Goal: Task Accomplishment & Management: Manage account settings

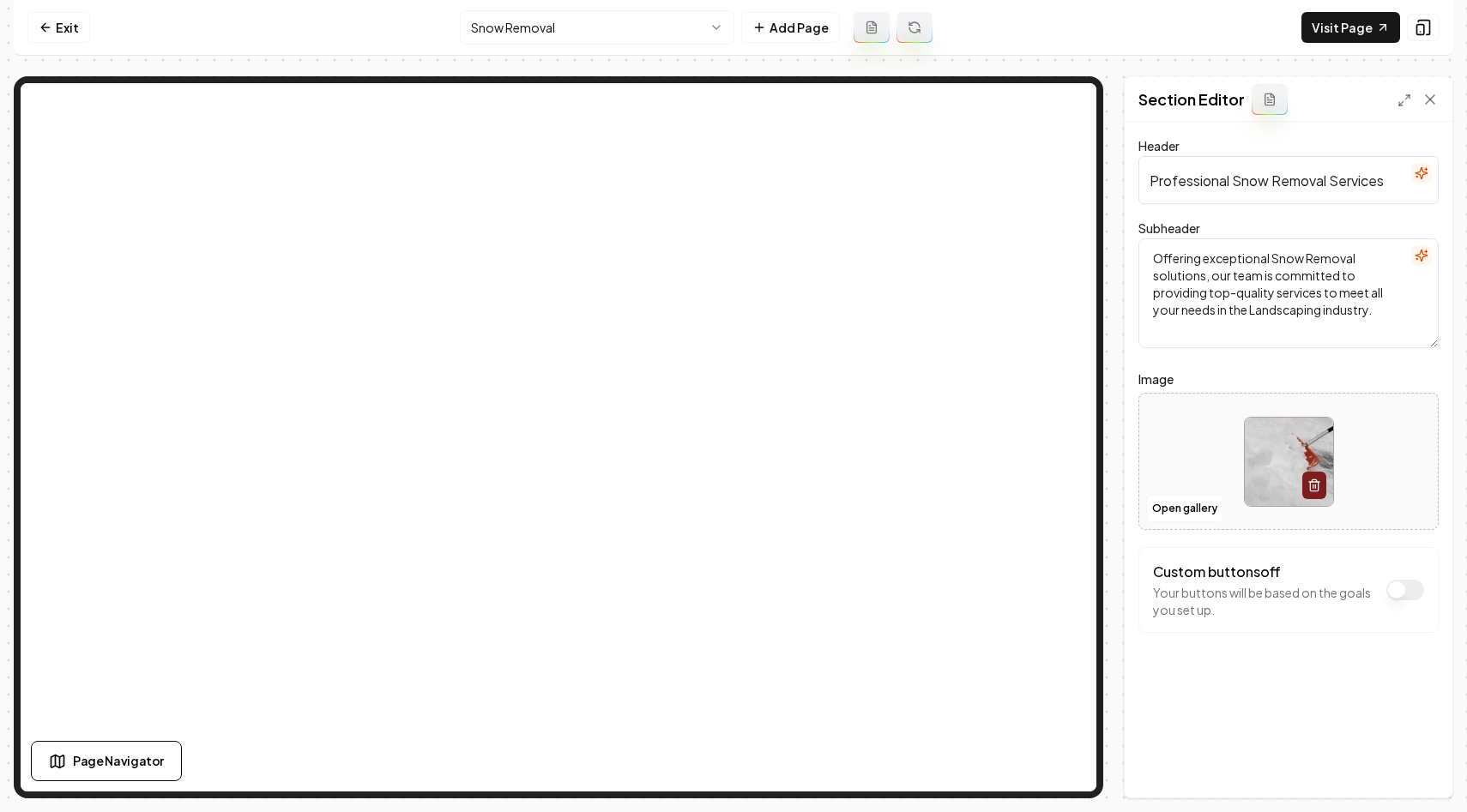
click at [65, 9] on nav "Exit Snow Removal Add Page Visit Page" at bounding box center [733, 28] width 1439 height 56
click at [58, 19] on link "Exit" at bounding box center [59, 28] width 63 height 31
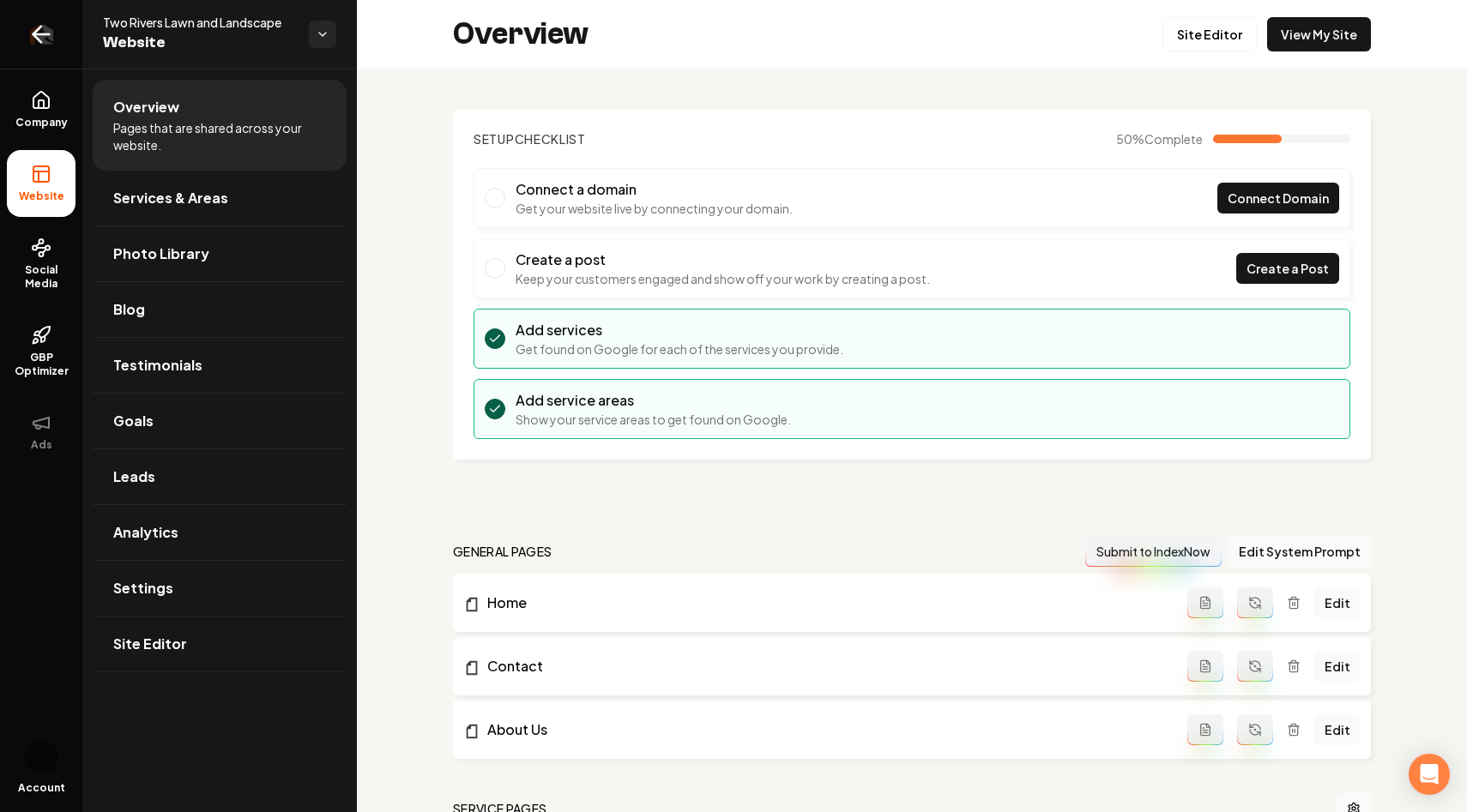
click at [58, 40] on link "Return to dashboard" at bounding box center [41, 34] width 83 height 69
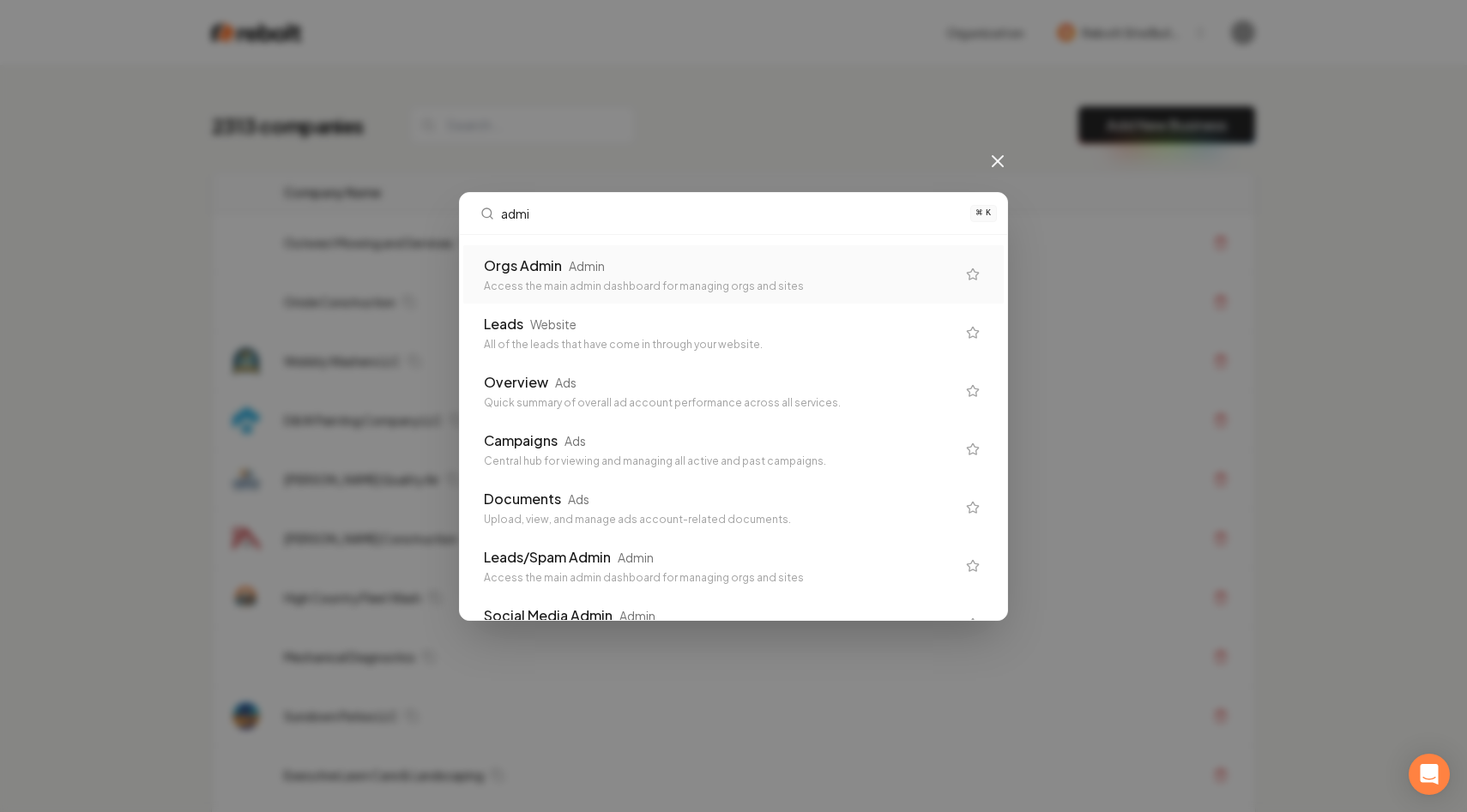
type input "admin"
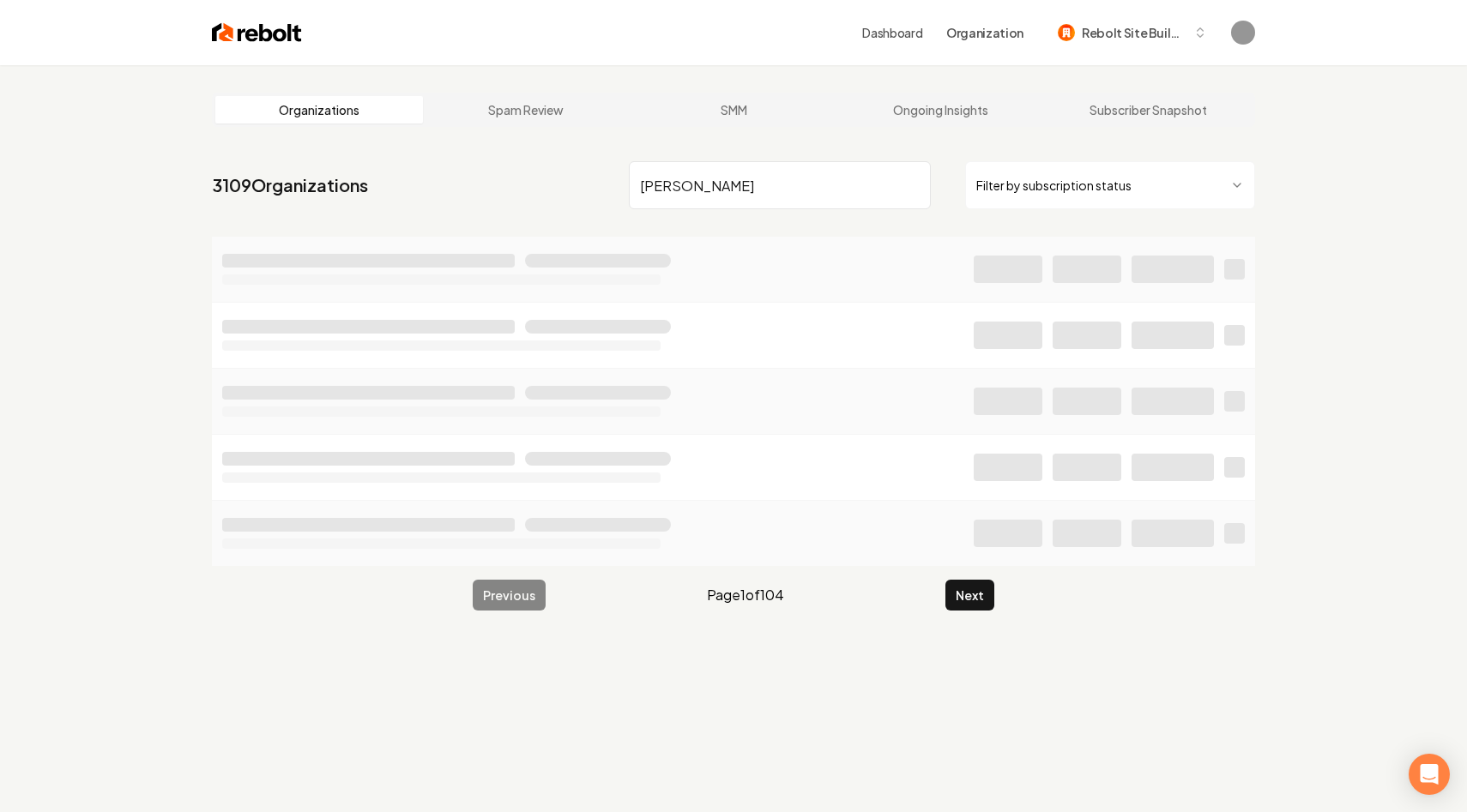
type input "alvarado junk"
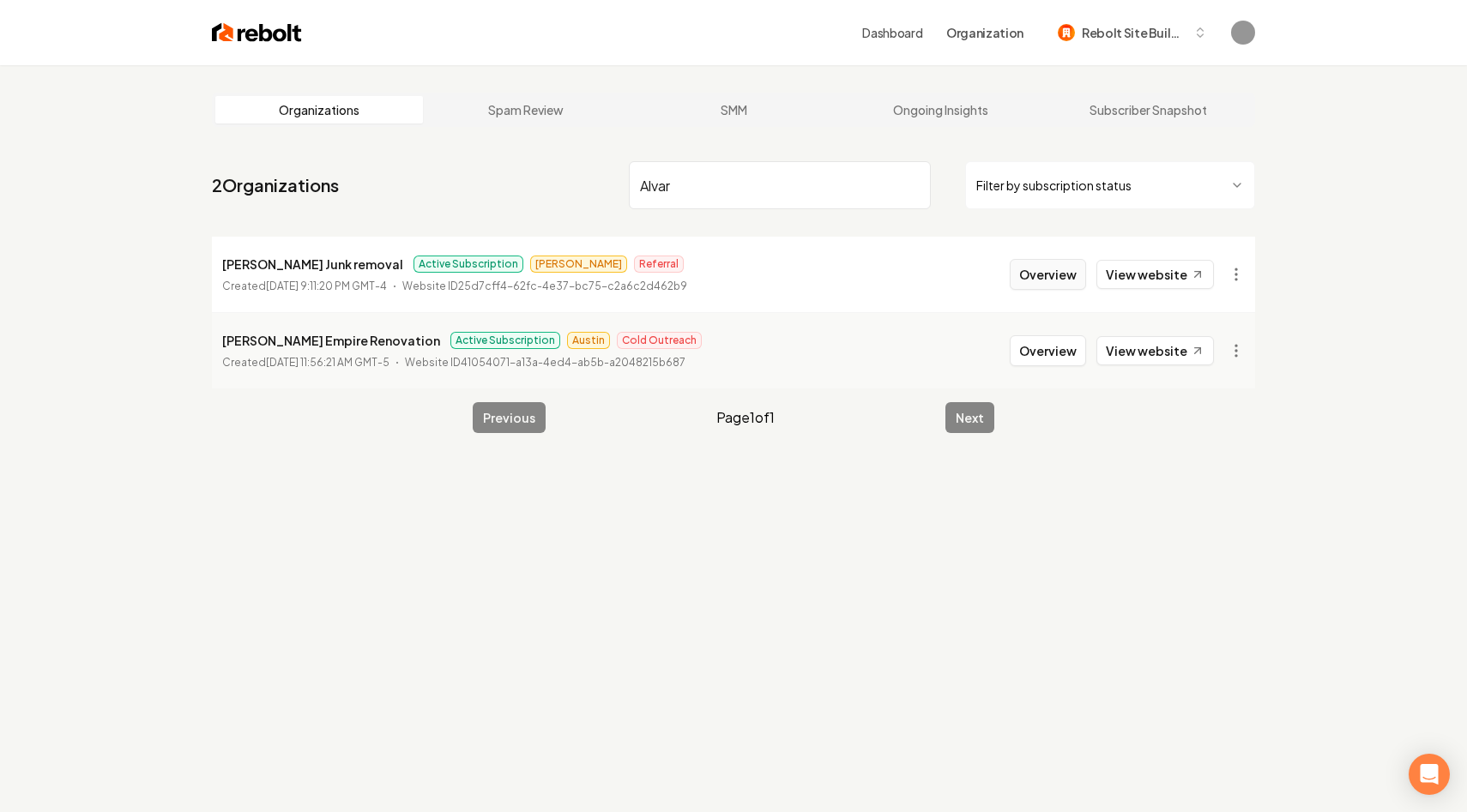
type input "Alvar"
click at [1061, 273] on button "Overview" at bounding box center [1047, 275] width 77 height 31
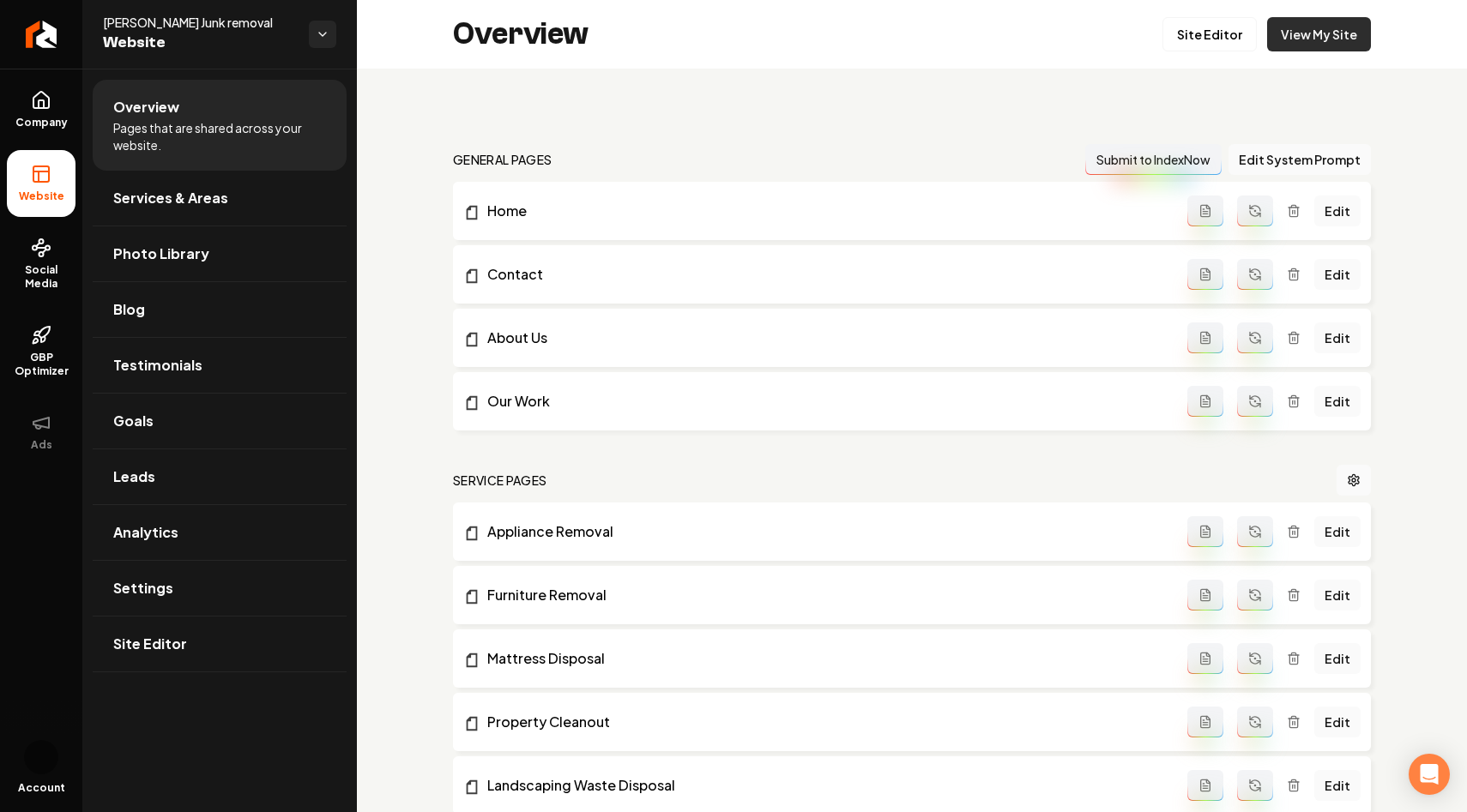
click at [1311, 32] on link "View My Site" at bounding box center [1319, 34] width 103 height 34
click at [1308, 34] on link "View My Site" at bounding box center [1319, 34] width 103 height 34
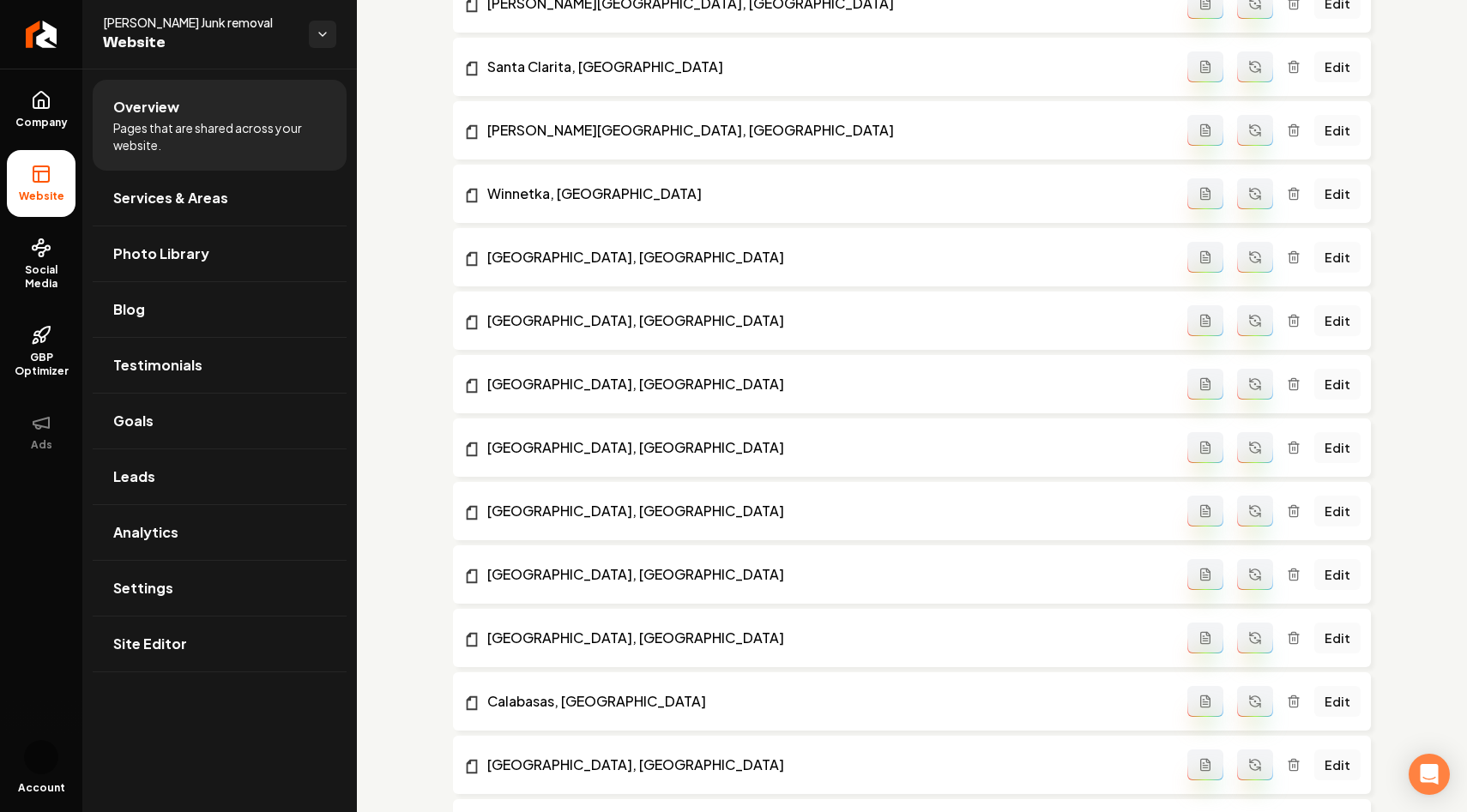
scroll to position [2264, 0]
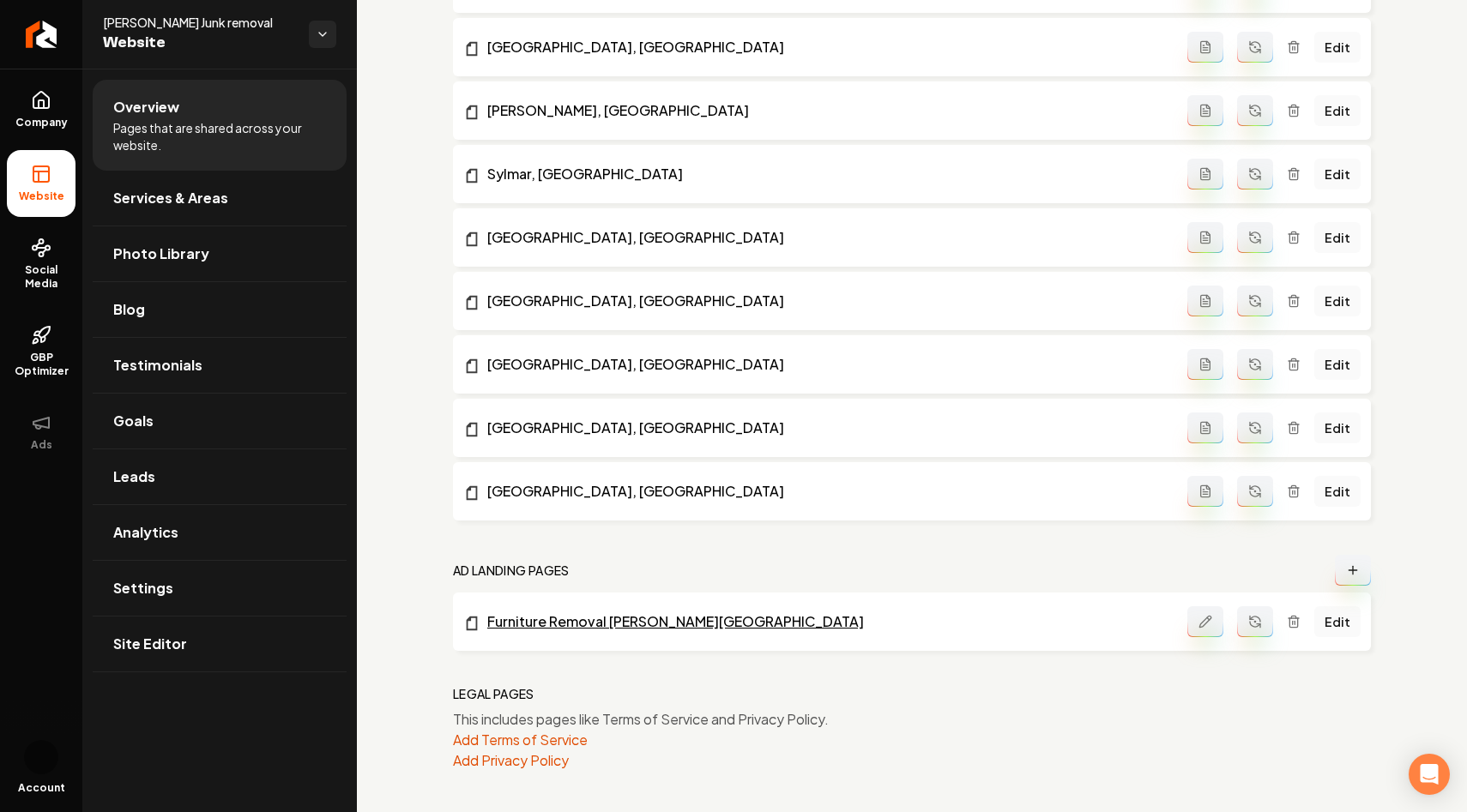
click at [623, 617] on link "Furniture Removal [PERSON_NAME][GEOGRAPHIC_DATA]" at bounding box center [825, 622] width 724 height 21
click at [1344, 572] on button "Main content area" at bounding box center [1352, 570] width 36 height 31
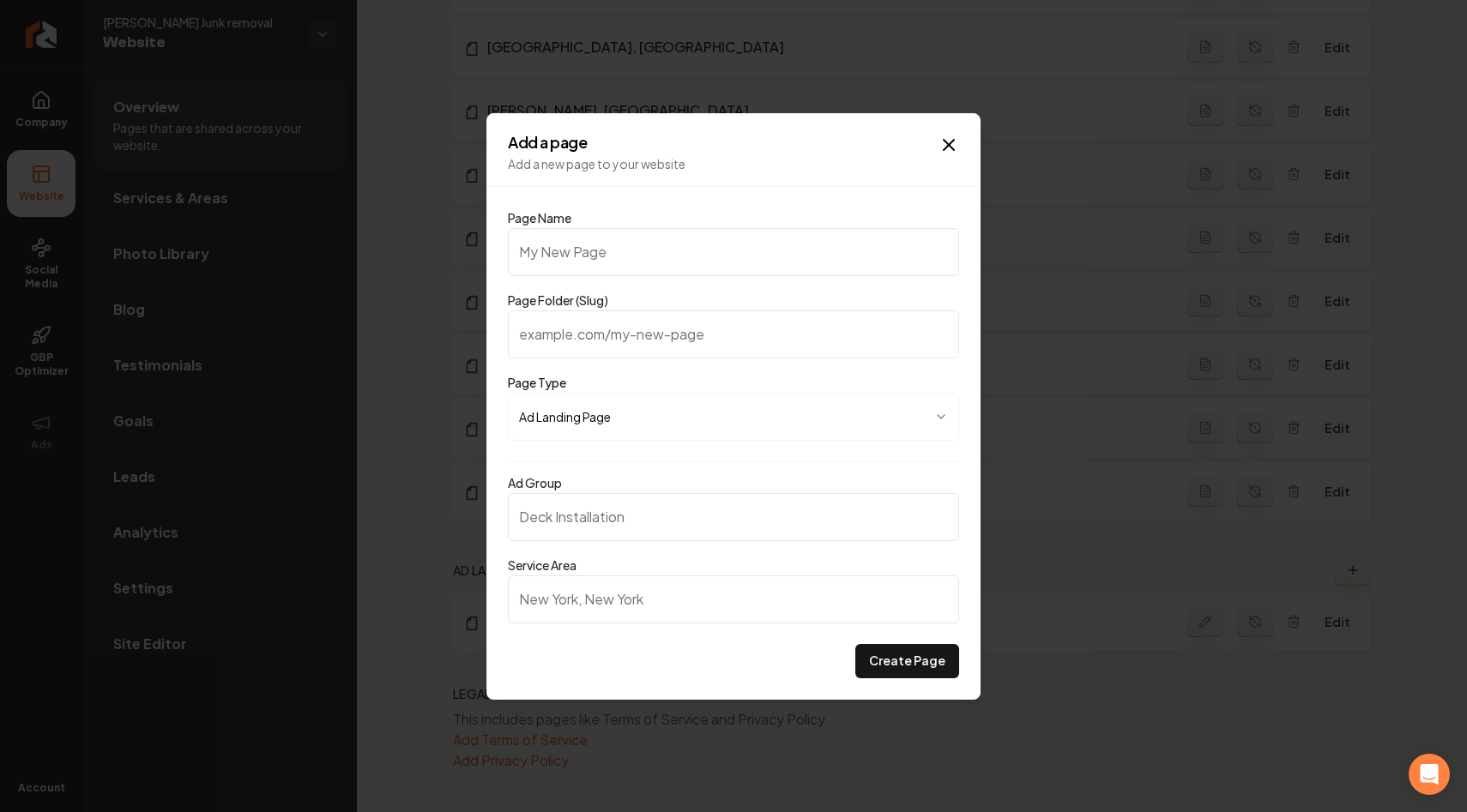
click at [666, 520] on input "Ad Group" at bounding box center [733, 517] width 451 height 48
click at [660, 462] on hr at bounding box center [733, 462] width 451 height 1
click at [947, 145] on icon "button" at bounding box center [948, 145] width 10 height 10
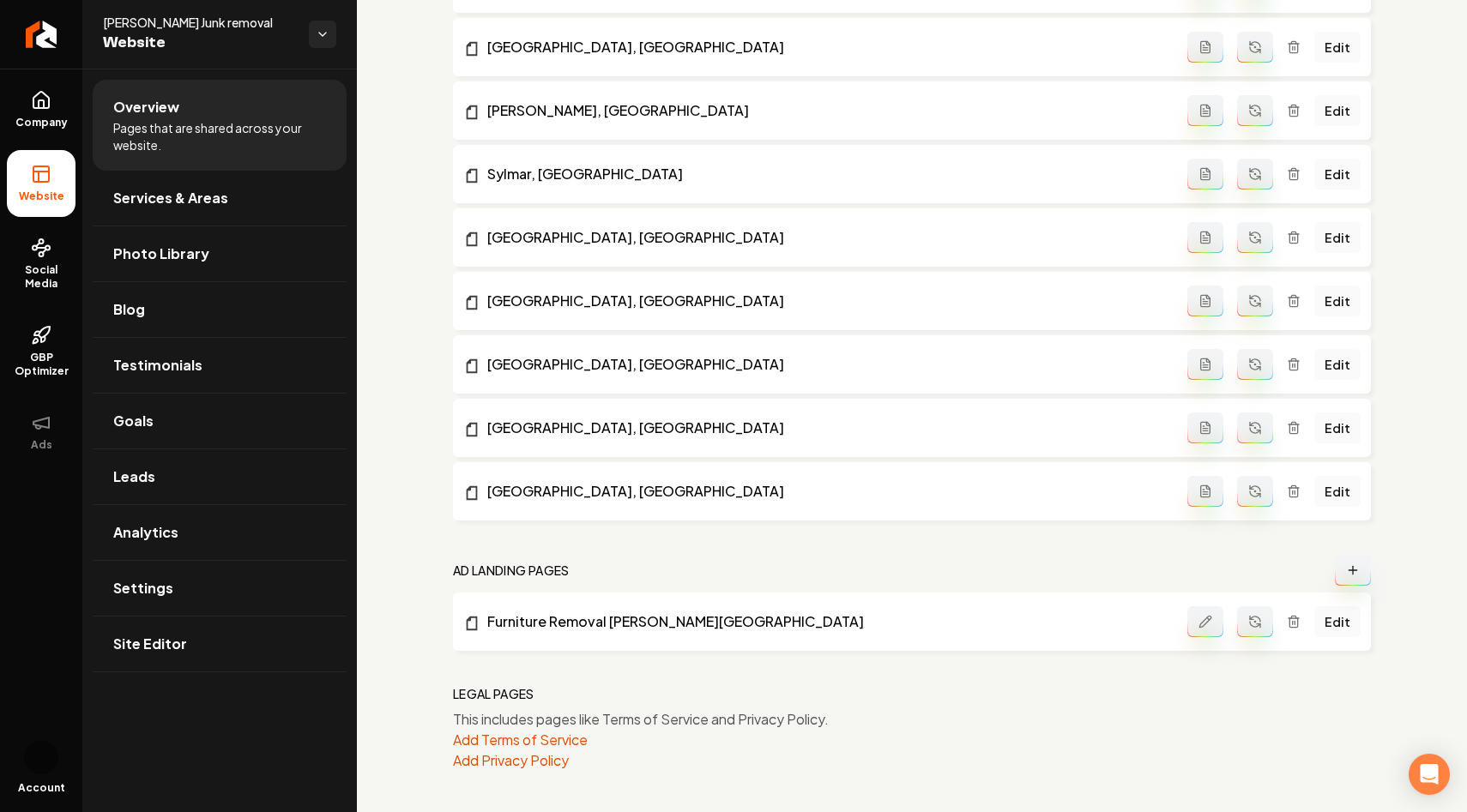
click at [1358, 568] on icon "Main content area" at bounding box center [1352, 570] width 14 height 14
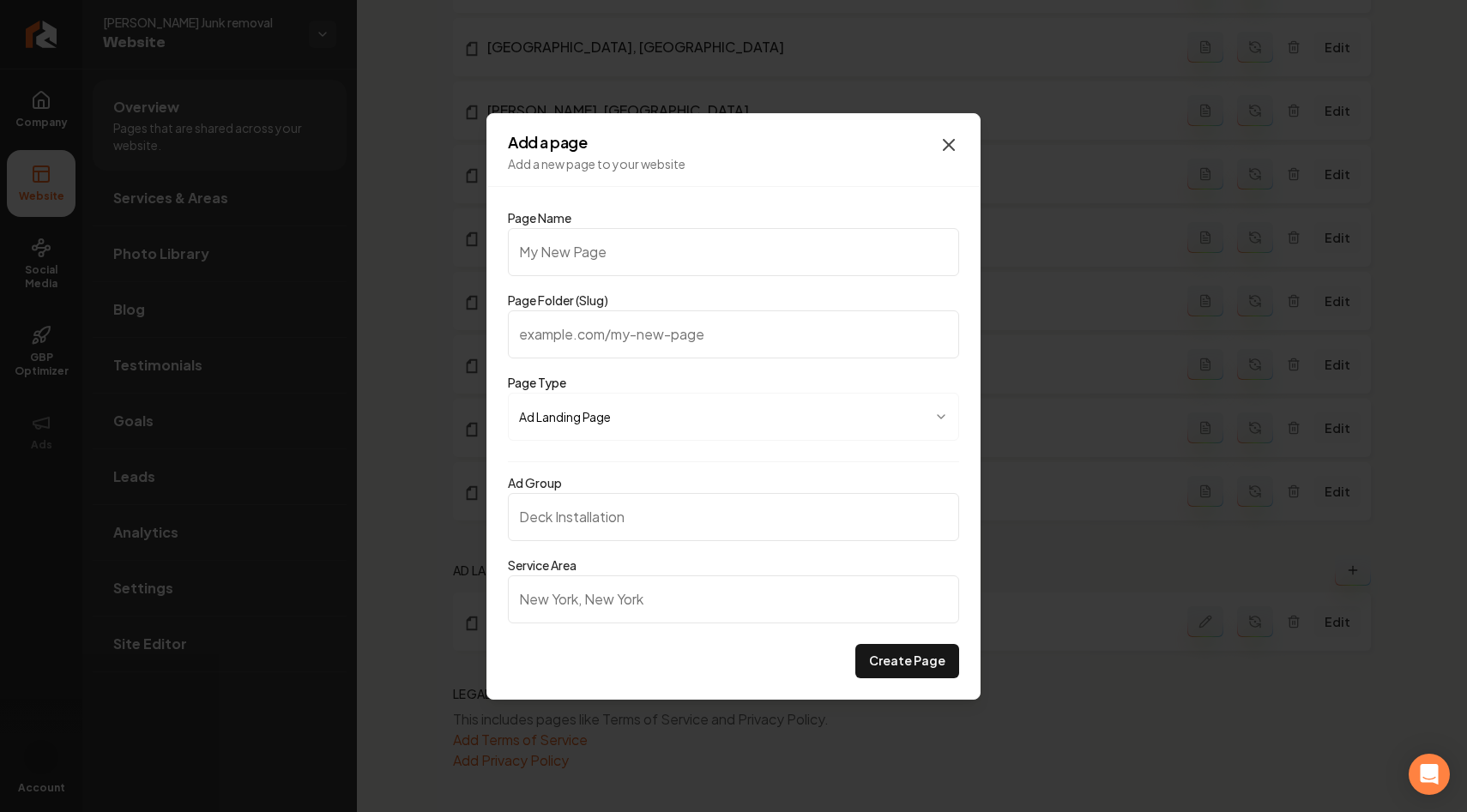
click at [945, 146] on icon "button" at bounding box center [948, 145] width 10 height 10
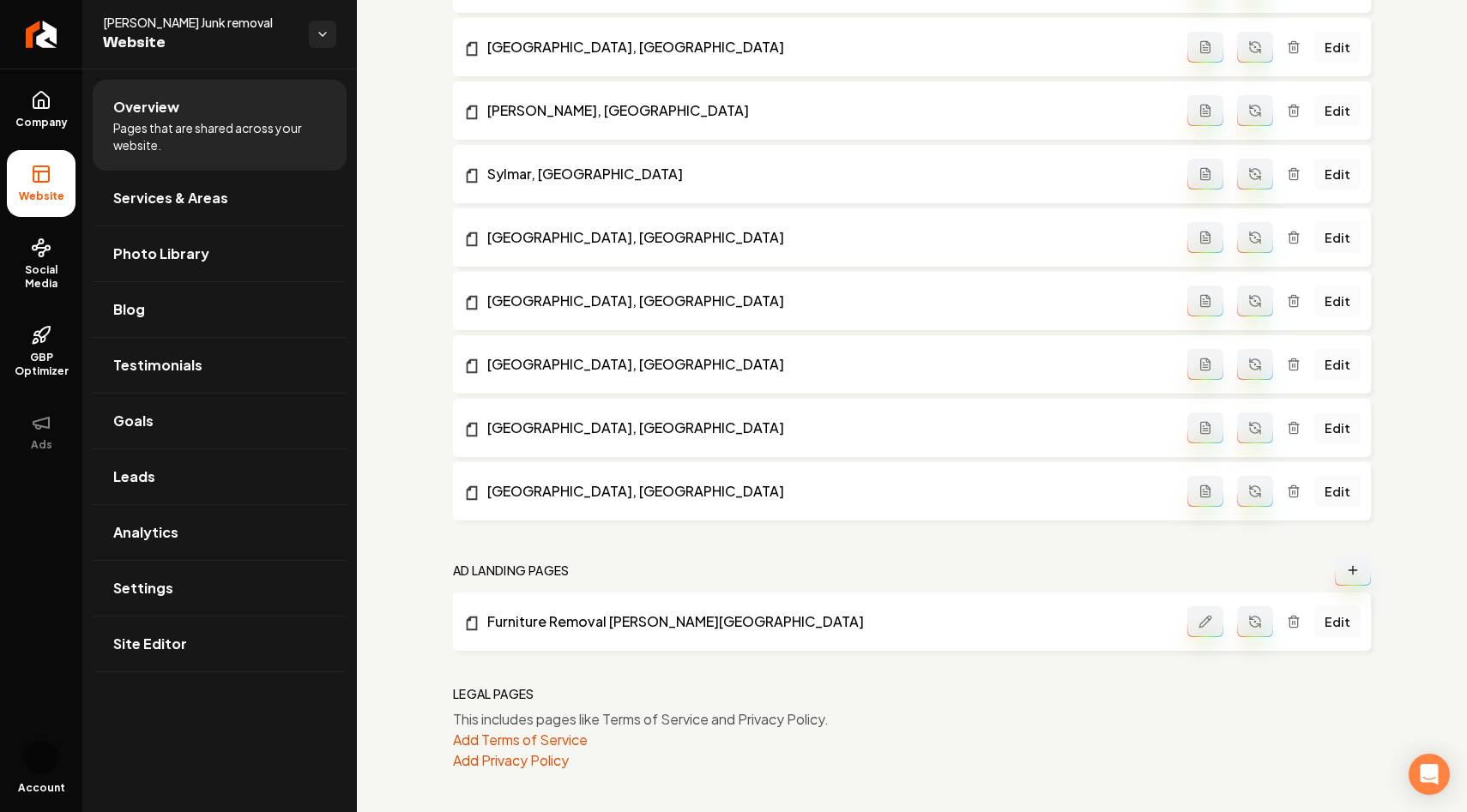
click at [1354, 567] on icon "Main content area" at bounding box center [1352, 570] width 14 height 14
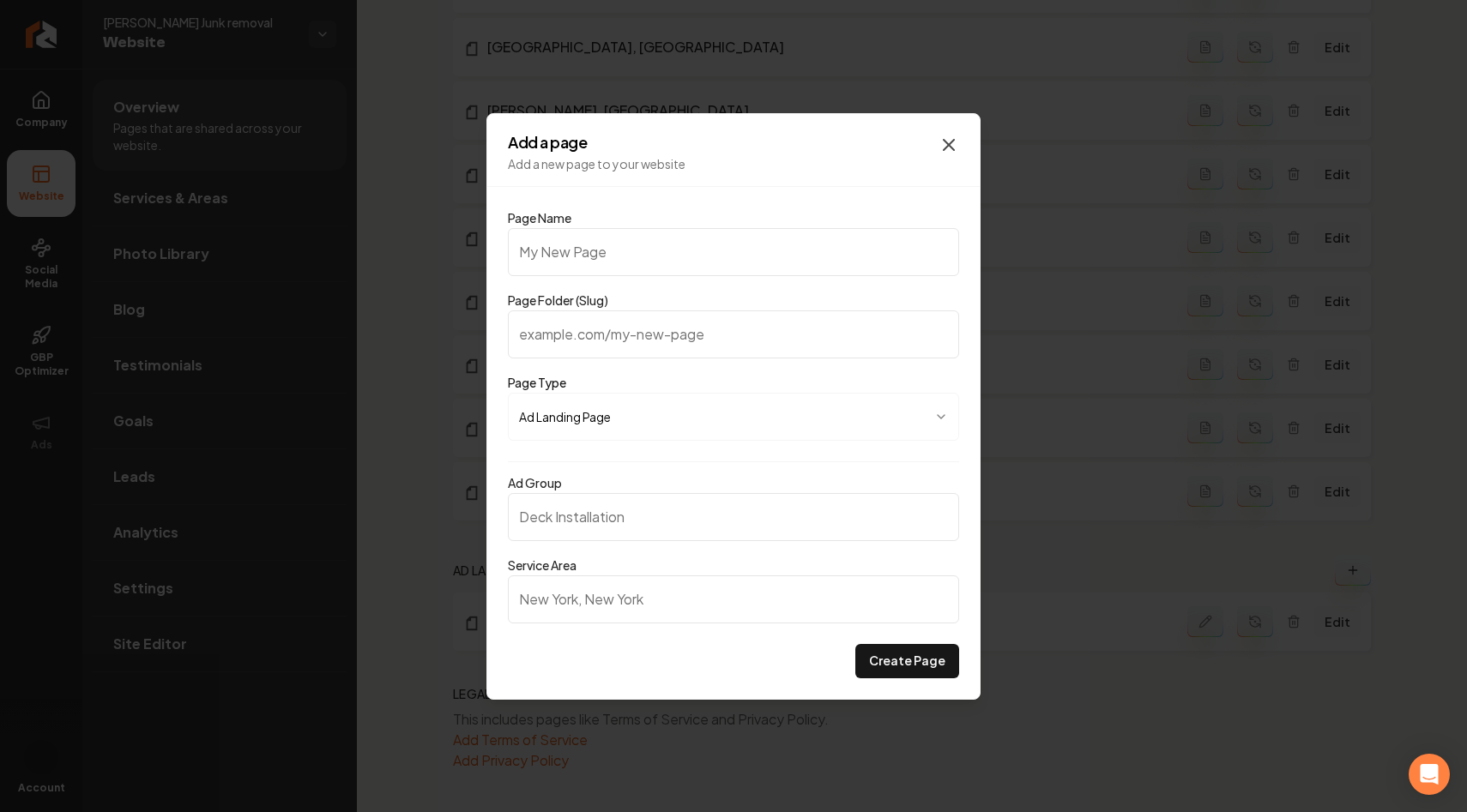
click at [938, 150] on icon "button" at bounding box center [948, 145] width 21 height 21
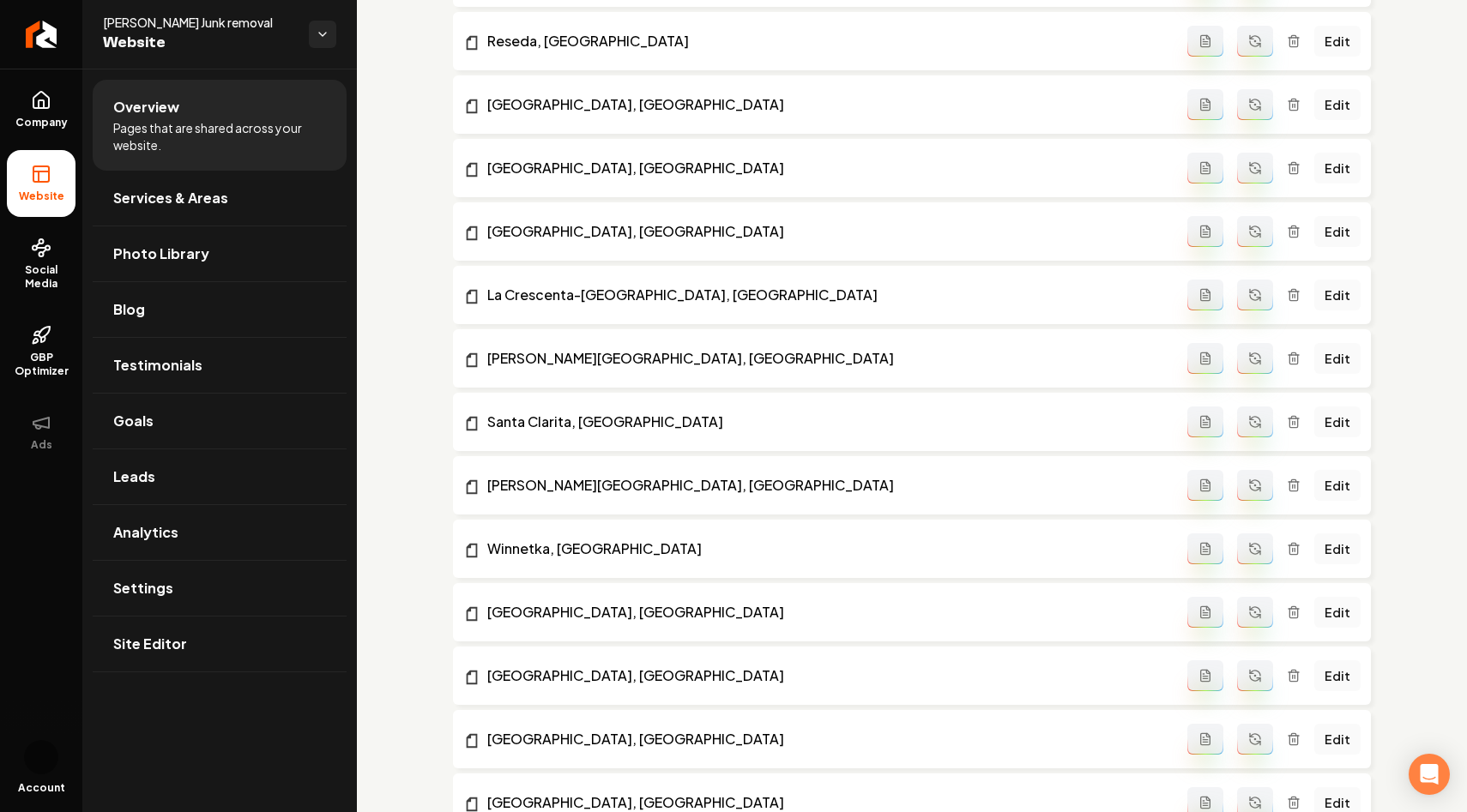
scroll to position [58, 0]
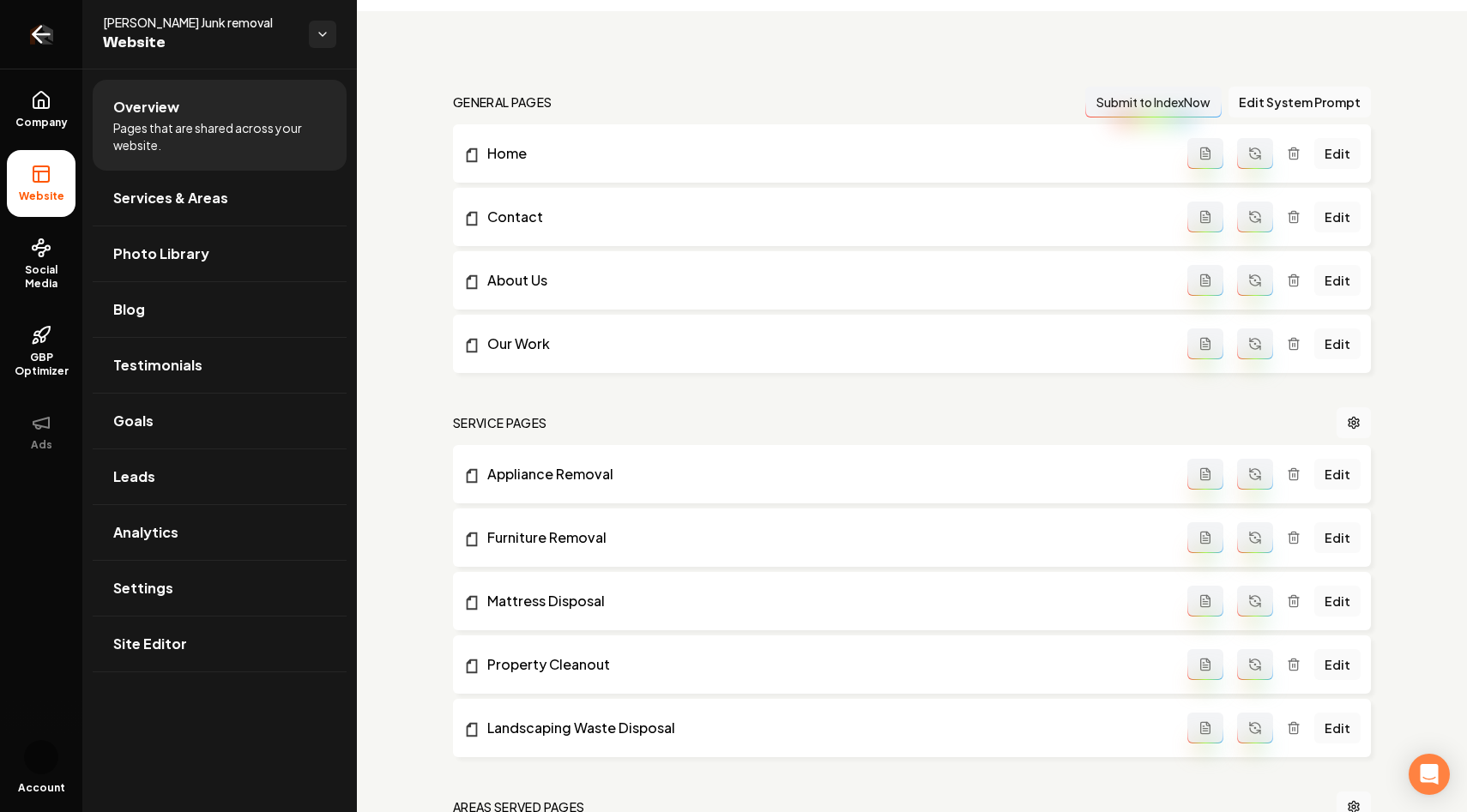
click at [41, 43] on link "Return to dashboard" at bounding box center [41, 34] width 83 height 69
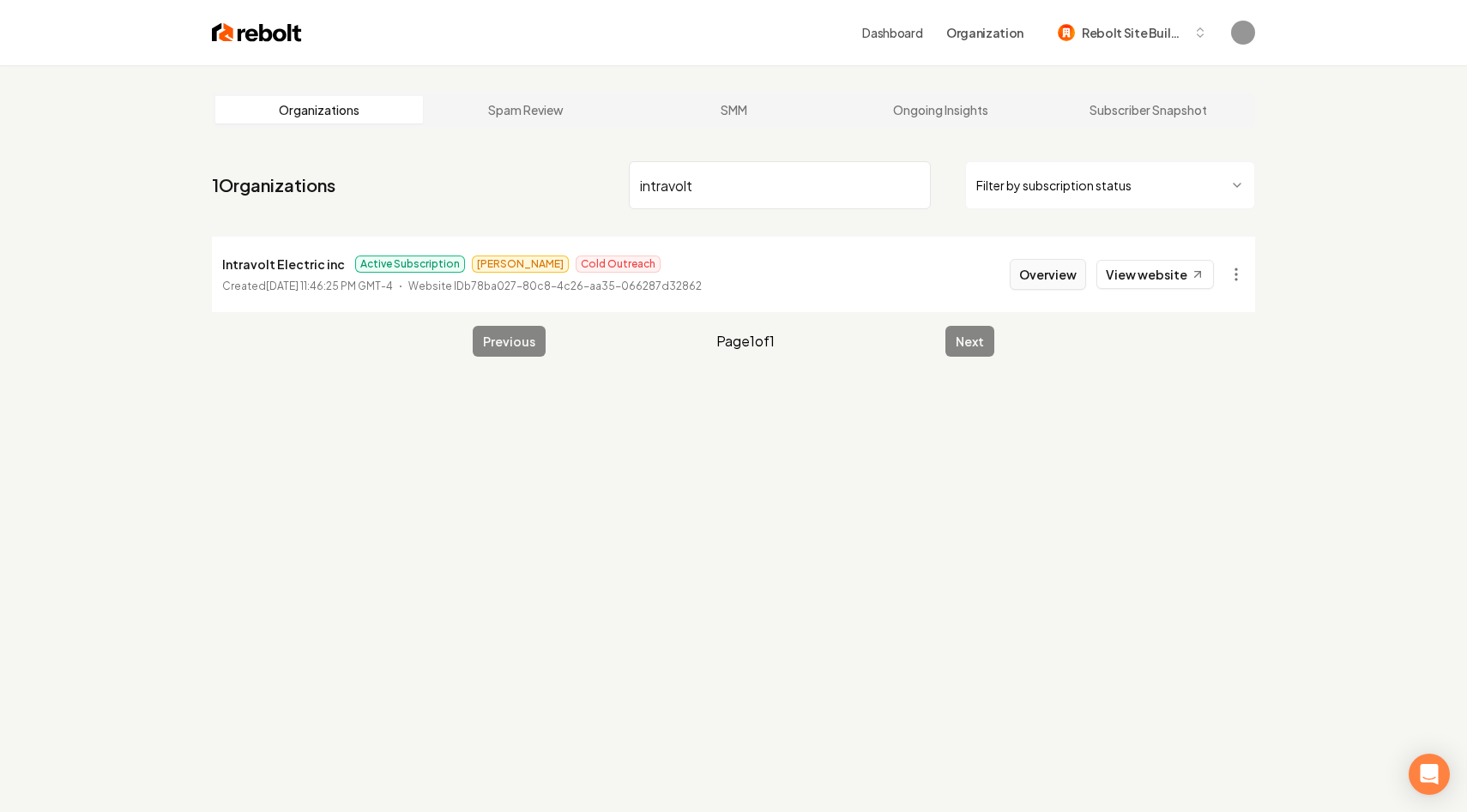
type input "intravolt"
click at [1078, 271] on button "Overview" at bounding box center [1047, 275] width 77 height 31
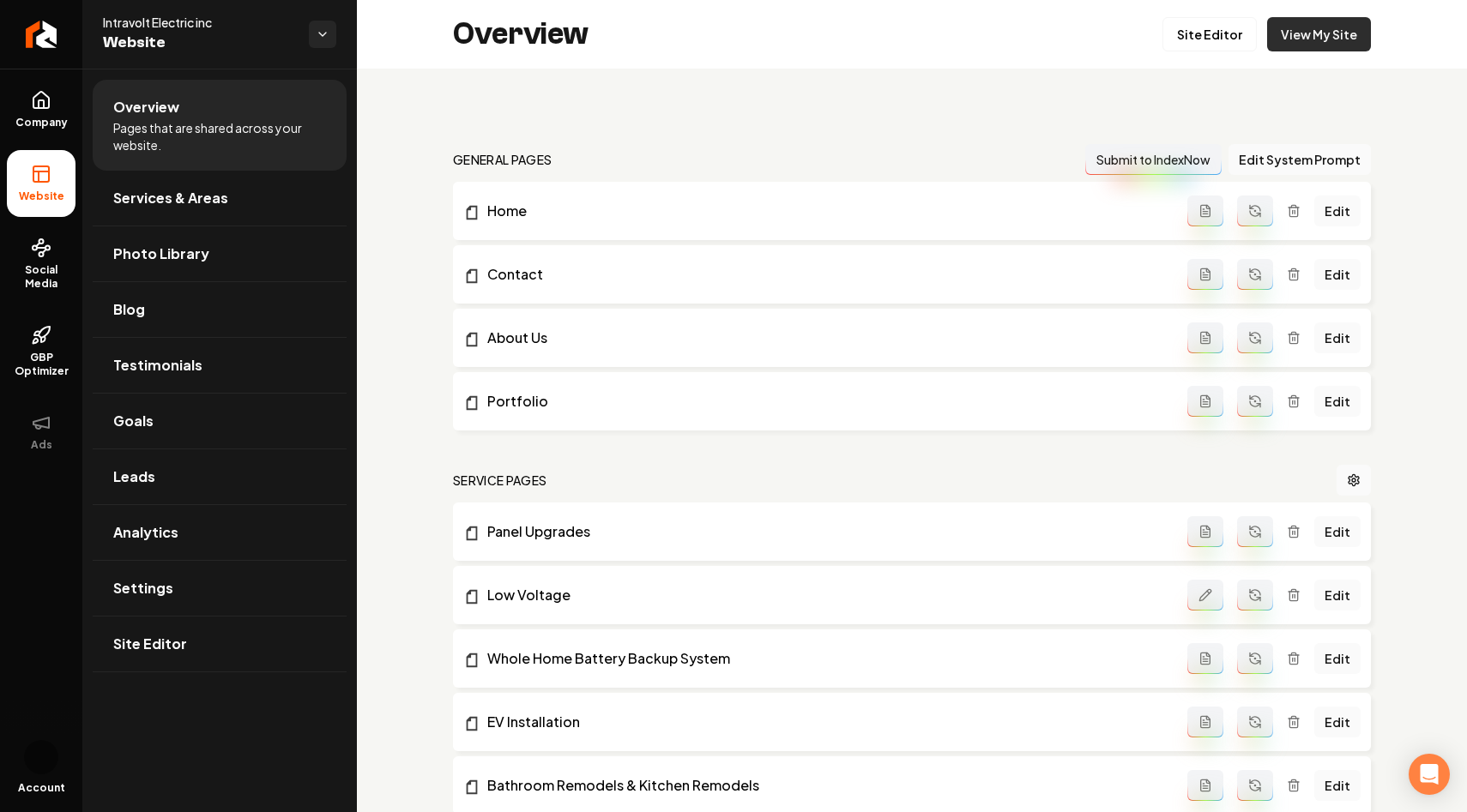
click at [1328, 40] on link "View My Site" at bounding box center [1319, 34] width 103 height 34
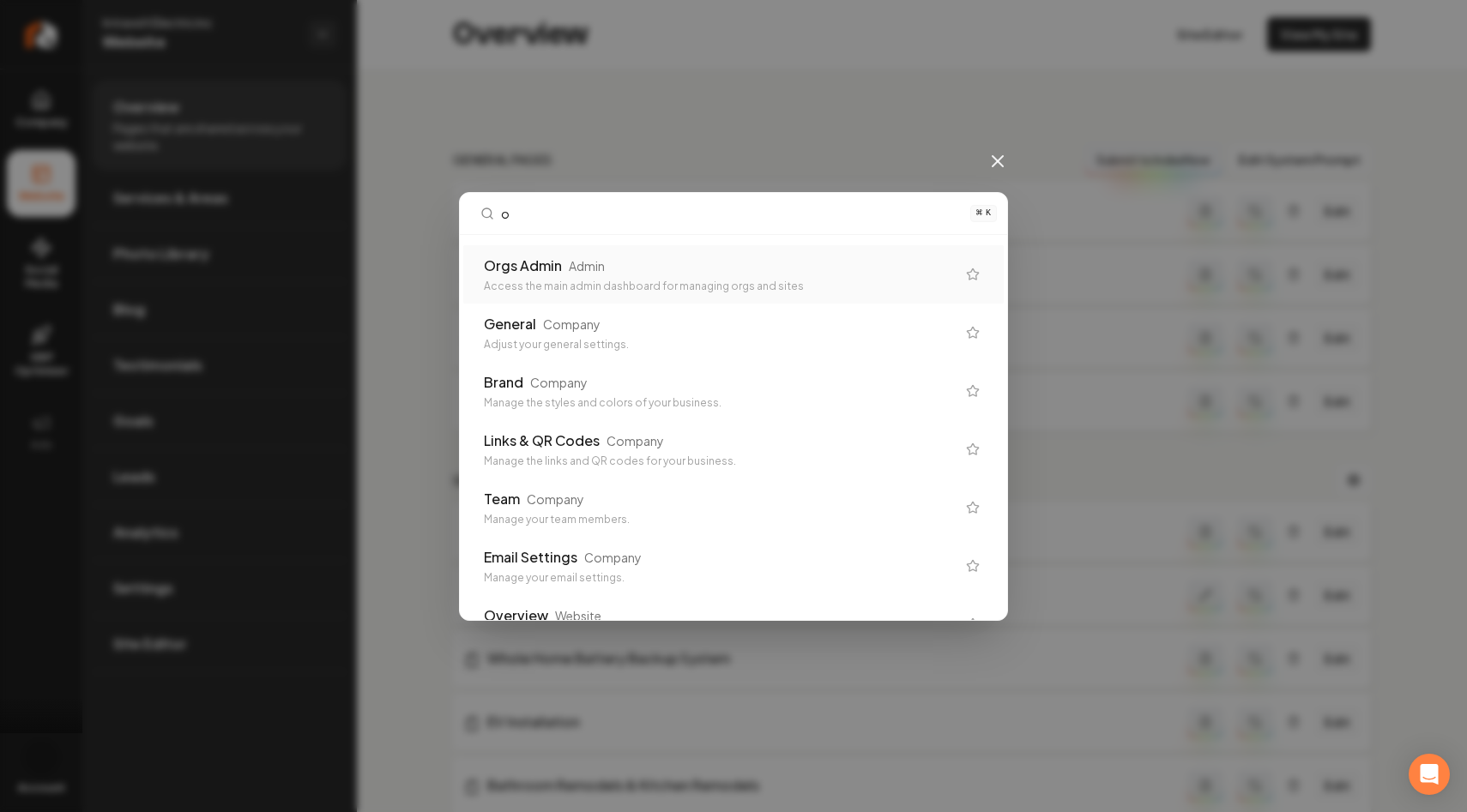
type input "or"
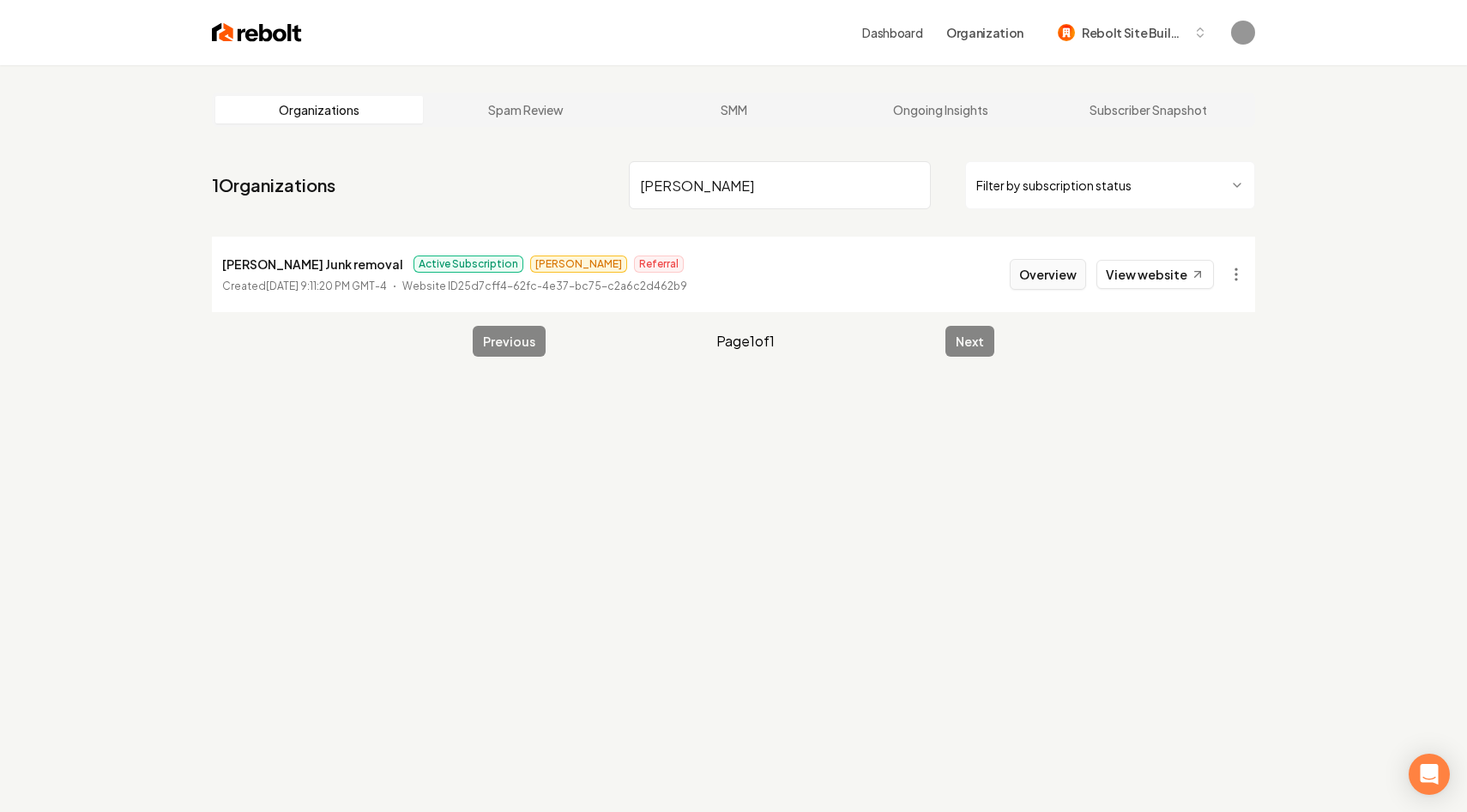
type input "alvarado"
click at [1046, 264] on button "Overview" at bounding box center [1047, 275] width 77 height 31
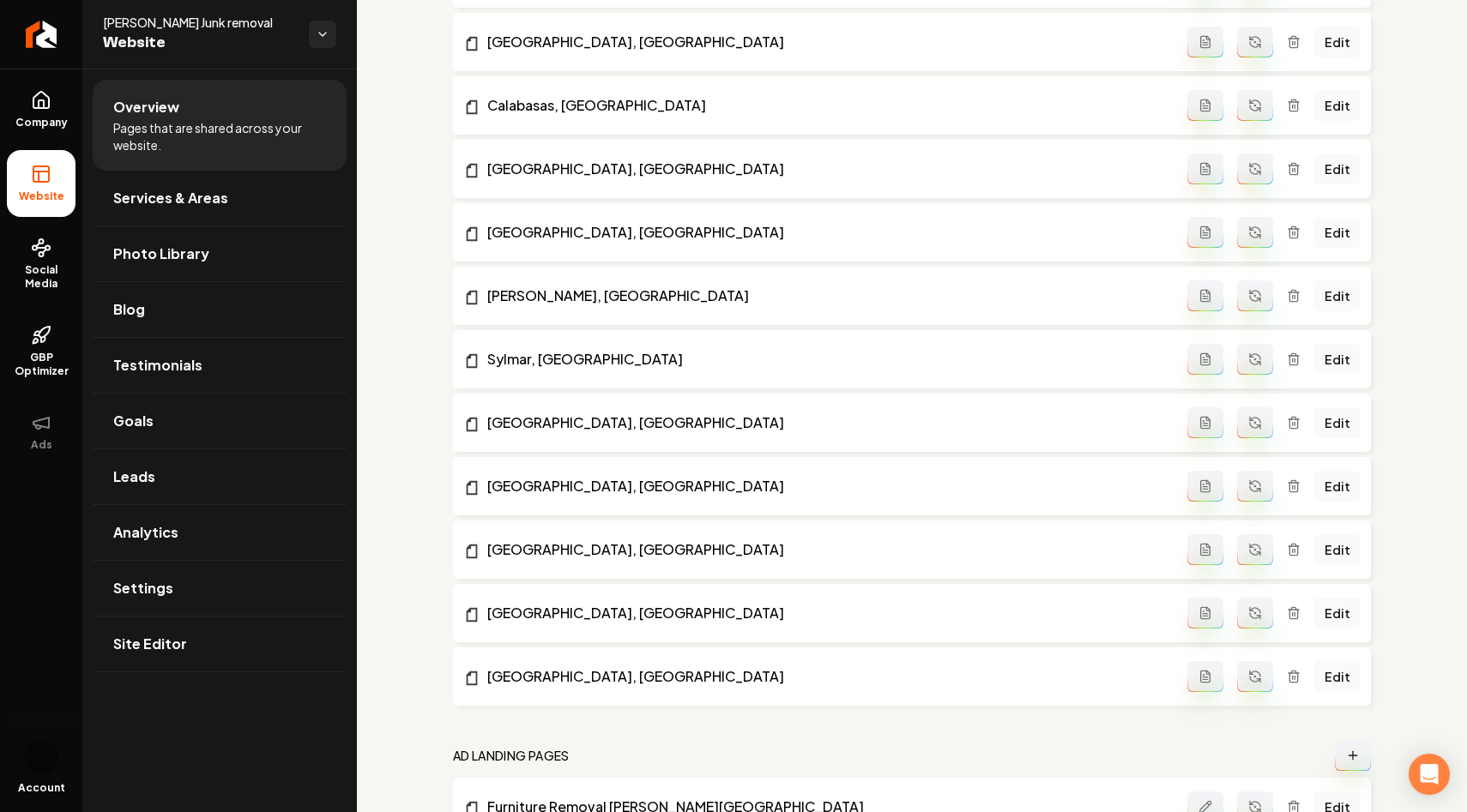
scroll to position [2264, 0]
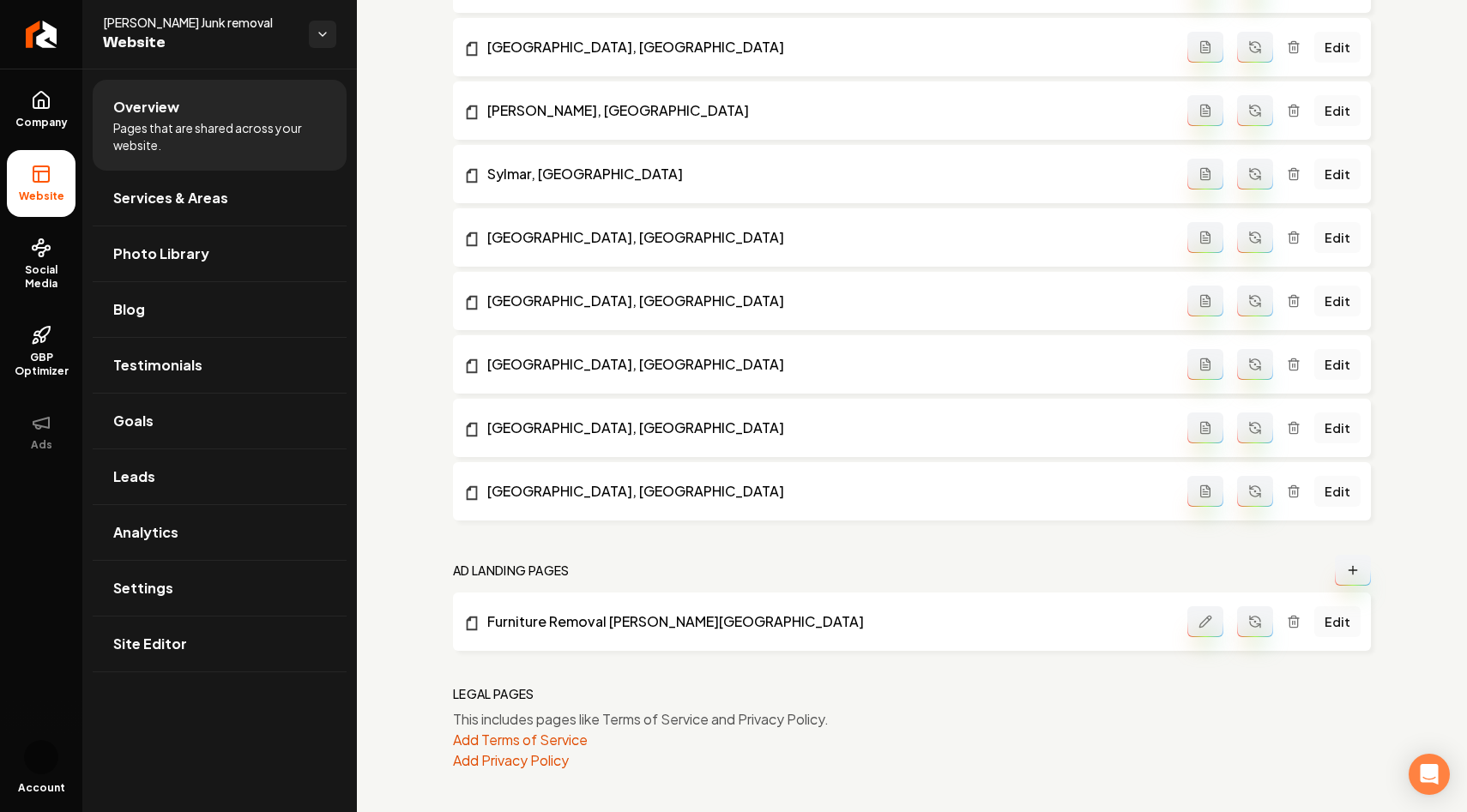
click at [1354, 575] on icon "Main content area" at bounding box center [1352, 570] width 14 height 14
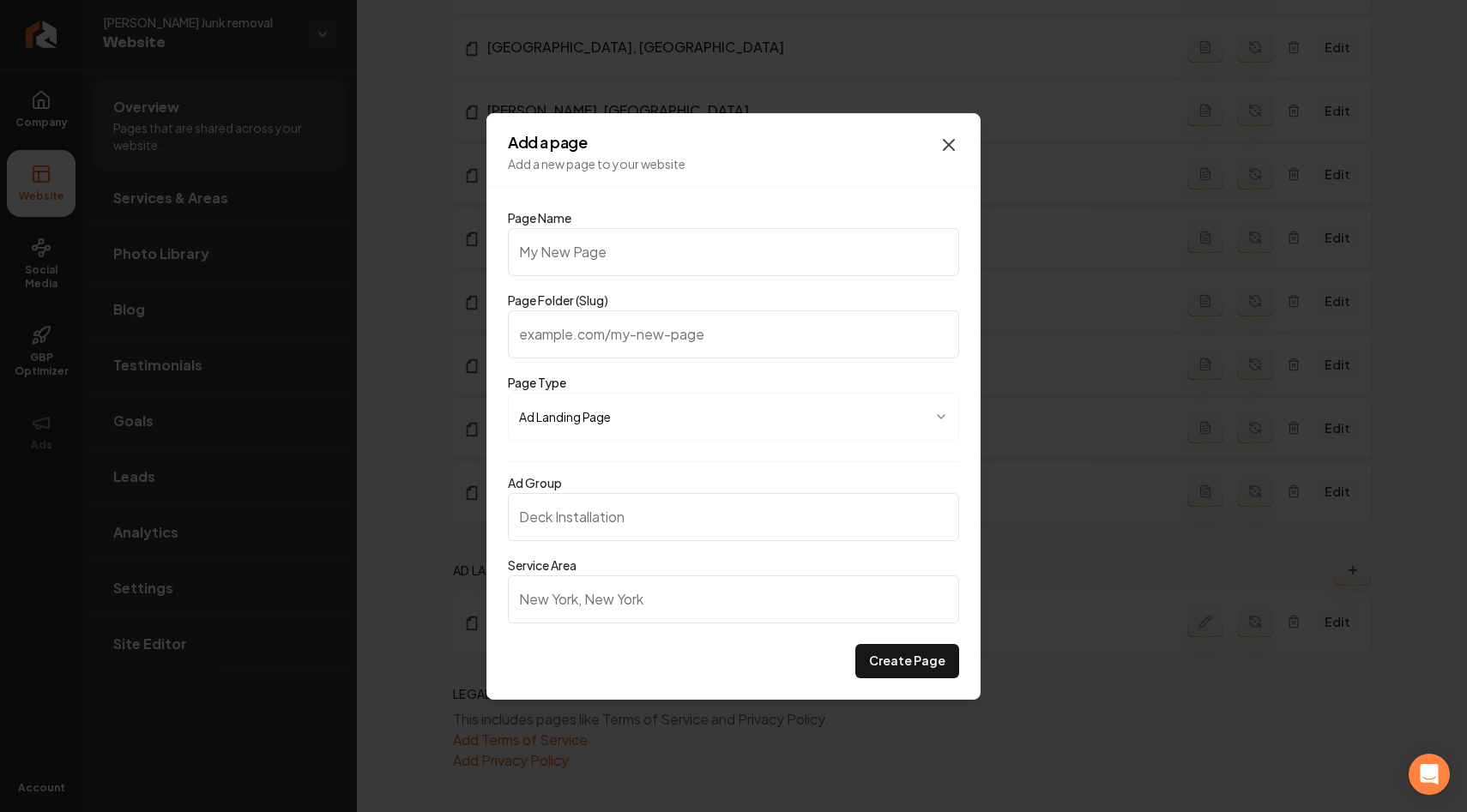
click at [952, 141] on icon "button" at bounding box center [948, 145] width 10 height 10
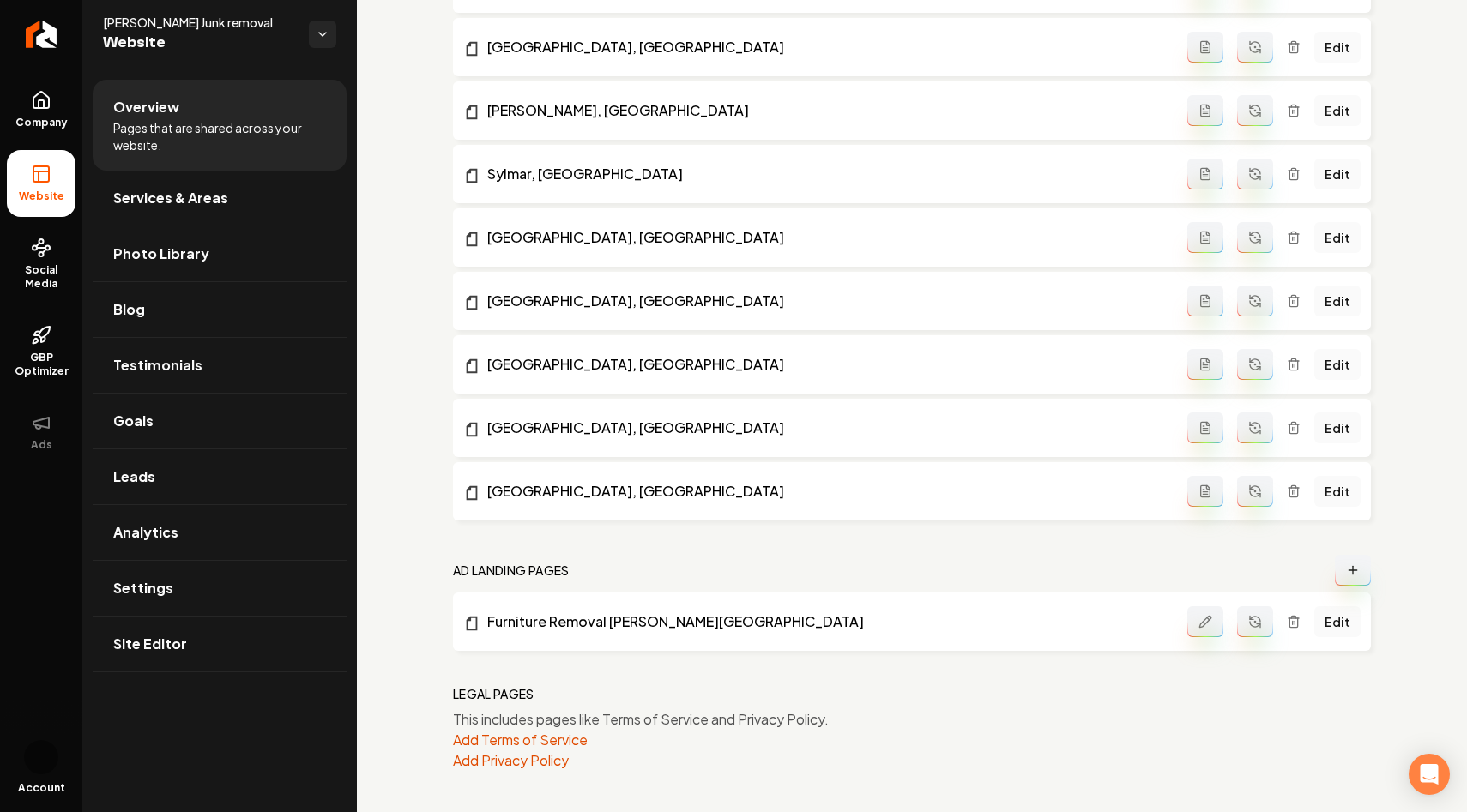
click at [1358, 569] on icon "Main content area" at bounding box center [1352, 570] width 14 height 14
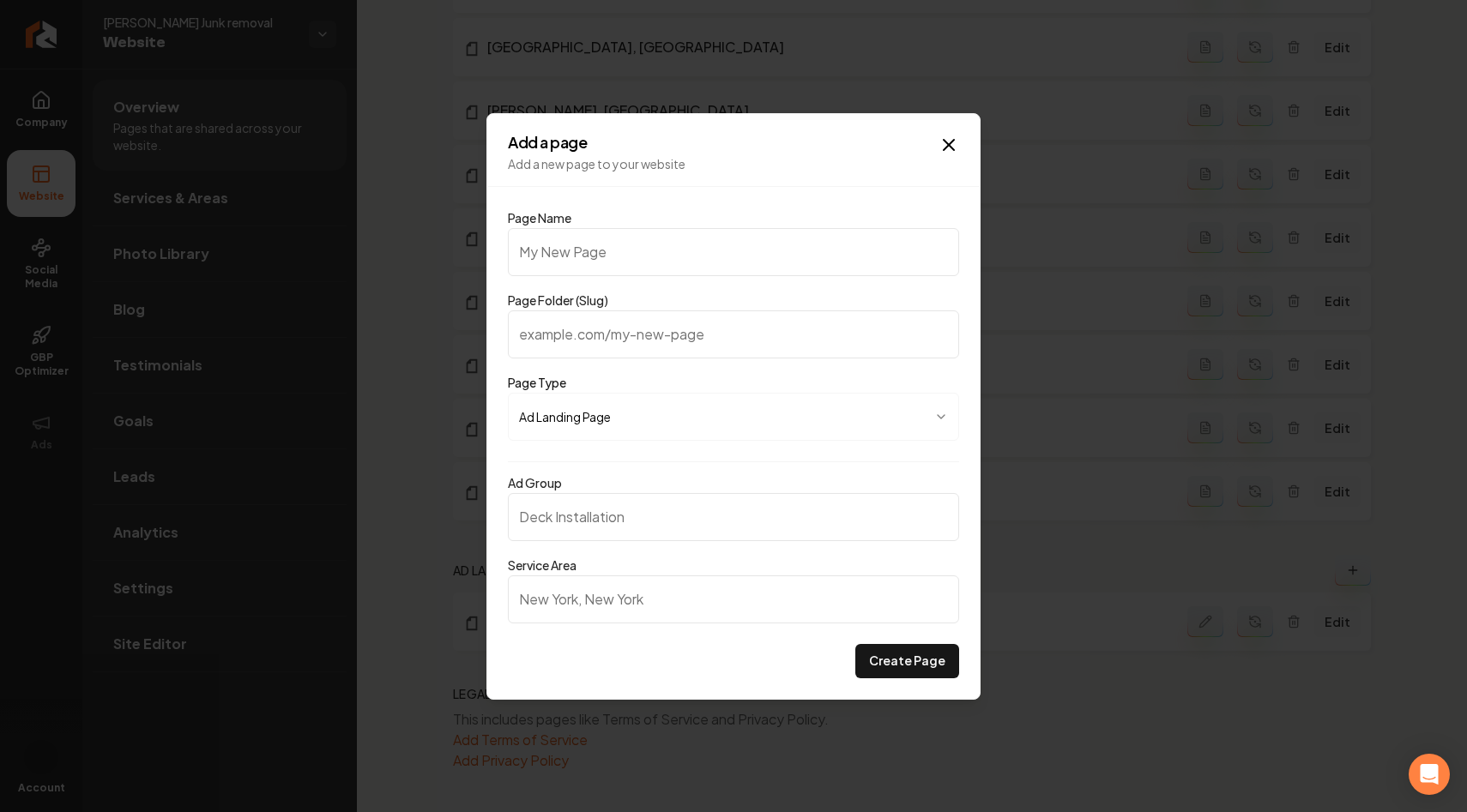
click at [560, 252] on input "Page Name" at bounding box center [733, 252] width 451 height 48
type input "A"
type input "a"
type input "Ap"
type input "ap"
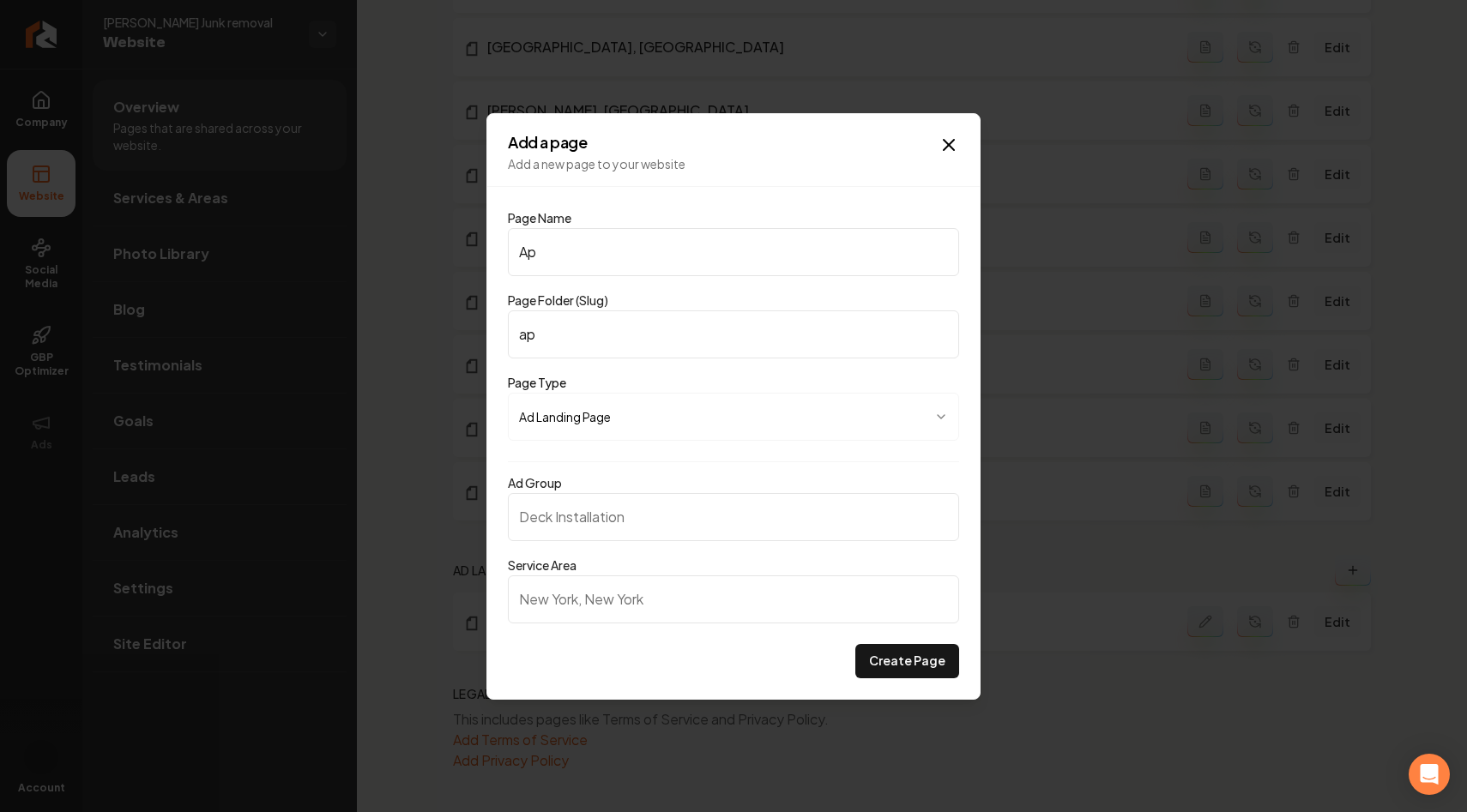
type input "App"
type input "app"
type input "Appl"
type input "appl"
type input "Appli"
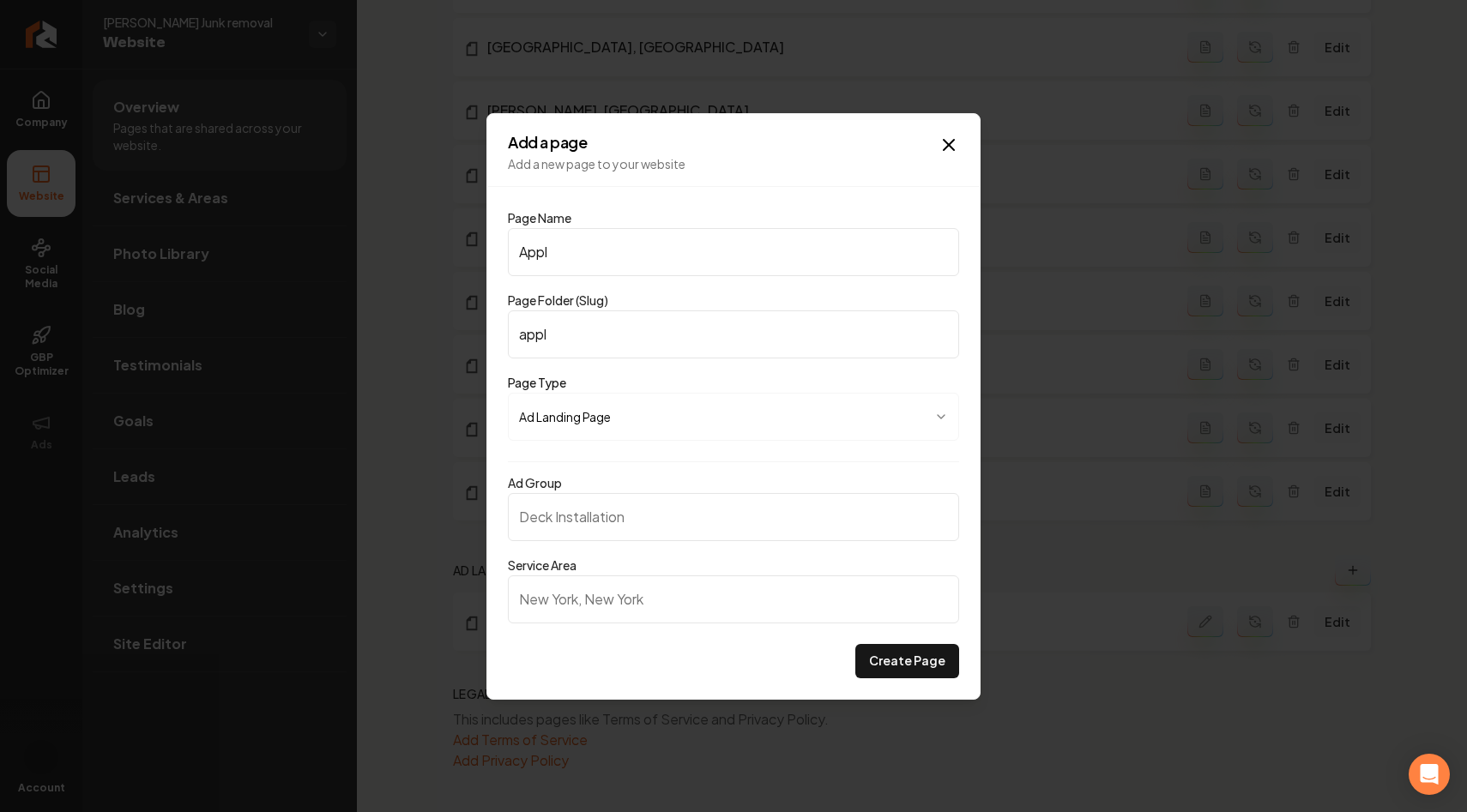
type input "appli"
type input "Applia"
type input "applia"
type input "Applian"
type input "applian"
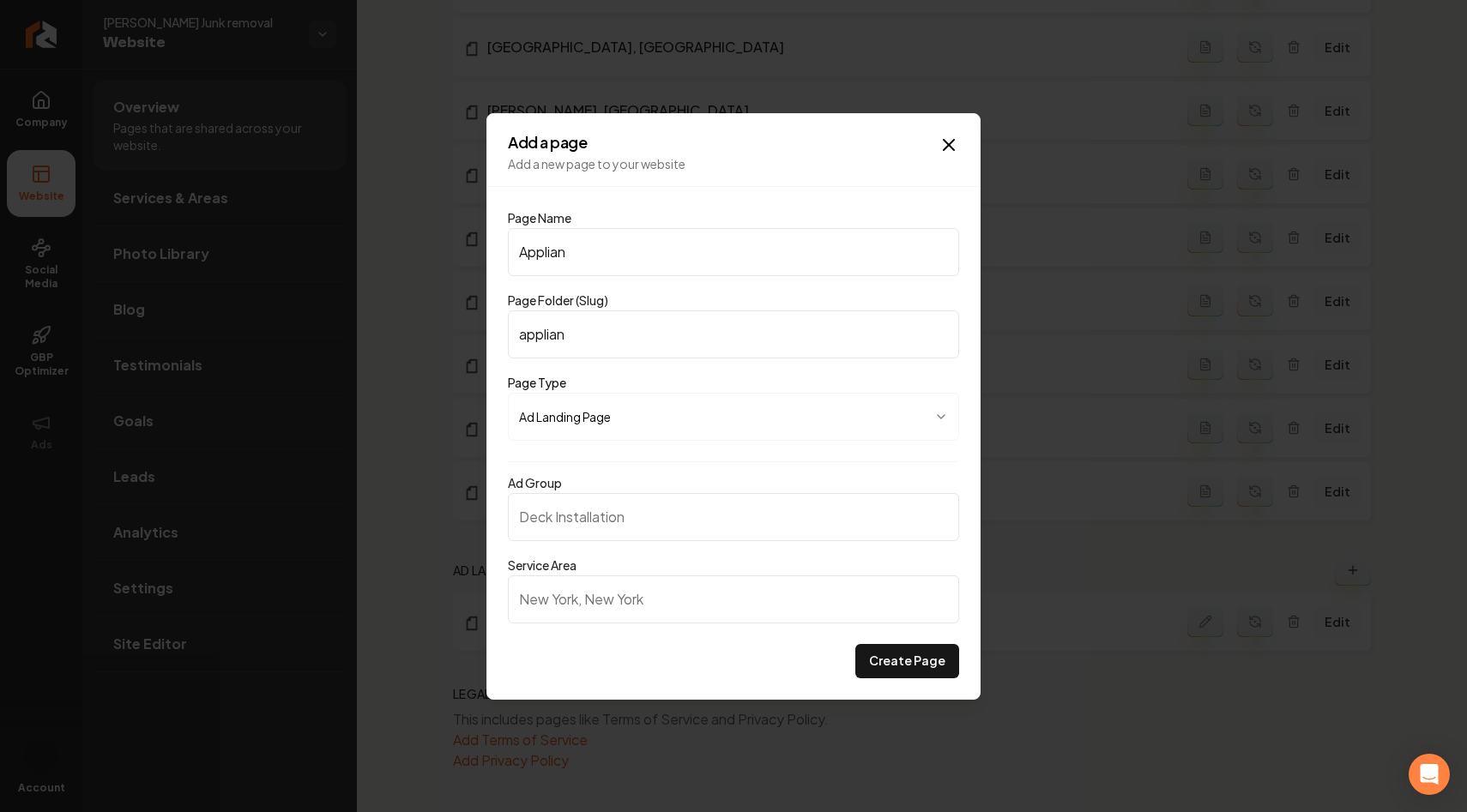
type input "Applianc"
type input "applianc"
type input "Appliance"
type input "appliance"
type input "Appliance, F"
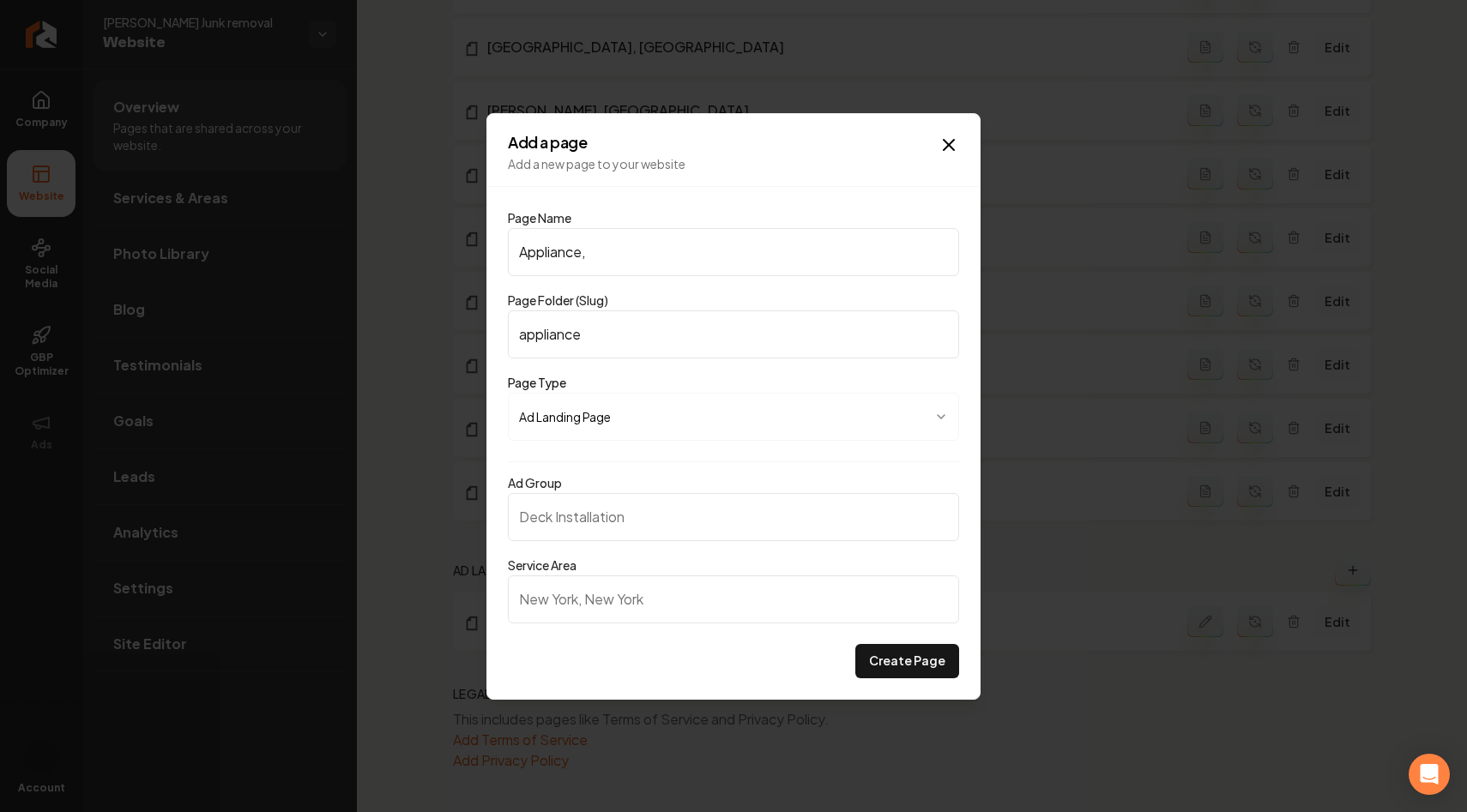
type input "appliance-f"
type input "Appliance, Fu"
type input "appliance-fu"
type input "Appliance, Fur"
type input "appliance-fur"
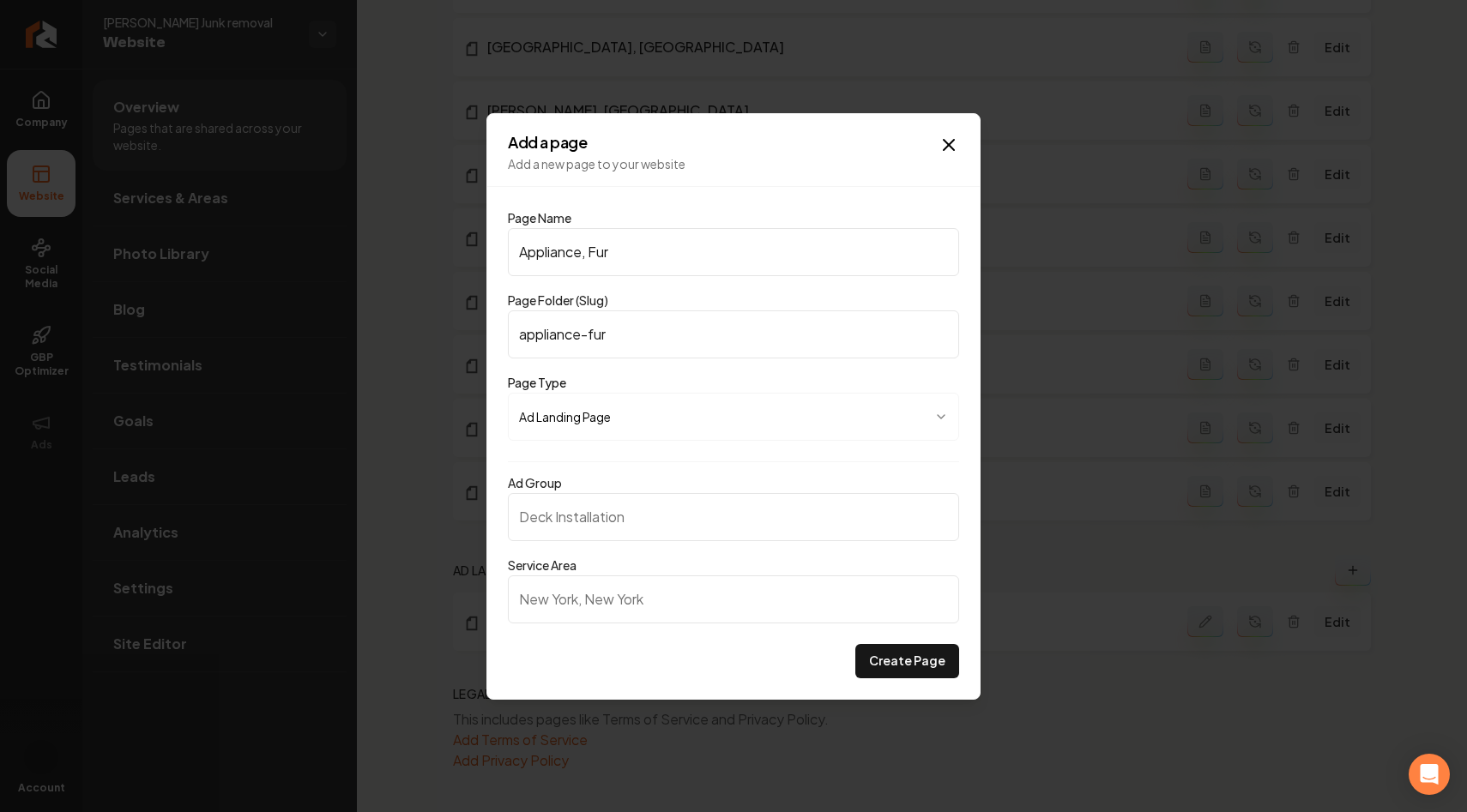
type input "Appliance, Furn"
type input "appliance-furn"
type input "Appliance, Furni"
type input "appliance-furni"
type input "Appliance, Furnit"
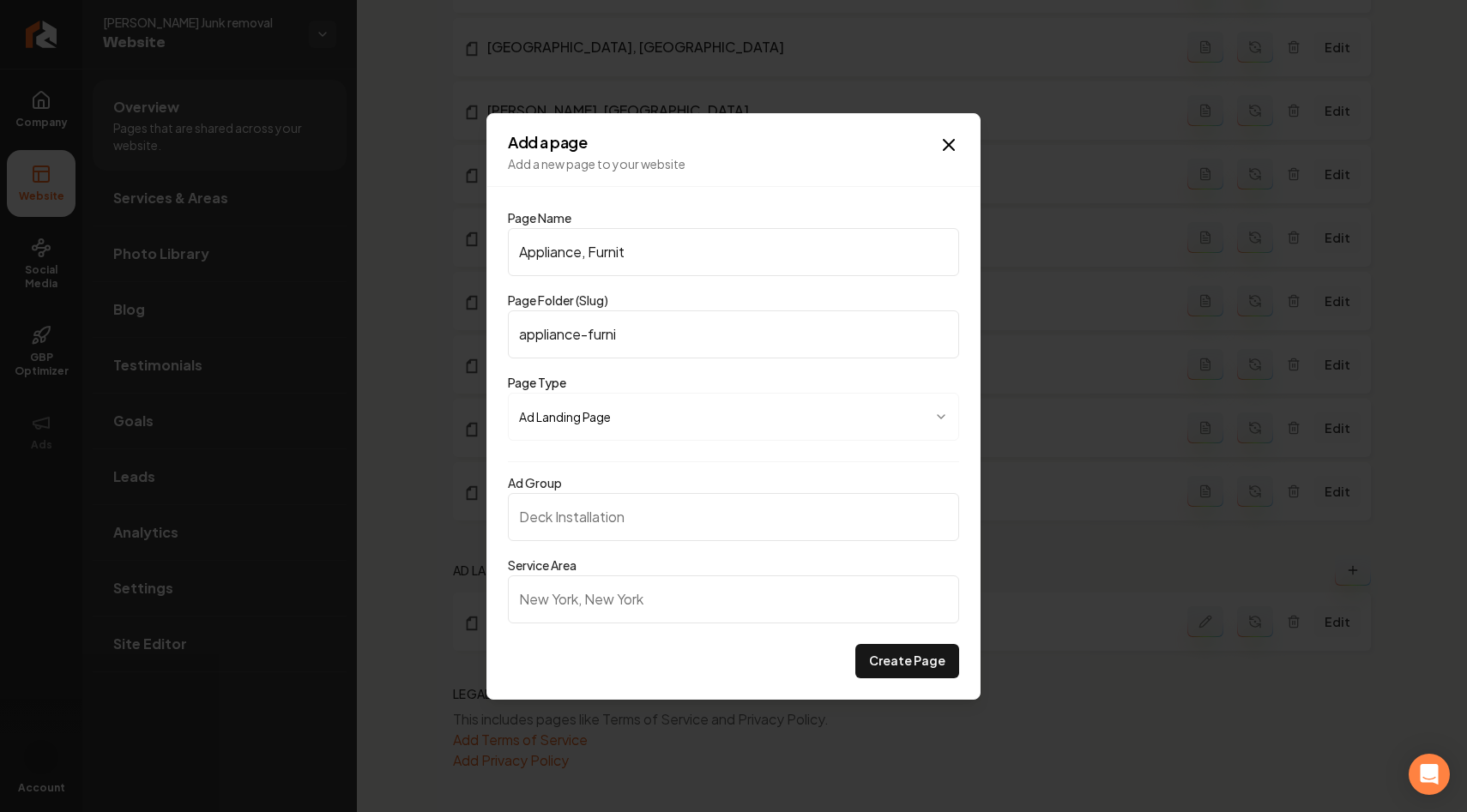
type input "appliance-furnit"
type input "Appliance, Furnitu"
type input "appliance-furnitu"
type input "Appliance, Furnitur"
type input "appliance-furnitur"
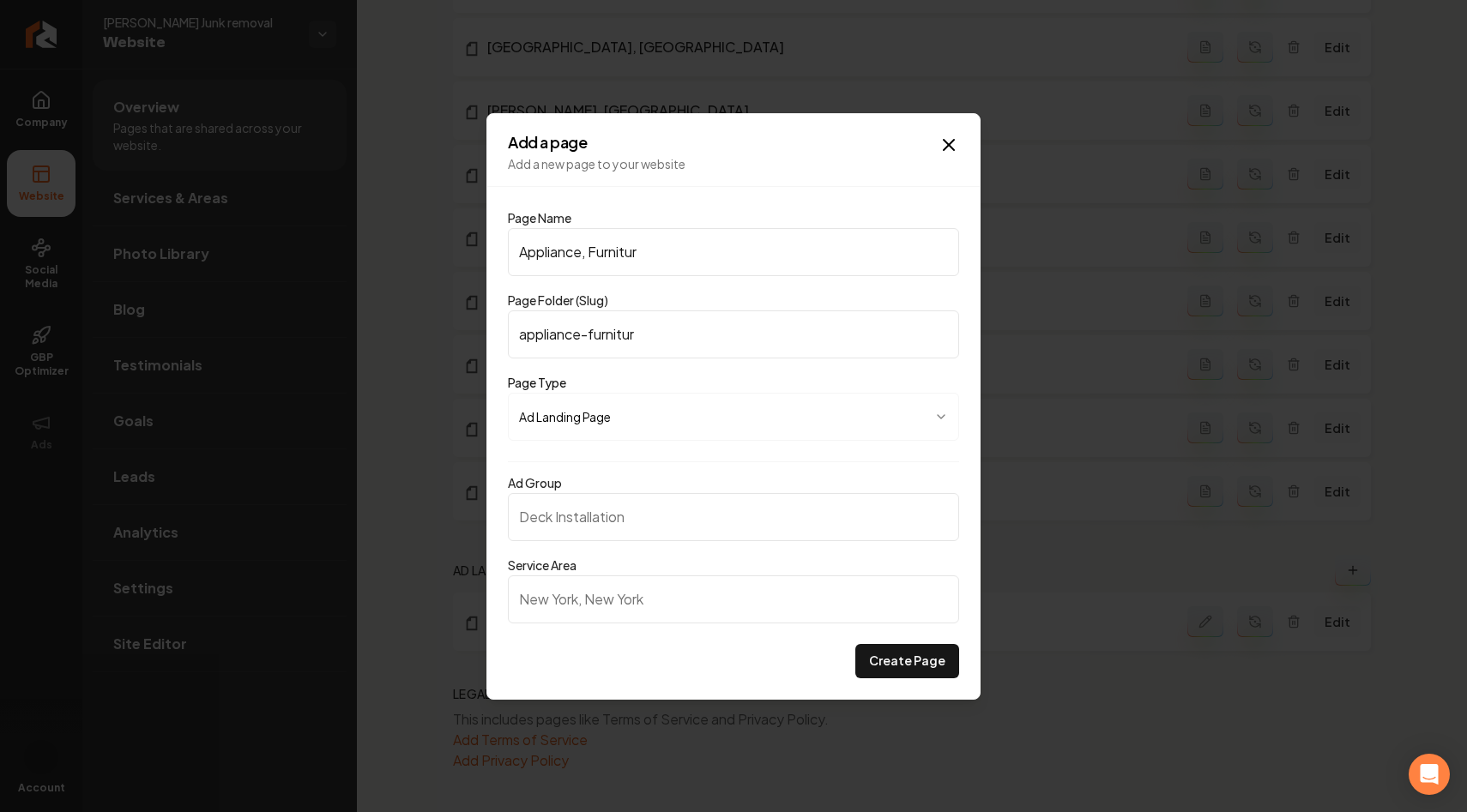
type input "Appliance, Furniture"
type input "appliance-furniture"
type input "Appliance, Furniture R"
type input "appliance-furniture-r"
type input "Appliance, Furniture Re"
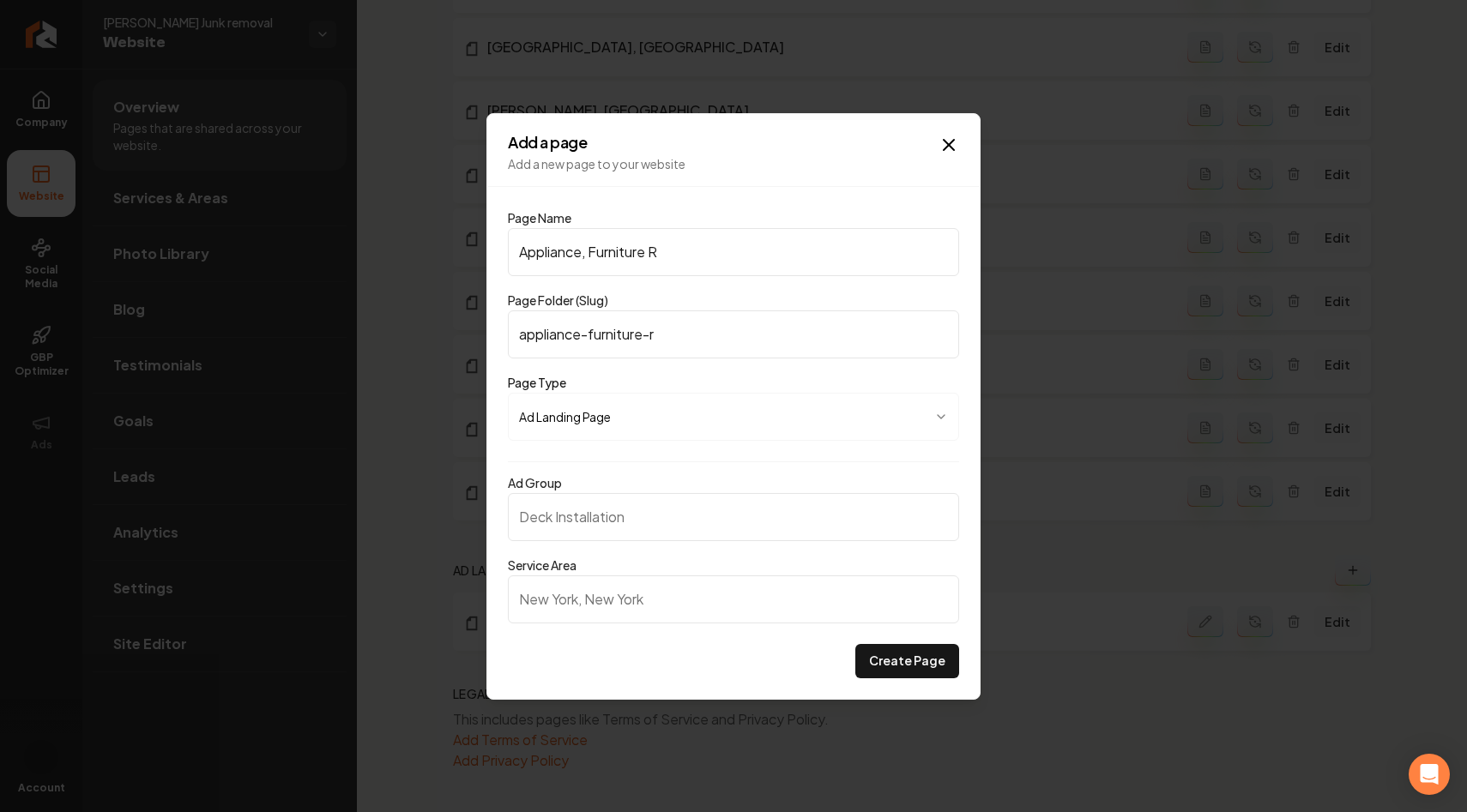
type input "appliance-furniture-re"
type input "Appliance, Furniture Rem"
type input "appliance-furniture-rem"
type input "Appliance, Furniture Remo"
type input "appliance-furniture-remo"
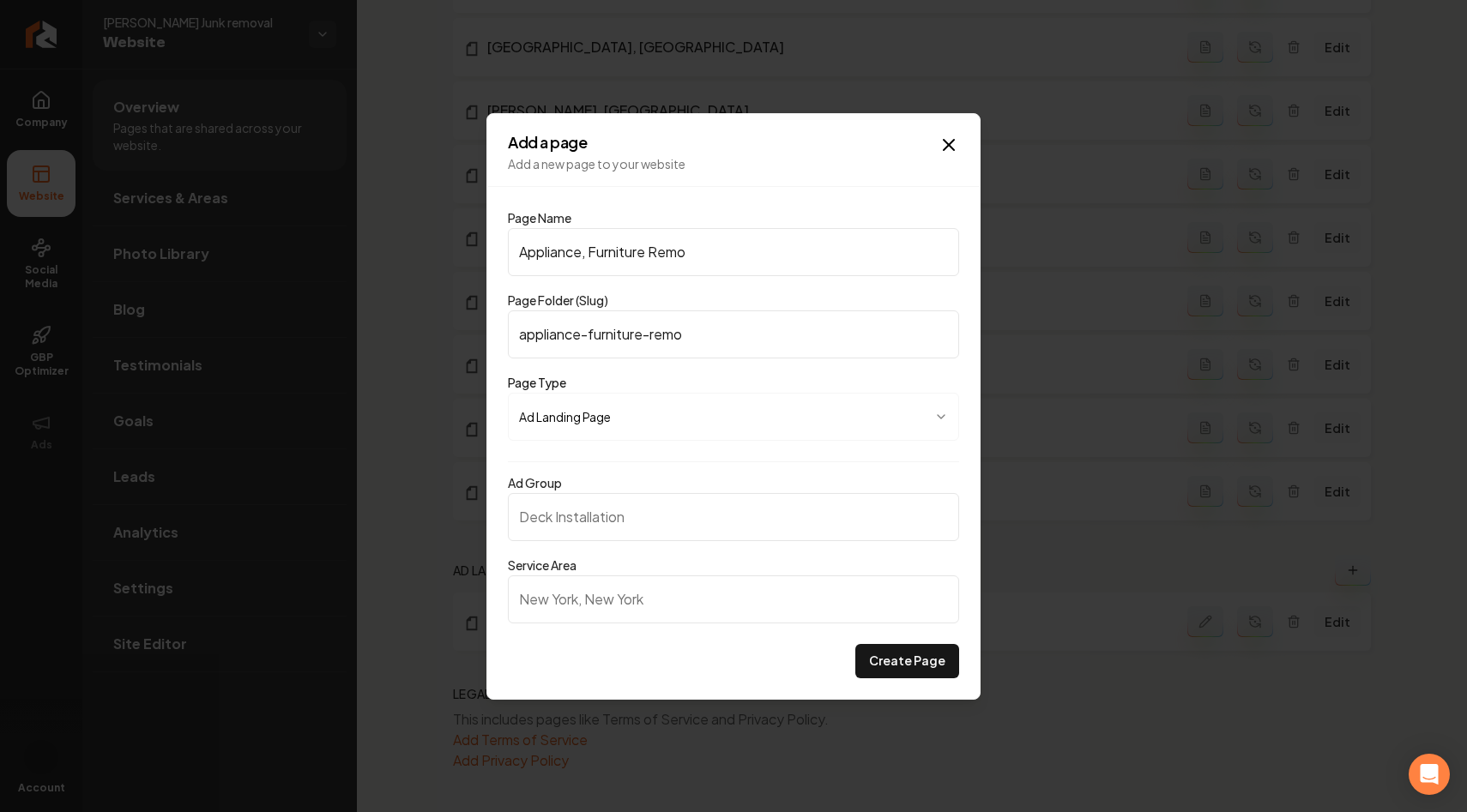
type input "Appliance, Furniture Remov"
type input "appliance-furniture-remov"
type input "Appliance, Furniture Remova"
type input "appliance-furniture-remova"
type input "Appliance, Furniture Removal"
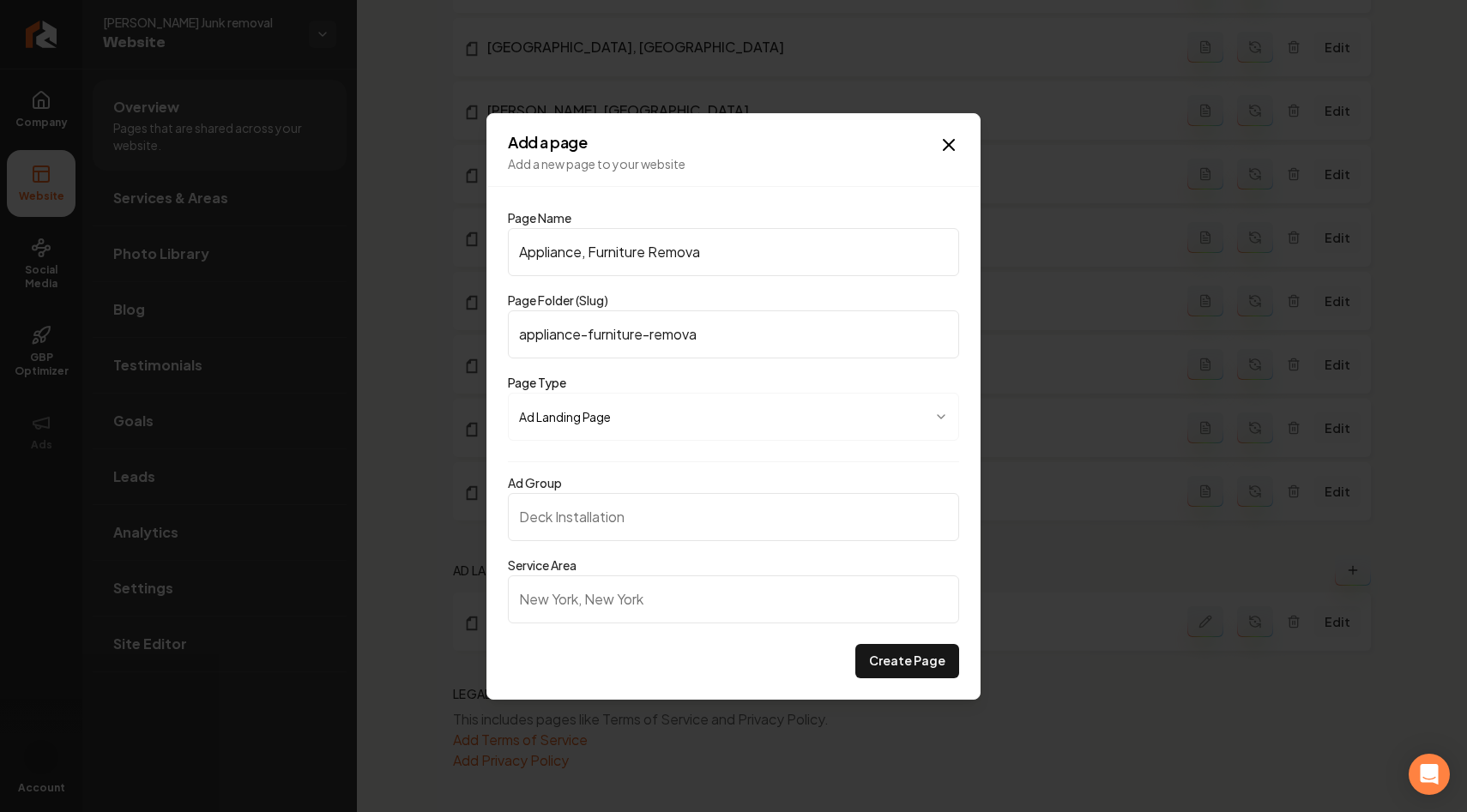
type input "appliance-furniture-removal"
type input "Appliance, Furniture Removal a"
type input "appliance-furniture-removal-a"
type input "Appliance, Furniture Removal"
type input "appliance-furniture-removal"
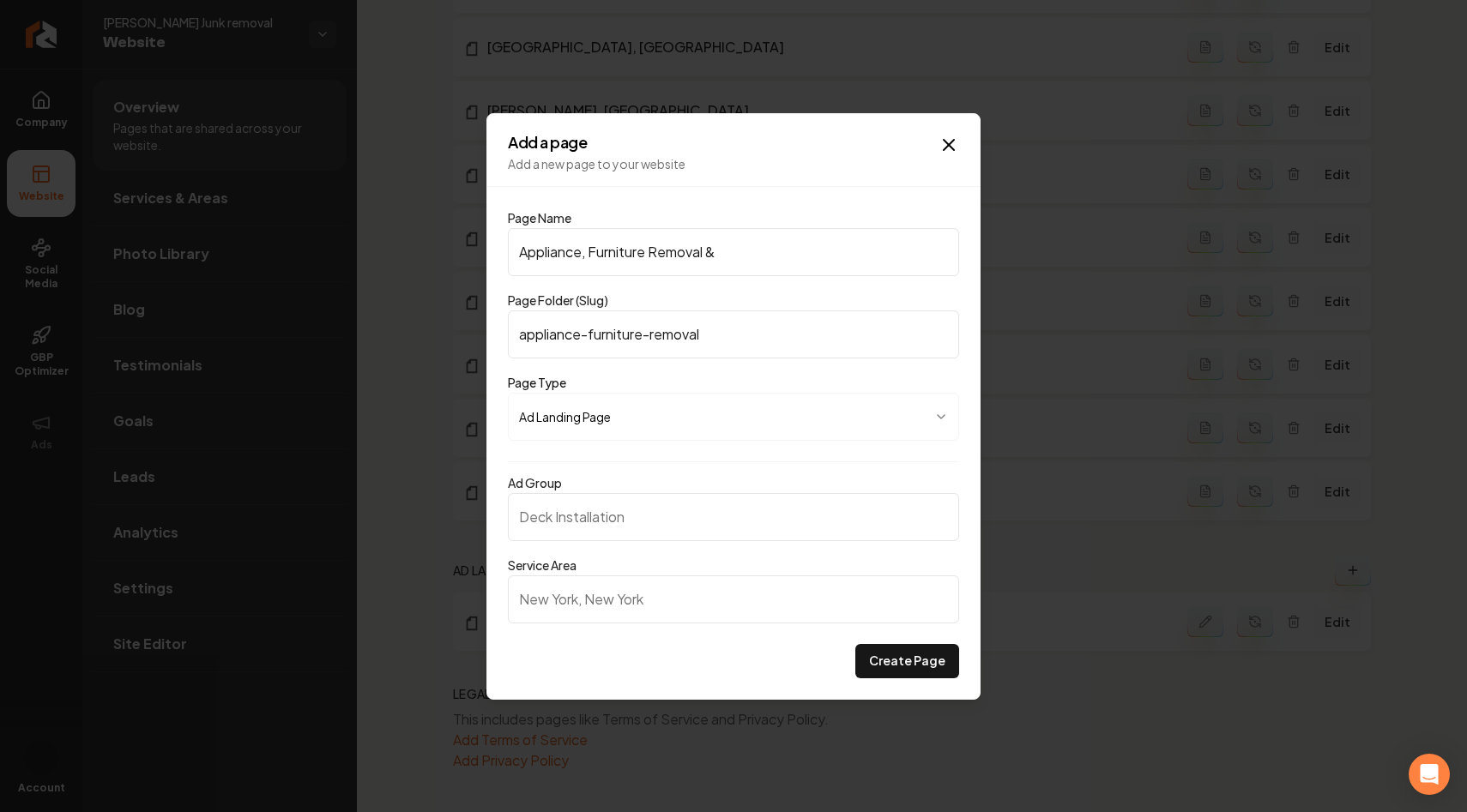
type input "Appliance, Furniture Removal & P"
type input "appliance-furniture-removal-p"
type input "Appliance, Furniture Removal & Pr"
type input "appliance-furniture-removal-pr"
type input "Appliance, Furniture Removal & Pro"
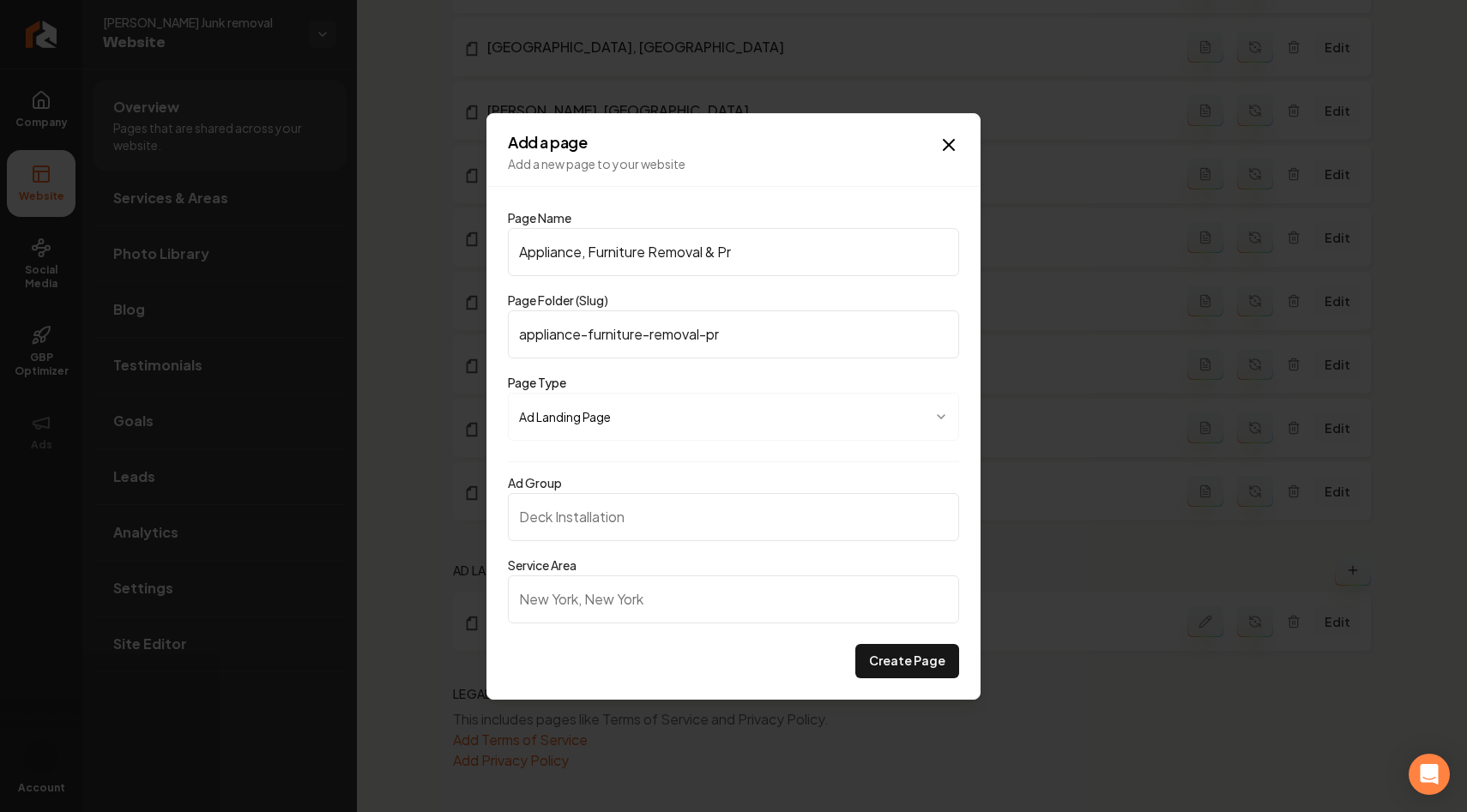
type input "appliance-furniture-removal-pro"
type input "Appliance, Furniture Removal & Prop"
type input "appliance-furniture-removal-prop"
type input "Appliance, Furniture Removal & Prope"
type input "appliance-furniture-removal-prope"
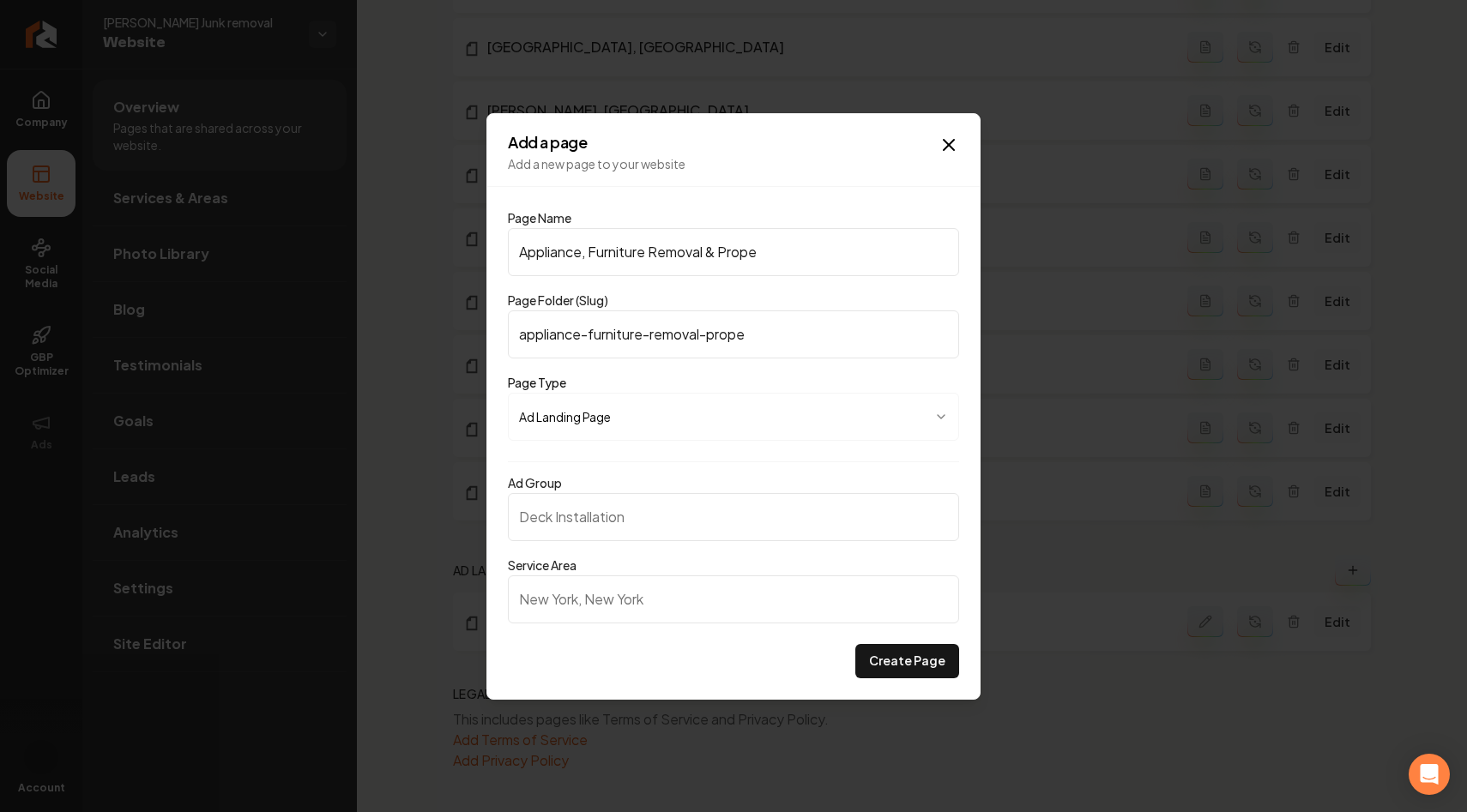
type input "Appliance, Furniture Removal & Proper"
type input "appliance-furniture-removal-proper"
type input "Appliance, Furniture Removal & Propert"
type input "appliance-furniture-removal-propert"
type input "Appliance, Furniture Removal & Property"
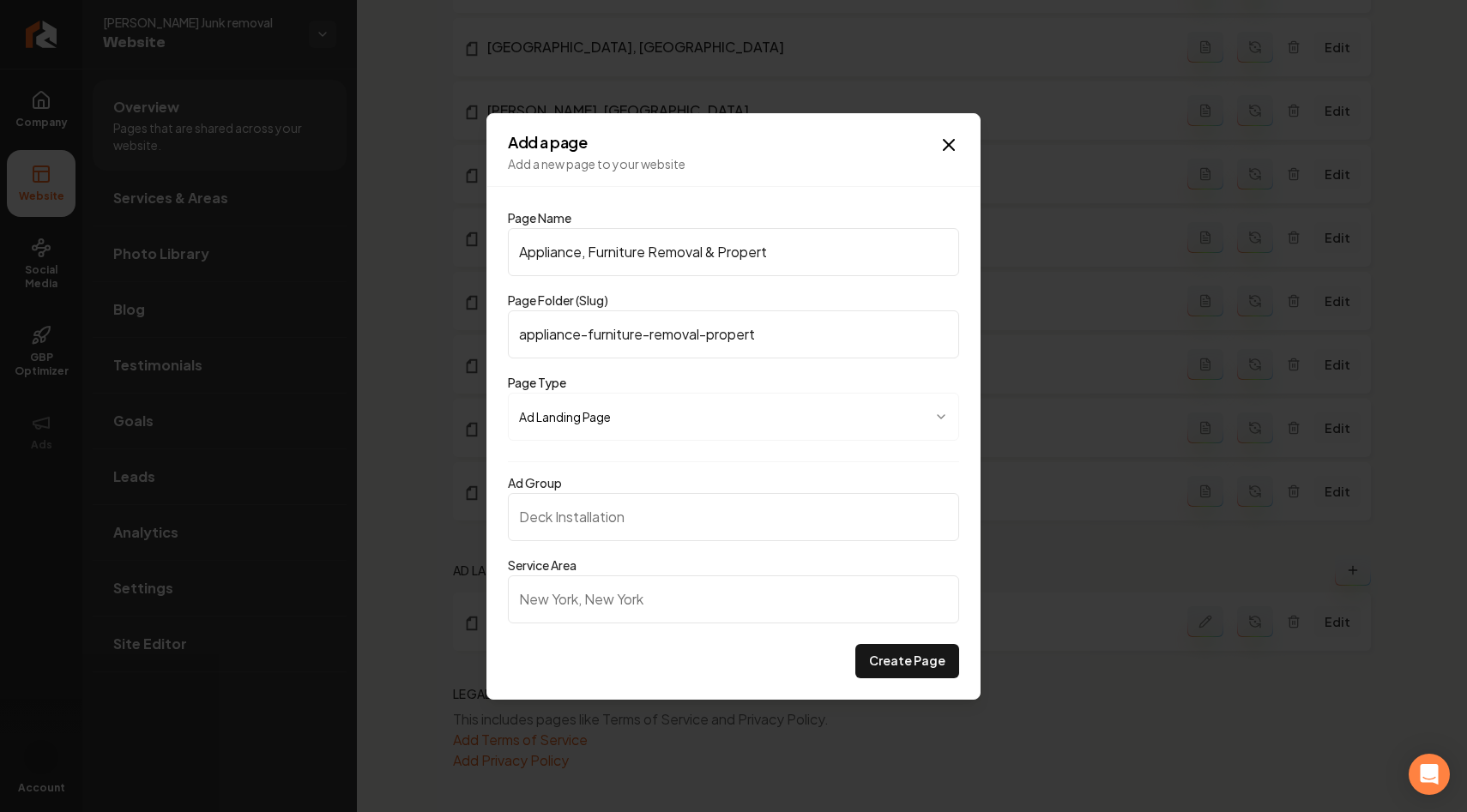
type input "appliance-furniture-removal-property"
type input "Appliance, Furniture Removal & Property c"
type input "appliance-furniture-removal-property-c"
type input "Appliance, Furniture Removal & Property cl"
type input "appliance-furniture-removal-property-cl"
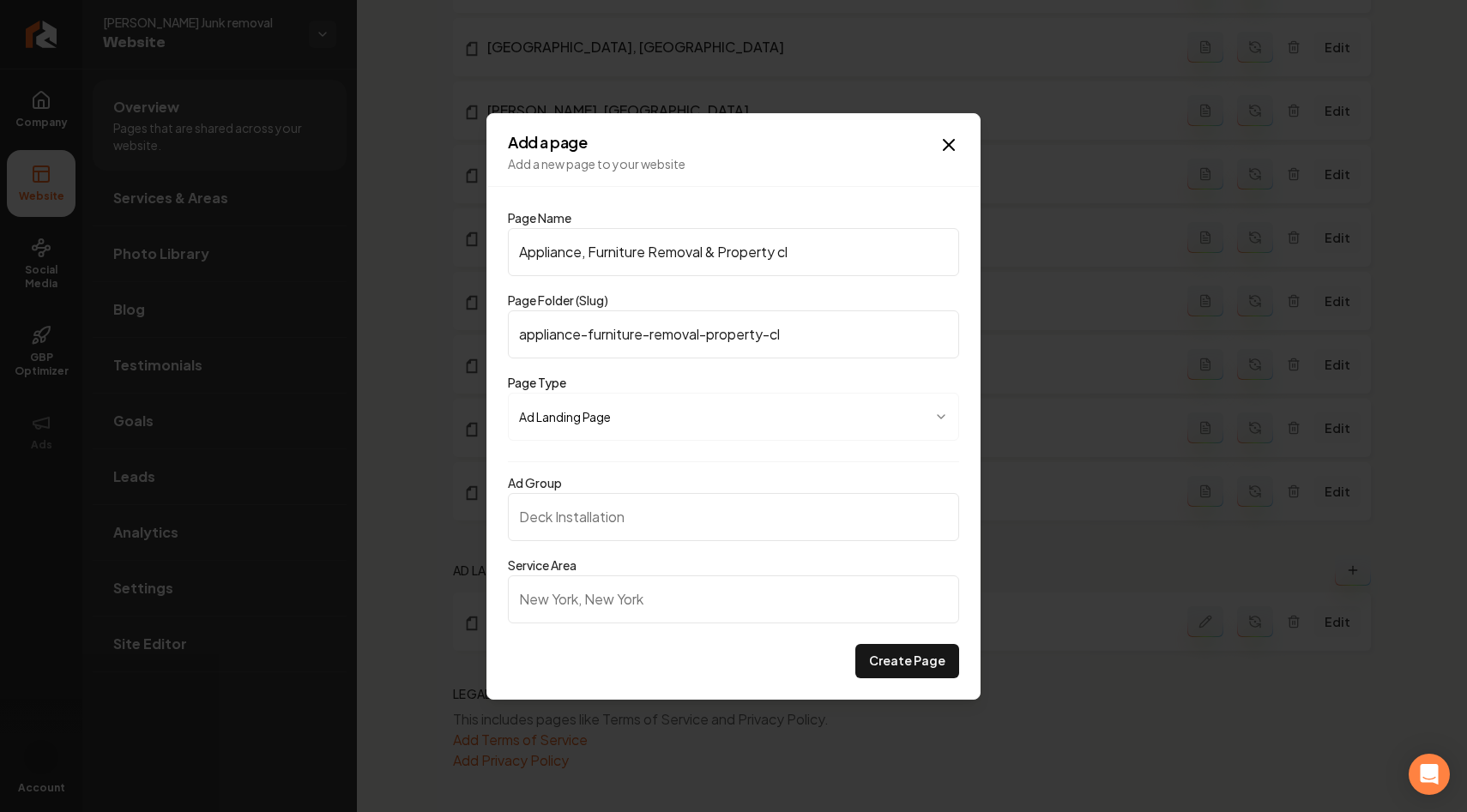
type input "Appliance, Furniture Removal & Property cle"
type input "appliance-furniture-removal-property-cle"
type input "Appliance, Furniture Removal & Property clea"
type input "appliance-furniture-removal-property-clea"
type input "Appliance, Furniture Removal & Property clean"
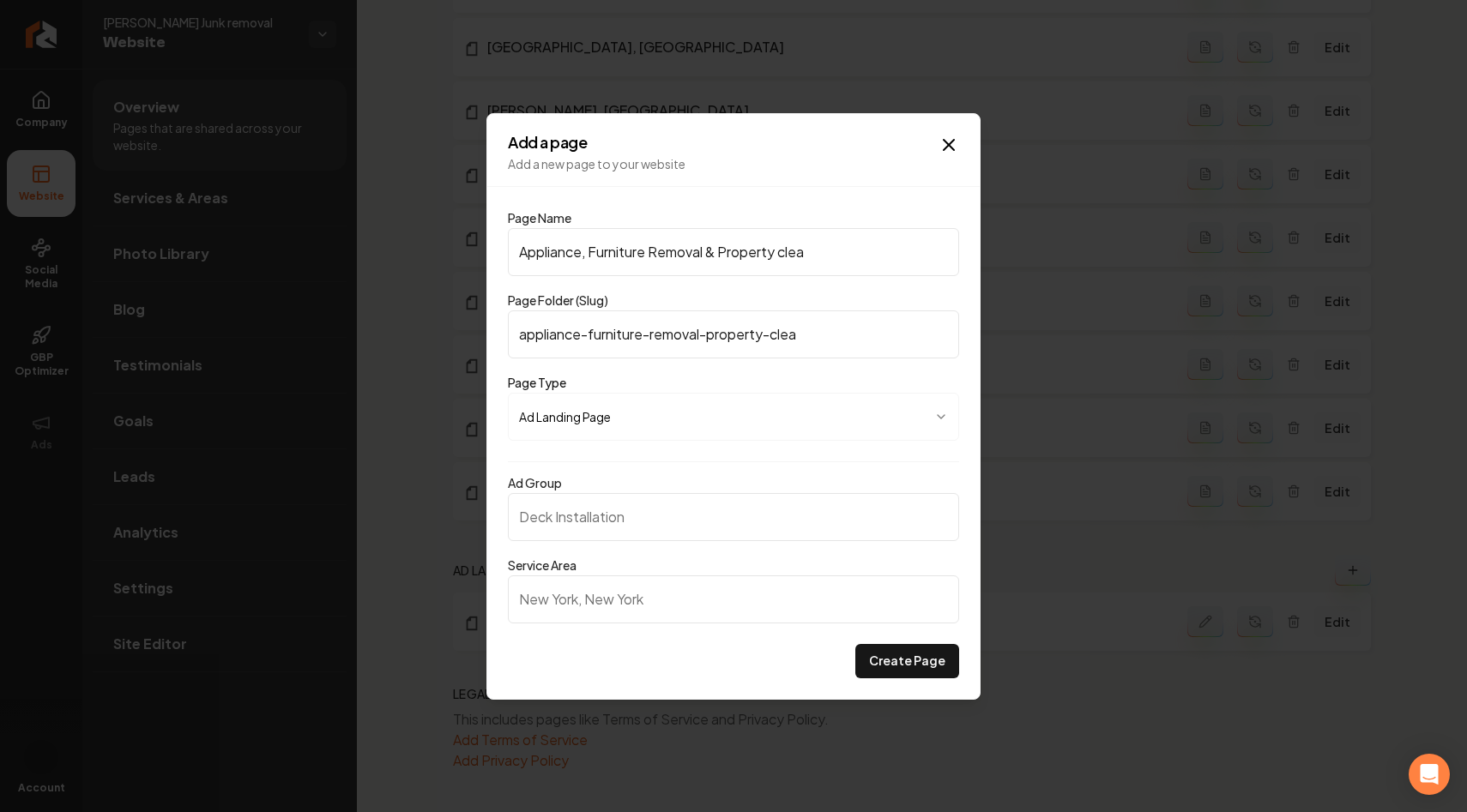
type input "appliance-furniture-removal-property-clean"
type input "Appliance, Furniture Removal & Property clea"
type input "appliance-furniture-removal-property-clea"
type input "Appliance, Furniture Removal & Property cle"
type input "appliance-furniture-removal-property-cle"
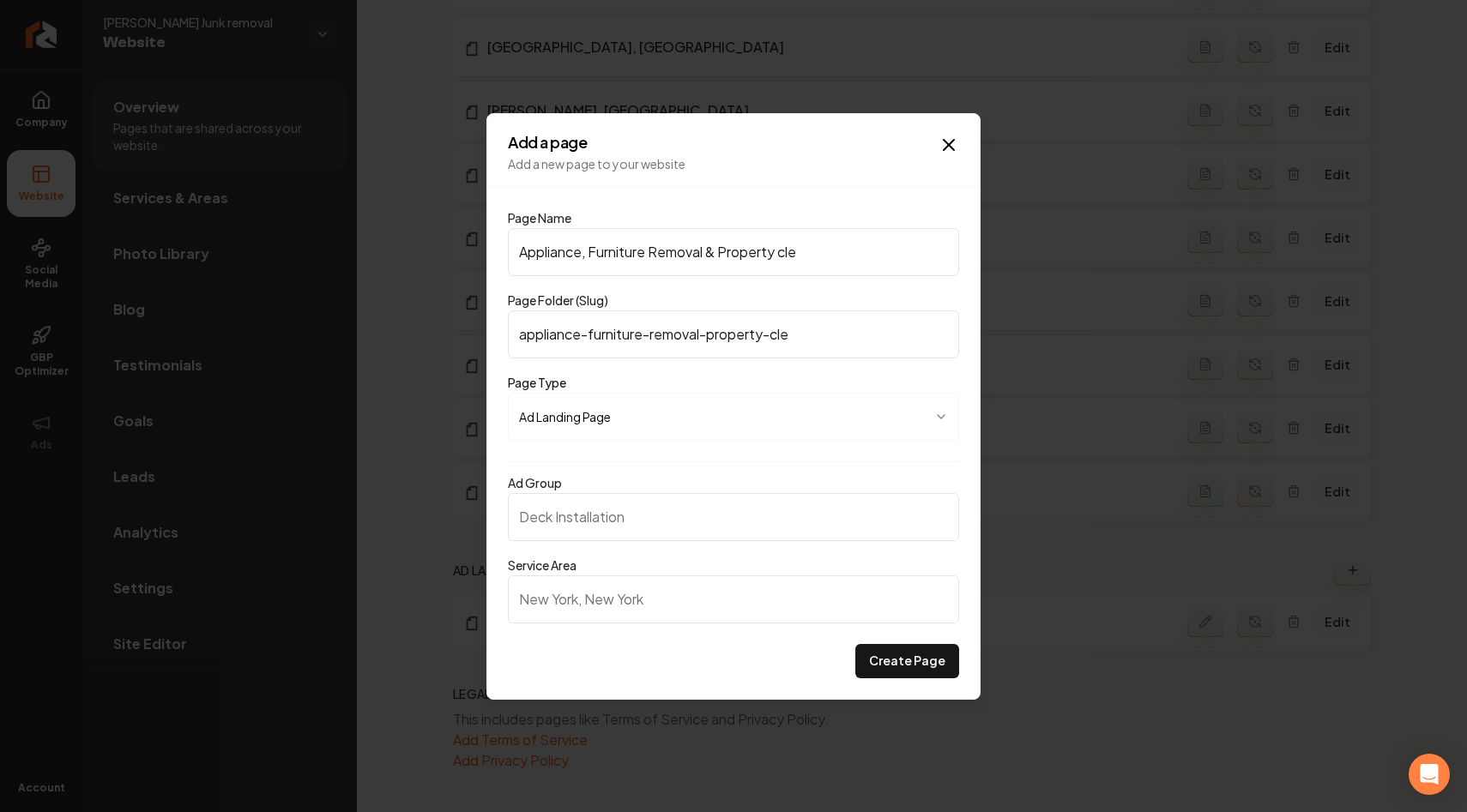
type input "Appliance, Furniture Removal & Property cl"
type input "appliance-furniture-removal-property-cl"
type input "Appliance, Furniture Removal & Property c"
type input "appliance-furniture-removal-property-c"
type input "Appliance, Furniture Removal & Property"
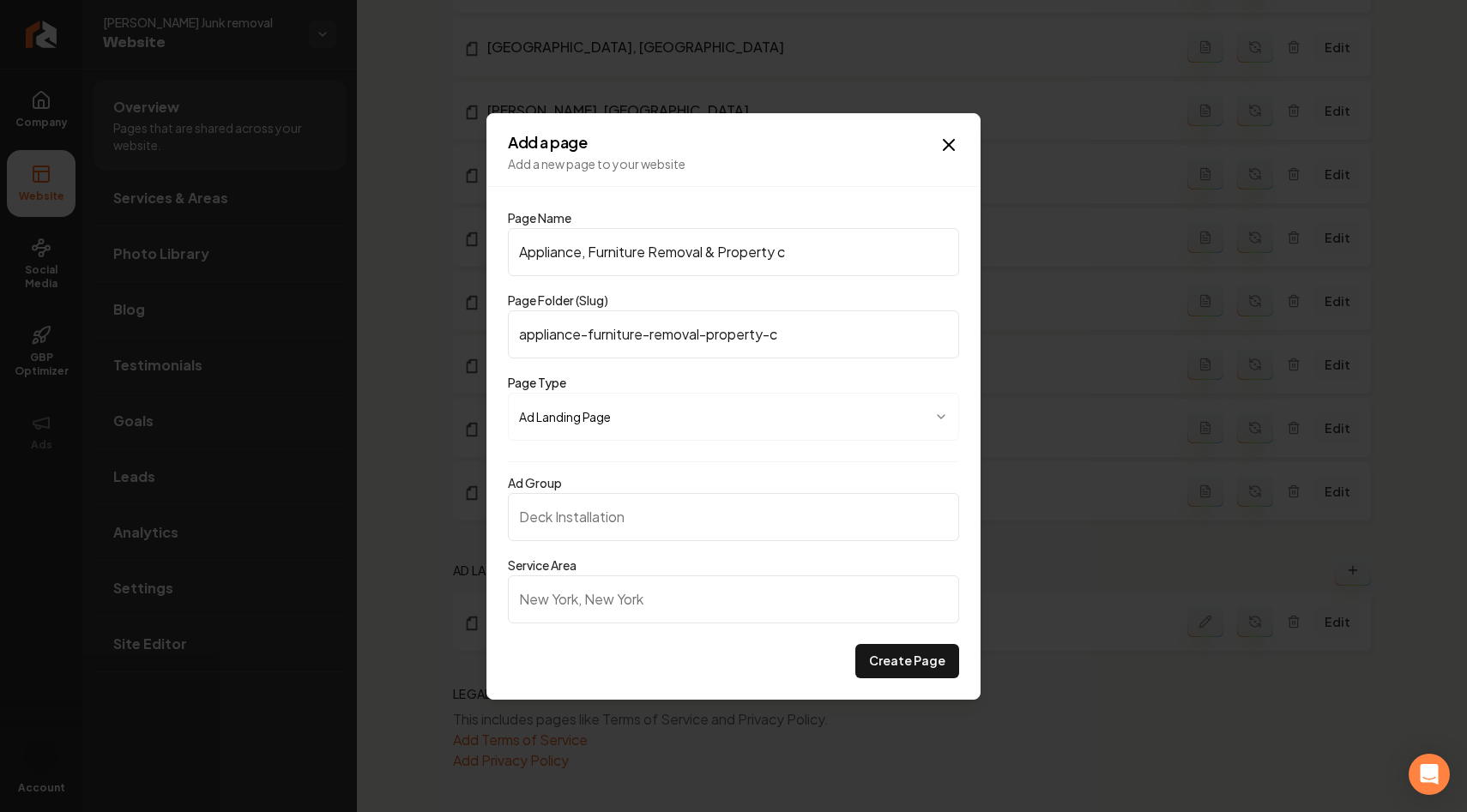
type input "appliance-furniture-removal-property"
type input "Appliance, Furniture Removal & Property C"
type input "appliance-furniture-removal-property-c"
type input "Appliance, Furniture Removal & Property Cl"
type input "appliance-furniture-removal-property-cl"
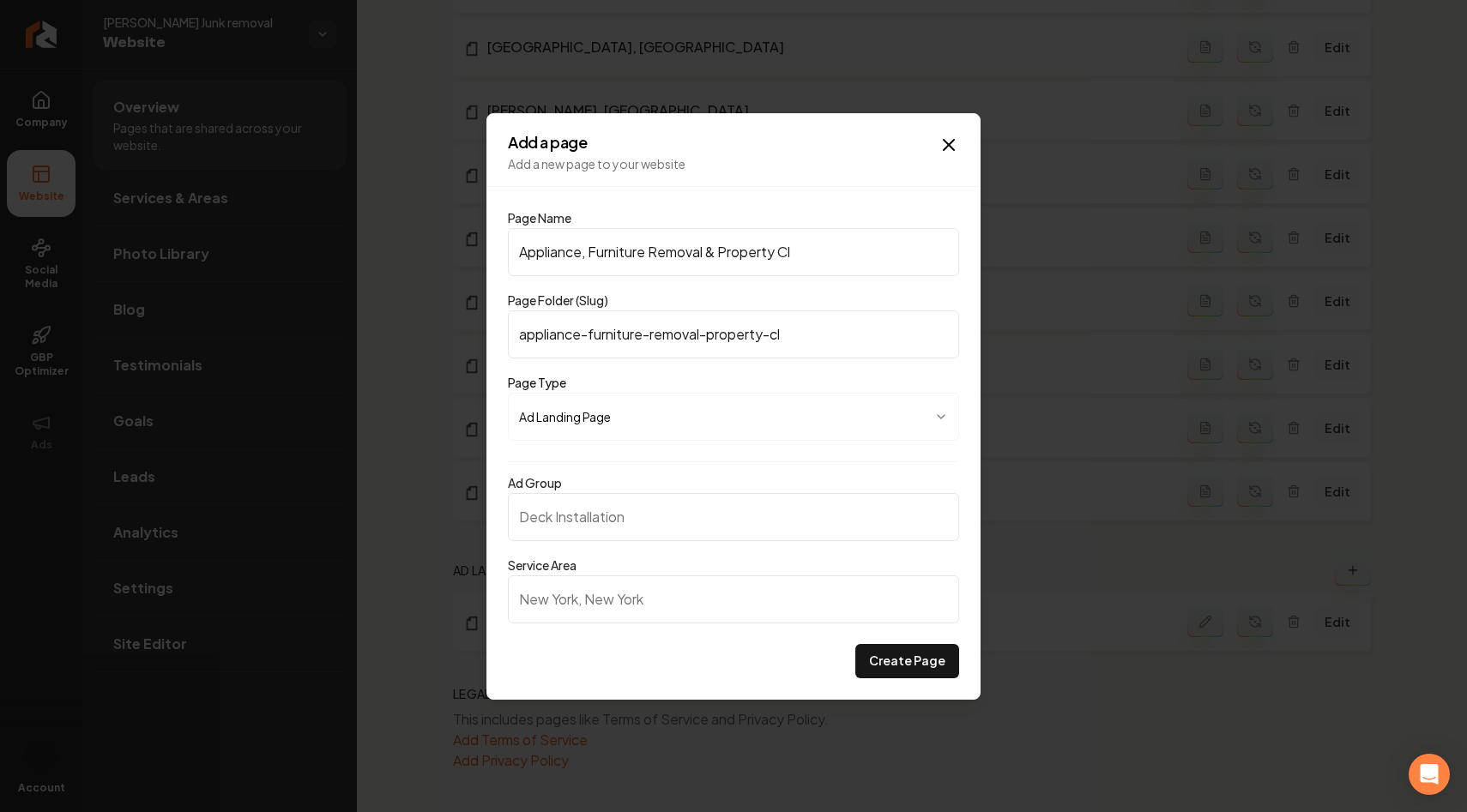
type input "Appliance, Furniture Removal & Property Cle"
type input "appliance-furniture-removal-property-cle"
type input "Appliance, Furniture Removal & Property Clea"
type input "appliance-furniture-removal-property-clea"
type input "Appliance, Furniture Removal & Property Clean"
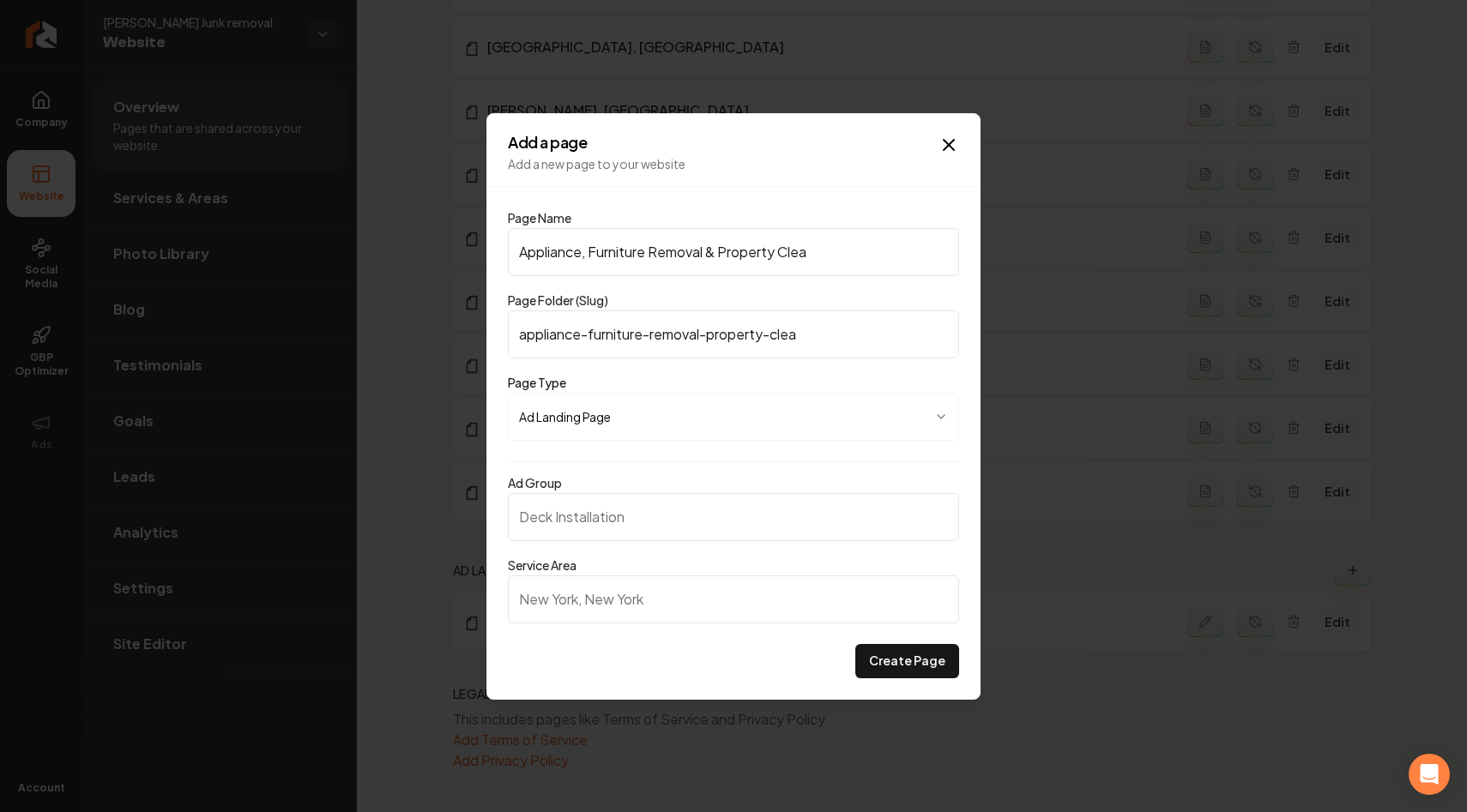
type input "appliance-furniture-removal-property-clean"
type input "Appliance, Furniture Removal & Property Clean O"
type input "appliance-furniture-removal-property-clean-o"
type input "Appliance, Furniture Removal & Property Clean Ou"
type input "appliance-furniture-removal-property-clean-ou"
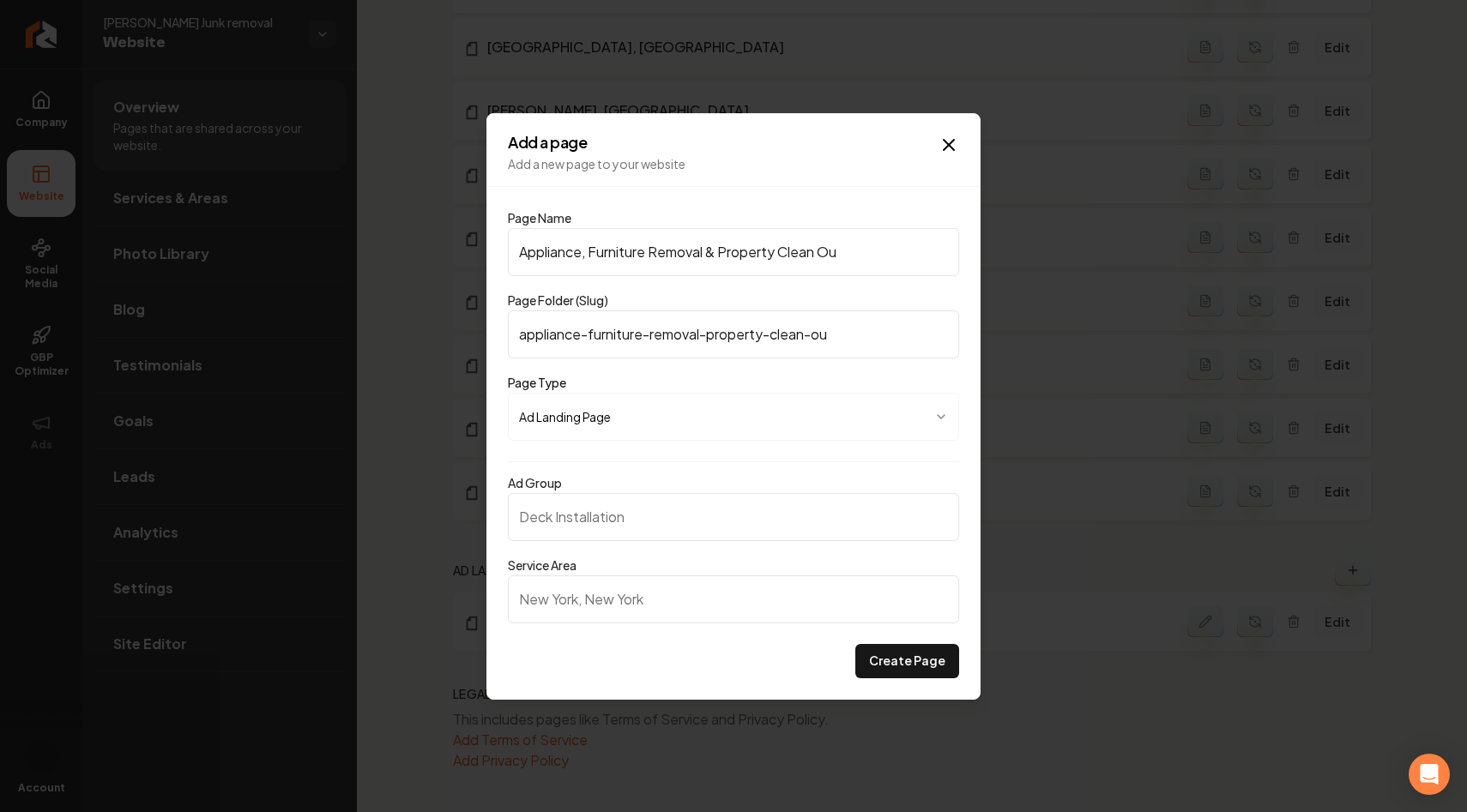
type input "Appliance, Furniture Removal & Property Clean Out"
type input "appliance-furniture-removal-property-clean-out"
type input "Appliance, Furniture Removal & Property Clean Out L"
type input "appliance-furniture-removal-property-clean-out-l"
type input "Appliance, Furniture Removal & Property Clean Out Lo"
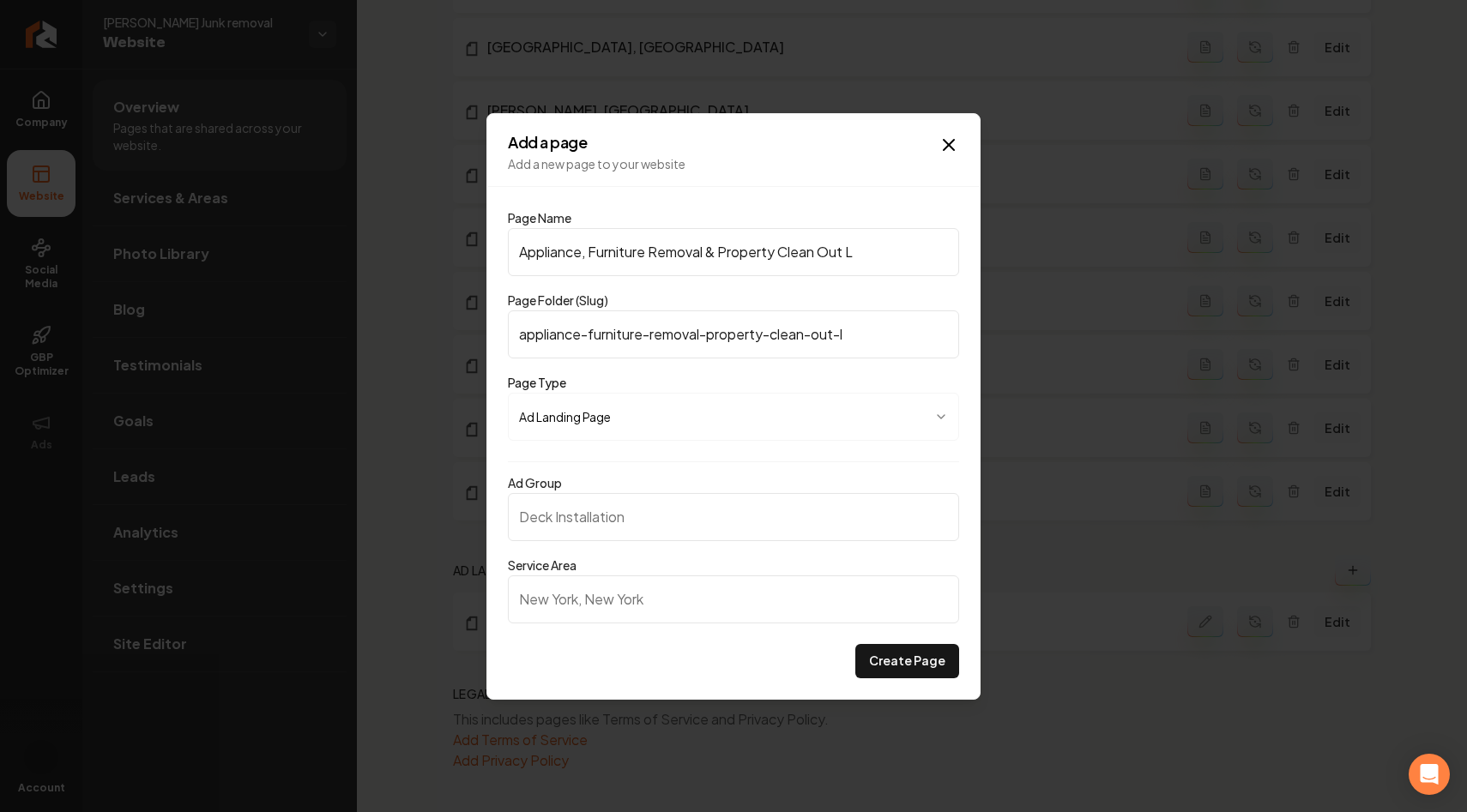
type input "appliance-furniture-removal-property-clean-out-lo"
type input "Appliance, Furniture Removal & Property Clean Out Los"
type input "appliance-furniture-removal-property-clean-out-los"
type input "Appliance, Furniture Removal & Property Clean Out Los A"
type input "appliance-furniture-removal-property-clean-out-los-a"
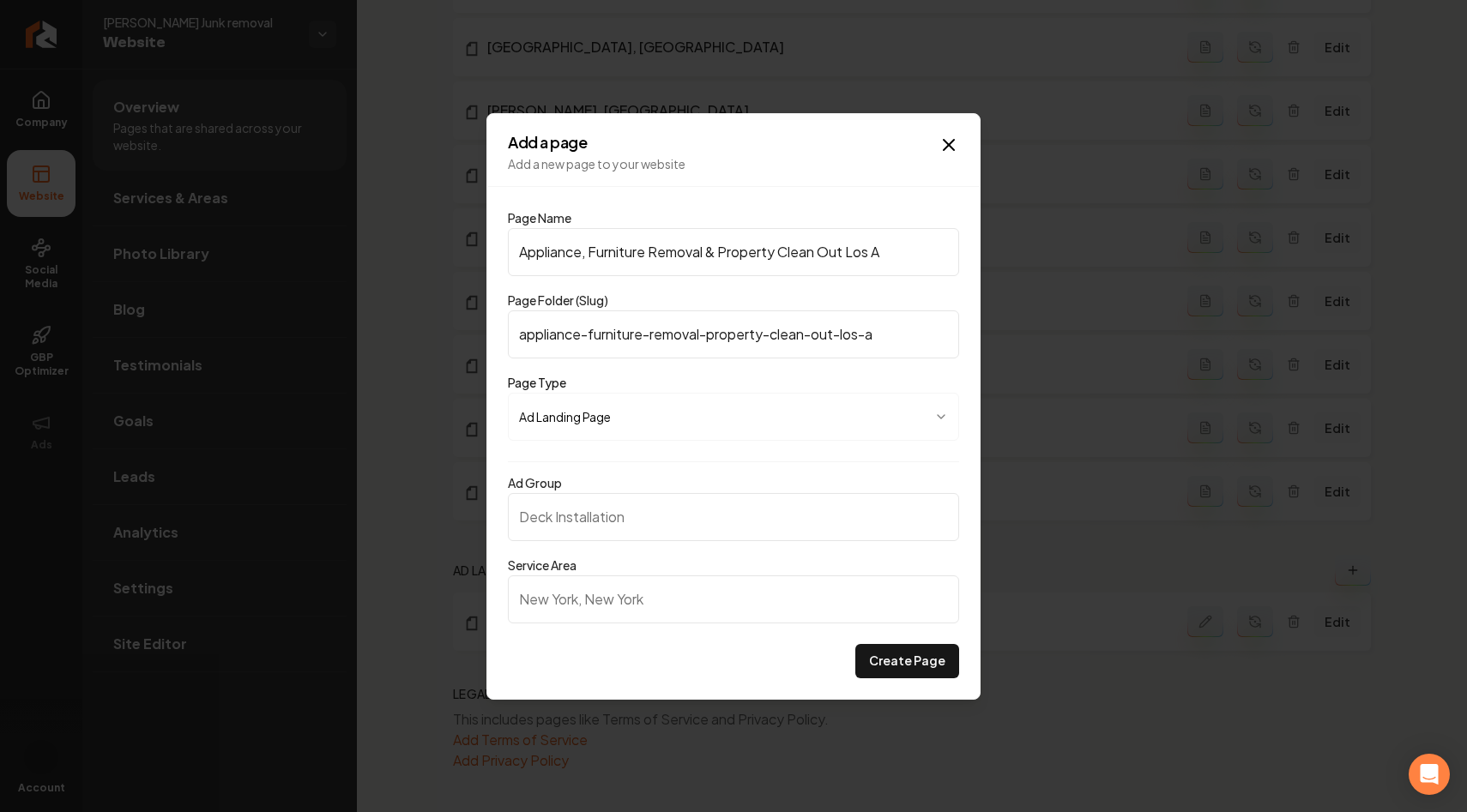
type input "Appliance, Furniture Removal & Property Clean Out Los AN"
type input "appliance-furniture-removal-property-clean-out-los-an"
type input "Appliance, Furniture Removal & Property Clean Out Los ANg"
type input "appliance-furniture-removal-property-clean-out-los-ang"
type input "Appliance, Furniture Removal & Property Clean Out Los ANge"
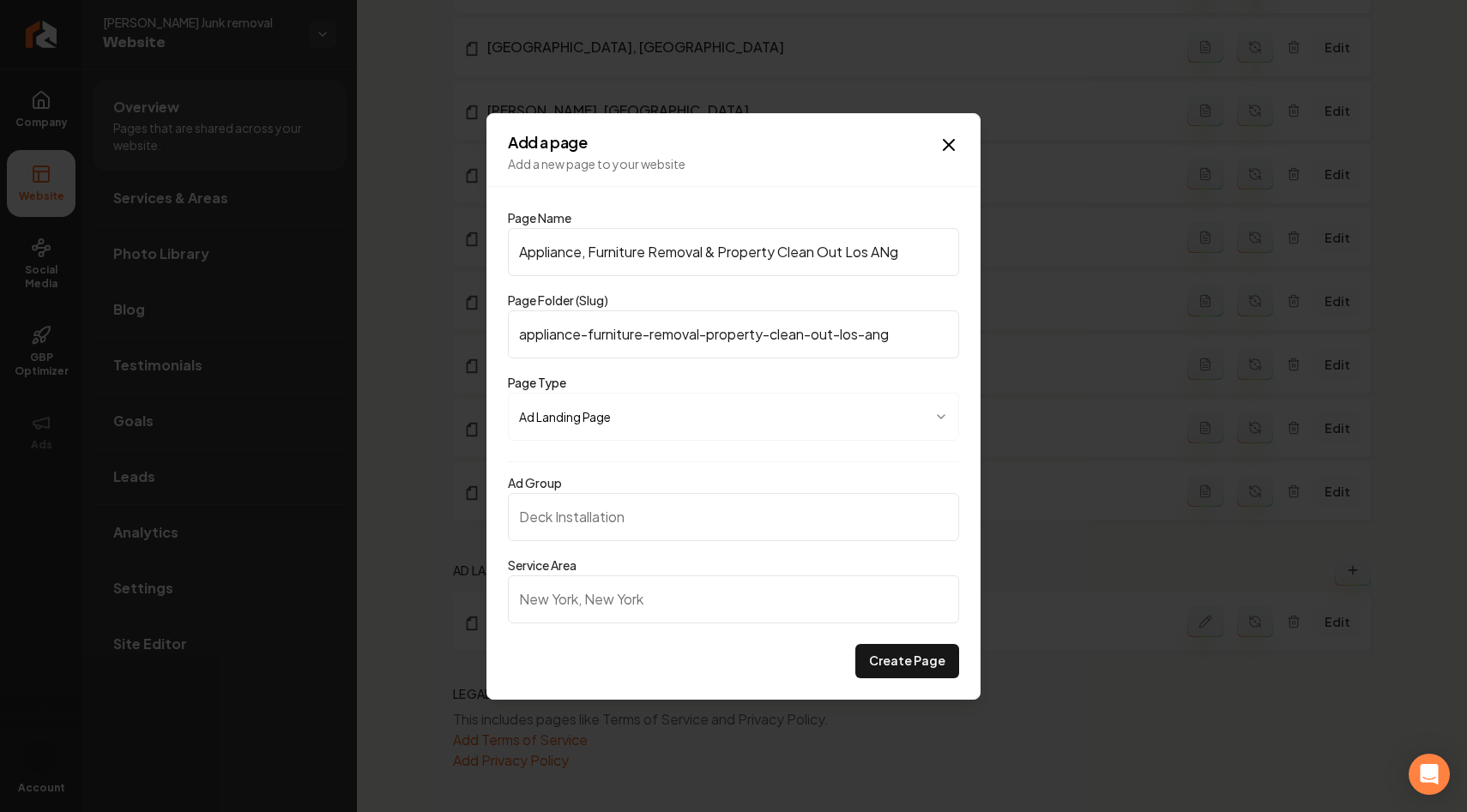
type input "appliance-furniture-removal-property-clean-out-los-ange"
type input "Appliance, Furniture Removal & Property Clean Out Los ANgel"
type input "appliance-furniture-removal-property-clean-out-los-angel"
type input "Appliance, Furniture Removal & Property Clean Out Los ANgele"
type input "appliance-furniture-removal-property-clean-out-los-angele"
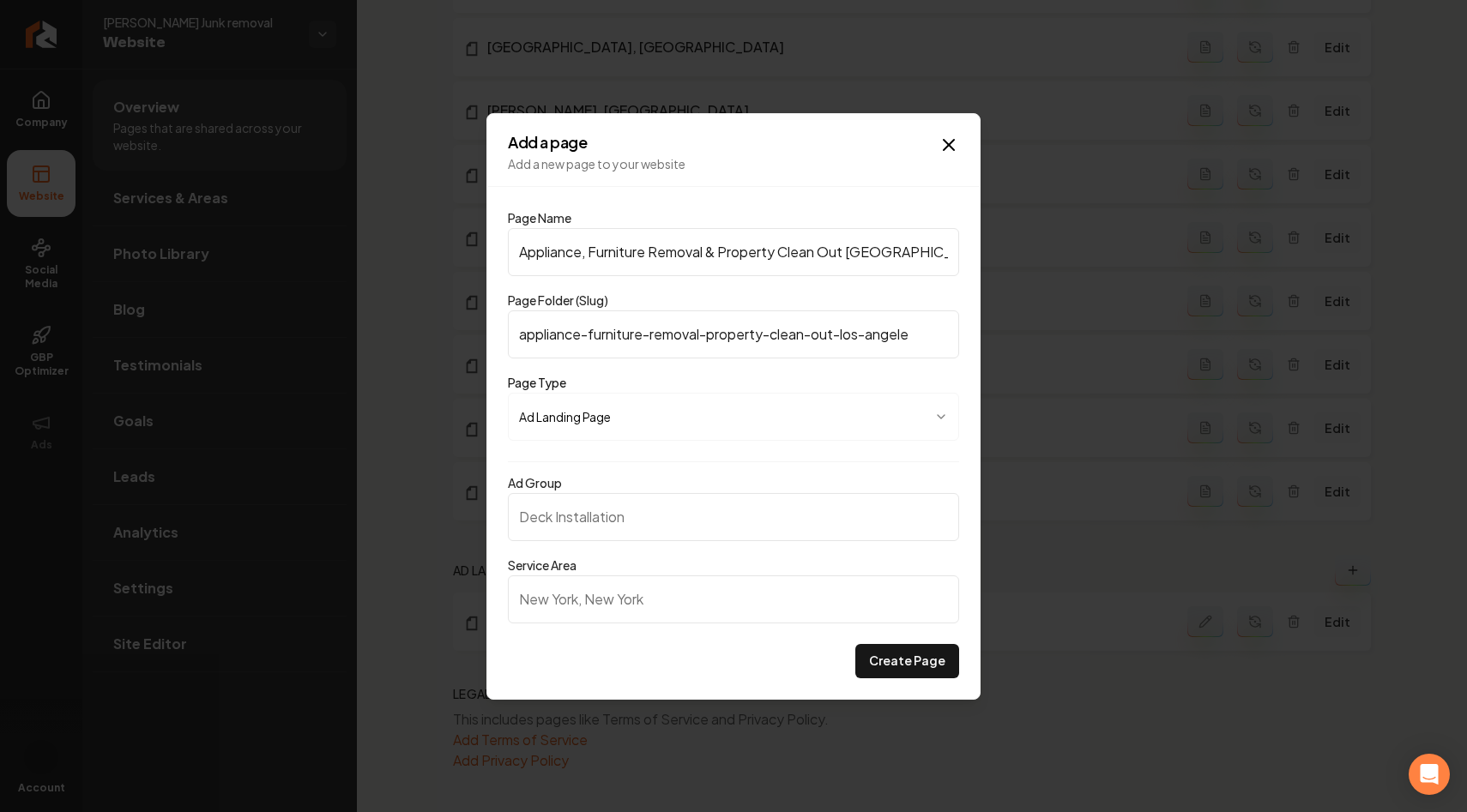
type input "Appliance, Furniture Removal & Property Clean Out Los ANgeles"
type input "appliance-furniture-removal-property-clean-out-los-angeles"
type input "Appliance, Furniture Removal & Property Clean Out Los ANgele"
type input "appliance-furniture-removal-property-clean-out-los-angele"
type input "Appliance, Furniture Removal & Property Clean Out Los ANgel"
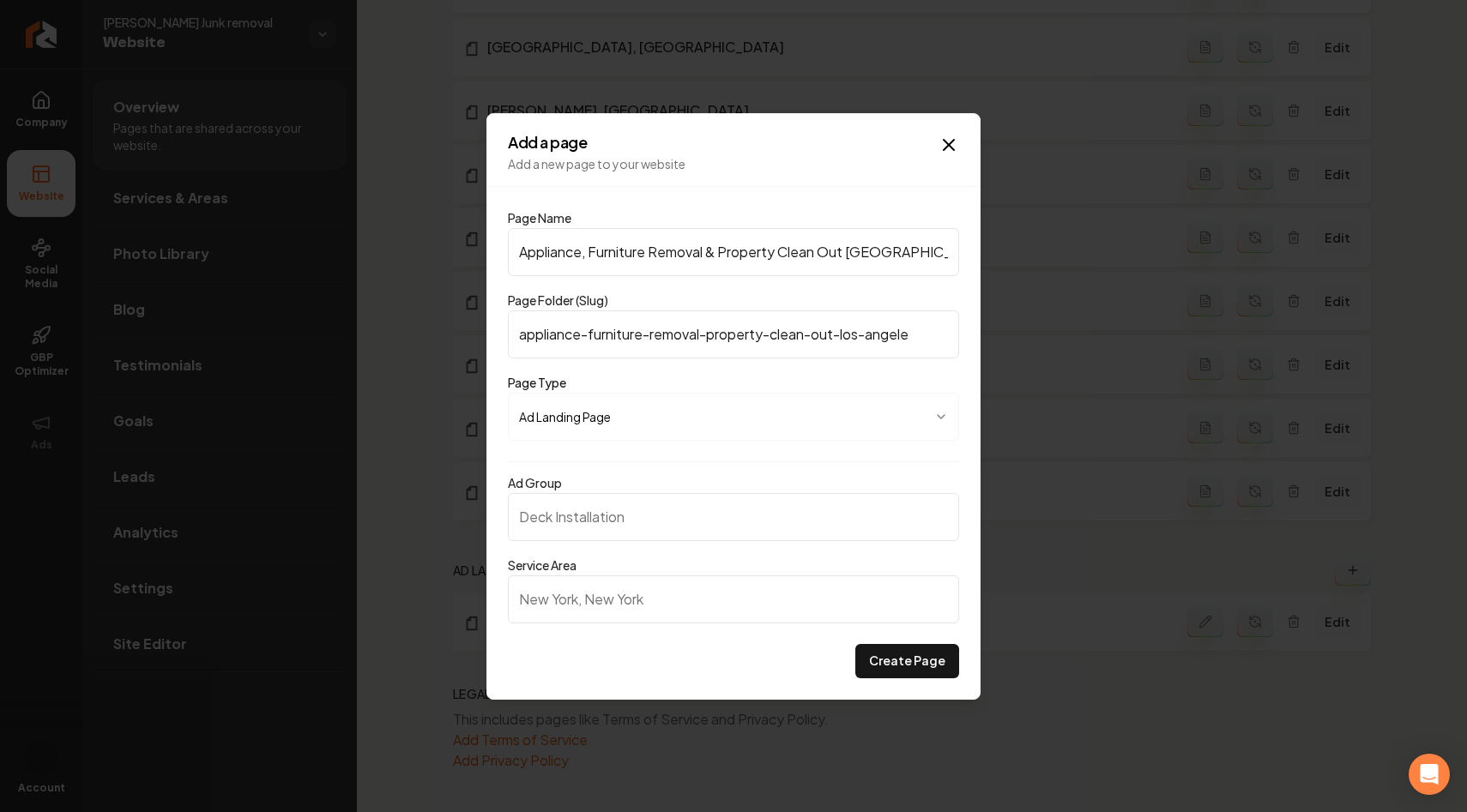
type input "appliance-furniture-removal-property-clean-out-los-angel"
type input "Appliance, Furniture Removal & Property Clean Out Los ANge"
type input "appliance-furniture-removal-property-clean-out-los-ange"
type input "Appliance, Furniture Removal & Property Clean Out Los ANg"
type input "appliance-furniture-removal-property-clean-out-los-ang"
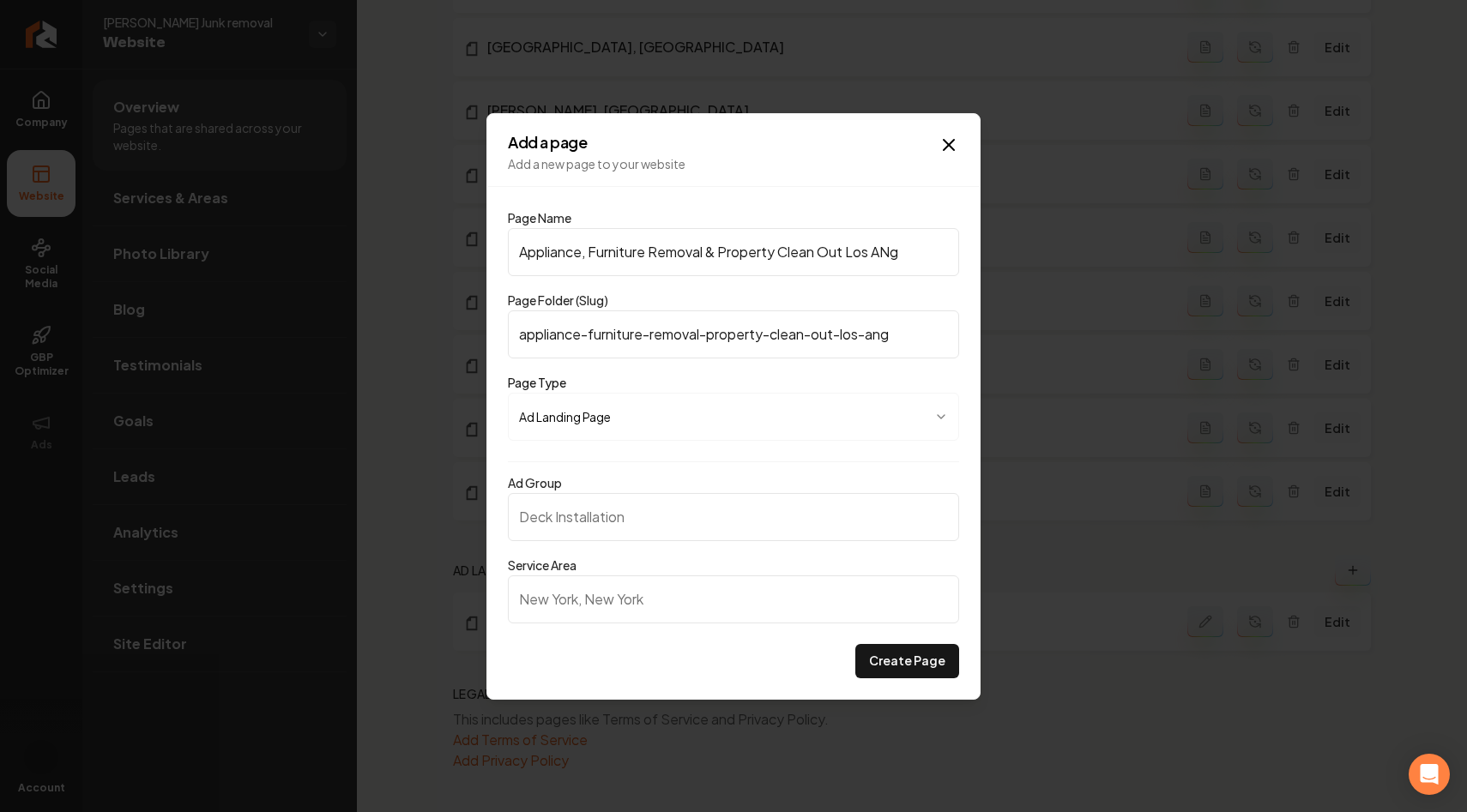
type input "Appliance, Furniture Removal & Property Clean Out Los AN"
type input "appliance-furniture-removal-property-clean-out-los-an"
type input "Appliance, Furniture Removal & Property Clean Out Los A"
type input "appliance-furniture-removal-property-clean-out-los-a"
type input "Appliance, Furniture Removal & Property Clean Out Los An"
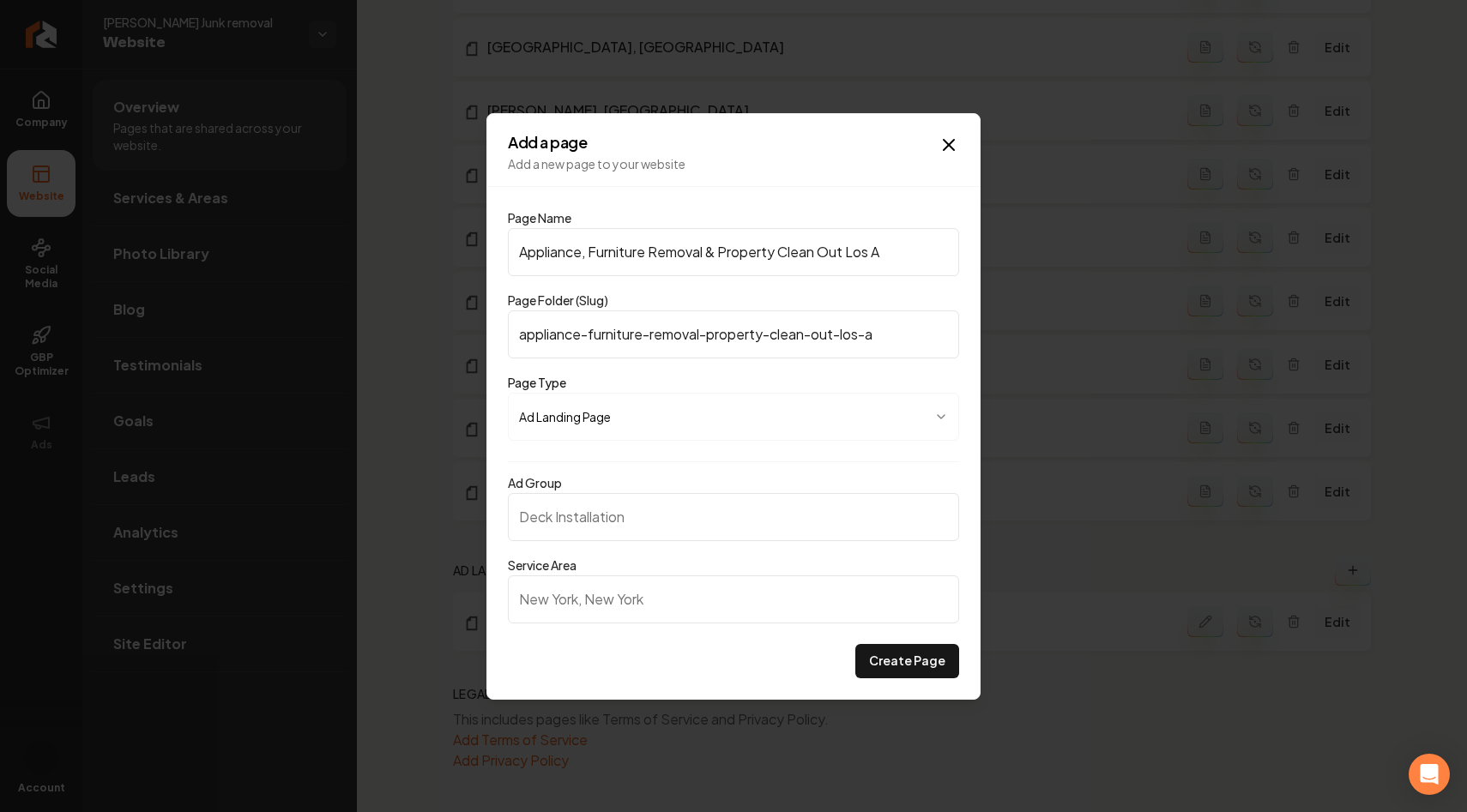
type input "appliance-furniture-removal-property-clean-out-los-an"
type input "Appliance, Furniture Removal & Property Clean Out Los Ang"
type input "appliance-furniture-removal-property-clean-out-los-ang"
type input "Appliance, Furniture Removal & Property Clean Out Los Ange"
type input "appliance-furniture-removal-property-clean-out-los-ange"
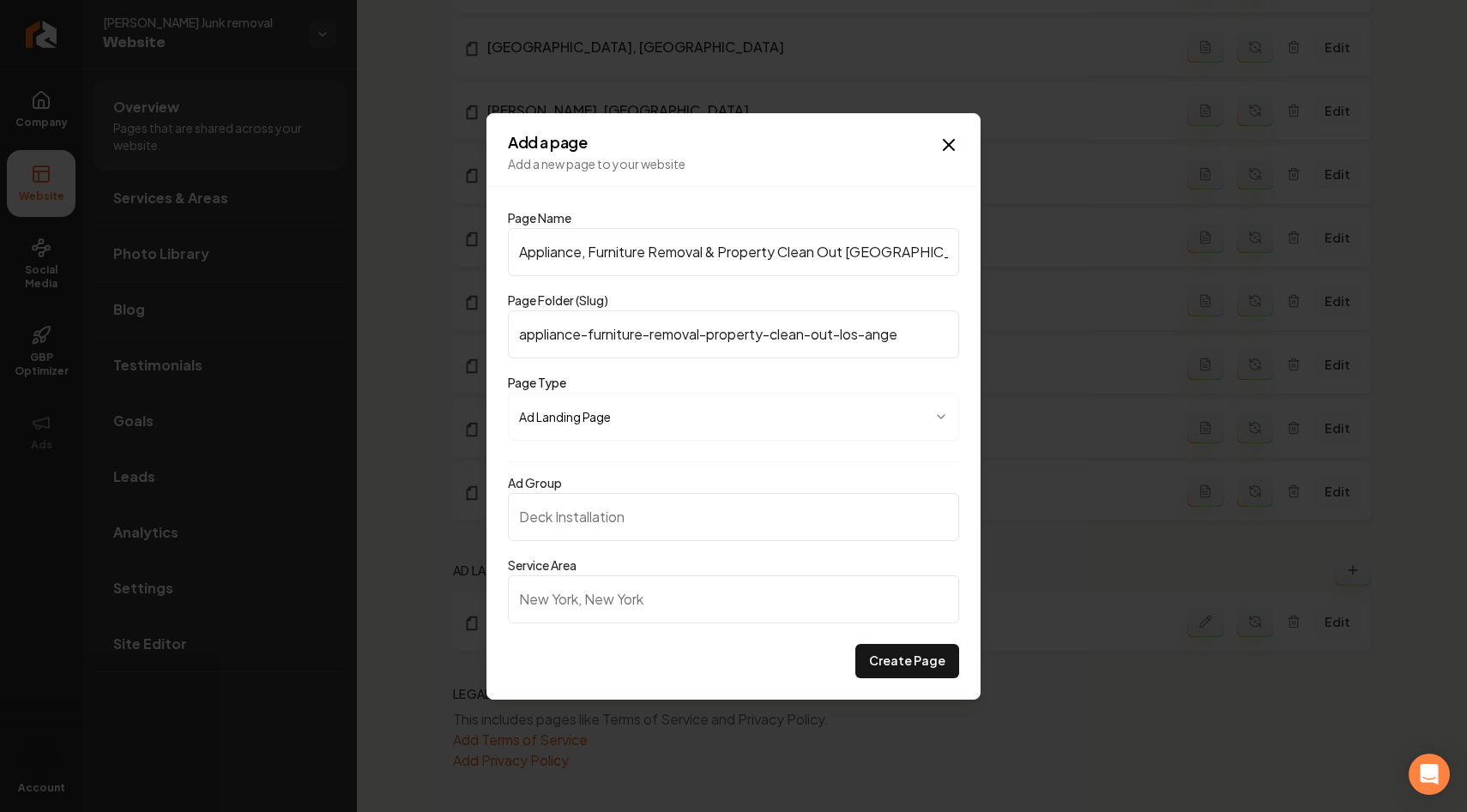
type input "Appliance, Furniture Removal & Property Clean Out Los Angel"
type input "appliance-furniture-removal-property-clean-out-los-angel"
type input "Appliance, Furniture Removal & Property Clean Out Los Angele"
type input "appliance-furniture-removal-property-clean-out-los-angele"
type input "Appliance, Furniture Removal & Property Clean Out Los Angeles"
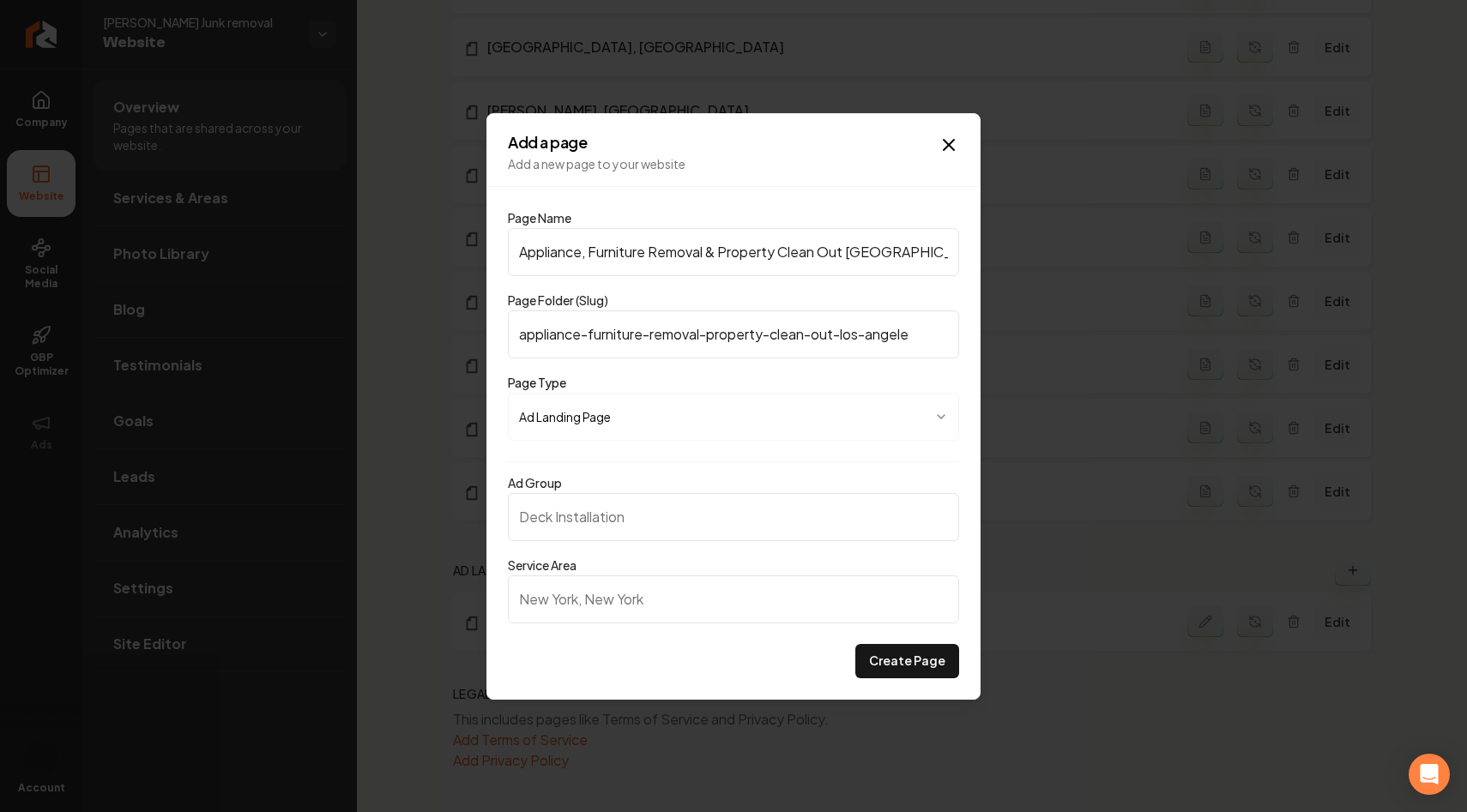
type input "appliance-furniture-removal-property-clean-out-los-angeles"
click at [585, 249] on input "Appliance, Furniture Removal & Property Clean Out Los Angeles" at bounding box center [733, 252] width 451 height 48
type input "Appliance & Furniture Removal, Property Clean Out Los Angeles"
click at [708, 510] on input "Ad Group" at bounding box center [733, 517] width 451 height 48
click at [678, 456] on form "**********" at bounding box center [733, 446] width 451 height 464
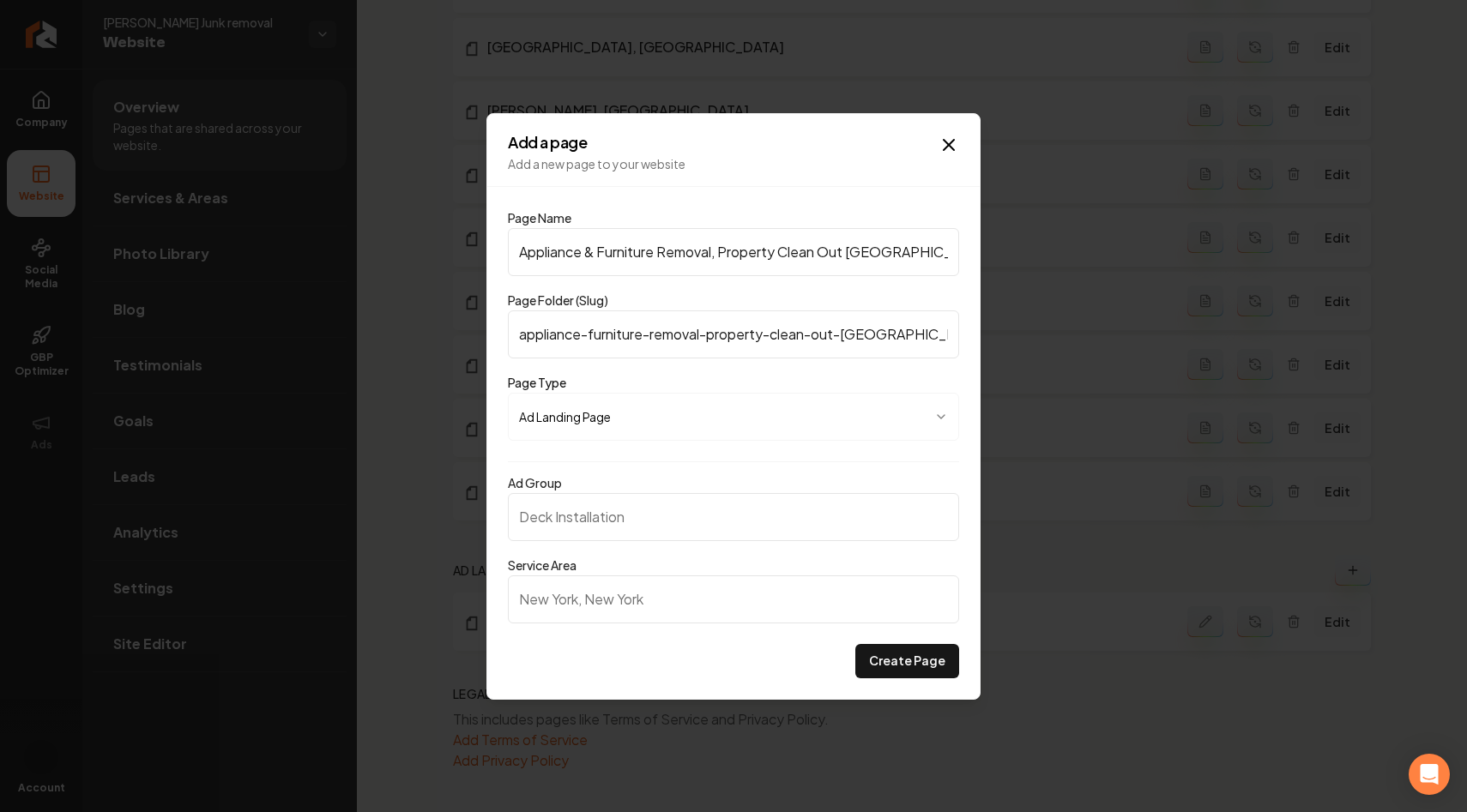
click at [638, 511] on input "Ad Group" at bounding box center [733, 517] width 451 height 48
type input "Appliance Removal, Furniture Removal, Property Clean Out"
click at [596, 603] on input "Service Area" at bounding box center [733, 599] width 451 height 48
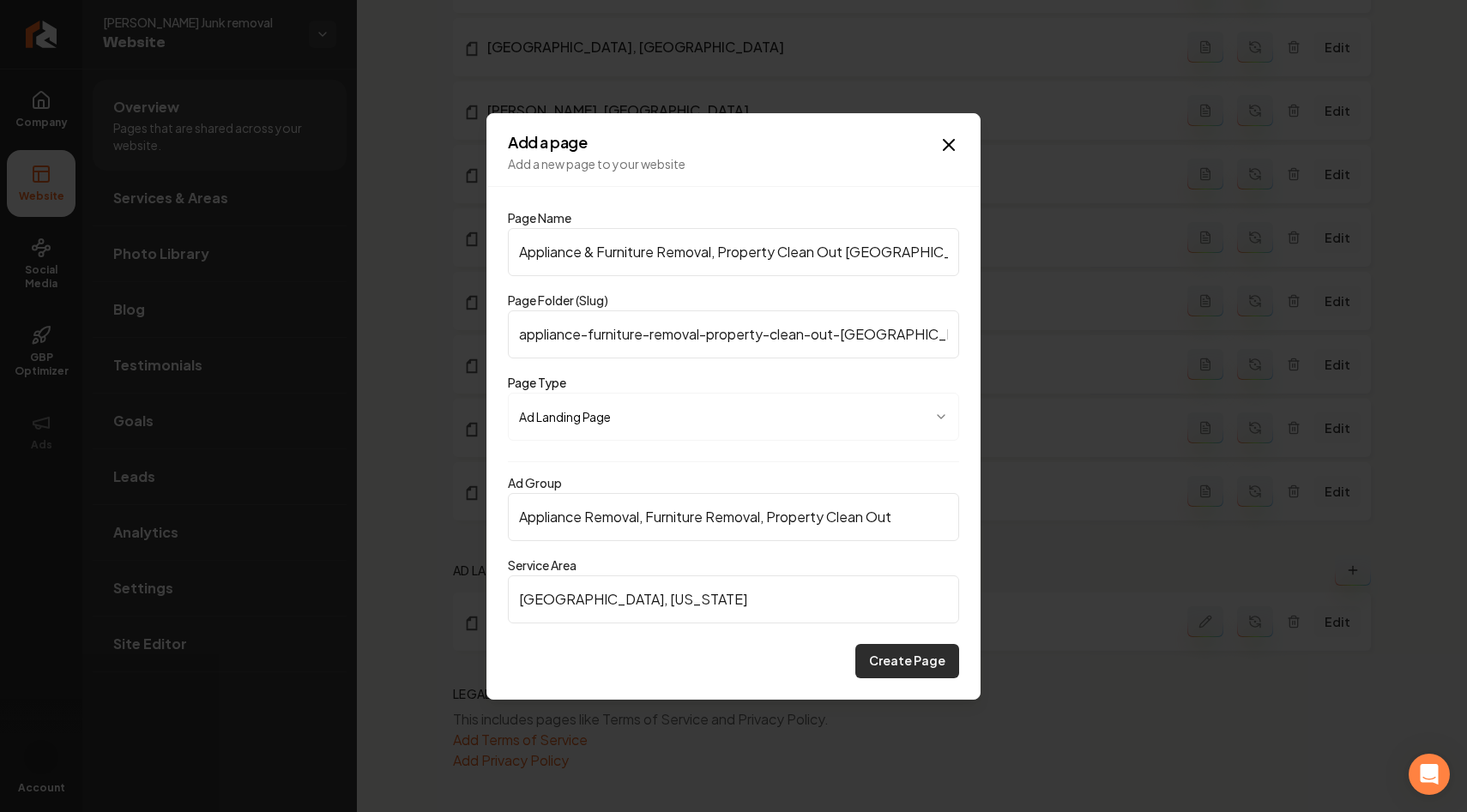
type input "Los Angeles, California"
click at [917, 661] on button "Create Page" at bounding box center [907, 661] width 103 height 34
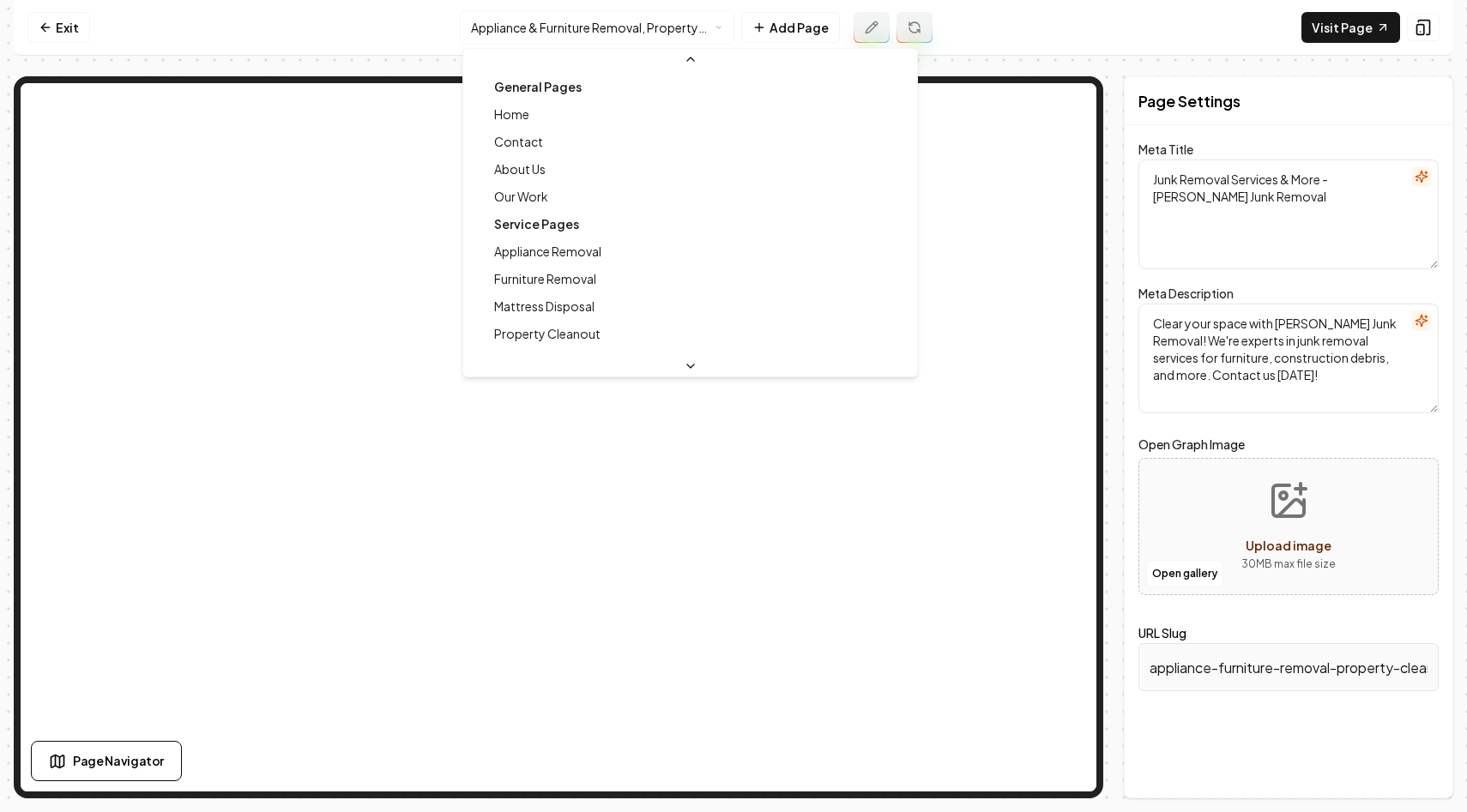
click at [672, 23] on html "Computer Required This feature is only available on a computer. Please switch t…" at bounding box center [733, 406] width 1467 height 812
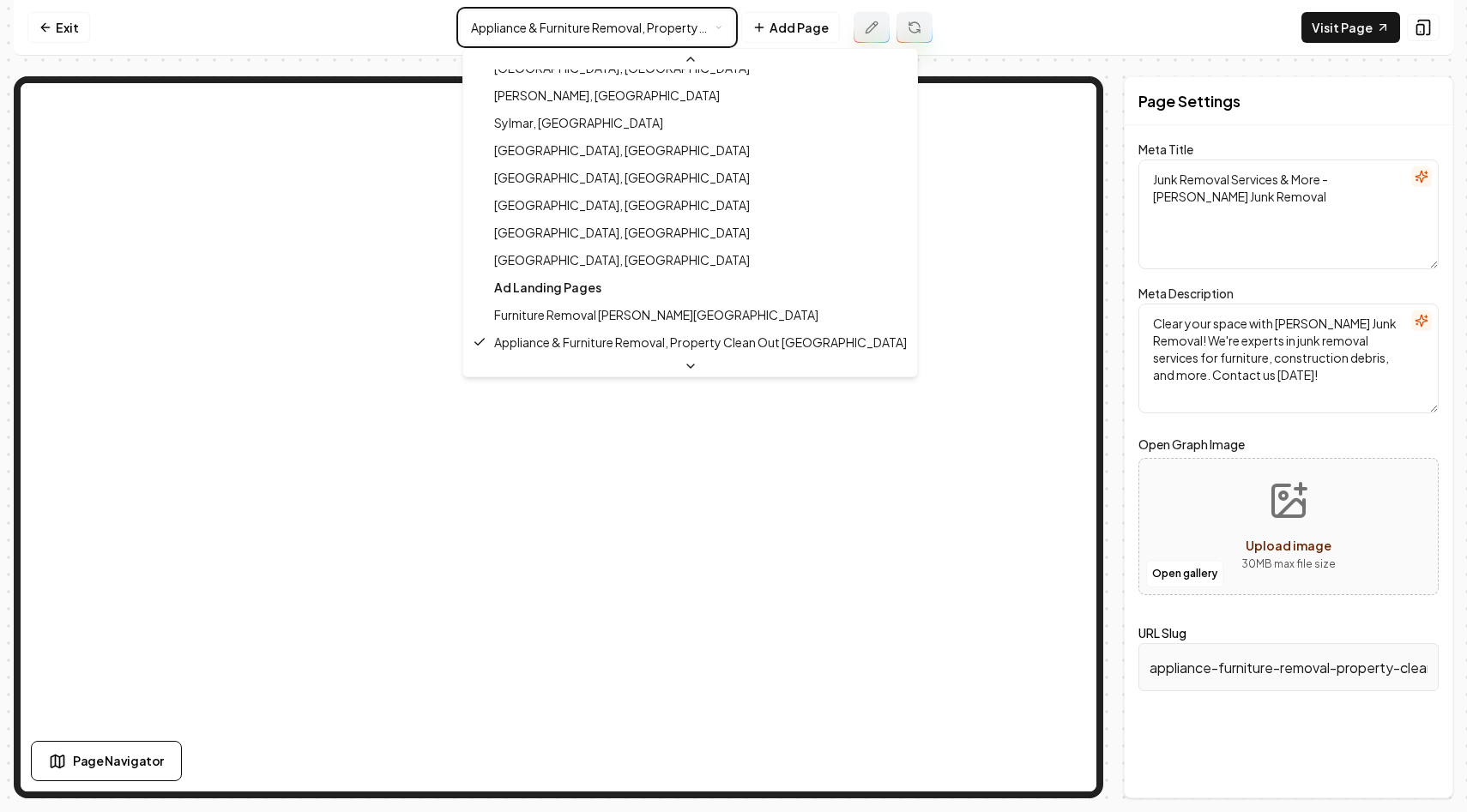
click at [683, 25] on html "Computer Required This feature is only available on a computer. Please switch t…" at bounding box center [733, 406] width 1467 height 812
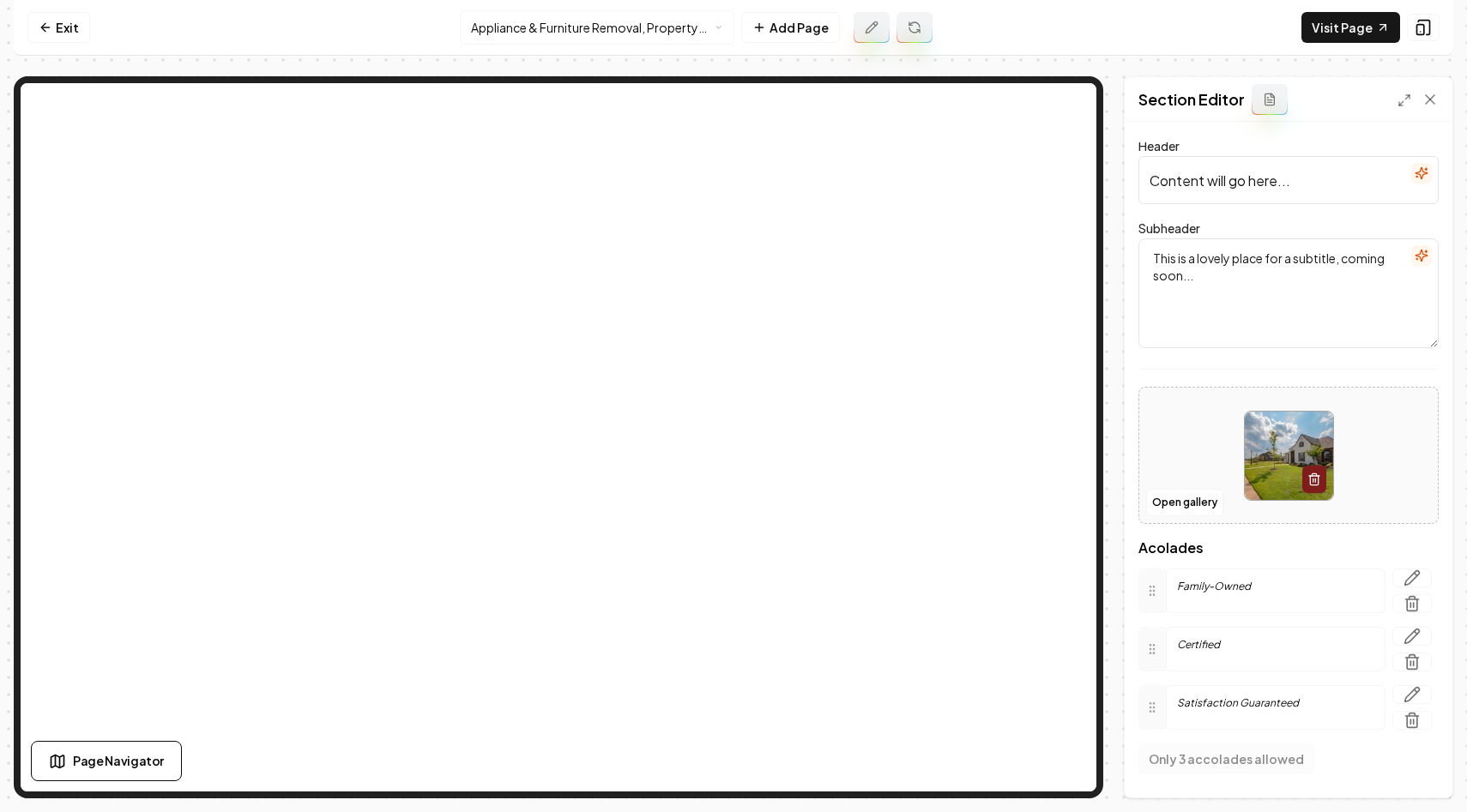
click at [1436, 178] on input "Content will go here..." at bounding box center [1288, 180] width 300 height 48
click at [1415, 178] on icon "button" at bounding box center [1421, 173] width 14 height 14
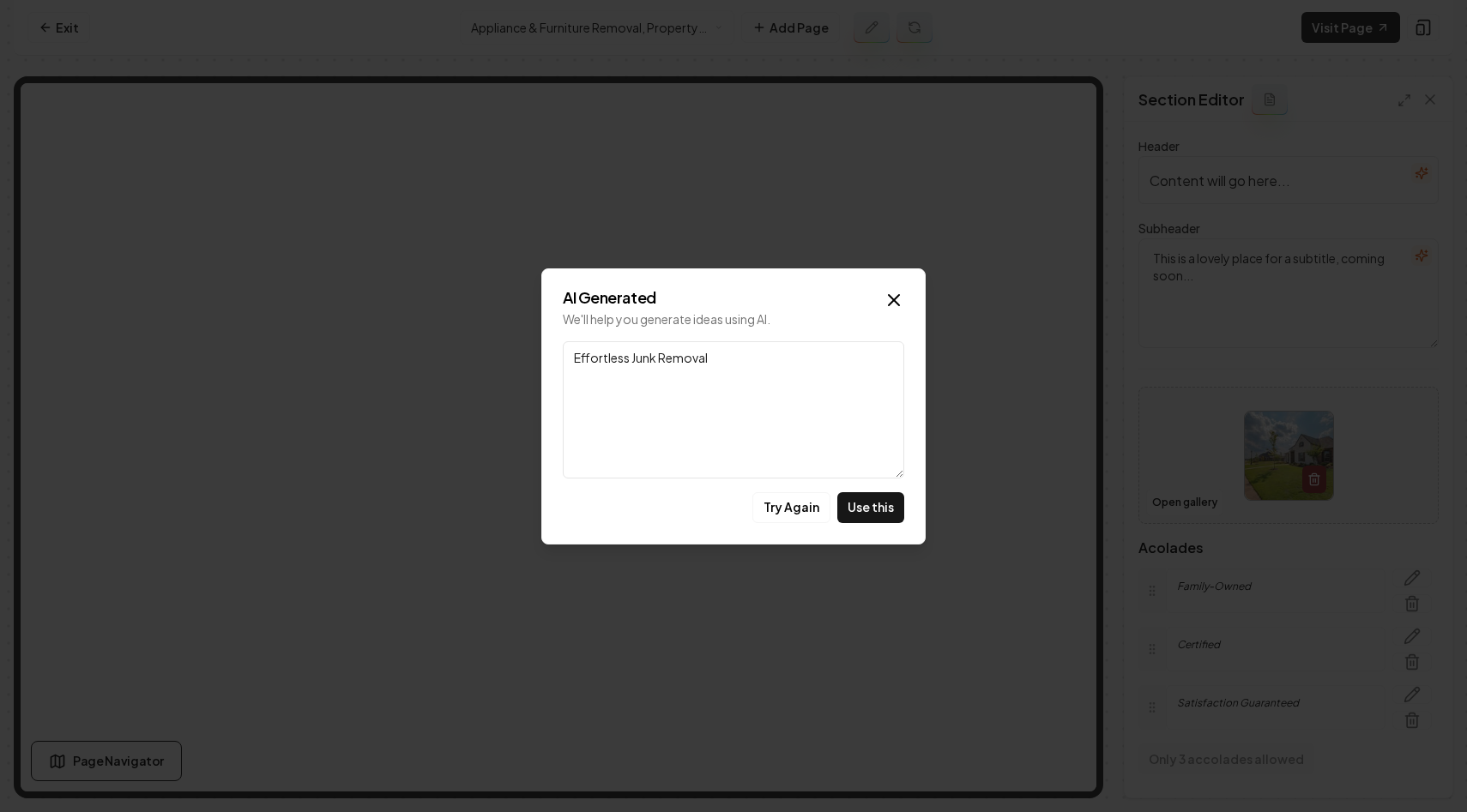
click at [705, 397] on textarea "Effortless Junk Removal" at bounding box center [733, 409] width 341 height 137
type textarea "Appliance & Furniture Removal, Property Clean Out In Los Angeles"
click at [873, 514] on button "Use this" at bounding box center [871, 507] width 67 height 31
type input "Appliance & Furniture Removal, Property Clean Out In Los Angeles"
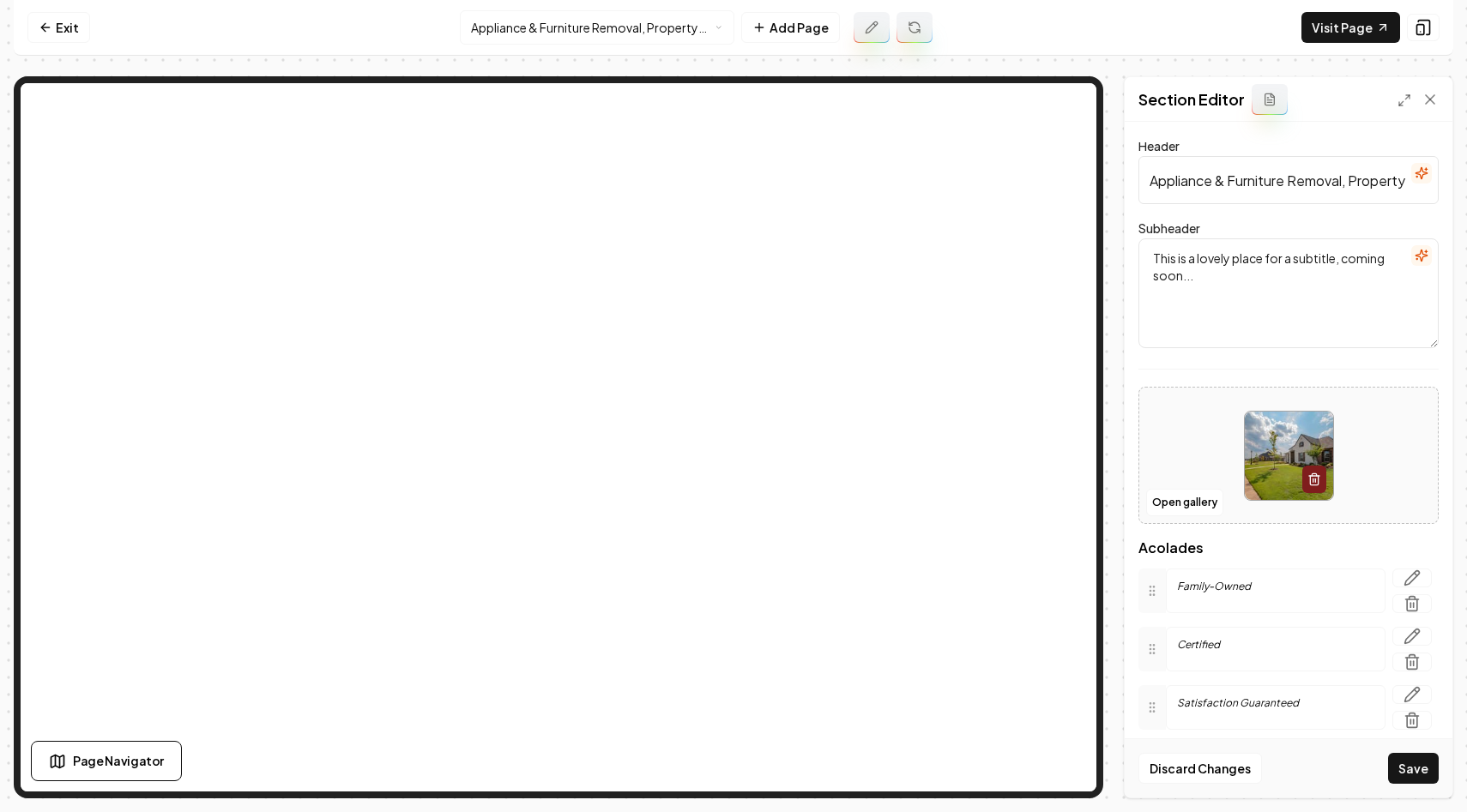
click at [1298, 282] on textarea "This is a lovely place for a subtitle, coming soon..." at bounding box center [1288, 293] width 300 height 109
click at [1420, 253] on icon "button" at bounding box center [1421, 256] width 14 height 14
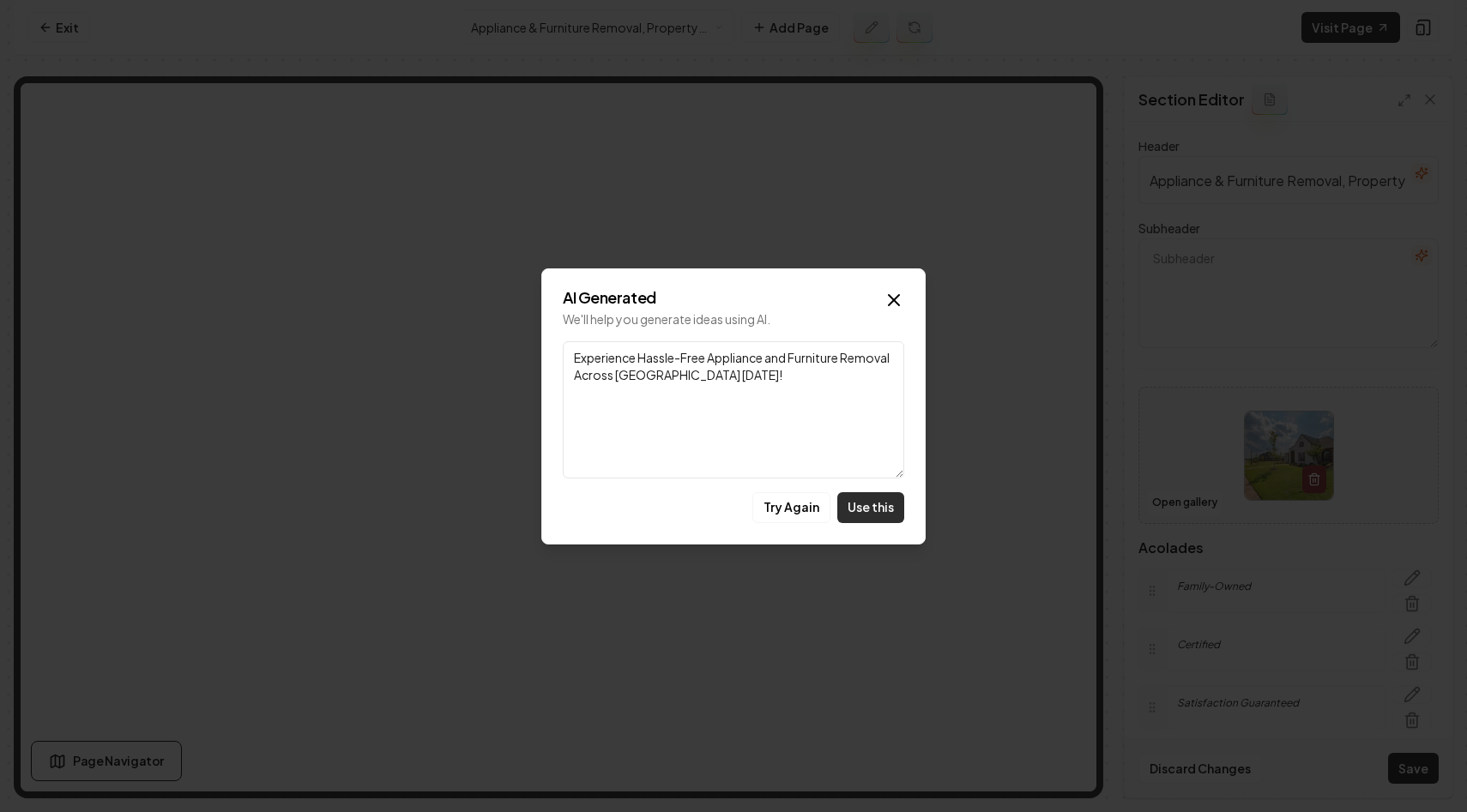
click at [852, 504] on button "Use this" at bounding box center [871, 507] width 67 height 31
type textarea "Experience Hassle-Free Appliance and Furniture Removal Across Los Angeles Today!"
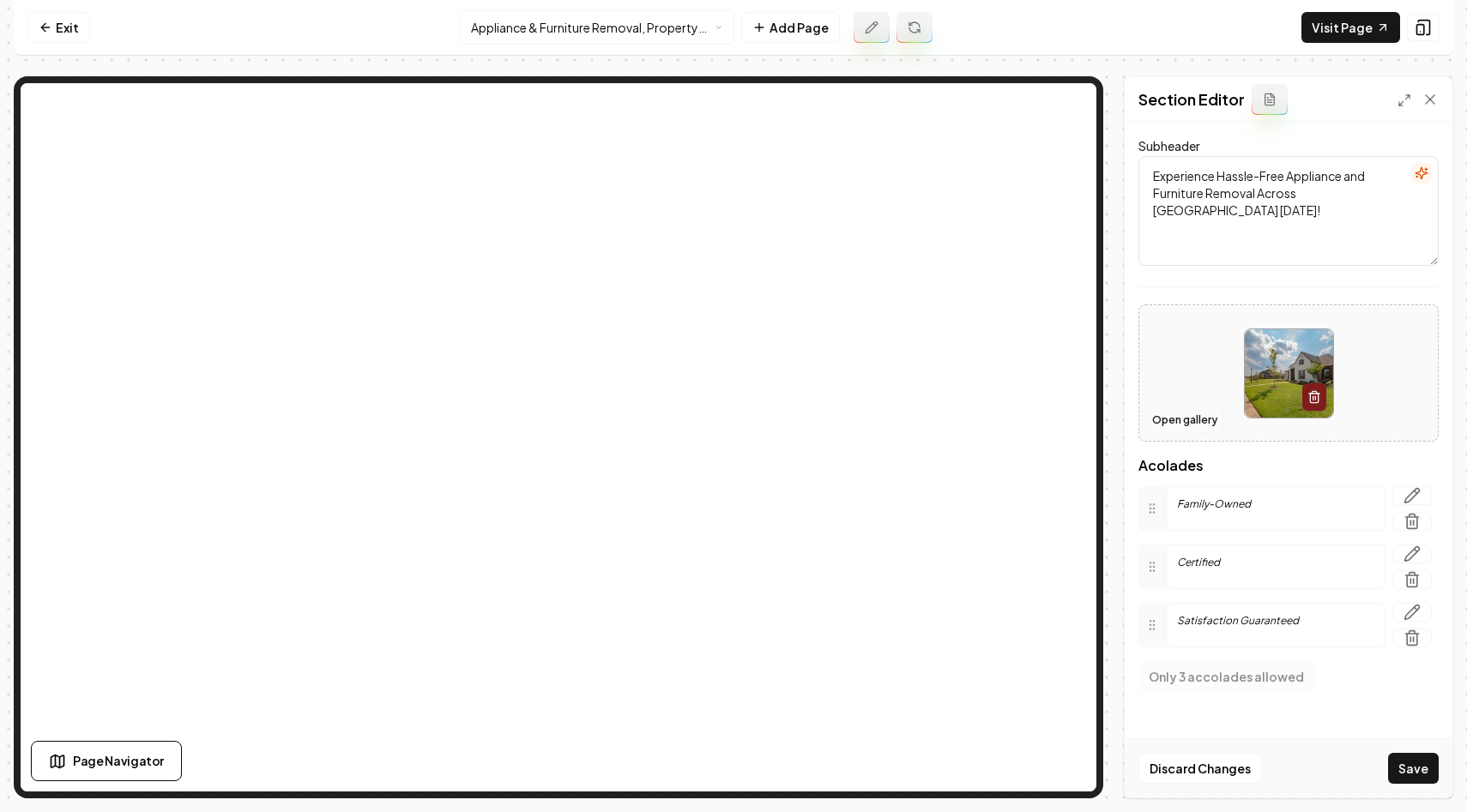
scroll to position [98, 0]
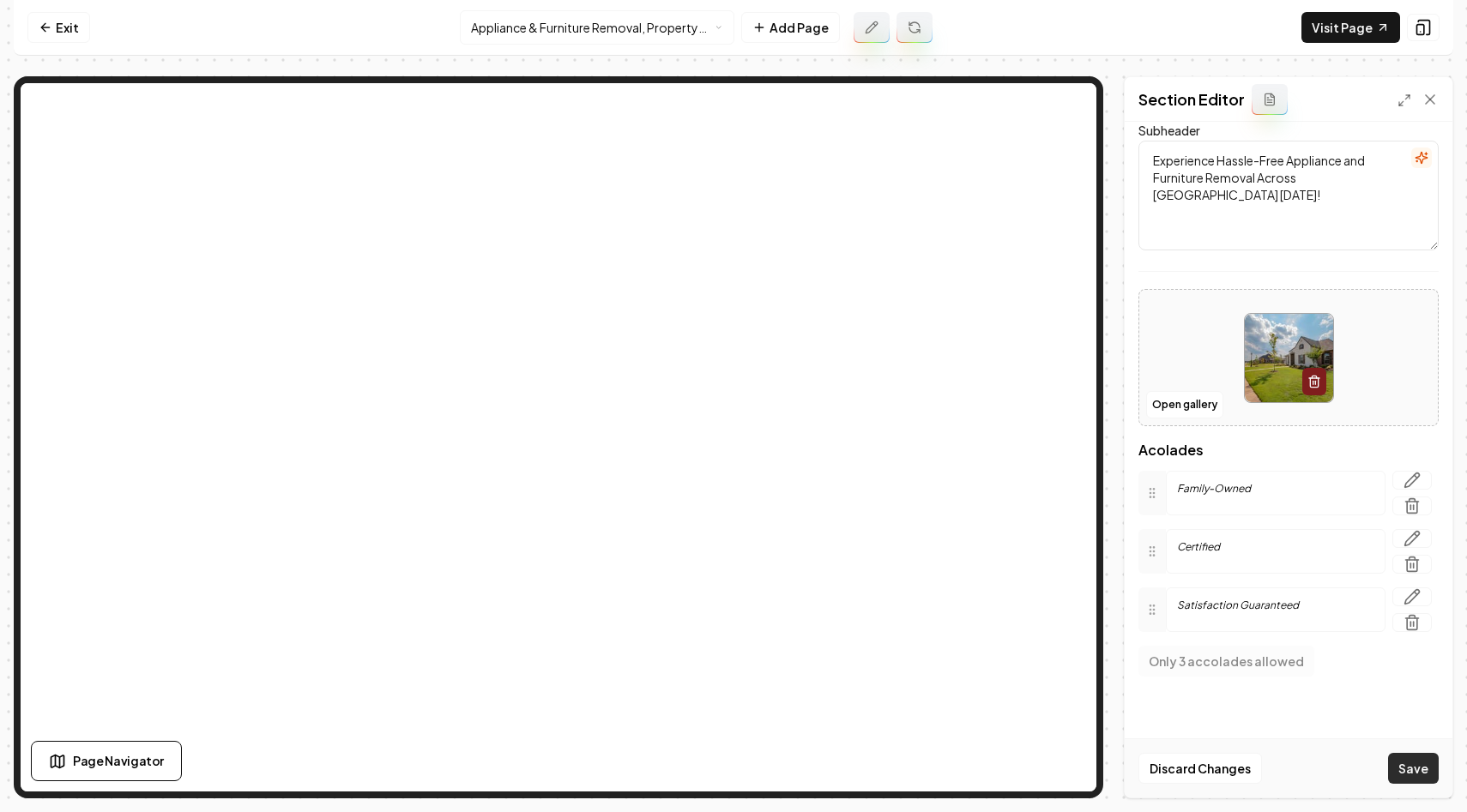
click at [1419, 769] on button "Save" at bounding box center [1413, 768] width 51 height 31
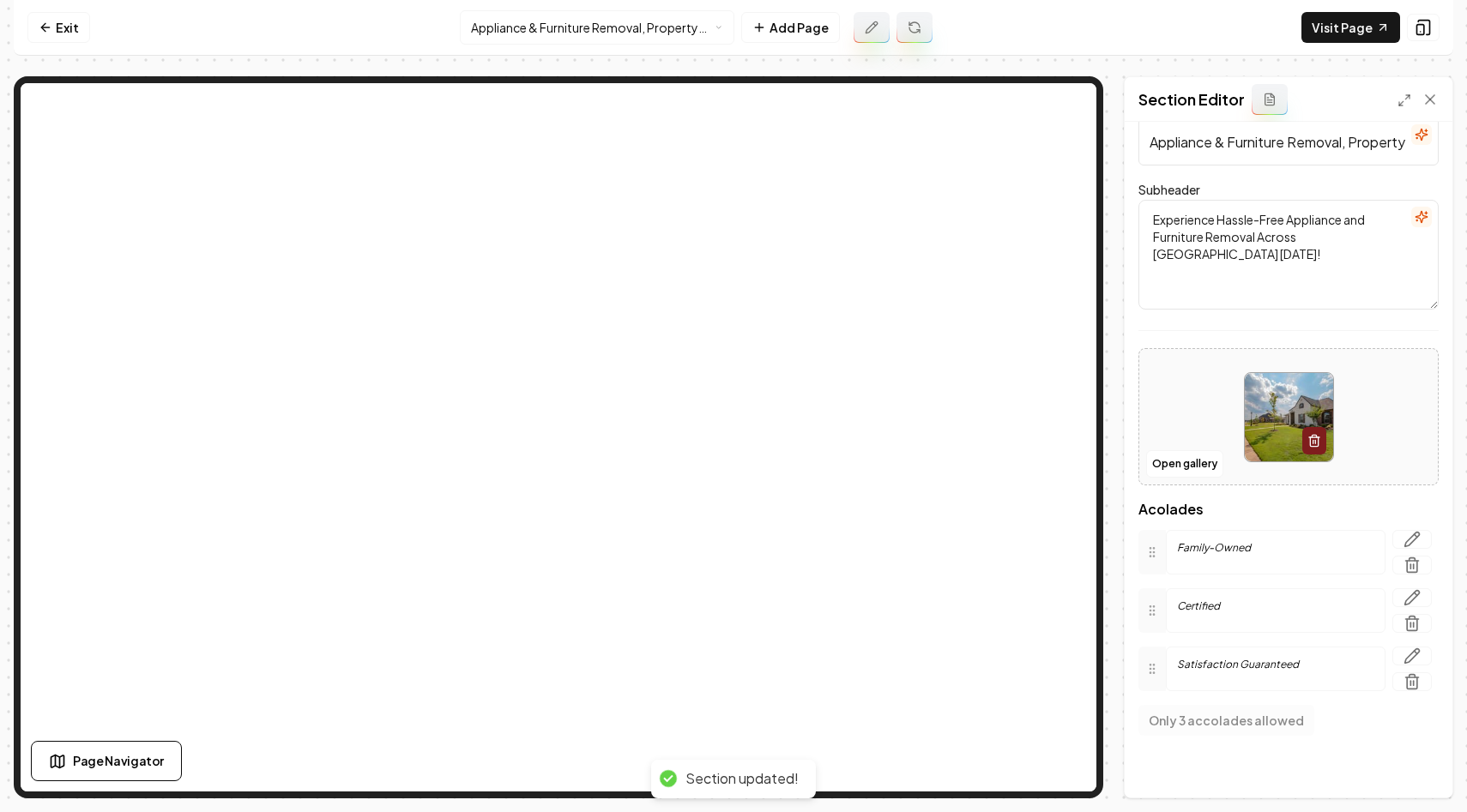
scroll to position [39, 0]
click at [1182, 460] on button "Open gallery" at bounding box center [1184, 464] width 78 height 28
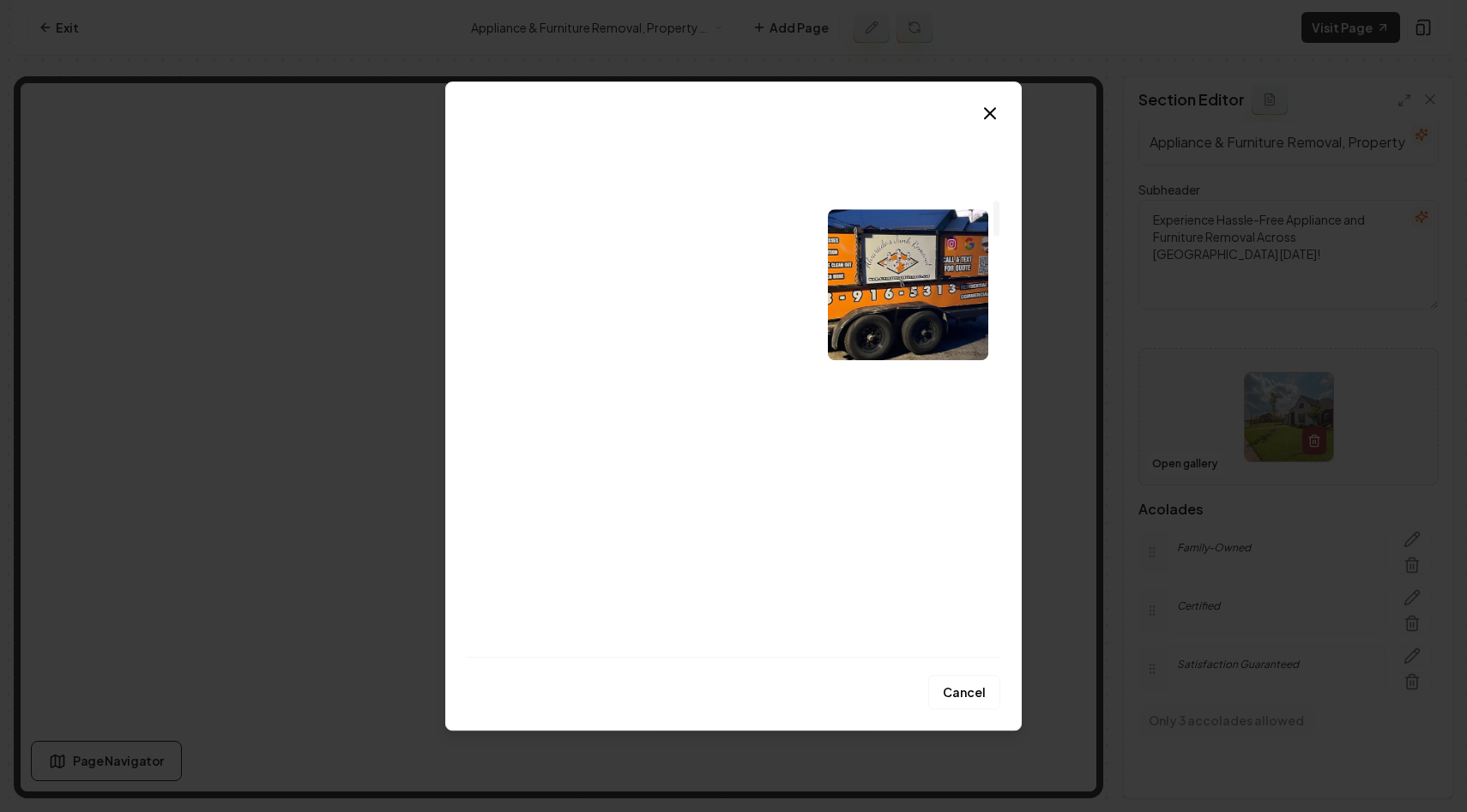
scroll to position [1251, 0]
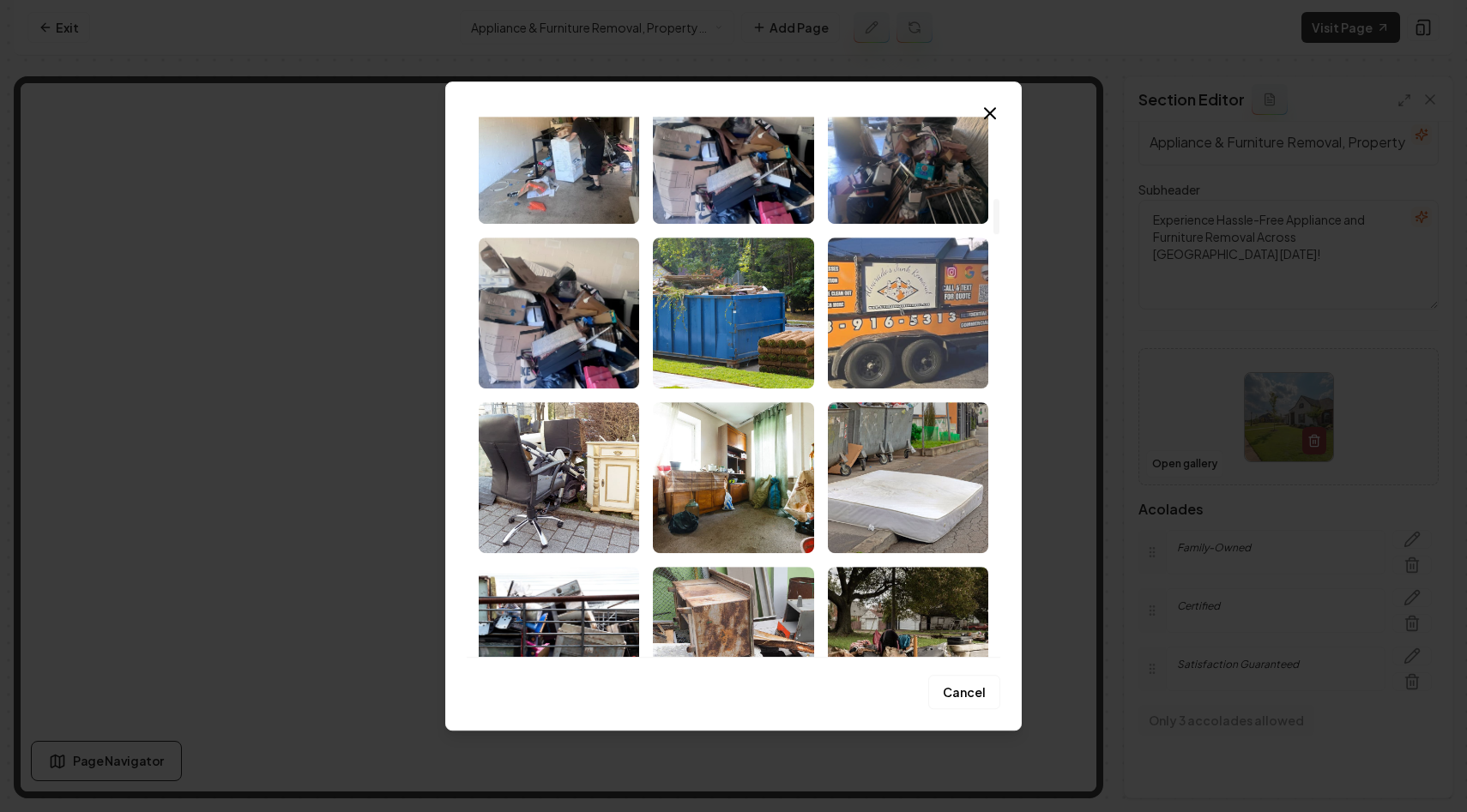
click at [898, 300] on img "Select image image_68a3b3405c7cd75eb850618e.jpeg" at bounding box center [908, 313] width 160 height 151
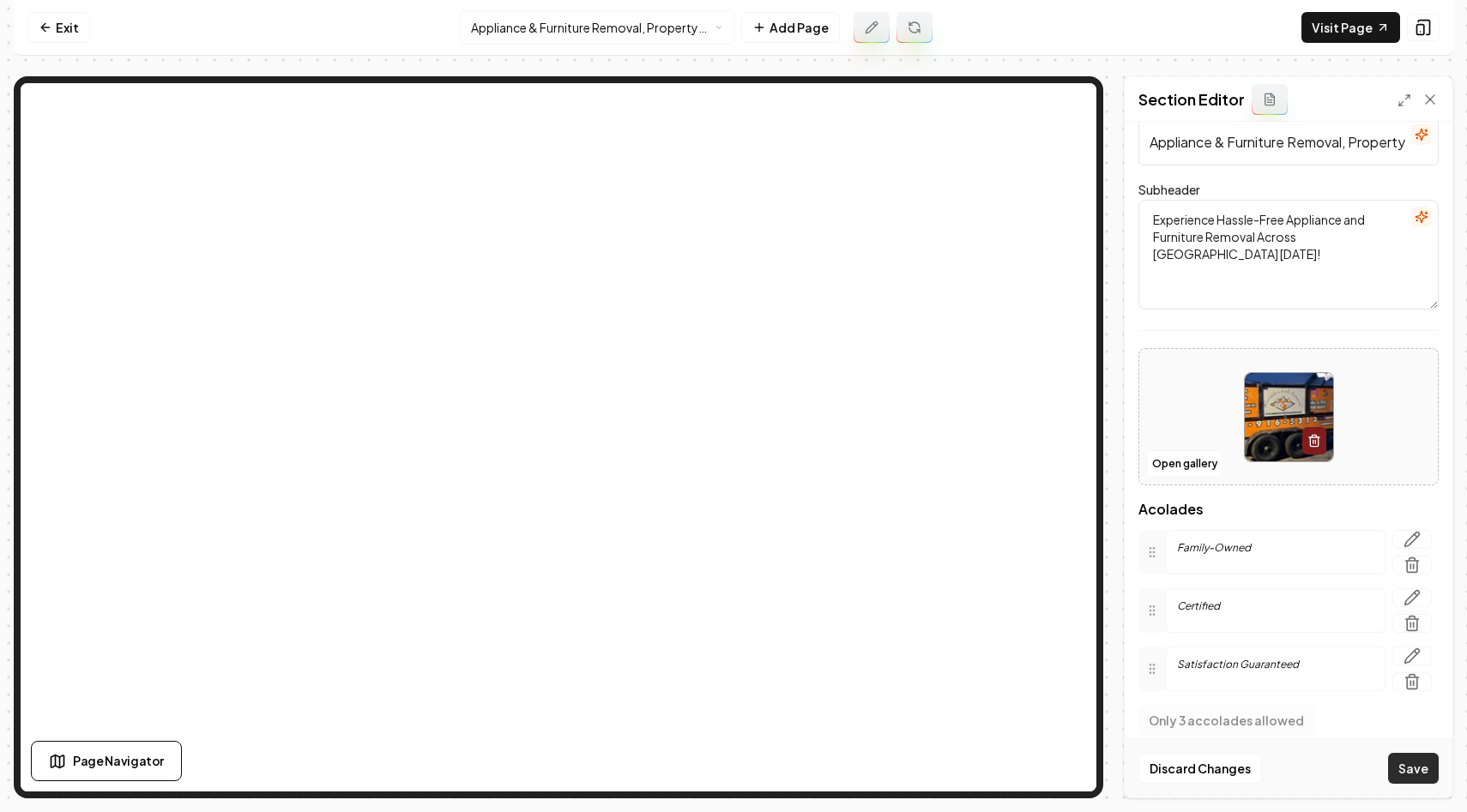
click at [1404, 766] on button "Save" at bounding box center [1413, 768] width 51 height 31
click at [1193, 462] on button "Open gallery" at bounding box center [1184, 464] width 78 height 28
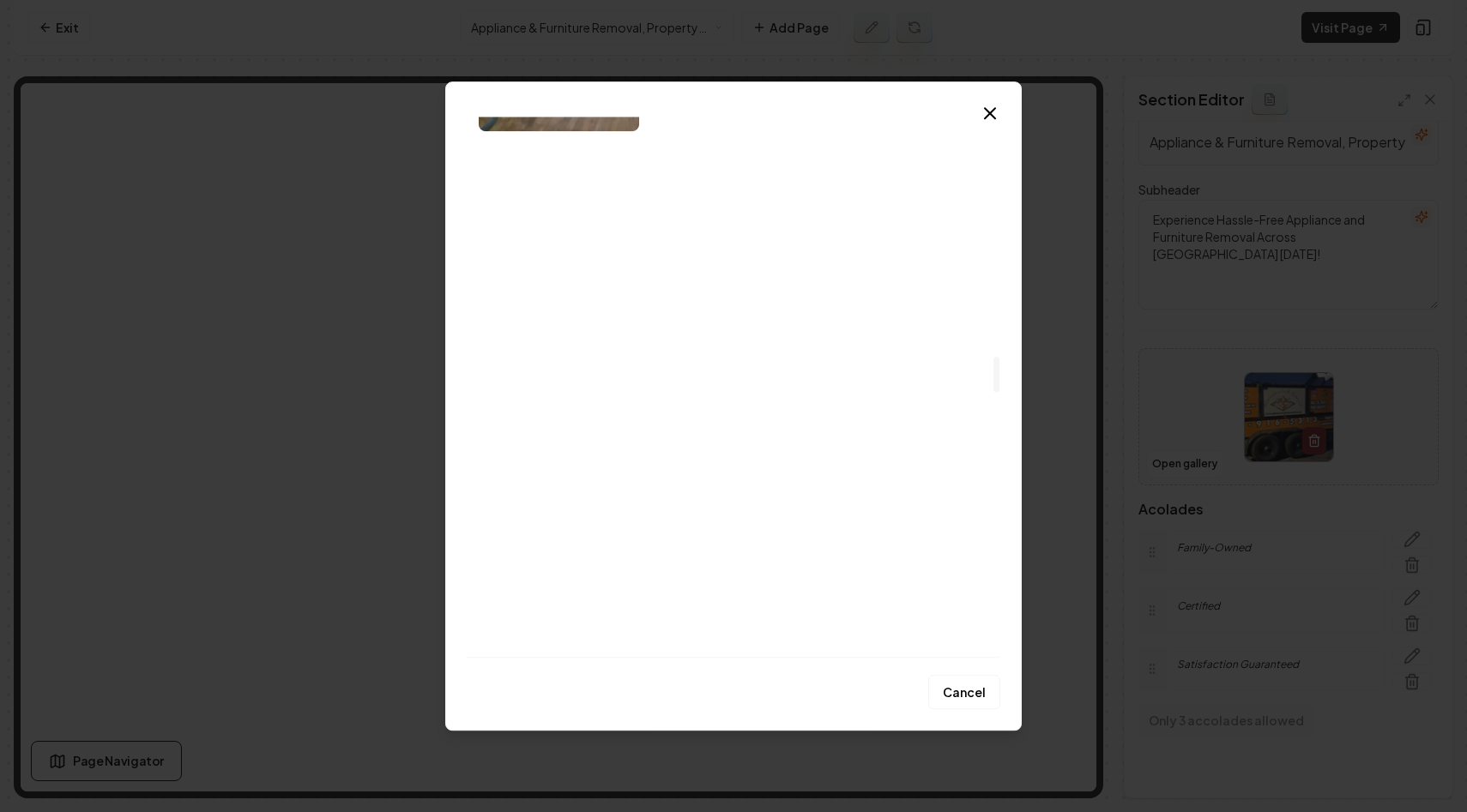
scroll to position [3527, 0]
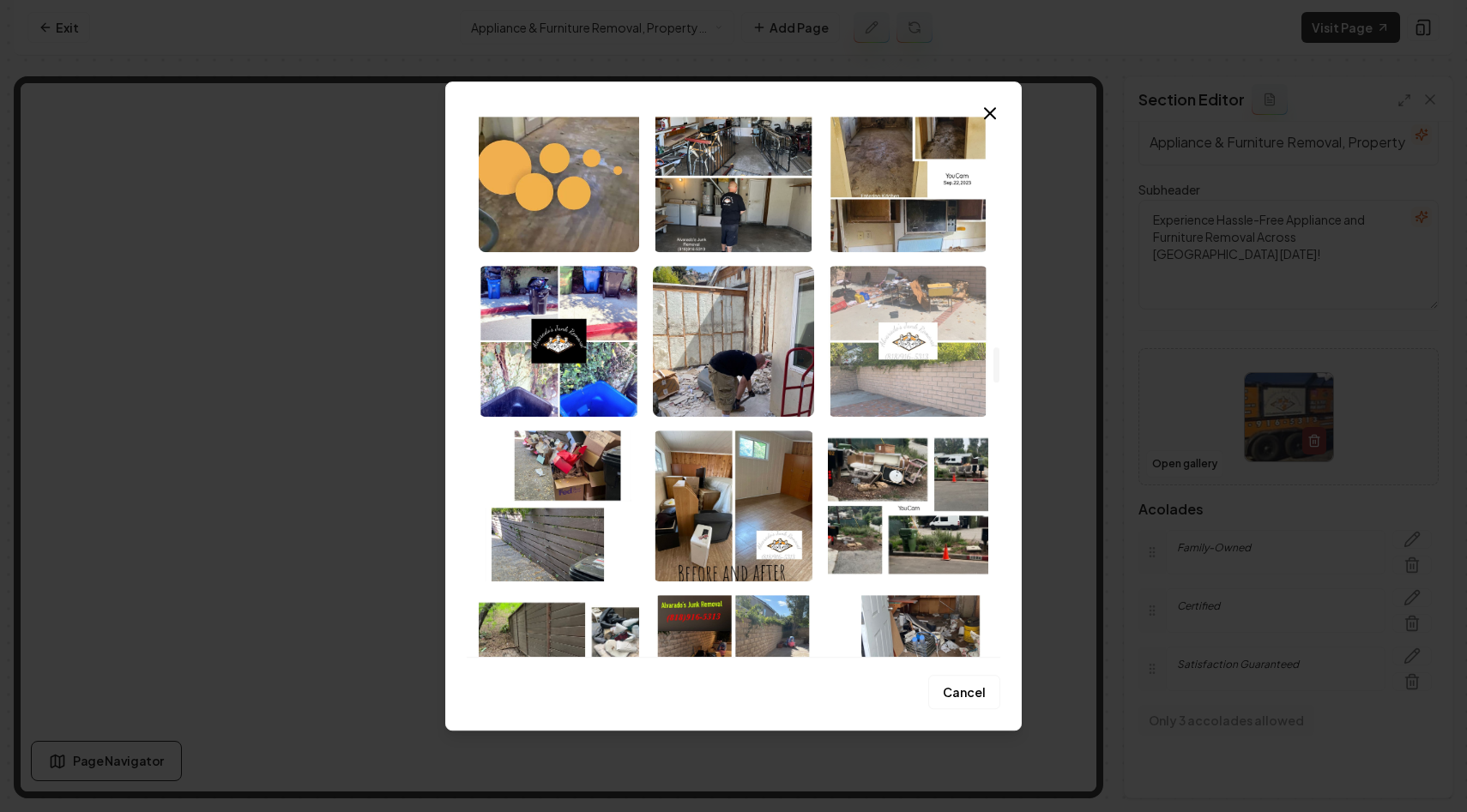
click at [899, 316] on img "Select image image_68a3b1a75c7cd75eb83fc7d4.jpeg" at bounding box center [908, 341] width 160 height 151
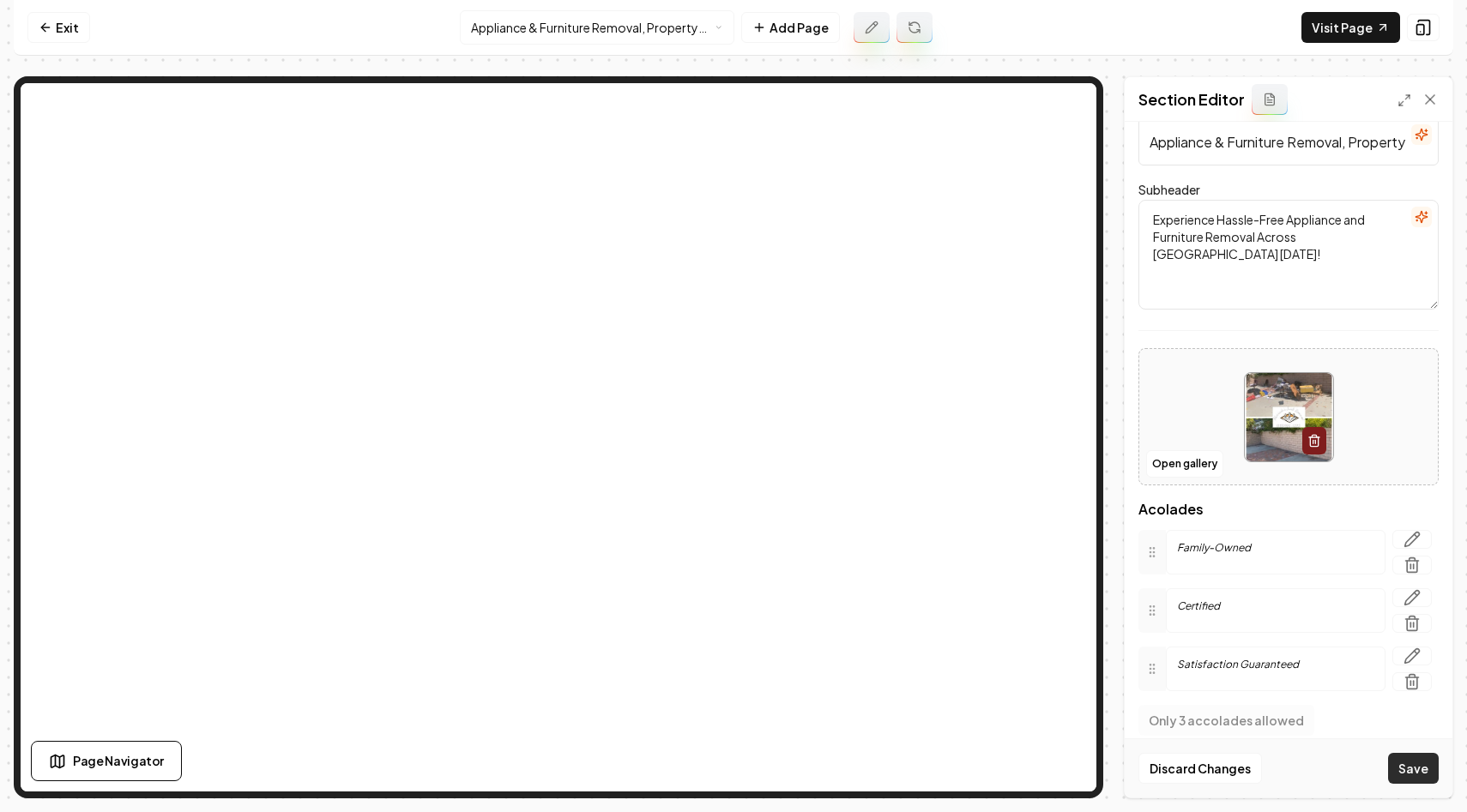
click at [1421, 778] on button "Save" at bounding box center [1413, 768] width 51 height 31
click at [1358, 31] on link "Visit Page" at bounding box center [1350, 28] width 98 height 31
click at [1431, 22] on icon at bounding box center [1423, 28] width 17 height 17
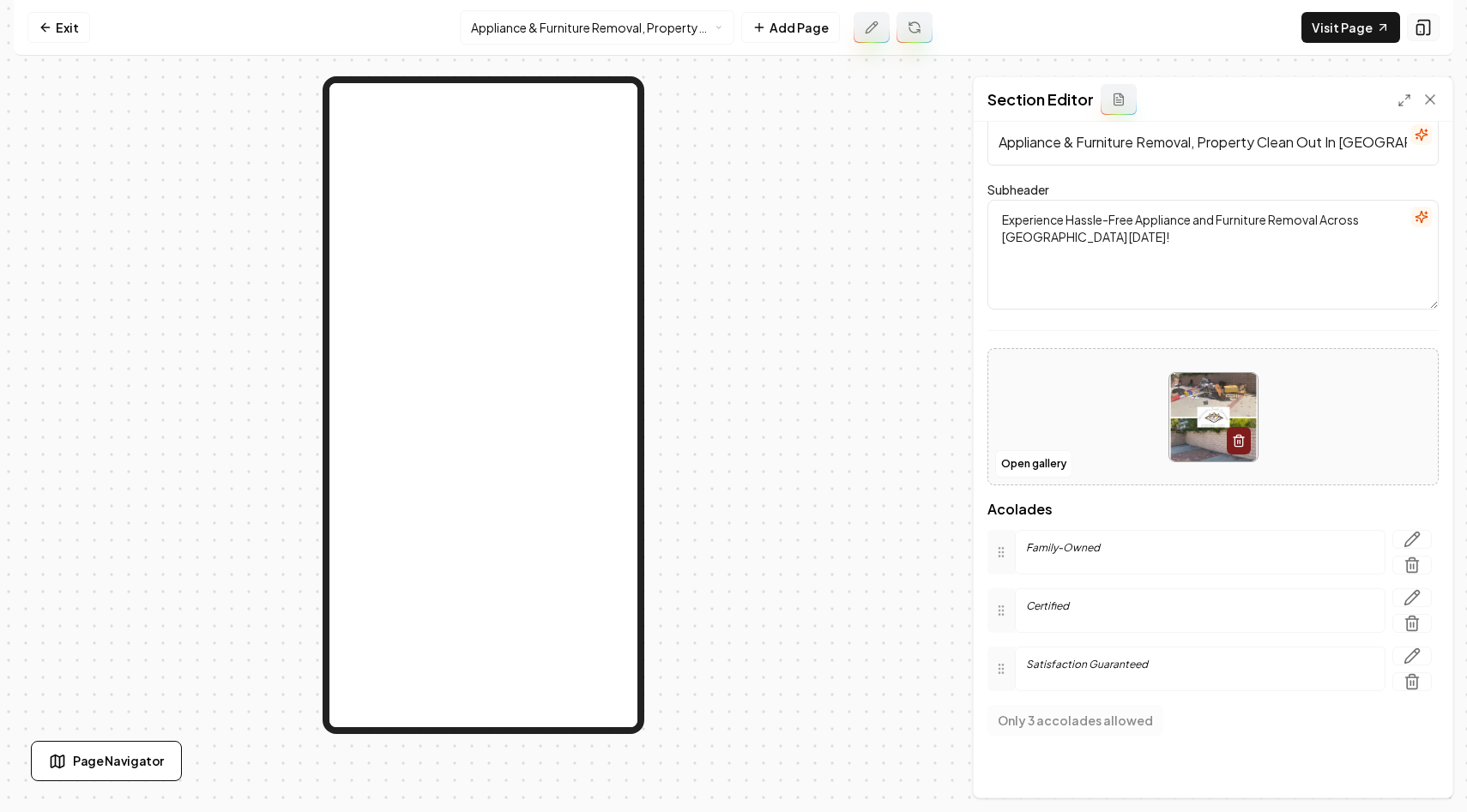
click at [1414, 19] on icon at bounding box center [1423, 28] width 17 height 17
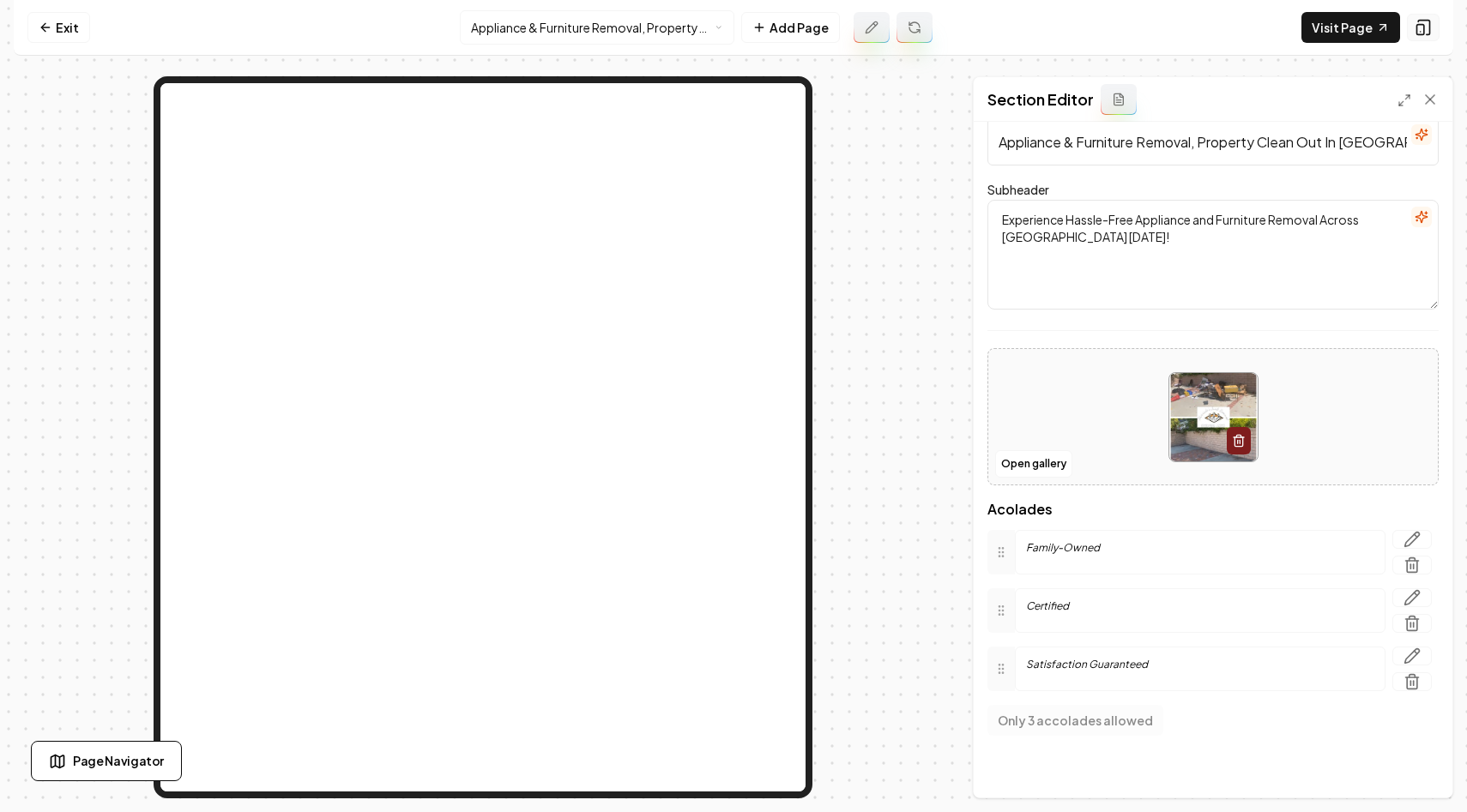
click at [1414, 19] on icon at bounding box center [1423, 28] width 17 height 17
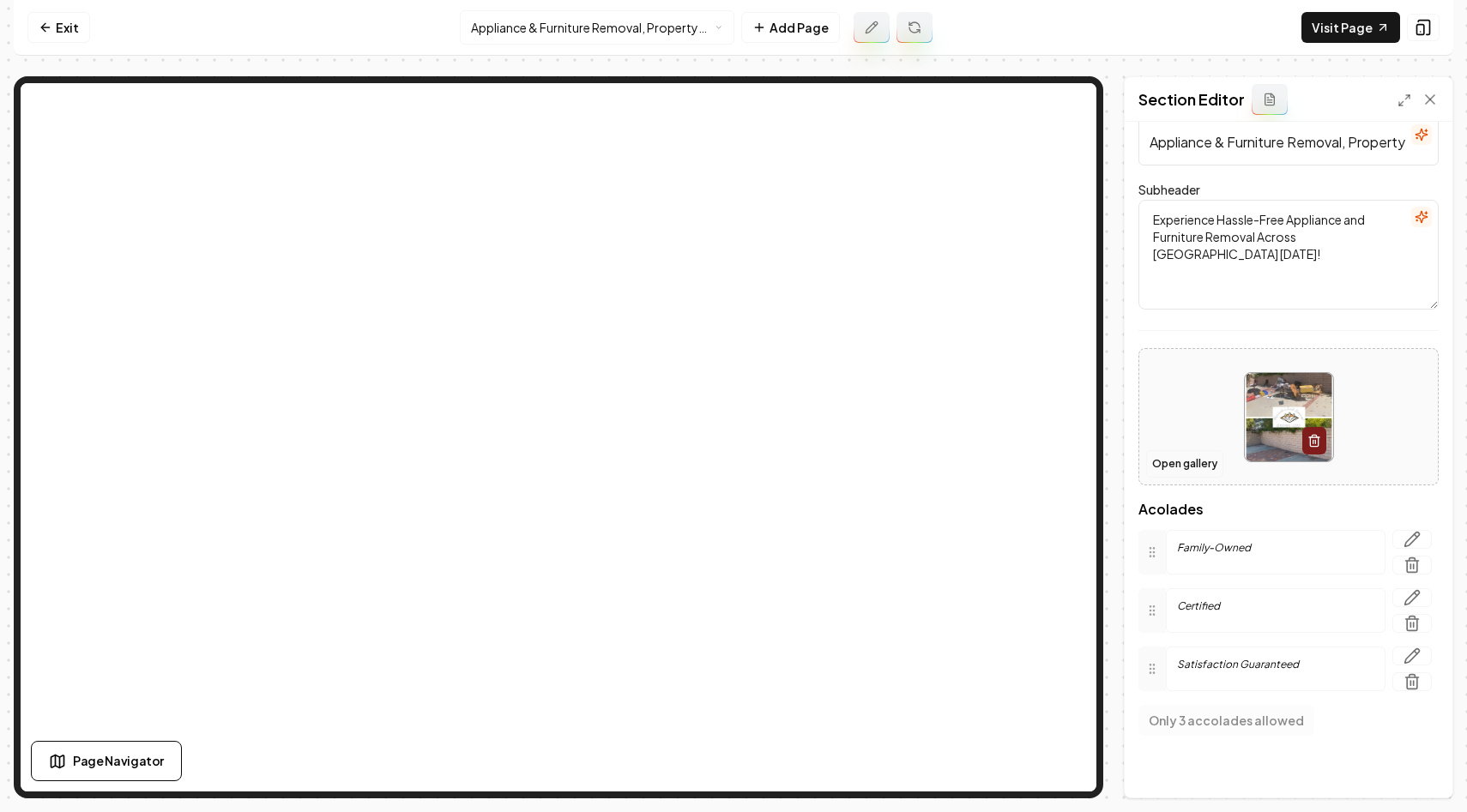
click at [1171, 464] on button "Open gallery" at bounding box center [1184, 464] width 78 height 28
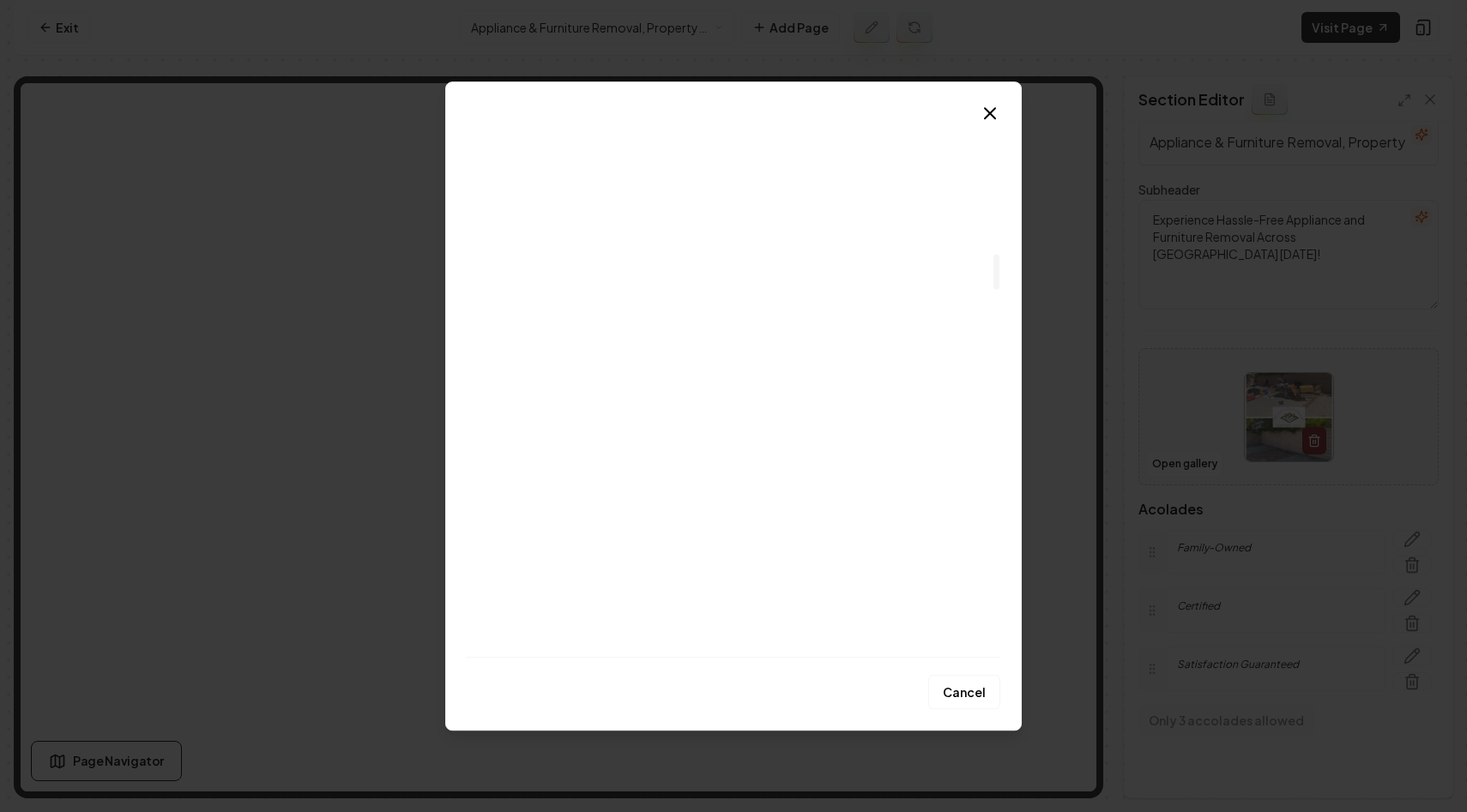
scroll to position [2096, 0]
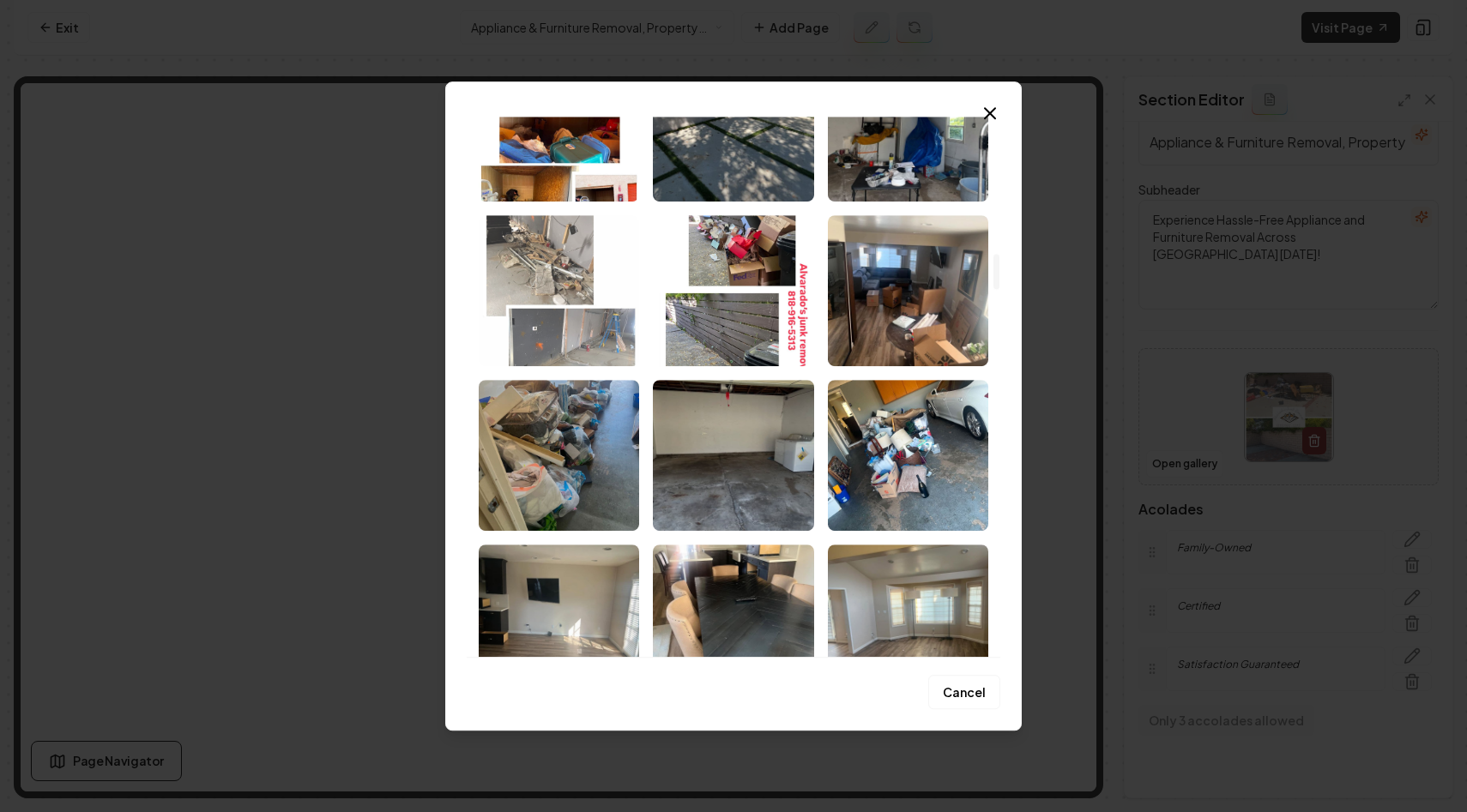
click at [586, 283] on img "Select image image_68a3b2bb5c7cd75eb849e1ea.jpeg" at bounding box center [559, 290] width 160 height 151
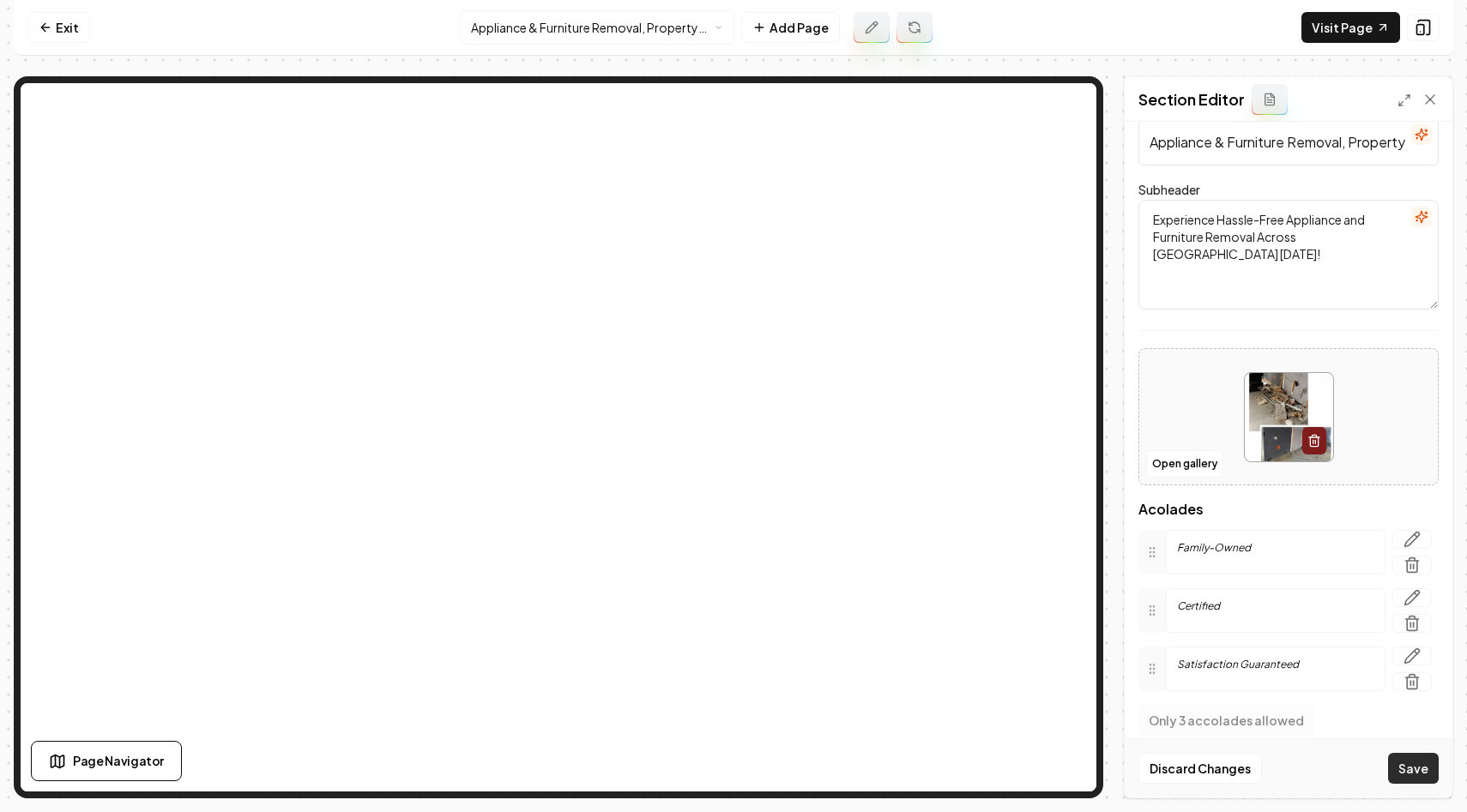
click at [1418, 772] on button "Save" at bounding box center [1413, 768] width 51 height 31
click at [1179, 467] on button "Open gallery" at bounding box center [1184, 464] width 78 height 28
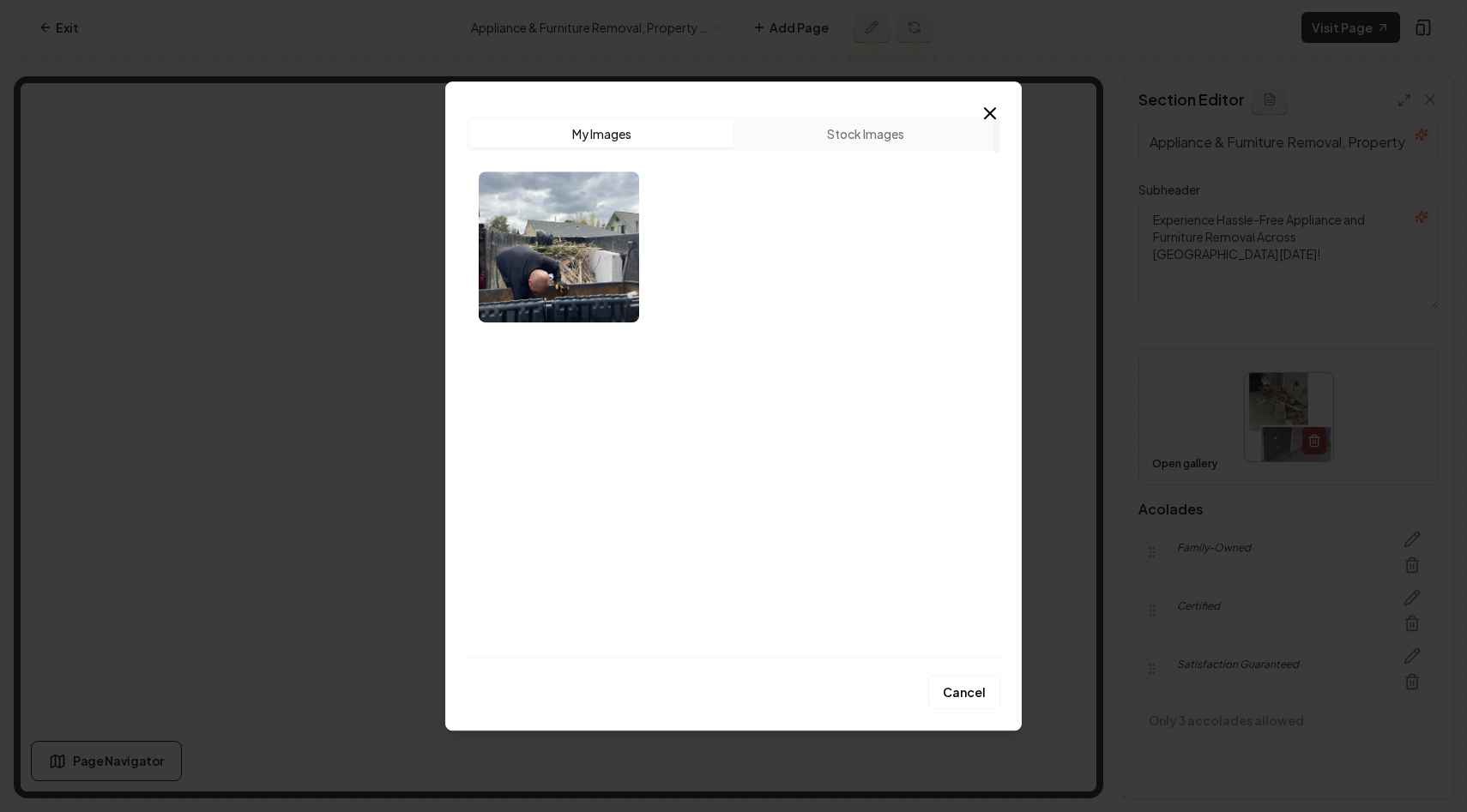
scroll to position [40, 0]
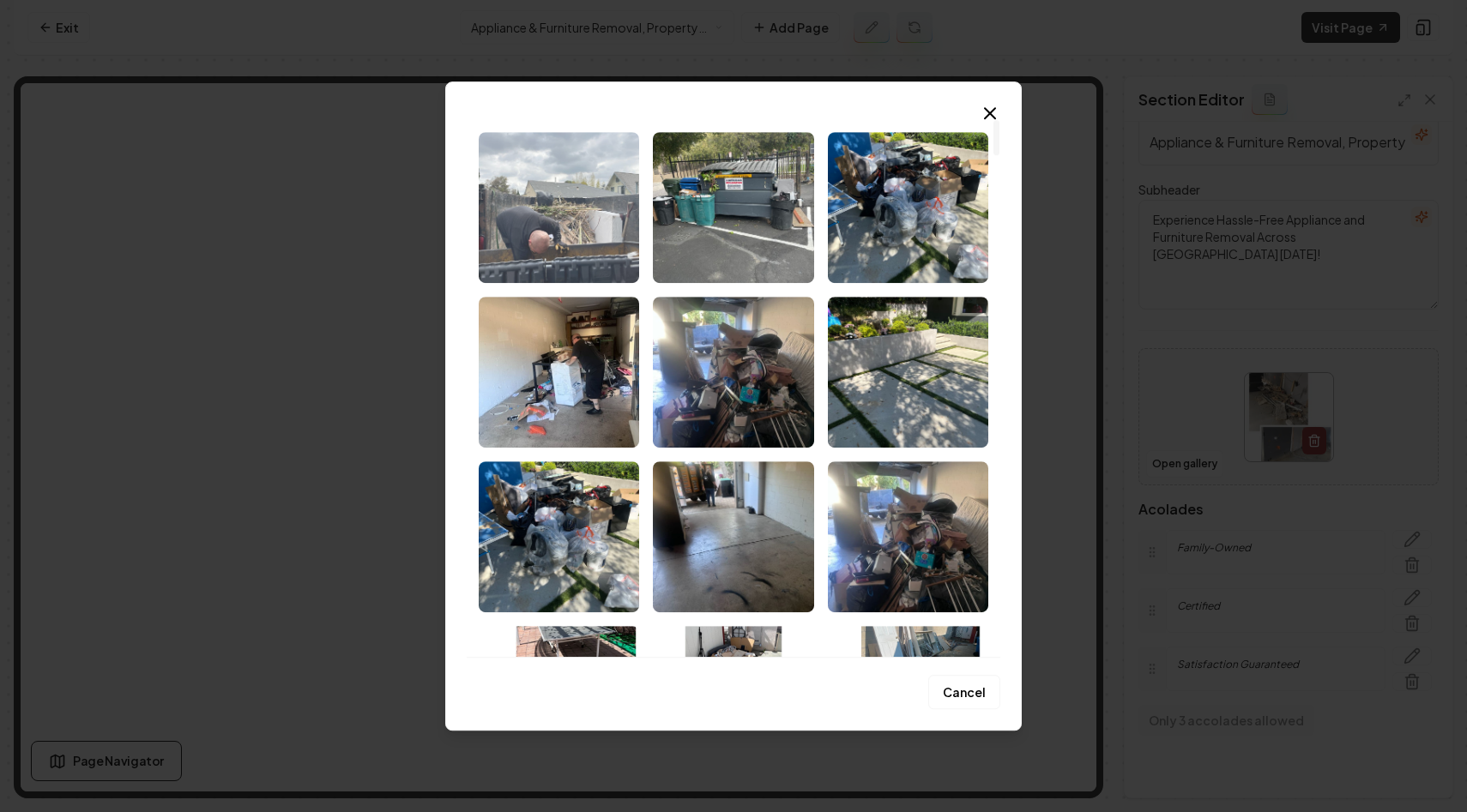
click at [569, 257] on img "Select image image_68ade0315c7cd75eb8b61e2c.JPG" at bounding box center [559, 207] width 160 height 151
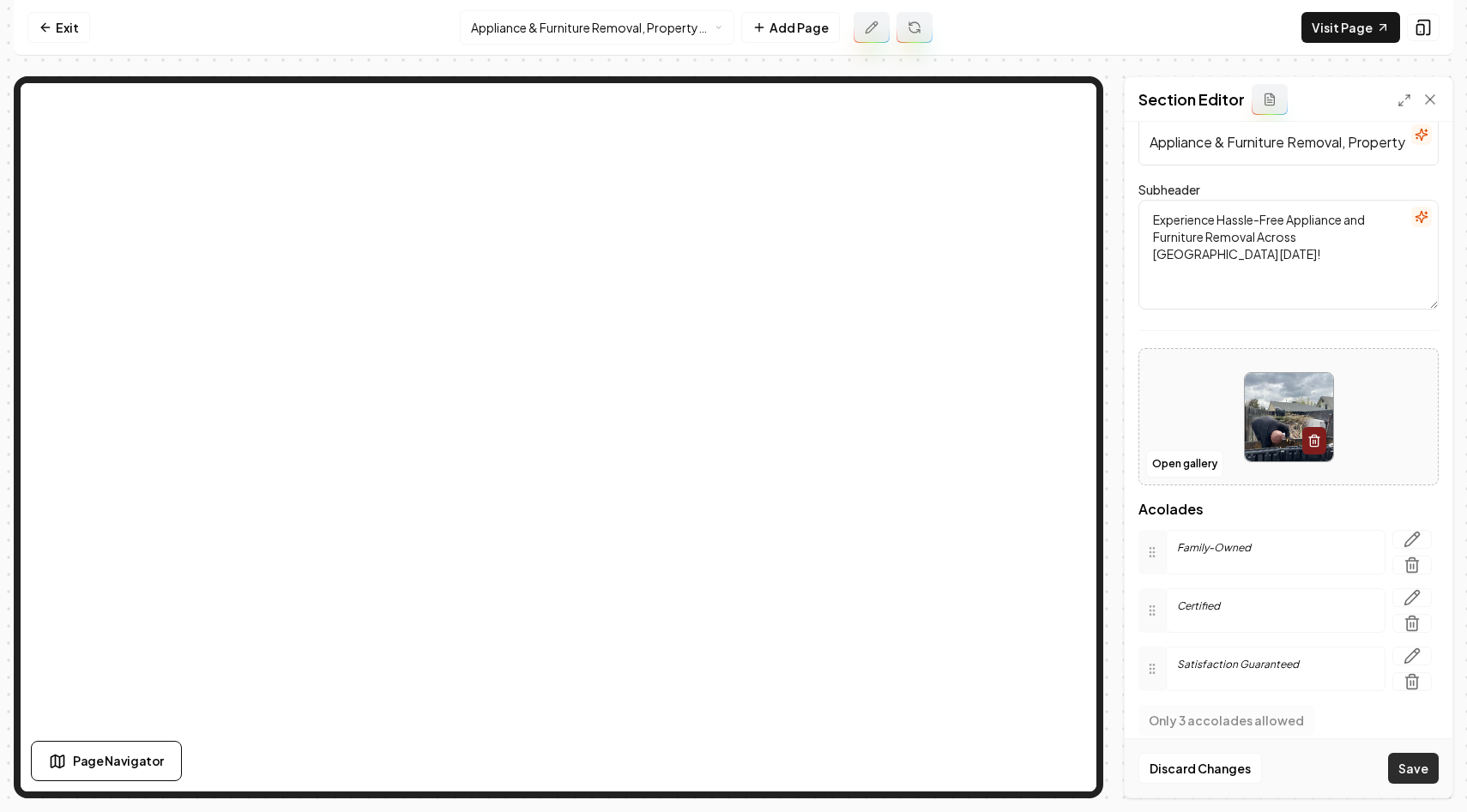
click at [1411, 766] on button "Save" at bounding box center [1413, 768] width 51 height 31
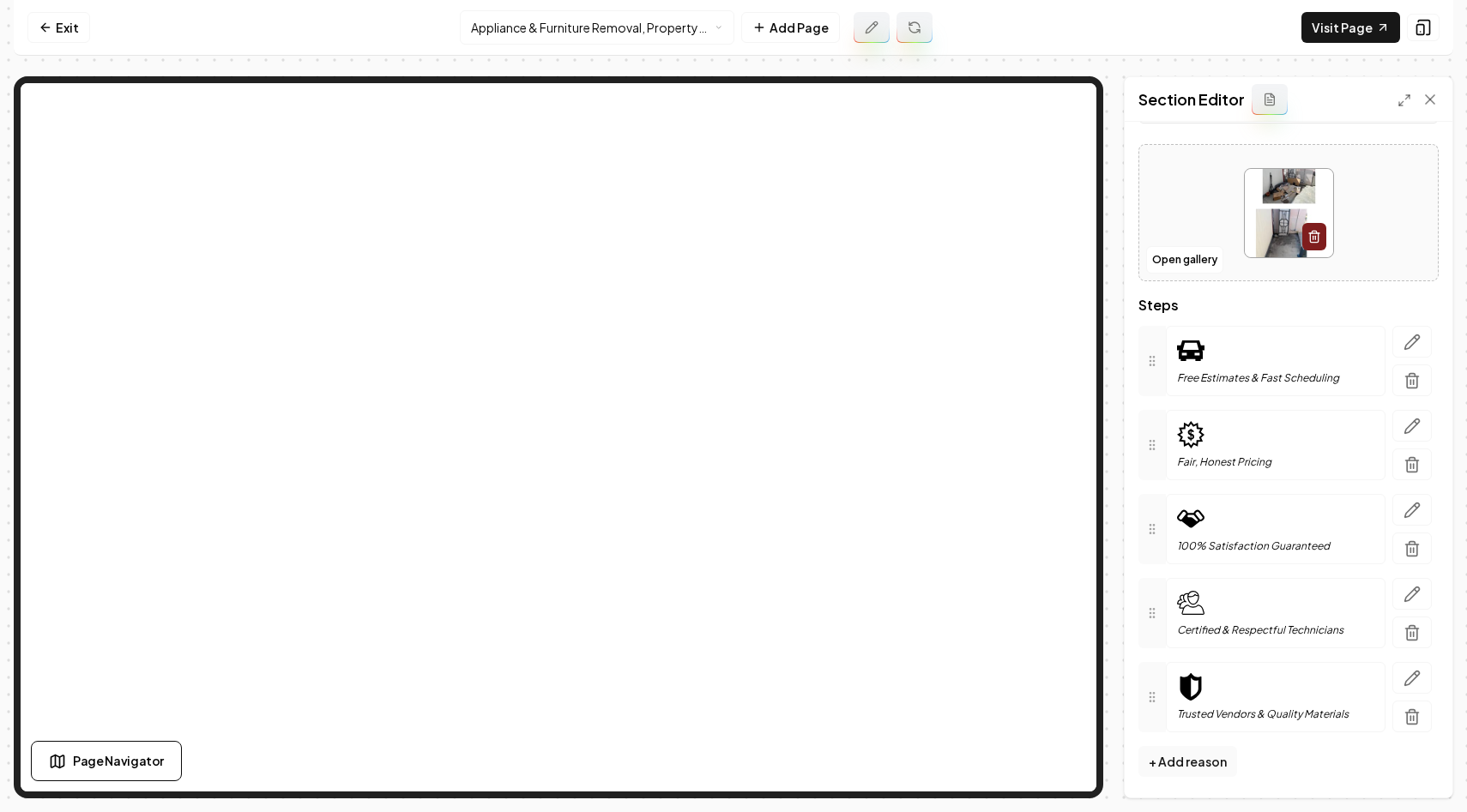
scroll to position [0, 0]
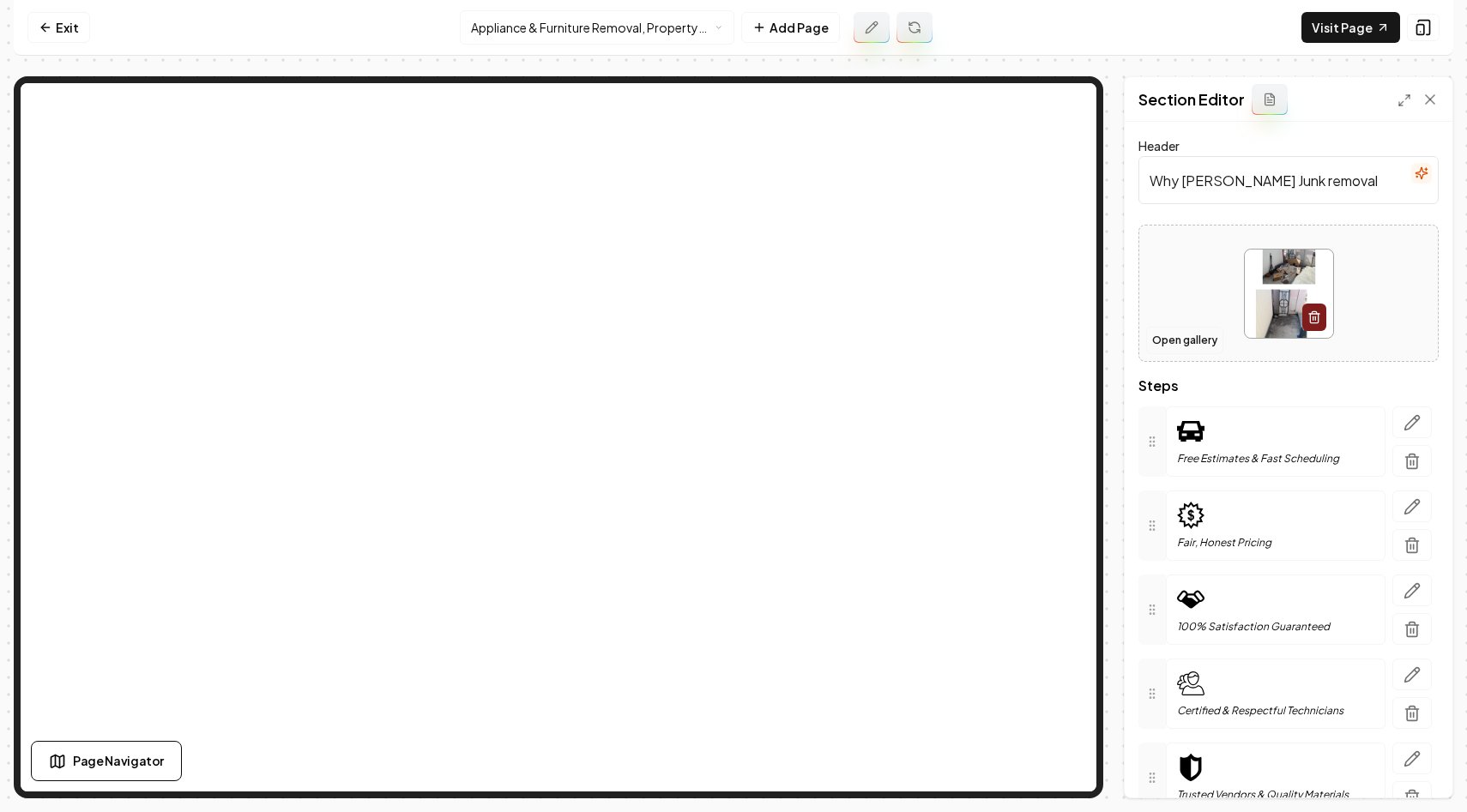
click at [1187, 335] on button "Open gallery" at bounding box center [1184, 340] width 78 height 28
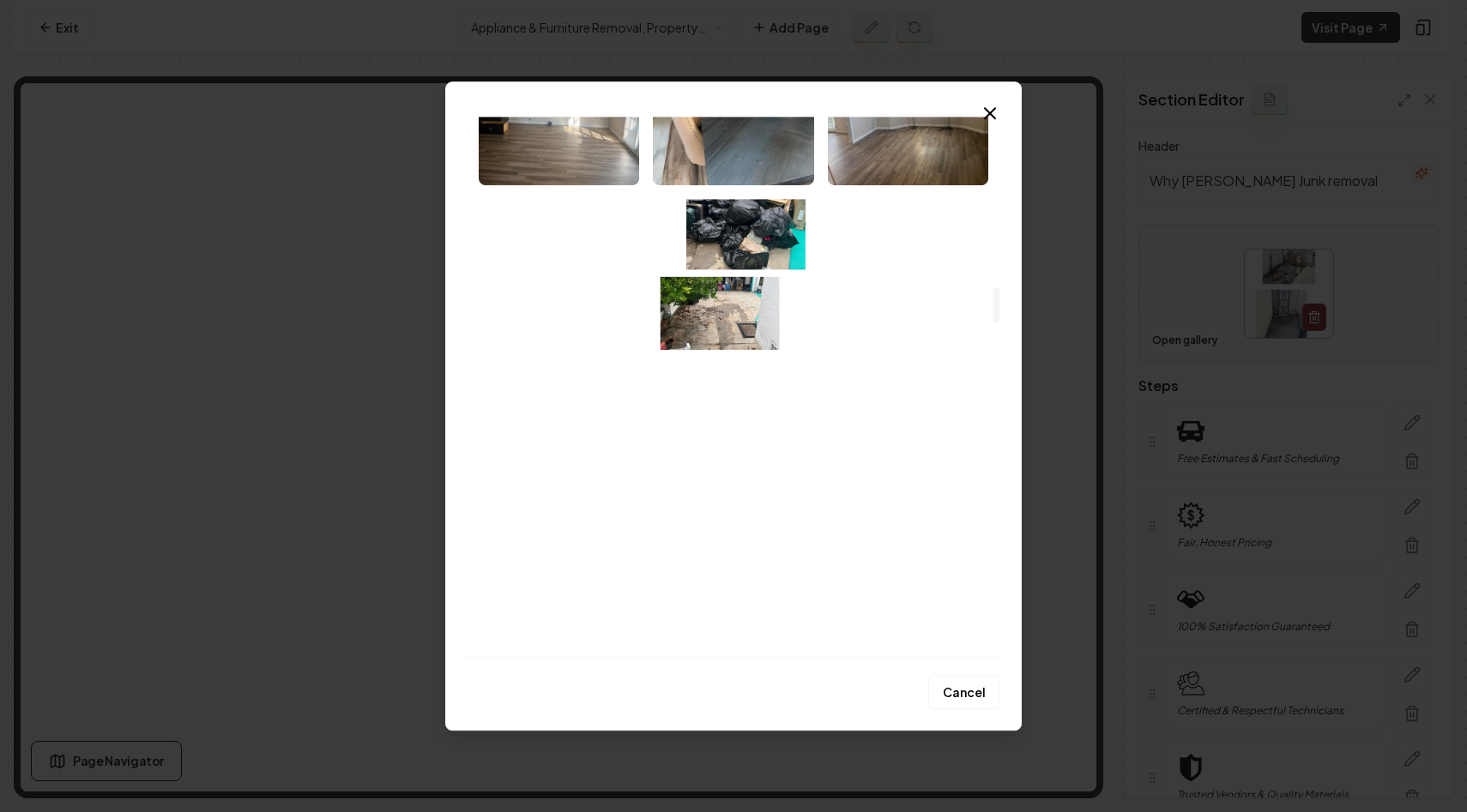
scroll to position [2607, 0]
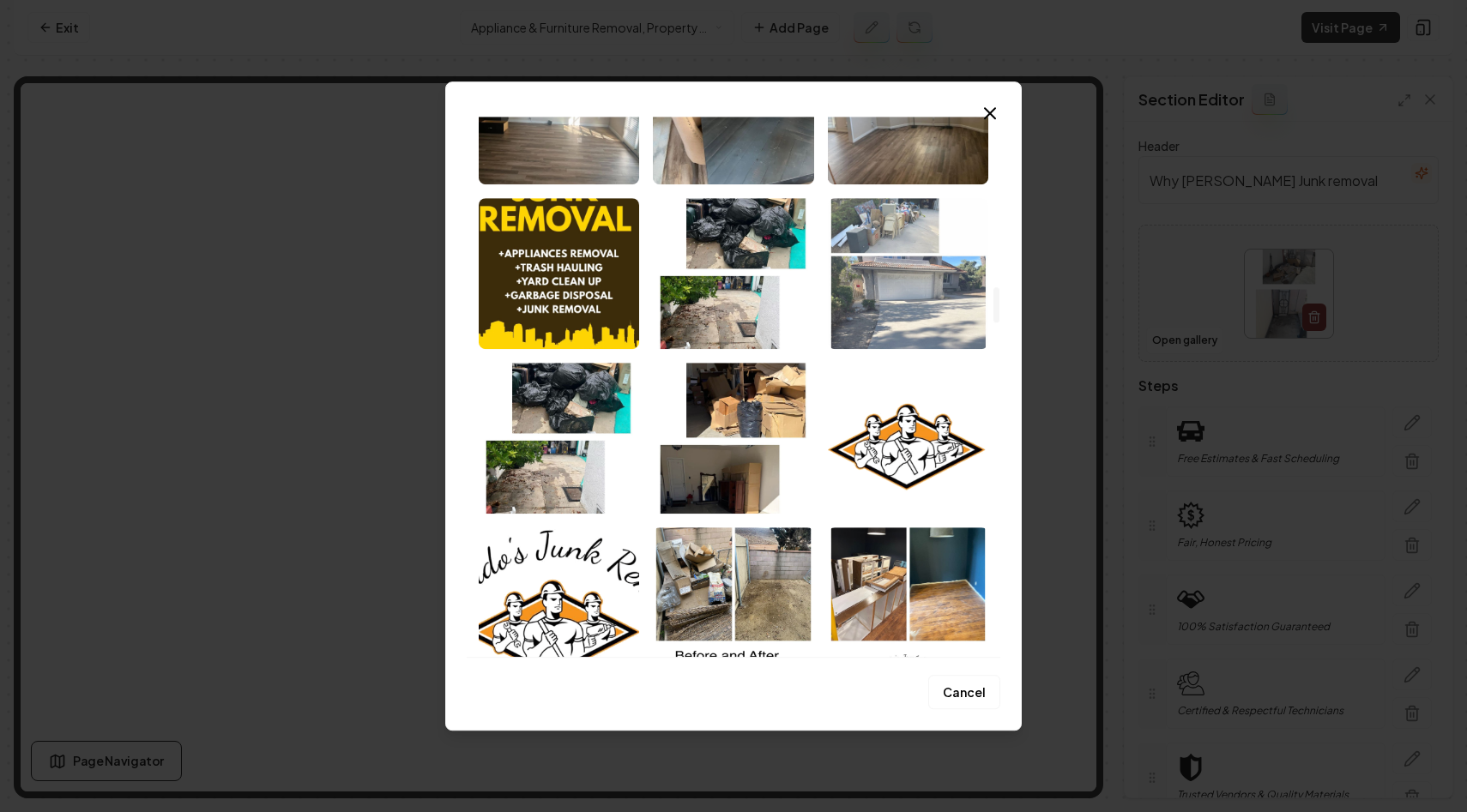
click at [929, 301] on img "Select image image_68a3b2bb5c7cd75eb849d83f.jpeg" at bounding box center [908, 273] width 160 height 151
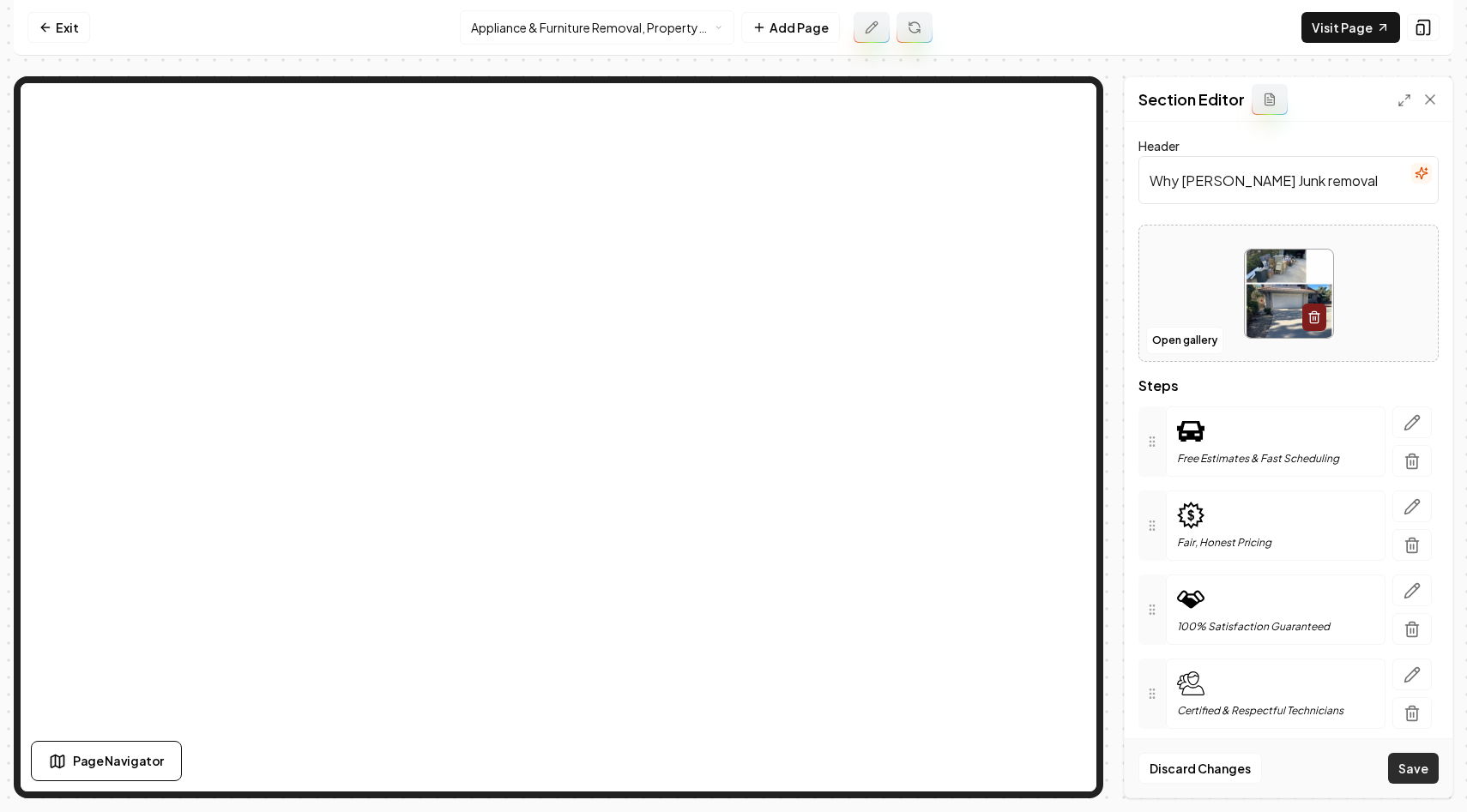
click at [1407, 767] on button "Save" at bounding box center [1413, 768] width 51 height 31
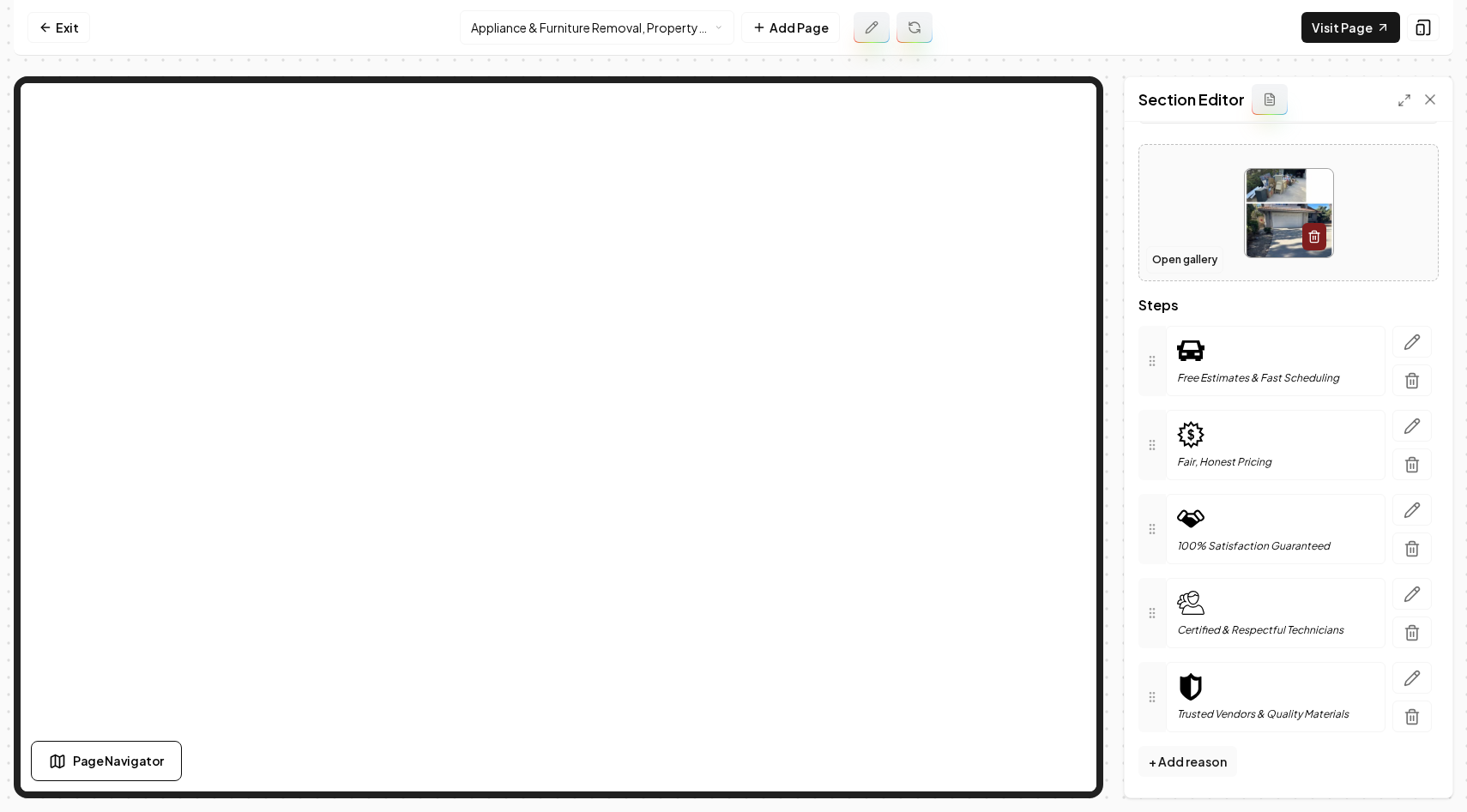
click at [1187, 256] on button "Open gallery" at bounding box center [1184, 260] width 78 height 28
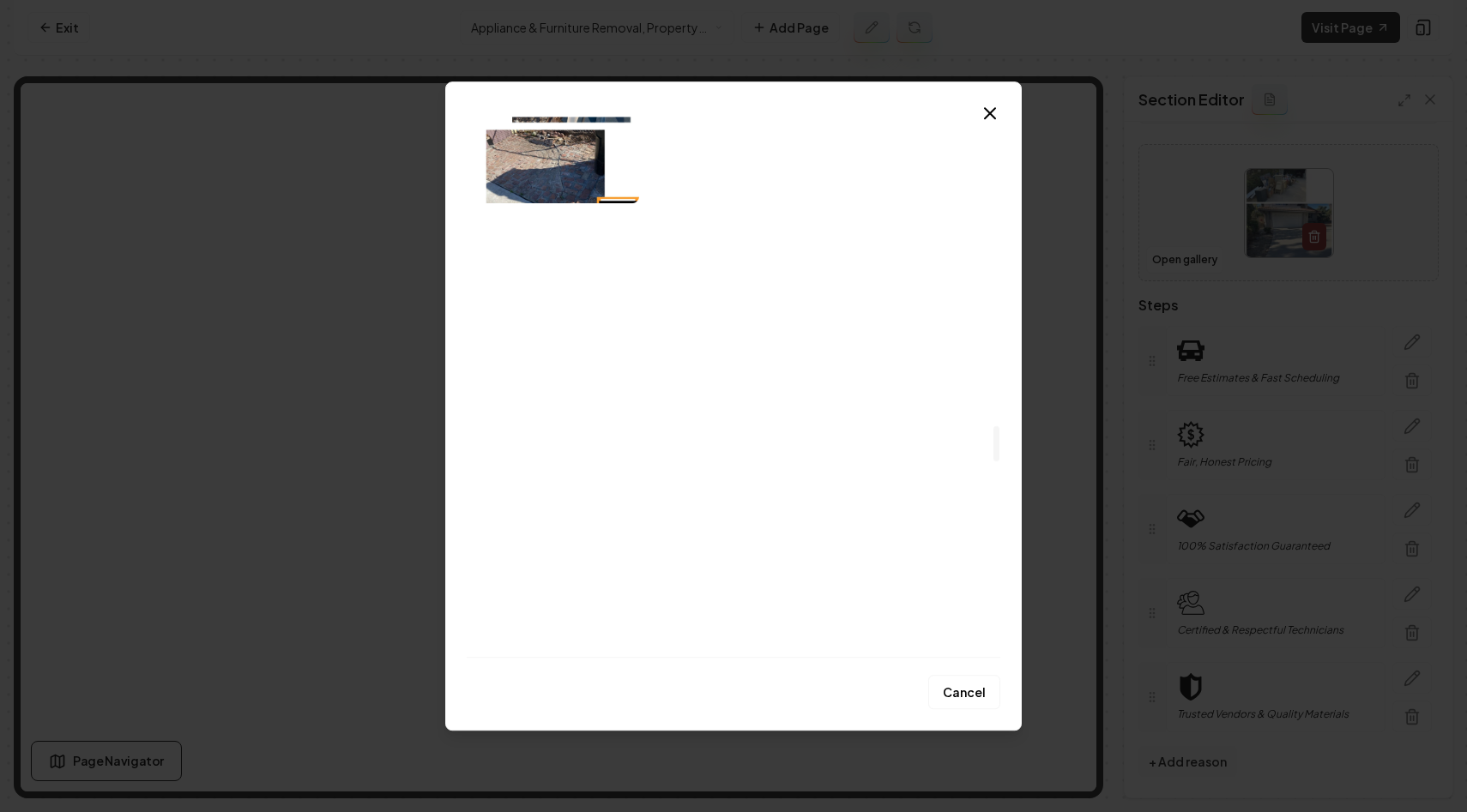
scroll to position [4735, 0]
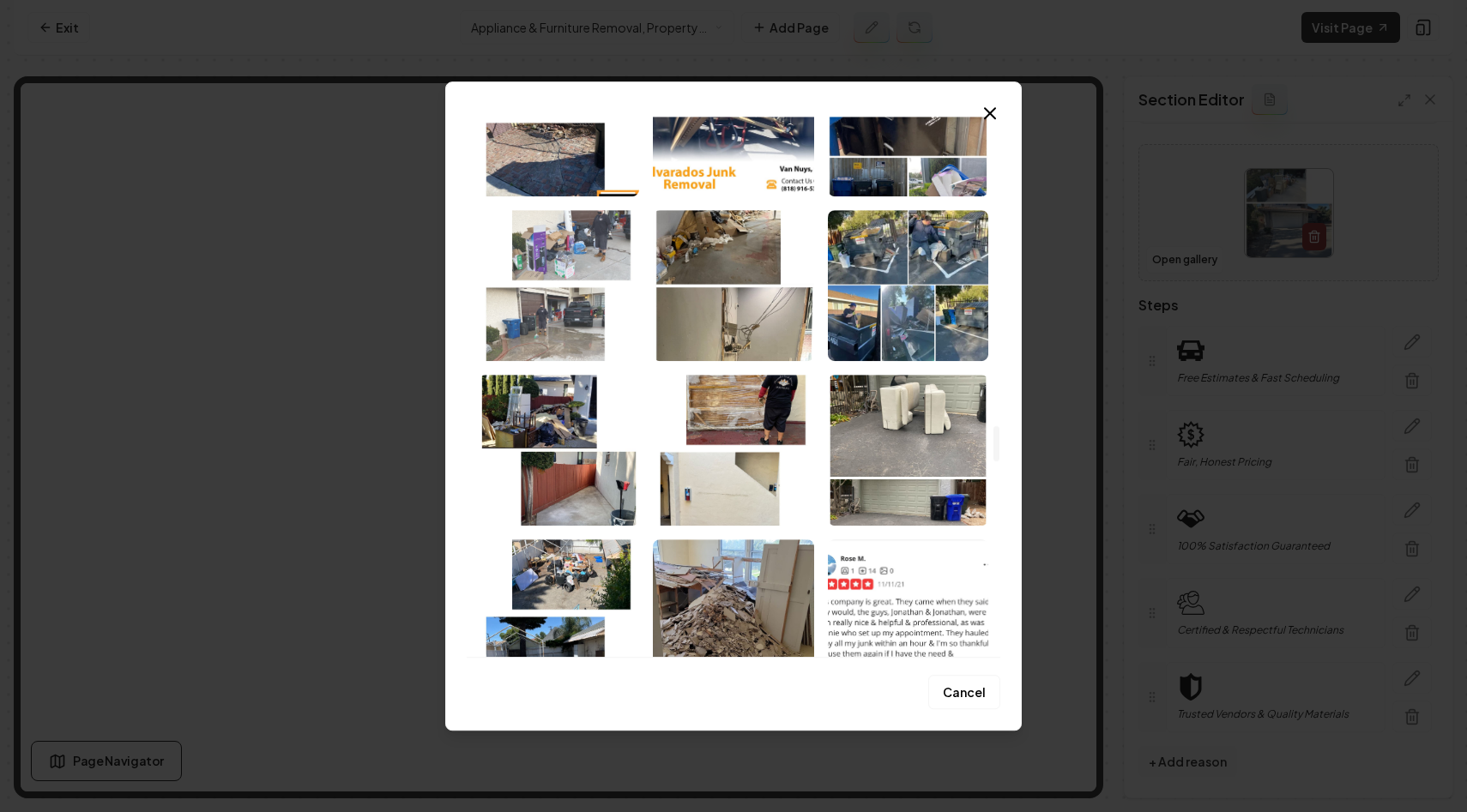
click at [531, 322] on img "Select image image_68a3b1a75c7cd75eb83fcab0.jpeg" at bounding box center [559, 285] width 160 height 151
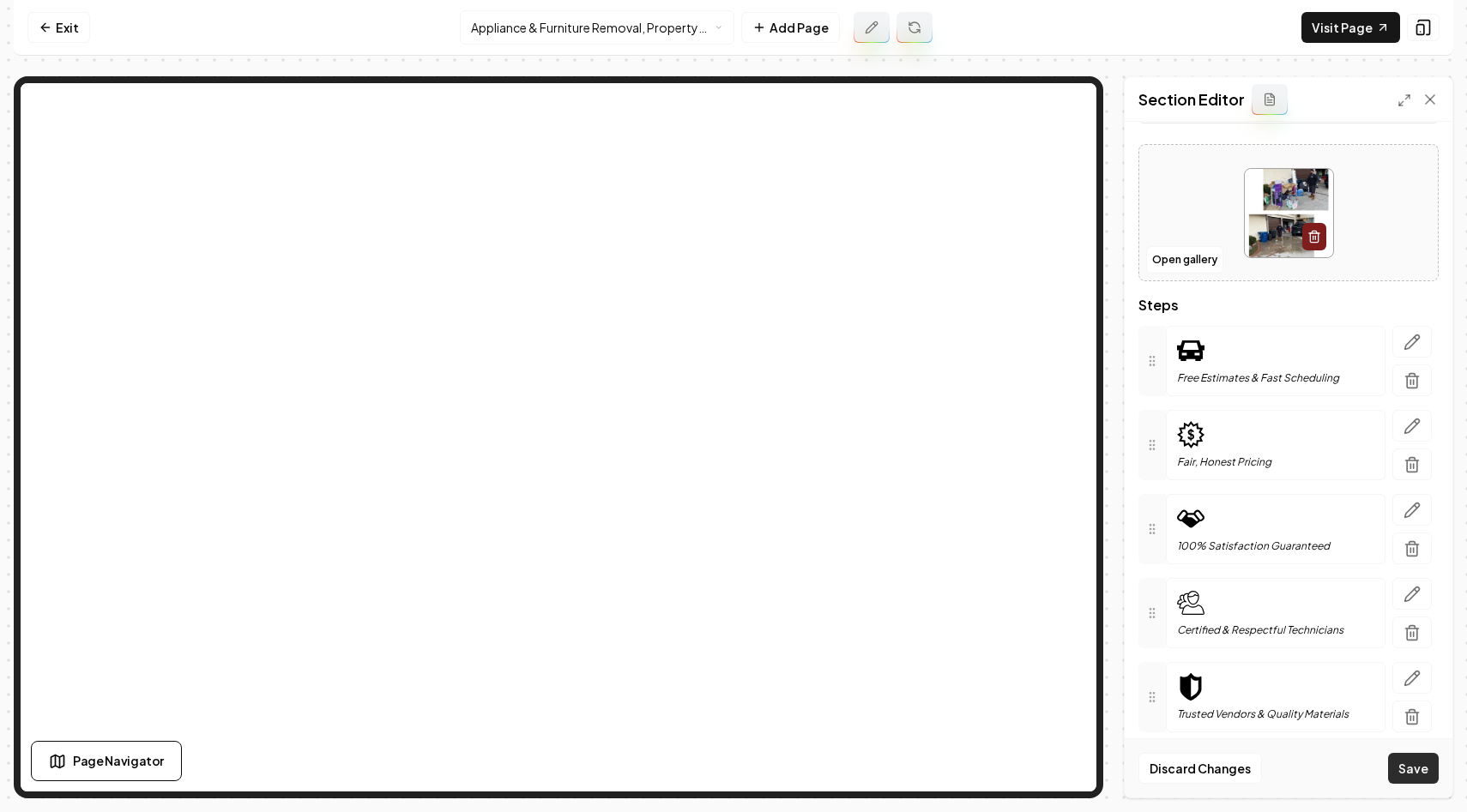
click at [1408, 770] on button "Save" at bounding box center [1413, 768] width 51 height 31
click at [1184, 256] on button "Open gallery" at bounding box center [1184, 260] width 78 height 28
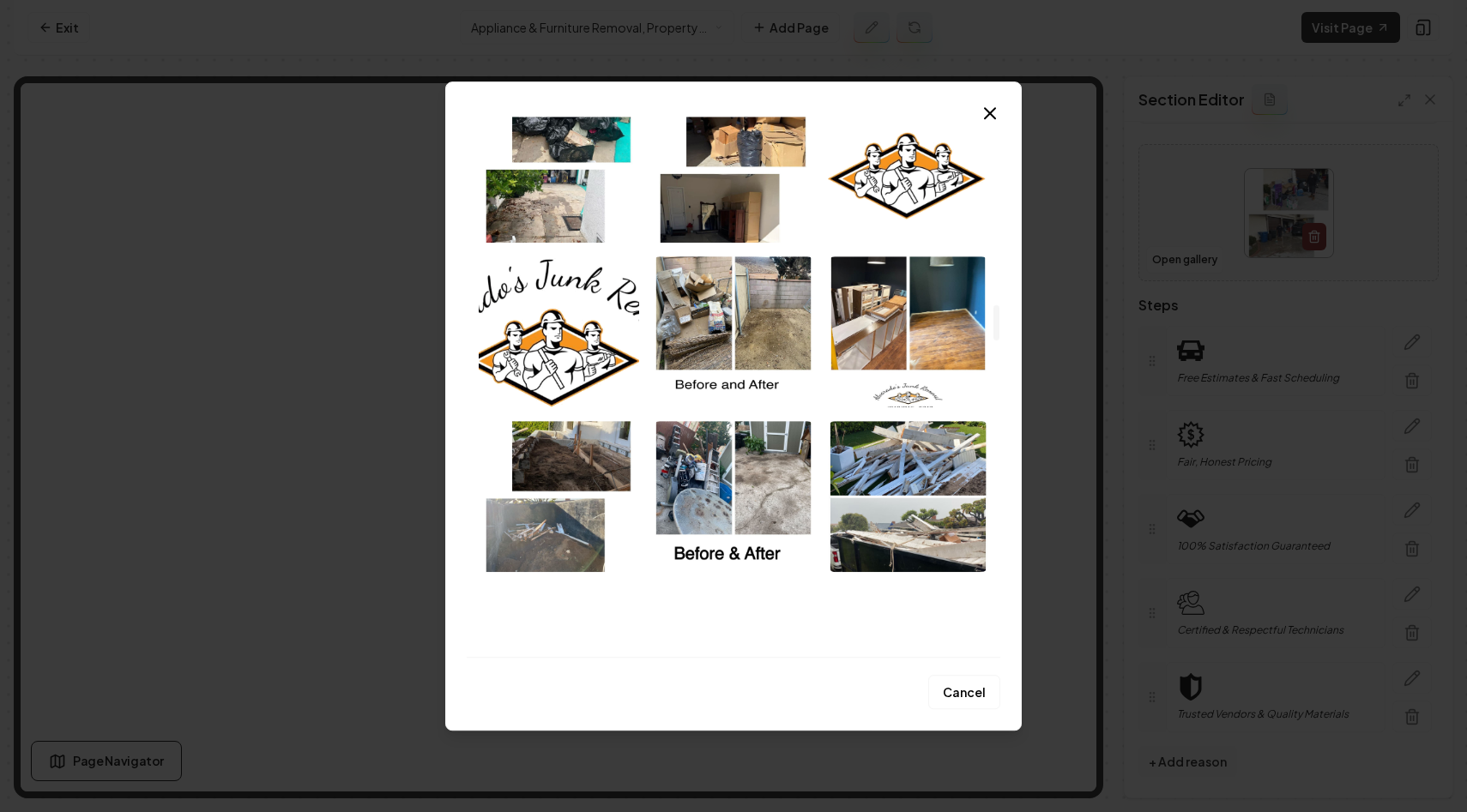
scroll to position [2879, 0]
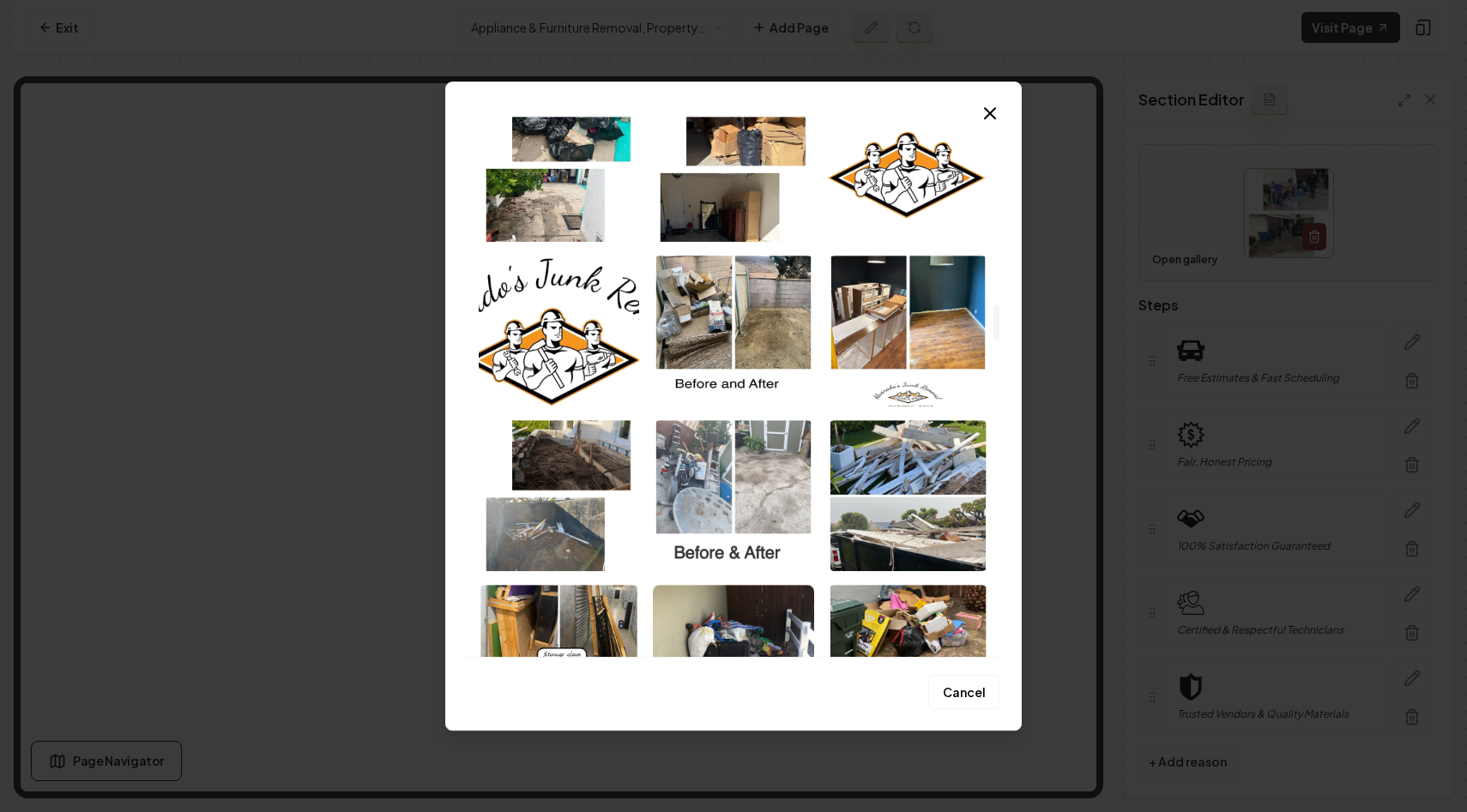
click at [753, 490] on img "Select image image_68a3b1a95c7cd75eb83fd1f3.jpeg" at bounding box center [733, 495] width 160 height 151
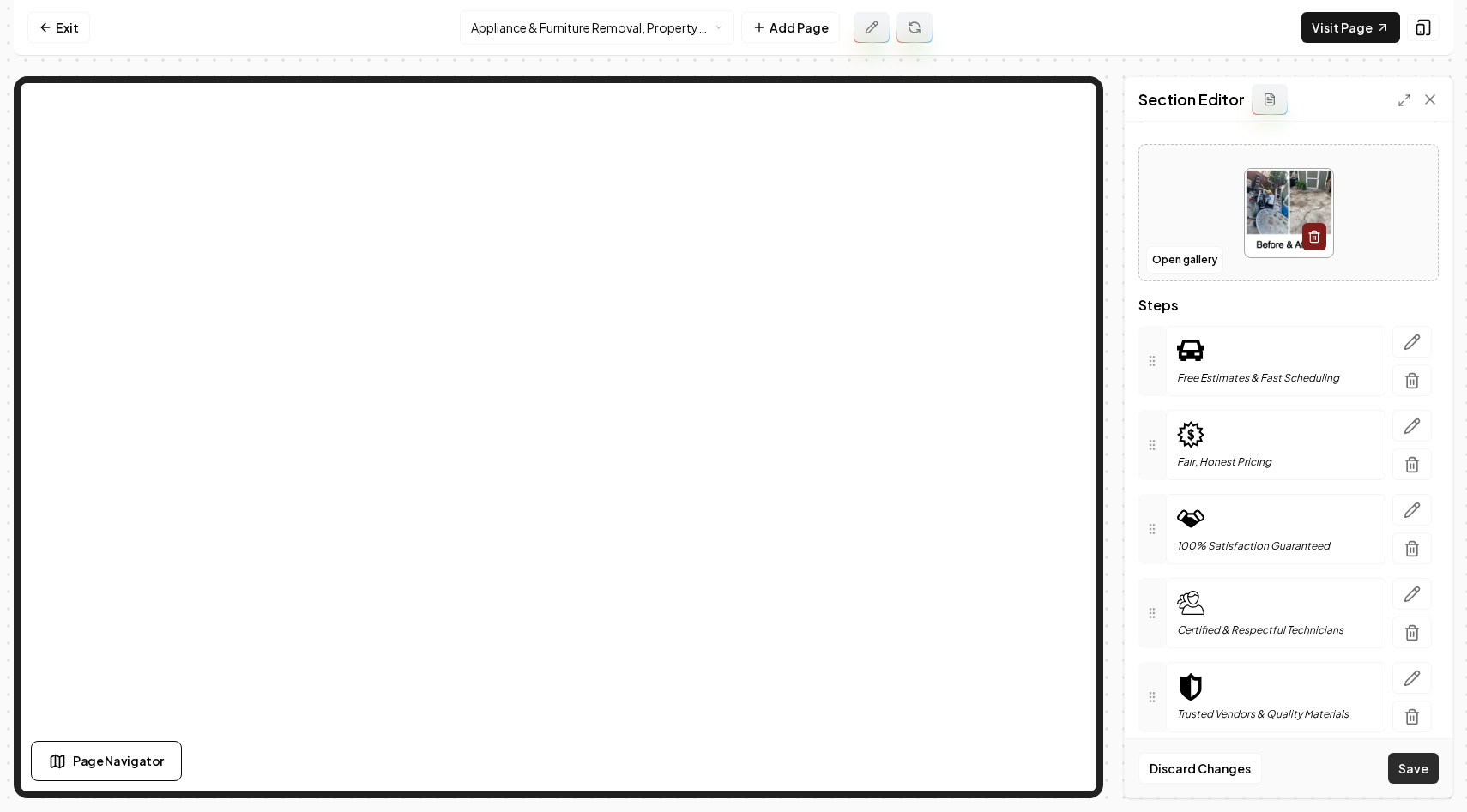
click at [1413, 773] on button "Save" at bounding box center [1413, 768] width 51 height 31
click at [1413, 28] on button at bounding box center [1423, 28] width 33 height 28
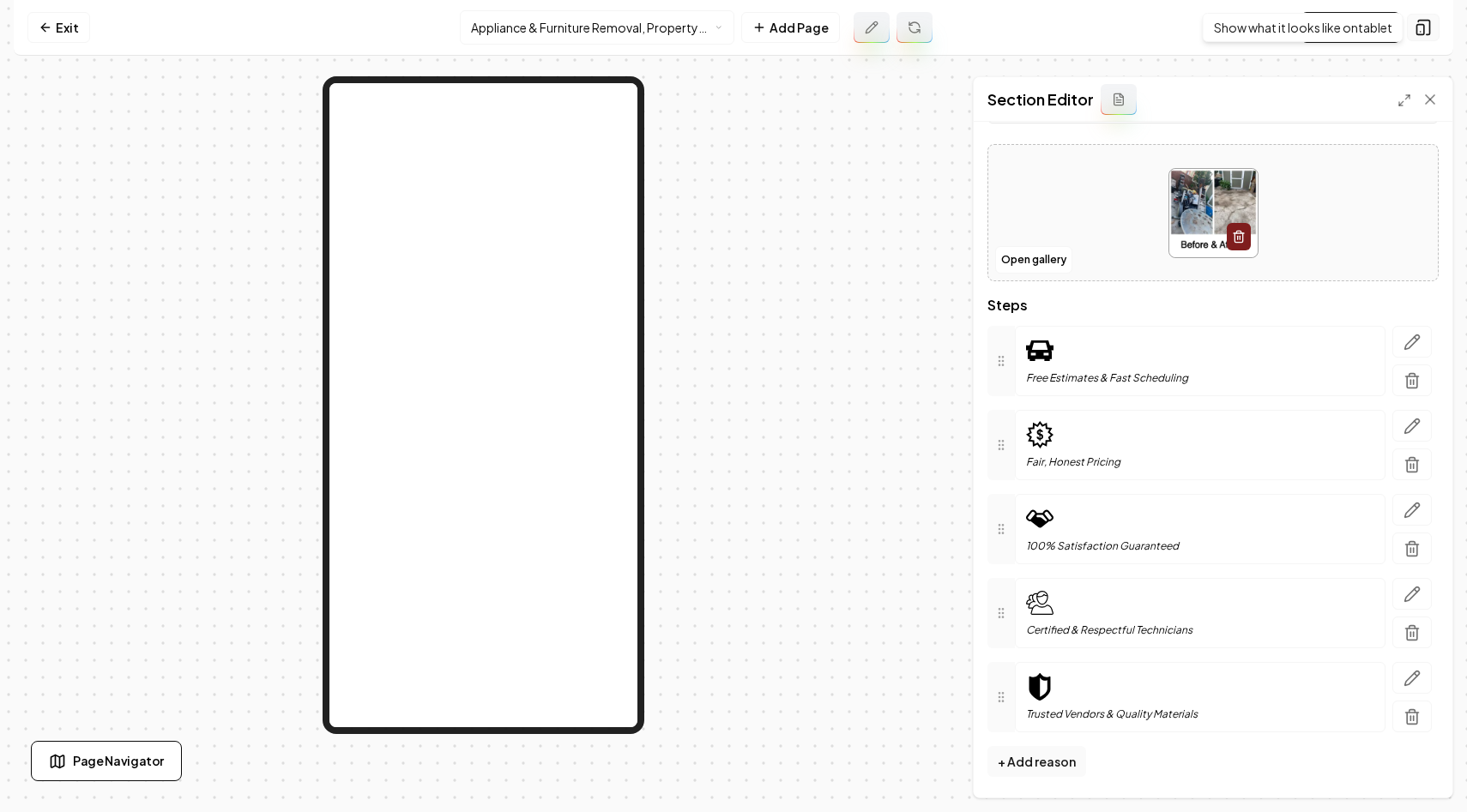
click at [1427, 19] on icon at bounding box center [1423, 28] width 17 height 17
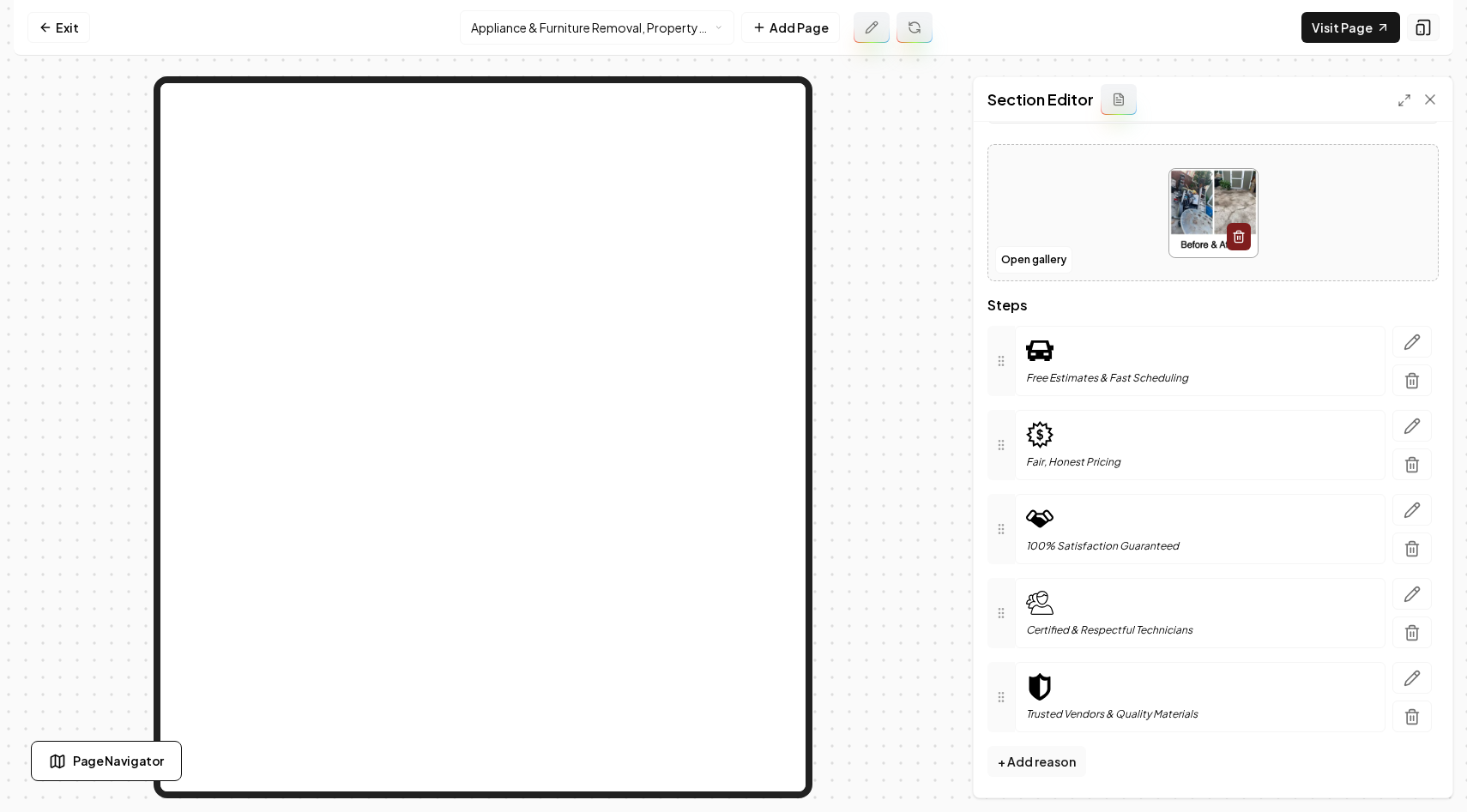
click at [1427, 19] on icon at bounding box center [1423, 28] width 17 height 17
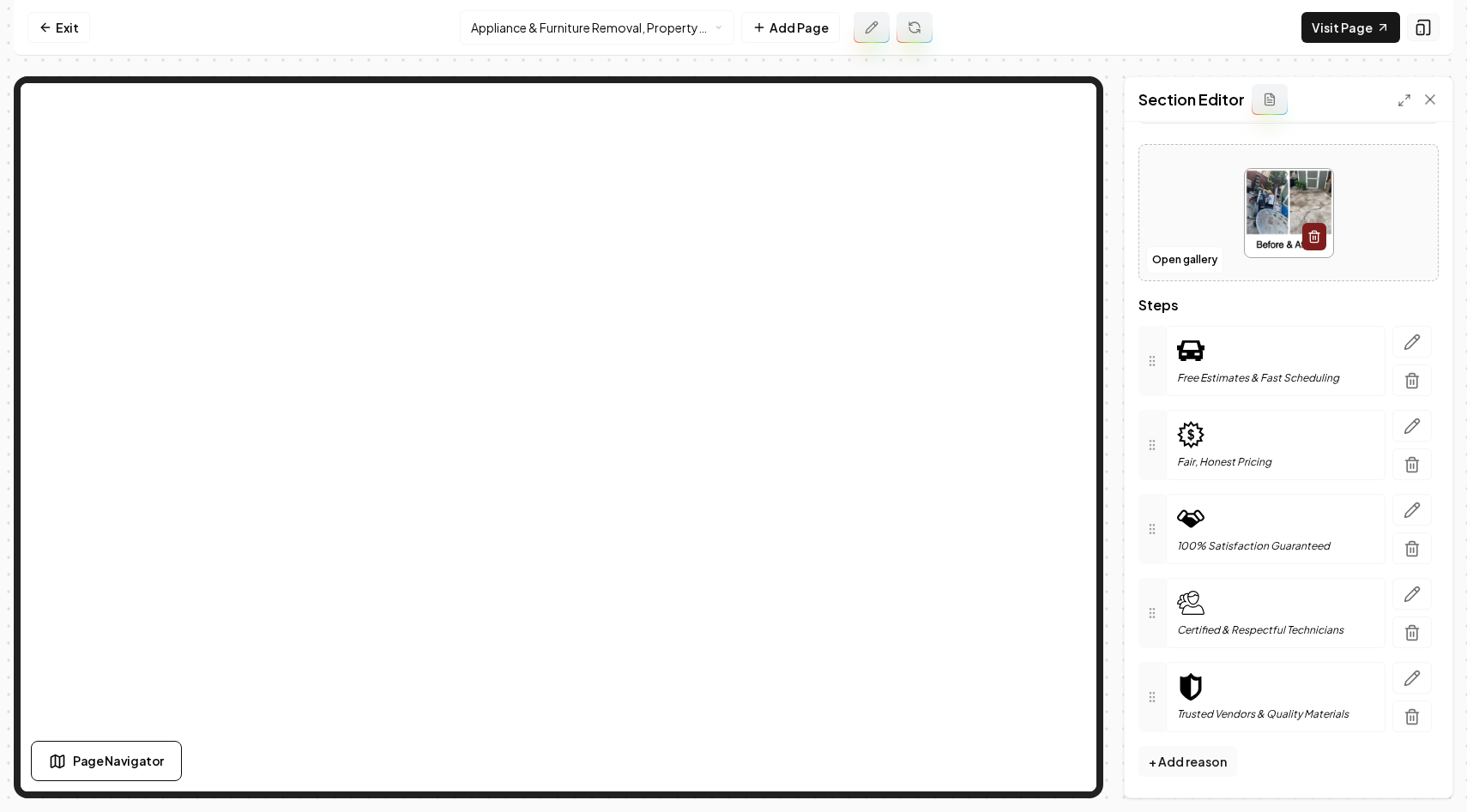
click at [1419, 21] on icon at bounding box center [1423, 28] width 11 height 15
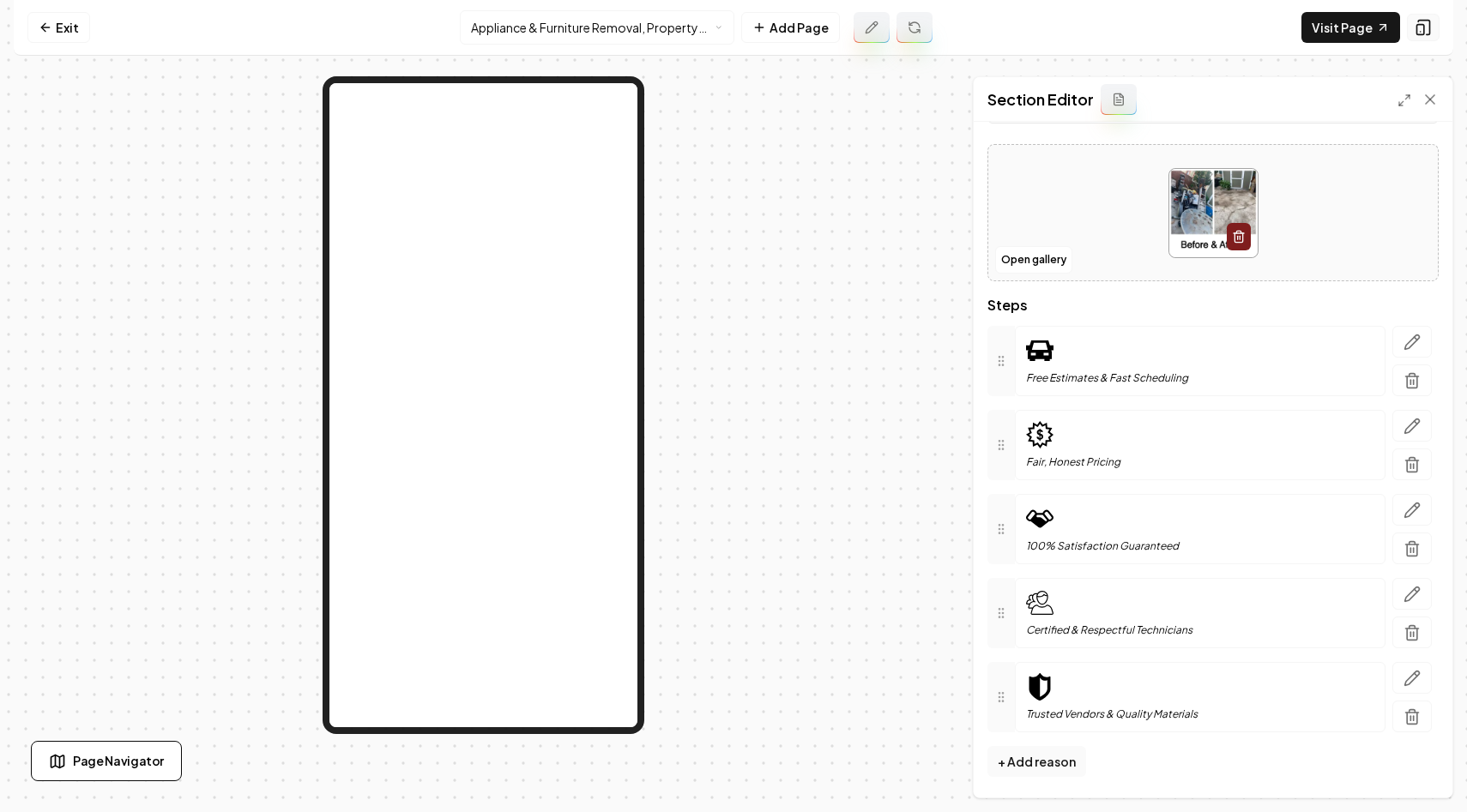
click at [1419, 21] on icon at bounding box center [1423, 28] width 11 height 15
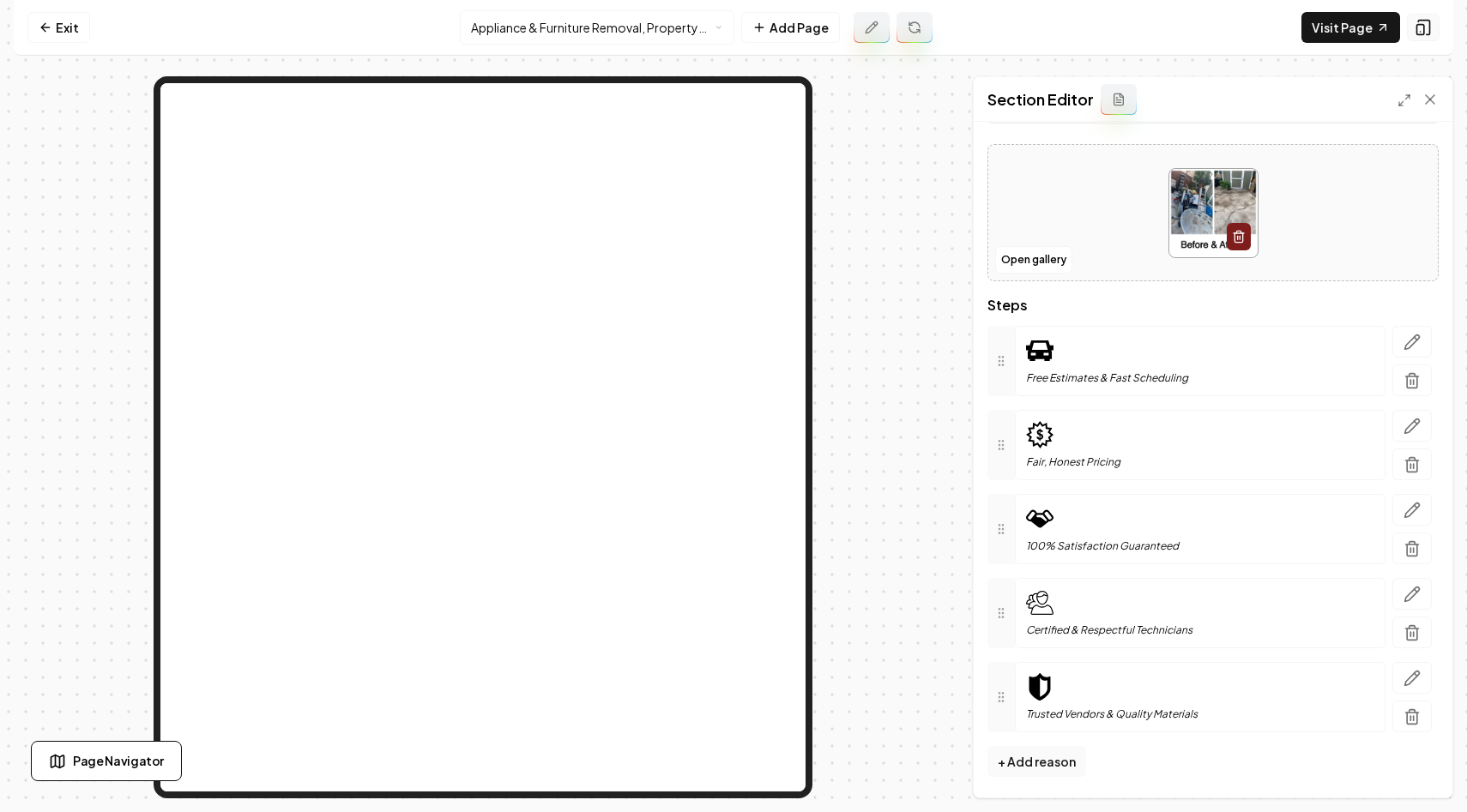
click at [1419, 21] on icon at bounding box center [1423, 28] width 11 height 15
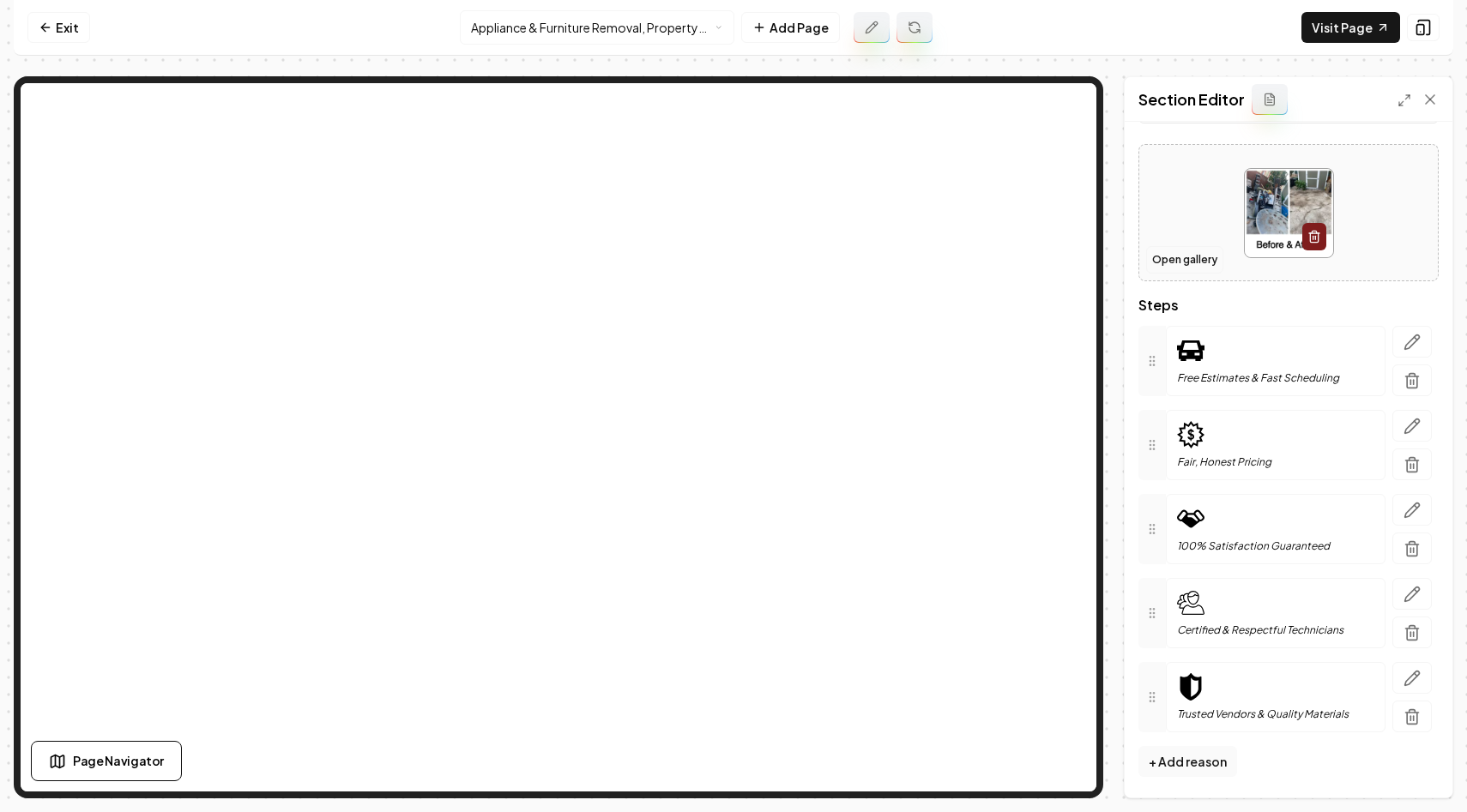
click at [1182, 262] on button "Open gallery" at bounding box center [1184, 260] width 78 height 28
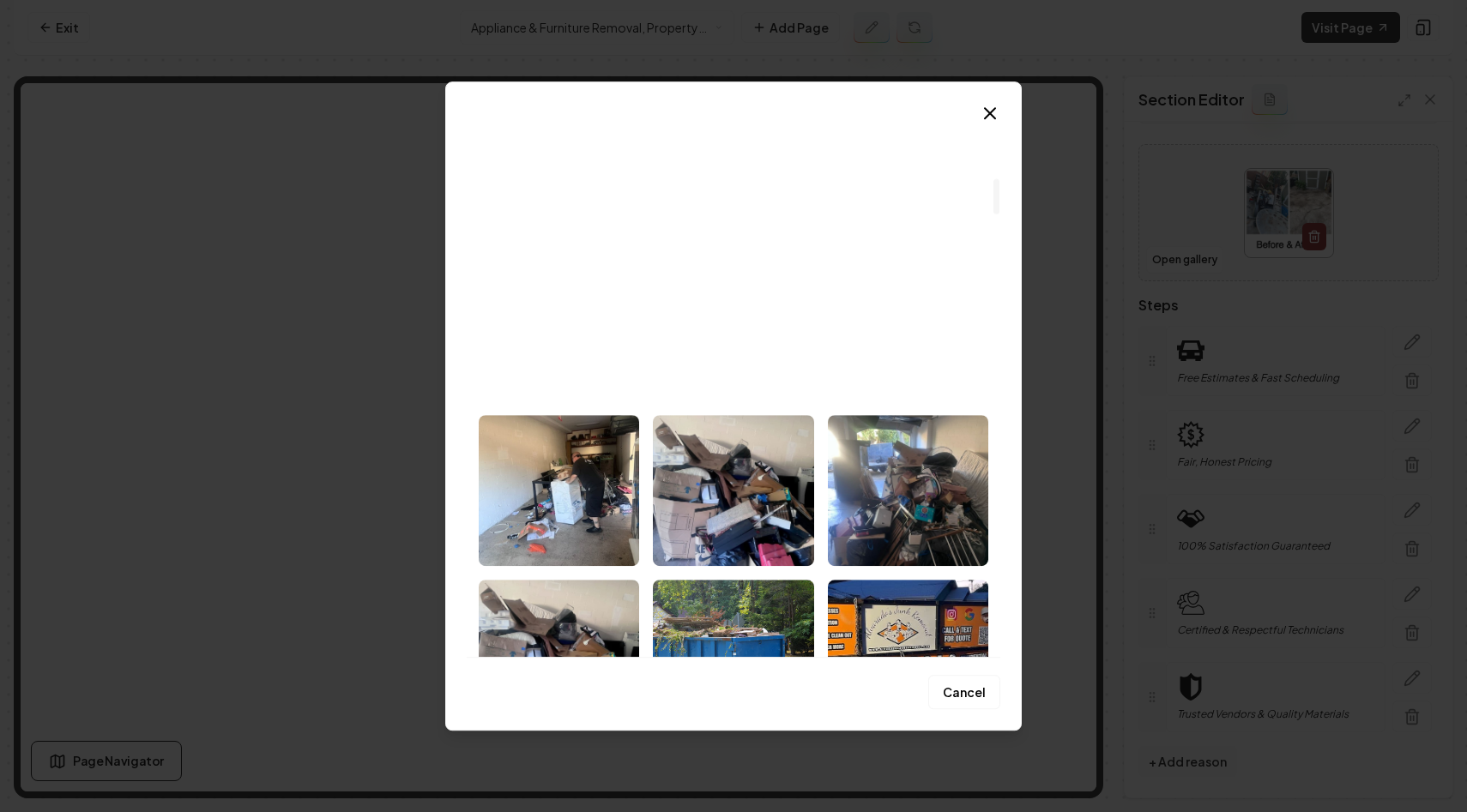
scroll to position [976, 0]
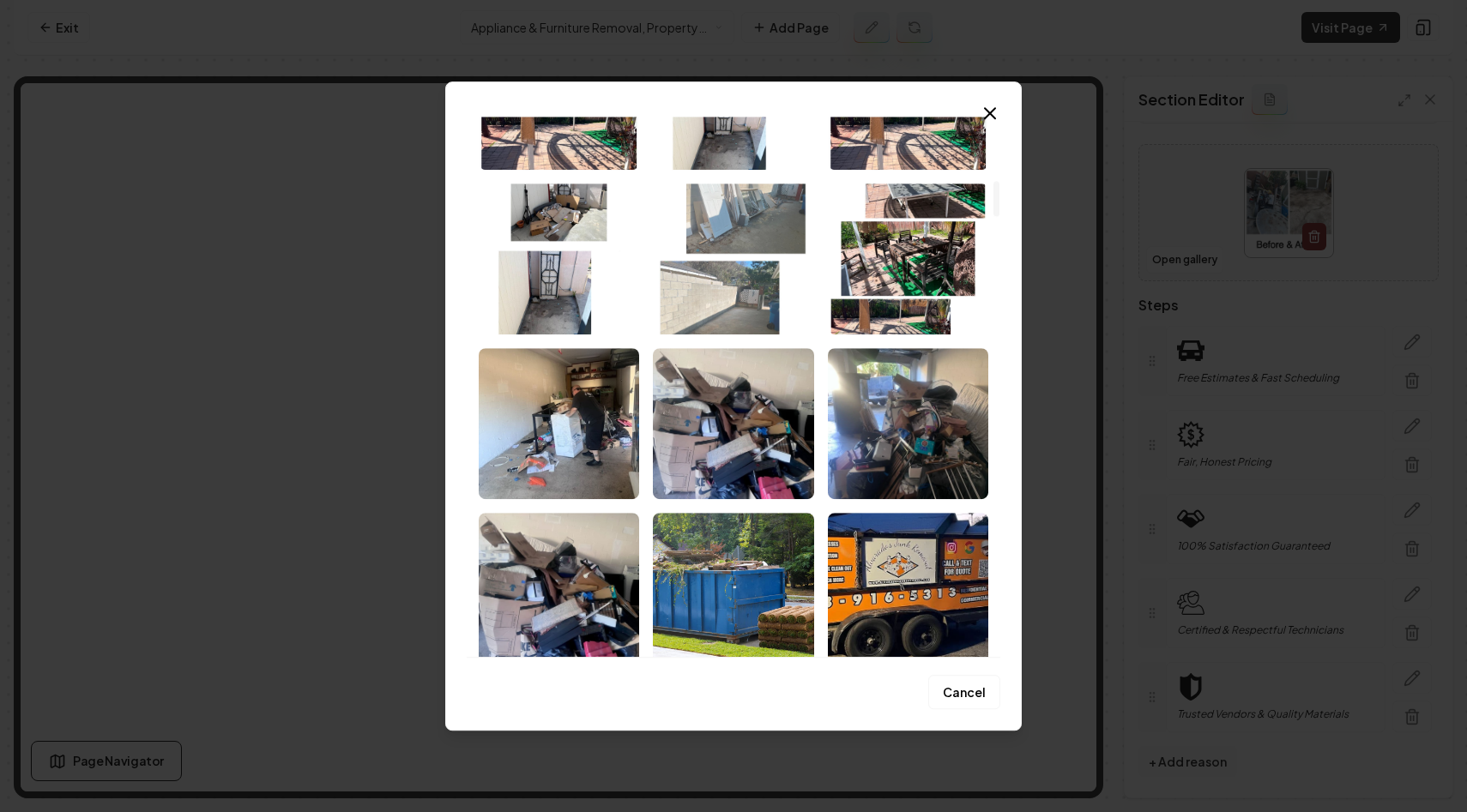
click at [738, 277] on img "Select image image_68added25c7cd75eb8ac5269.JPG" at bounding box center [733, 258] width 160 height 151
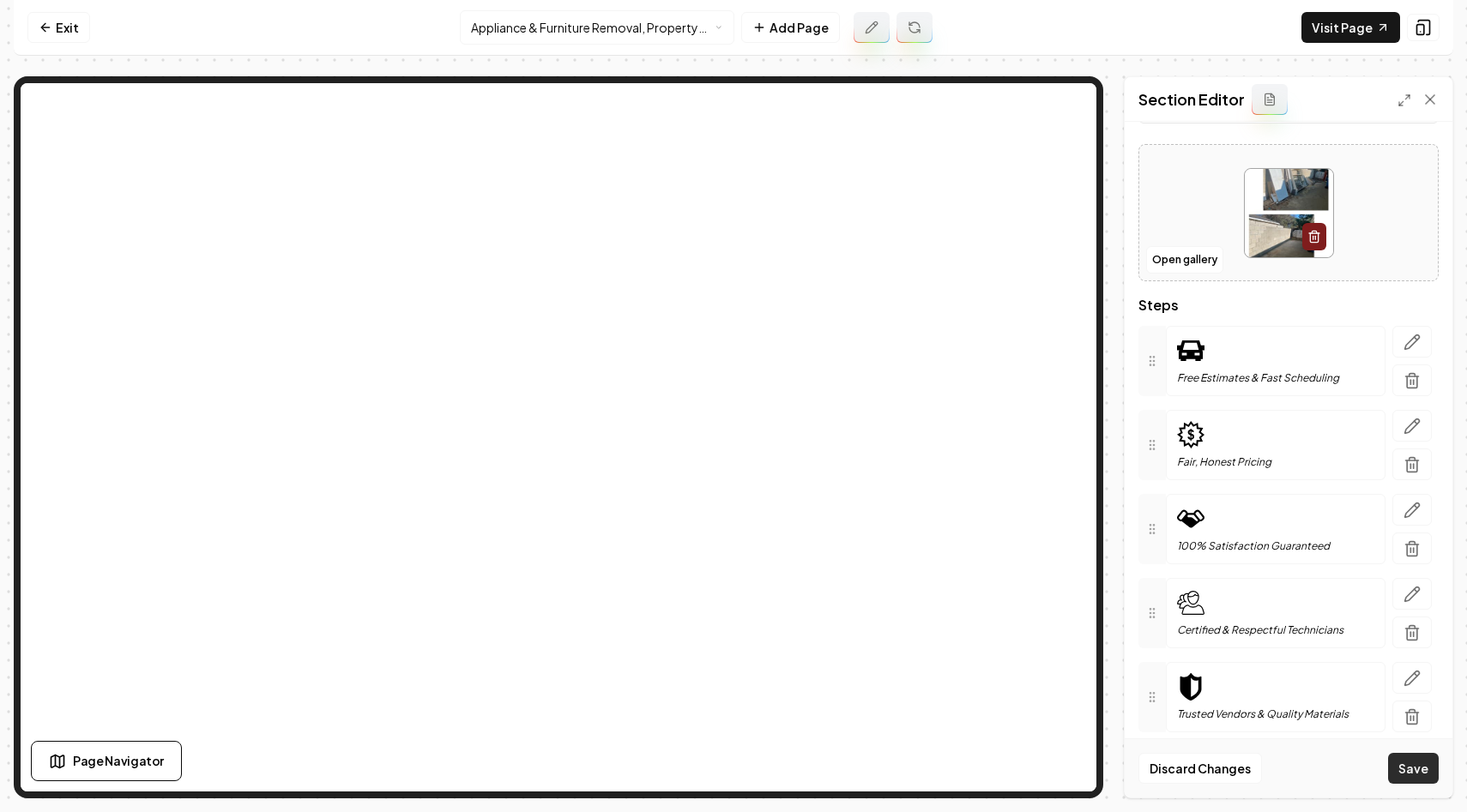
click at [1436, 766] on button "Save" at bounding box center [1413, 768] width 51 height 31
click at [1168, 261] on button "Open gallery" at bounding box center [1184, 260] width 78 height 28
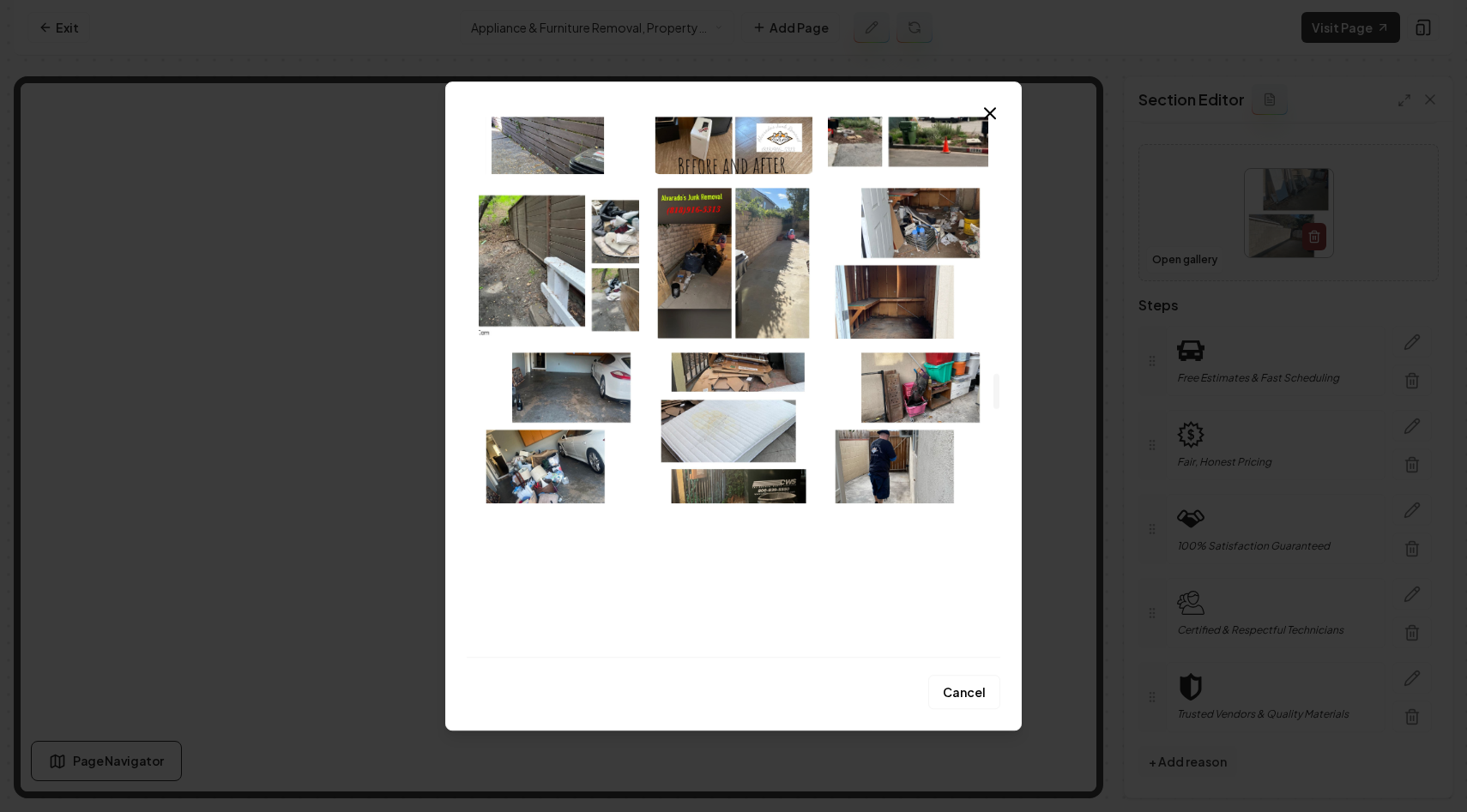
scroll to position [3941, 0]
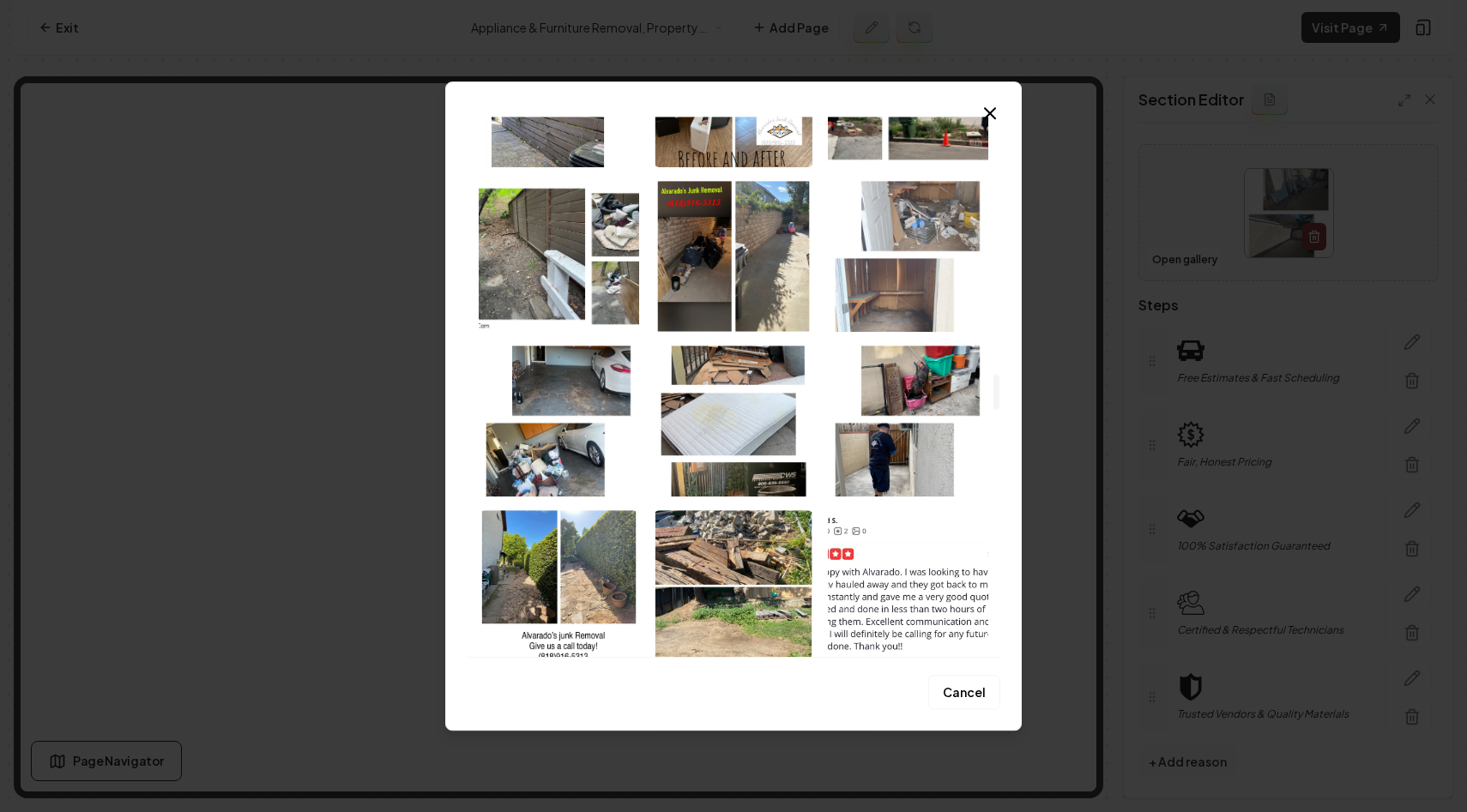
click at [892, 226] on img "Select image image_68a3b1a65c7cd75eb83fc733.jpeg" at bounding box center [908, 256] width 160 height 151
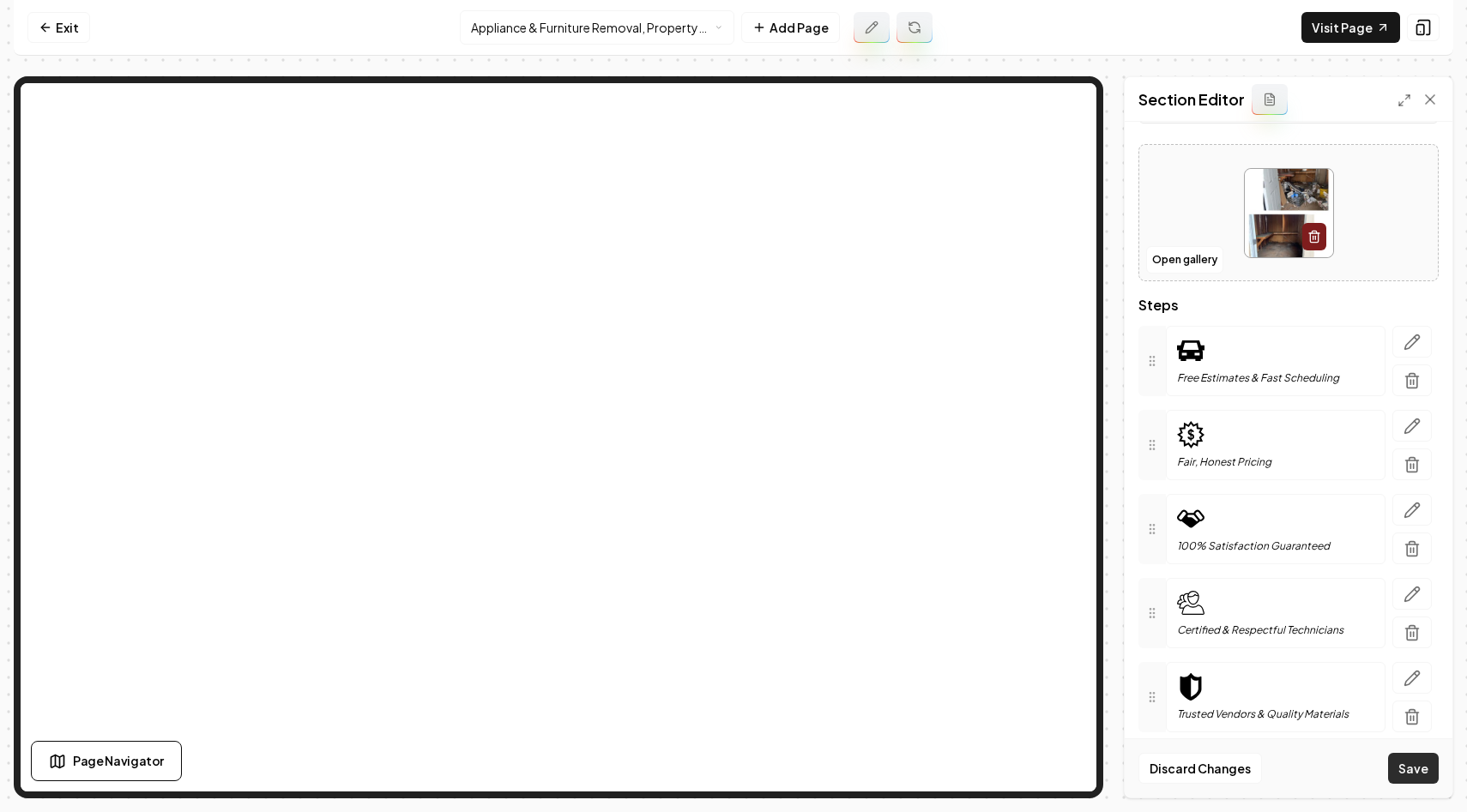
click at [1415, 766] on button "Save" at bounding box center [1413, 768] width 51 height 31
click at [1172, 261] on button "Open gallery" at bounding box center [1184, 260] width 78 height 28
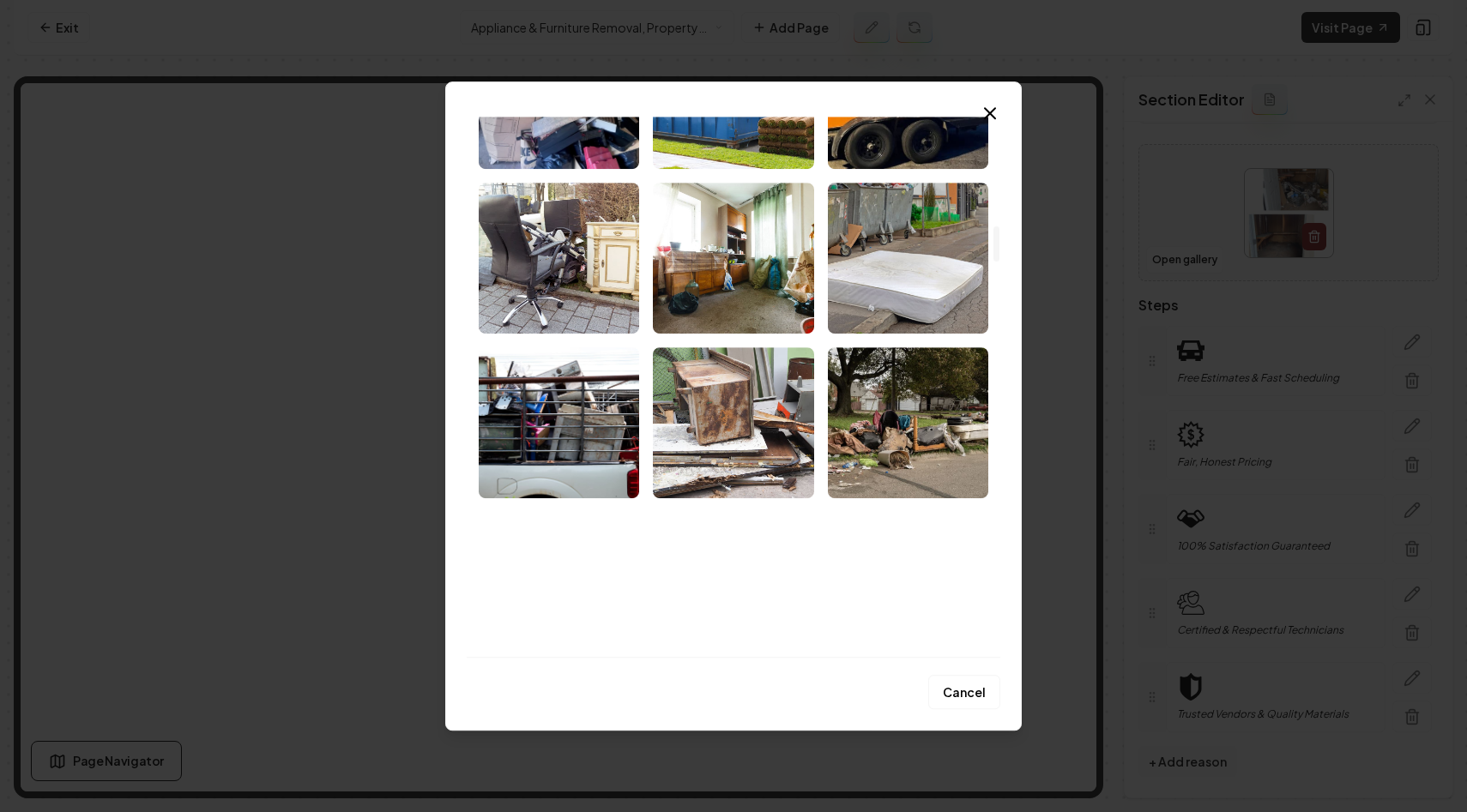
scroll to position [1708, 0]
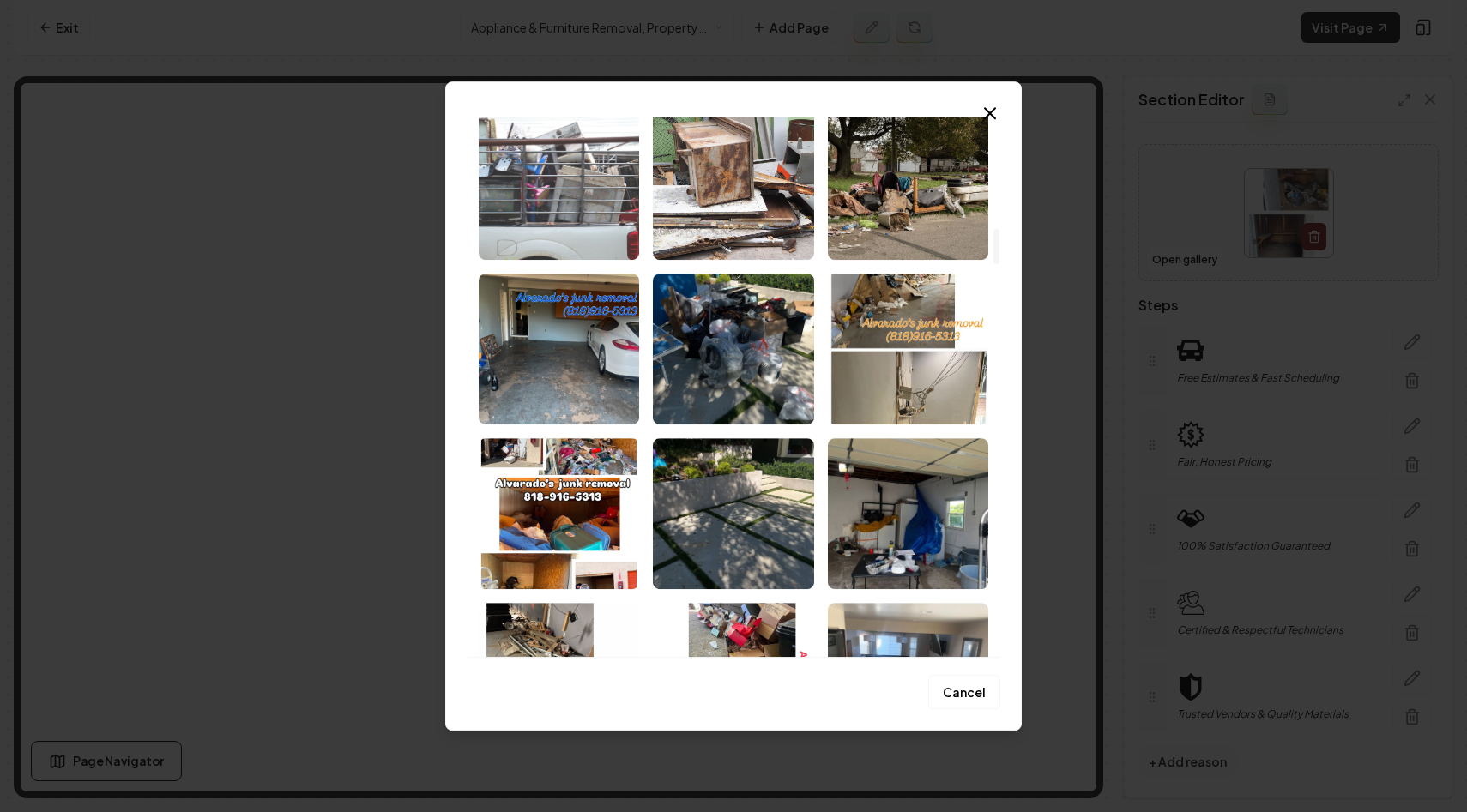
click at [568, 200] on img "Select image image_68a3b3105c7cd75eb84f837e.jpeg" at bounding box center [559, 183] width 160 height 151
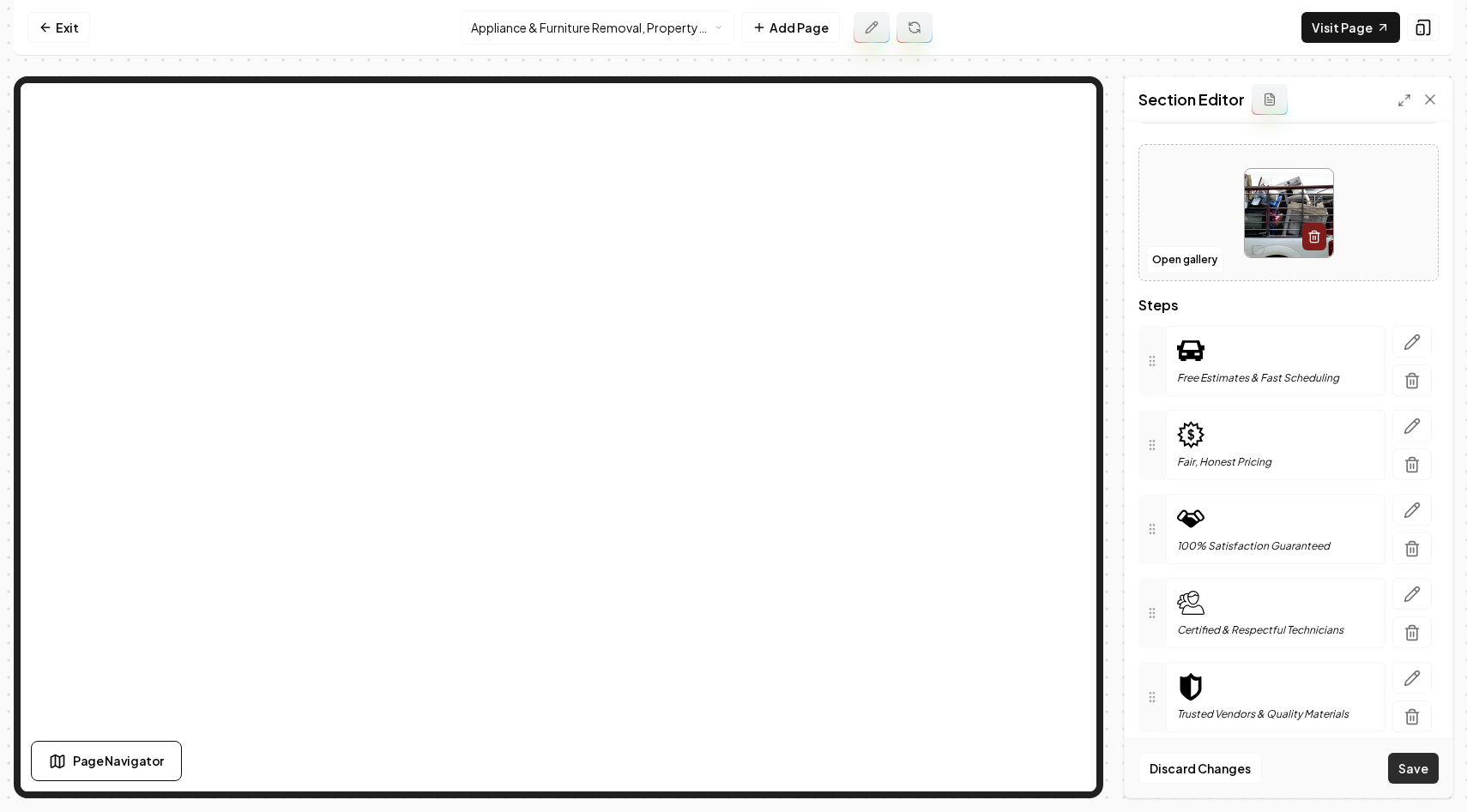
click at [1422, 764] on button "Save" at bounding box center [1413, 768] width 51 height 31
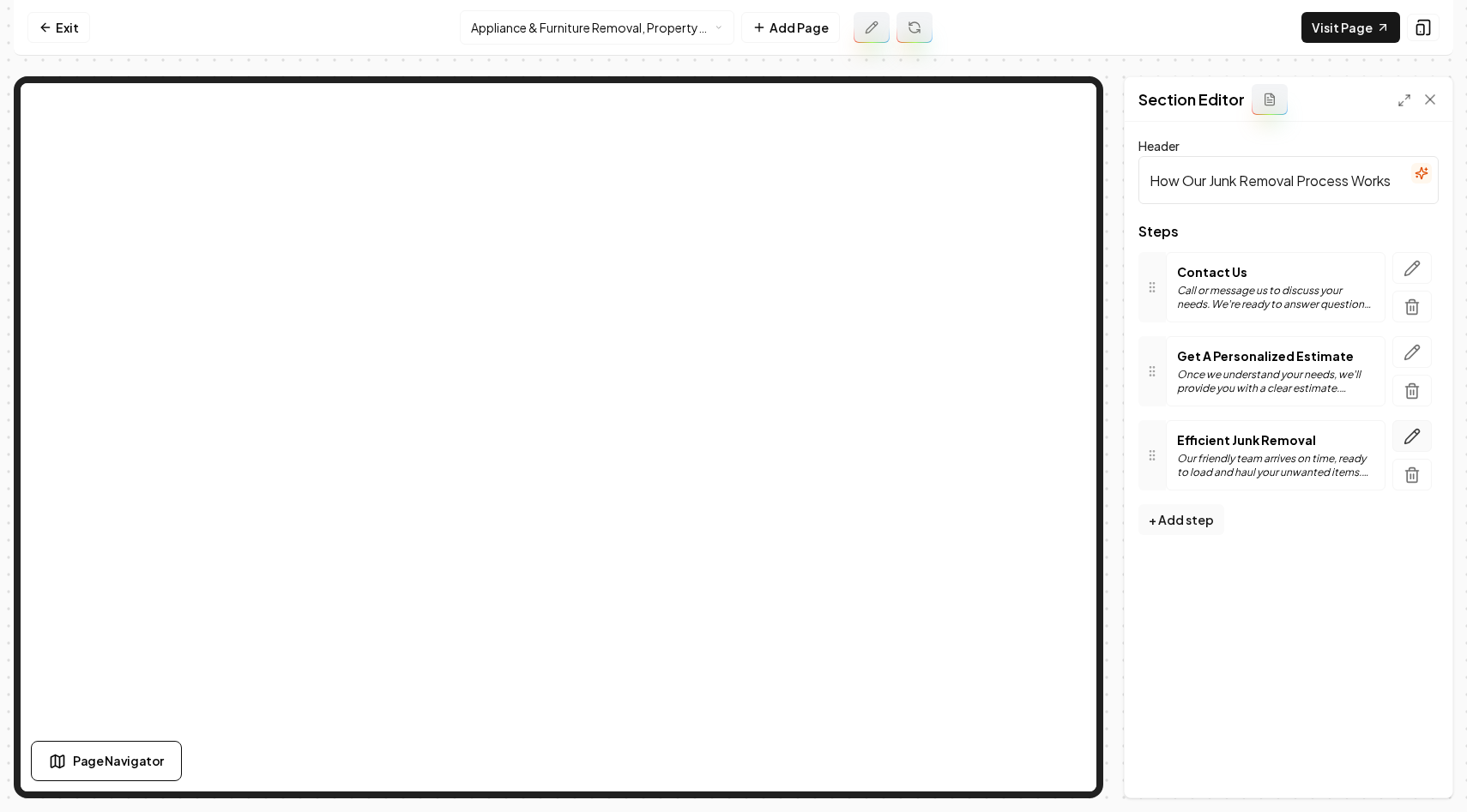
click at [1420, 442] on button "button" at bounding box center [1412, 436] width 40 height 32
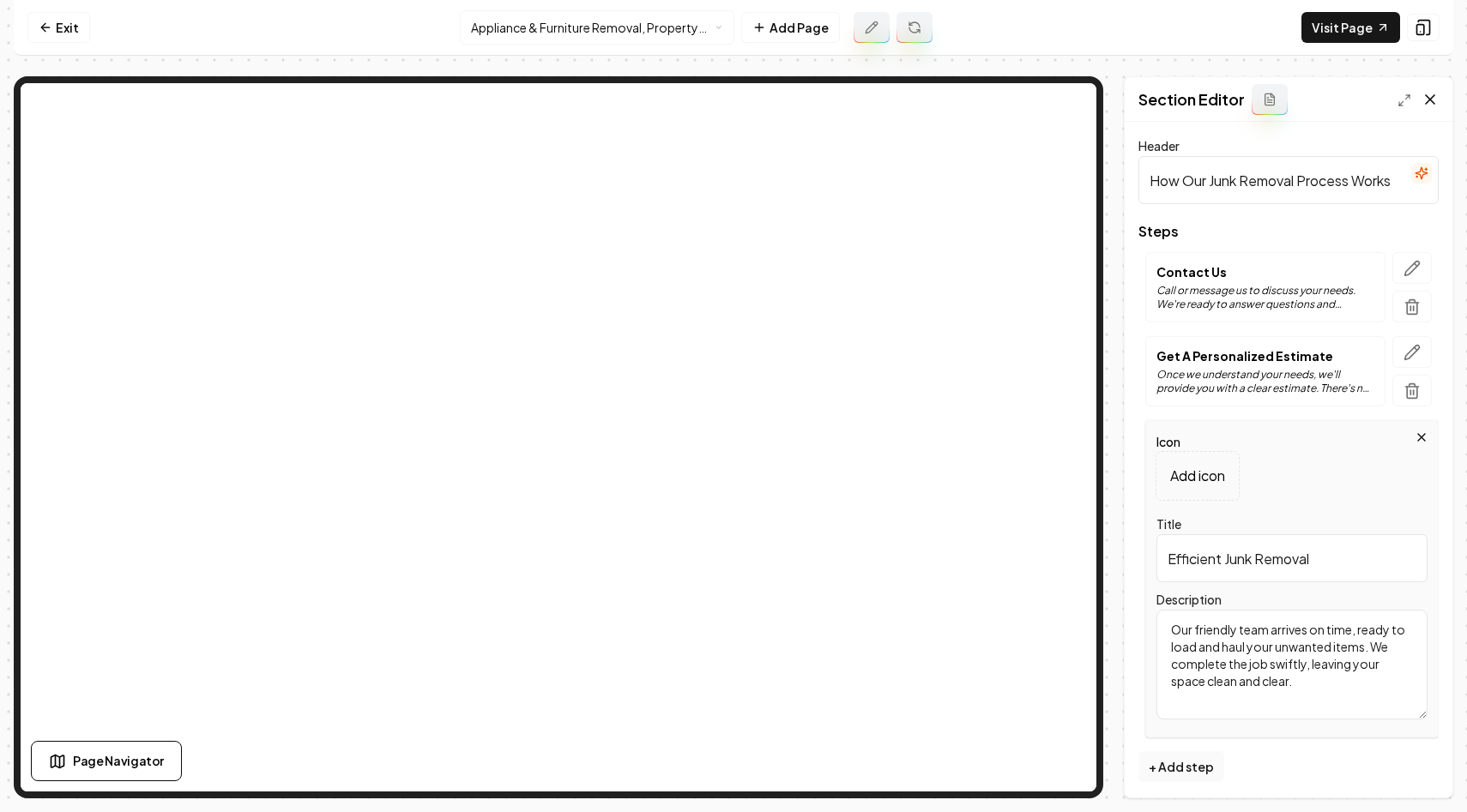
click at [1433, 94] on icon at bounding box center [1430, 100] width 17 height 17
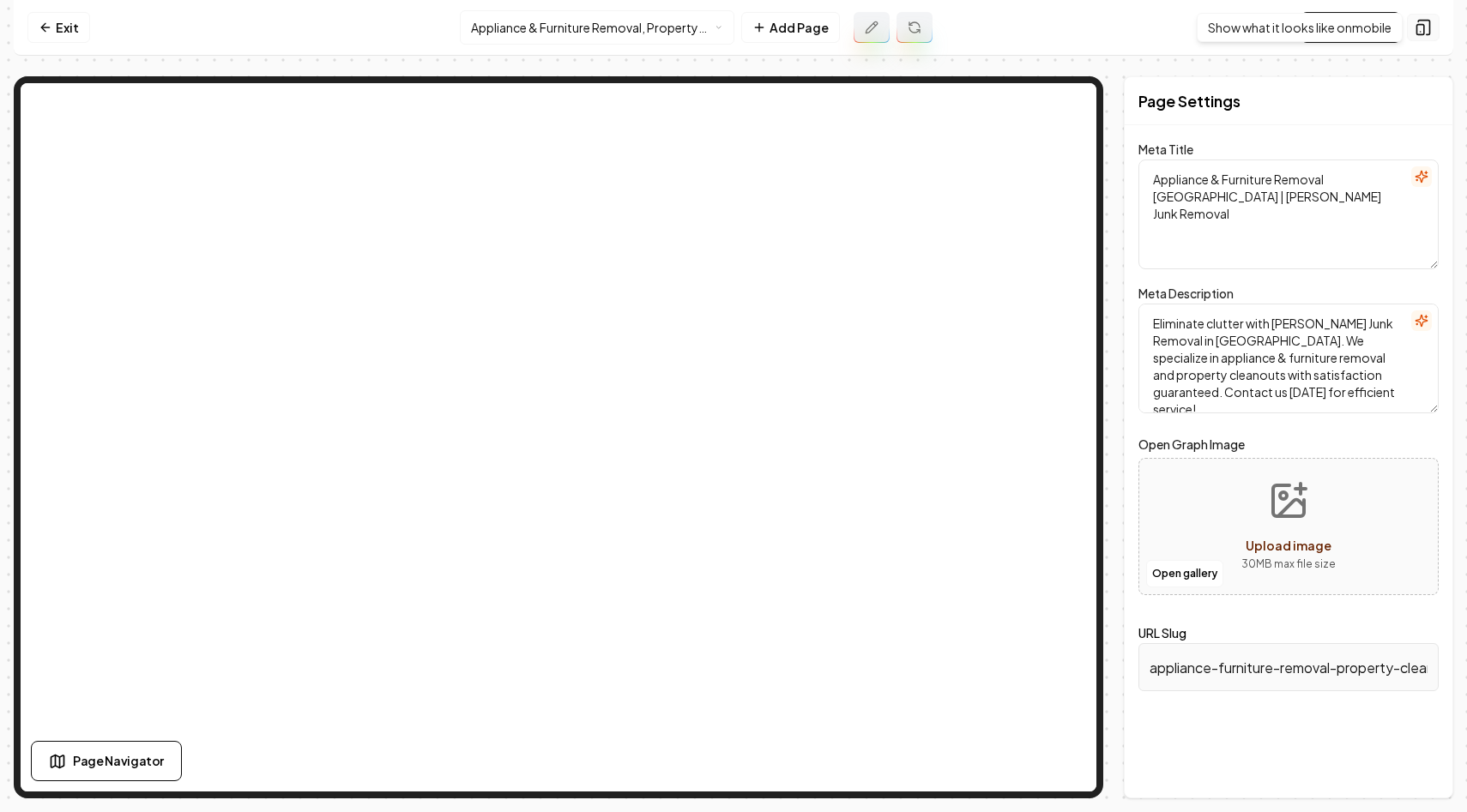
click at [1434, 27] on button at bounding box center [1423, 28] width 33 height 28
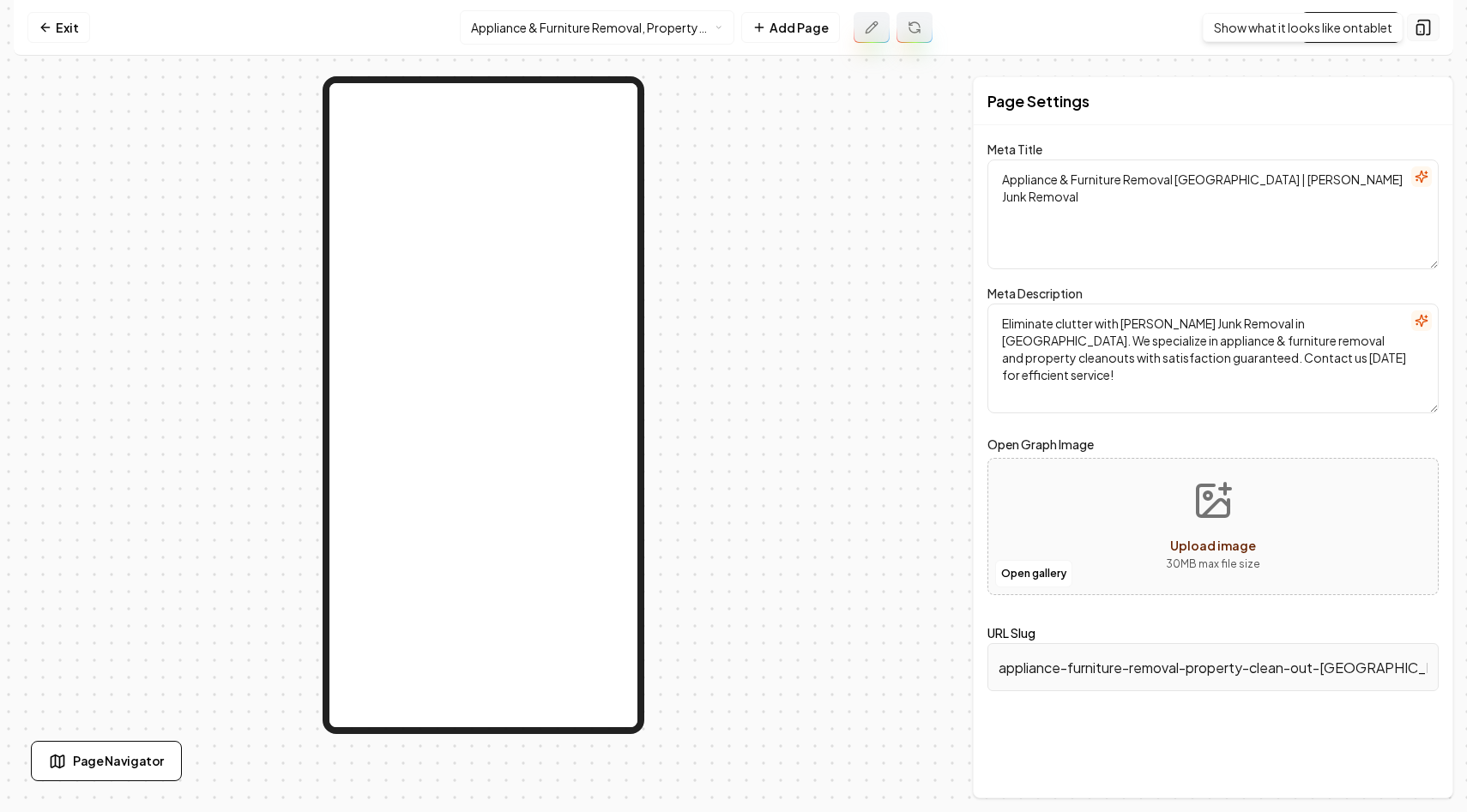
click at [1420, 18] on button at bounding box center [1423, 28] width 33 height 28
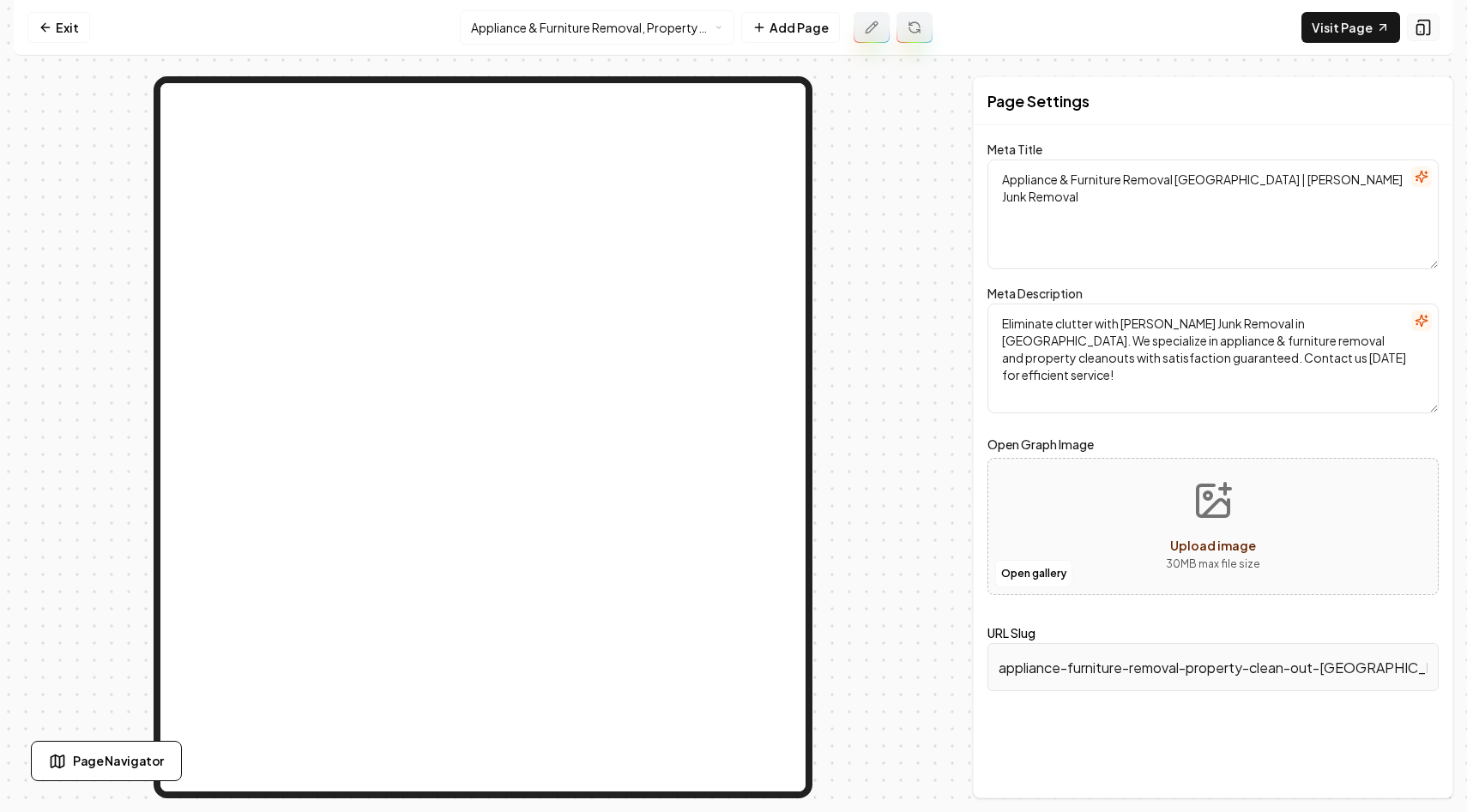
click at [1420, 18] on button at bounding box center [1423, 28] width 33 height 28
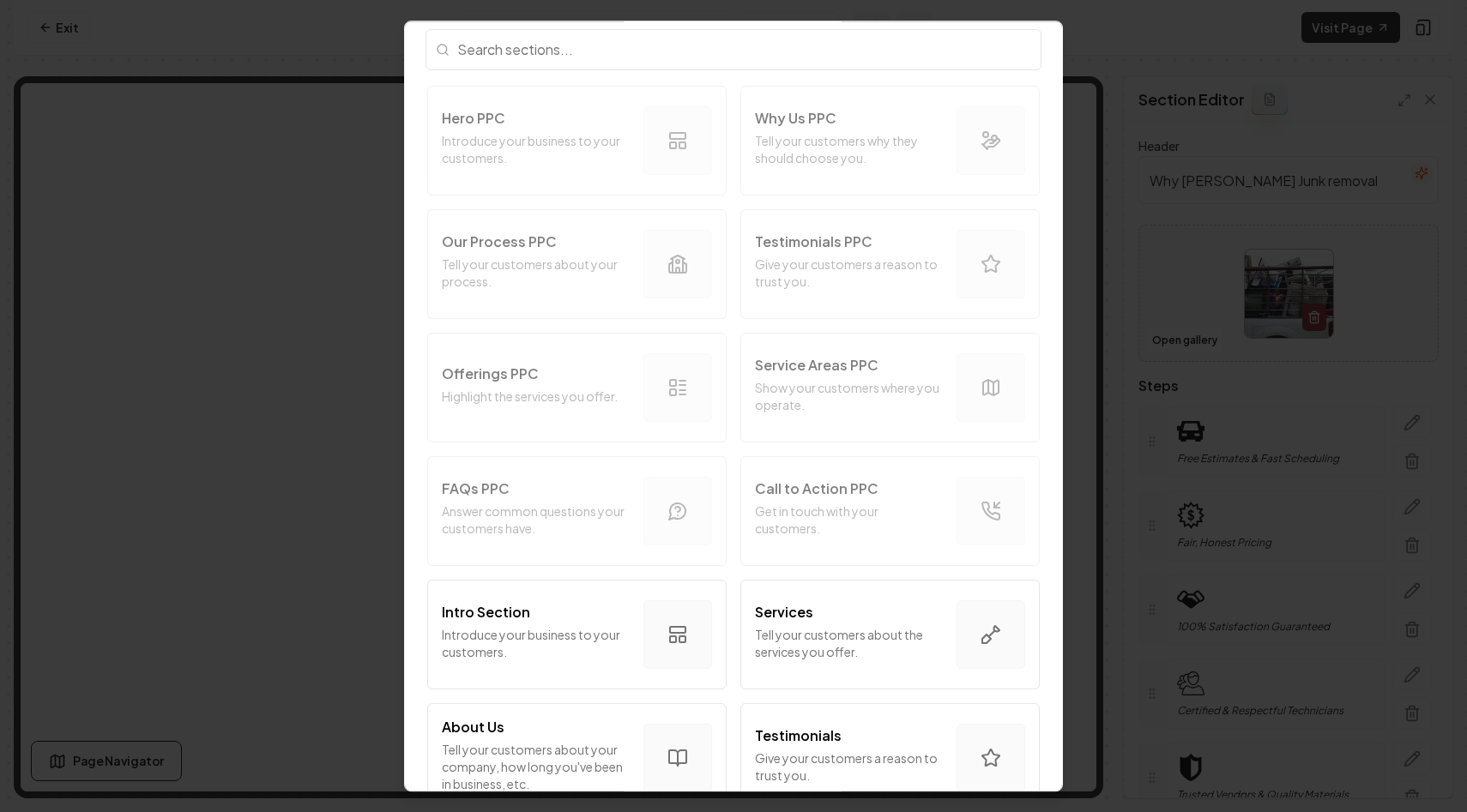
scroll to position [53, 0]
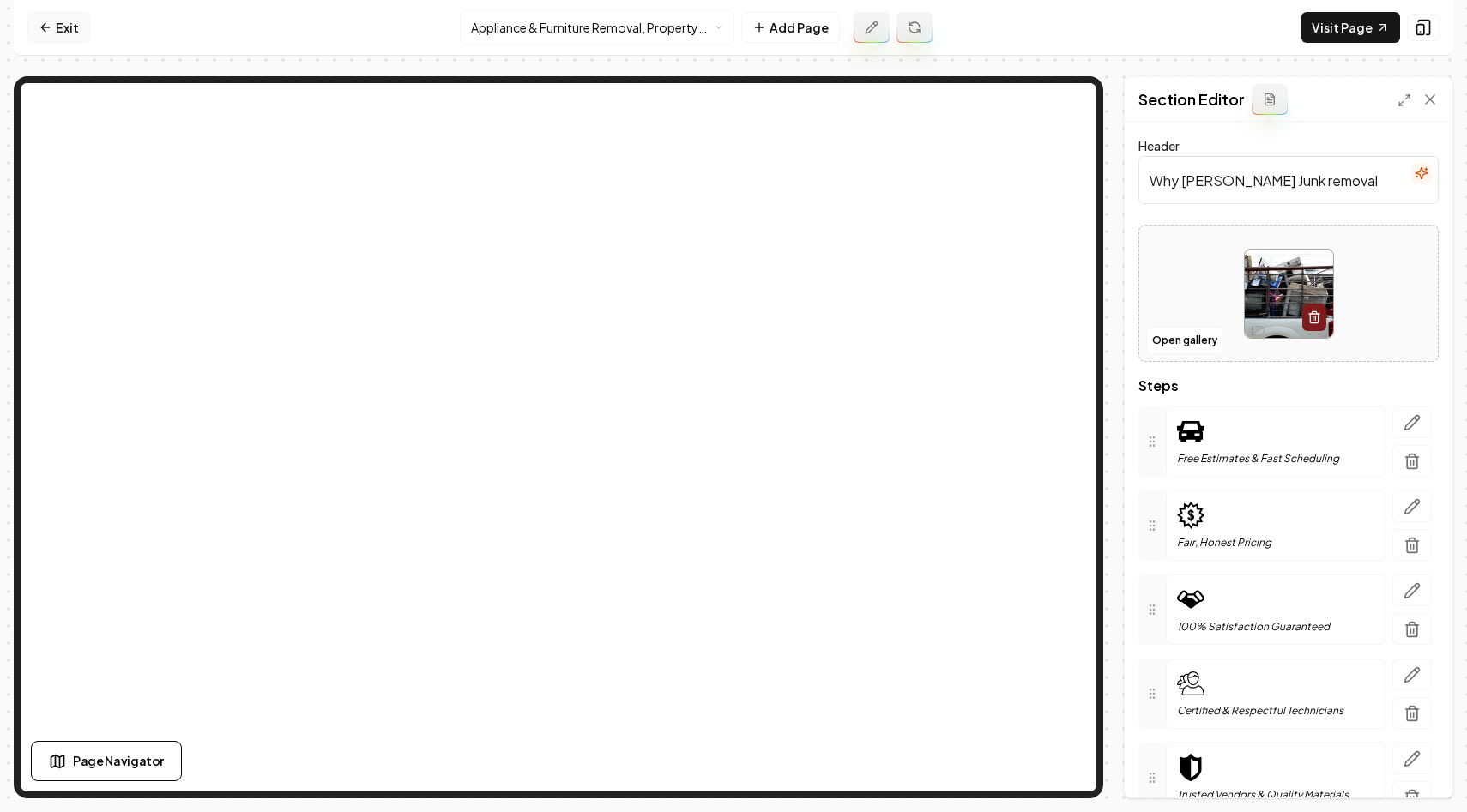
click at [51, 28] on icon at bounding box center [46, 28] width 14 height 14
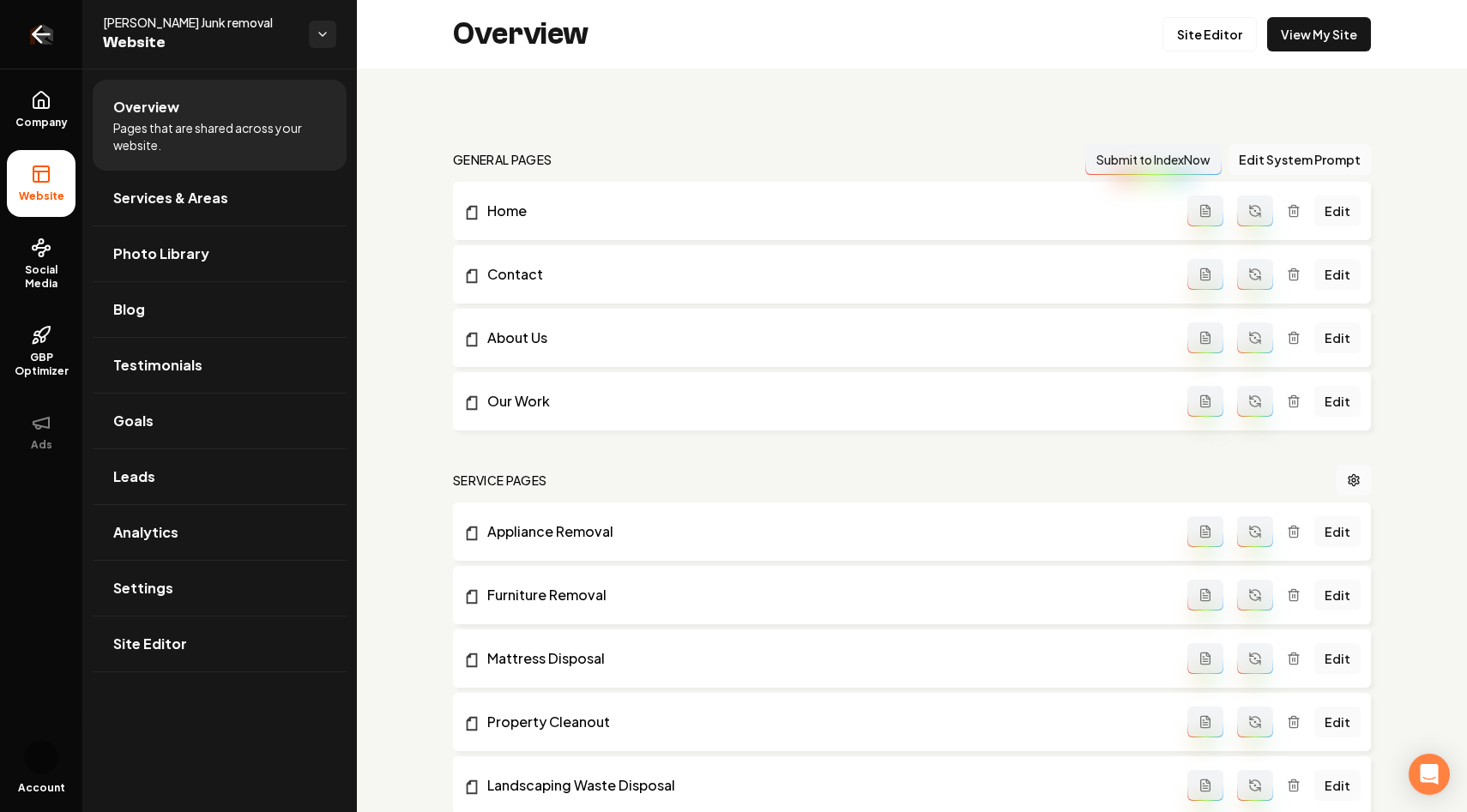
click at [34, 35] on icon "Return to dashboard" at bounding box center [37, 34] width 8 height 16
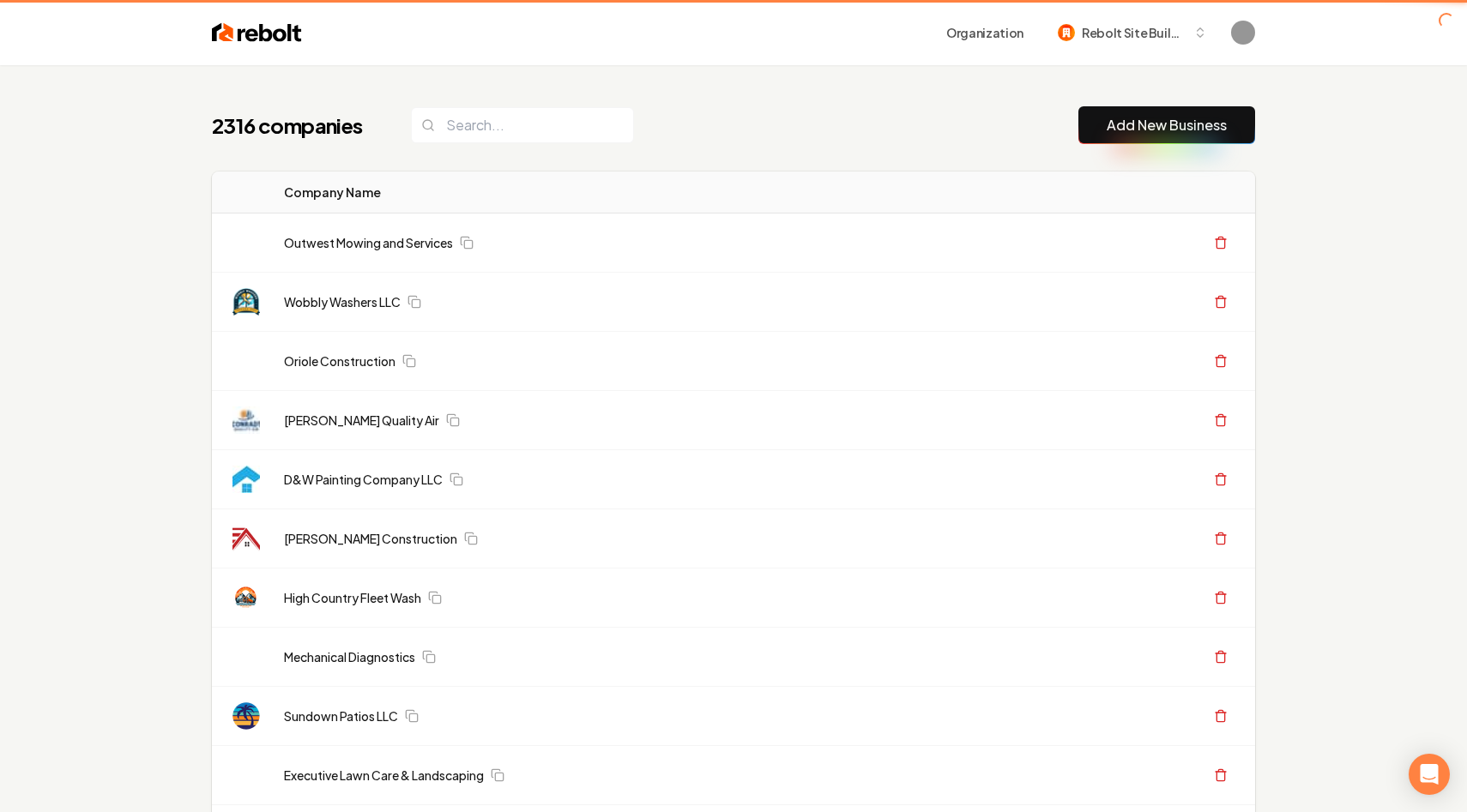
click at [1127, 133] on link "Add New Business" at bounding box center [1166, 125] width 120 height 21
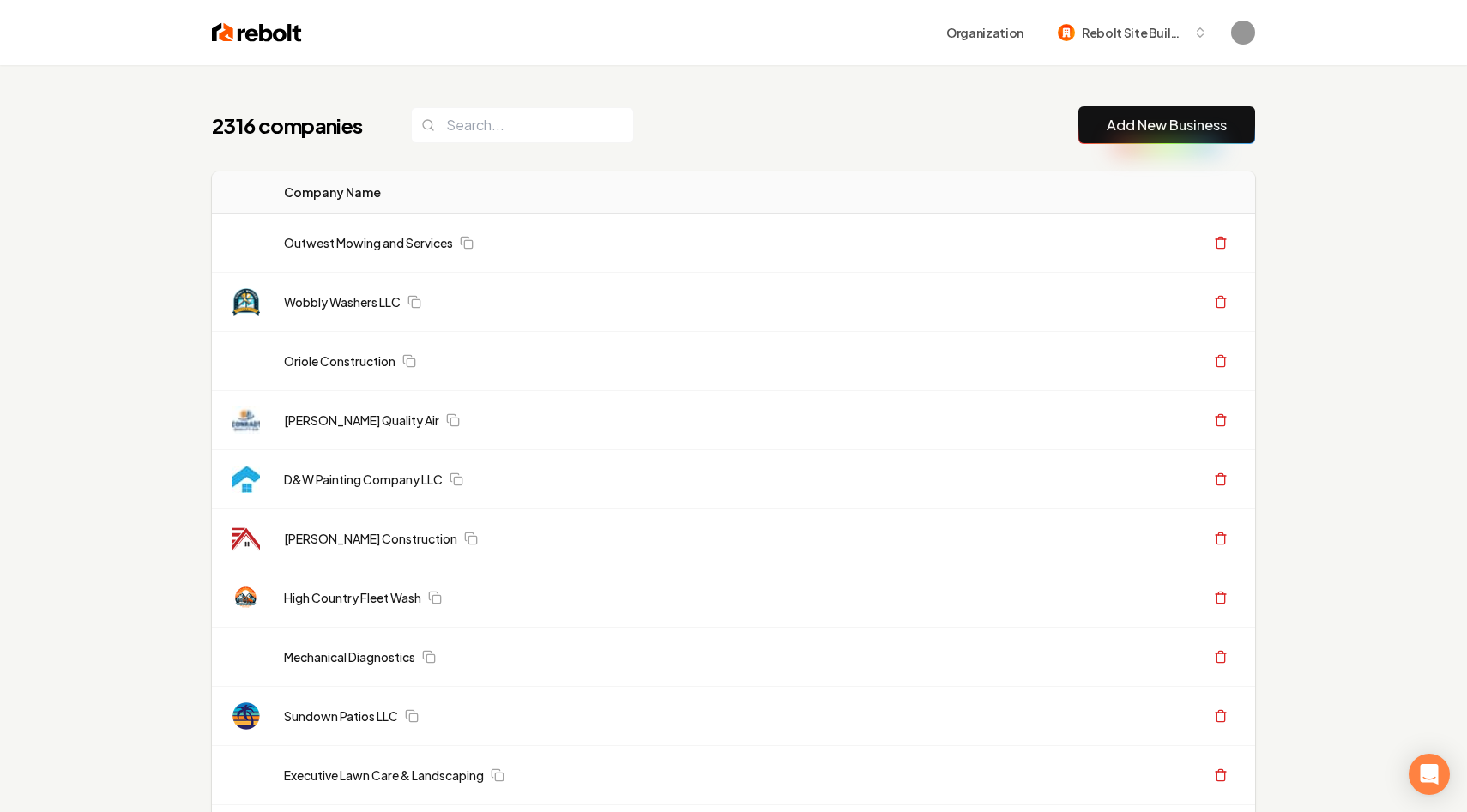
click at [913, 133] on div "2316 companies Add New Business" at bounding box center [733, 125] width 1043 height 38
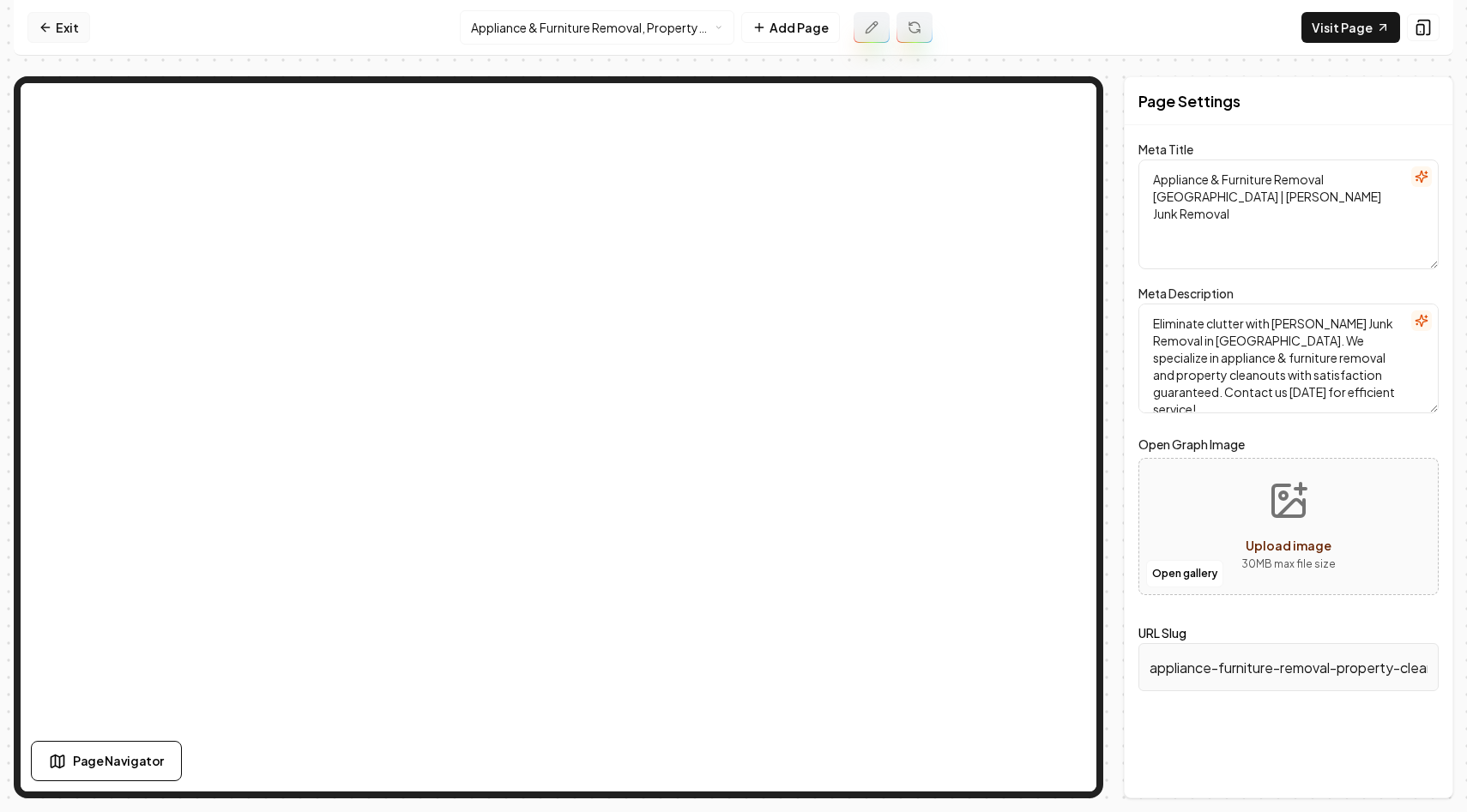
click at [60, 30] on link "Exit" at bounding box center [59, 28] width 63 height 31
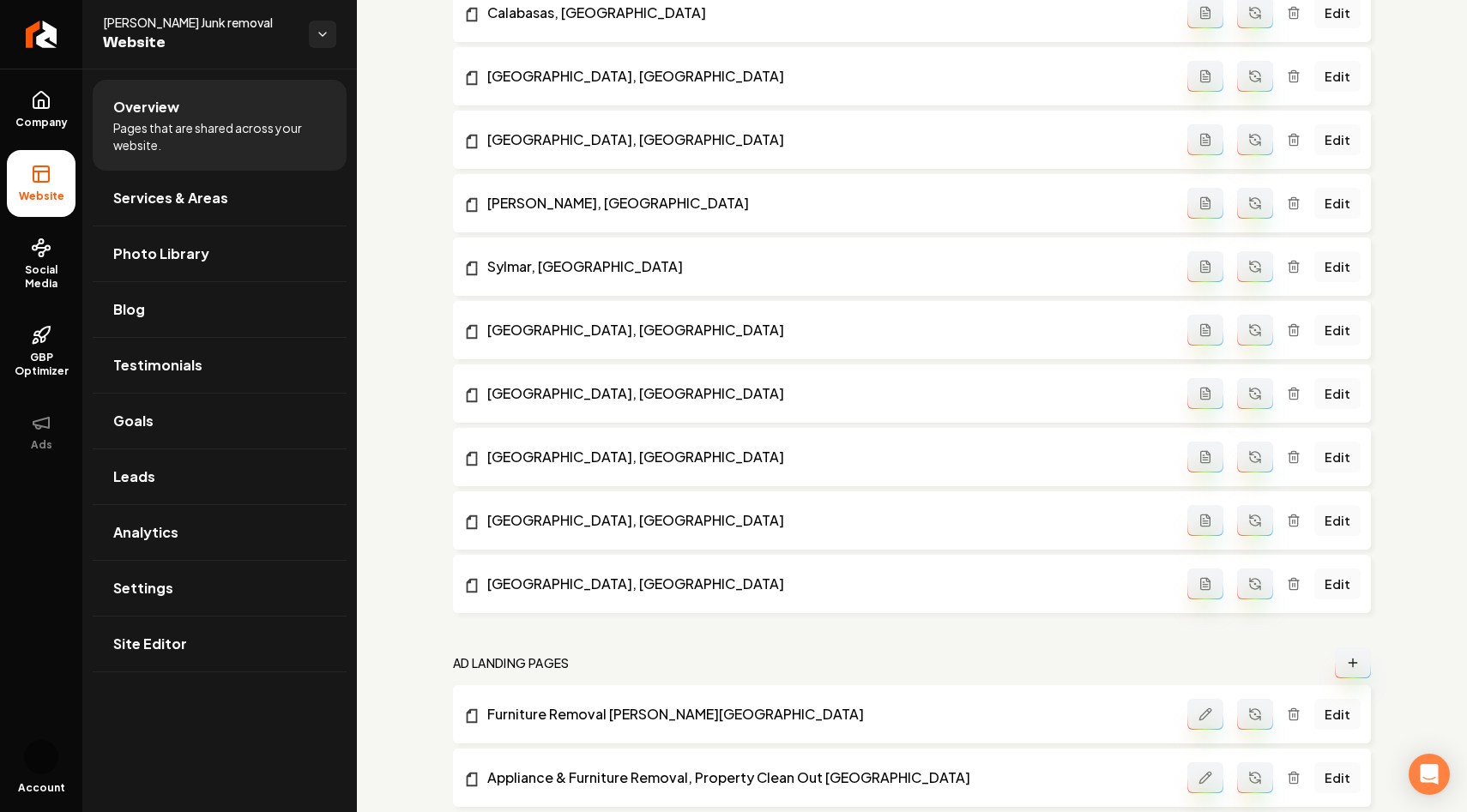
scroll to position [2328, 0]
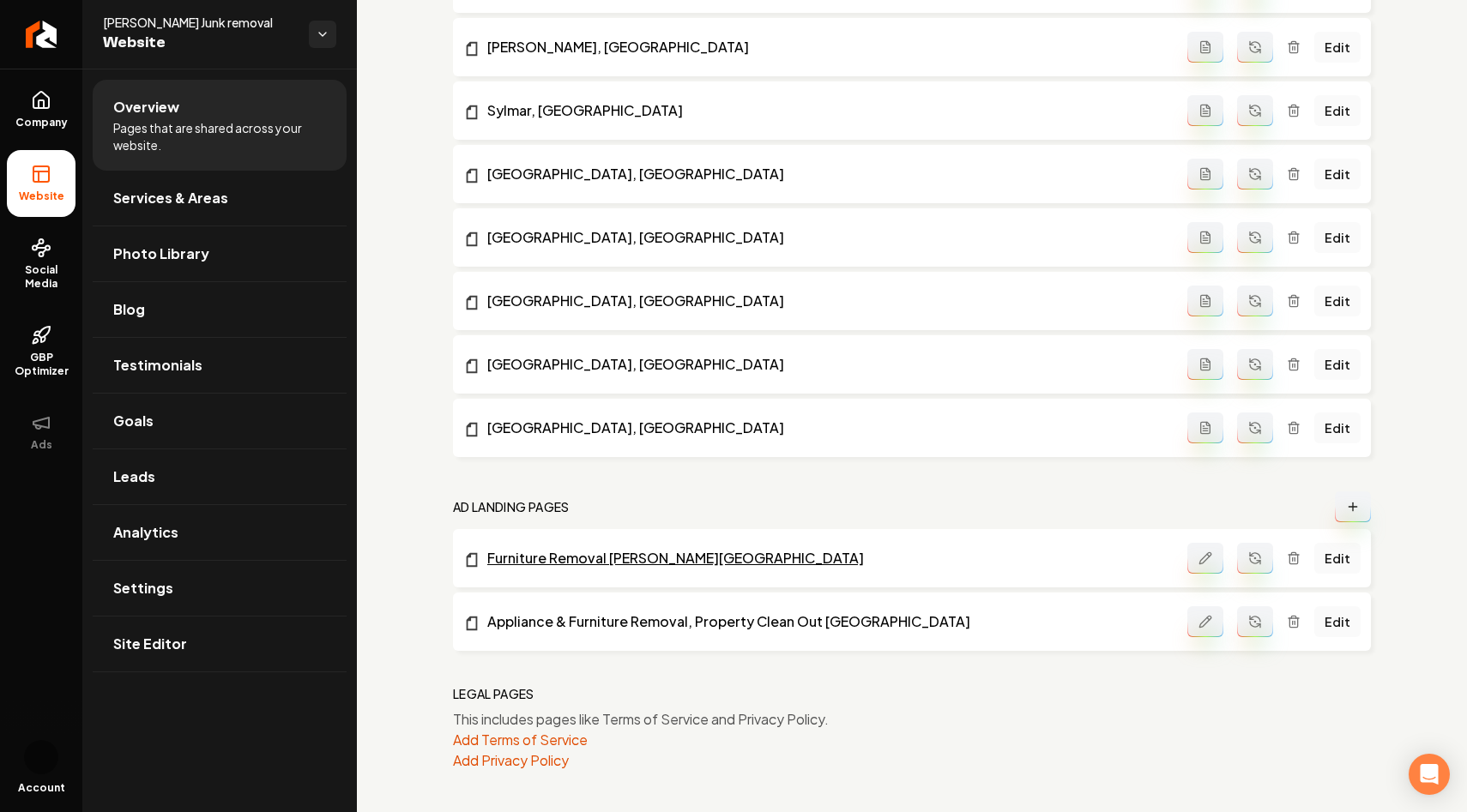
click at [654, 556] on link "Furniture Removal [PERSON_NAME][GEOGRAPHIC_DATA]" at bounding box center [825, 558] width 724 height 21
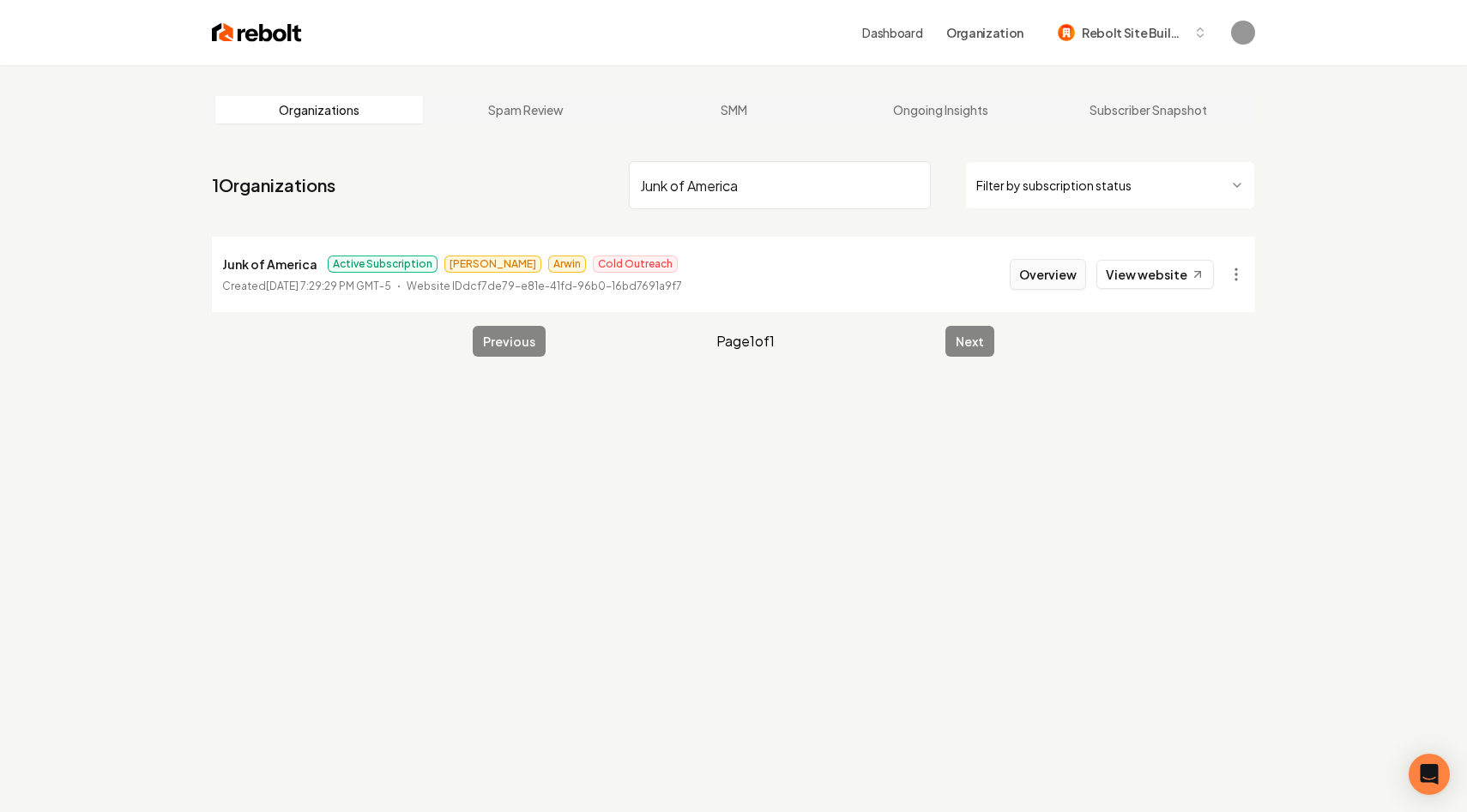
type input "Junk of America"
click at [1048, 270] on button "Overview" at bounding box center [1047, 275] width 77 height 31
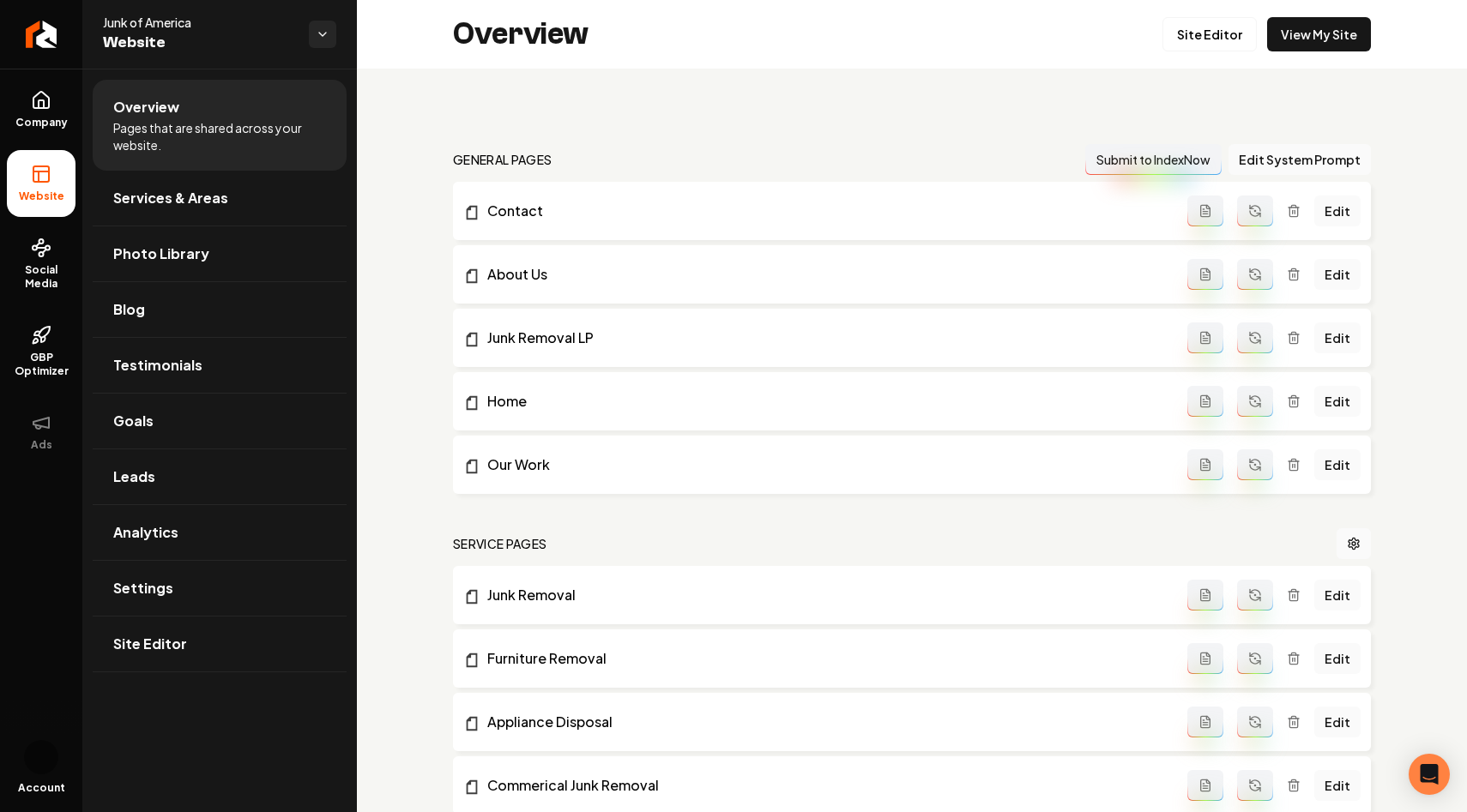
click at [1324, 30] on link "View My Site" at bounding box center [1319, 34] width 103 height 34
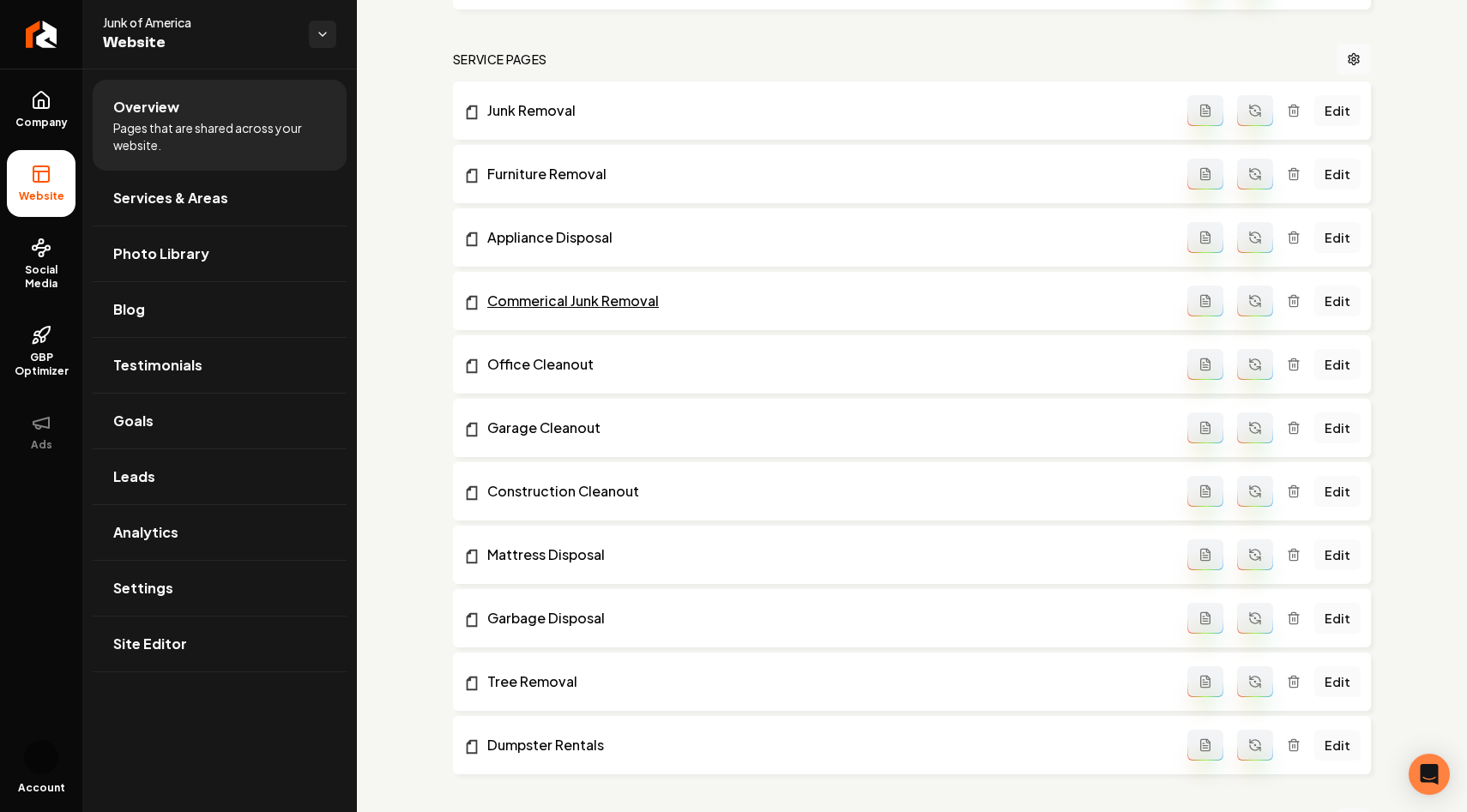
scroll to position [468, 0]
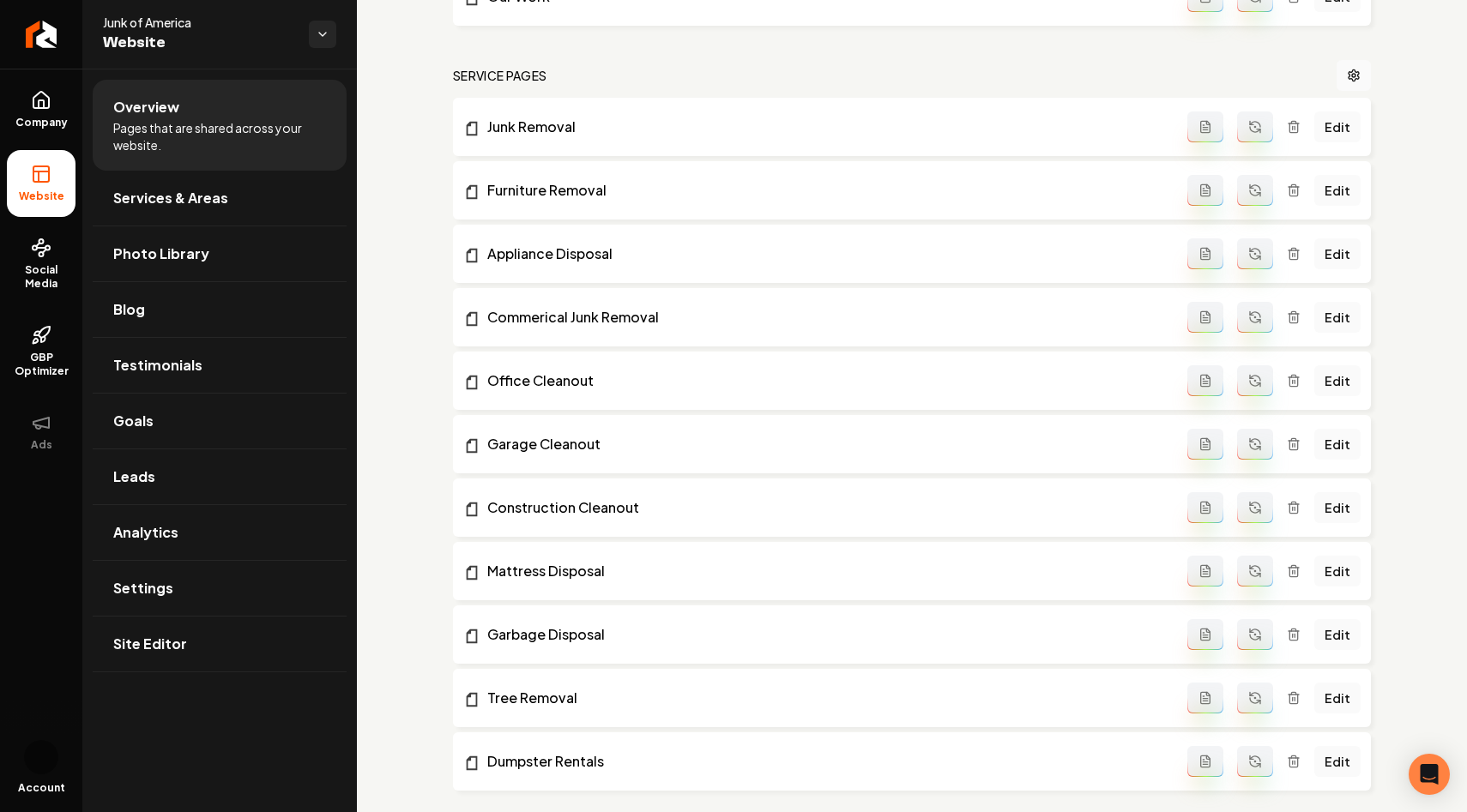
click at [178, 644] on span "Site Editor" at bounding box center [150, 644] width 74 height 21
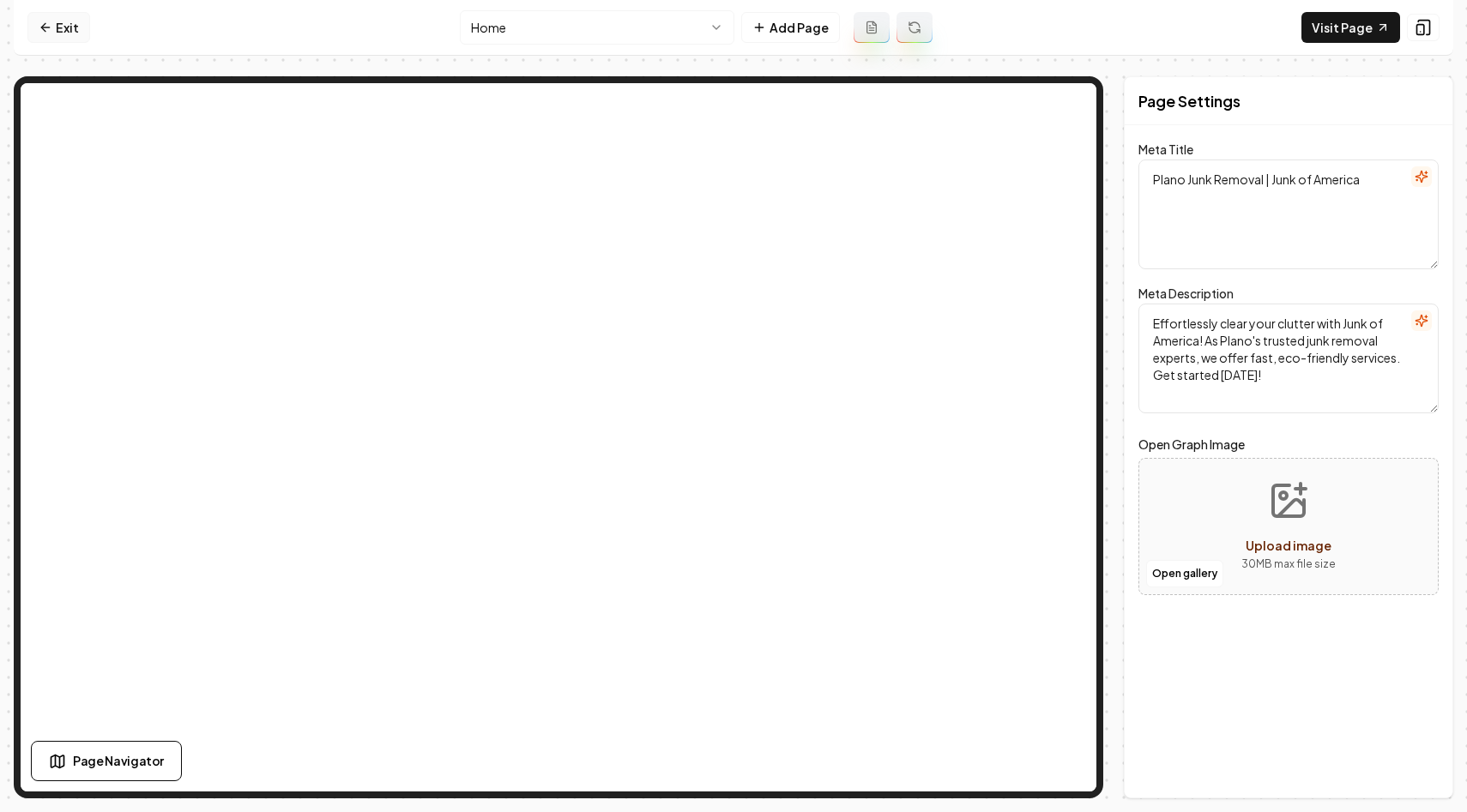
click at [33, 28] on link "Exit" at bounding box center [59, 28] width 63 height 31
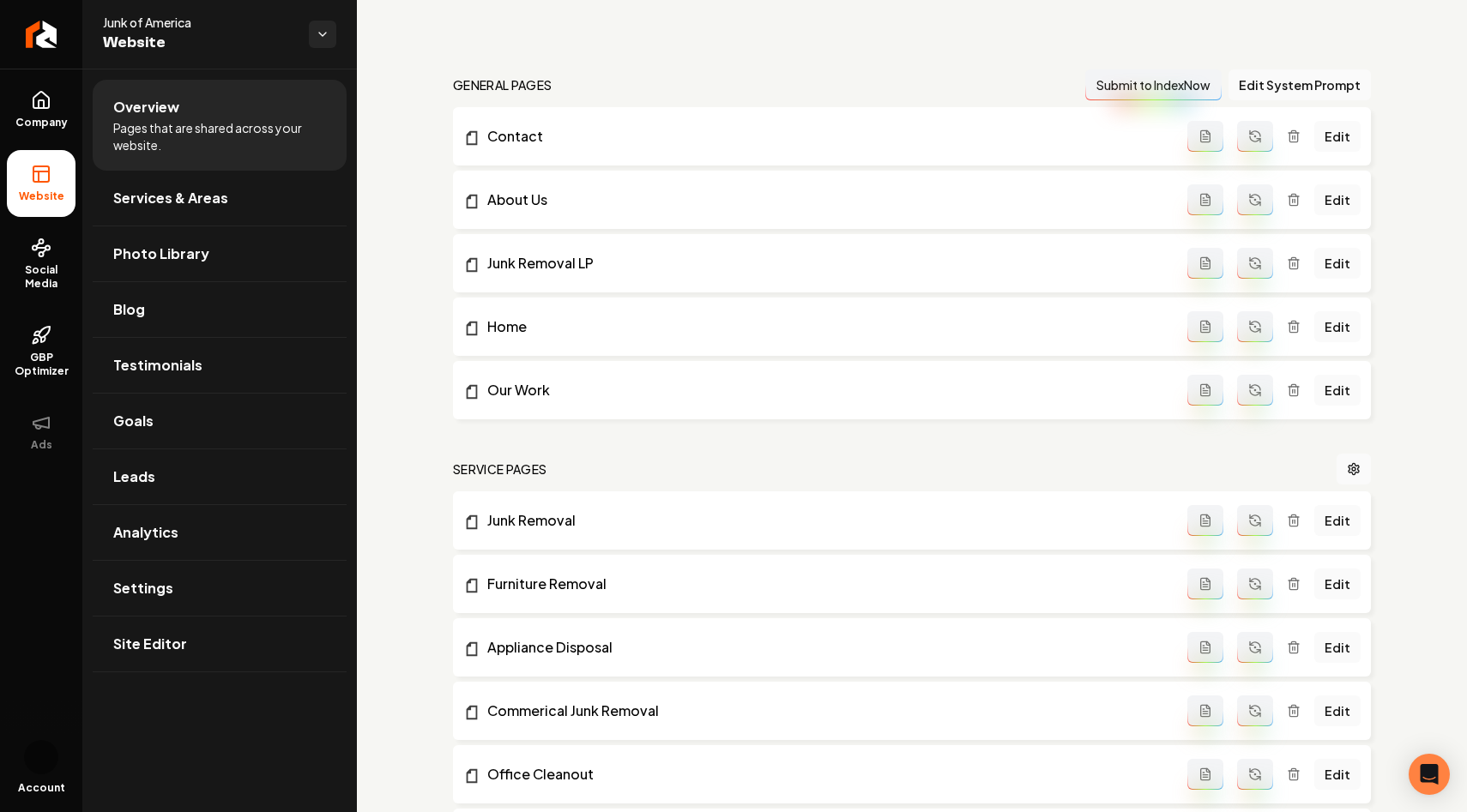
scroll to position [82, 0]
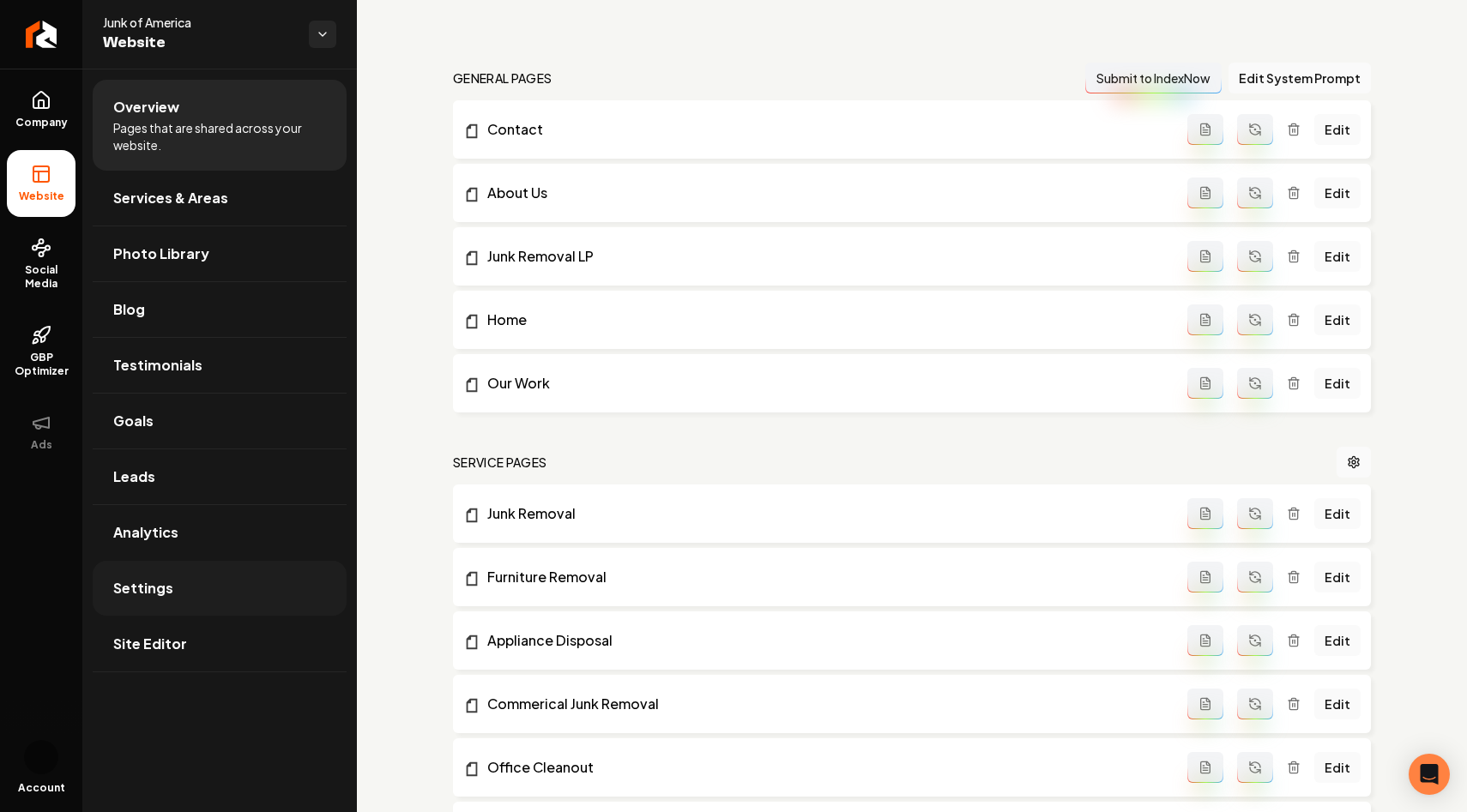
click at [152, 589] on span "Settings" at bounding box center [143, 588] width 60 height 21
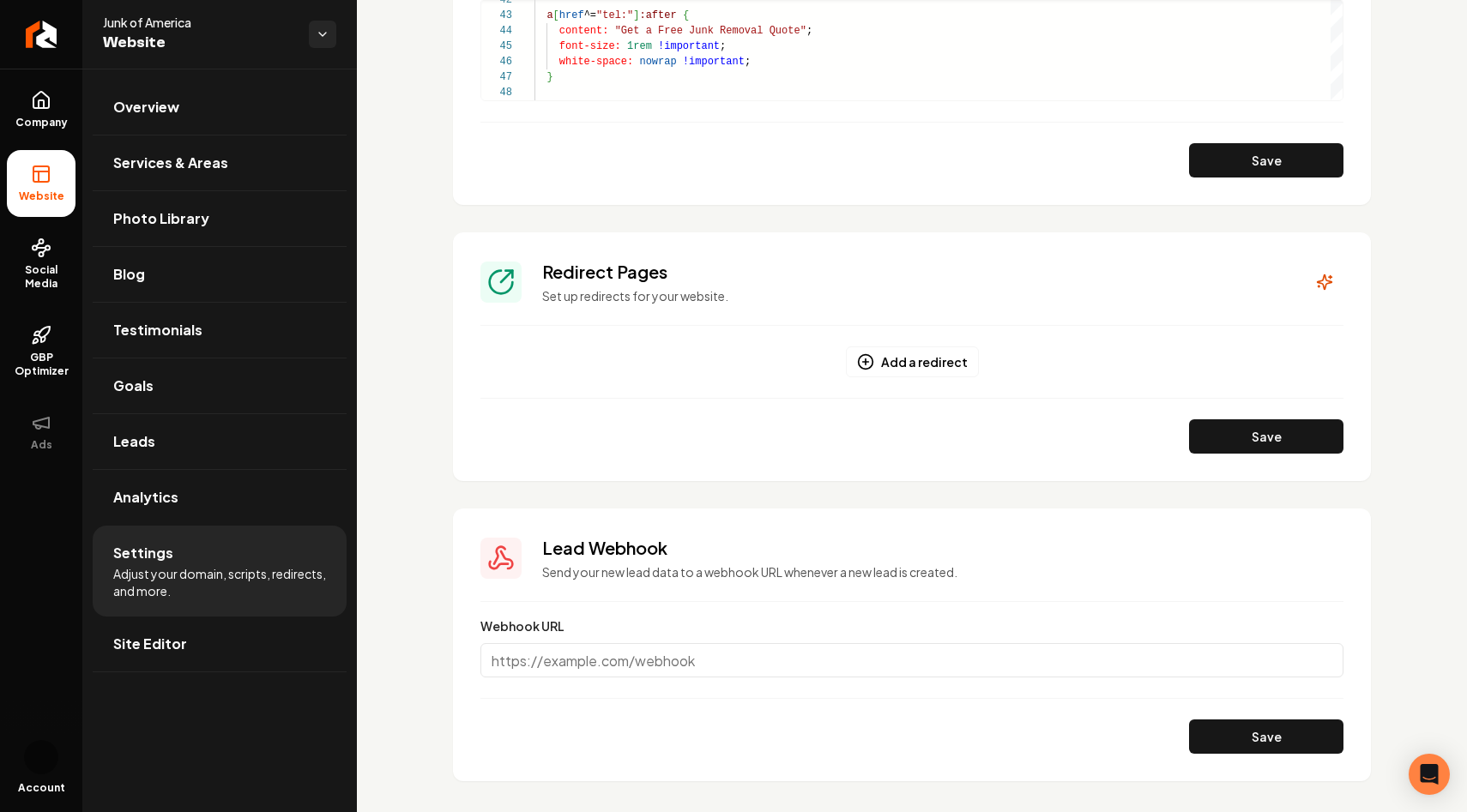
scroll to position [1593, 0]
click at [932, 365] on button "Add a redirect" at bounding box center [912, 361] width 133 height 31
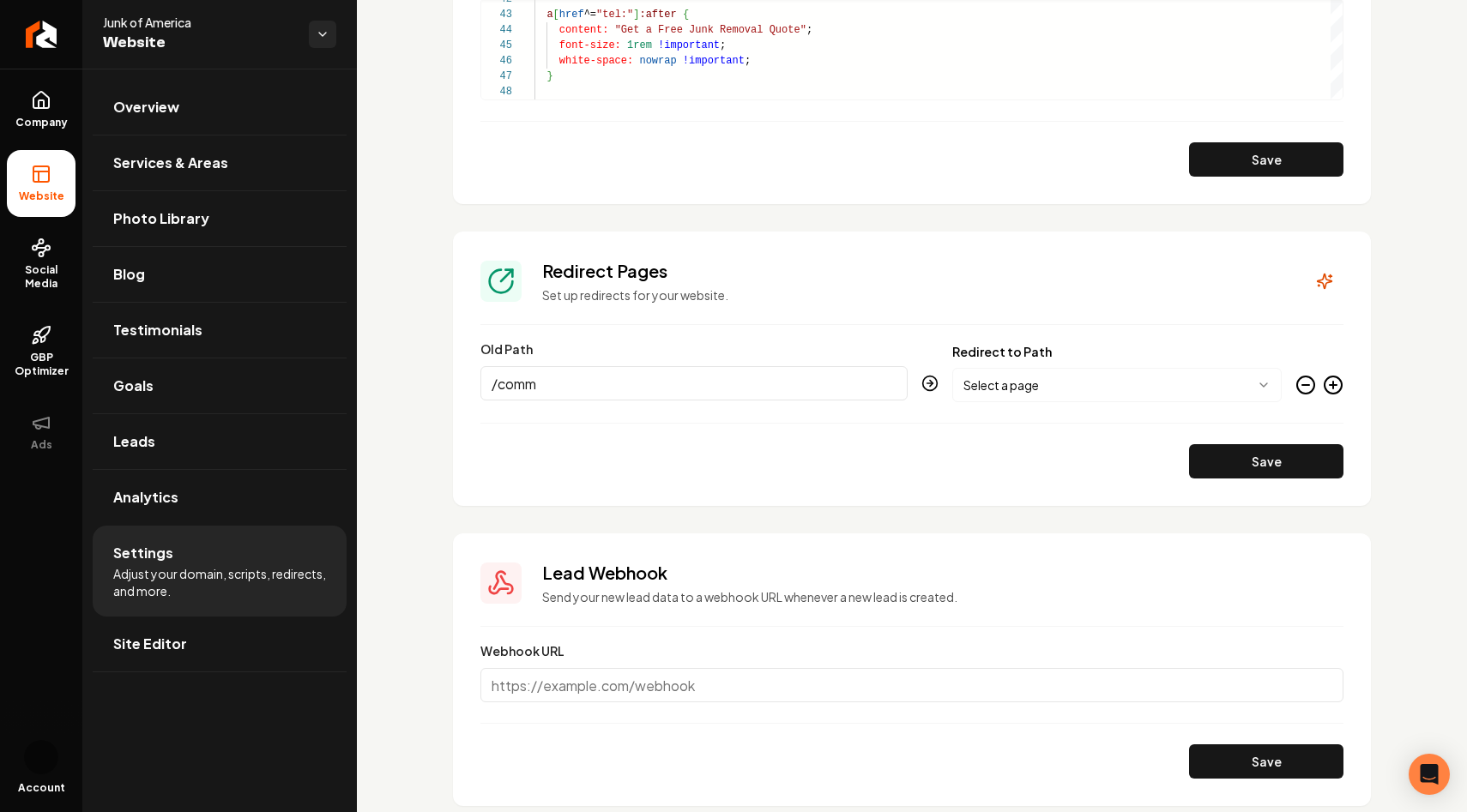
type input "/com"
click at [141, 117] on link "Overview" at bounding box center [220, 108] width 254 height 55
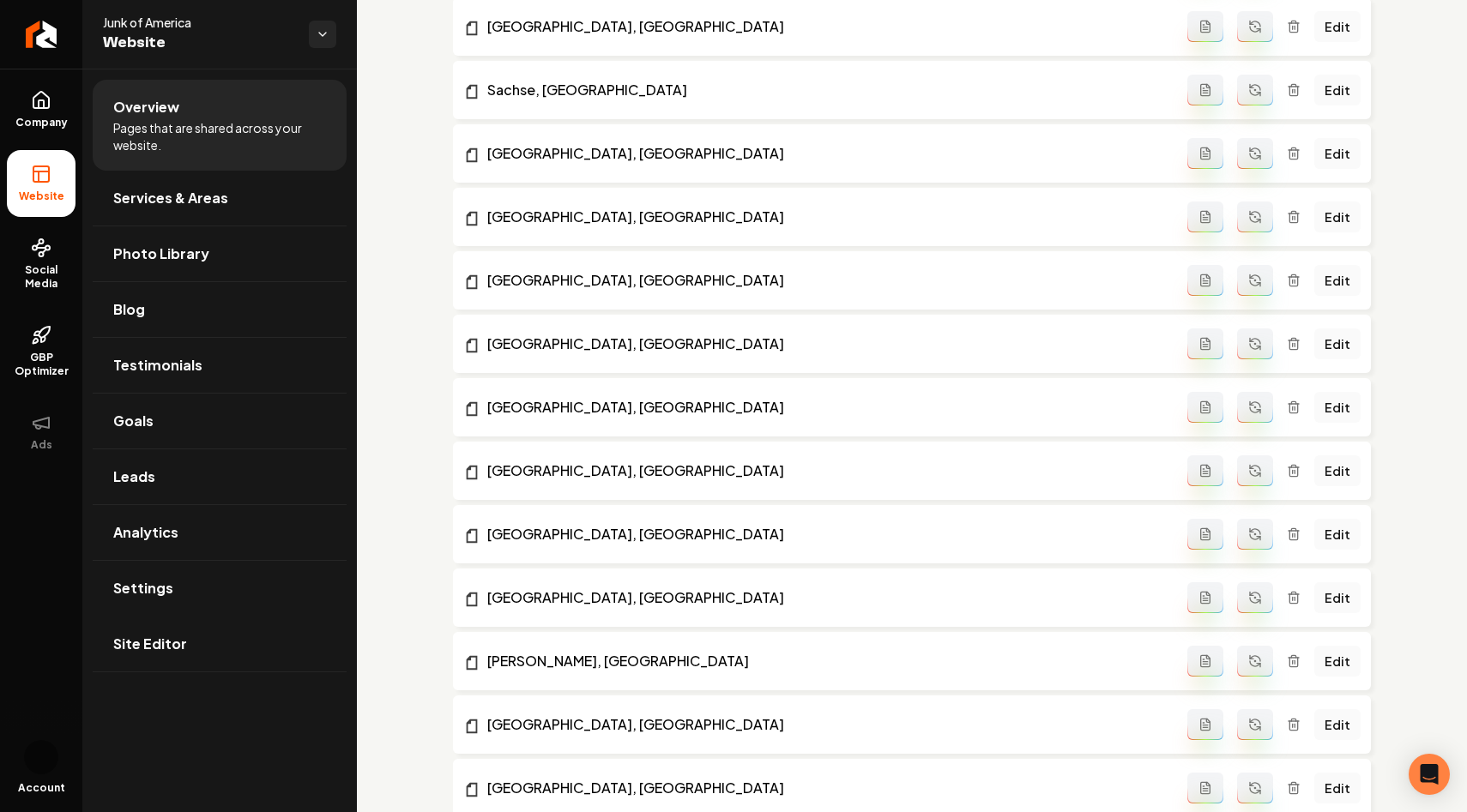
scroll to position [1947, 0]
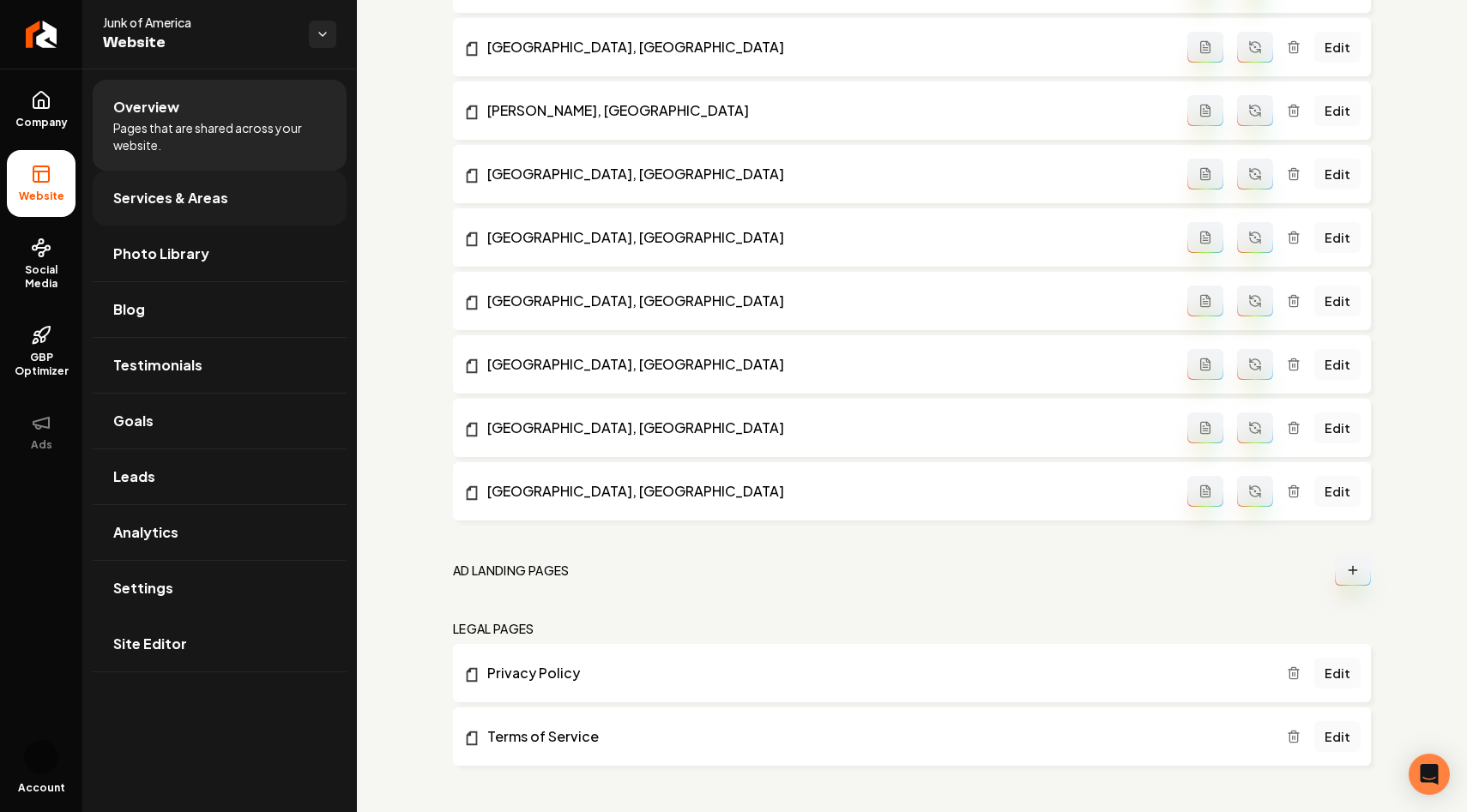
click at [215, 206] on span "Services & Areas" at bounding box center [170, 198] width 115 height 21
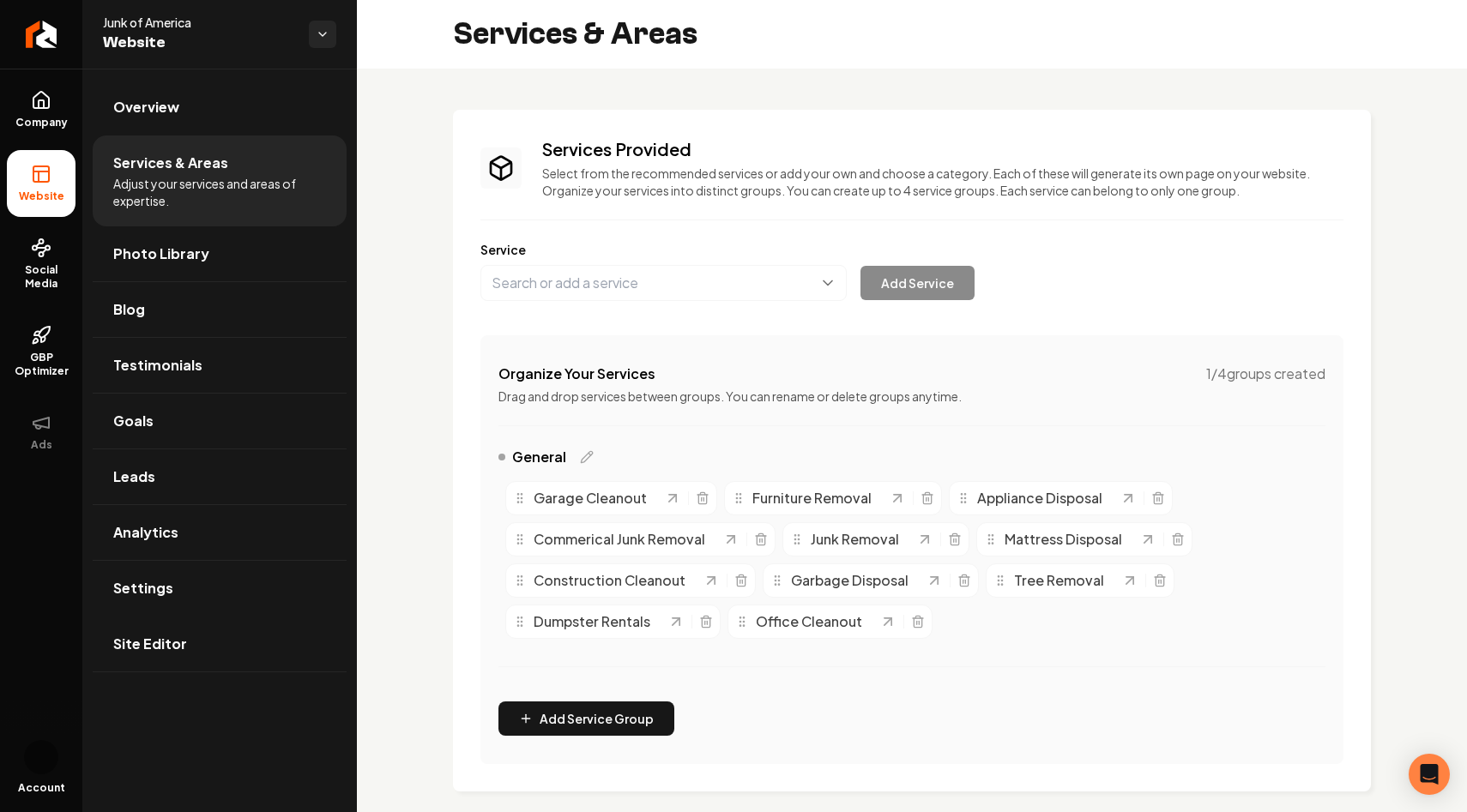
scroll to position [80, 0]
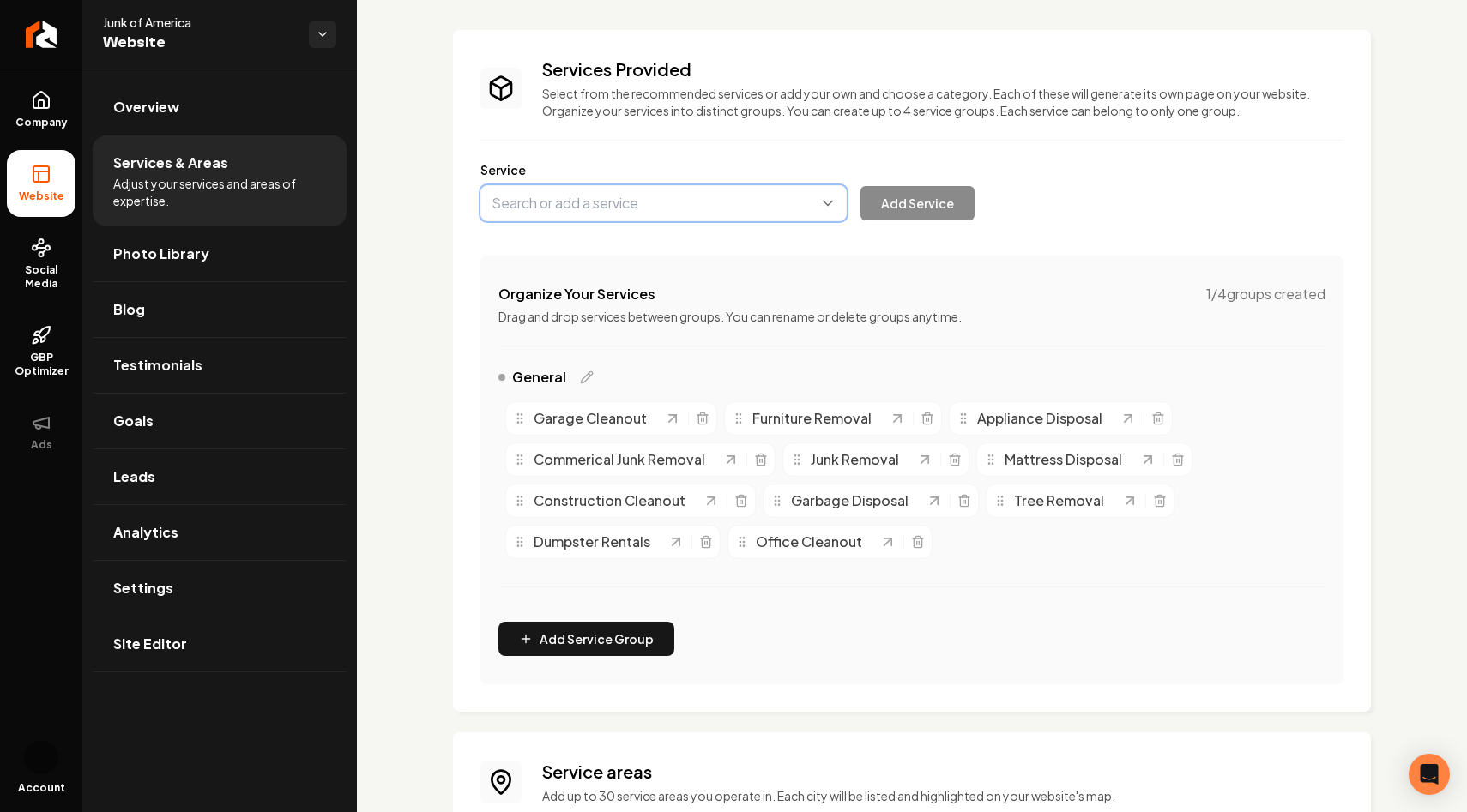
click at [657, 209] on button "Main content area" at bounding box center [663, 203] width 366 height 36
type input "Commercial Junk Removal"
click at [922, 200] on button "Add Service" at bounding box center [917, 203] width 114 height 34
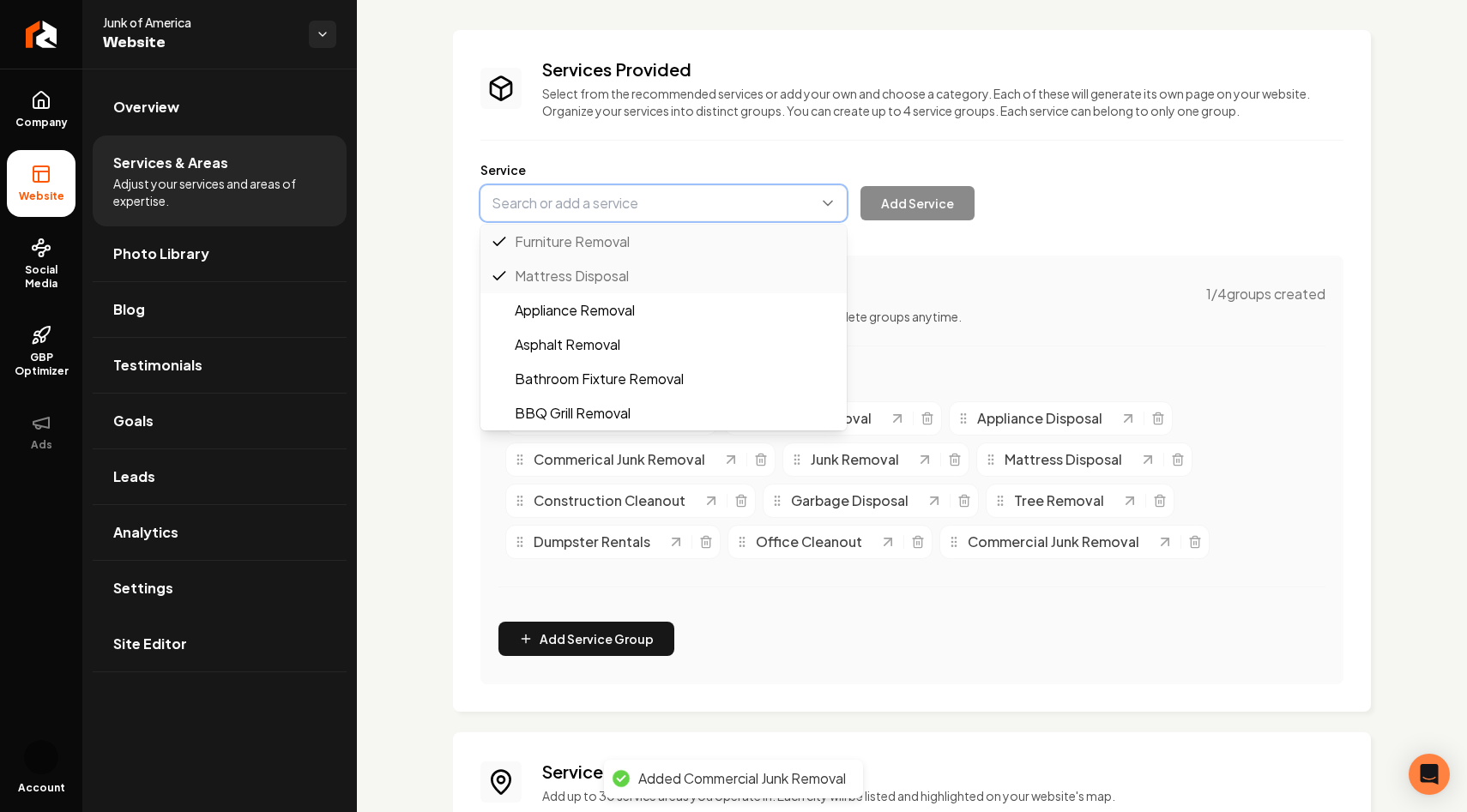
click at [674, 219] on button "Main content area" at bounding box center [663, 203] width 366 height 36
click at [413, 262] on div "Services Provided Select from the recommended services or add your own and choo…" at bounding box center [911, 654] width 1110 height 1330
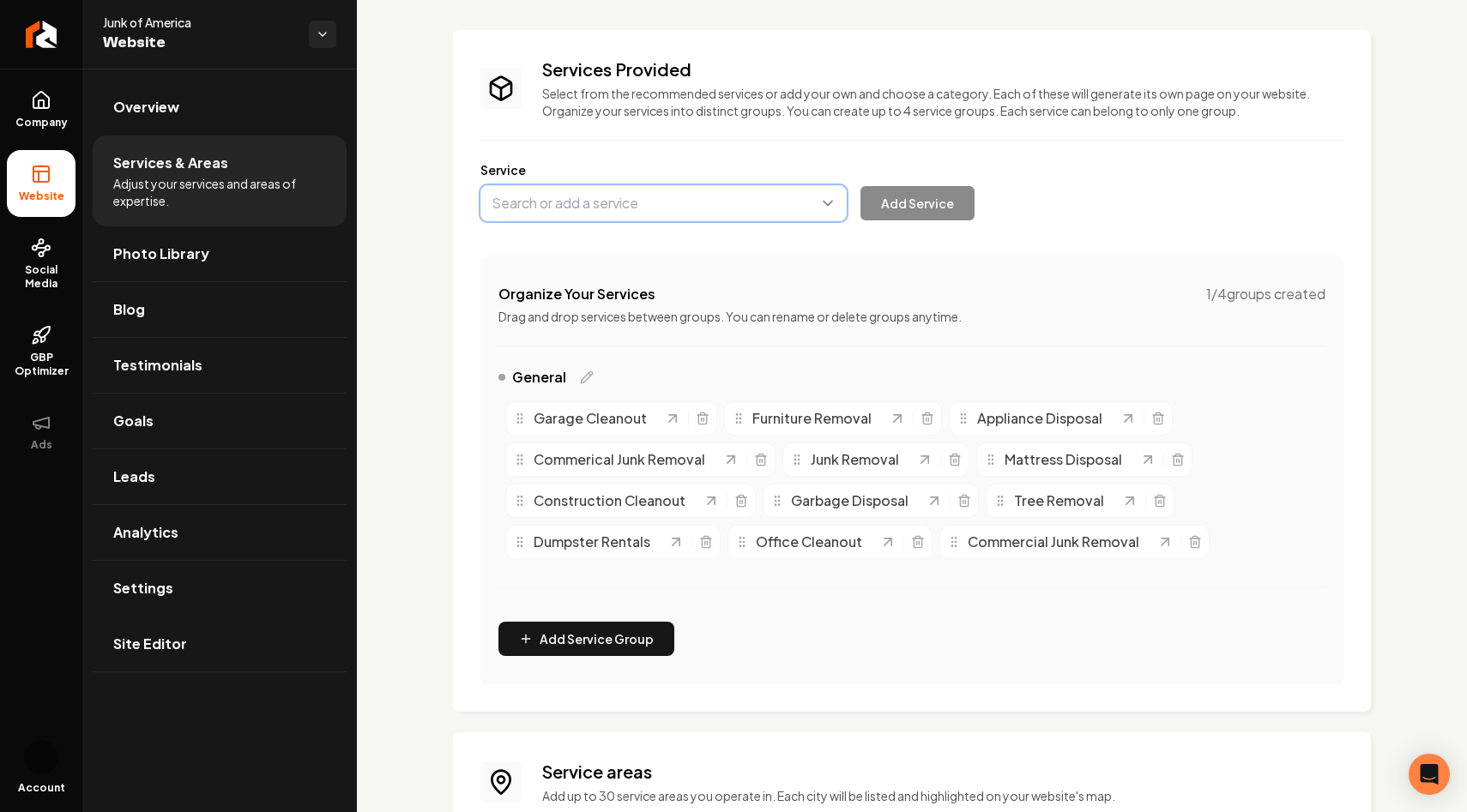
click at [613, 201] on button "Main content area" at bounding box center [663, 203] width 366 height 36
type input "Household Trash Removal"
click at [898, 200] on button "Add Service" at bounding box center [917, 203] width 114 height 34
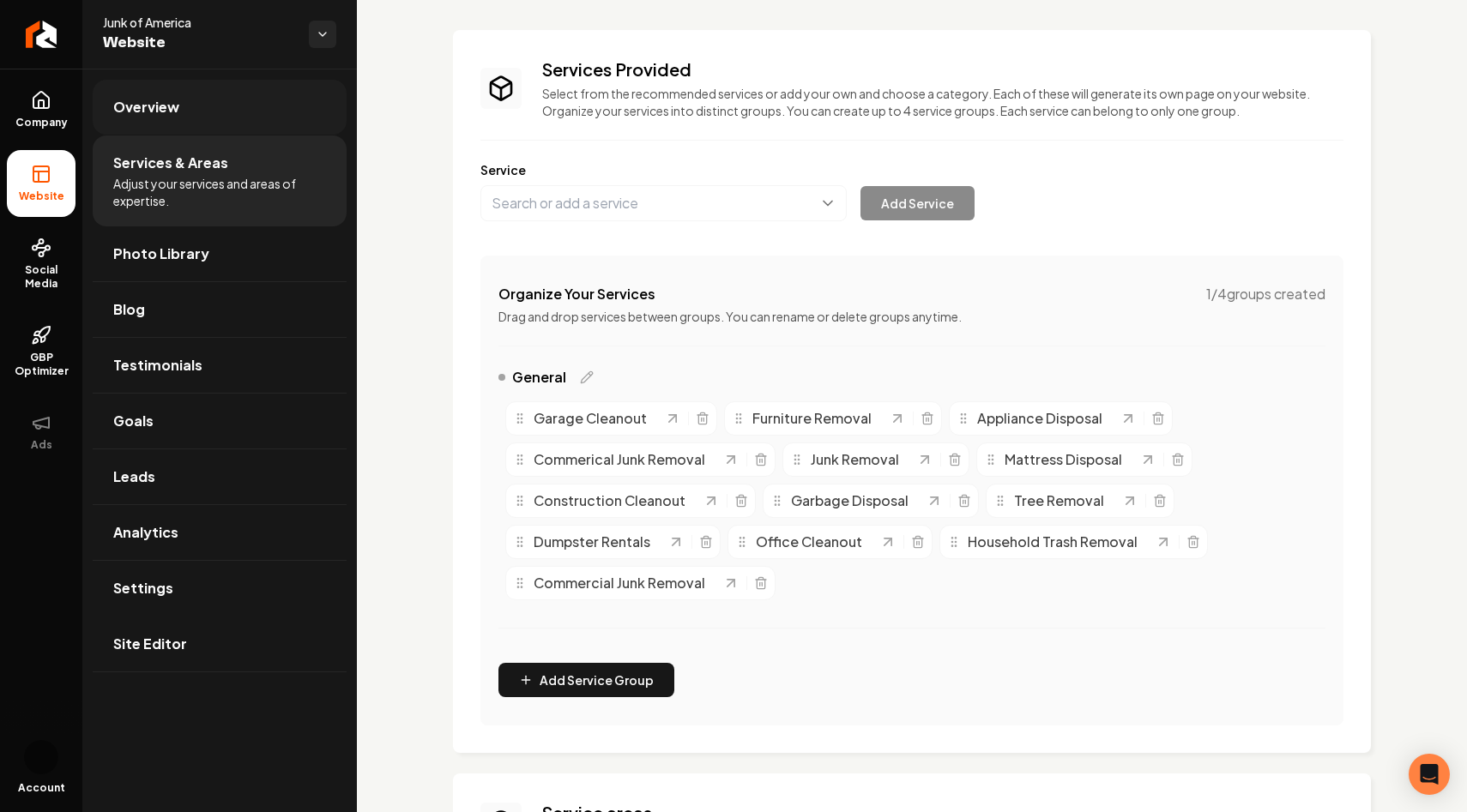
click at [200, 112] on link "Overview" at bounding box center [220, 108] width 254 height 55
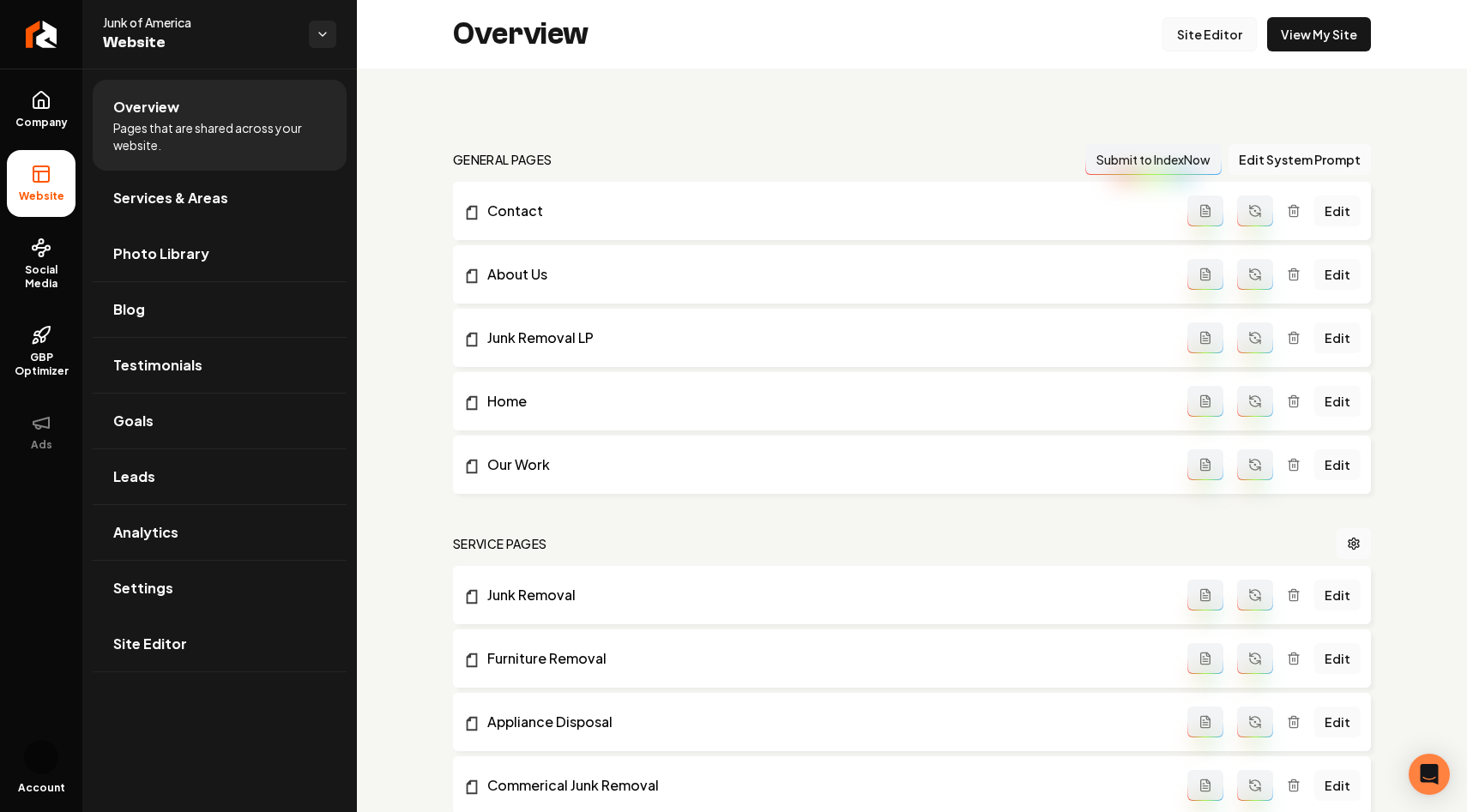
click at [1217, 34] on link "Site Editor" at bounding box center [1209, 34] width 95 height 34
click at [1204, 34] on link "Site Editor" at bounding box center [1209, 34] width 95 height 34
click at [168, 592] on span "Settings" at bounding box center [143, 588] width 60 height 21
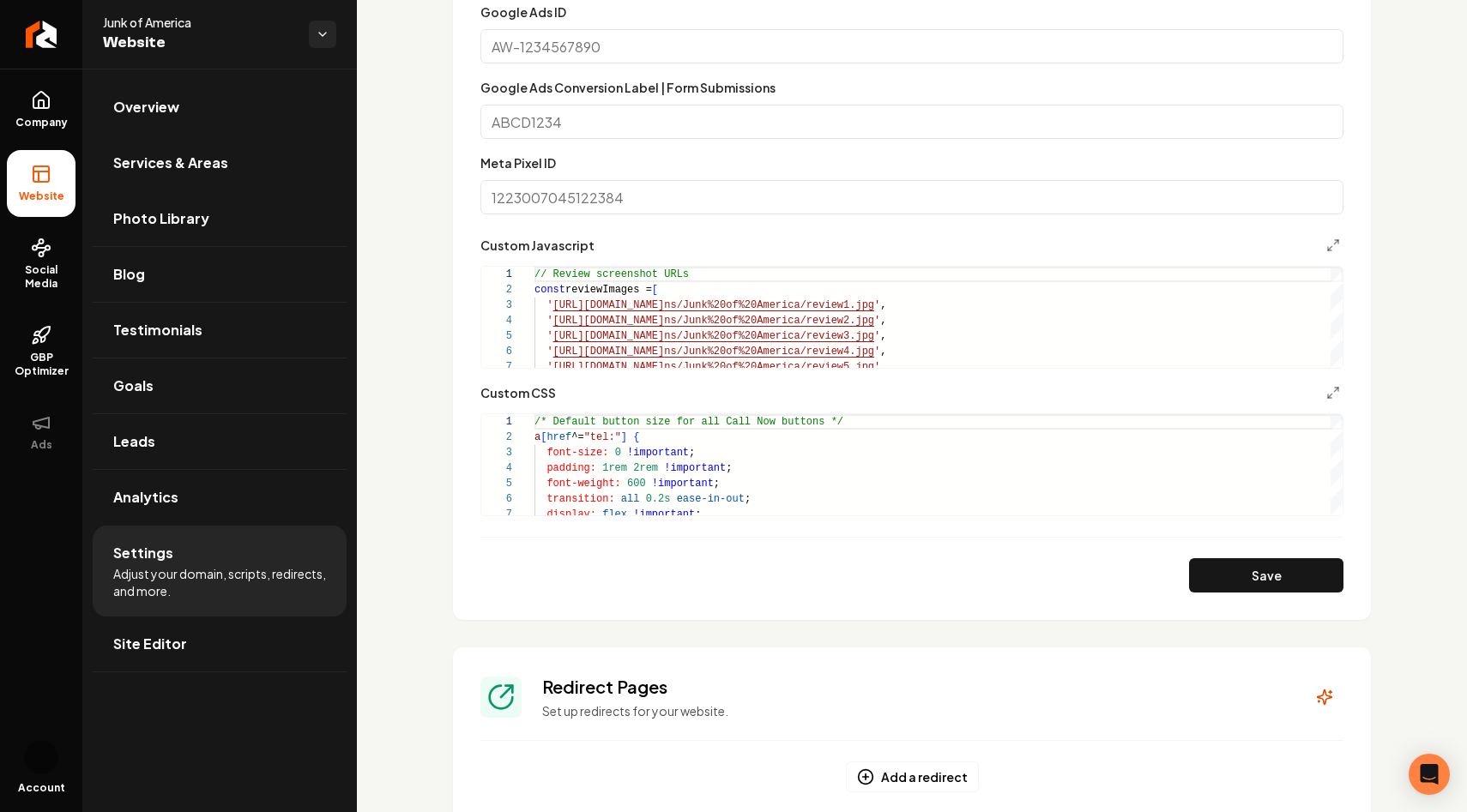
scroll to position [1531, 0]
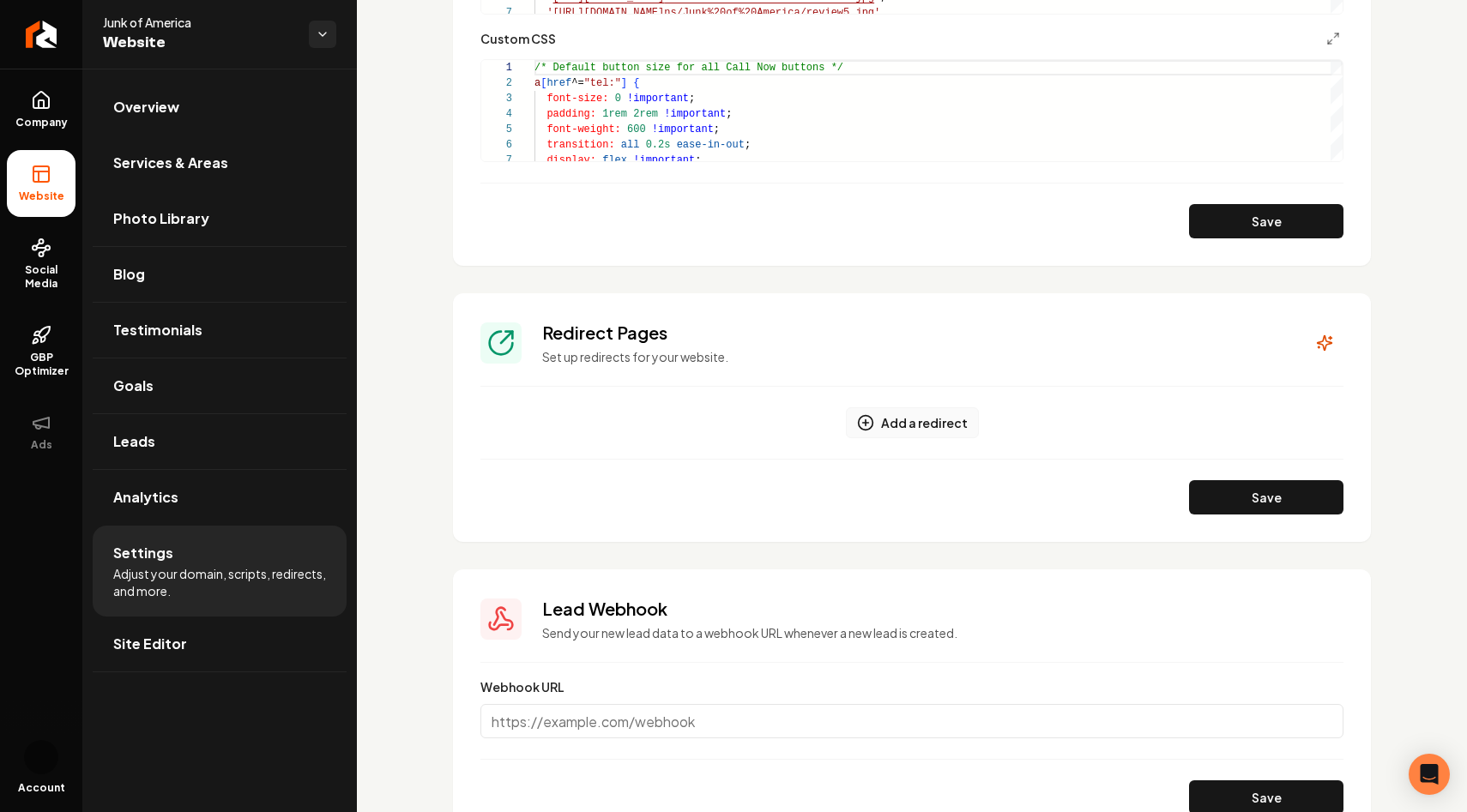
click at [916, 418] on button "Add a redirect" at bounding box center [912, 423] width 133 height 31
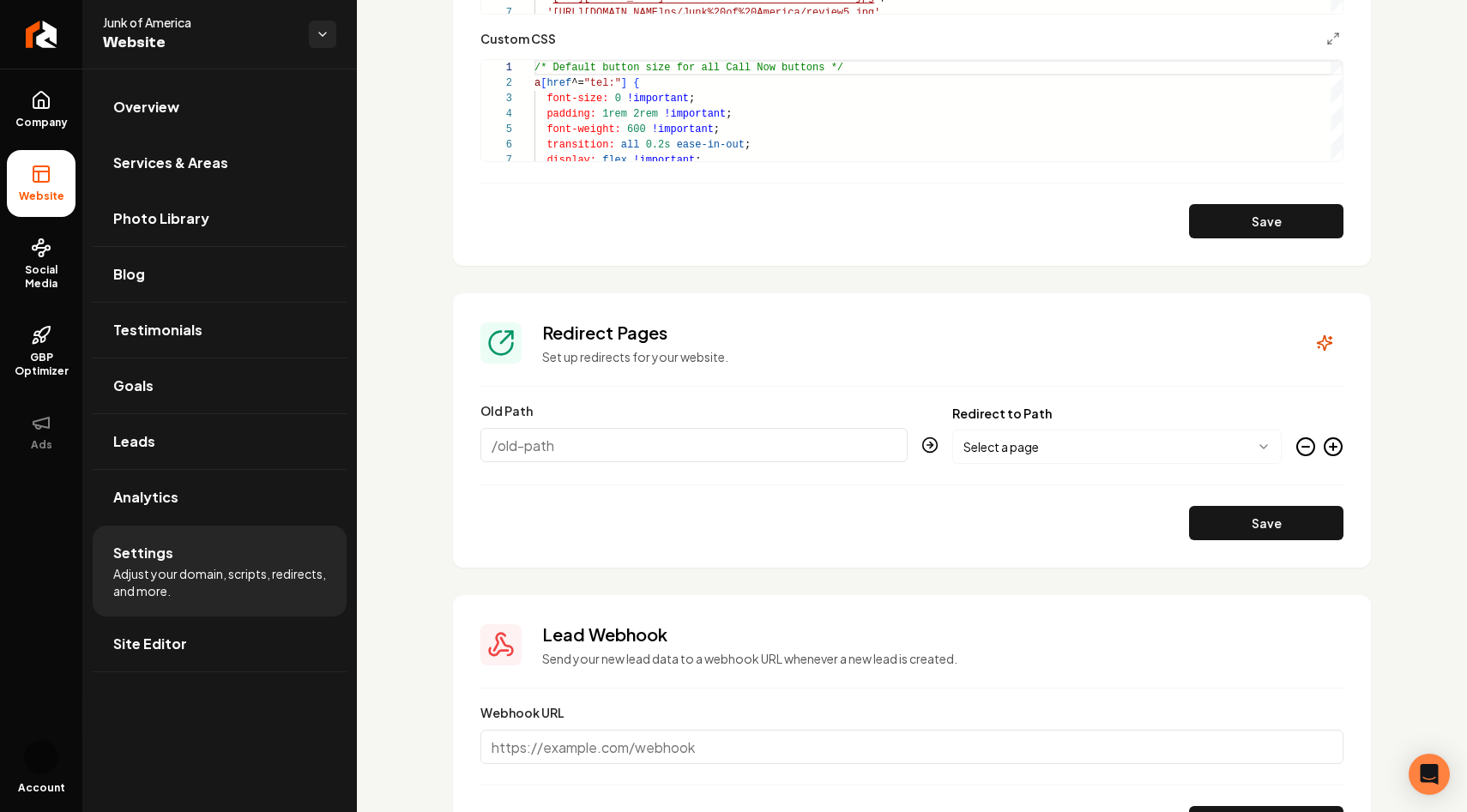
paste input "/services/commerical-junk-removal"
type input "/services/commerical-junk-removal"
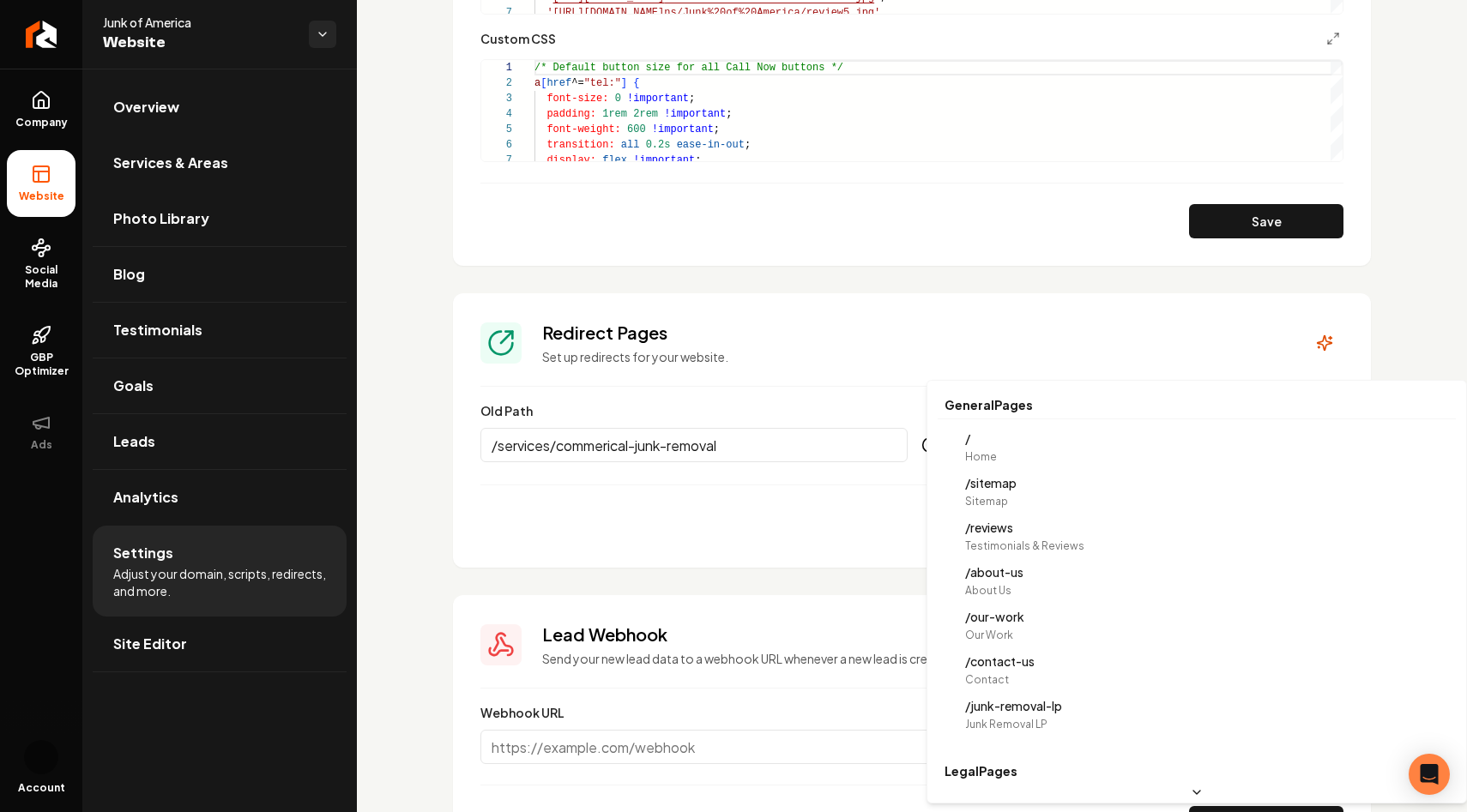
click at [1174, 449] on body "Company Website Social Media GBP Optimizer Ads Account Junk of America Website …" at bounding box center [733, 406] width 1467 height 812
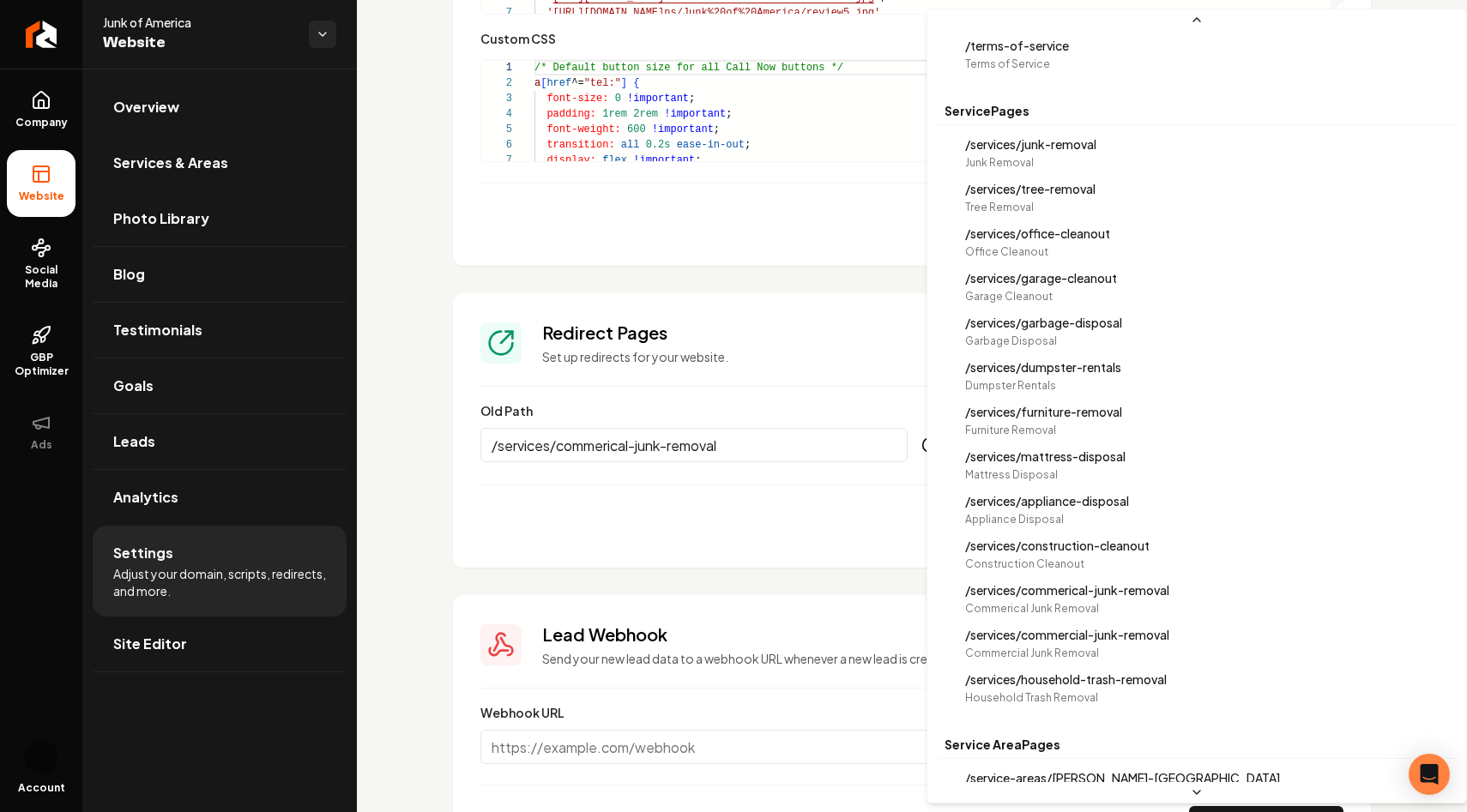
scroll to position [557, 0]
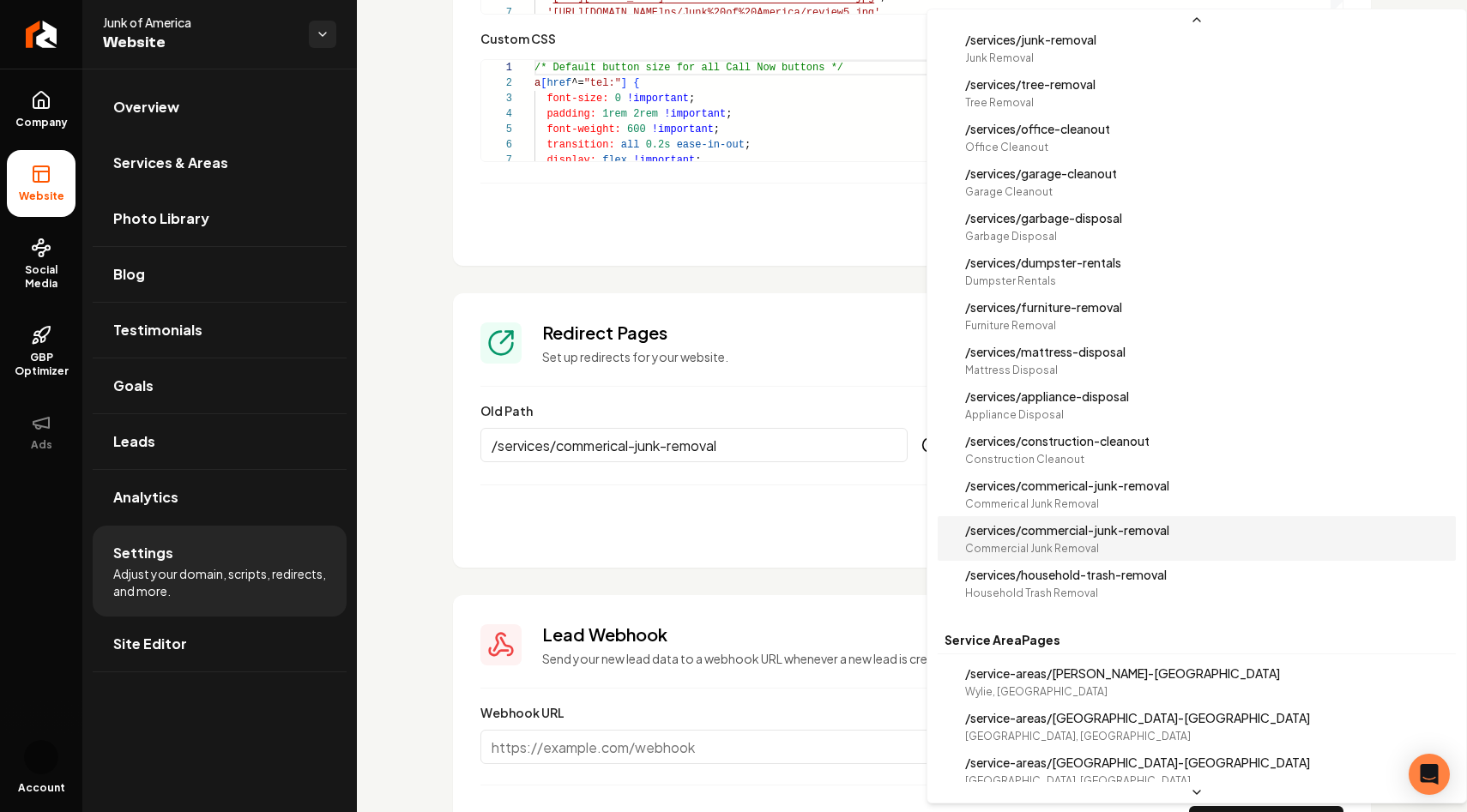
select select "**********"
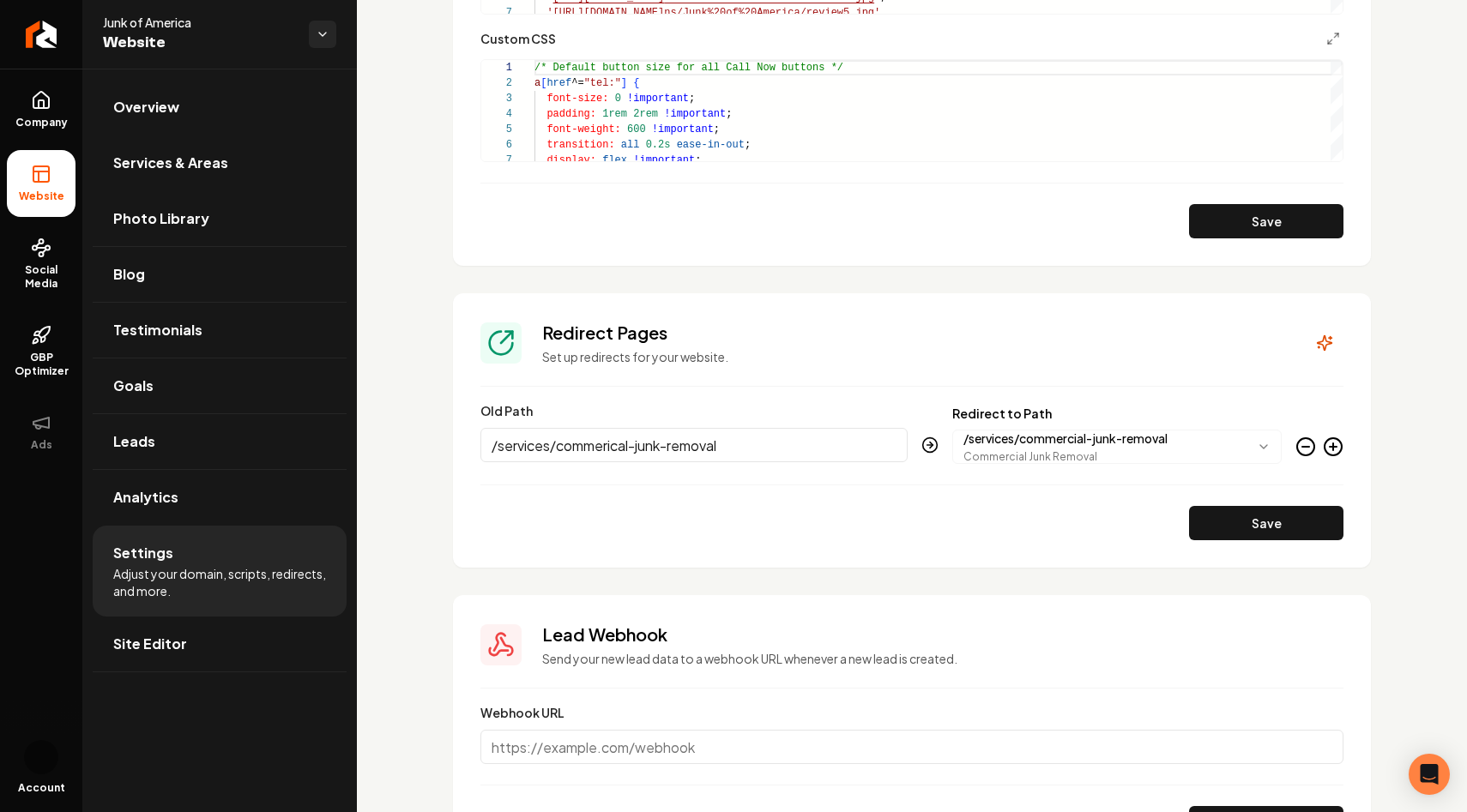
click at [998, 511] on div "Save" at bounding box center [912, 523] width 863 height 34
click at [1333, 443] on icon "Main content area" at bounding box center [1333, 447] width 0 height 7
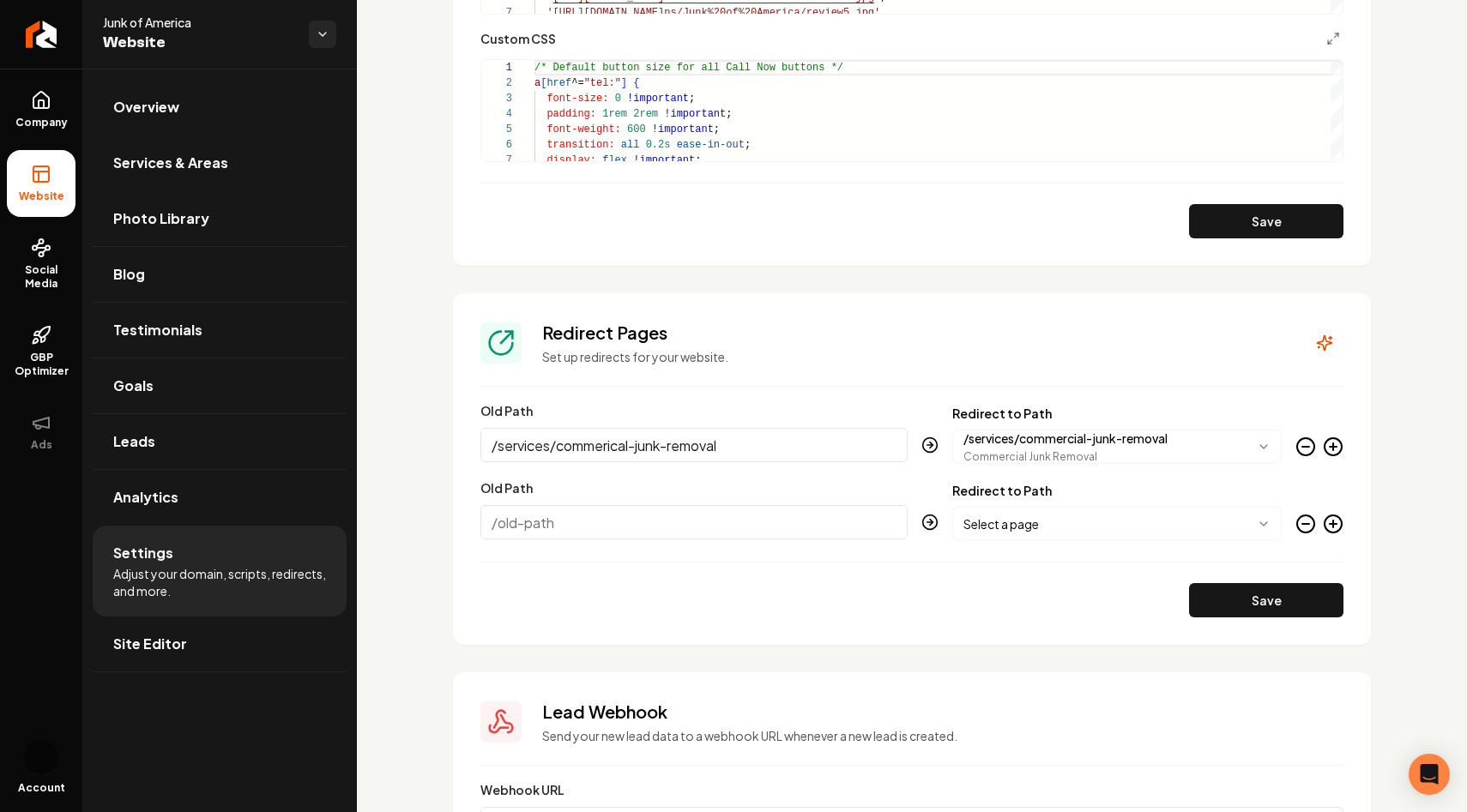
click at [1308, 530] on circle "Main content area" at bounding box center [1305, 524] width 17 height 17
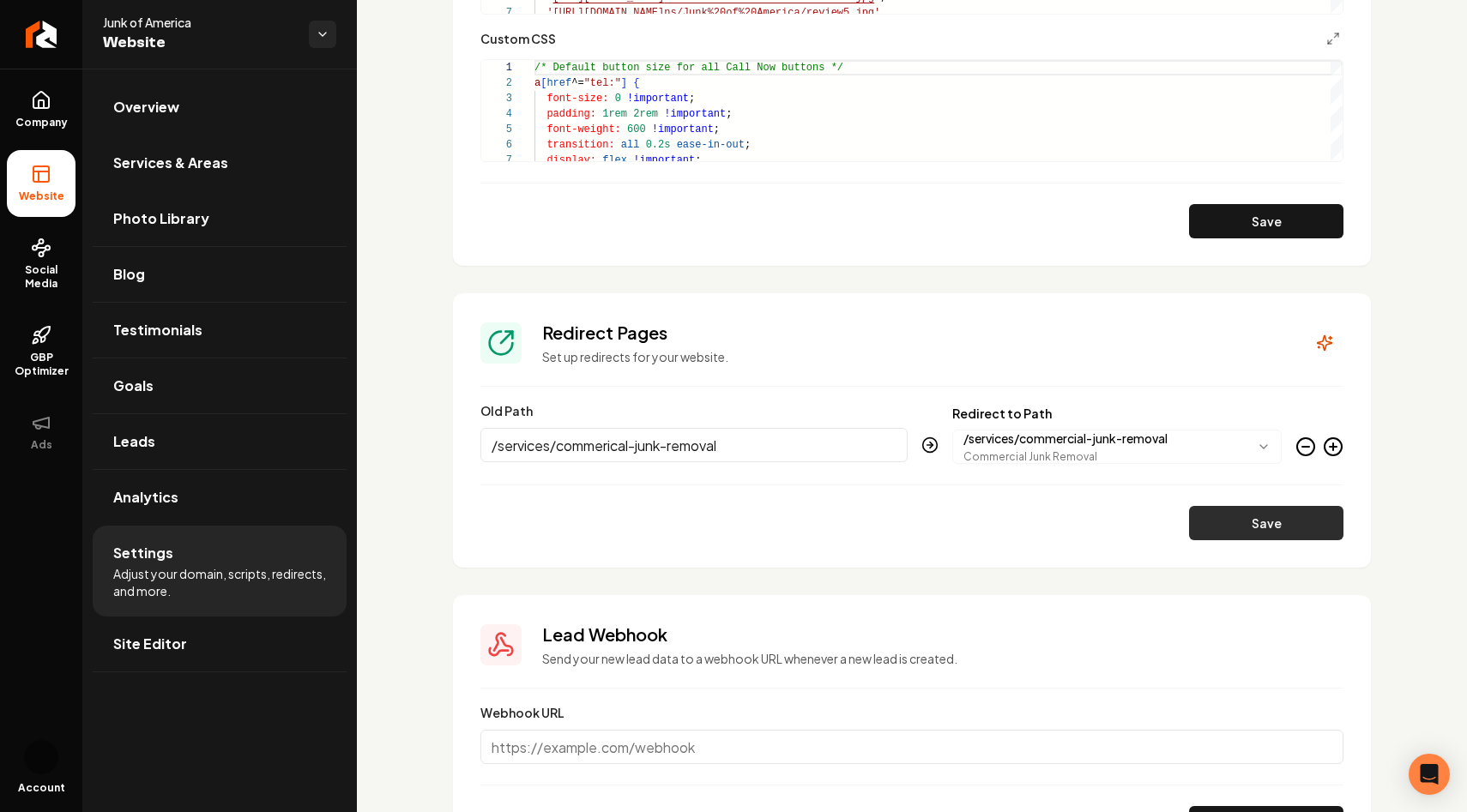
click at [1253, 521] on button "Save" at bounding box center [1265, 523] width 154 height 34
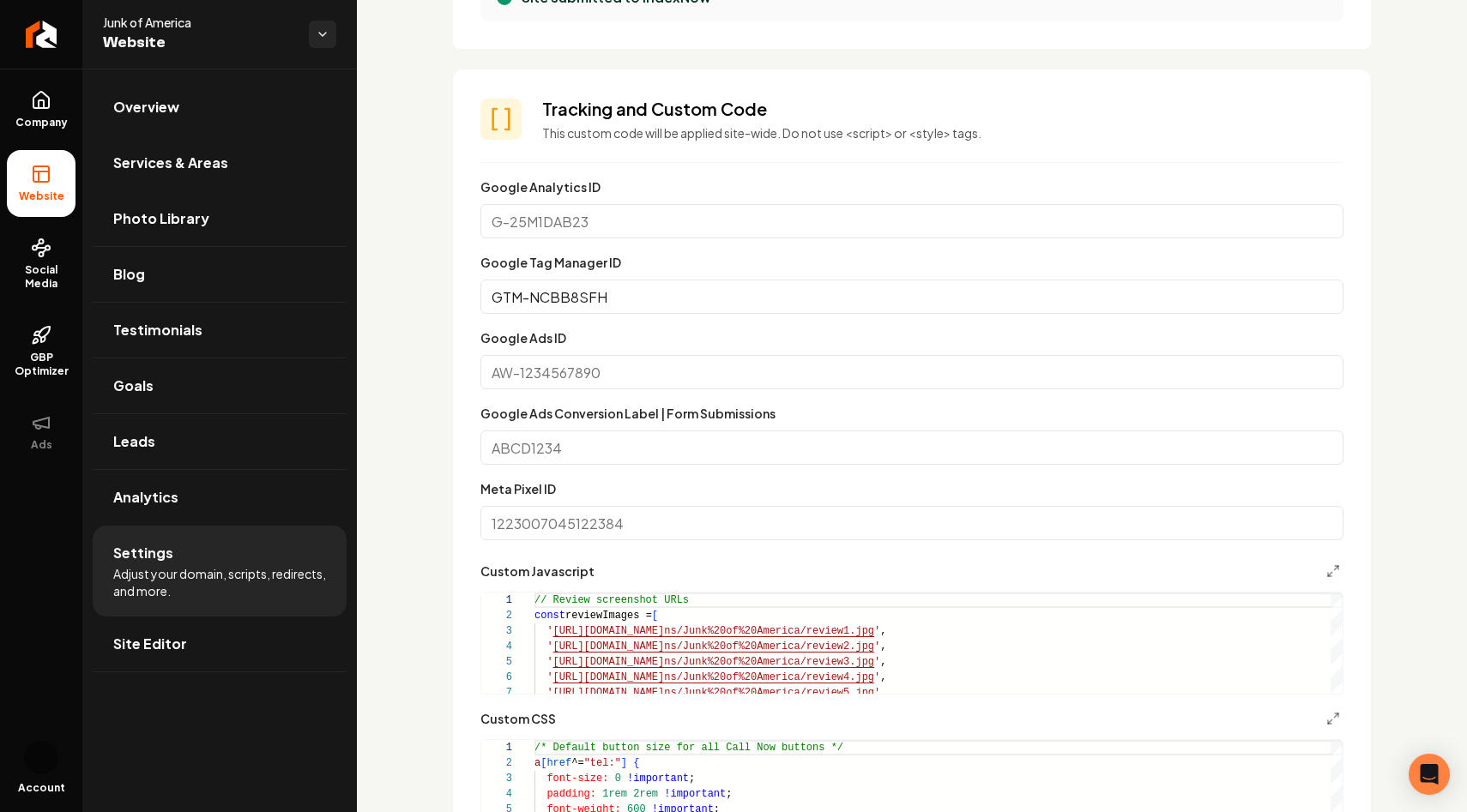
scroll to position [438, 0]
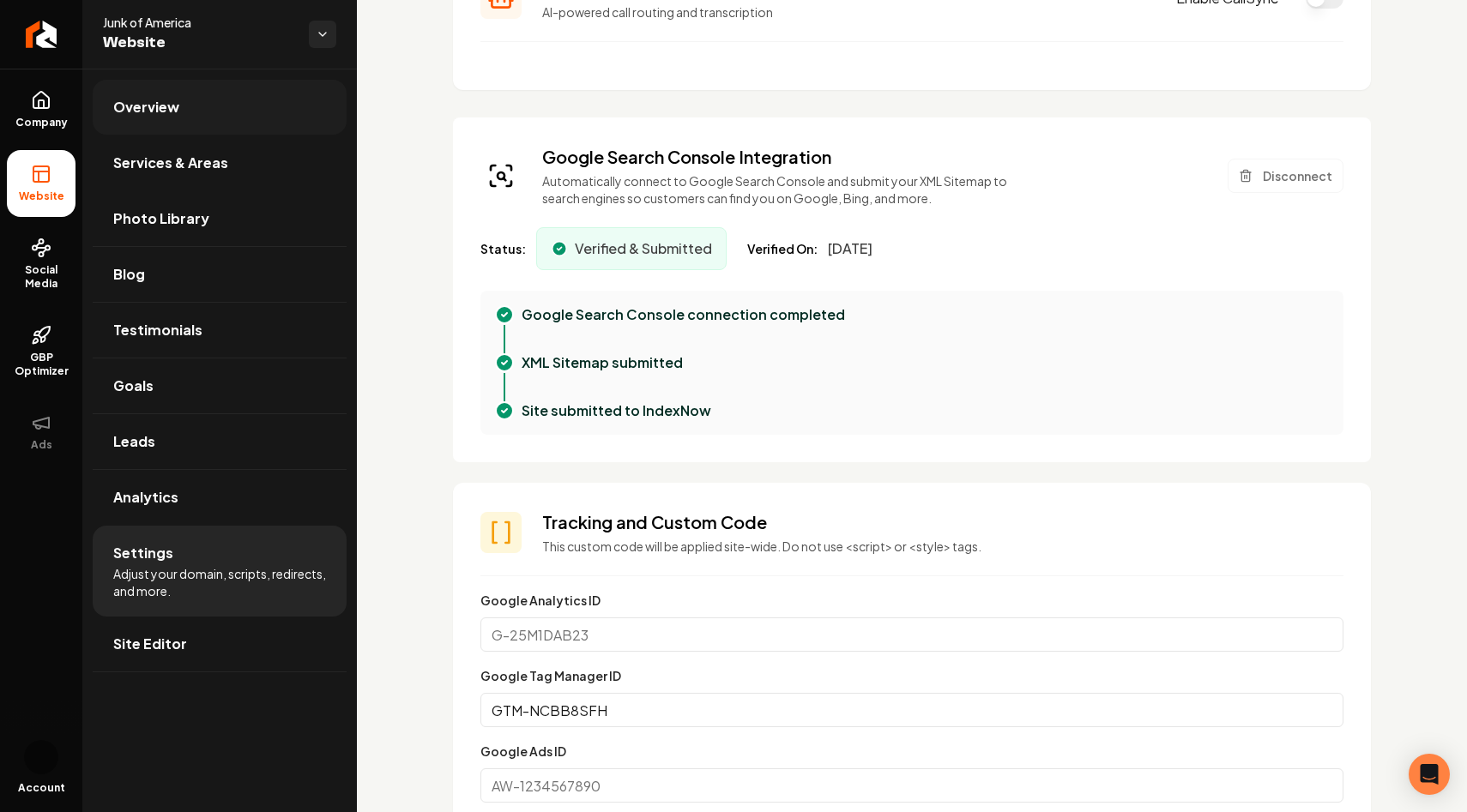
click at [183, 106] on link "Overview" at bounding box center [220, 108] width 254 height 55
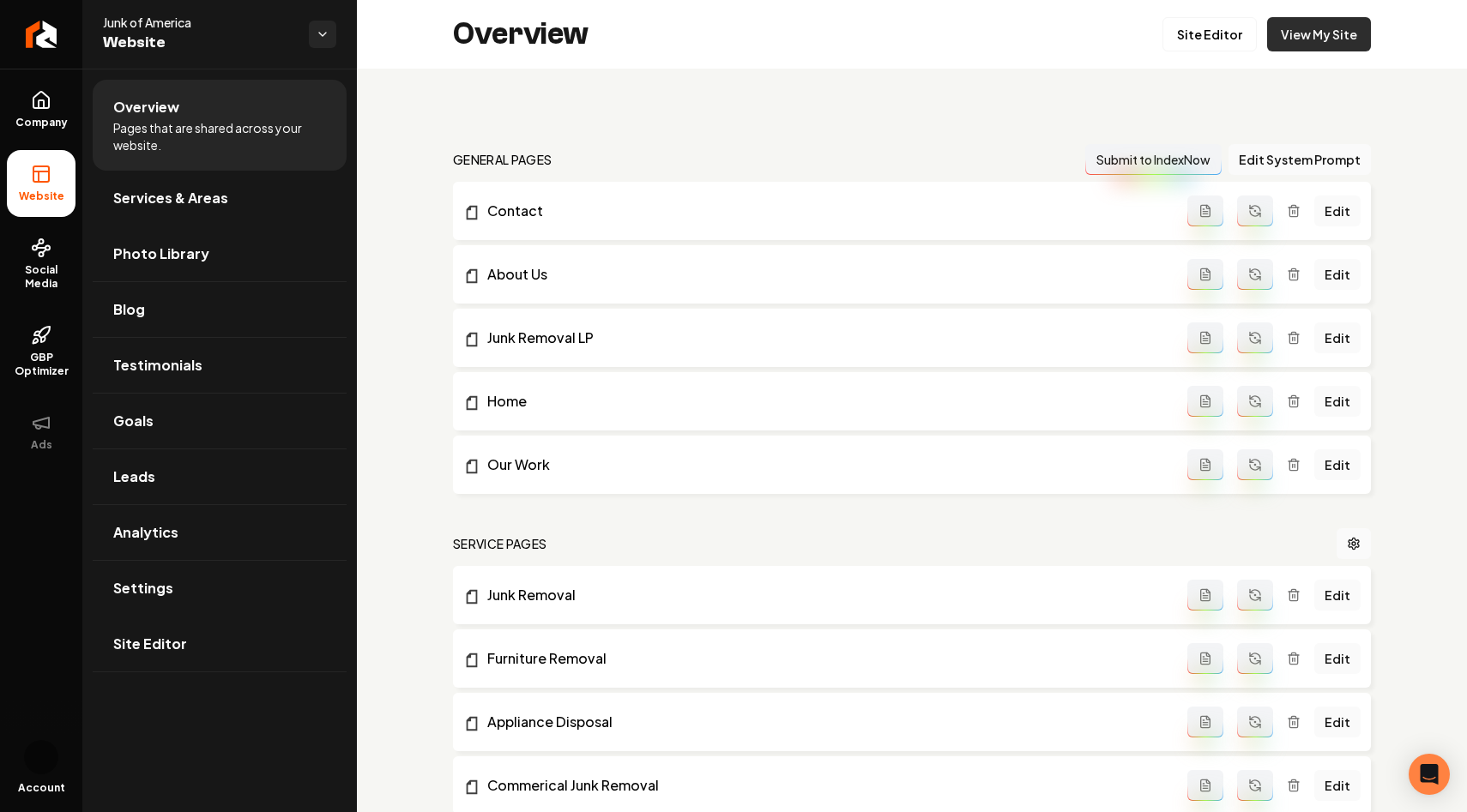
click at [1319, 23] on link "View My Site" at bounding box center [1319, 34] width 103 height 34
click at [1223, 34] on link "Site Editor" at bounding box center [1209, 34] width 95 height 34
click at [145, 580] on span "Settings" at bounding box center [143, 588] width 60 height 21
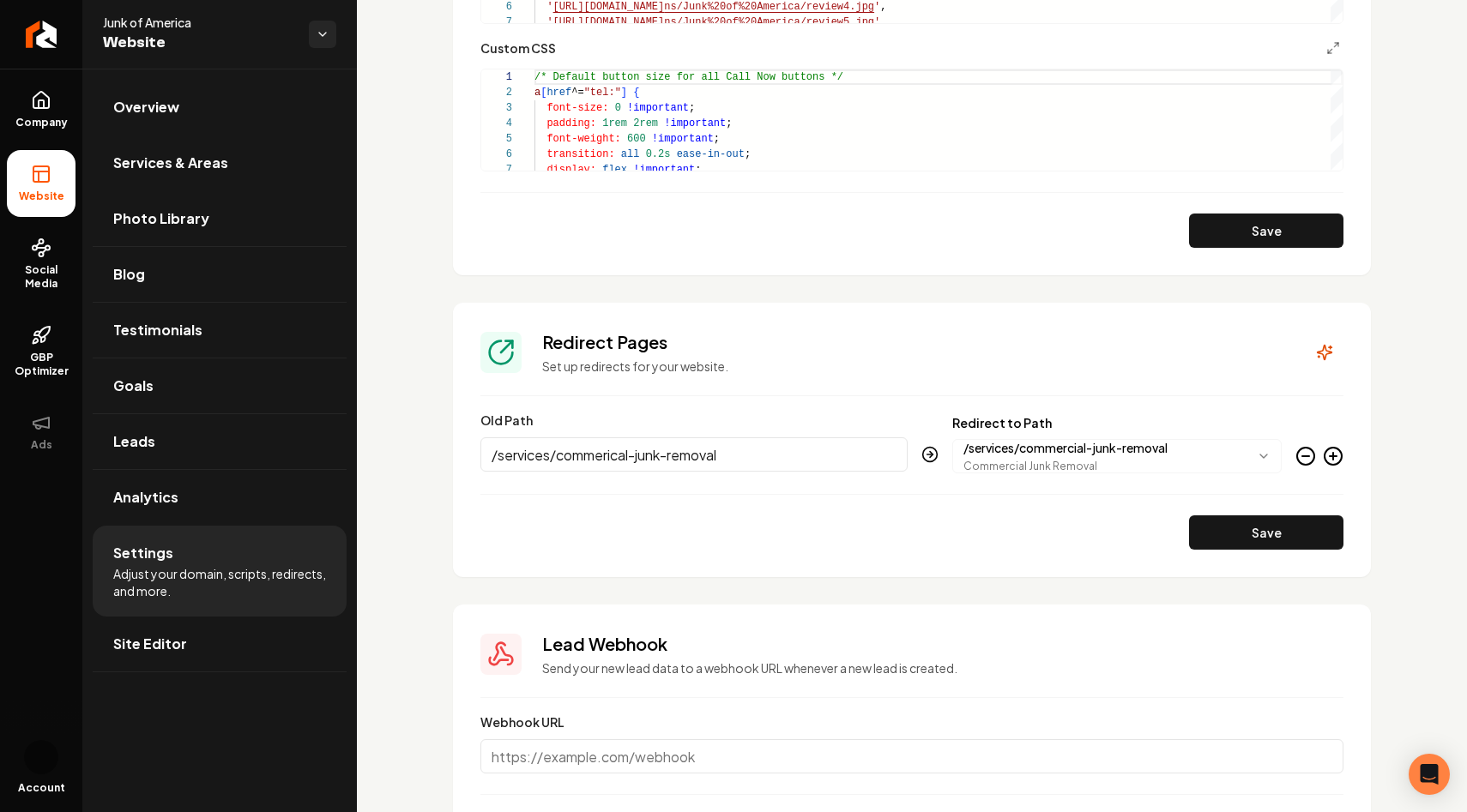
scroll to position [1656, 0]
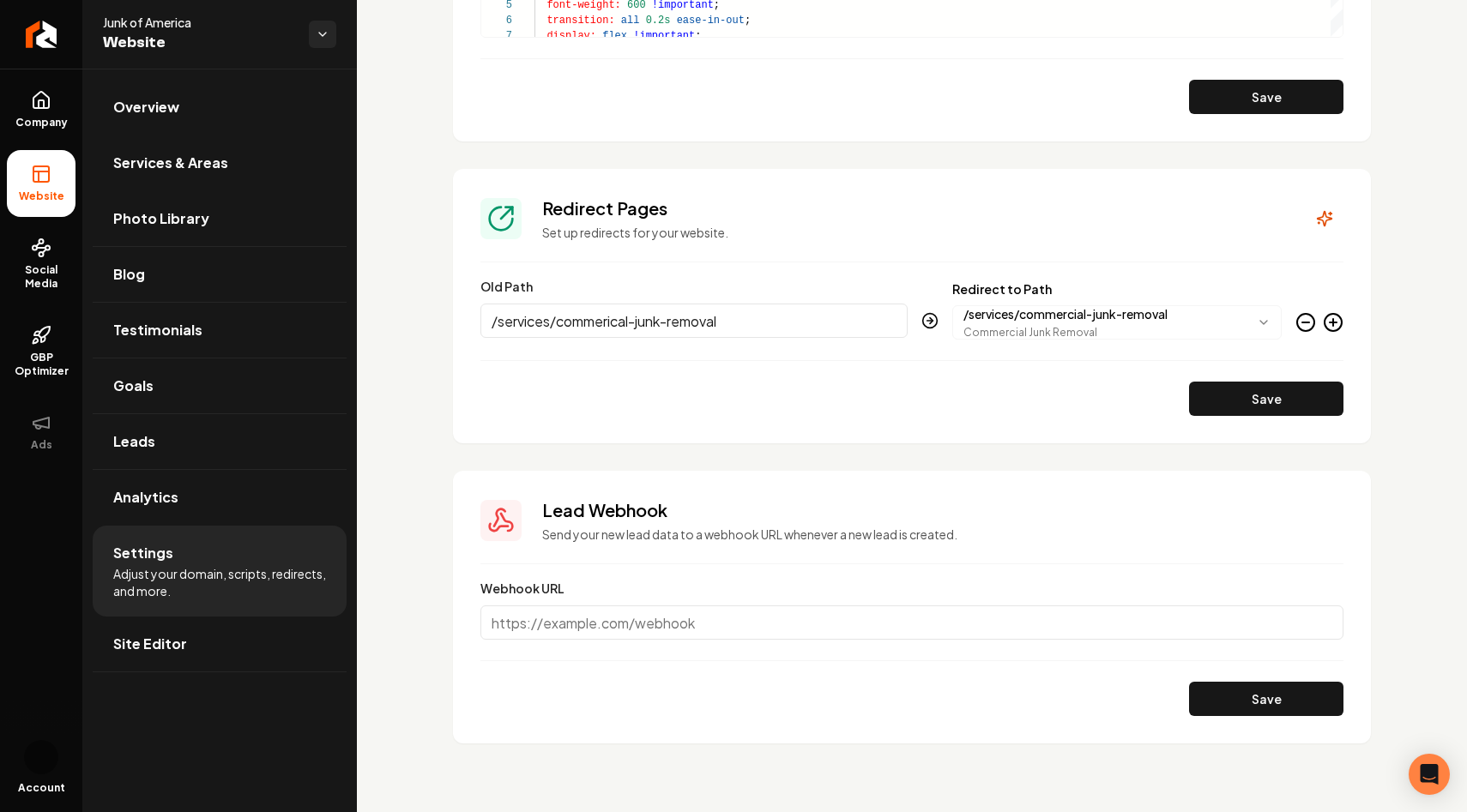
click at [1332, 318] on icon "Main content area" at bounding box center [1333, 322] width 21 height 21
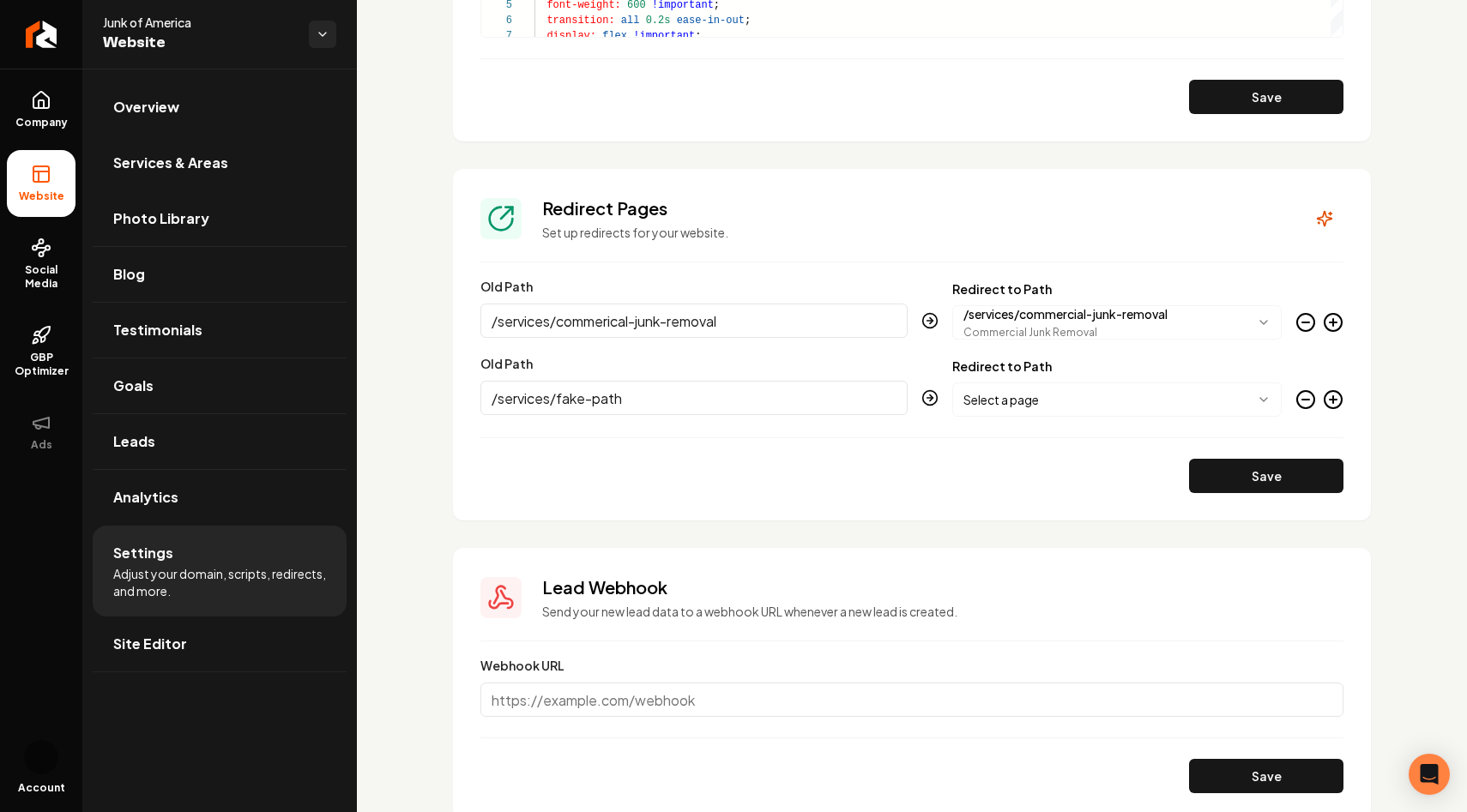
type input "/services/fake-path"
click at [1028, 401] on body "Company Website Social Media GBP Optimizer Ads Account Junk of America Website …" at bounding box center [733, 406] width 1467 height 812
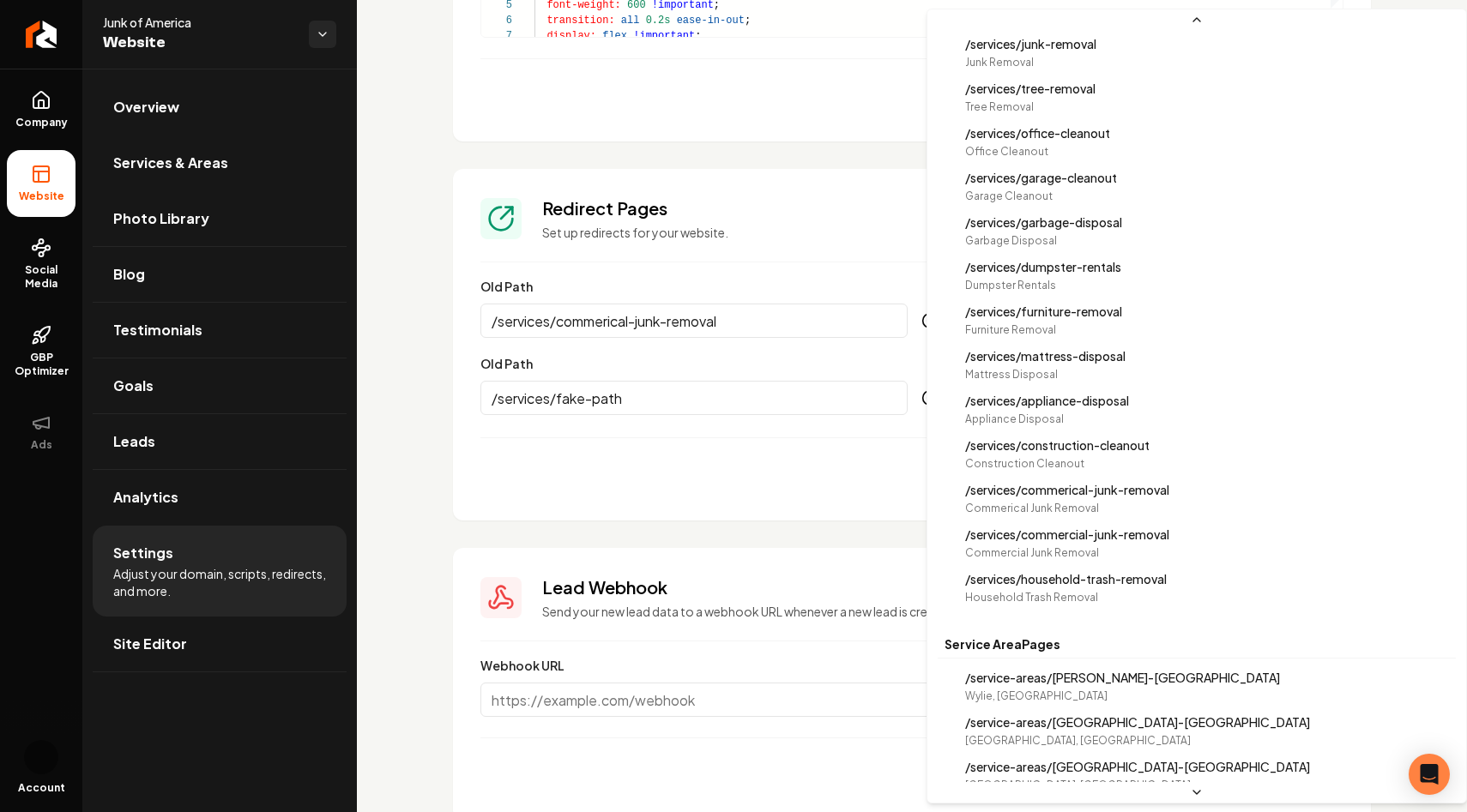
scroll to position [556, 0]
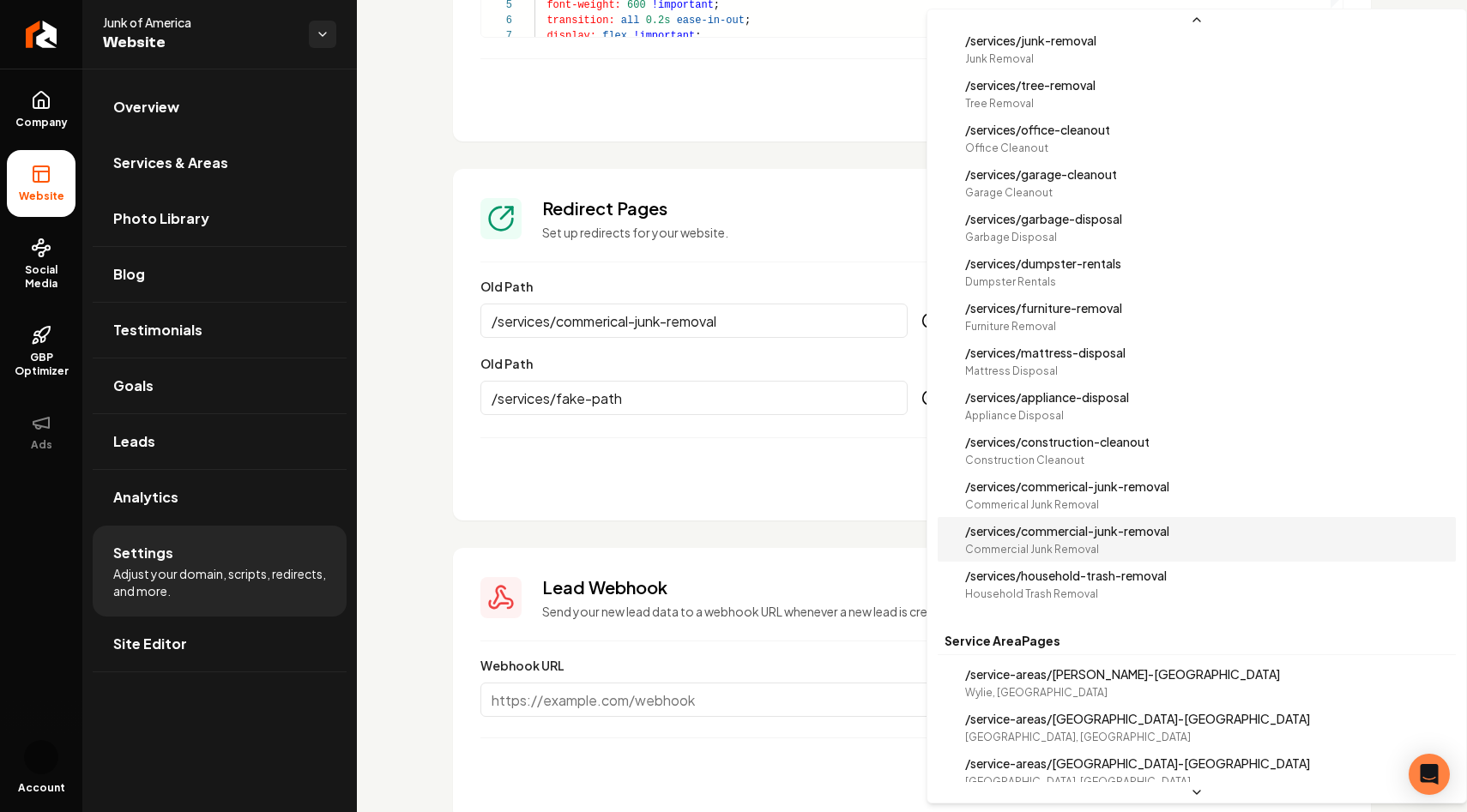
select select "**********"
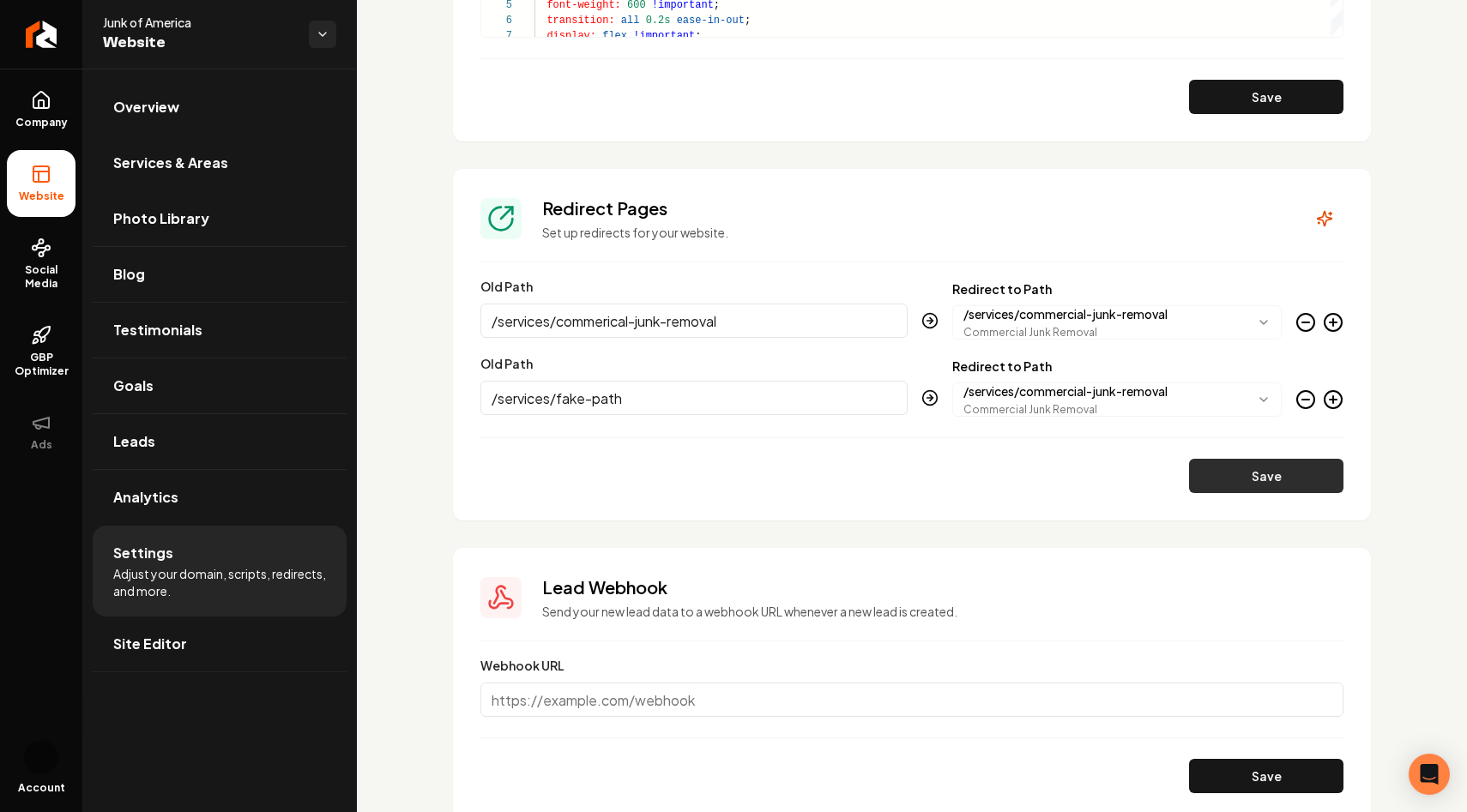
click at [1274, 477] on button "Save" at bounding box center [1265, 476] width 154 height 34
click at [1312, 392] on icon "Main content area" at bounding box center [1305, 400] width 21 height 21
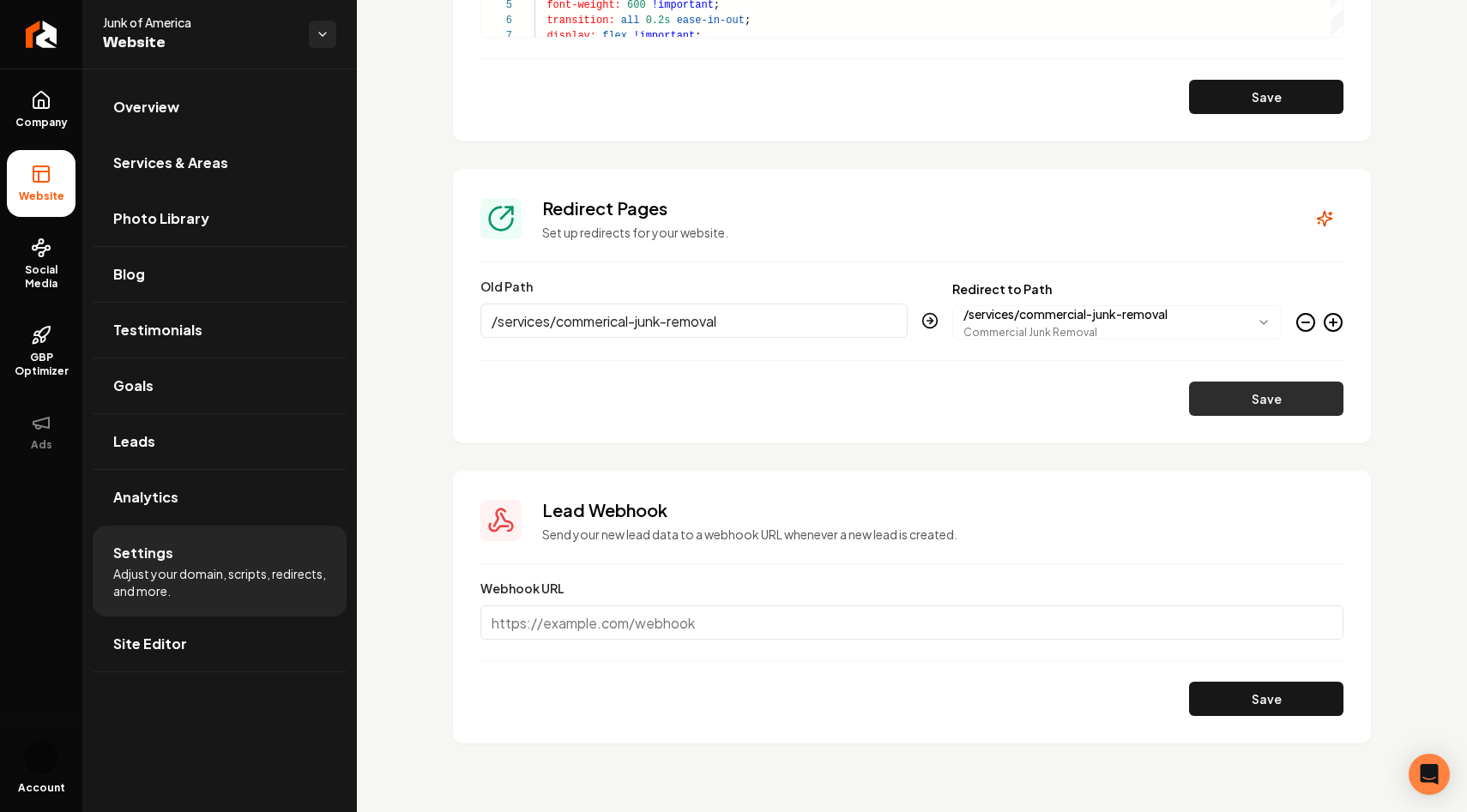
click at [1227, 387] on button "Save" at bounding box center [1265, 399] width 154 height 34
click at [196, 152] on span "Services & Areas" at bounding box center [170, 163] width 115 height 21
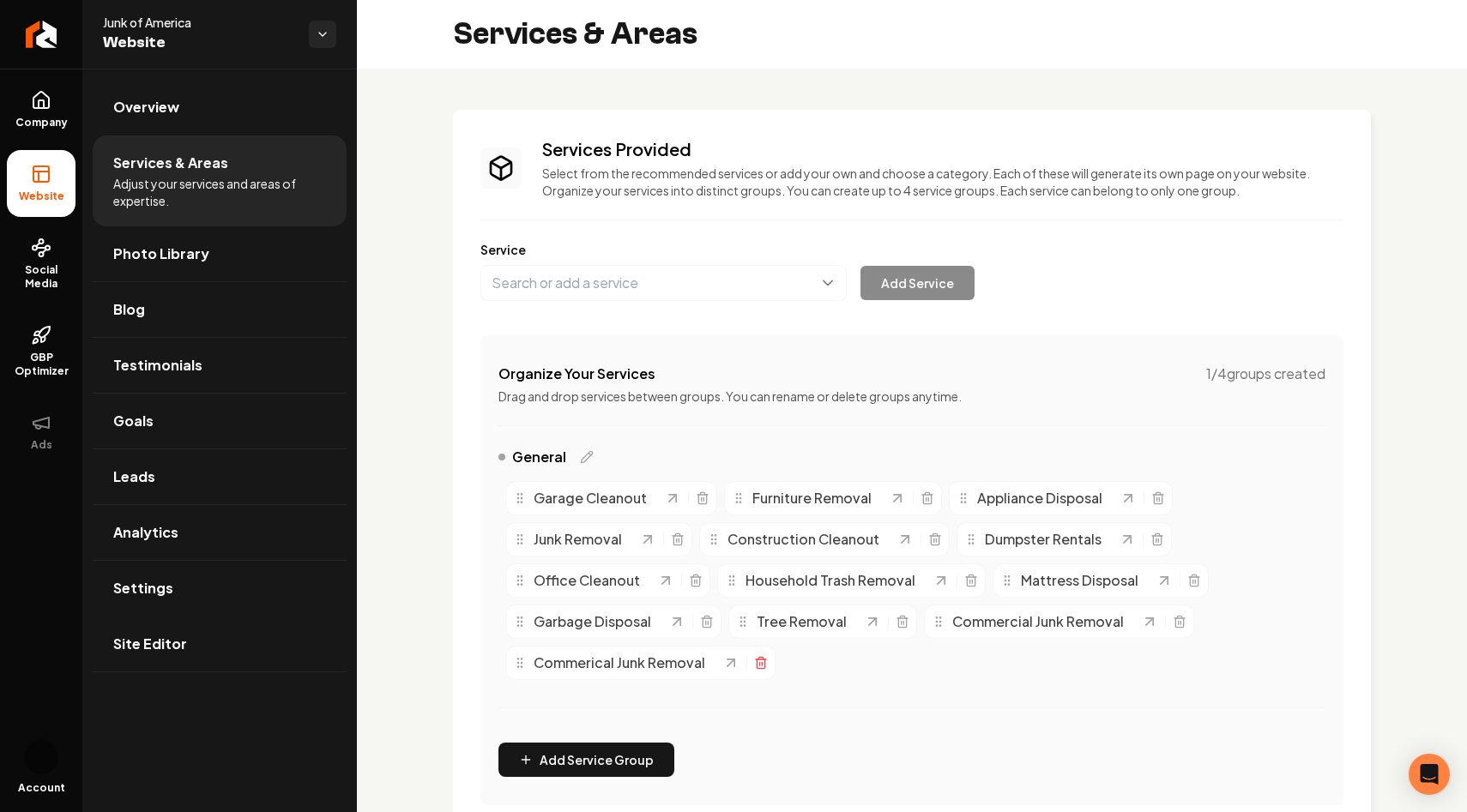
click at [760, 666] on line "Main content area" at bounding box center [760, 664] width 0 height 3
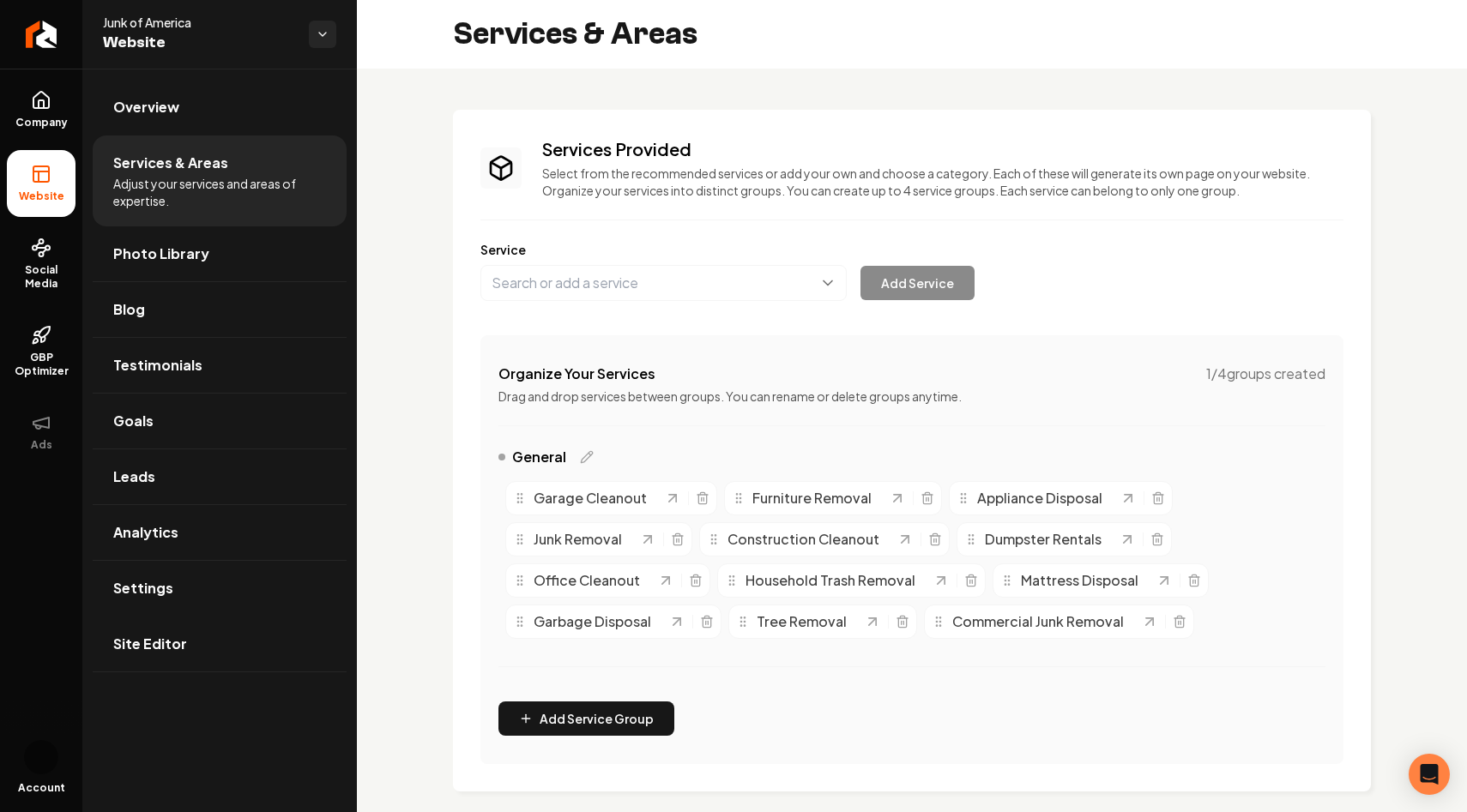
click at [1075, 96] on div "Services Provided Select from the recommended services or add your own and choo…" at bounding box center [911, 734] width 1110 height 1330
click at [442, 295] on div "Services Provided Select from the recommended services or add your own and choo…" at bounding box center [911, 734] width 1110 height 1330
click at [172, 596] on link "Settings" at bounding box center [220, 588] width 254 height 55
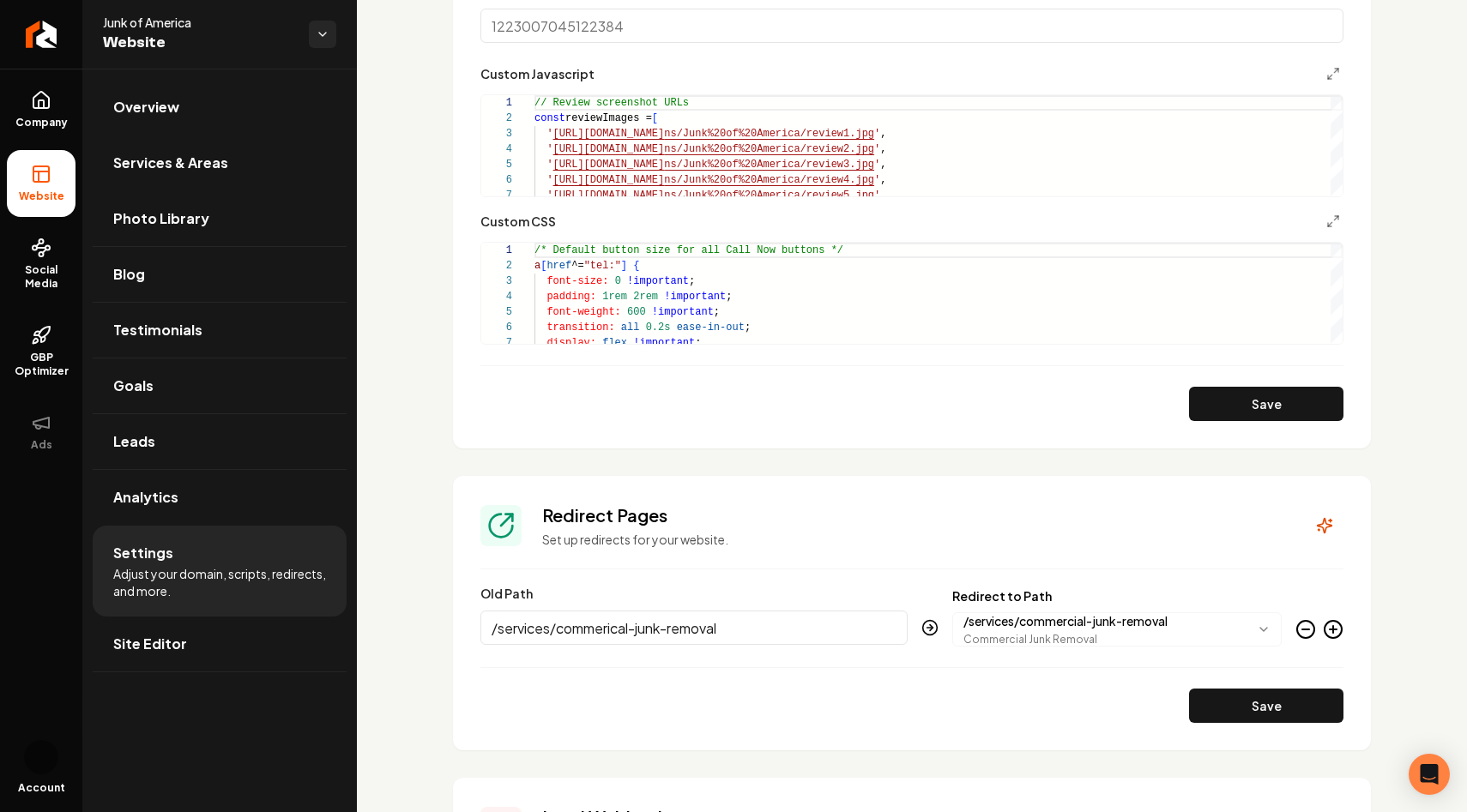
scroll to position [1656, 0]
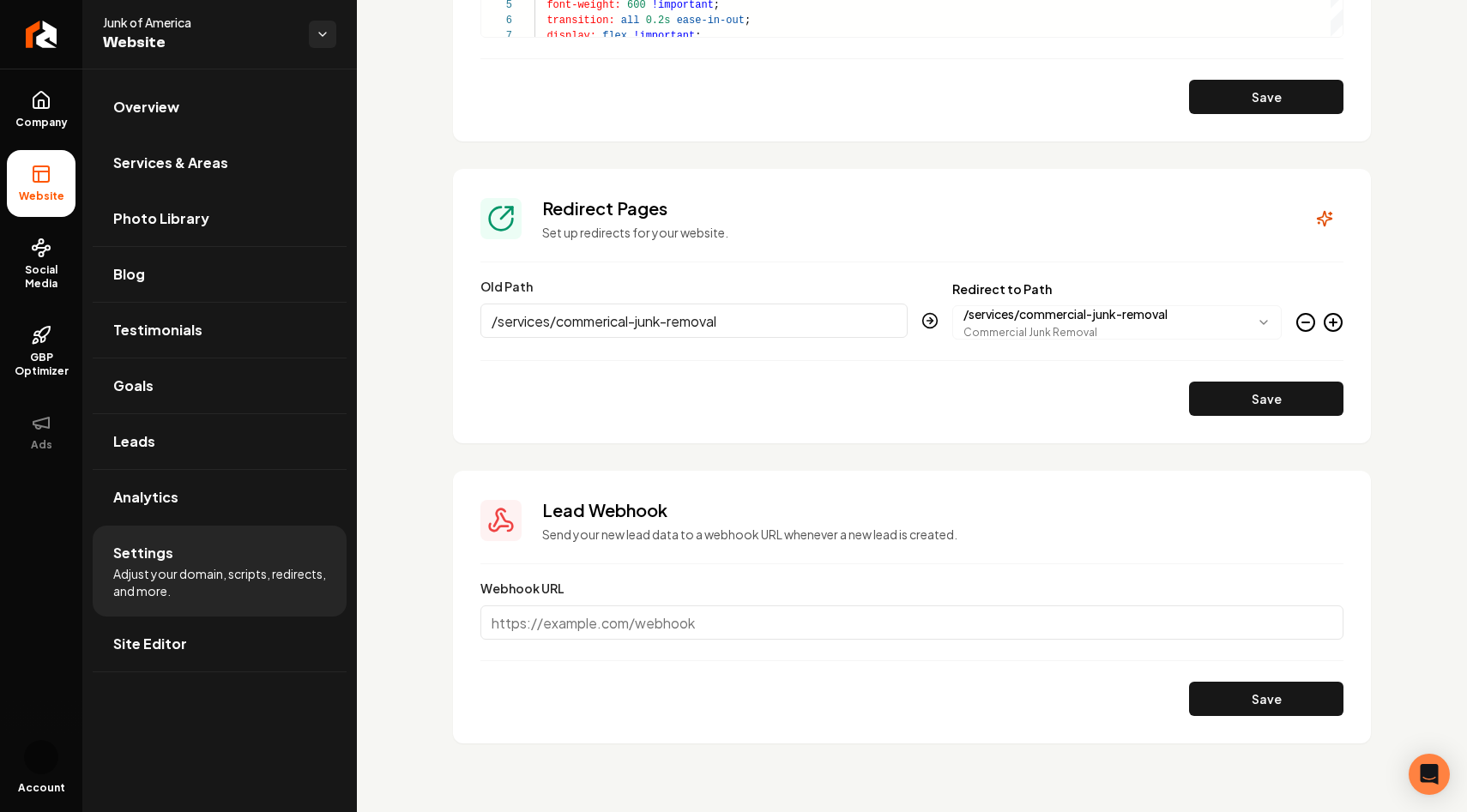
click at [1343, 315] on section "**********" at bounding box center [911, 306] width 917 height 275
click at [1335, 317] on icon "Main content area" at bounding box center [1333, 322] width 21 height 21
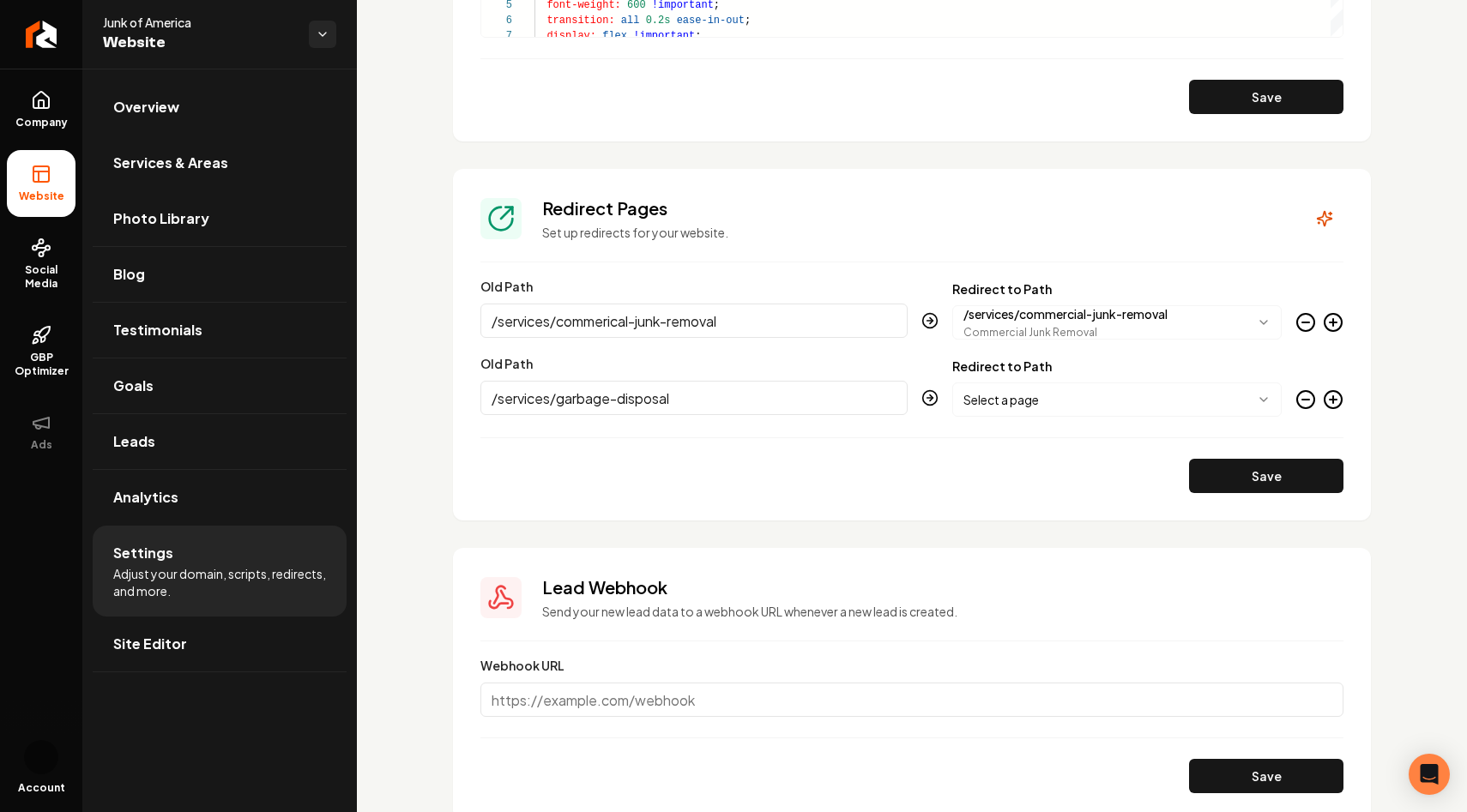
type input "/services/garbage-disposal"
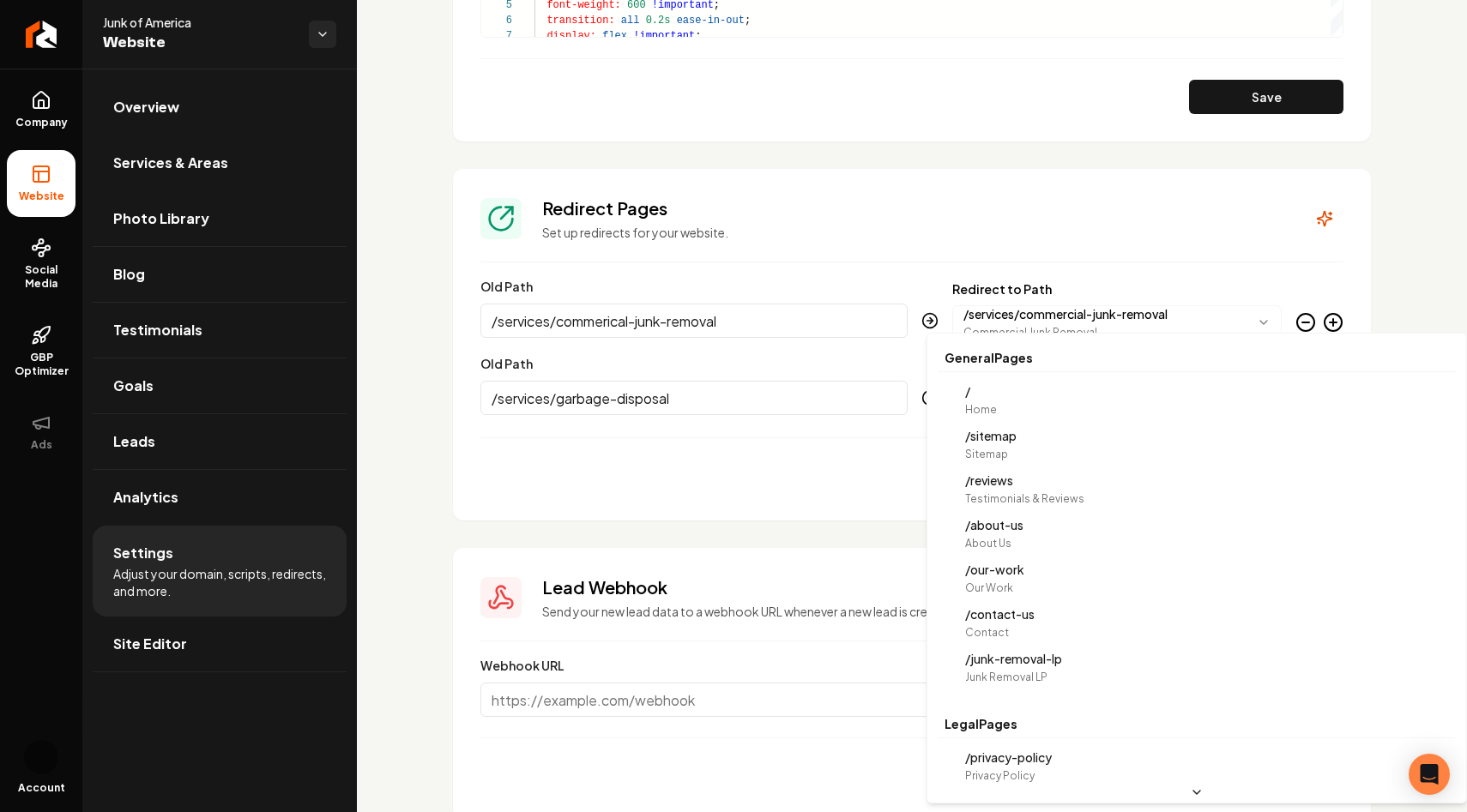
click at [1065, 388] on body "Company Website Social Media GBP Optimizer Ads Account Junk of America Website …" at bounding box center [733, 406] width 1467 height 812
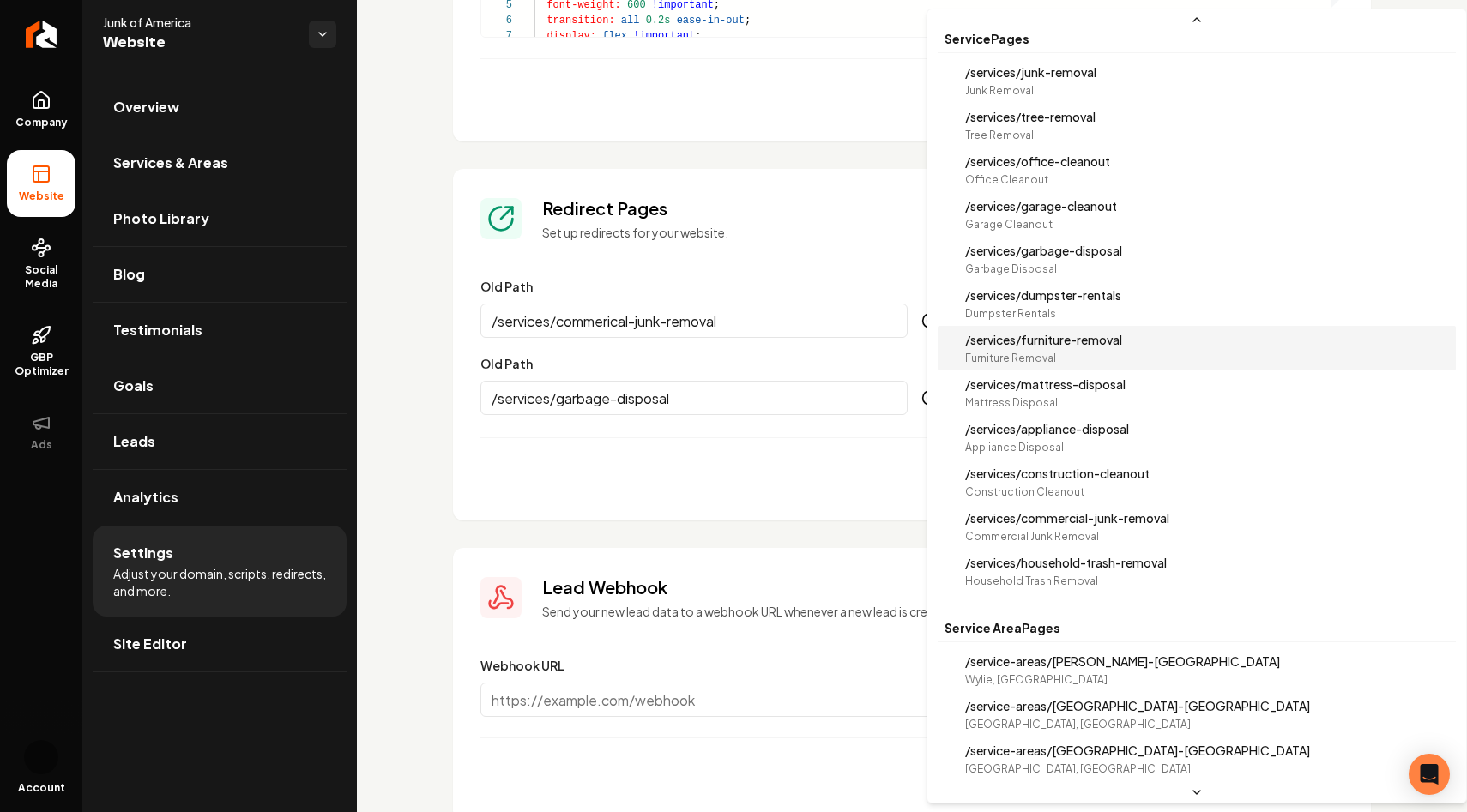
scroll to position [542, 0]
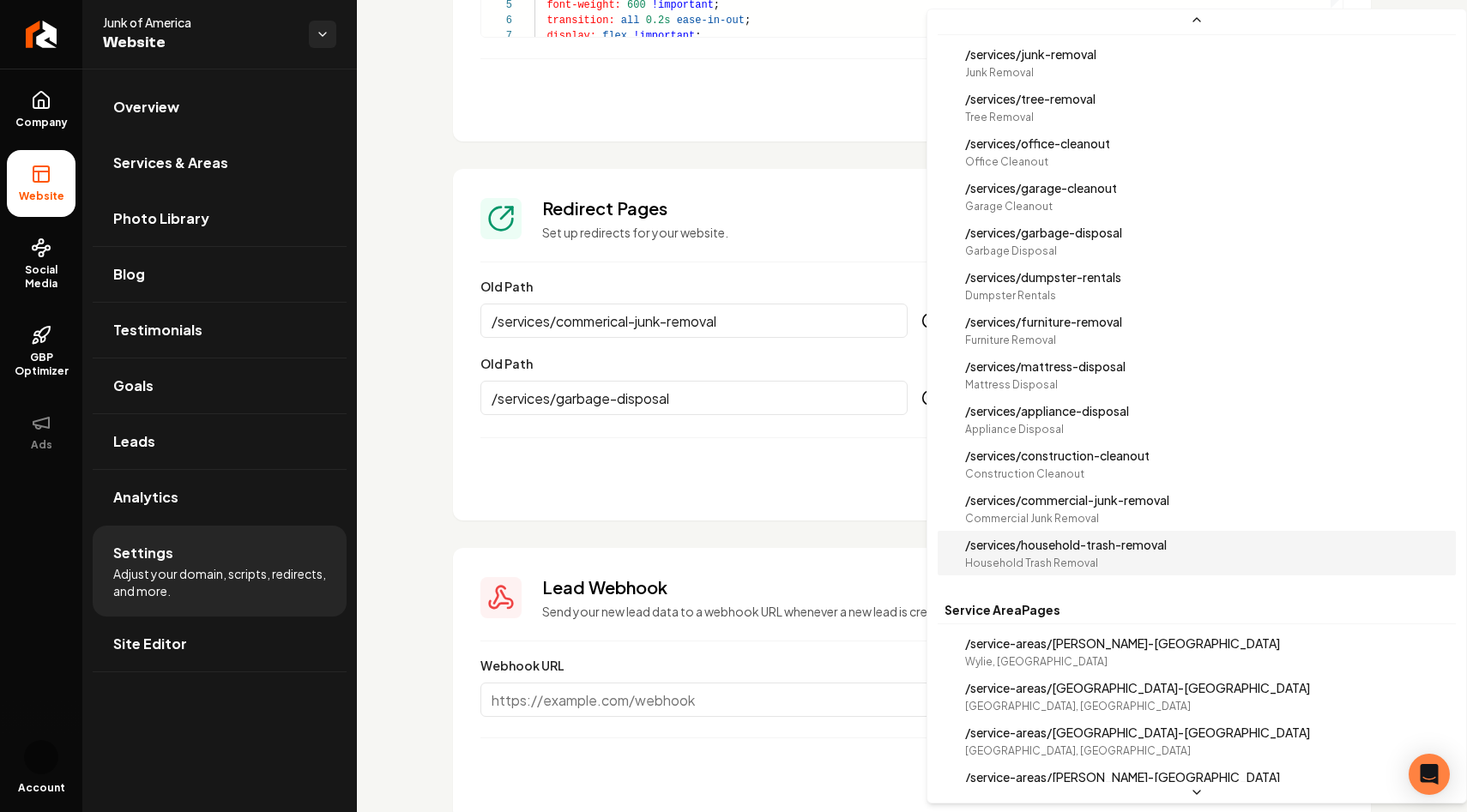
select select "**********"
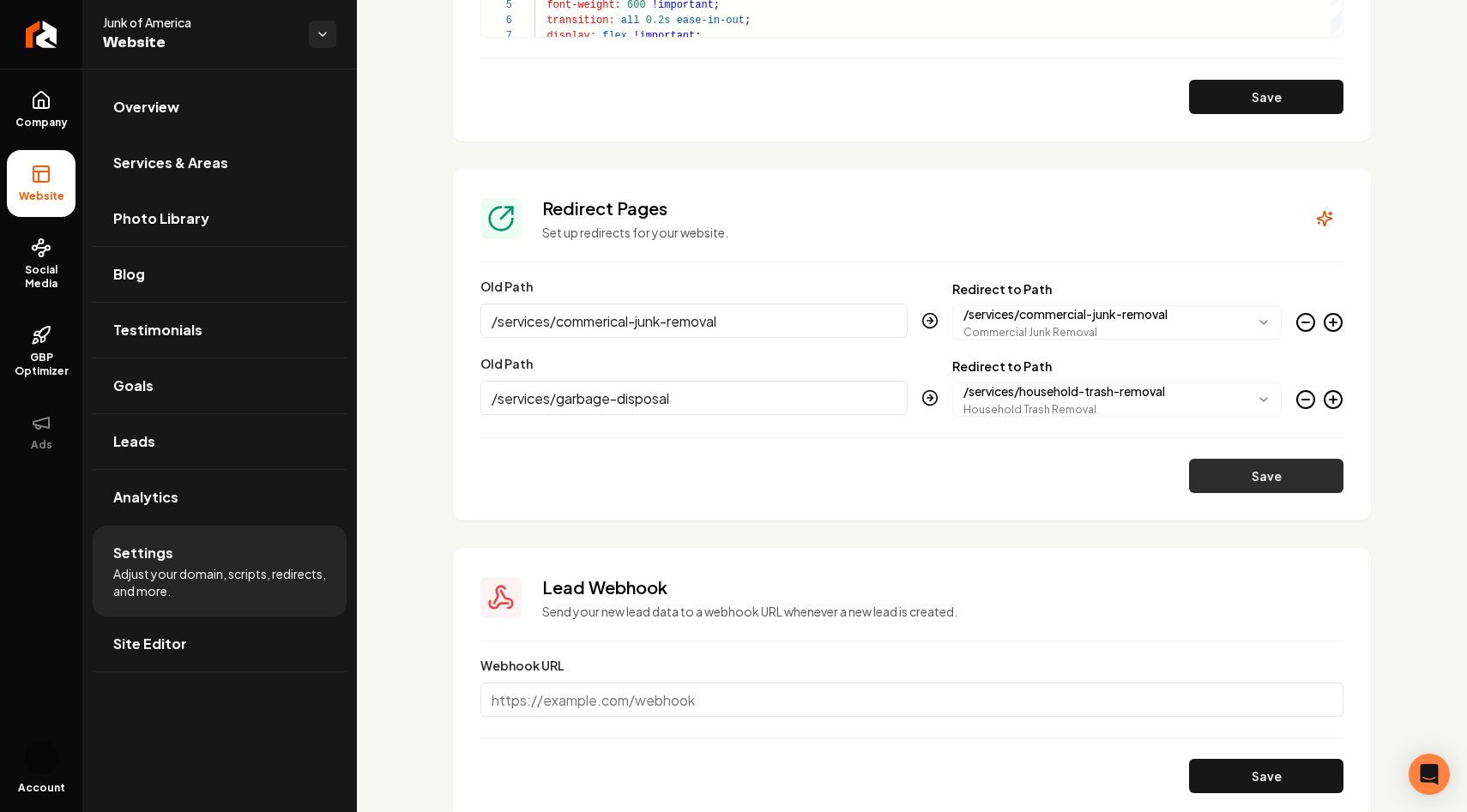
click at [1260, 487] on button "Save" at bounding box center [1265, 476] width 154 height 34
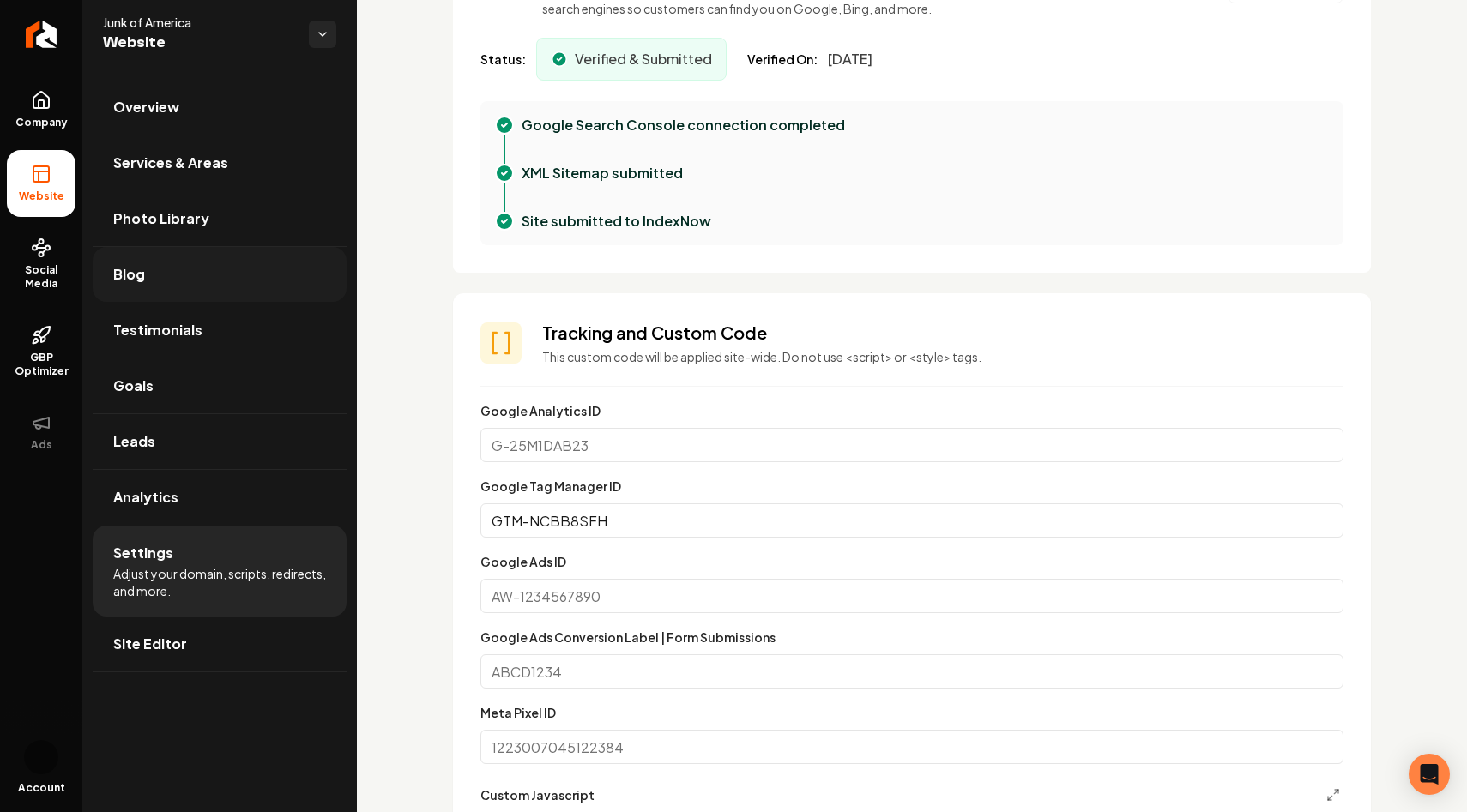
scroll to position [604, 0]
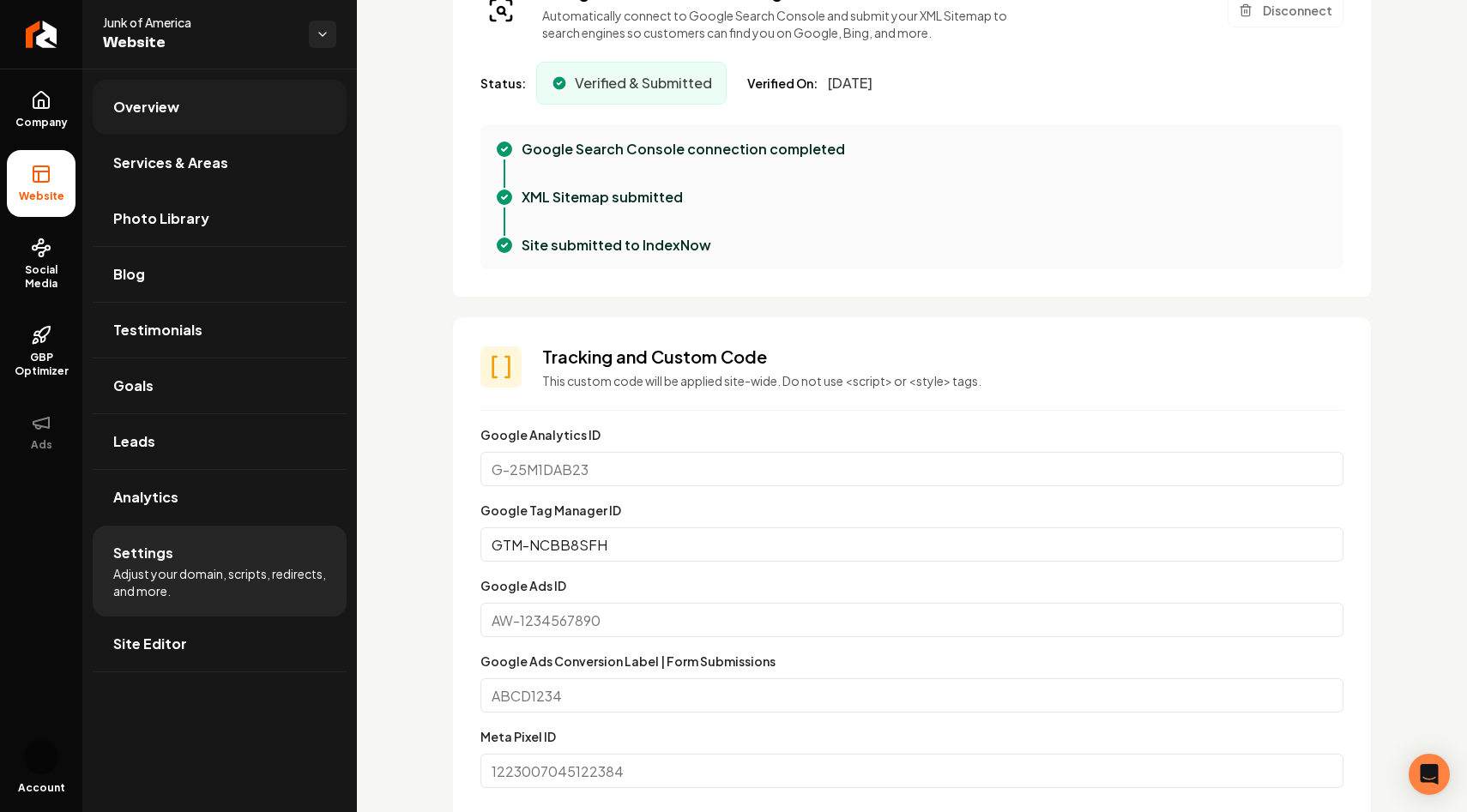
click at [183, 111] on link "Overview" at bounding box center [220, 108] width 254 height 55
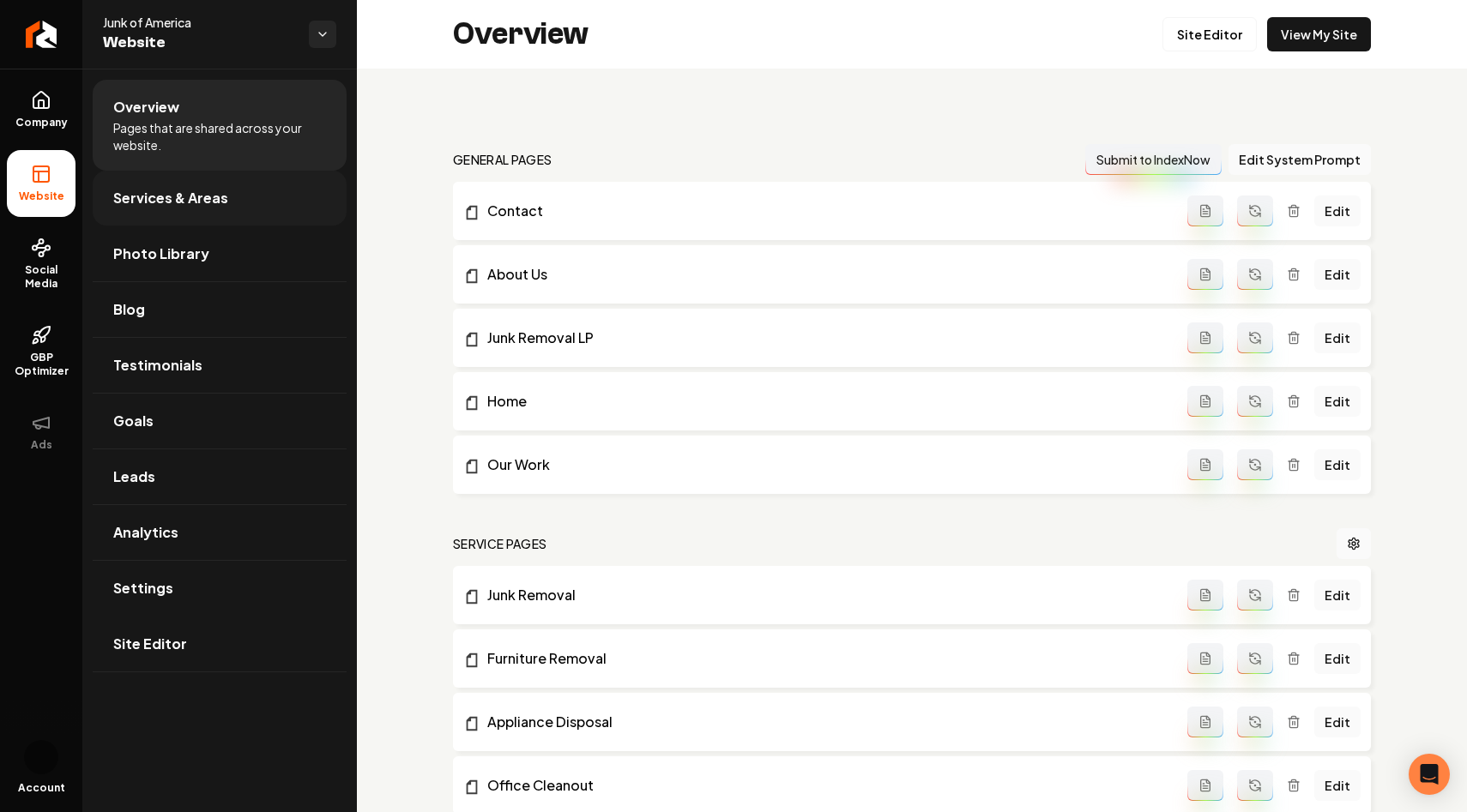
click at [212, 193] on span "Services & Areas" at bounding box center [170, 198] width 115 height 21
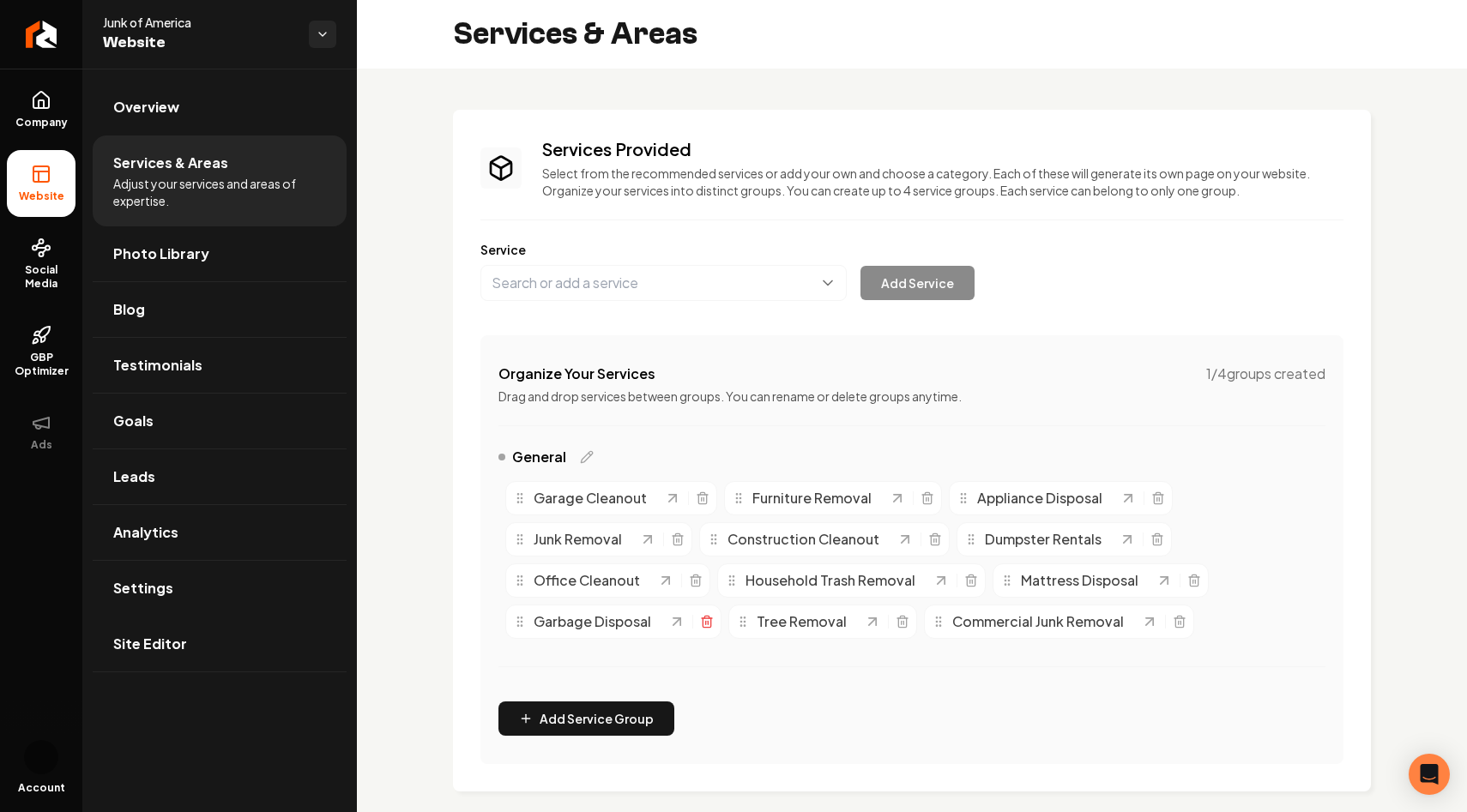
click at [712, 623] on icon "Main content area" at bounding box center [706, 622] width 14 height 14
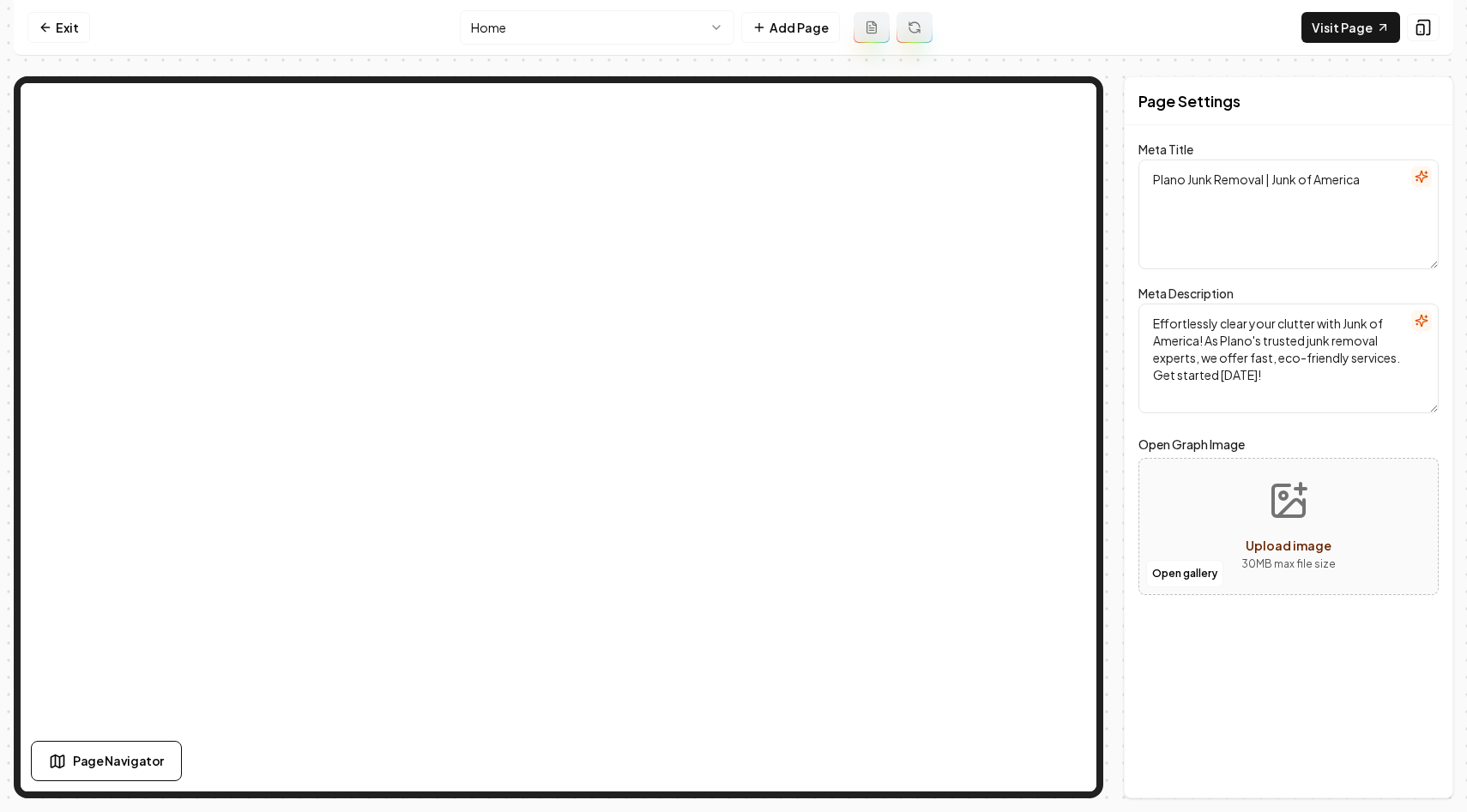
click at [720, 22] on html "Computer Required This feature is only available on a computer. Please switch t…" at bounding box center [733, 406] width 1467 height 812
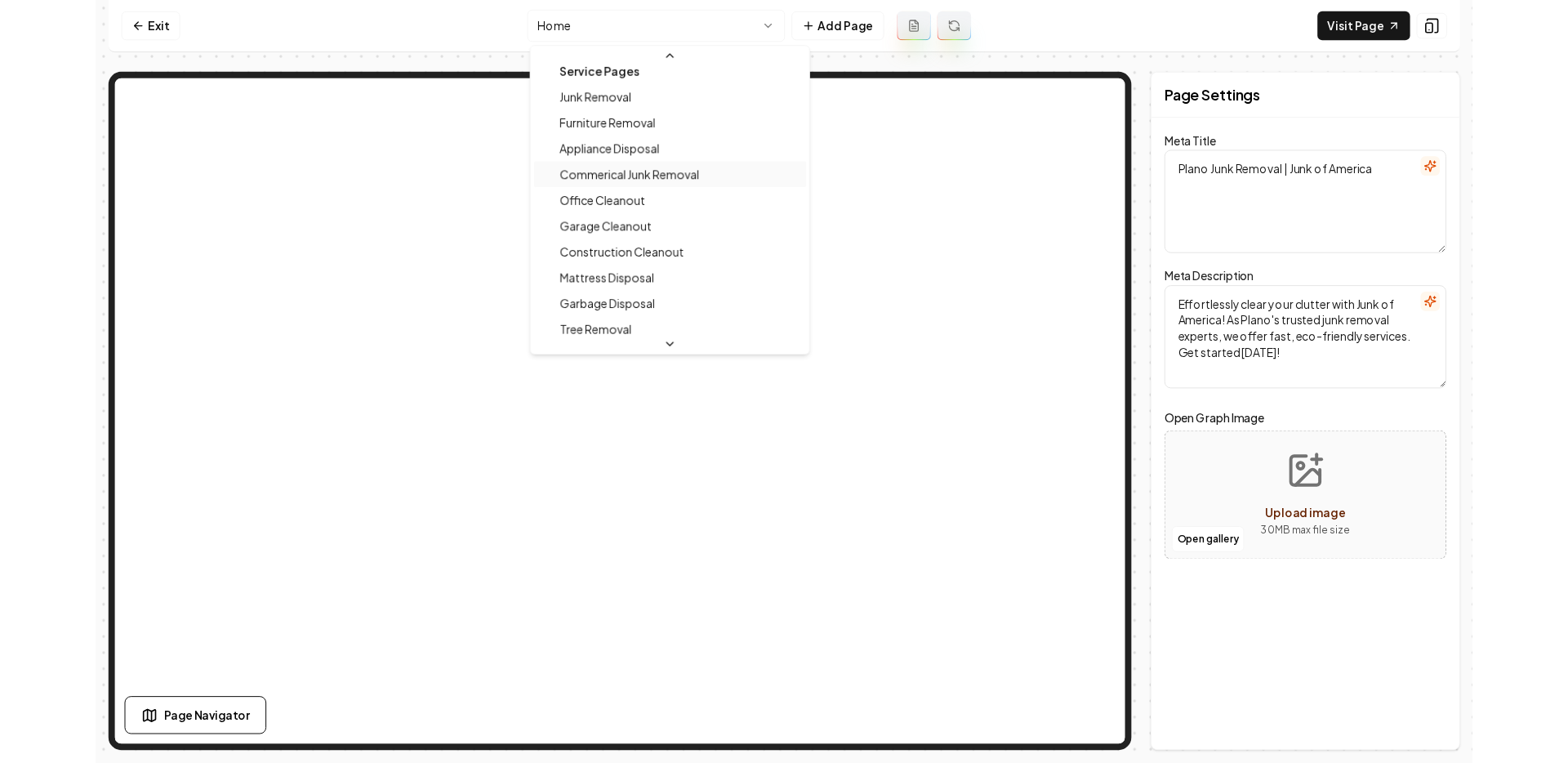
scroll to position [169, 0]
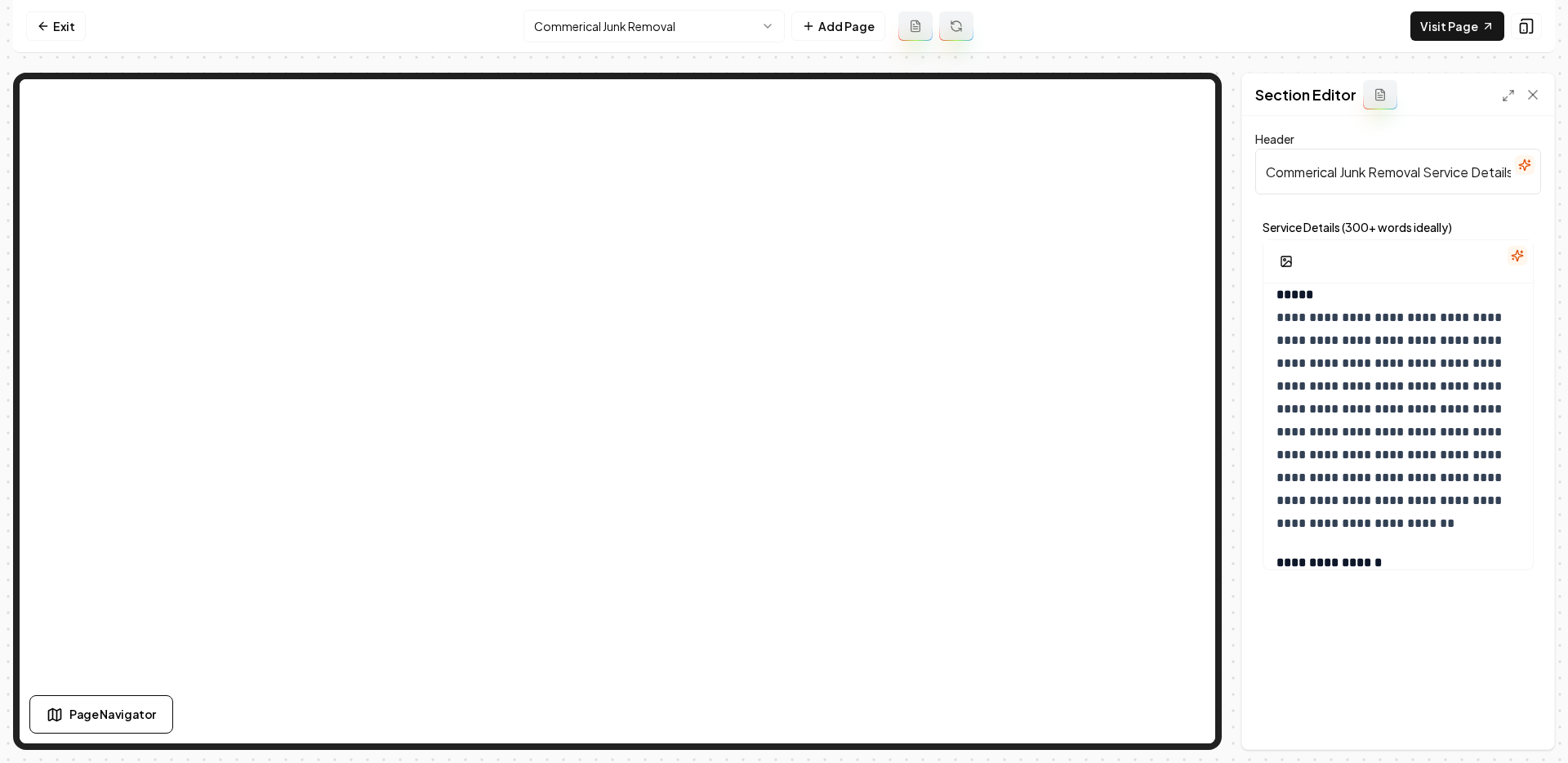
scroll to position [52, 0]
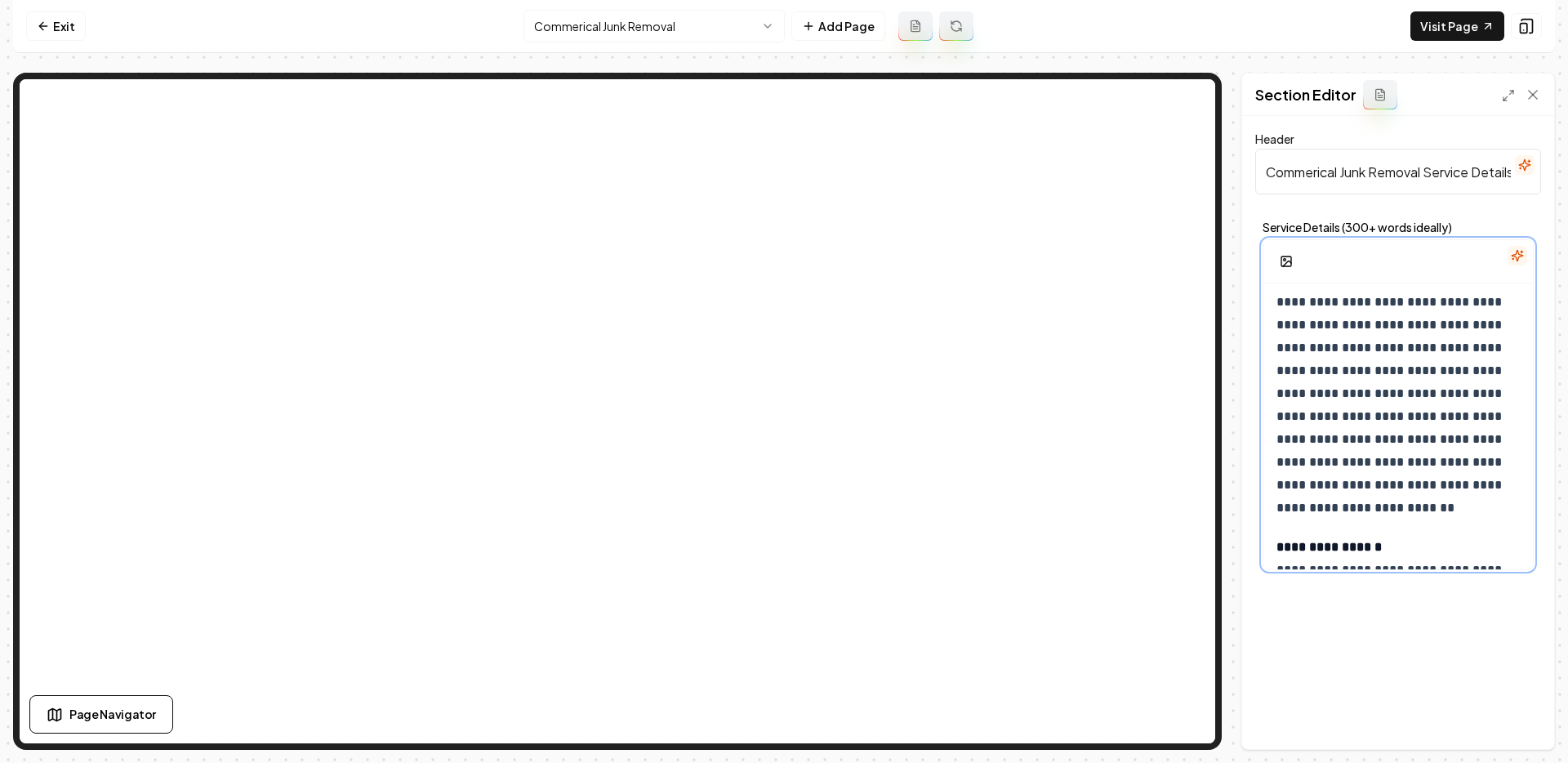
click at [1396, 391] on p "**********" at bounding box center [1397, 382] width 244 height 275
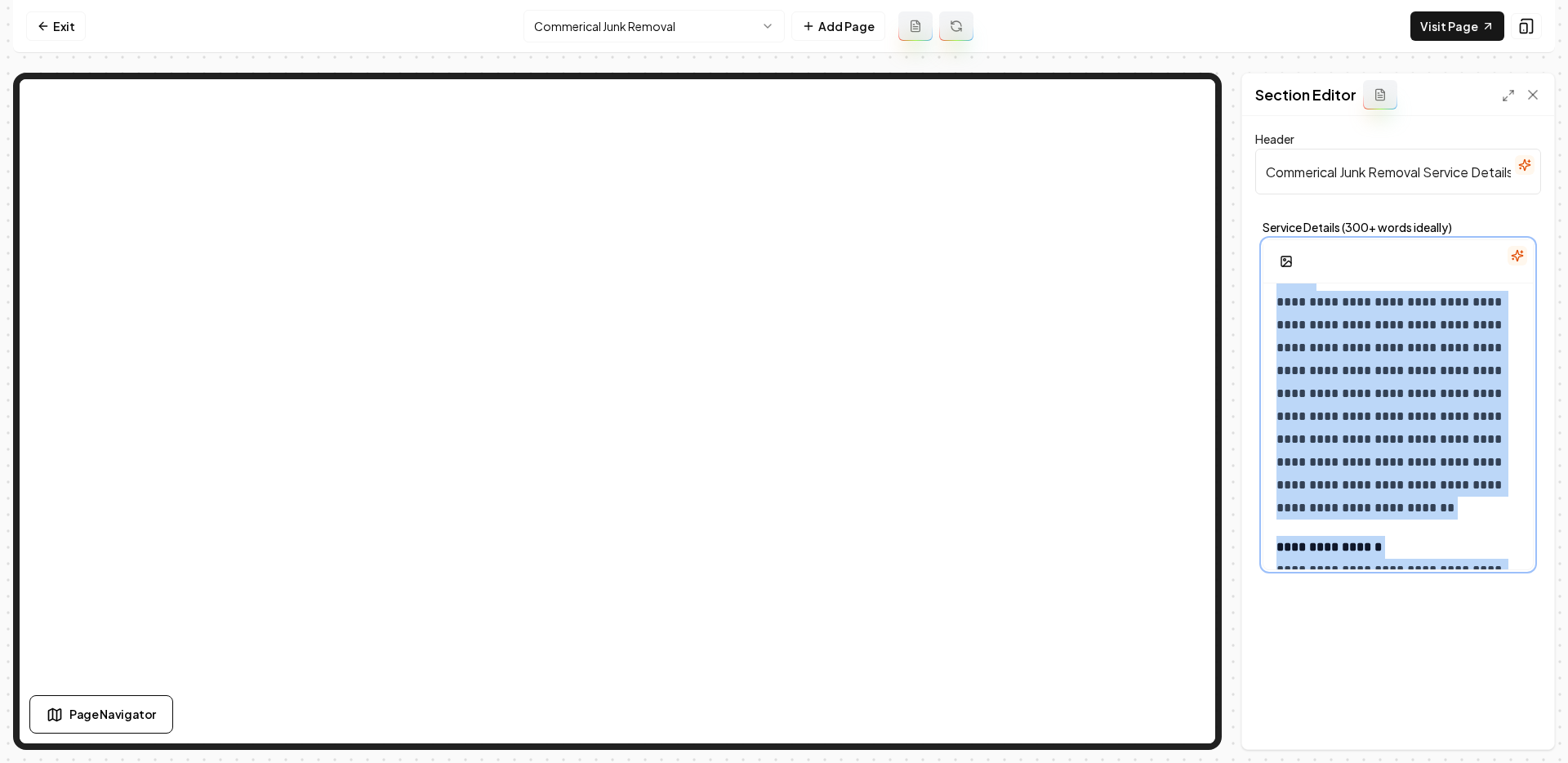
copy div "**********"
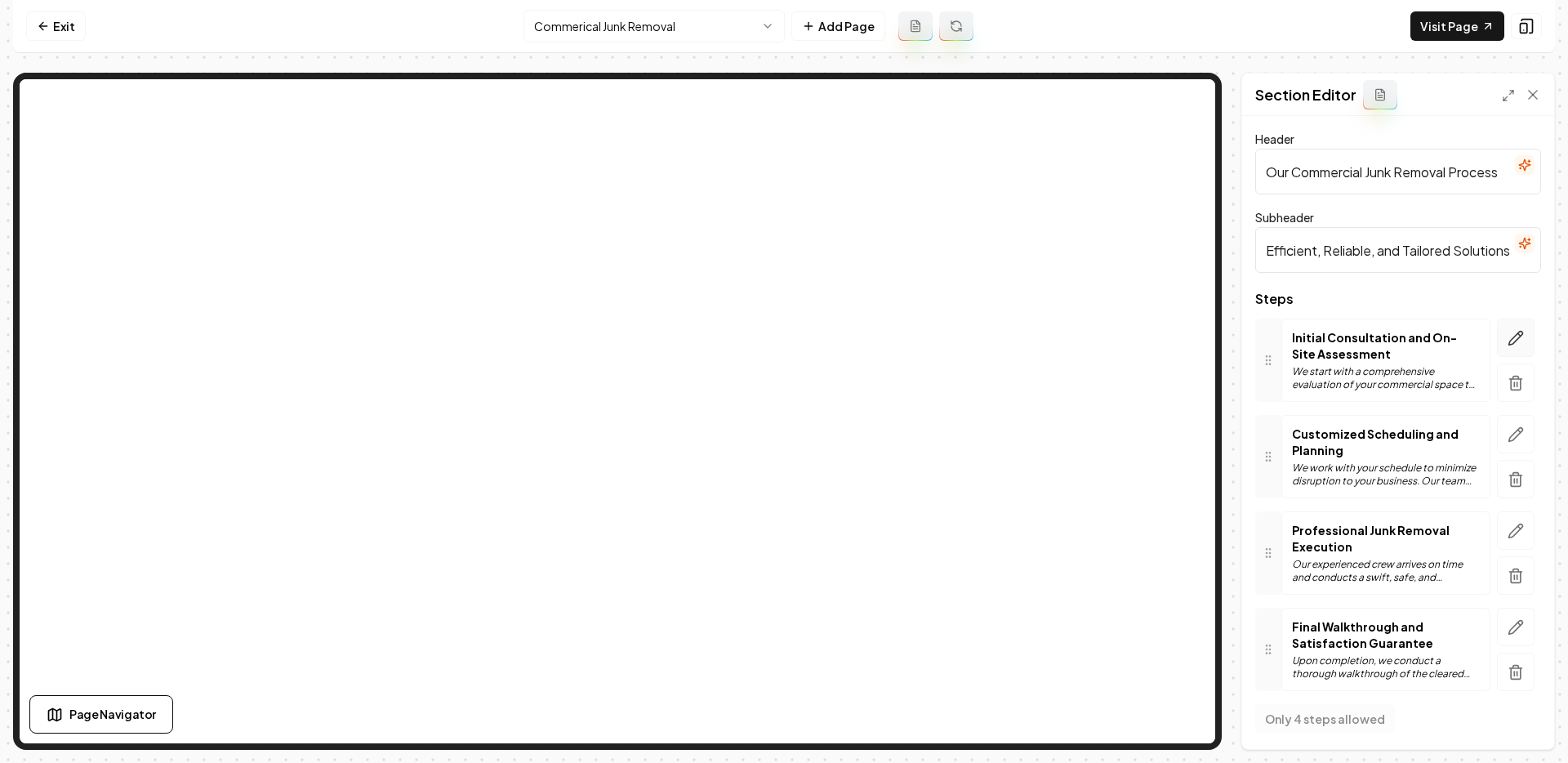
click at [1396, 340] on icon "button" at bounding box center [1516, 338] width 16 height 16
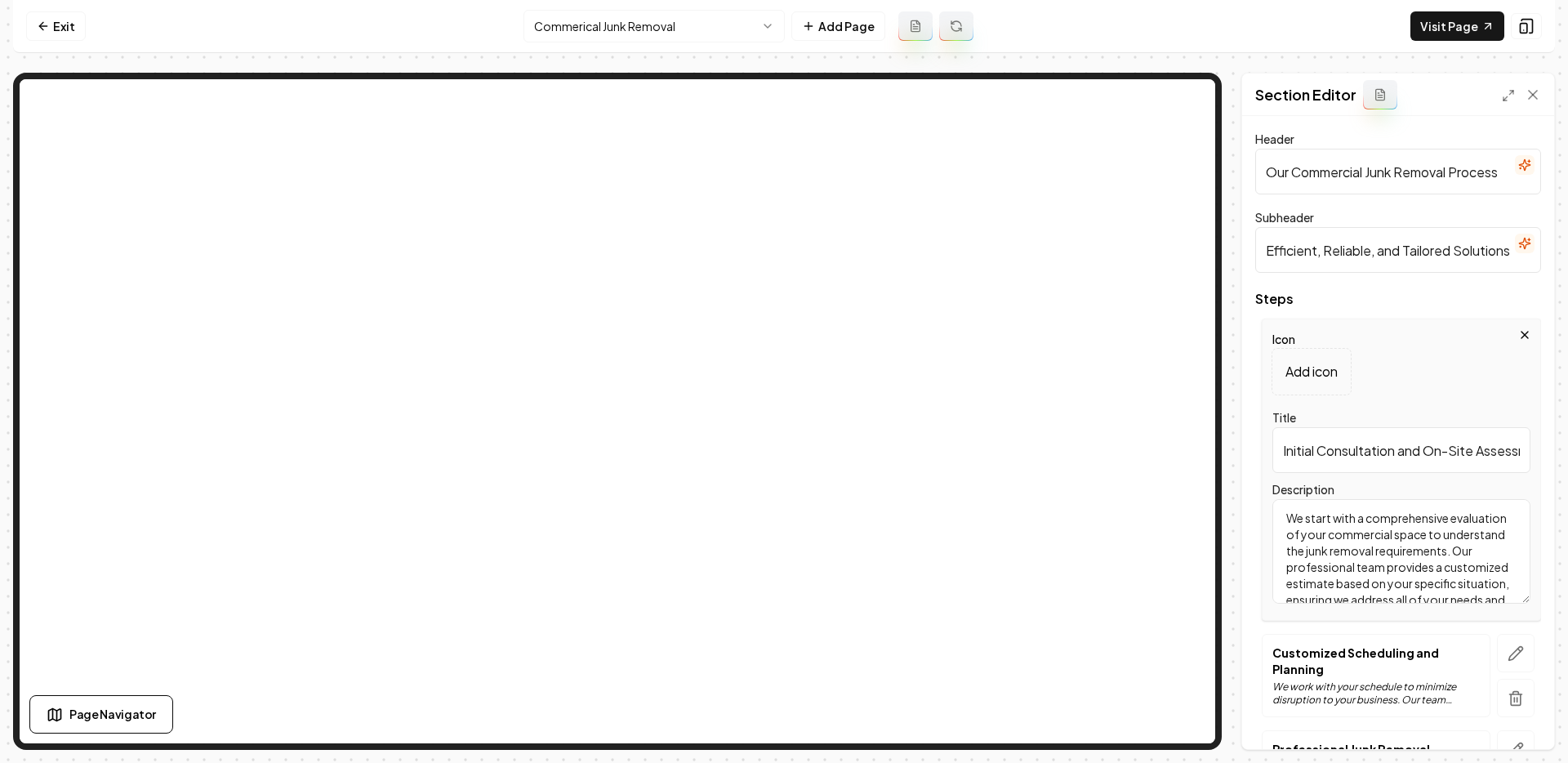
click at [1348, 451] on input "Initial Consultation and On-Site Assessment" at bounding box center [1401, 450] width 258 height 46
click at [1347, 547] on textarea "We start with a comprehensive evaluation of your commercial space to understand…" at bounding box center [1401, 551] width 258 height 104
click at [1396, 646] on icon "button" at bounding box center [1516, 654] width 16 height 16
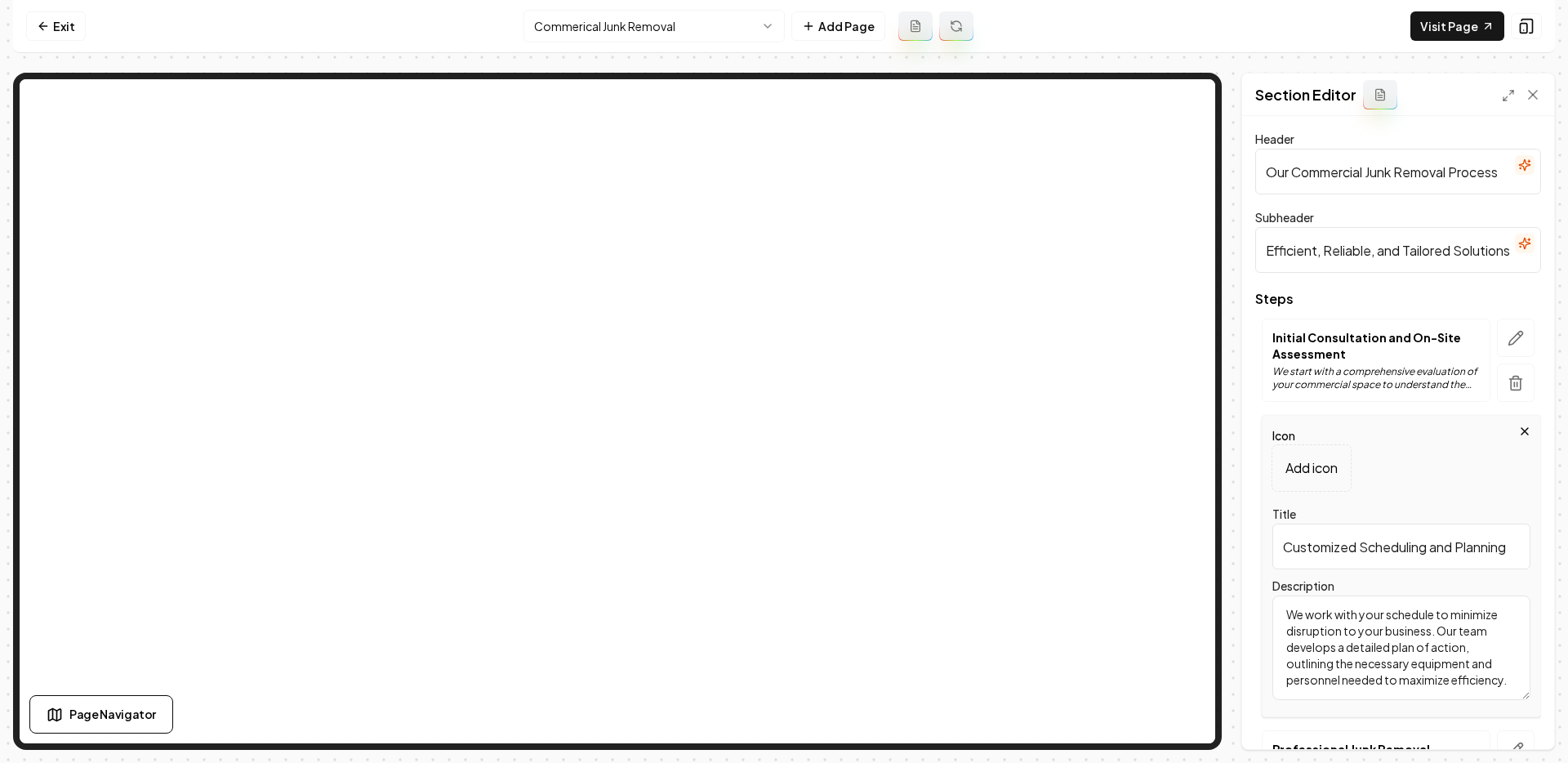
click at [1361, 660] on textarea "We work with your schedule to minimize disruption to your business. Our team de…" at bounding box center [1401, 647] width 258 height 104
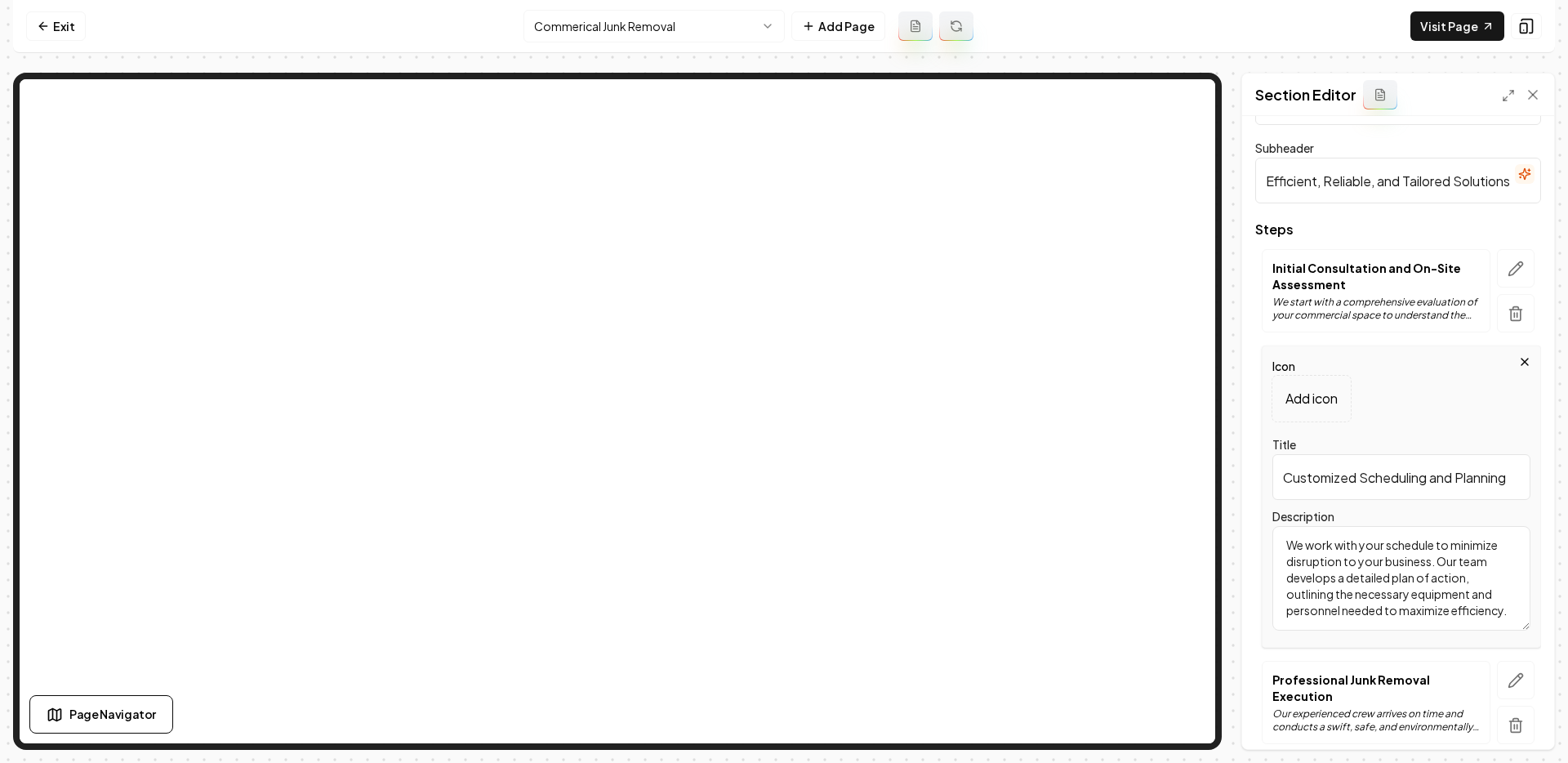
scroll to position [207, 0]
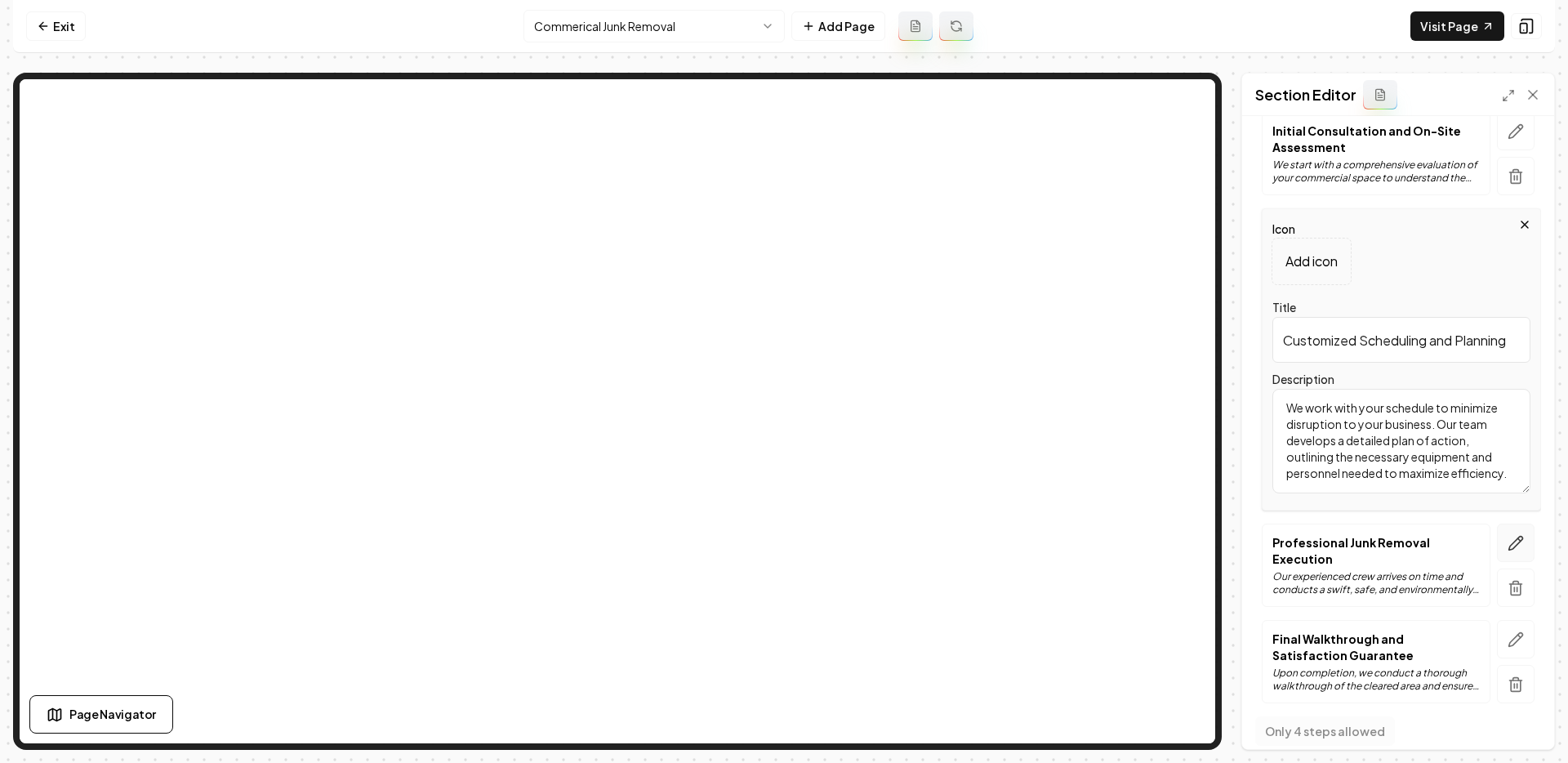
click at [1396, 535] on icon "button" at bounding box center [1516, 543] width 16 height 16
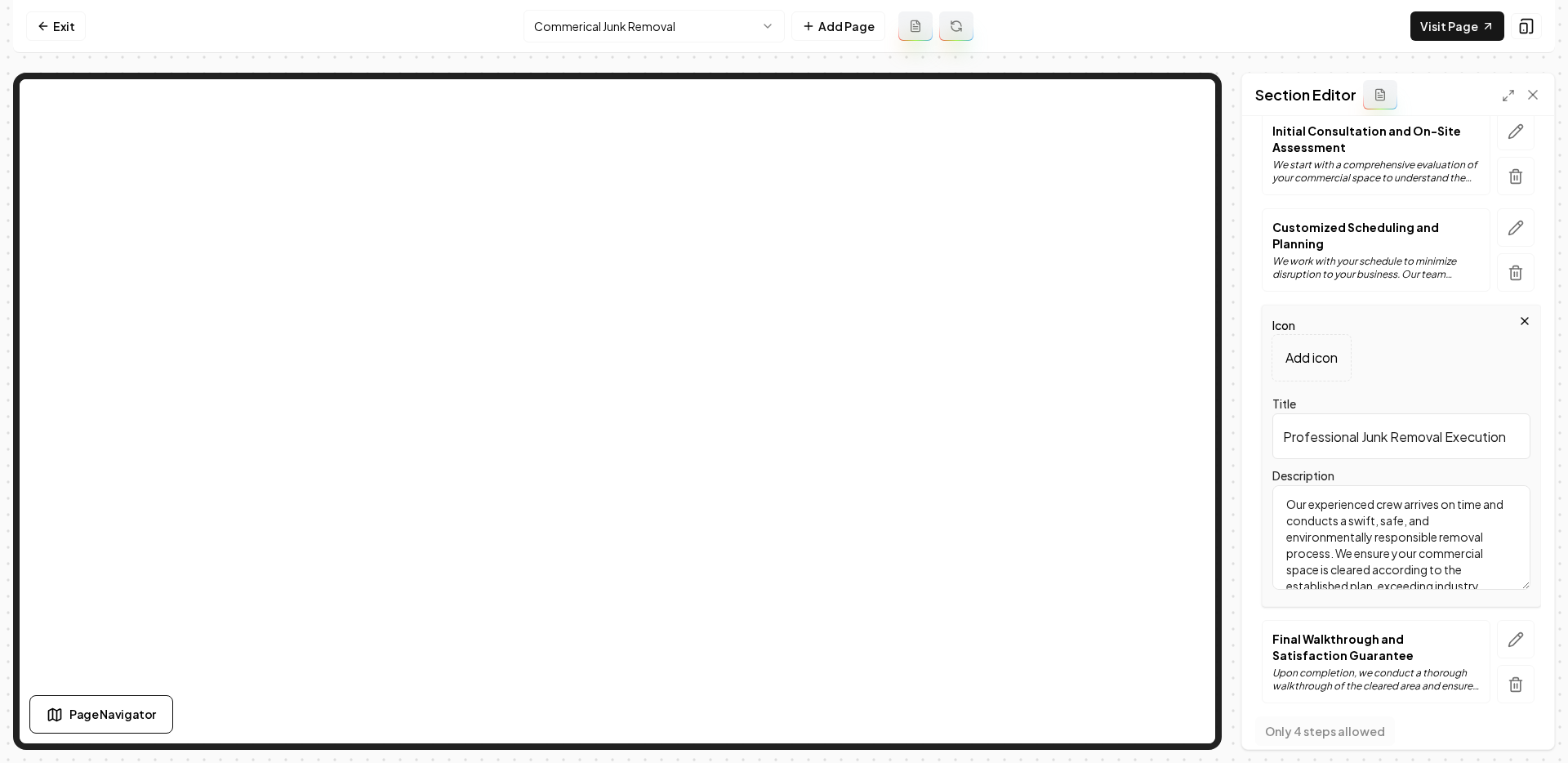
click at [1361, 413] on input "Professional Junk Removal Execution" at bounding box center [1401, 436] width 258 height 46
click at [1347, 502] on textarea "Our experienced crew arrives on time and conducts a swift, safe, and environmen…" at bounding box center [1401, 537] width 258 height 104
click at [1324, 632] on p "Final Walkthrough and Satisfaction Guarantee" at bounding box center [1375, 647] width 207 height 33
click at [1342, 666] on p "Upon completion, we conduct a thorough walkthrough of the cleared area and ensu…" at bounding box center [1375, 679] width 207 height 26
click at [1396, 632] on icon "button" at bounding box center [1516, 640] width 16 height 16
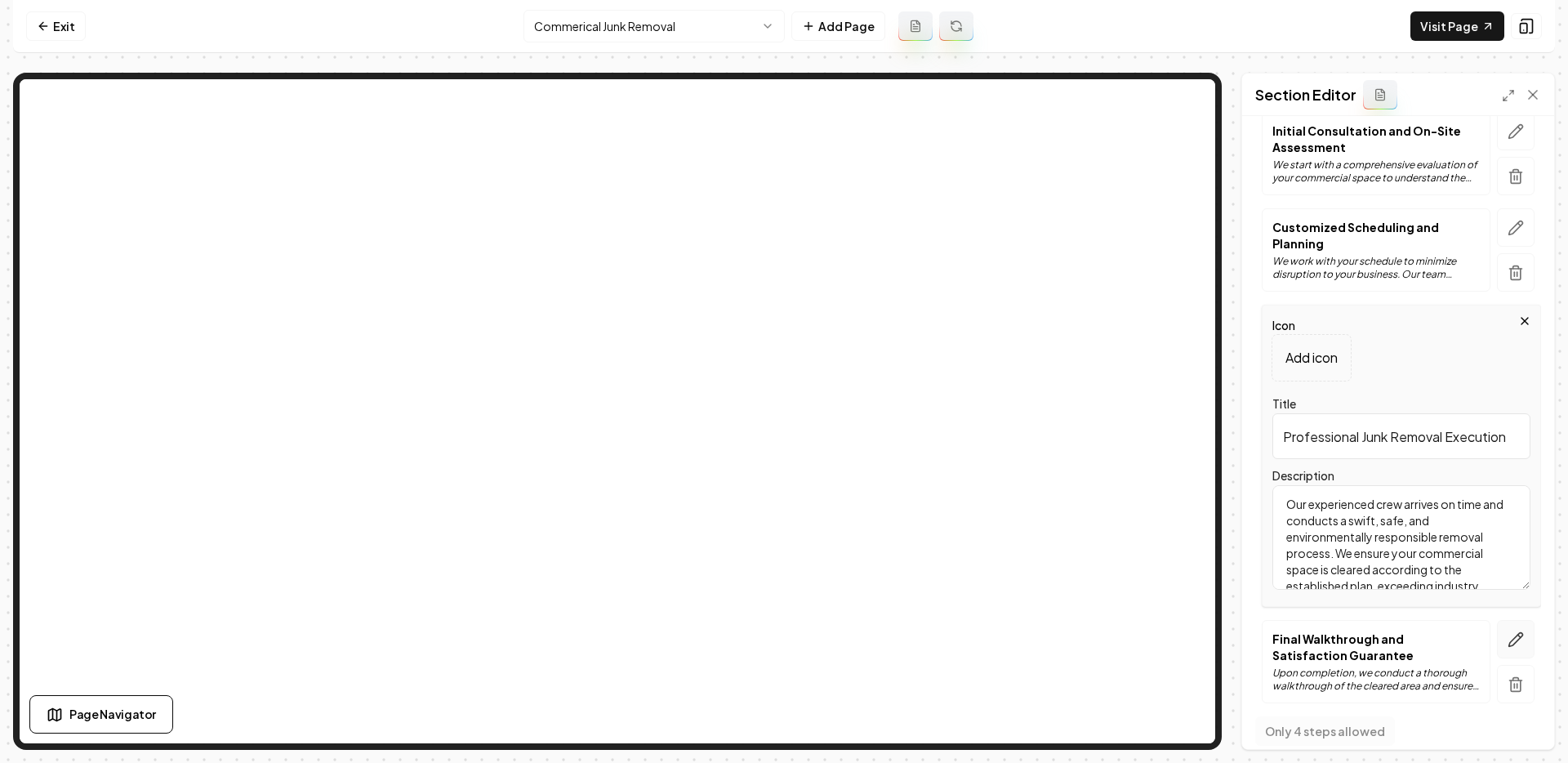
scroll to position [190, 0]
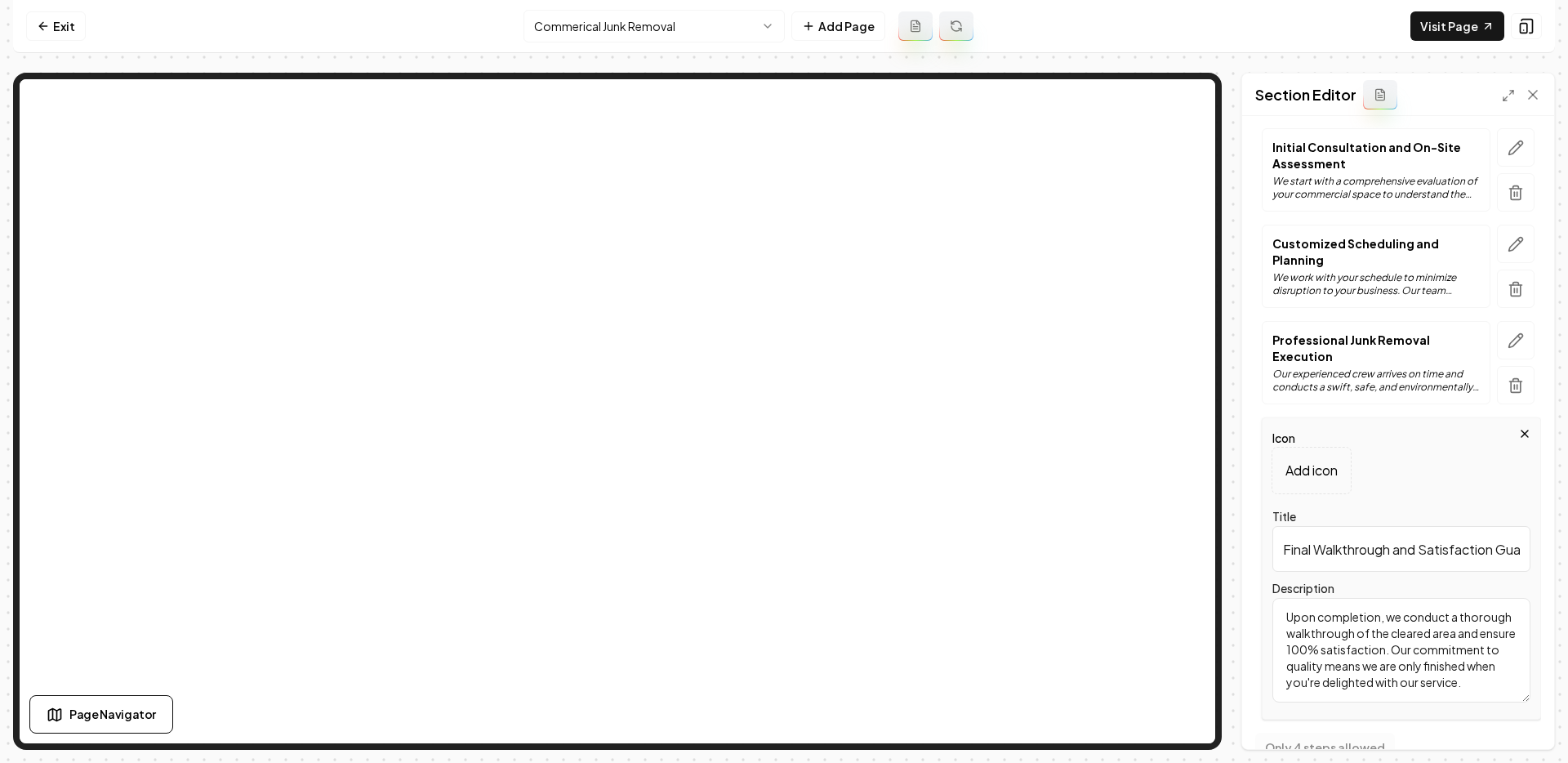
click at [1360, 526] on input "Final Walkthrough and Satisfaction Guarantee" at bounding box center [1401, 549] width 258 height 46
click at [1383, 607] on textarea "Upon completion, we conduct a thorough walkthrough of the cleared area and ensu…" at bounding box center [1401, 650] width 258 height 104
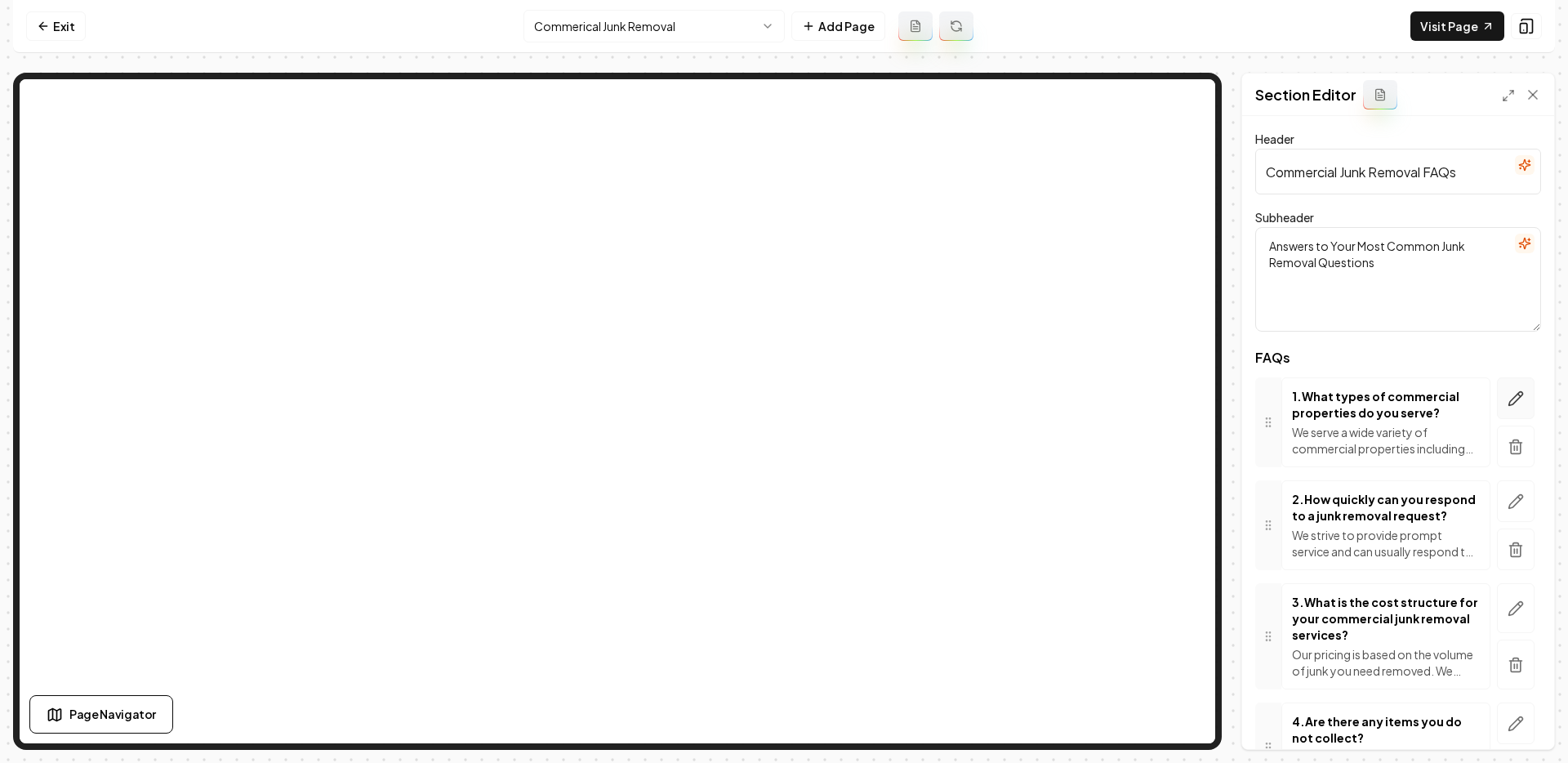
click at [1396, 392] on icon "button" at bounding box center [1516, 398] width 14 height 14
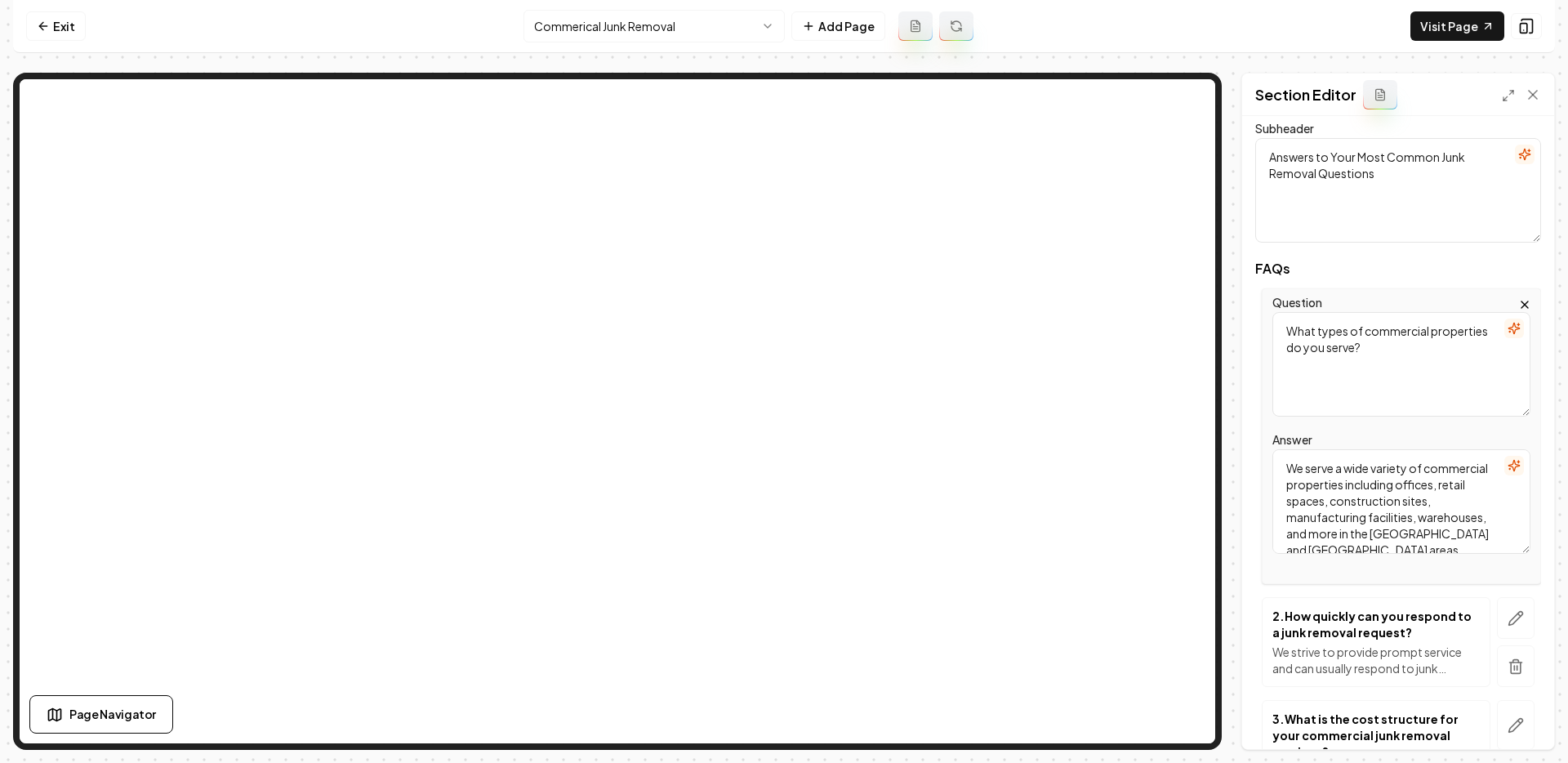
scroll to position [92, 0]
click at [1376, 502] on textarea "We serve a wide variety of commercial properties including offices, retail spac…" at bounding box center [1401, 499] width 258 height 104
click at [1396, 614] on icon "button" at bounding box center [1516, 616] width 16 height 16
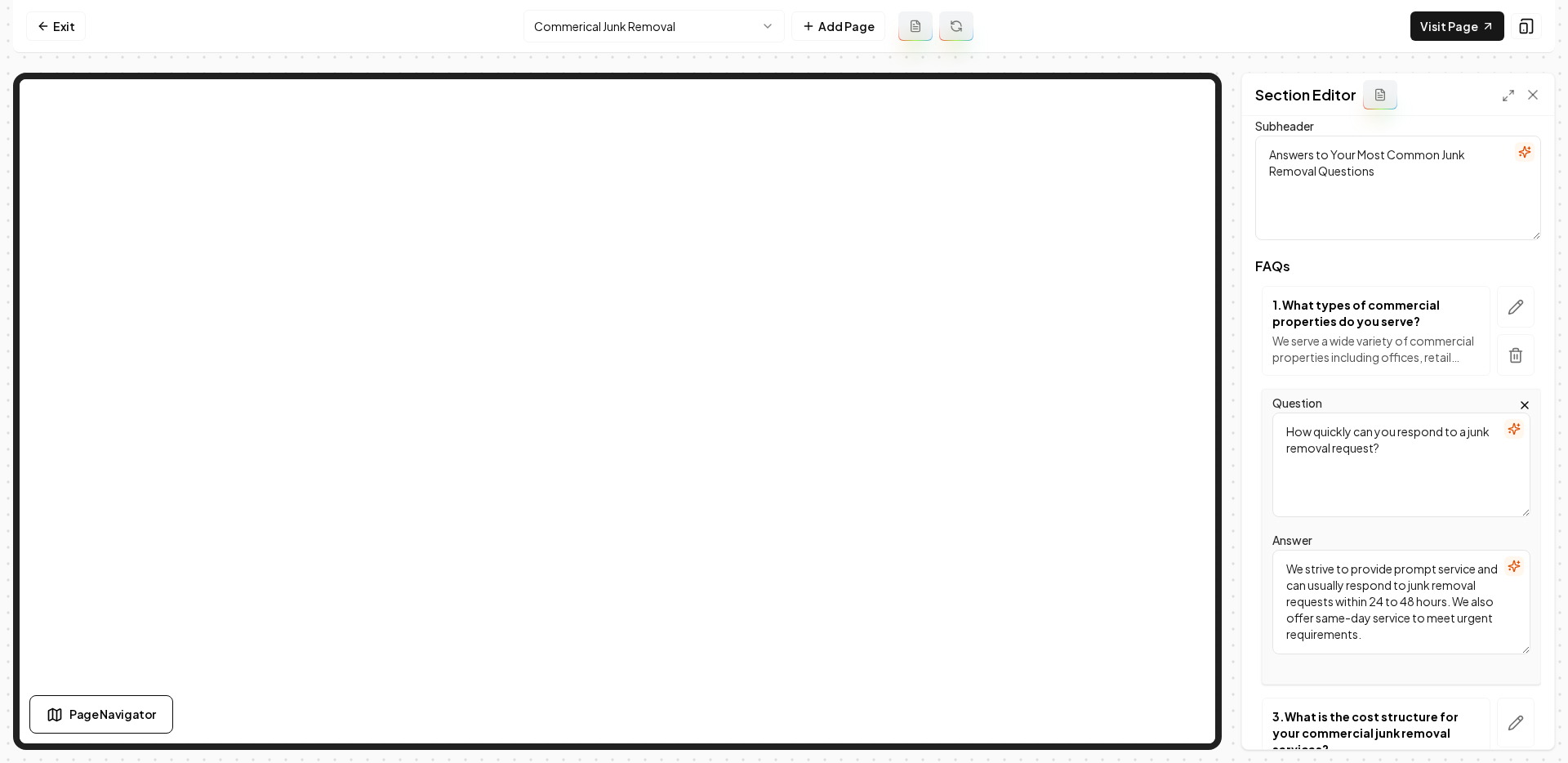
click at [1396, 455] on textarea "How quickly can you respond to a junk removal request?" at bounding box center [1401, 464] width 258 height 104
click at [1385, 596] on textarea "We strive to provide prompt service and can usually respond to junk removal req…" at bounding box center [1401, 601] width 258 height 104
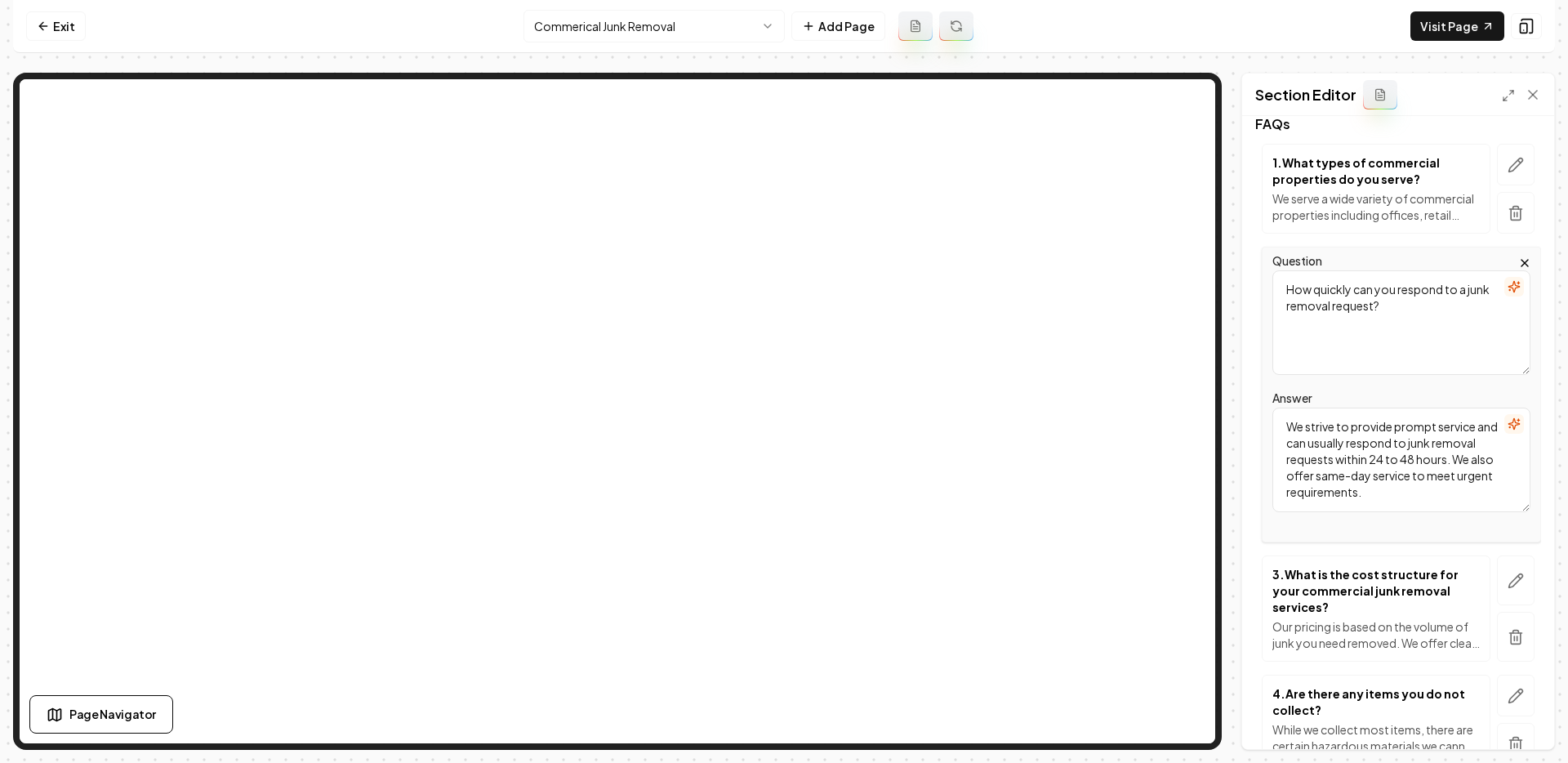
scroll to position [316, 0]
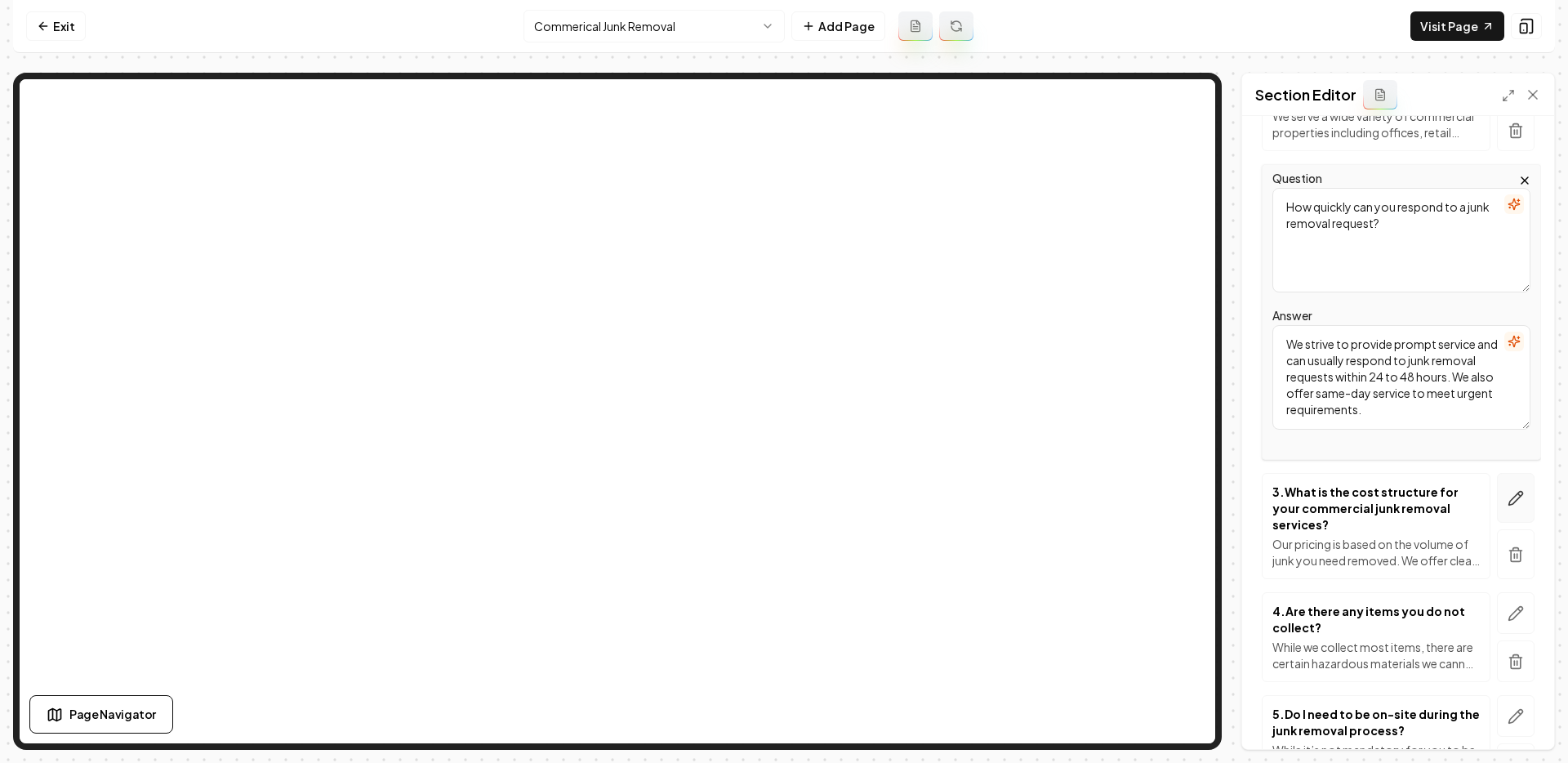
click at [1396, 495] on icon "button" at bounding box center [1516, 497] width 14 height 14
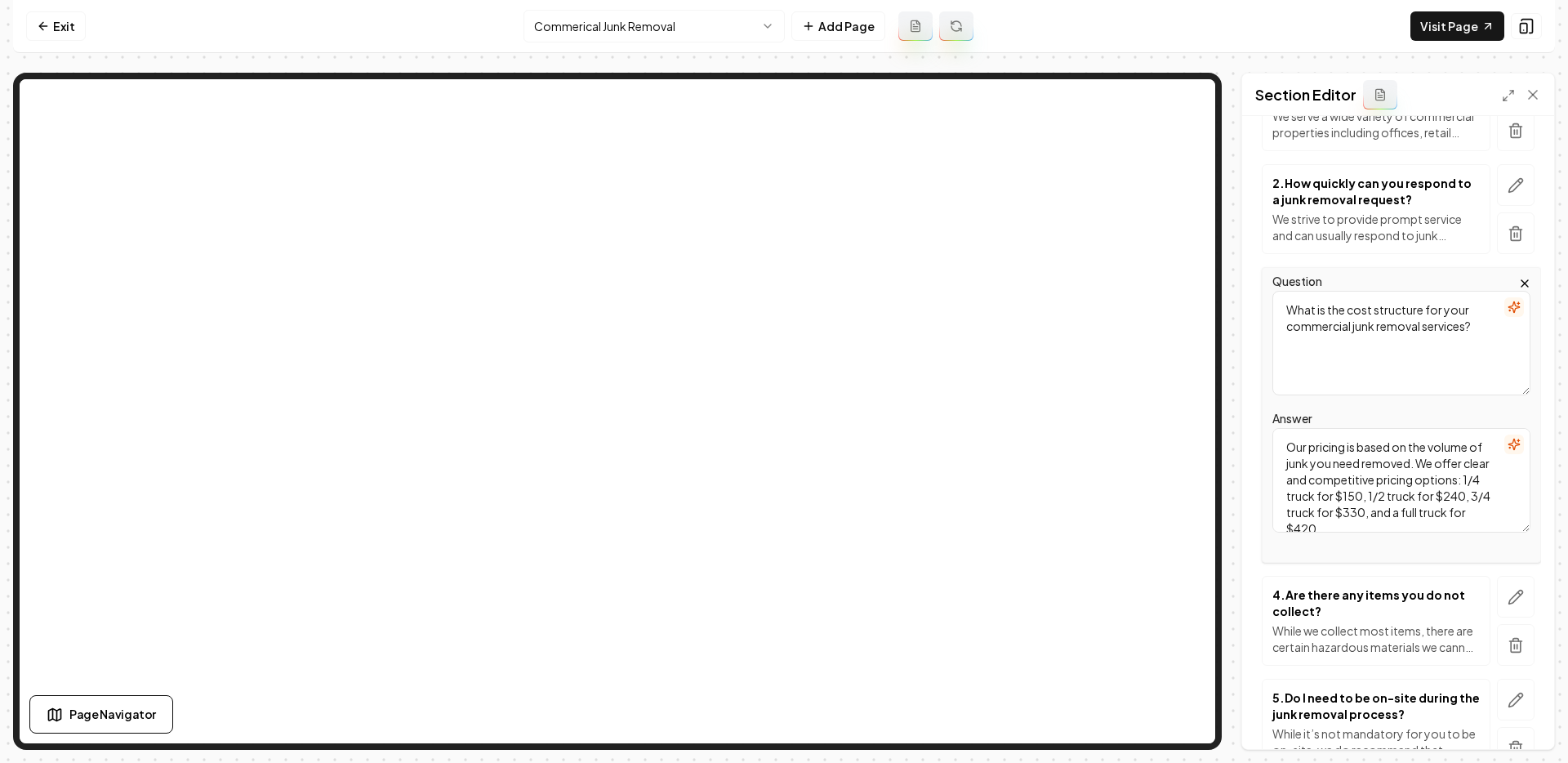
click at [1383, 482] on textarea "Our pricing is based on the volume of junk you need removed. We offer clear and…" at bounding box center [1401, 480] width 258 height 104
click at [1372, 336] on textarea "What is the cost structure for your commercial junk removal services?" at bounding box center [1401, 342] width 258 height 104
click at [1392, 481] on textarea "Our pricing is based on the volume of junk you need removed. We offer clear and…" at bounding box center [1401, 480] width 258 height 104
click at [1396, 593] on icon "button" at bounding box center [1516, 596] width 14 height 14
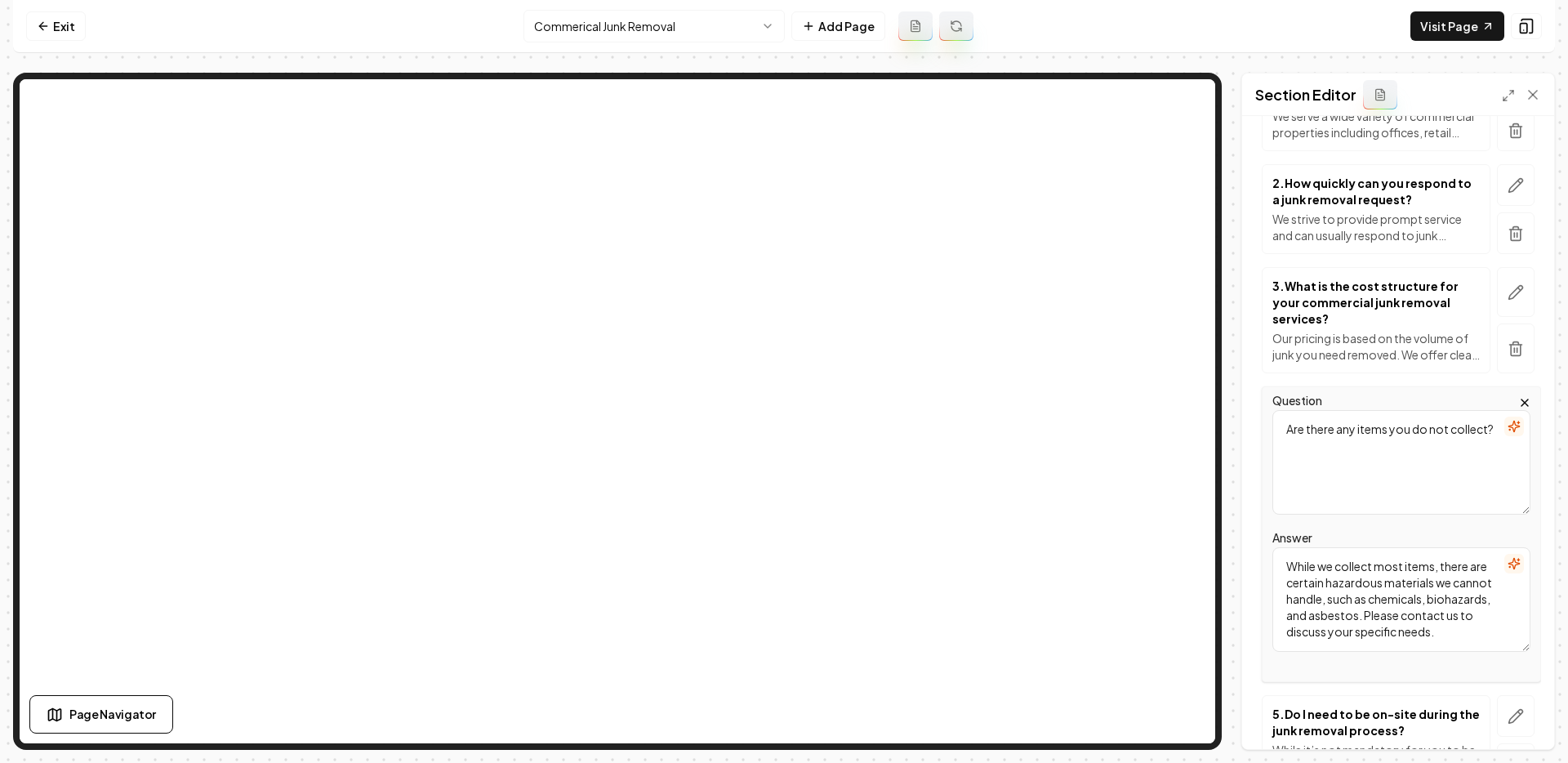
click at [1389, 442] on textarea "Are there any items you do not collect?" at bounding box center [1401, 462] width 258 height 104
click at [1361, 581] on textarea "While we collect most items, there are certain hazardous materials we cannot ha…" at bounding box center [1401, 599] width 258 height 104
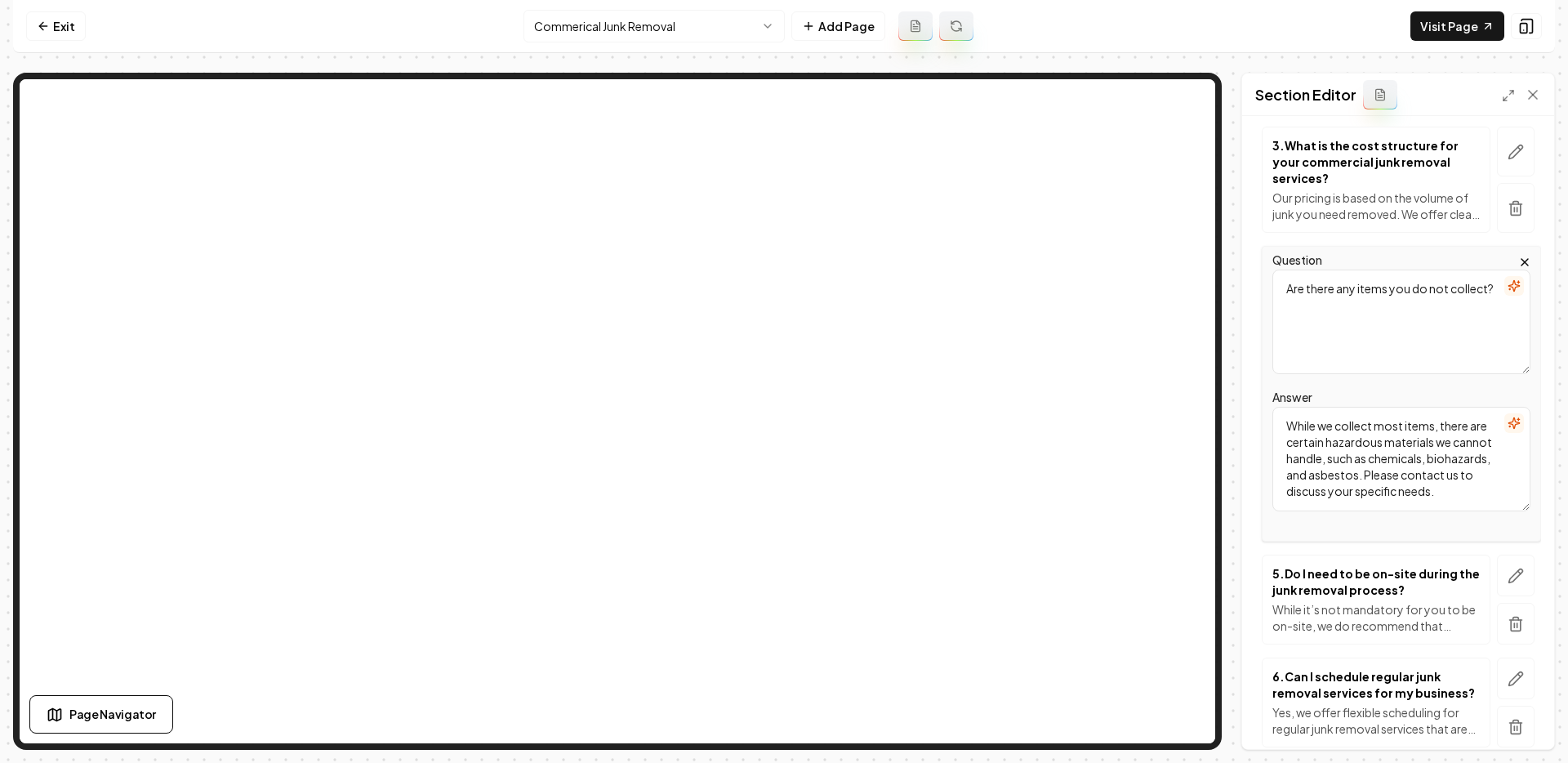
scroll to position [500, 0]
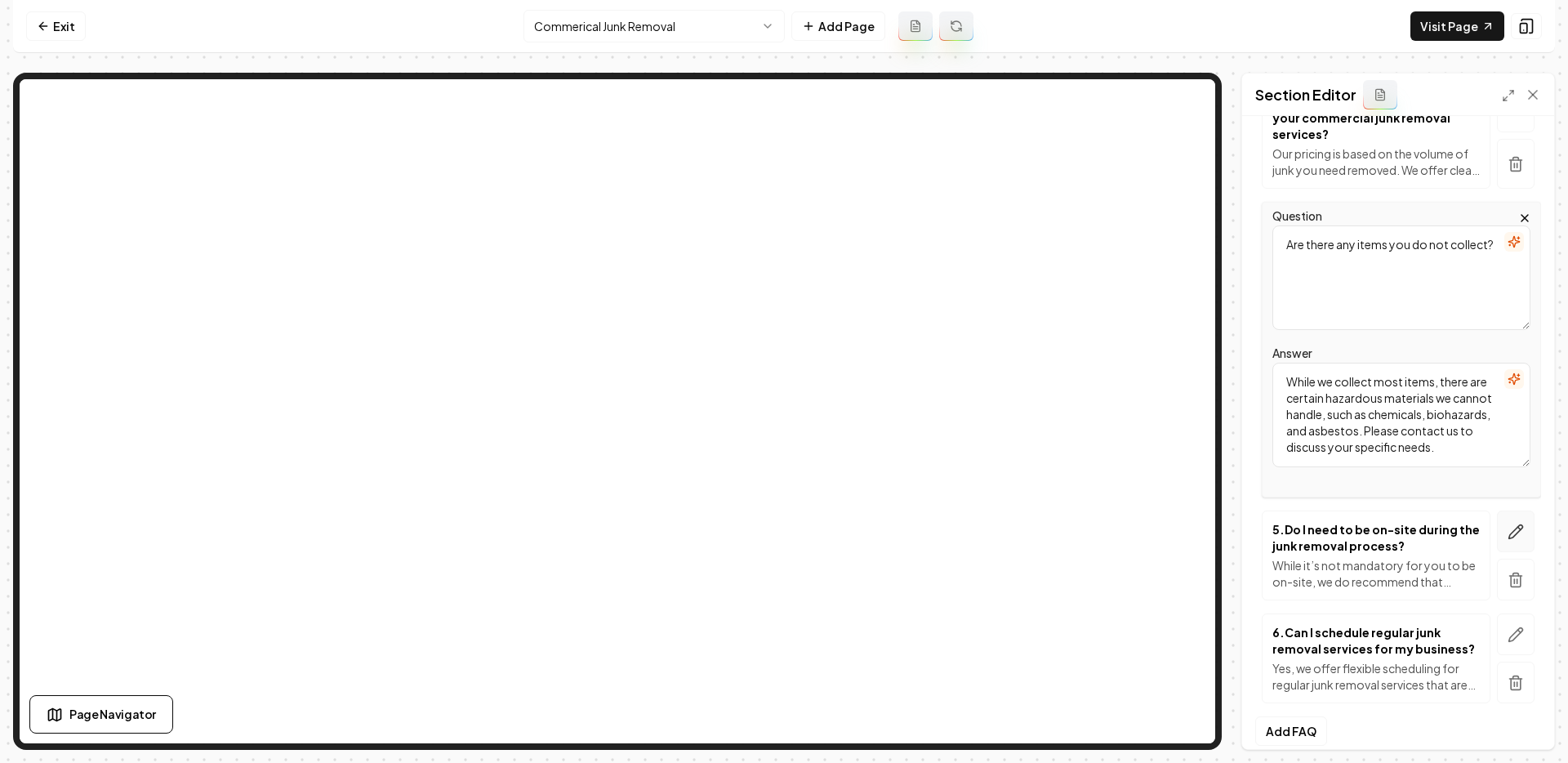
click at [1396, 523] on icon "button" at bounding box center [1516, 532] width 16 height 16
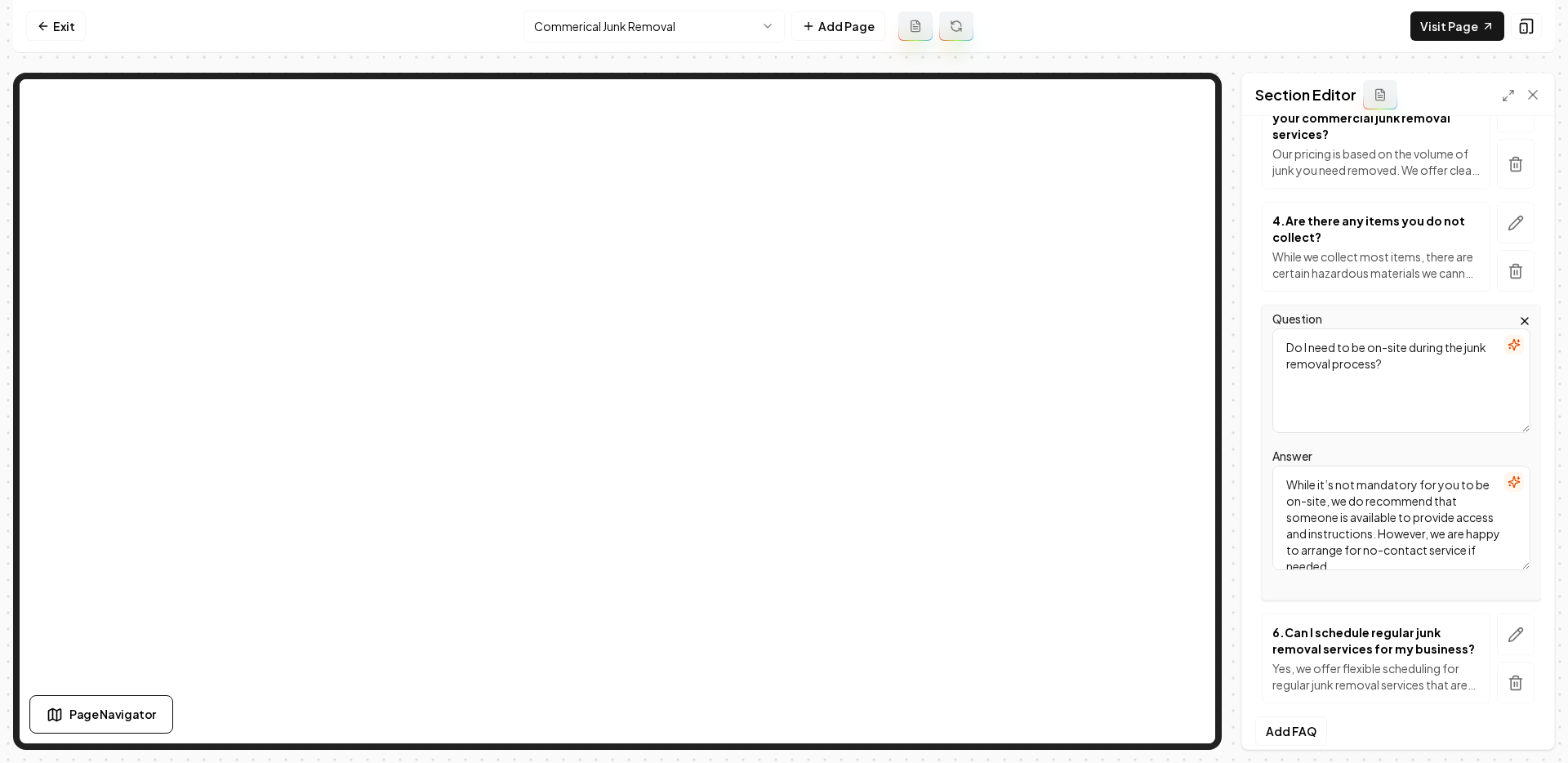
click at [1380, 377] on textarea "Do I need to be on-site during the junk removal process?" at bounding box center [1401, 380] width 258 height 104
click at [1385, 505] on textarea "While it’s not mandatory for you to be on-site, we do recommend that someone is…" at bounding box center [1401, 518] width 258 height 104
click at [1396, 616] on button "button" at bounding box center [1516, 634] width 38 height 42
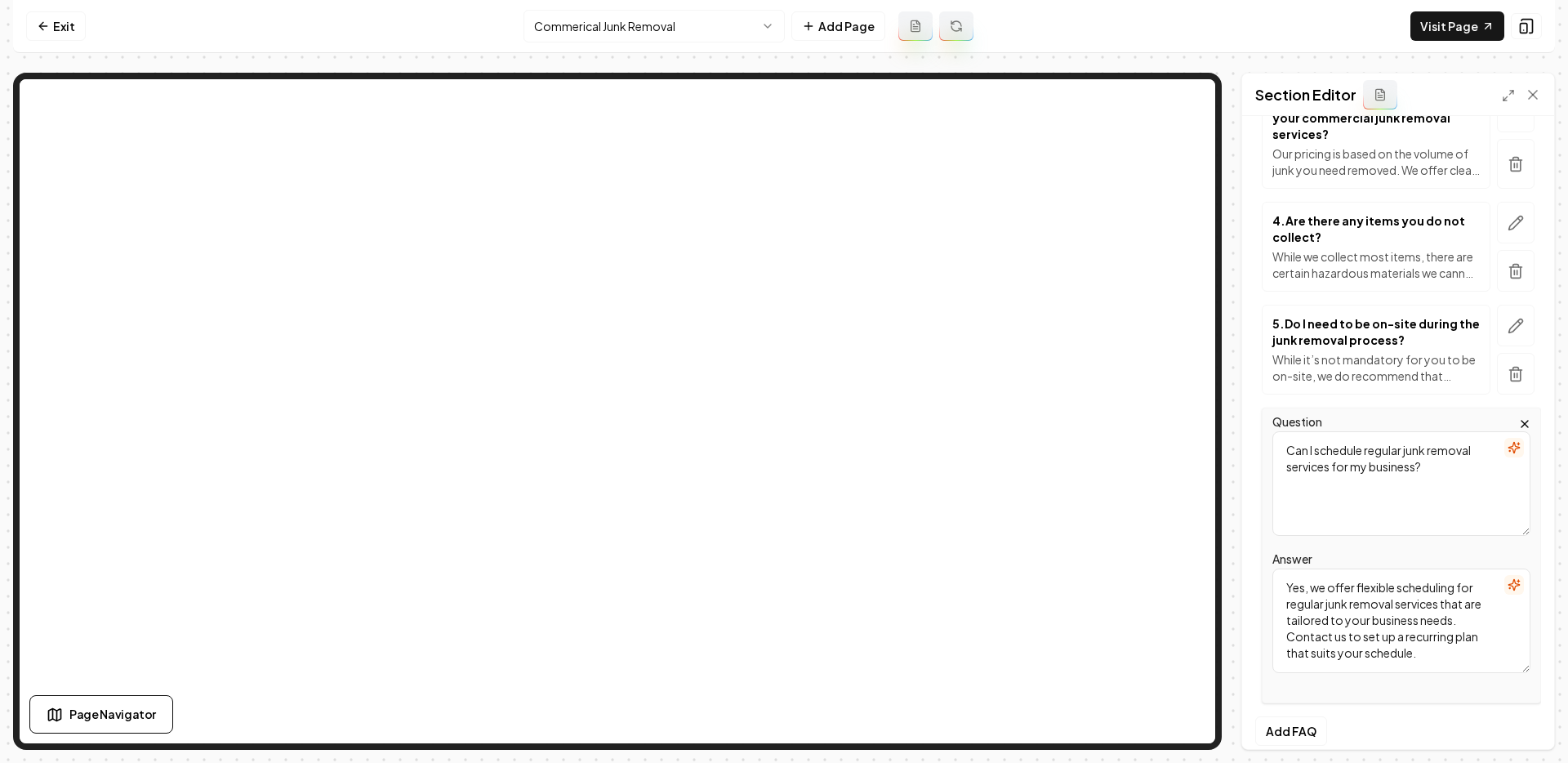
click at [1393, 492] on textarea "Can I schedule regular junk removal services for my business?" at bounding box center [1401, 483] width 258 height 104
click at [1383, 596] on textarea "Yes, we offer flexible scheduling for regular junk removal services that are ta…" at bounding box center [1401, 620] width 258 height 104
click at [1396, 26] on link "Visit Page" at bounding box center [1456, 26] width 93 height 30
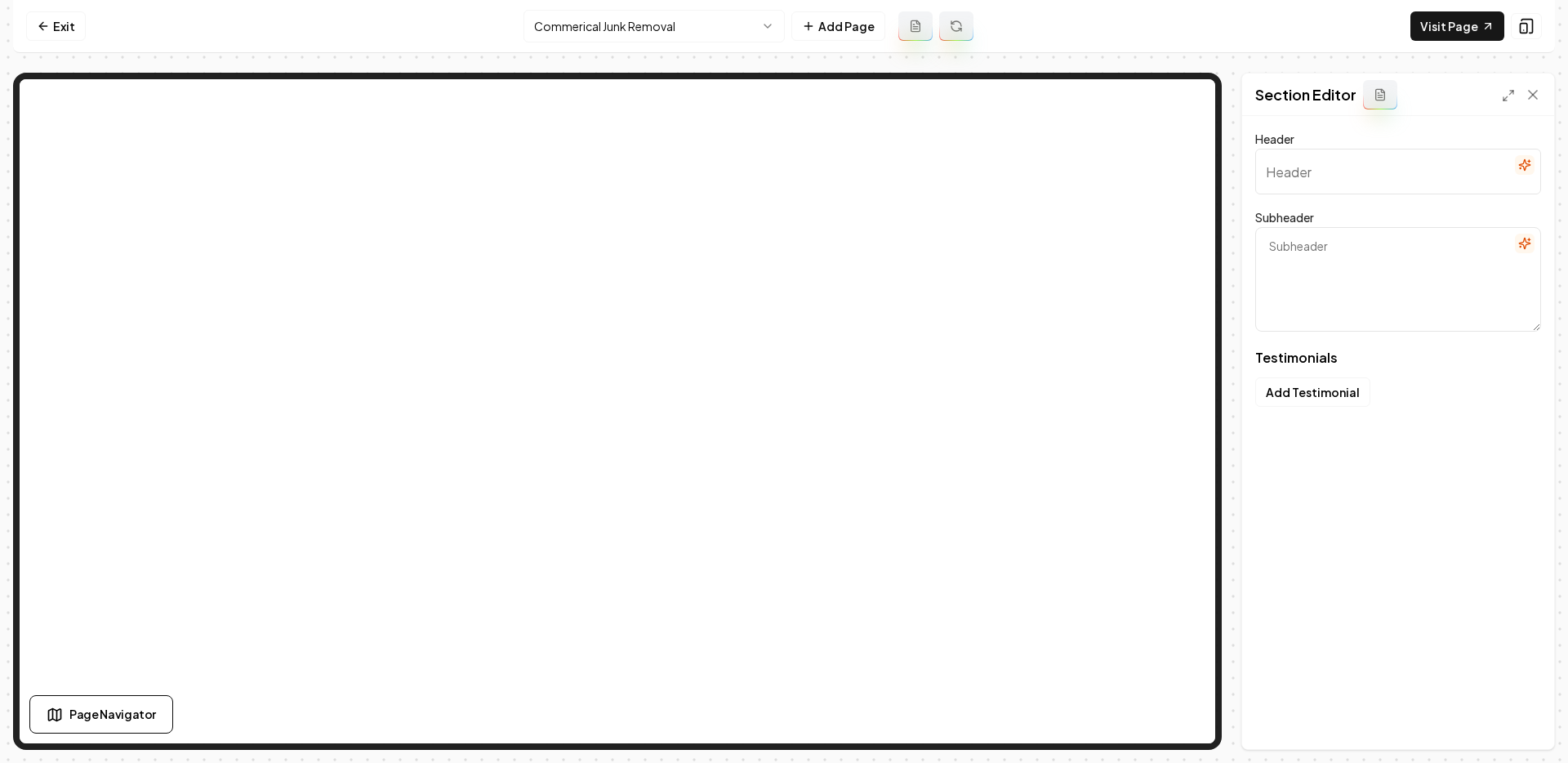
type input "Testimonials that tell the story"
type textarea "Straight from those who know our work"
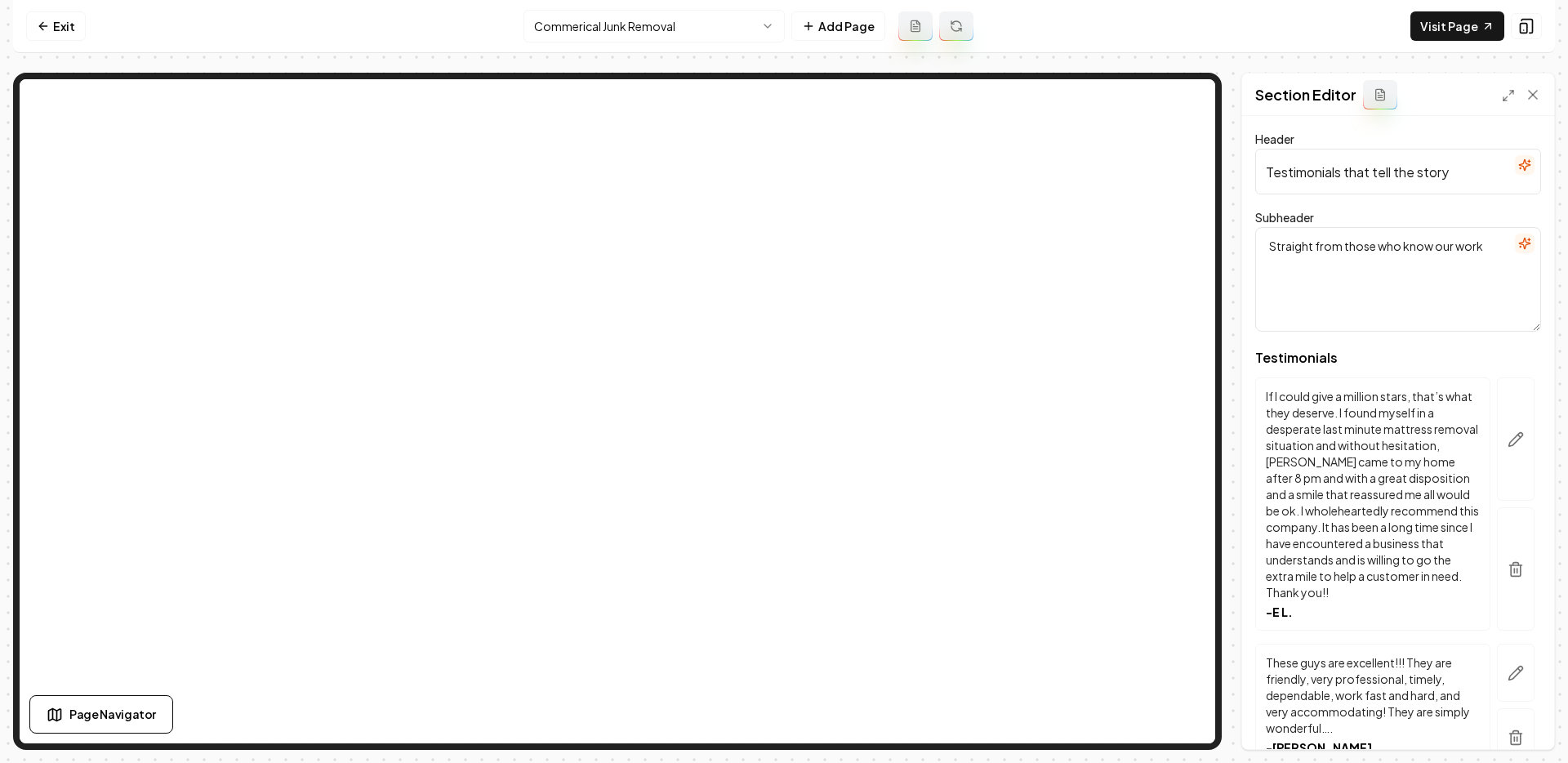
click at [1371, 173] on input "Testimonials that tell the story" at bounding box center [1397, 171] width 285 height 46
click at [1320, 270] on textarea "Straight from those who know our work" at bounding box center [1397, 279] width 285 height 104
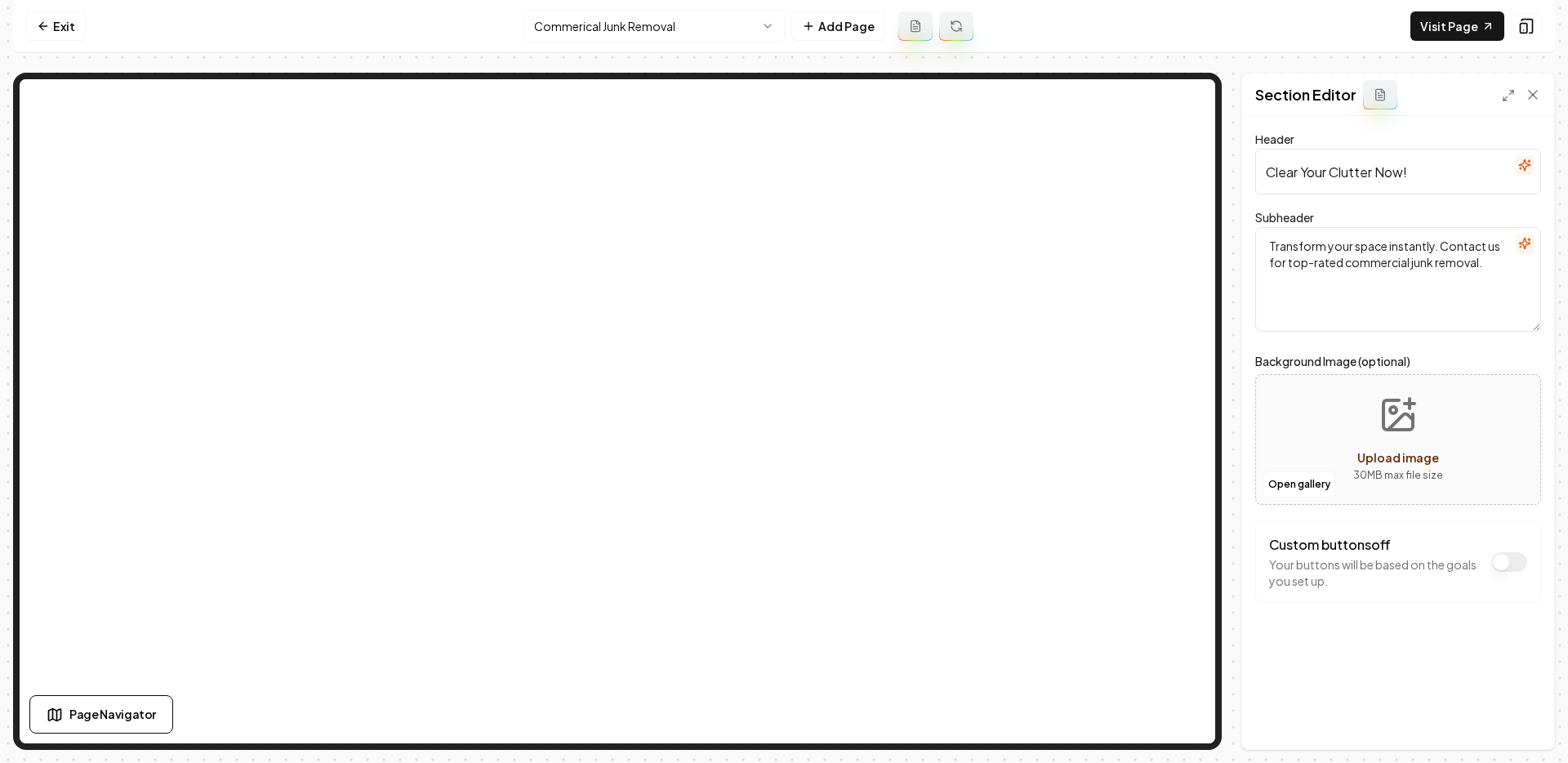
click at [1385, 286] on textarea "Transform your space instantly. Contact us for top-rated commercial junk remova…" at bounding box center [1397, 279] width 285 height 104
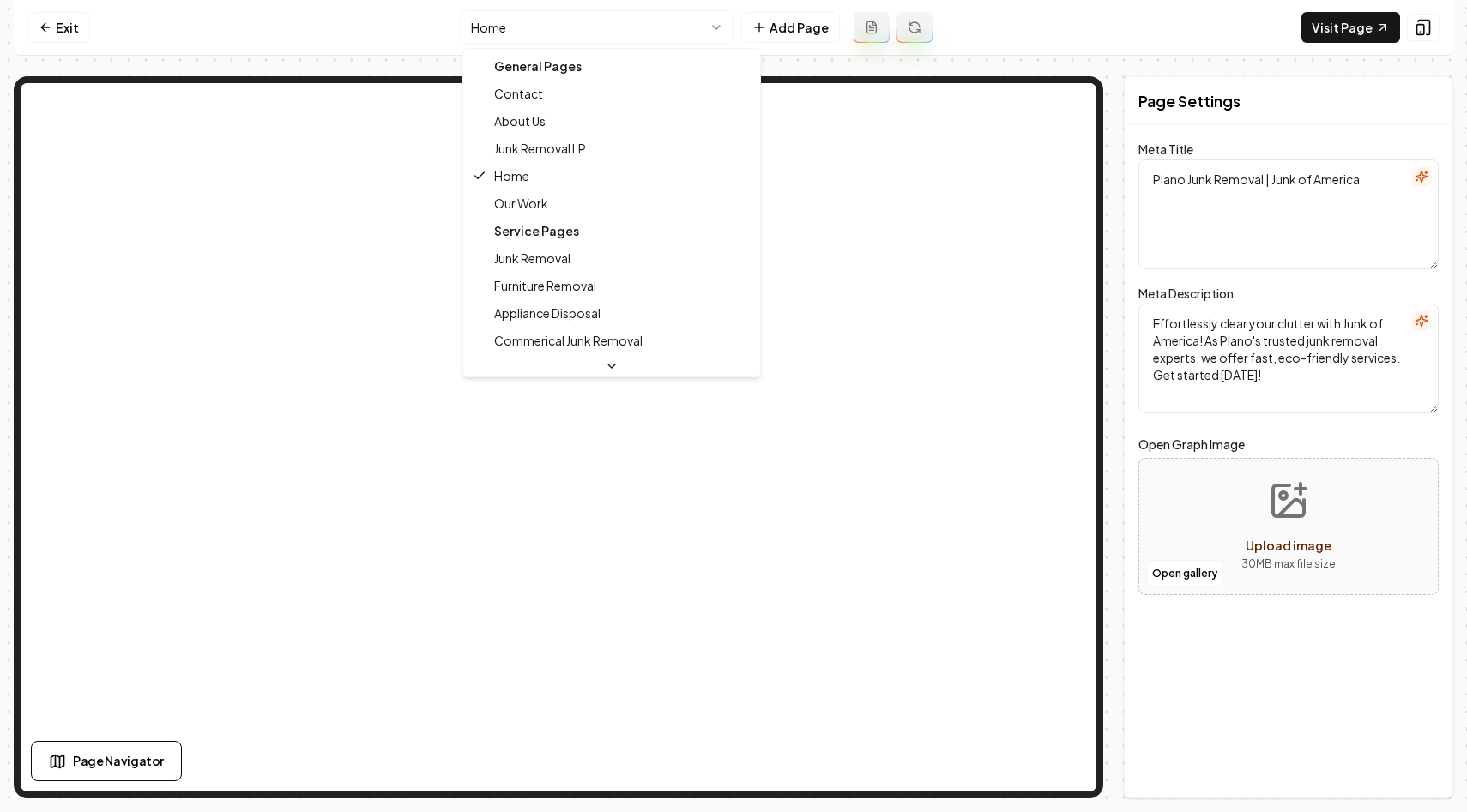
click at [718, 31] on html "Computer Required This feature is only available on a computer. Please switch t…" at bounding box center [733, 406] width 1467 height 812
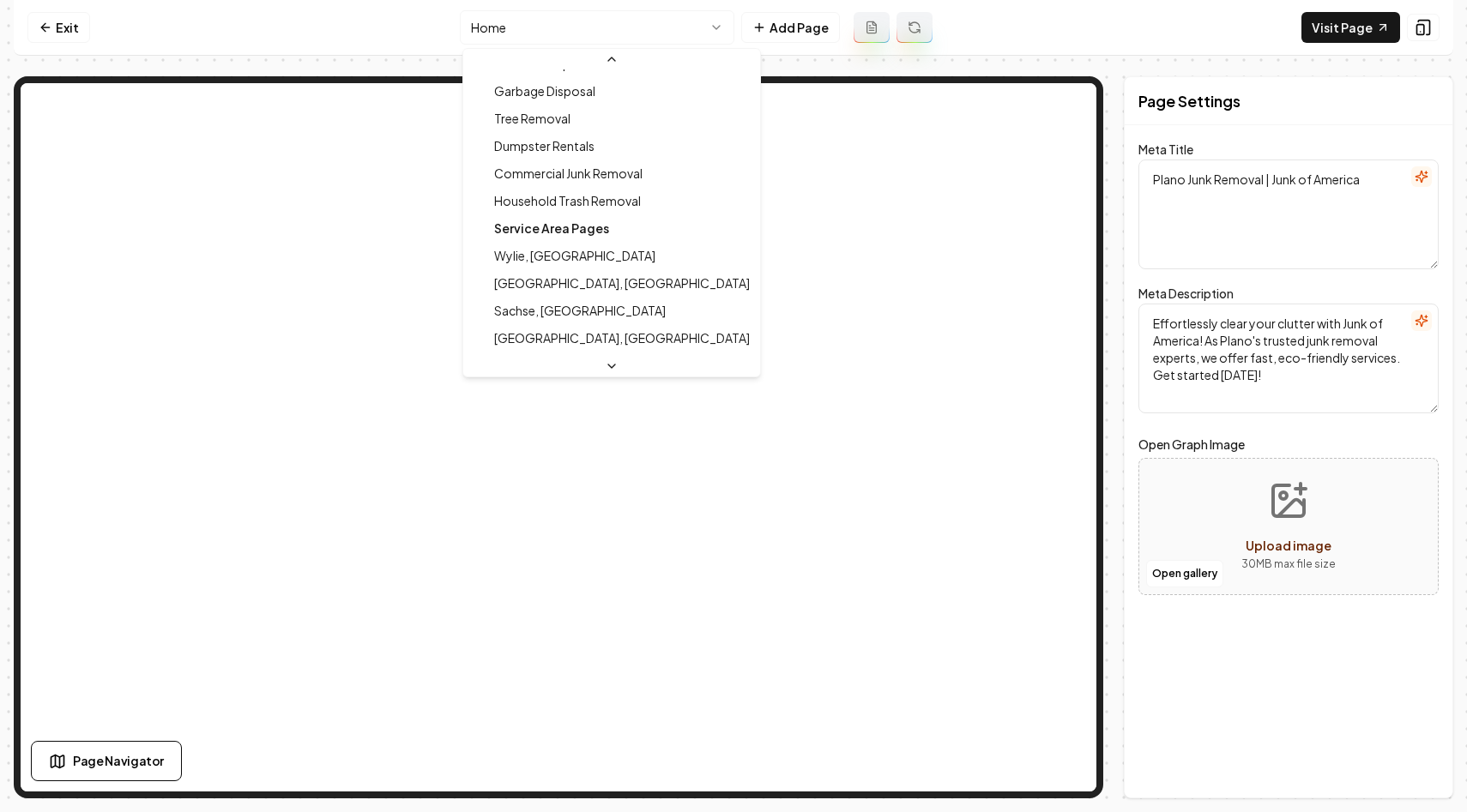
scroll to position [394, 0]
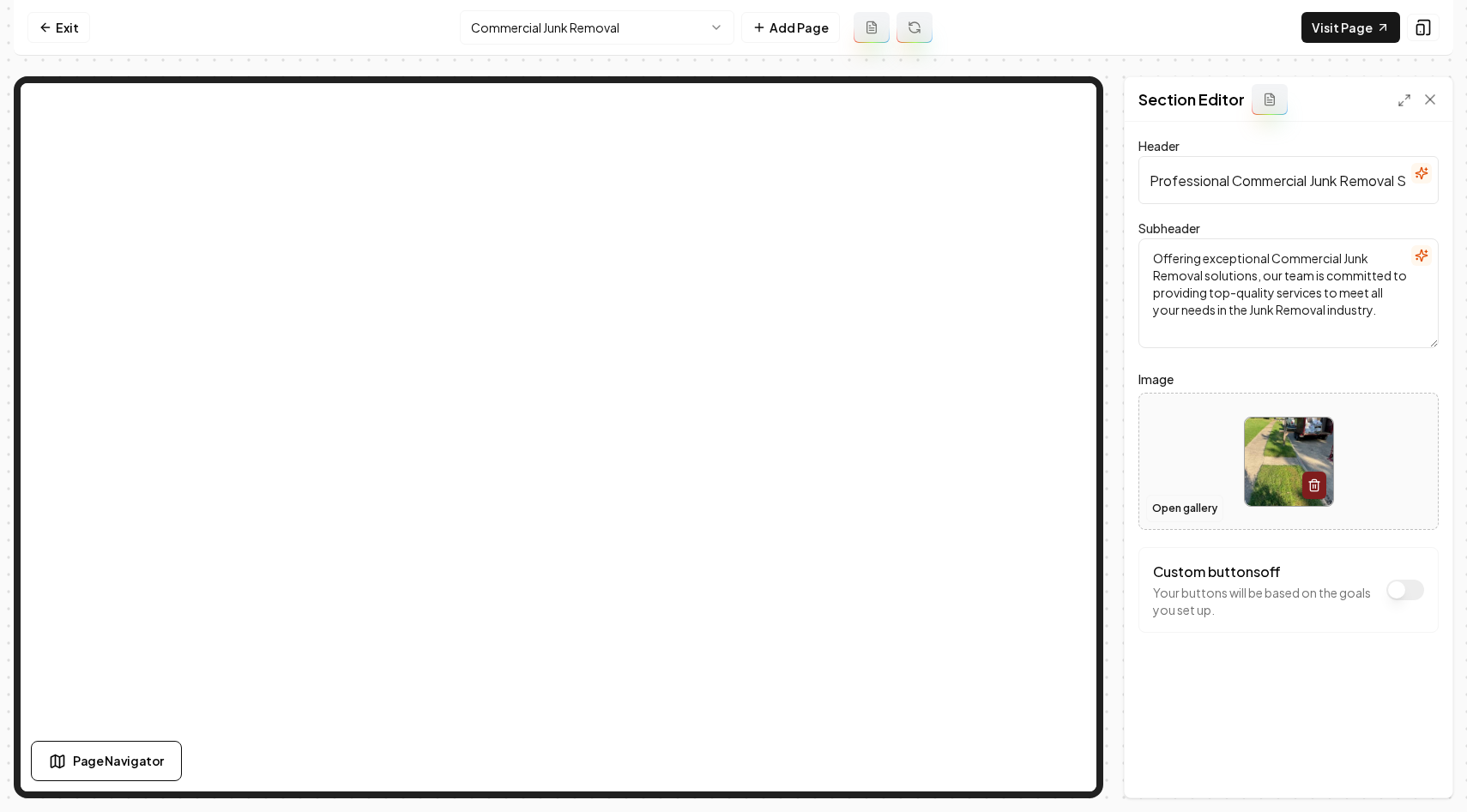
click at [1184, 504] on button "Open gallery" at bounding box center [1184, 508] width 78 height 28
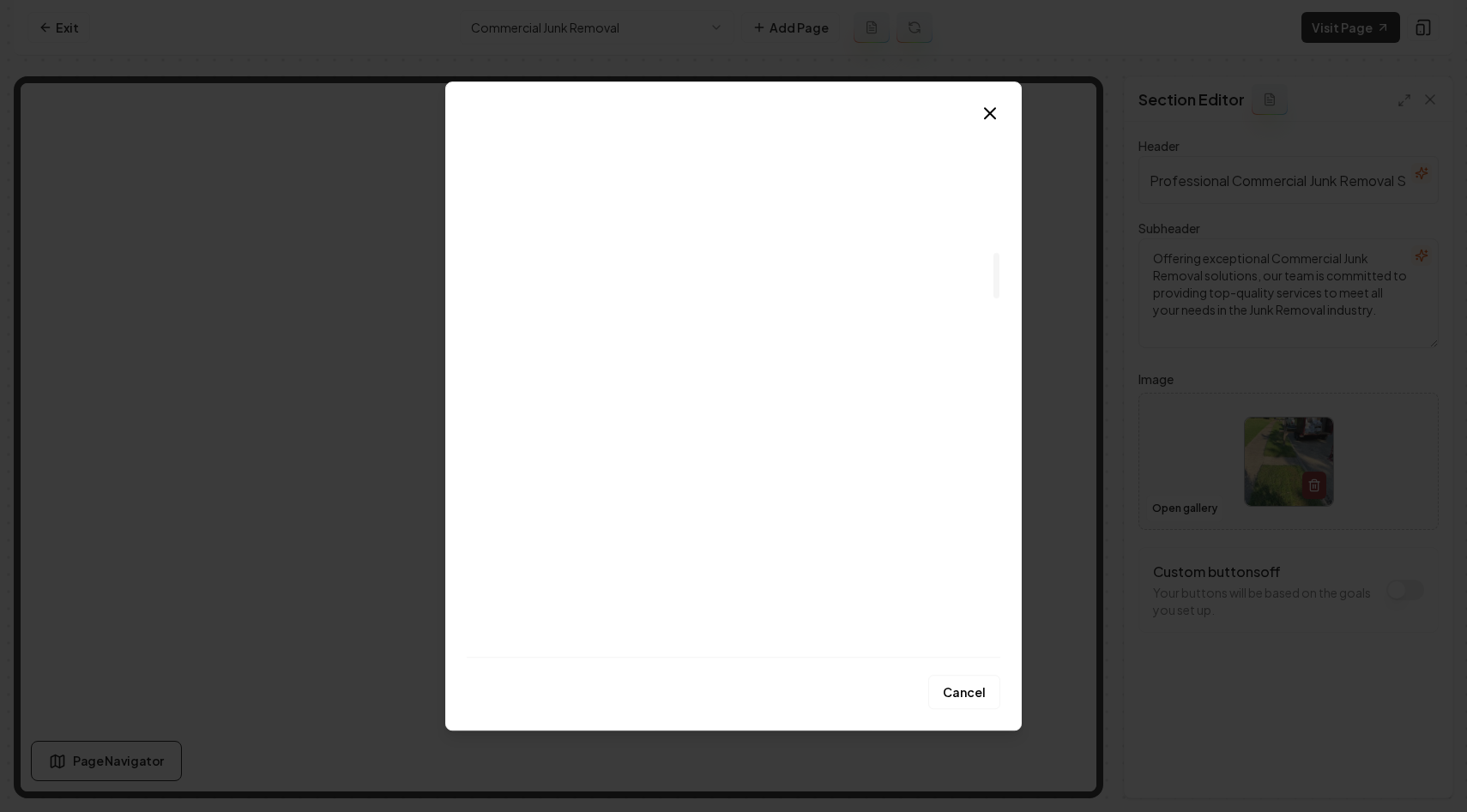
scroll to position [1584, 0]
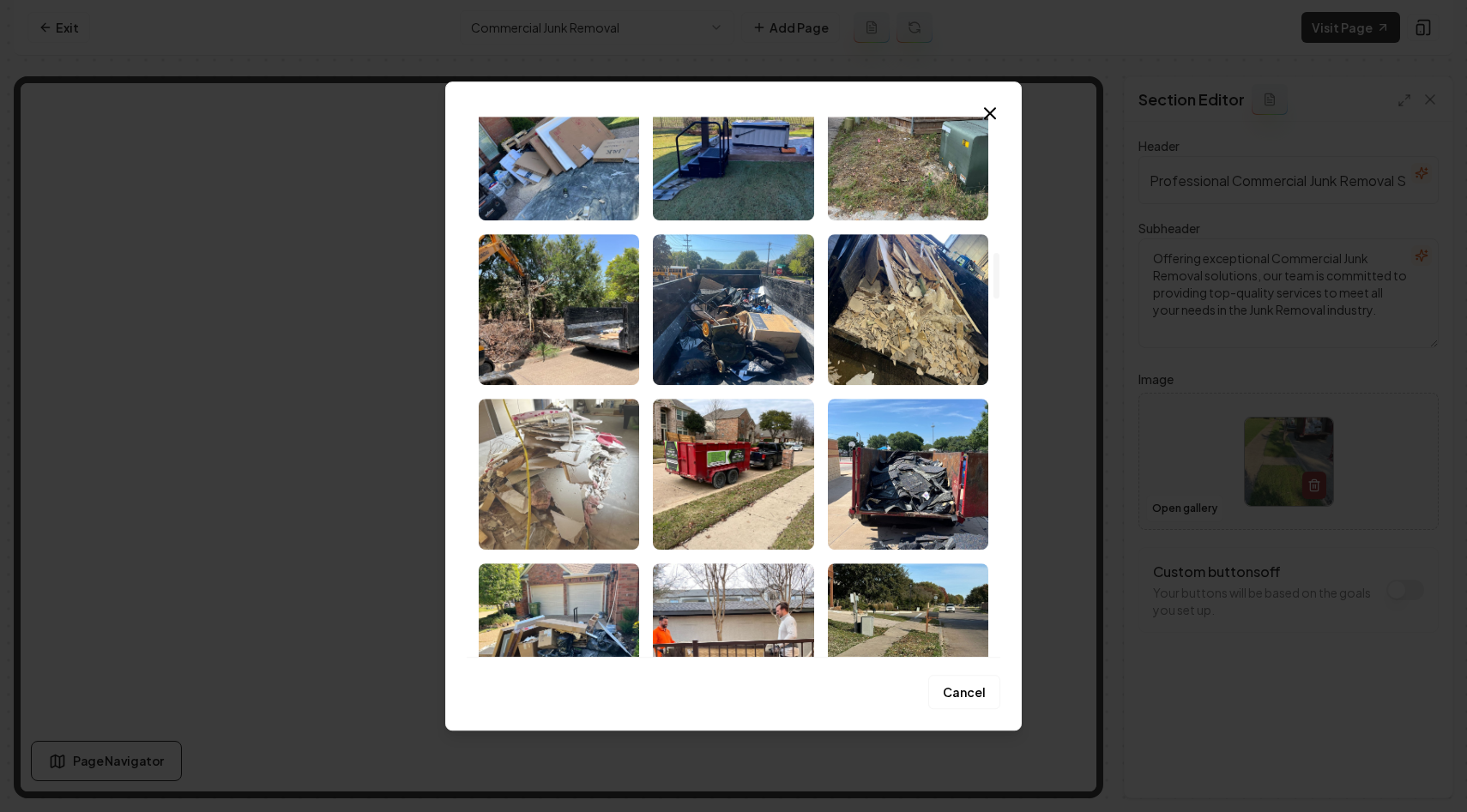
click at [564, 470] on img "Select image image_67cb97aa432c476416d45a53.jpeg" at bounding box center [559, 474] width 160 height 151
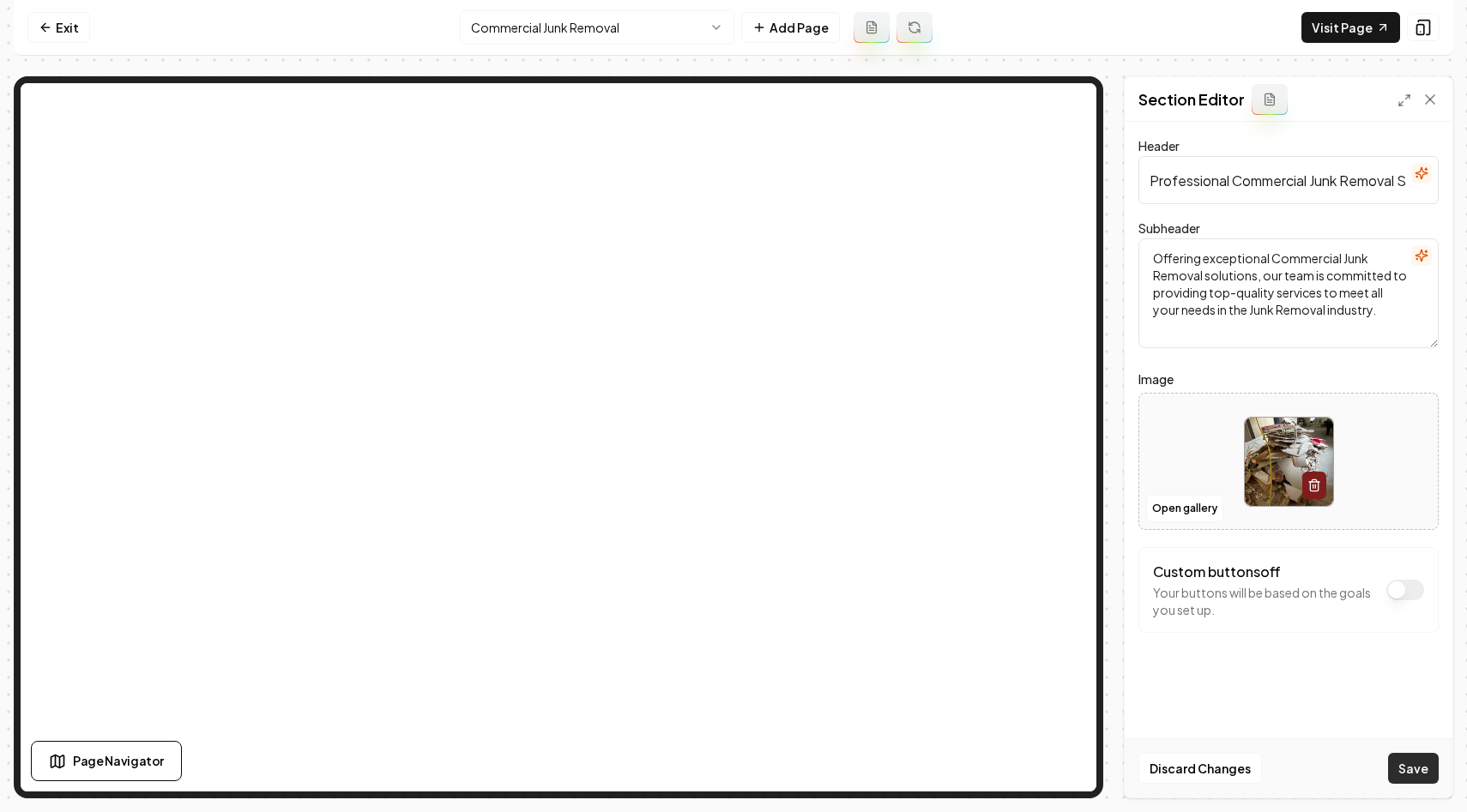
click at [1420, 771] on button "Save" at bounding box center [1413, 768] width 51 height 31
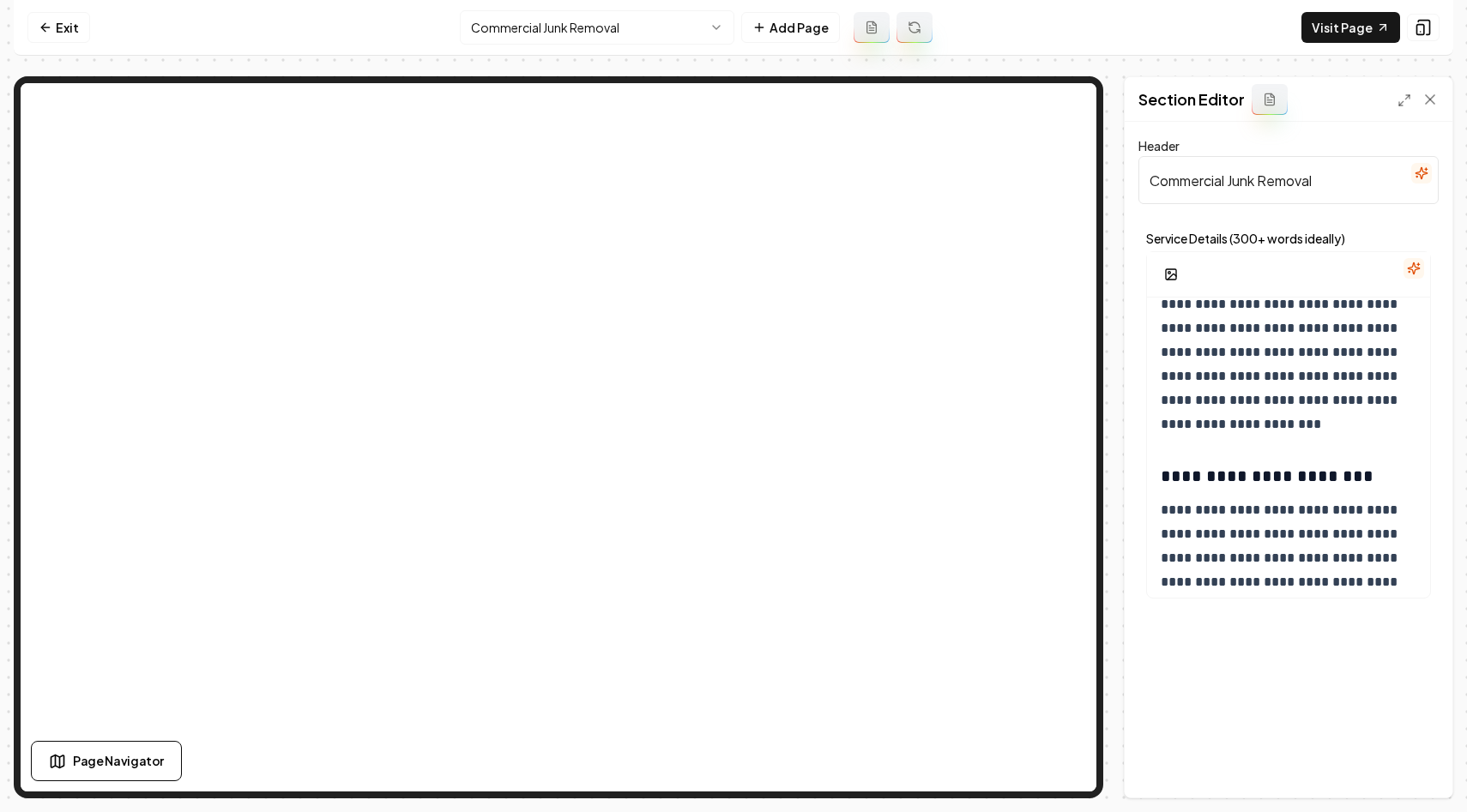
scroll to position [989, 0]
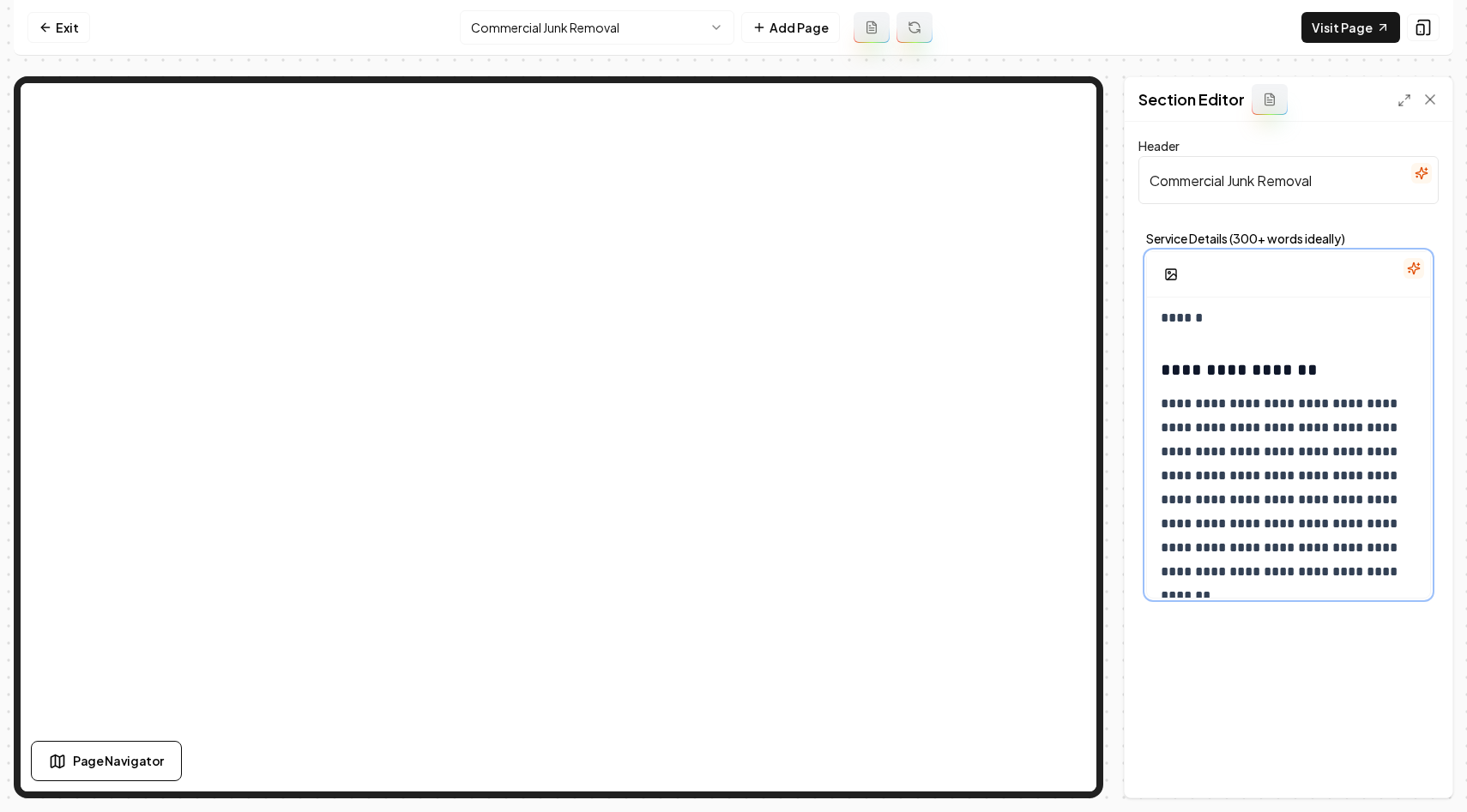
click at [1267, 420] on p "**********" at bounding box center [1288, 487] width 256 height 192
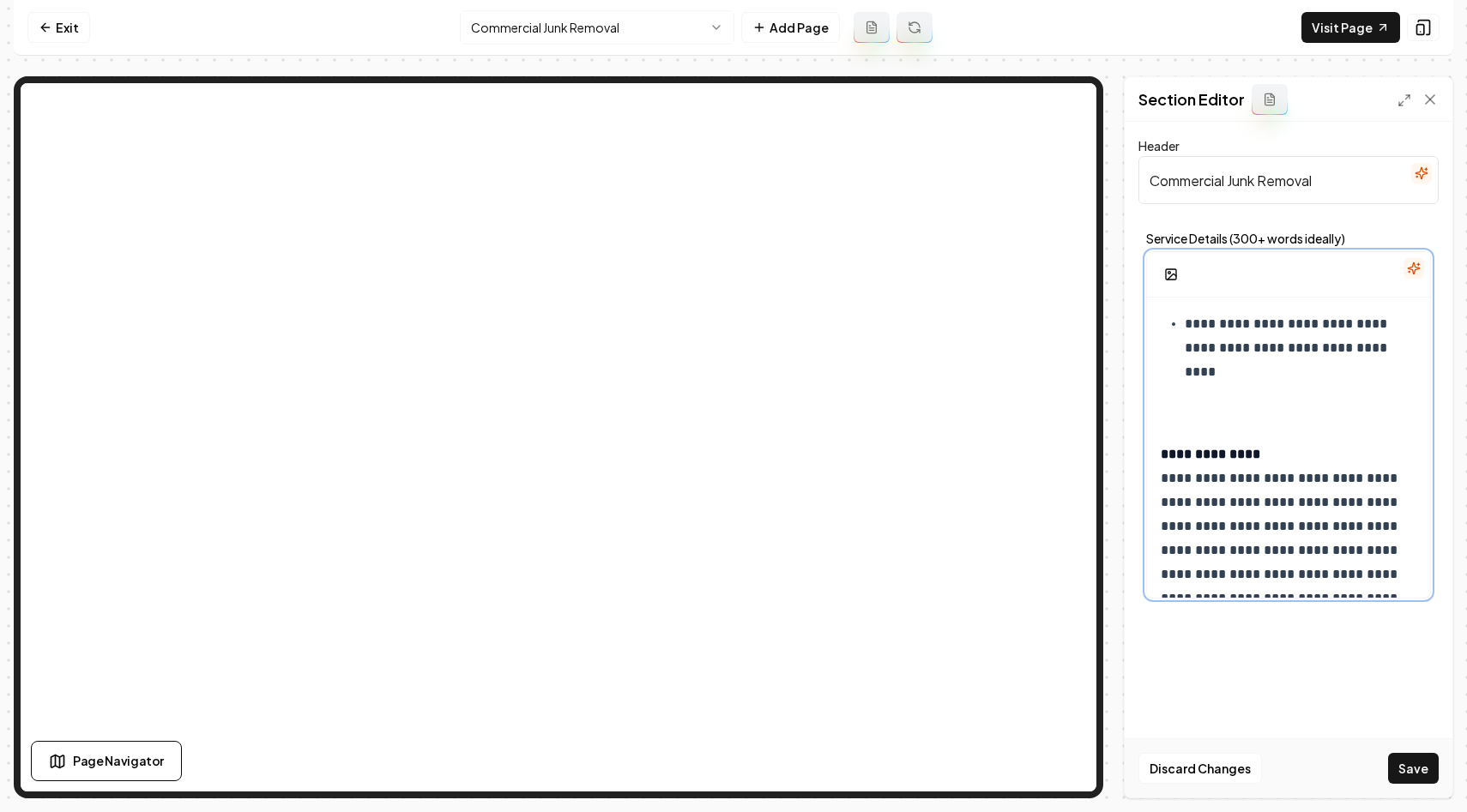
scroll to position [531, 0]
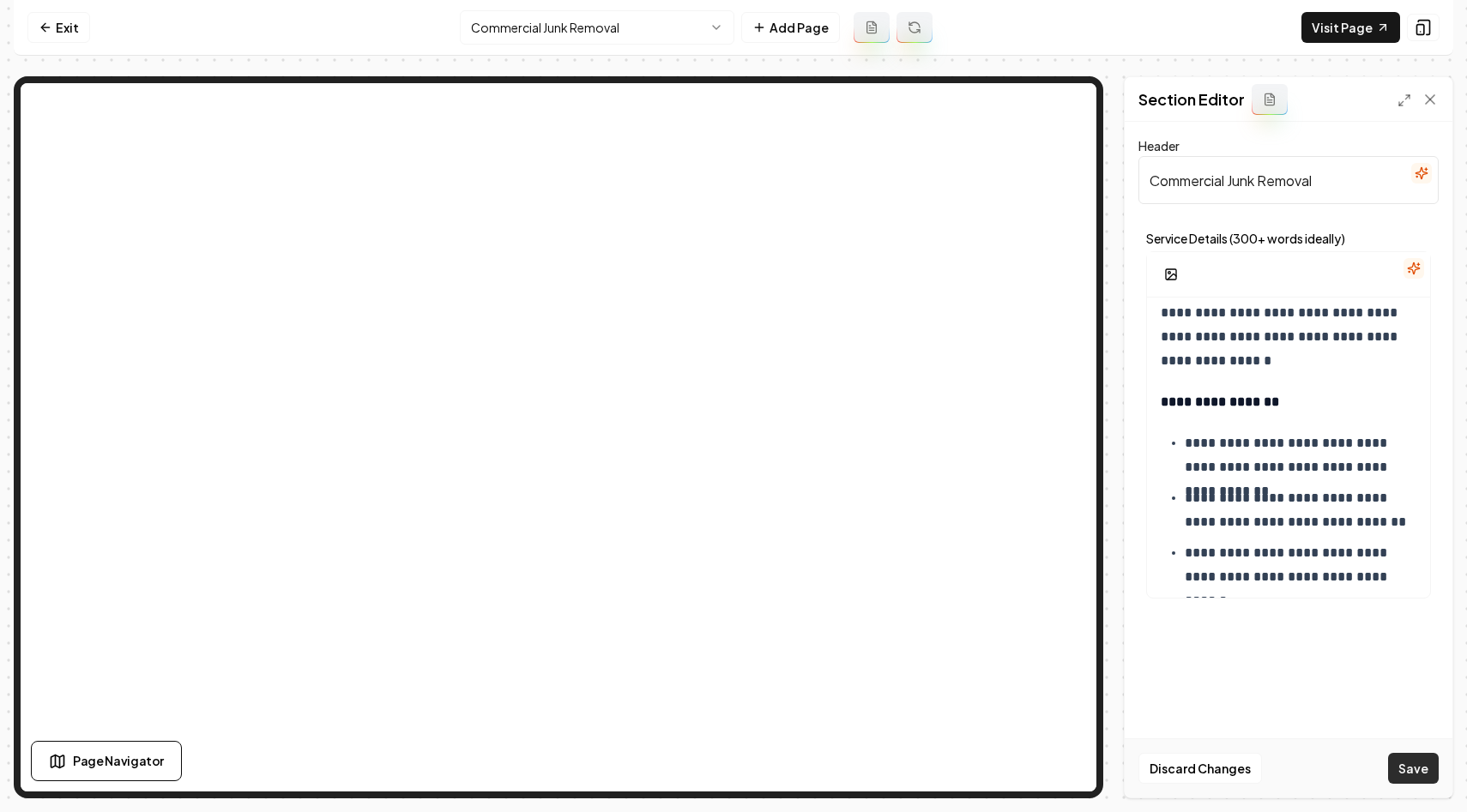
click at [1409, 762] on button "Save" at bounding box center [1413, 768] width 51 height 31
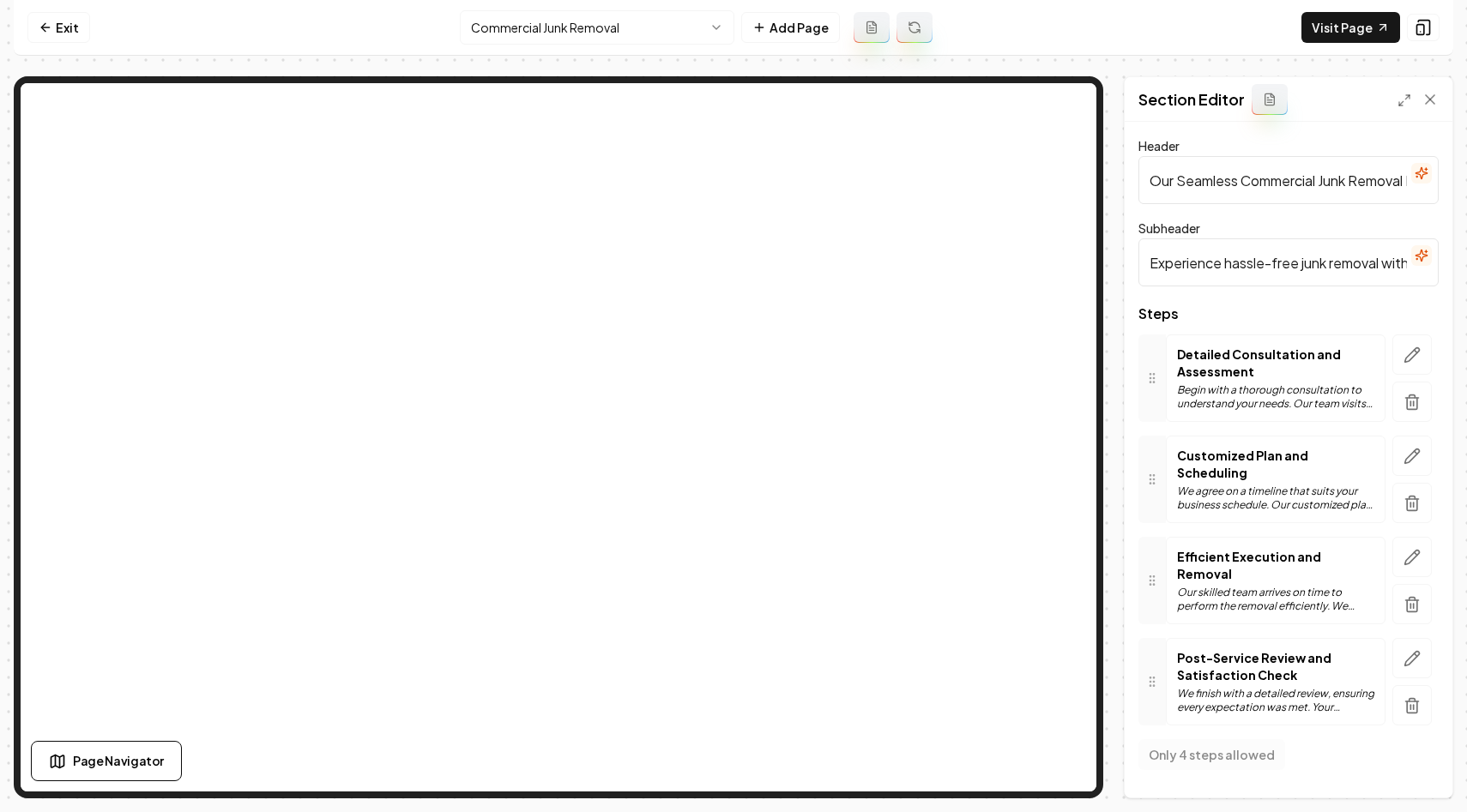
click at [1203, 176] on input "Our Seamless Commercial Junk Removal Process" at bounding box center [1288, 180] width 300 height 48
type input "Our Commercial Junk Removal Process"
click at [1177, 259] on input "Experience hassle-free junk removal with our transparent and efficient process." at bounding box center [1288, 263] width 300 height 48
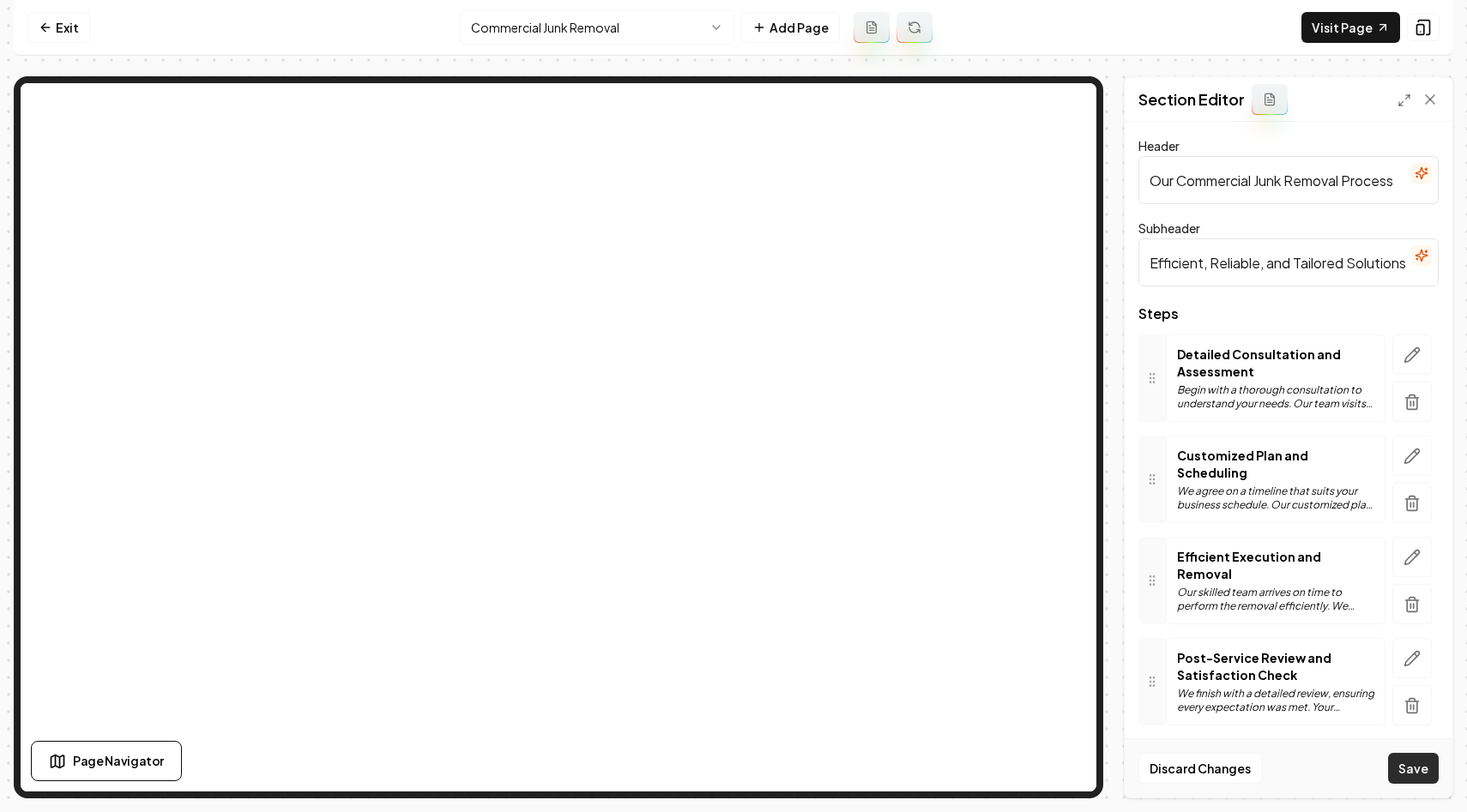
type input "Efficient, Reliable, and Tailored Solutions for Your Business Needs"
click at [1421, 760] on button "Save" at bounding box center [1413, 768] width 51 height 31
click at [1410, 353] on icon "button" at bounding box center [1412, 355] width 15 height 15
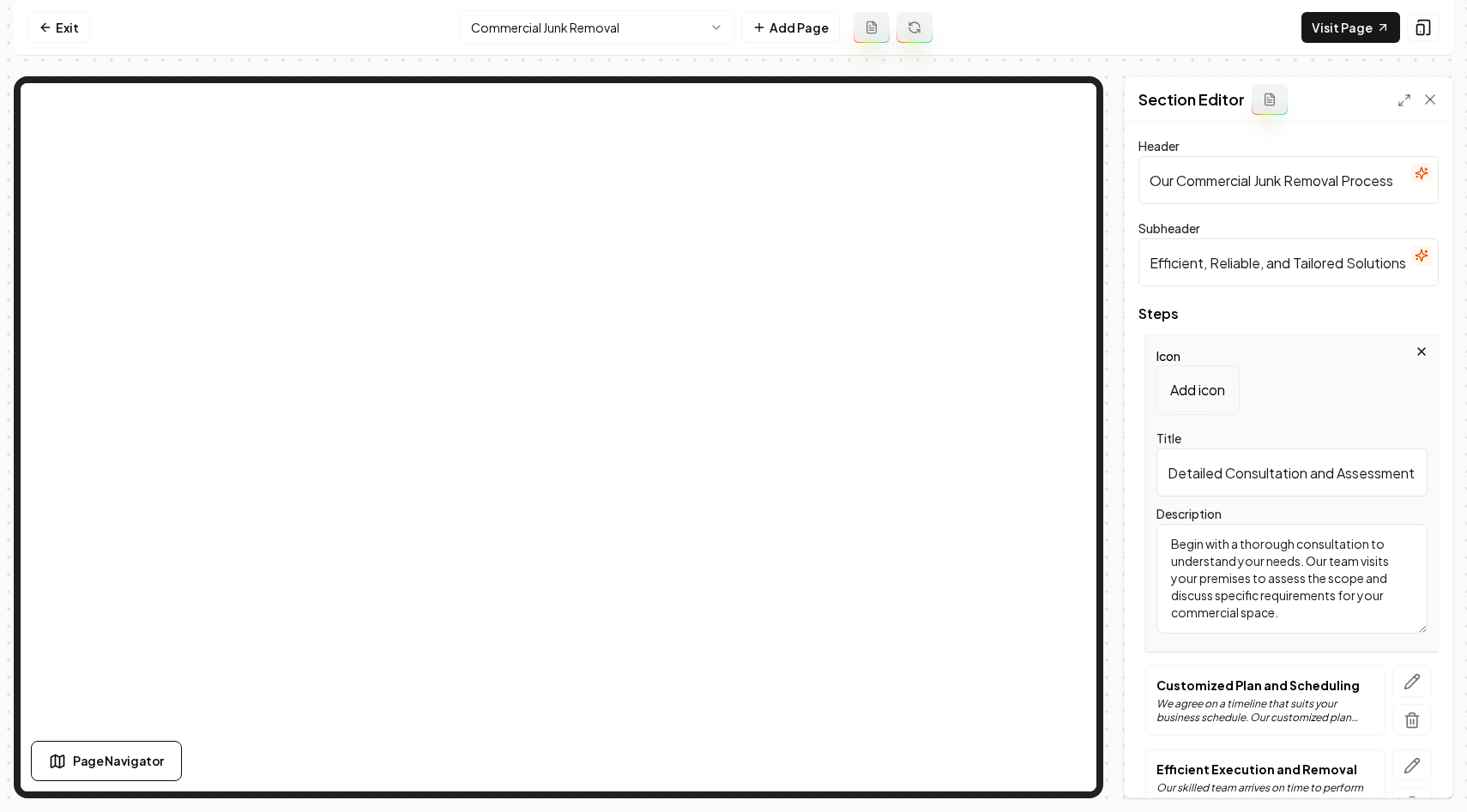
click at [1224, 457] on input "Detailed Consultation and Assessment" at bounding box center [1291, 473] width 271 height 48
paste input "Initial Consultation and On-Site"
type input "Initial Consultation and On-Site Assessment"
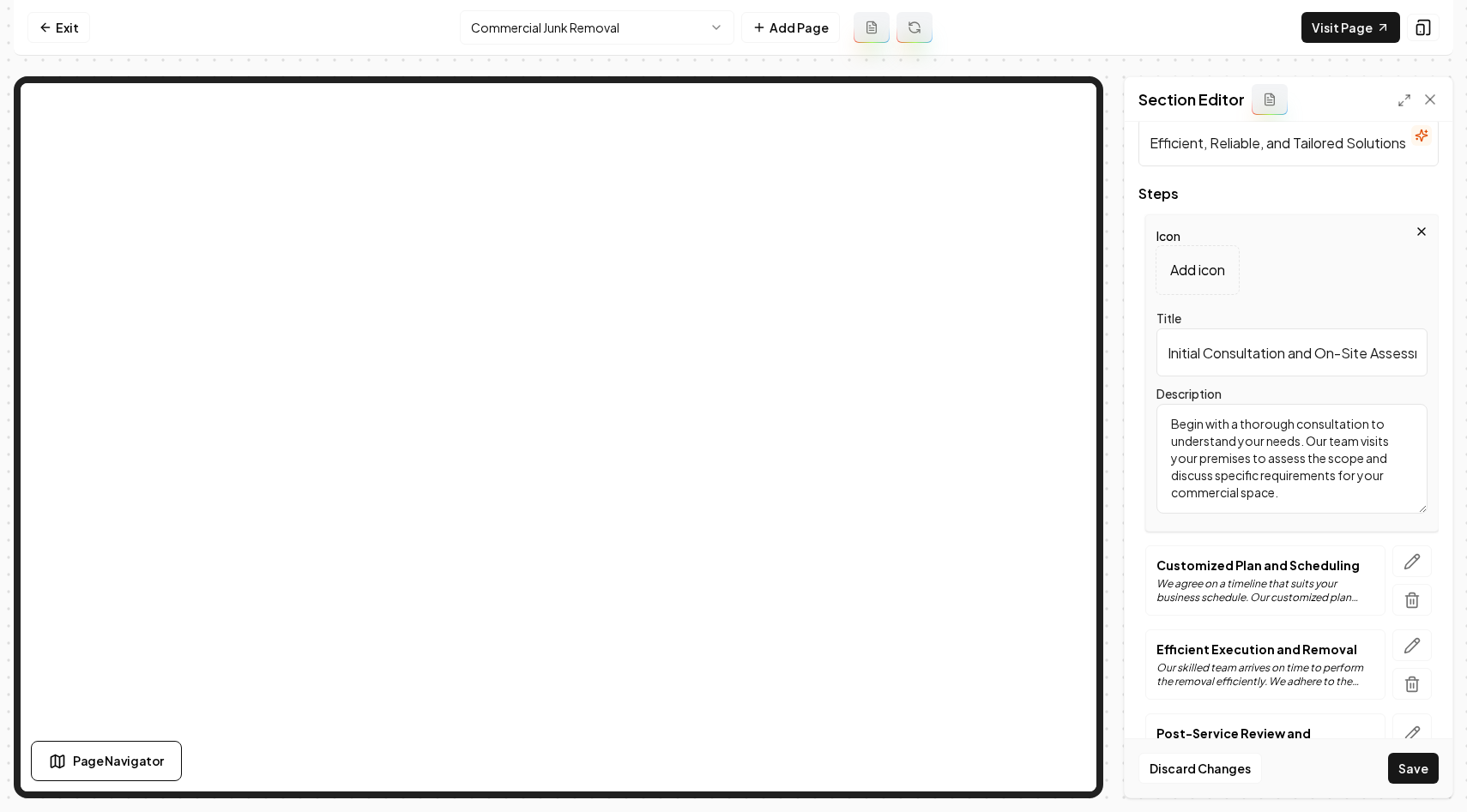
scroll to position [135, 0]
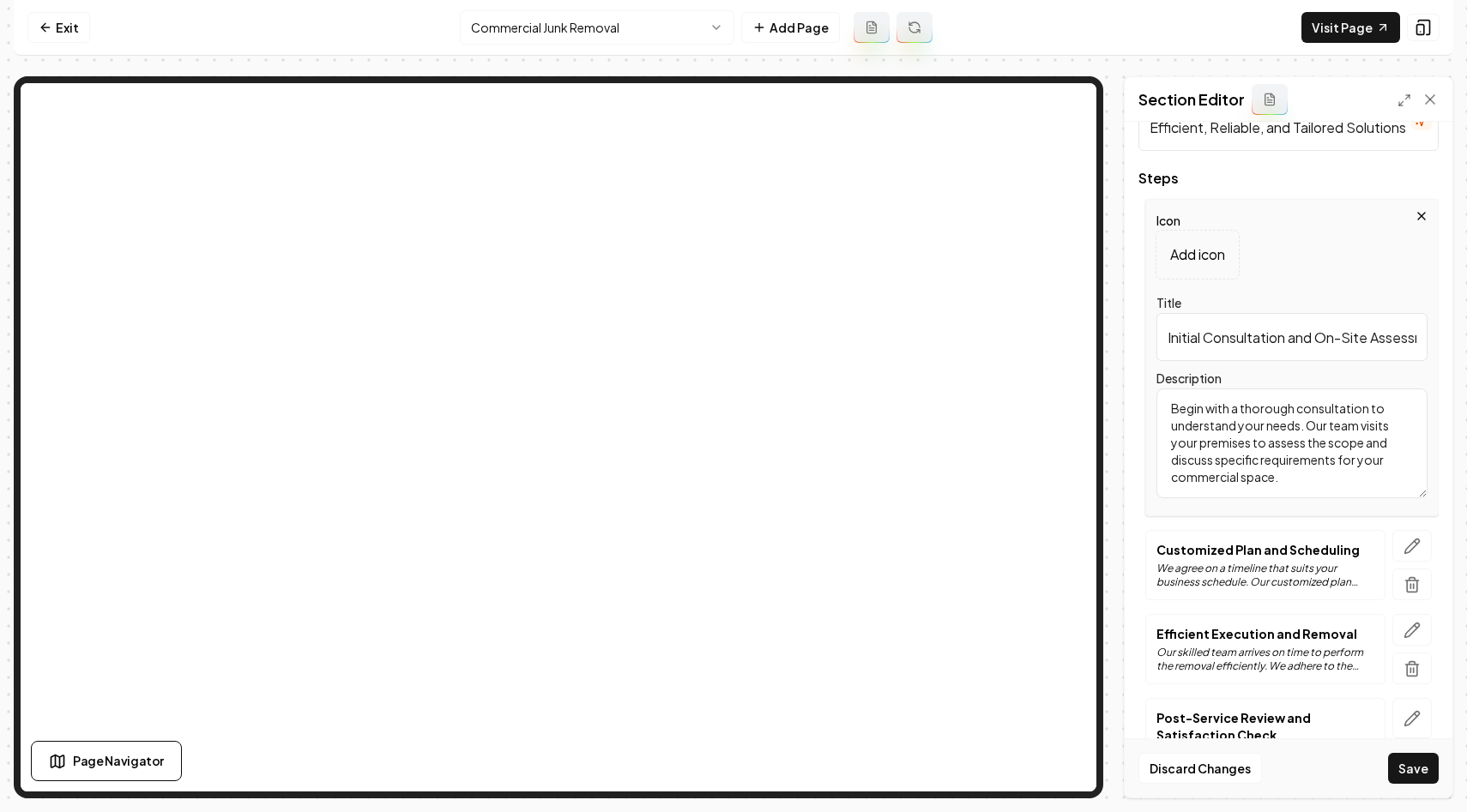
click at [1283, 442] on textarea "Begin with a thorough consultation to understand your needs. Our team visits yo…" at bounding box center [1291, 443] width 271 height 109
paste textarea "We start with a comprehensive evaluation of your commercial space to understand…"
type textarea "We start with a comprehensive evaluation of your commercial space to understand…"
click at [1414, 549] on icon "button" at bounding box center [1412, 546] width 17 height 17
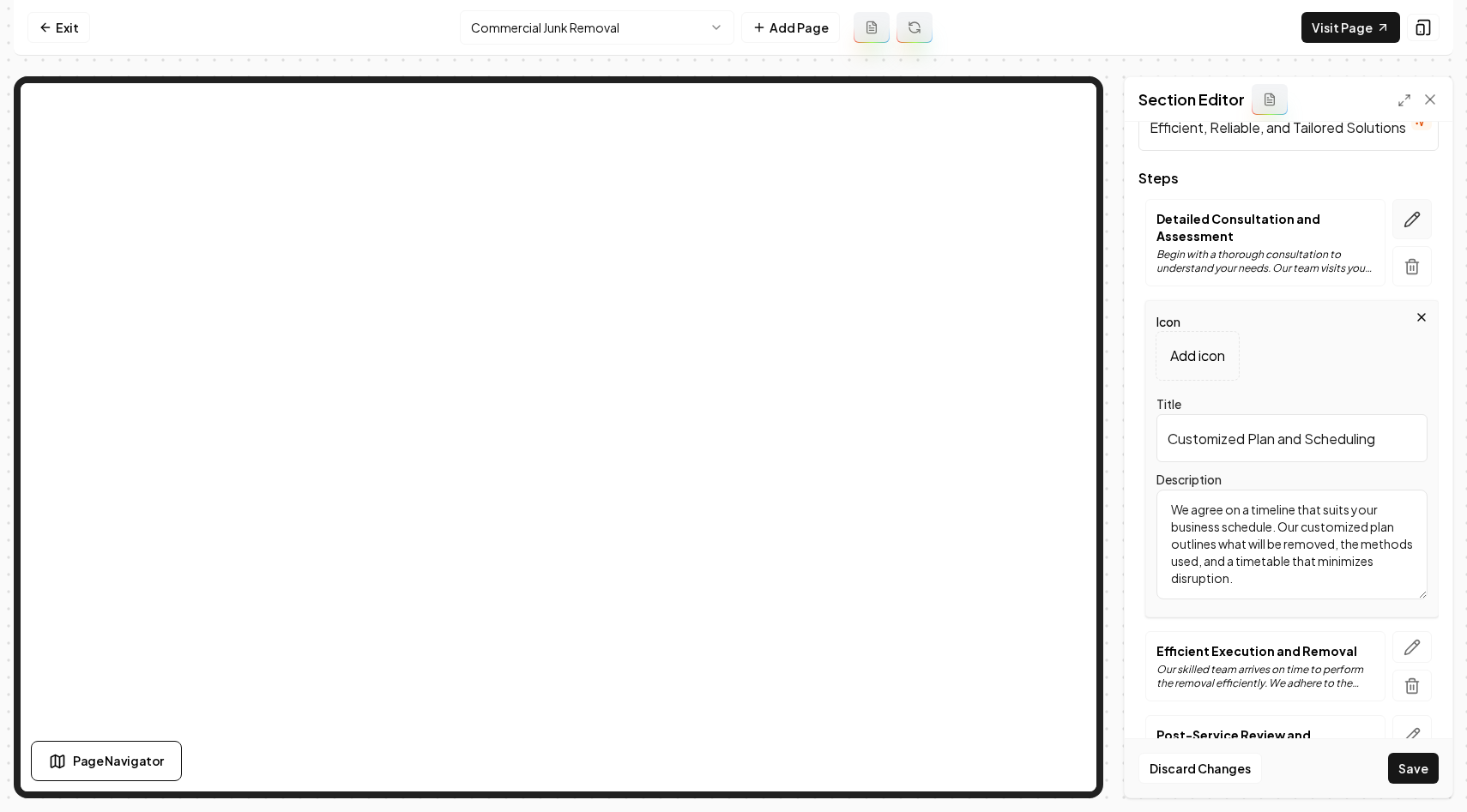
click at [1409, 214] on icon "button" at bounding box center [1412, 220] width 17 height 17
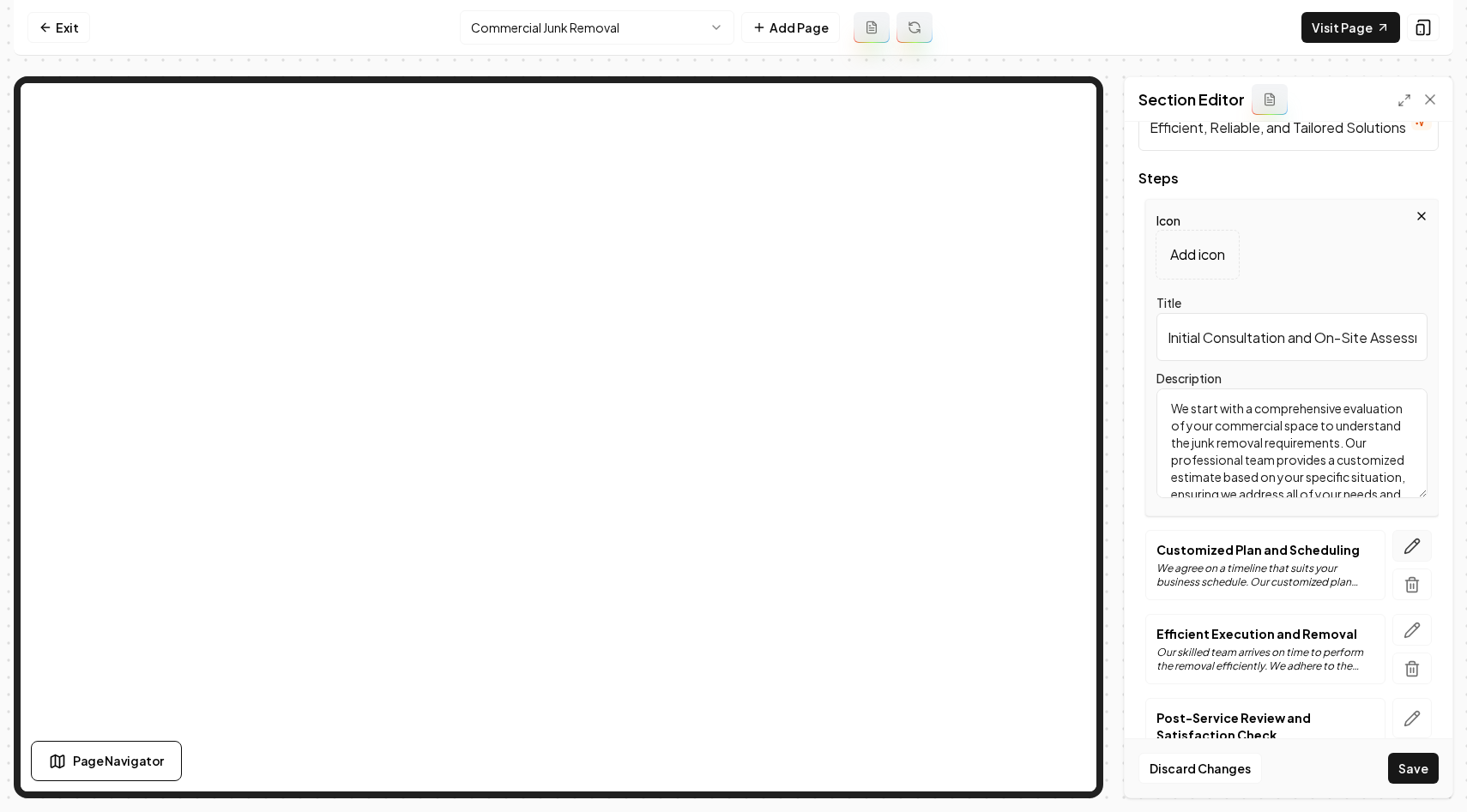
click at [1415, 543] on icon "button" at bounding box center [1412, 546] width 17 height 17
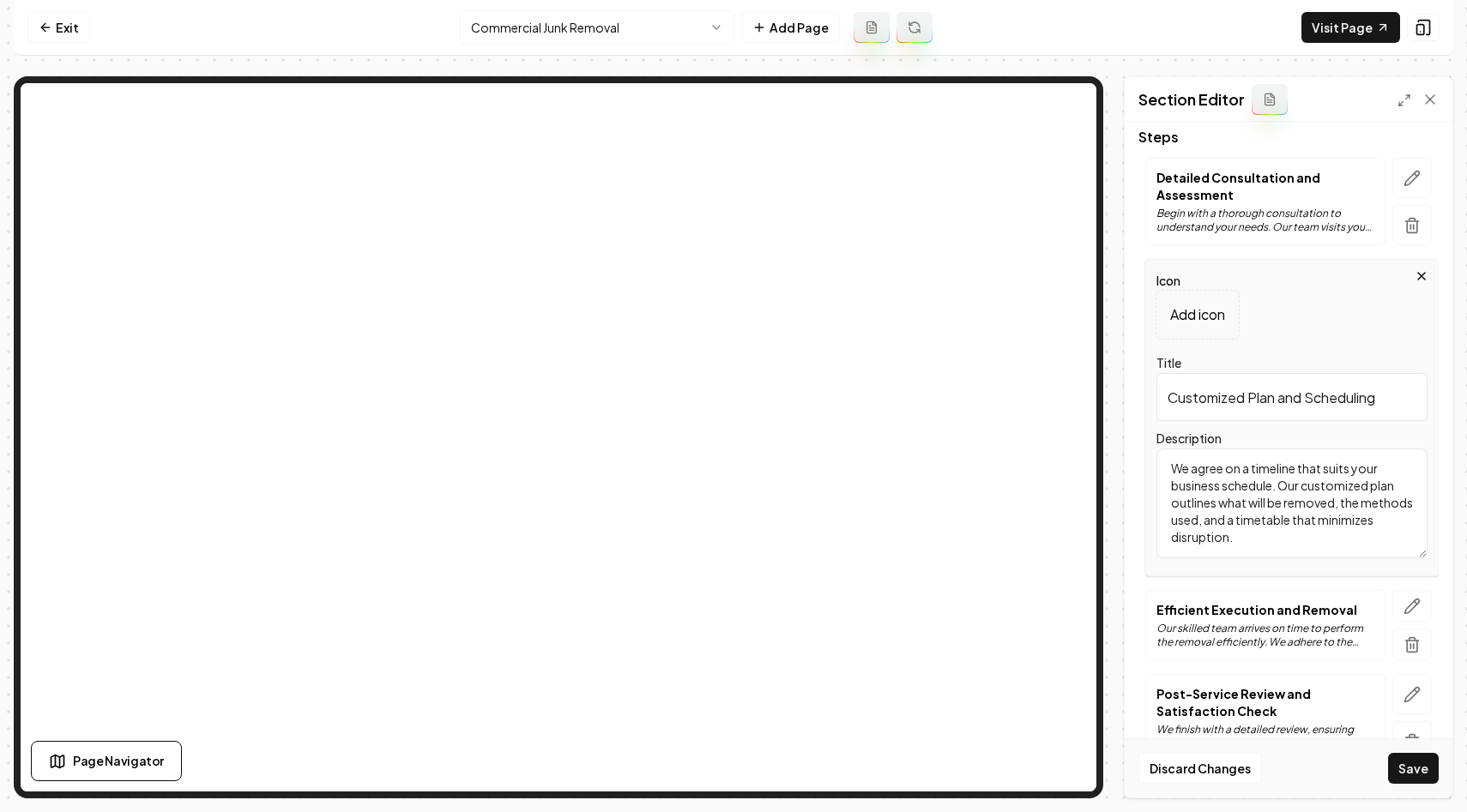
scroll to position [175, 0]
click at [1264, 542] on textarea "We agree on a timeline that suits your business schedule. Our customized plan o…" at bounding box center [1291, 505] width 271 height 109
paste textarea "work with your schedule to minimize disruption to your business. Our team devel…"
type textarea "We work with your schedule to minimize disruption to your business. Our team de…"
click at [1248, 396] on input "Customized Plan and Scheduling" at bounding box center [1291, 399] width 271 height 48
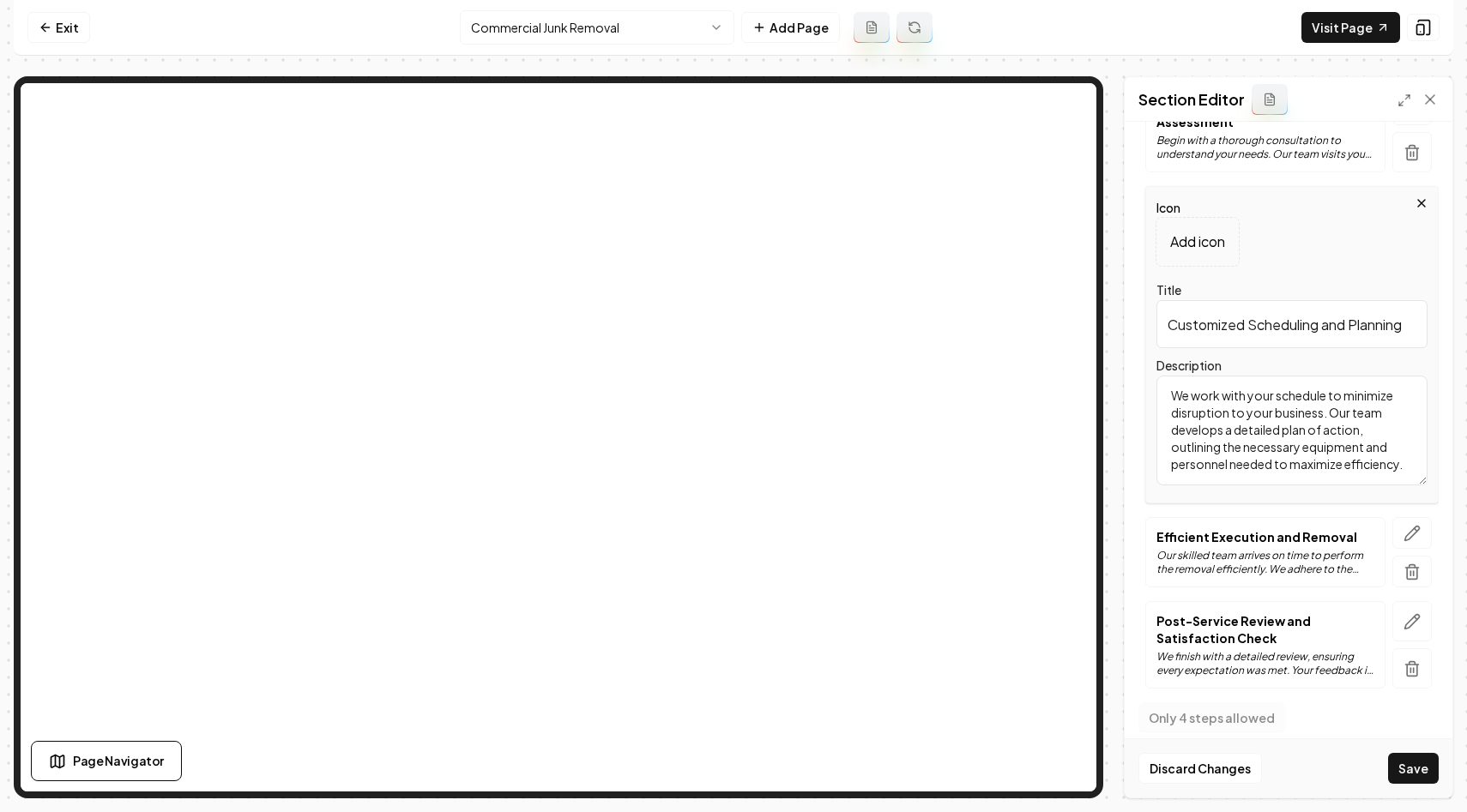
scroll to position [265, 0]
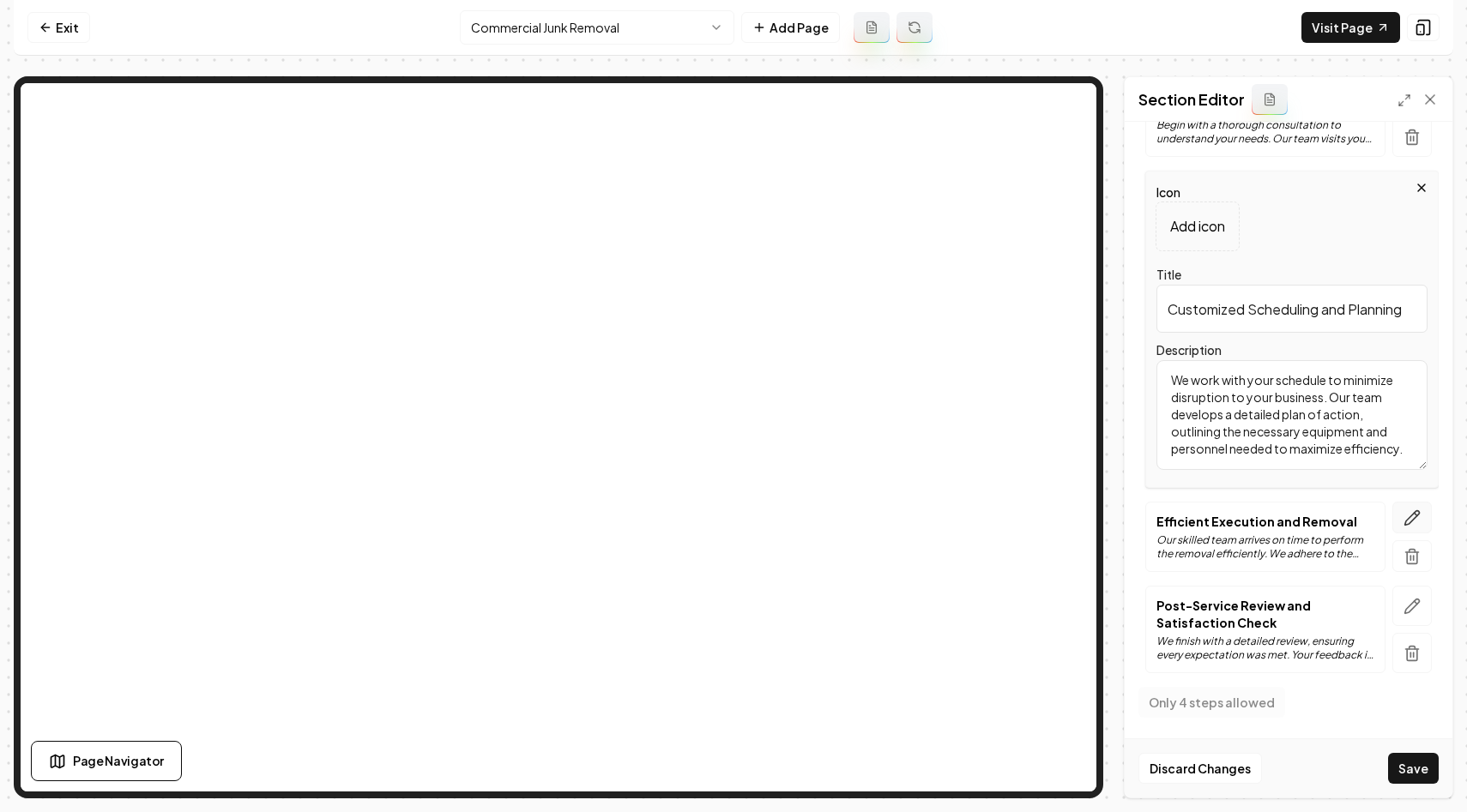
type input "Customized Scheduling and Planning"
click at [1418, 517] on icon "button" at bounding box center [1412, 518] width 17 height 17
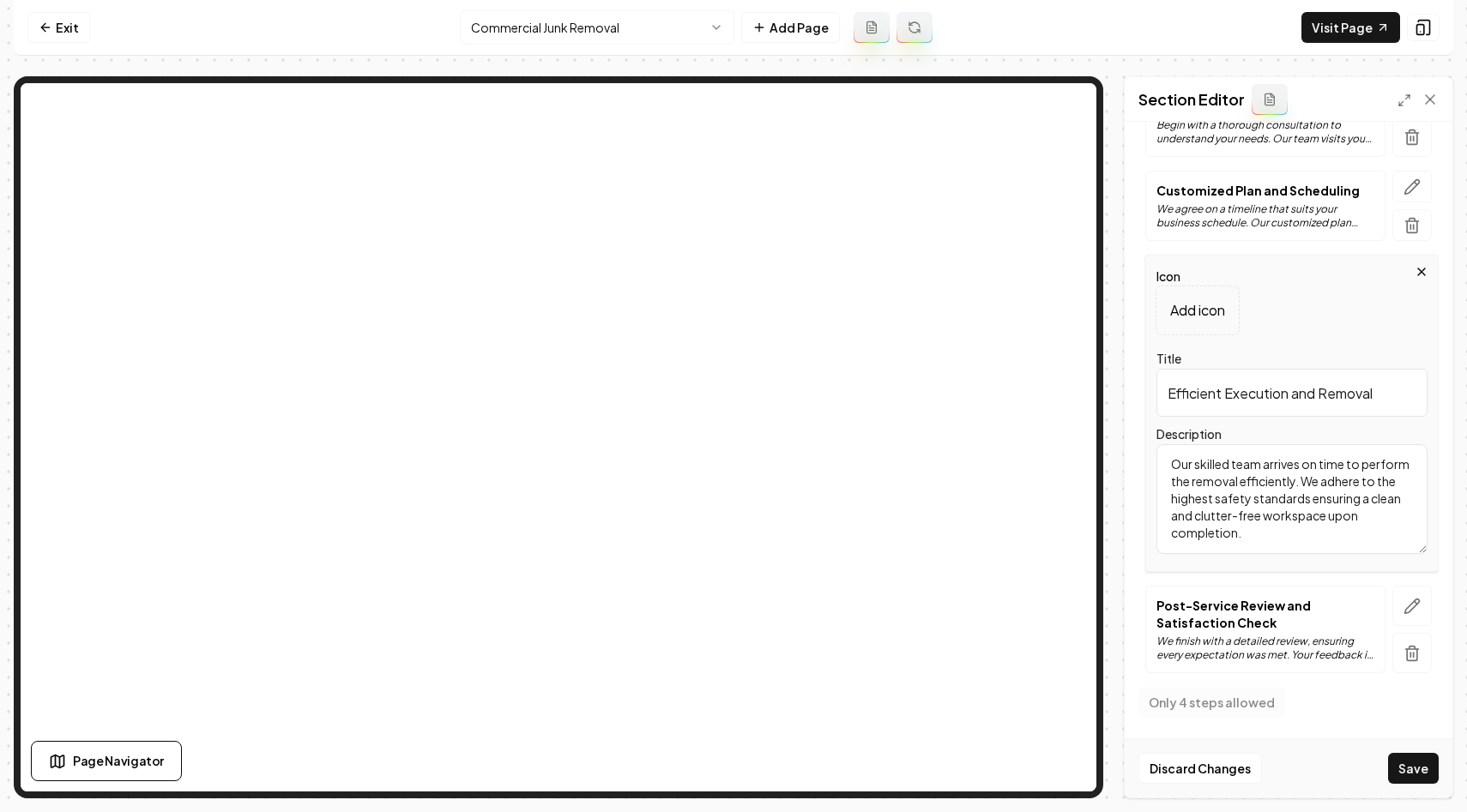
click at [1377, 380] on input "Efficient Execution and Removal" at bounding box center [1291, 393] width 271 height 48
paste input "Professional Junk Removal Execution"
type input "Professional Junk Removal Execution"
click at [1321, 481] on textarea "Our skilled team arrives on time to perform the removal efficiently. We adhere …" at bounding box center [1291, 499] width 271 height 109
paste textarea "experienced crew arrives on time and conducts a swift, safe, and environmentall…"
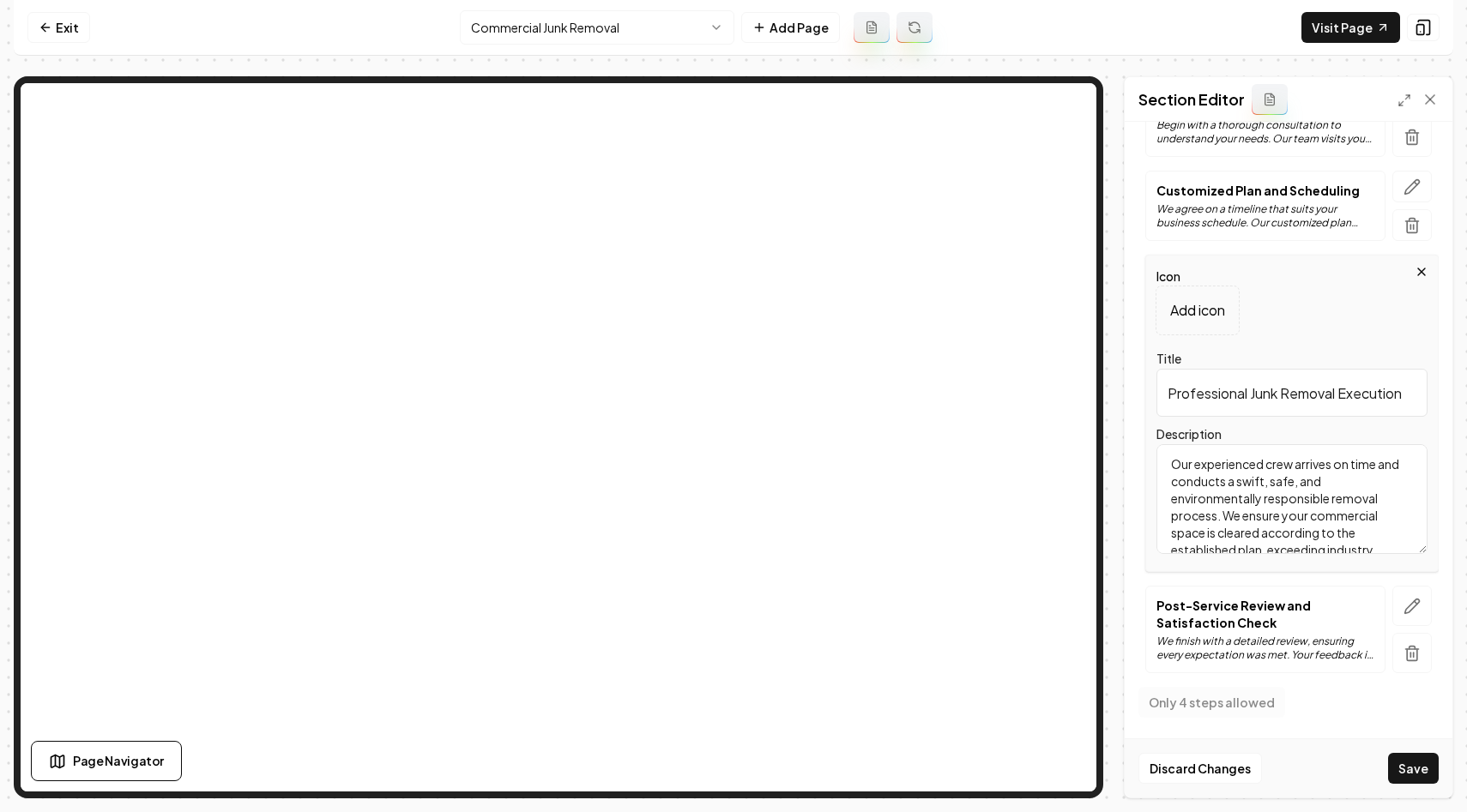
scroll to position [21, 0]
type textarea "Our experienced crew arrives on time and conducts a swift, safe, and environmen…"
click at [1396, 598] on button "button" at bounding box center [1412, 605] width 40 height 40
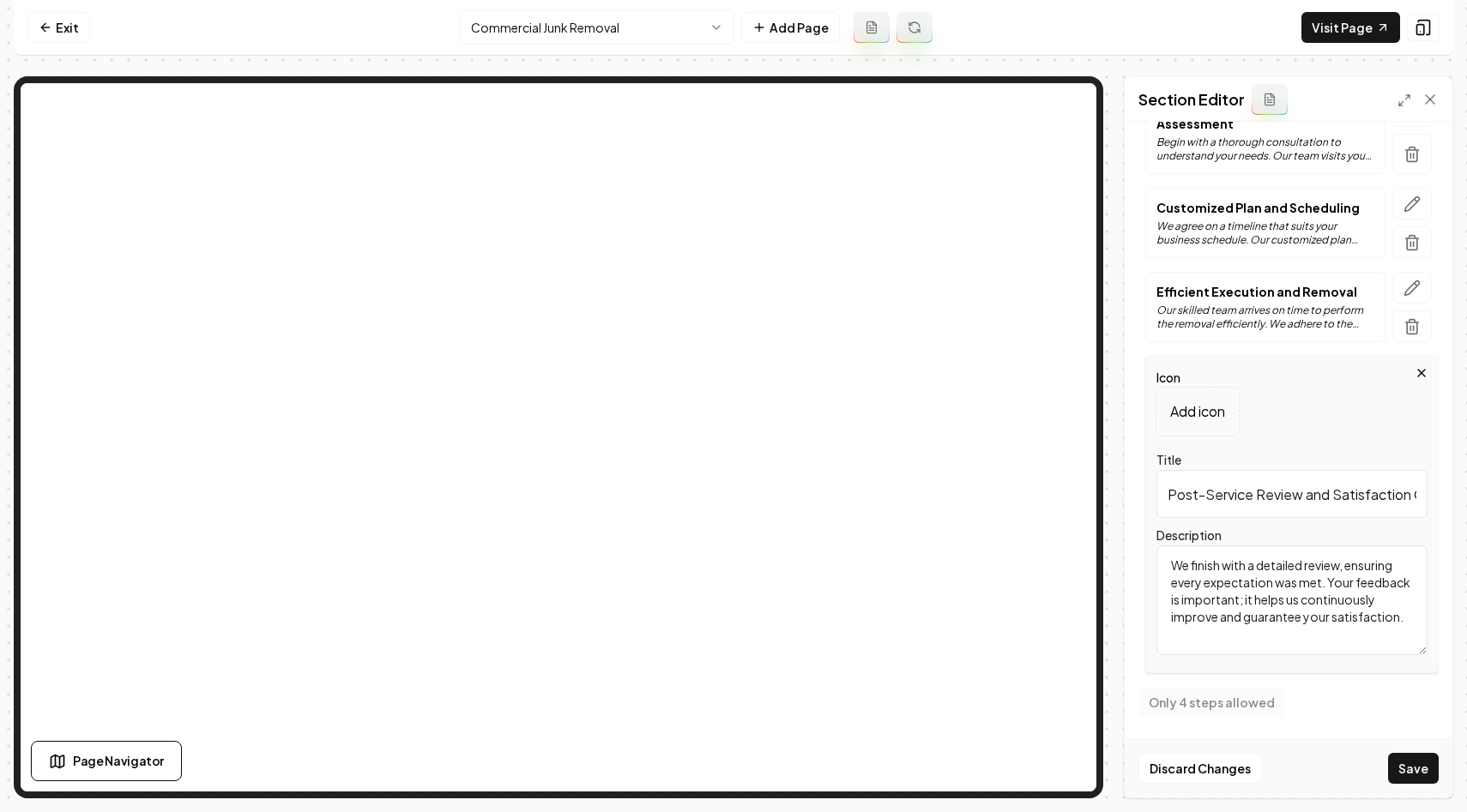
click at [1255, 501] on input "Post-Service Review and Satisfaction Check" at bounding box center [1291, 494] width 271 height 48
paste input "Final Walkthrough and Satisfaction Guarantee"
type input "Final Walkthrough and Satisfaction Guarantee"
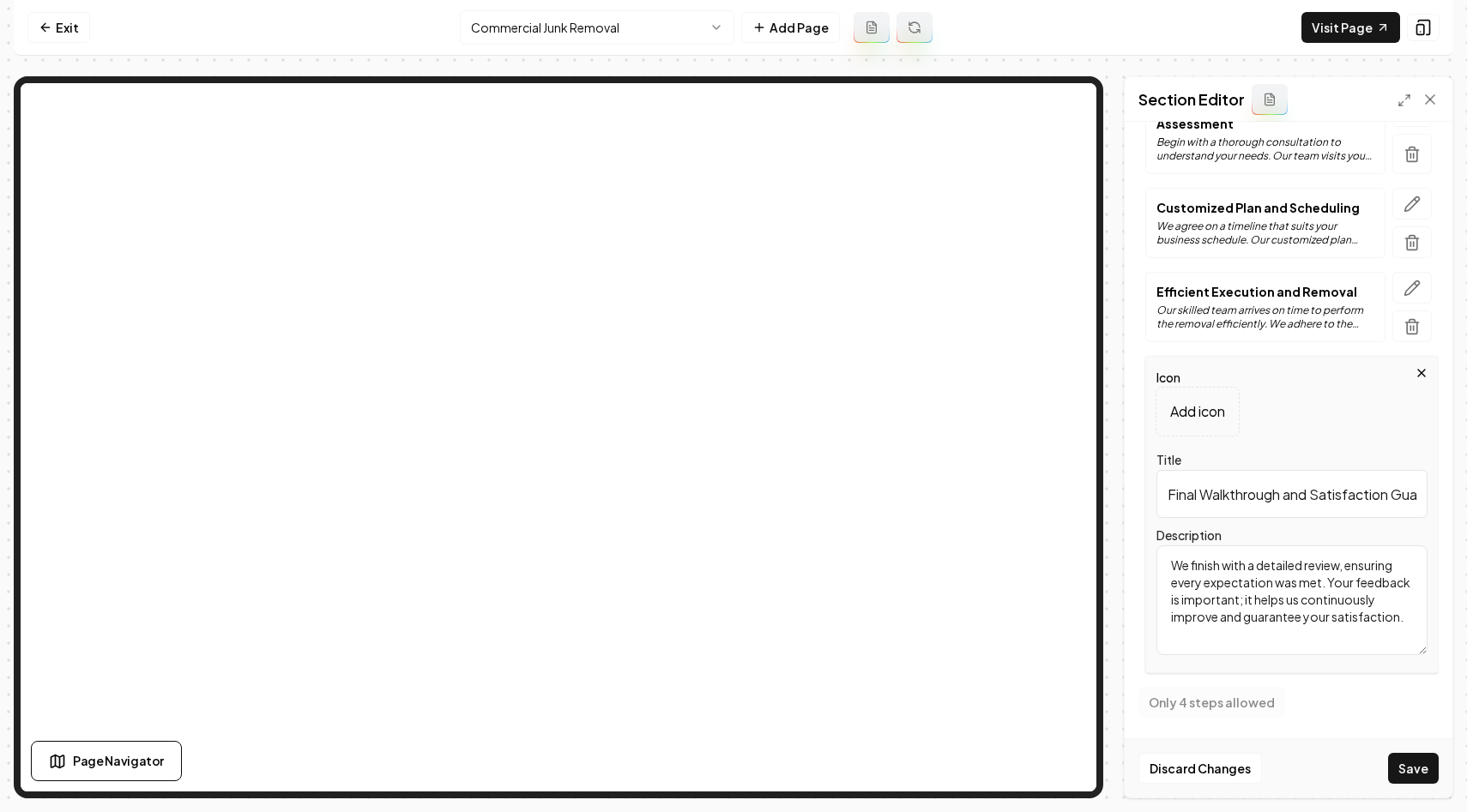
click at [1234, 586] on textarea "We finish with a detailed review, ensuring every expectation was met. Your feed…" at bounding box center [1291, 599] width 271 height 109
paste textarea "Upon completion, we conduct a thorough walkthrough of the cleared area and ensu…"
type textarea "Upon completion, we conduct a thorough walkthrough of the cleared area and ensu…"
click at [1407, 776] on button "Save" at bounding box center [1413, 768] width 51 height 31
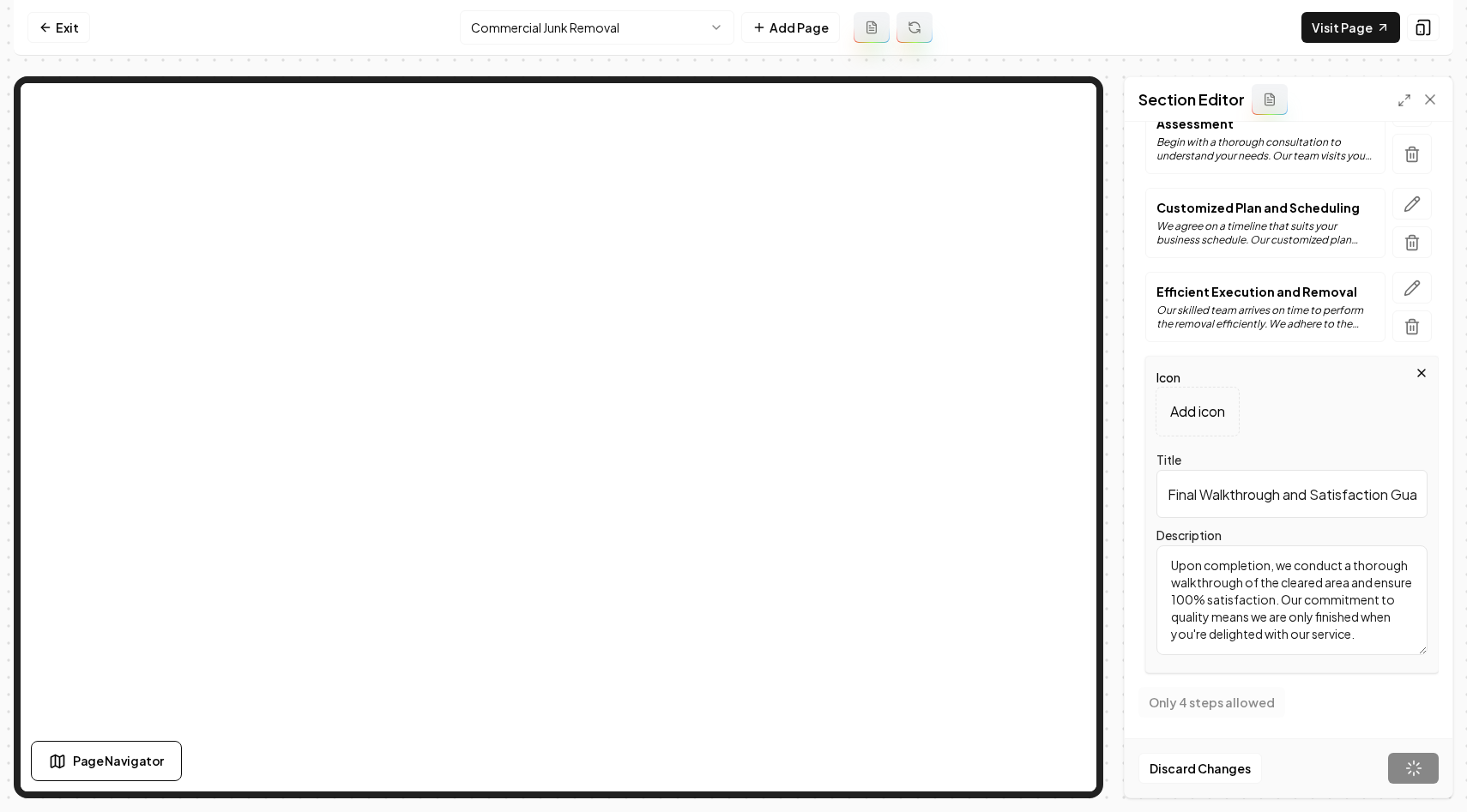
scroll to position [0, 0]
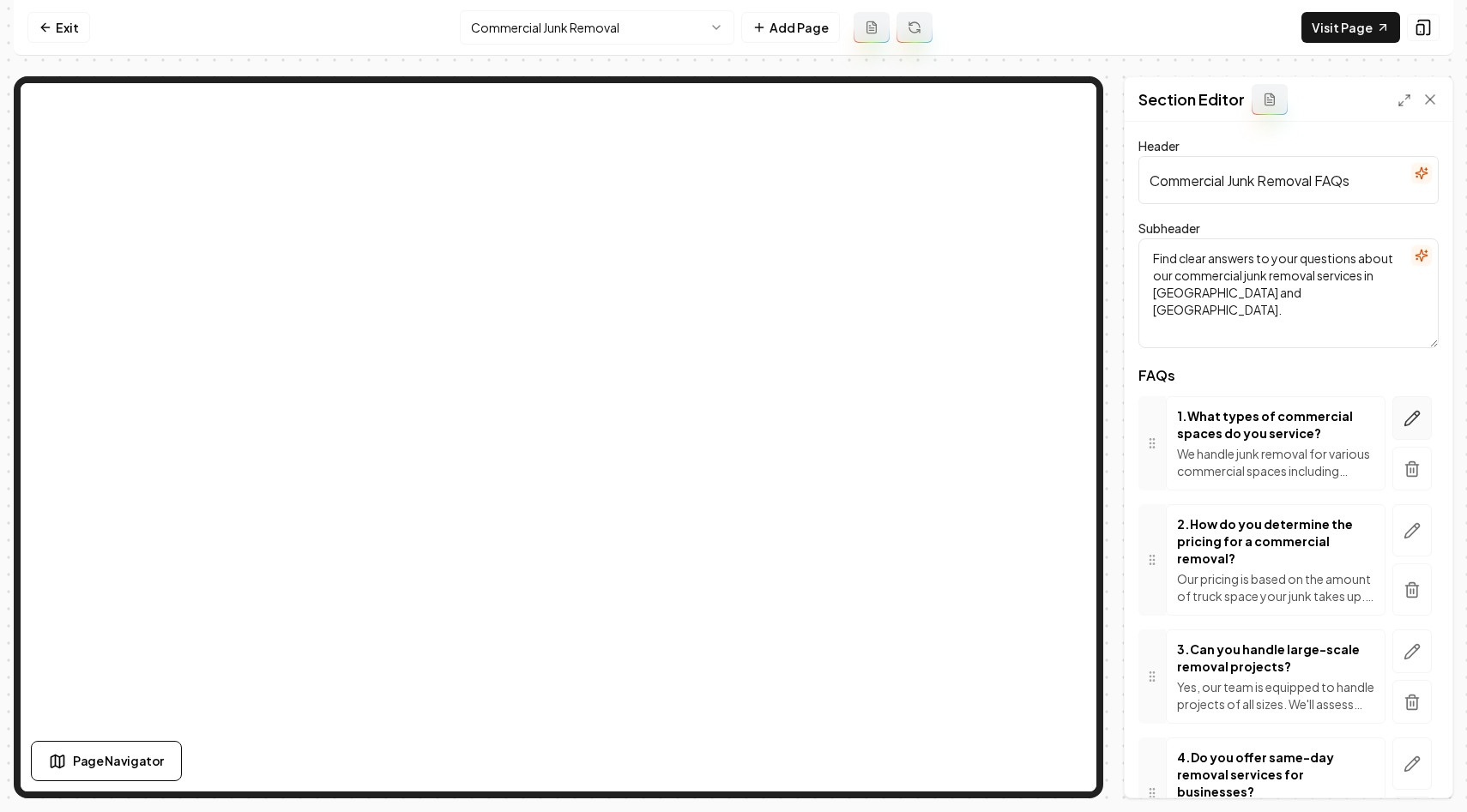
click at [1404, 426] on icon "button" at bounding box center [1412, 418] width 17 height 17
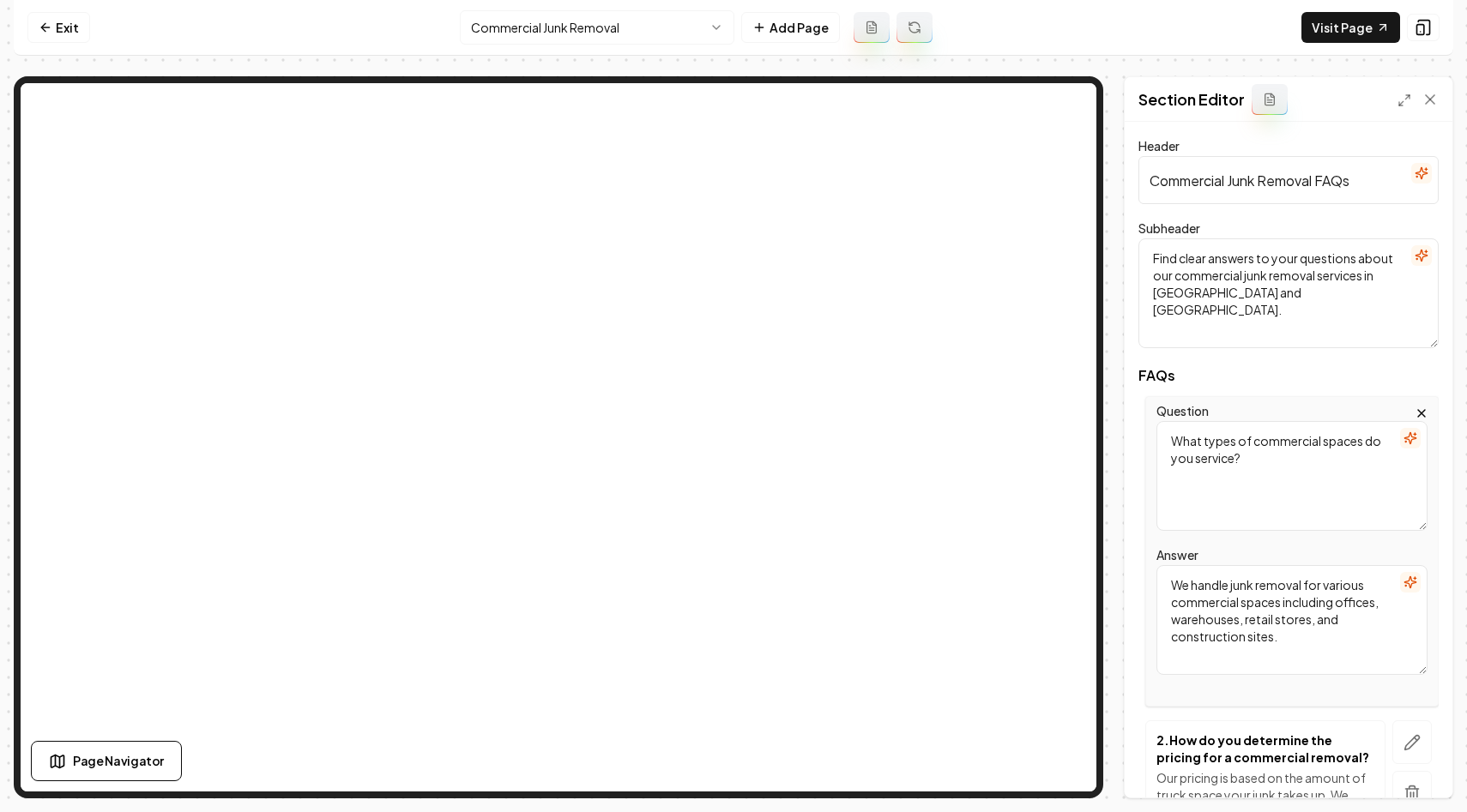
click at [1262, 618] on textarea "We handle junk removal for various commercial spaces including offices, warehou…" at bounding box center [1291, 619] width 271 height 109
paste textarea "serve a wide variety of commercial properties including offices, retail spaces,…"
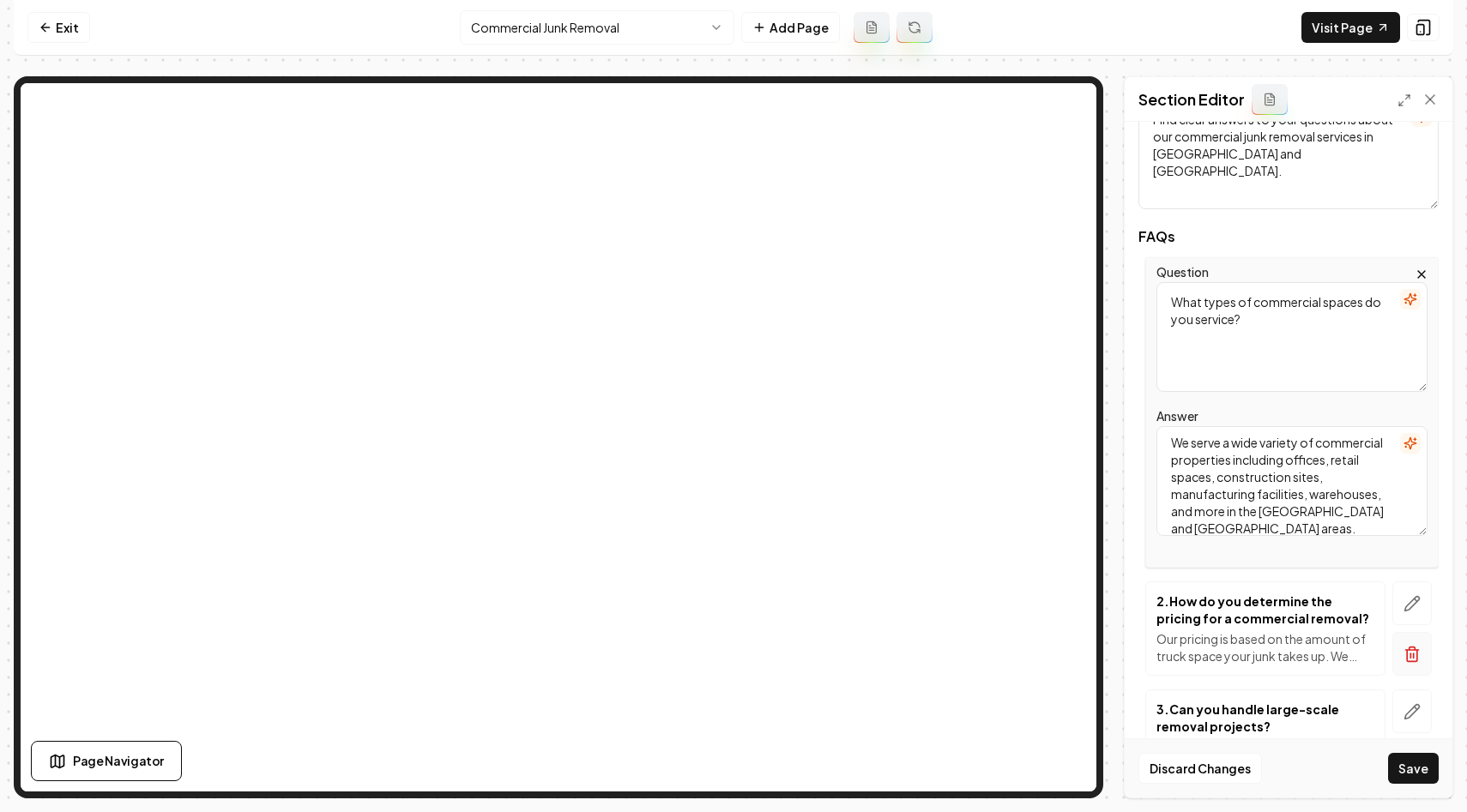
scroll to position [140, 0]
type textarea "We serve a wide variety of commercial properties including offices, retail spac…"
click at [1414, 601] on icon "button" at bounding box center [1412, 602] width 15 height 15
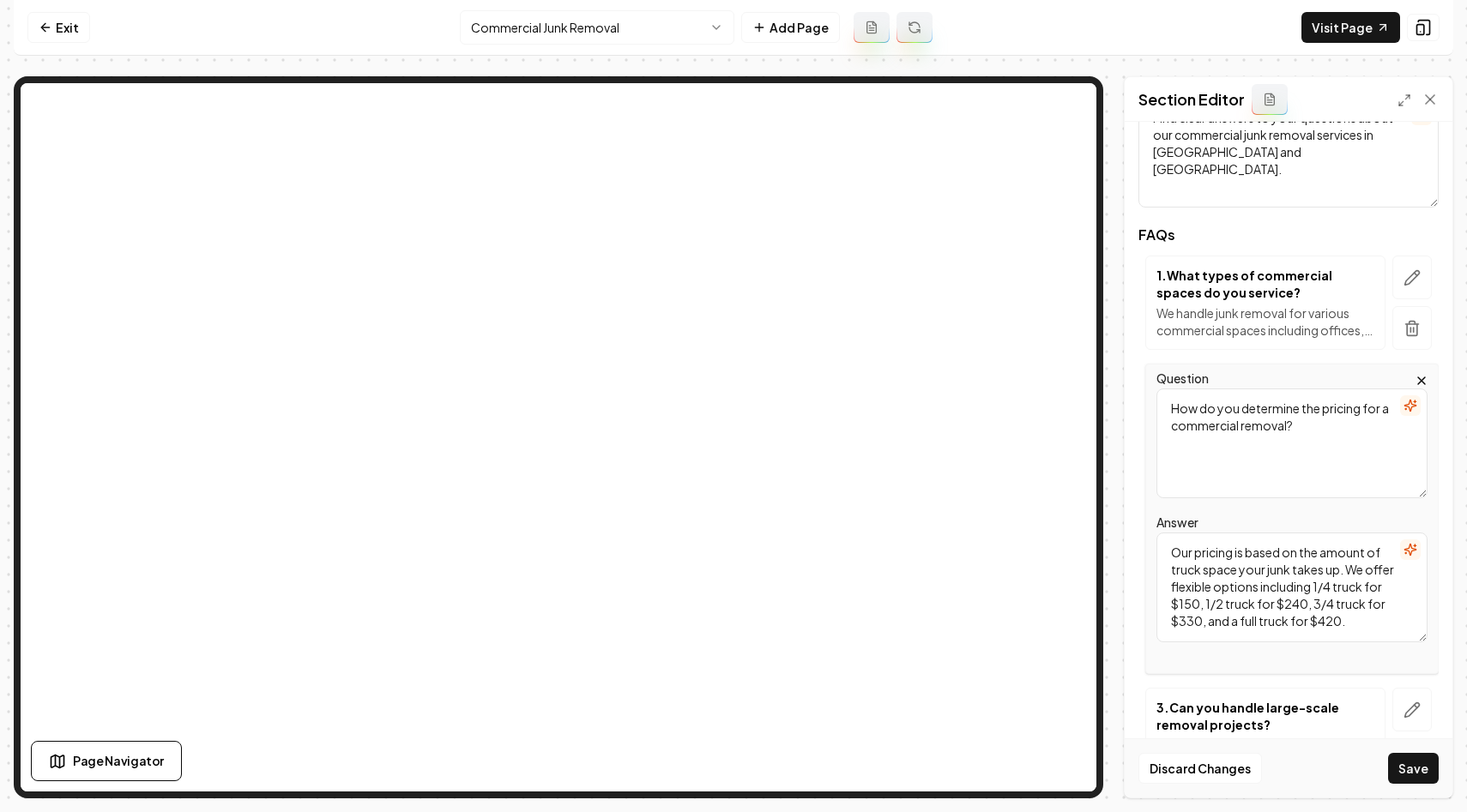
click at [1308, 446] on textarea "How do you determine the pricing for a commercial removal?" at bounding box center [1291, 443] width 271 height 109
paste textarea "quickly can you respond to a junk removal request"
type textarea "How quickly can you respond to a junk removal request?"
click at [1284, 563] on textarea "Our pricing is based on the amount of truck space your junk takes up. We offer …" at bounding box center [1291, 586] width 271 height 109
paste textarea "We strive to provide prompt service and can usually respond to junk removal req…"
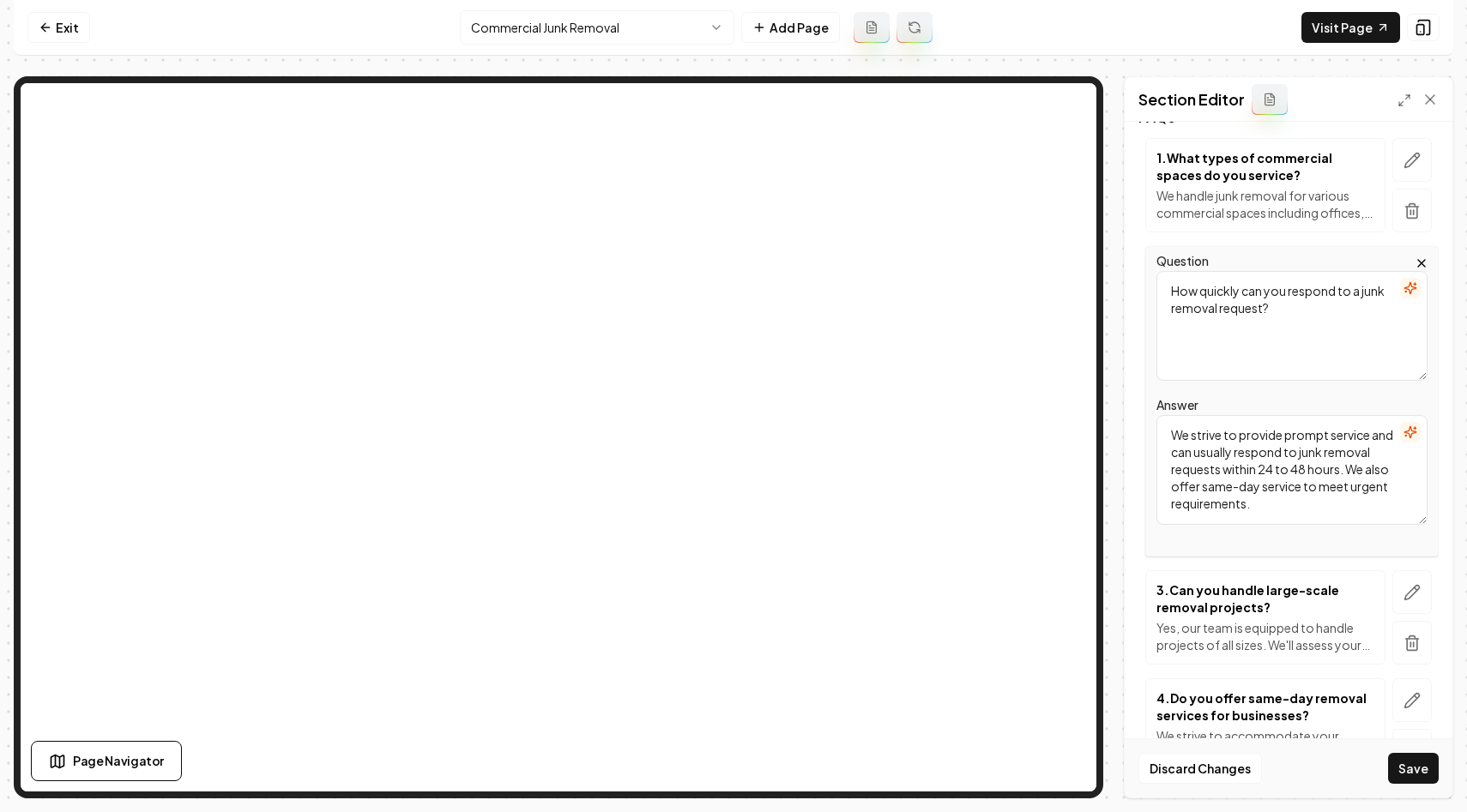
scroll to position [259, 0]
type textarea "We strive to provide prompt service and can usually respond to junk removal req…"
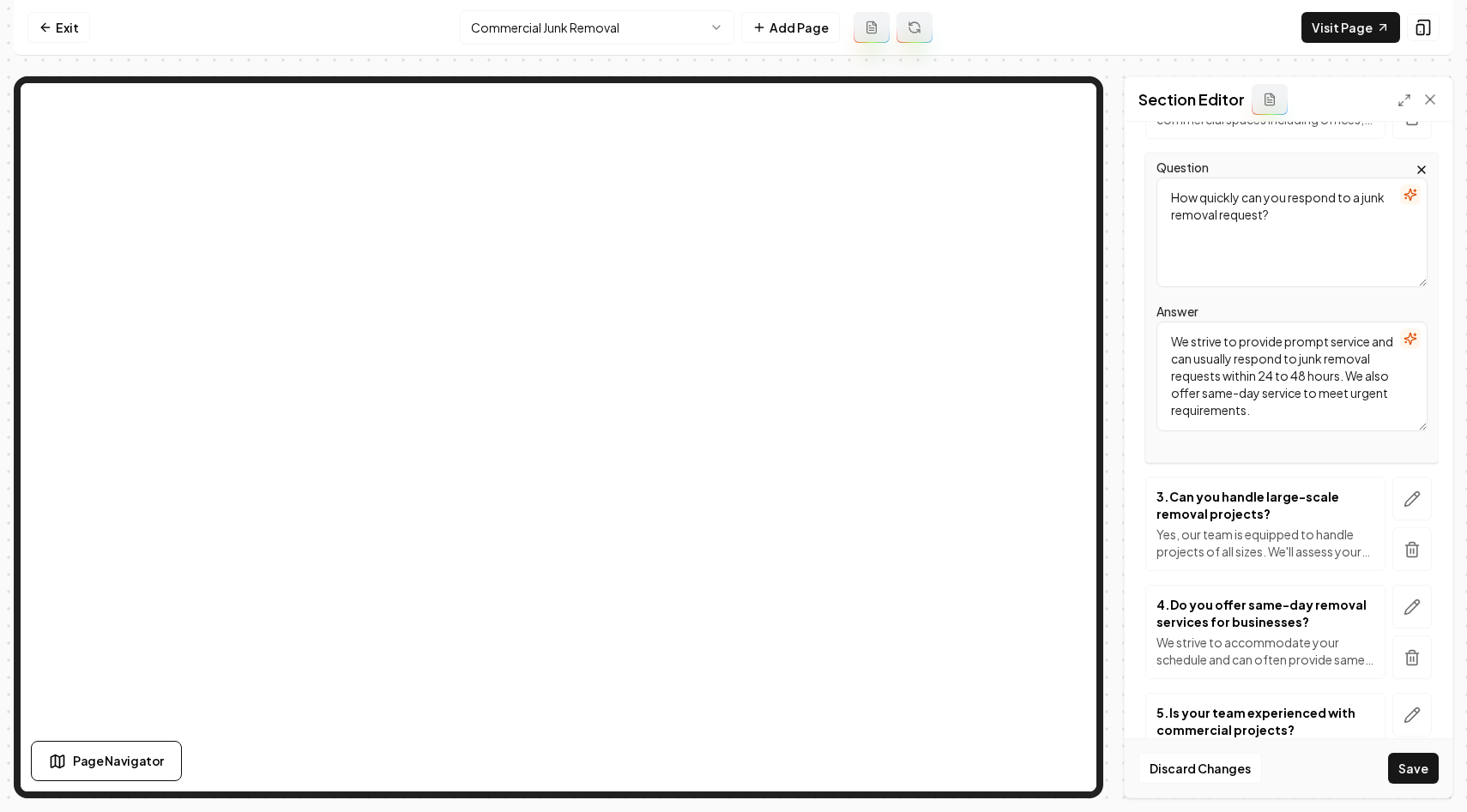
scroll to position [360, 0]
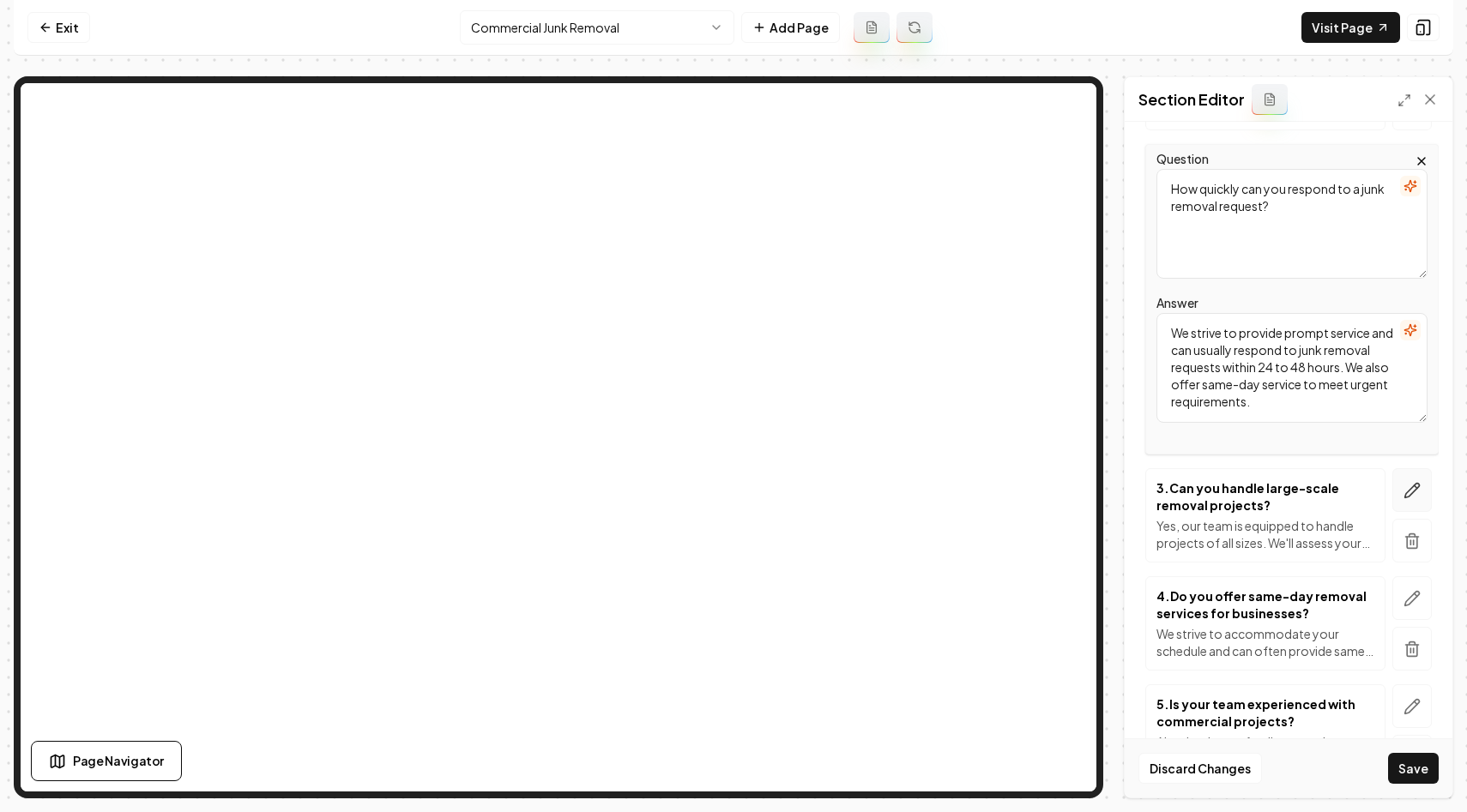
click at [1408, 486] on icon "button" at bounding box center [1412, 491] width 17 height 17
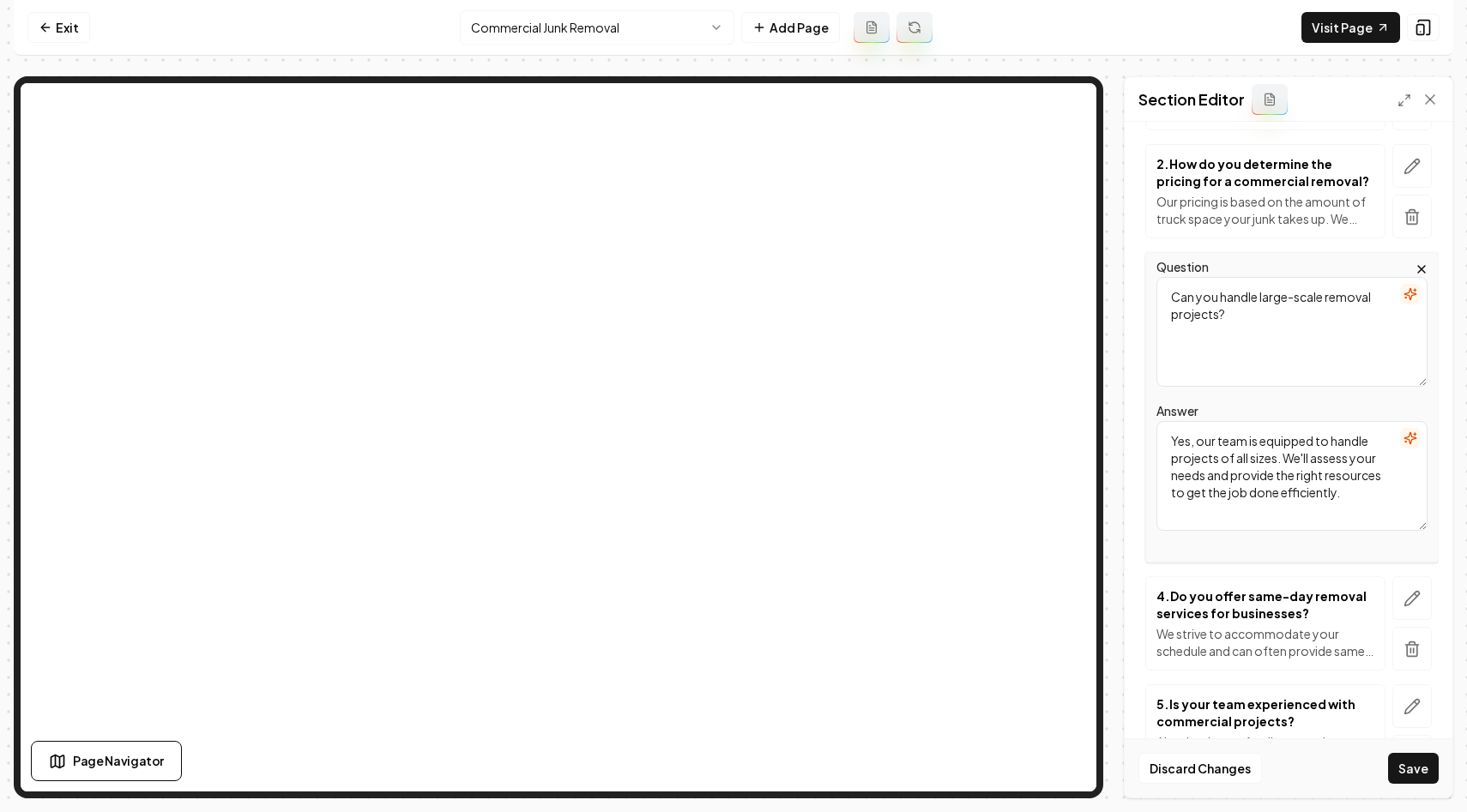
click at [1248, 343] on textarea "Can you handle large-scale removal projects?" at bounding box center [1291, 332] width 271 height 109
paste textarea "What is the cost structure for your commercial junk removal service"
type textarea "What is the cost structure for your commercial junk removal services?"
click at [1235, 460] on textarea "Yes, our team is equipped to handle projects of all sizes. We'll assess your ne…" at bounding box center [1291, 475] width 271 height 109
paste textarea "Our pricing is based on the volume of junk you need removed. We offer clear and…"
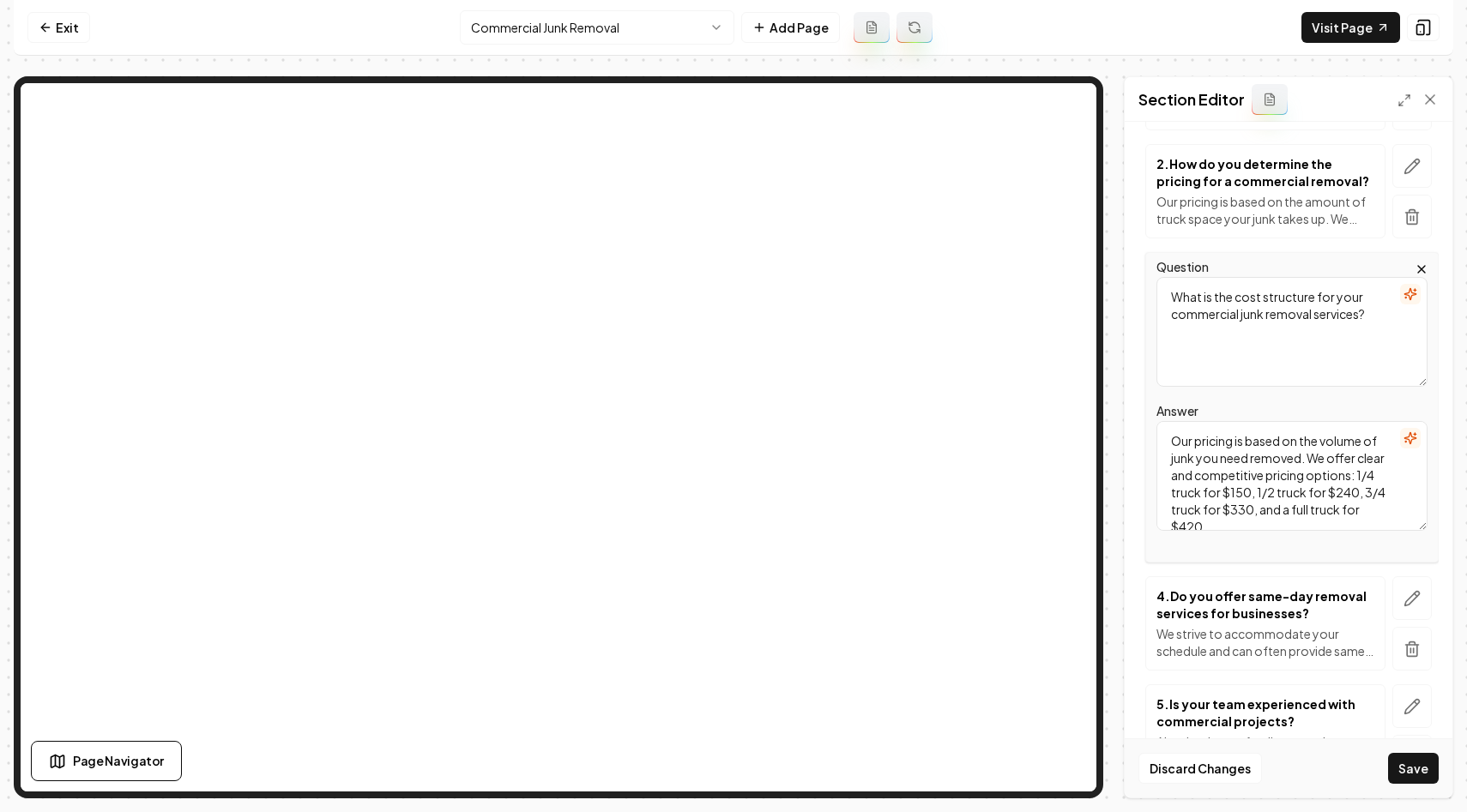
type textarea "Our pricing is based on the volume of junk you need removed. We offer clear and…"
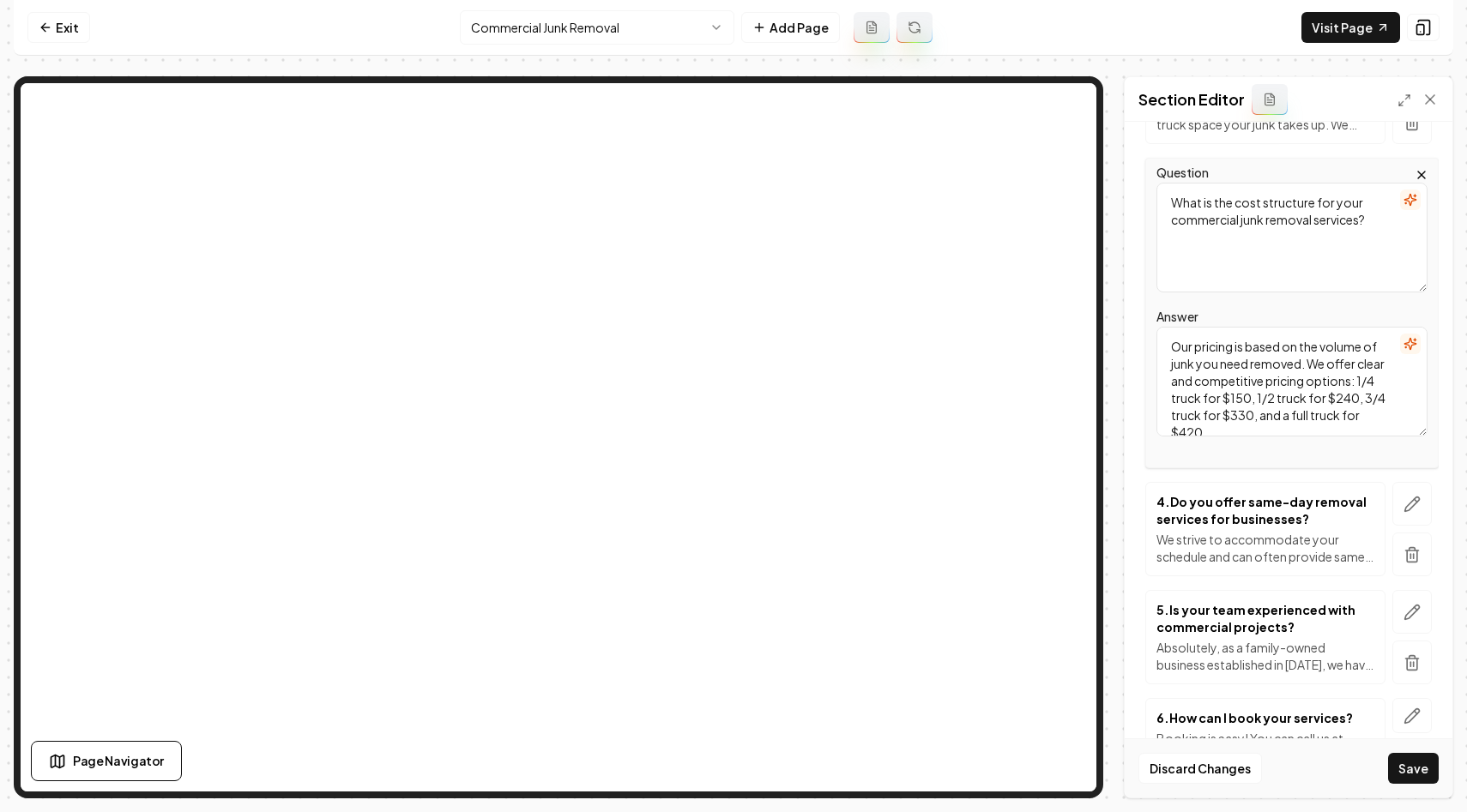
scroll to position [470, 0]
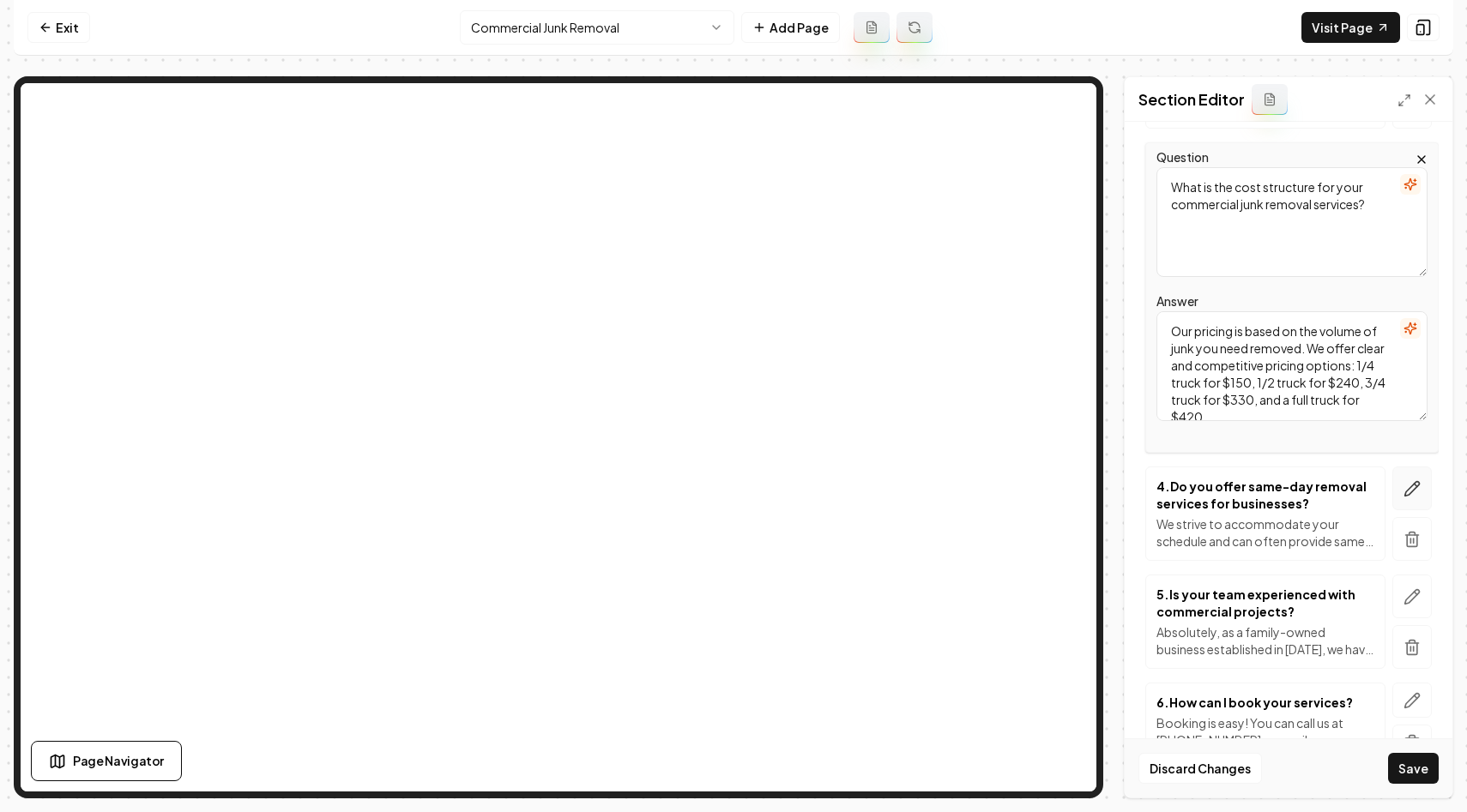
click at [1402, 484] on button "button" at bounding box center [1412, 488] width 40 height 44
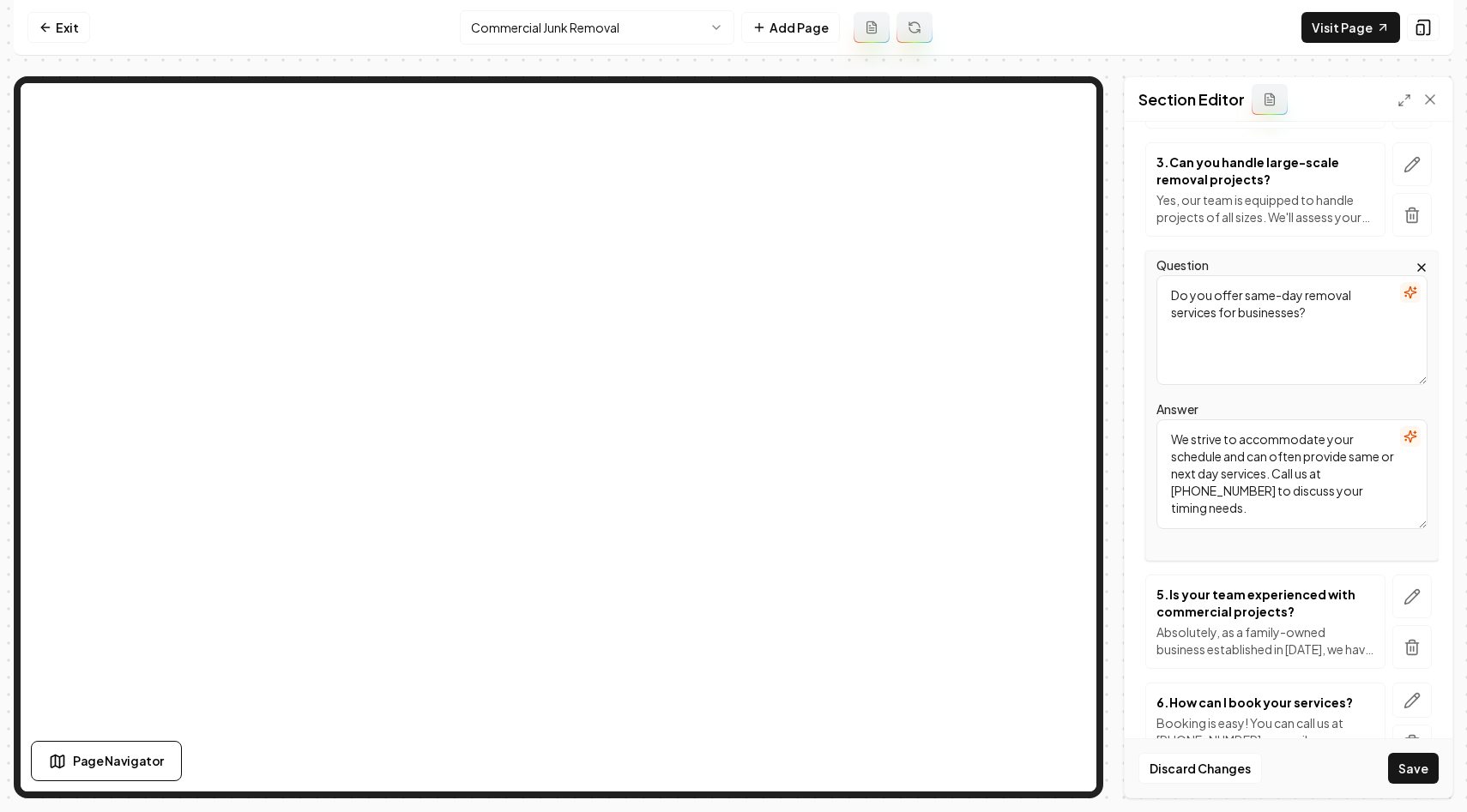
click at [1277, 452] on textarea "We strive to accommodate your schedule and can often provide same or next day s…" at bounding box center [1291, 474] width 271 height 109
click at [1277, 350] on textarea "Do you offer same-day removal services for businesses?" at bounding box center [1291, 330] width 271 height 109
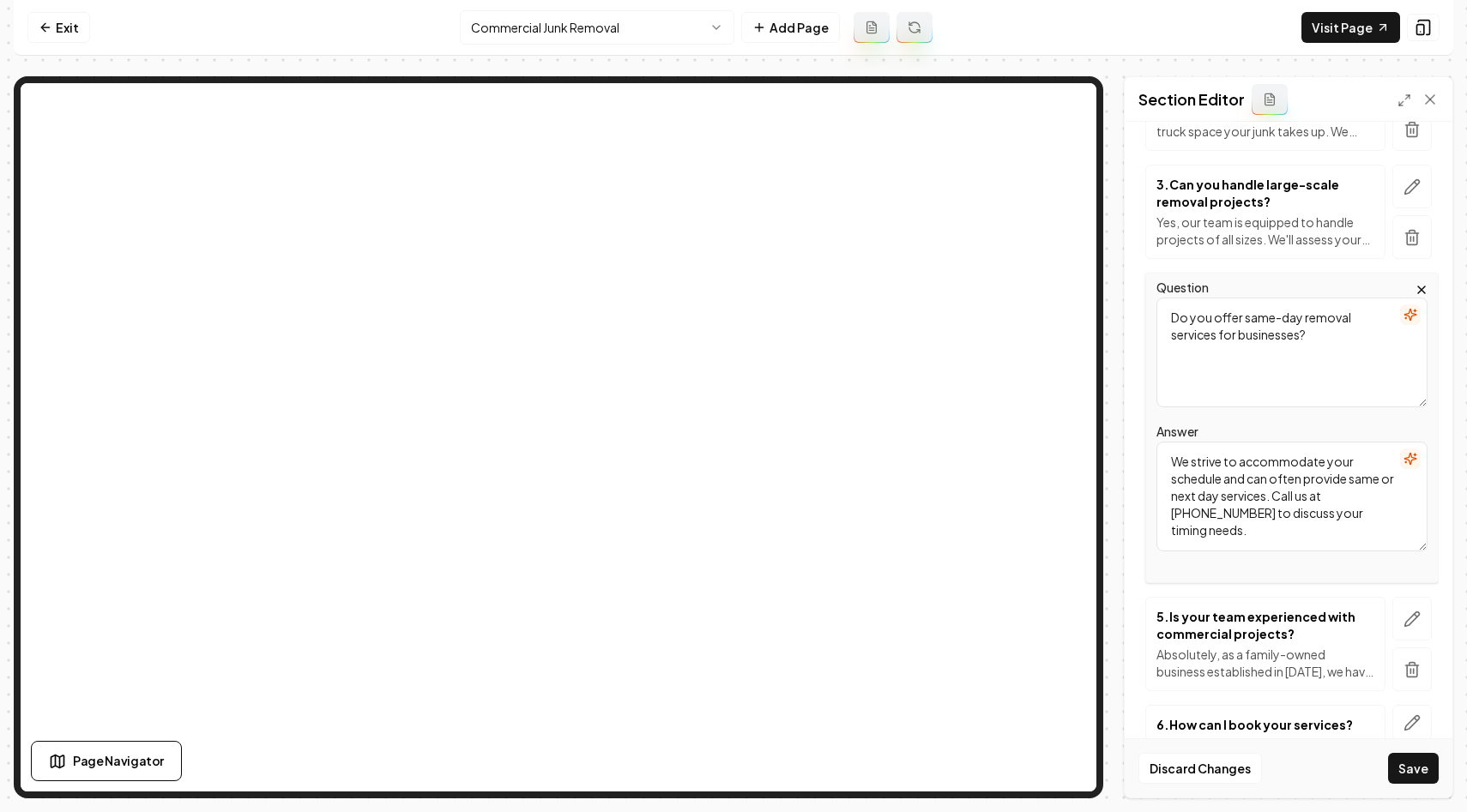
scroll to position [438, 0]
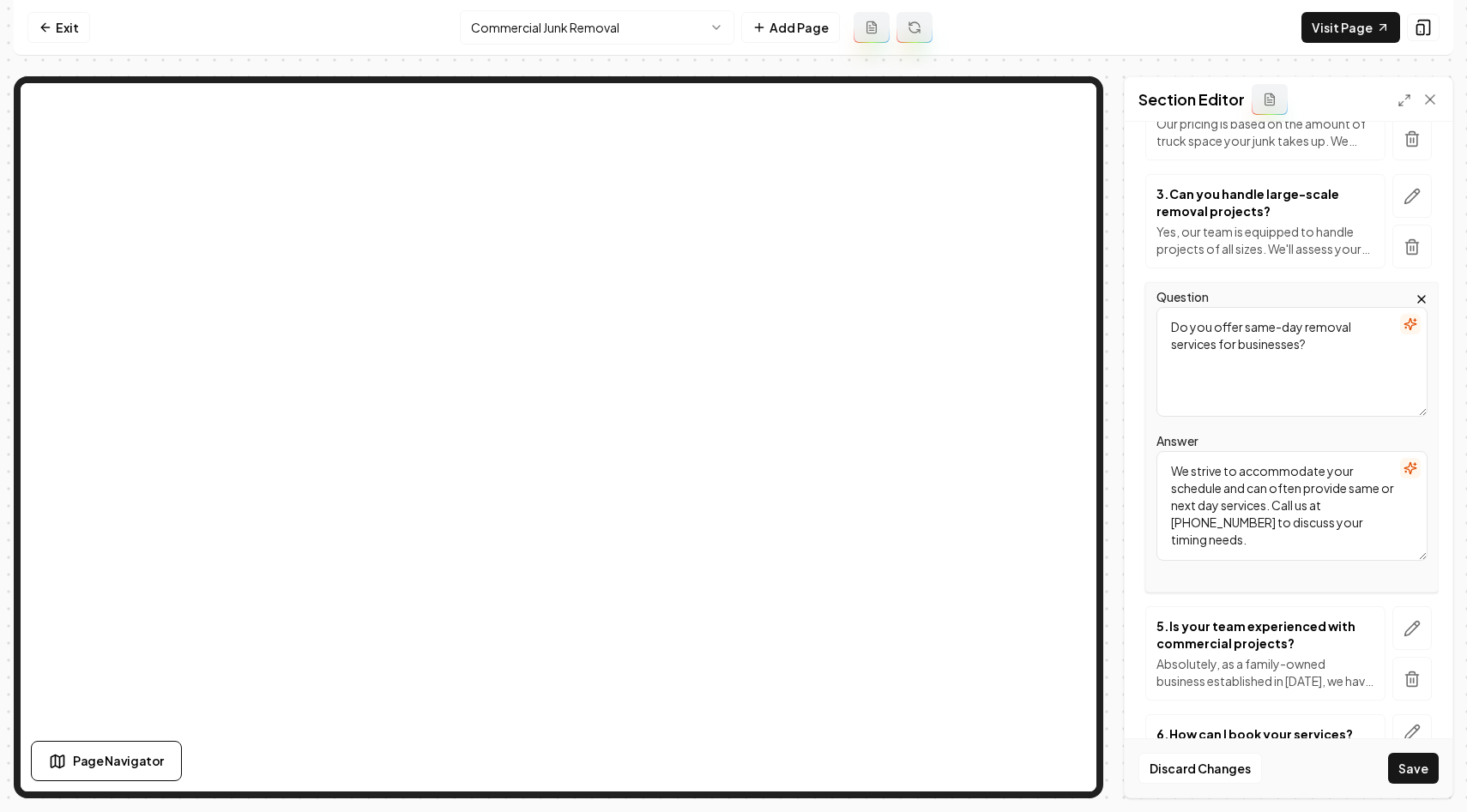
paste textarea "Are there any items you do not collect"
type textarea "Are there any items you do not collect?"
click at [1232, 496] on textarea "We strive to accommodate your schedule and can often provide same or next day s…" at bounding box center [1291, 505] width 271 height 109
paste textarea "[PERSON_NAME] we collect most items, there are certain hazardous materials we c…"
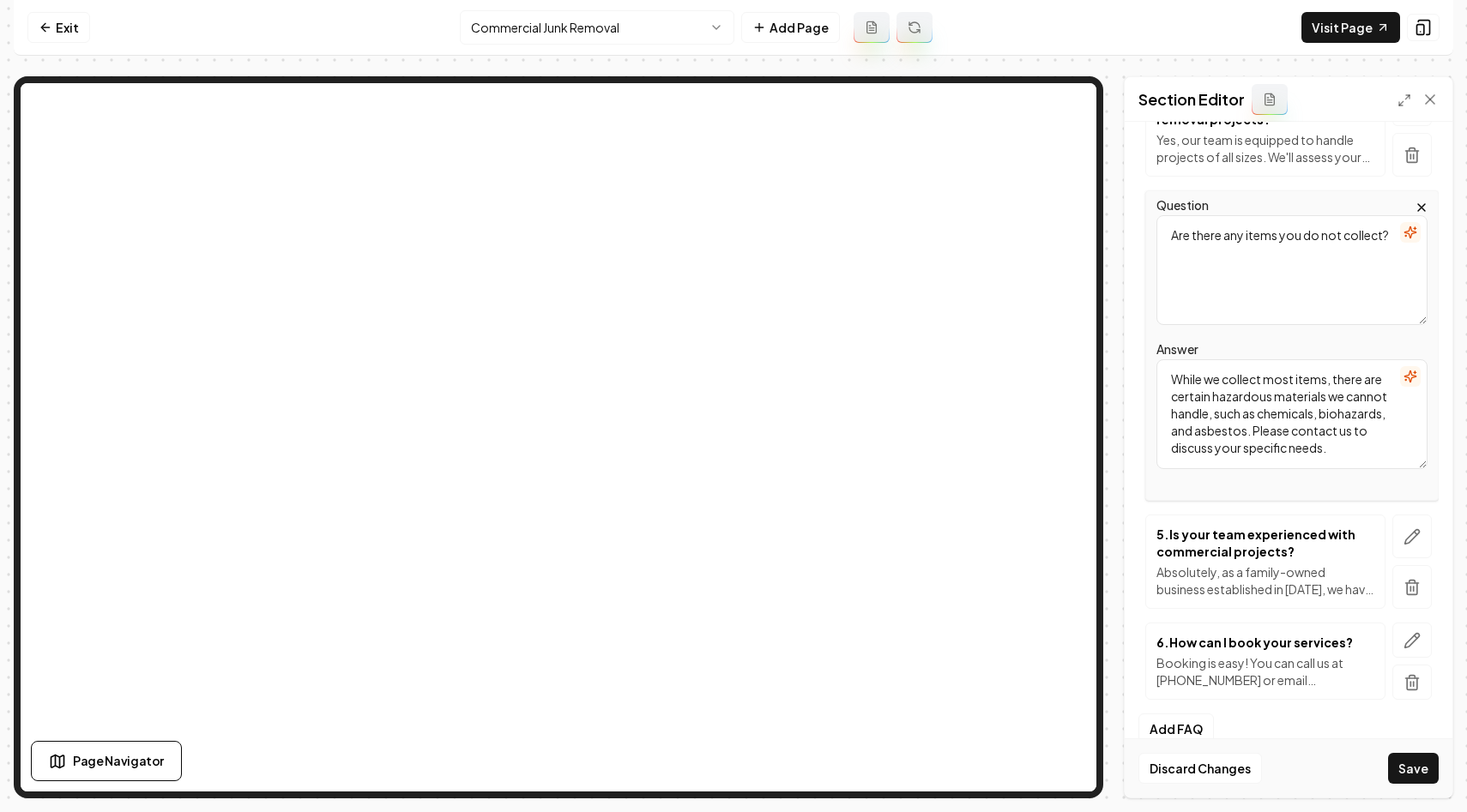
scroll to position [542, 0]
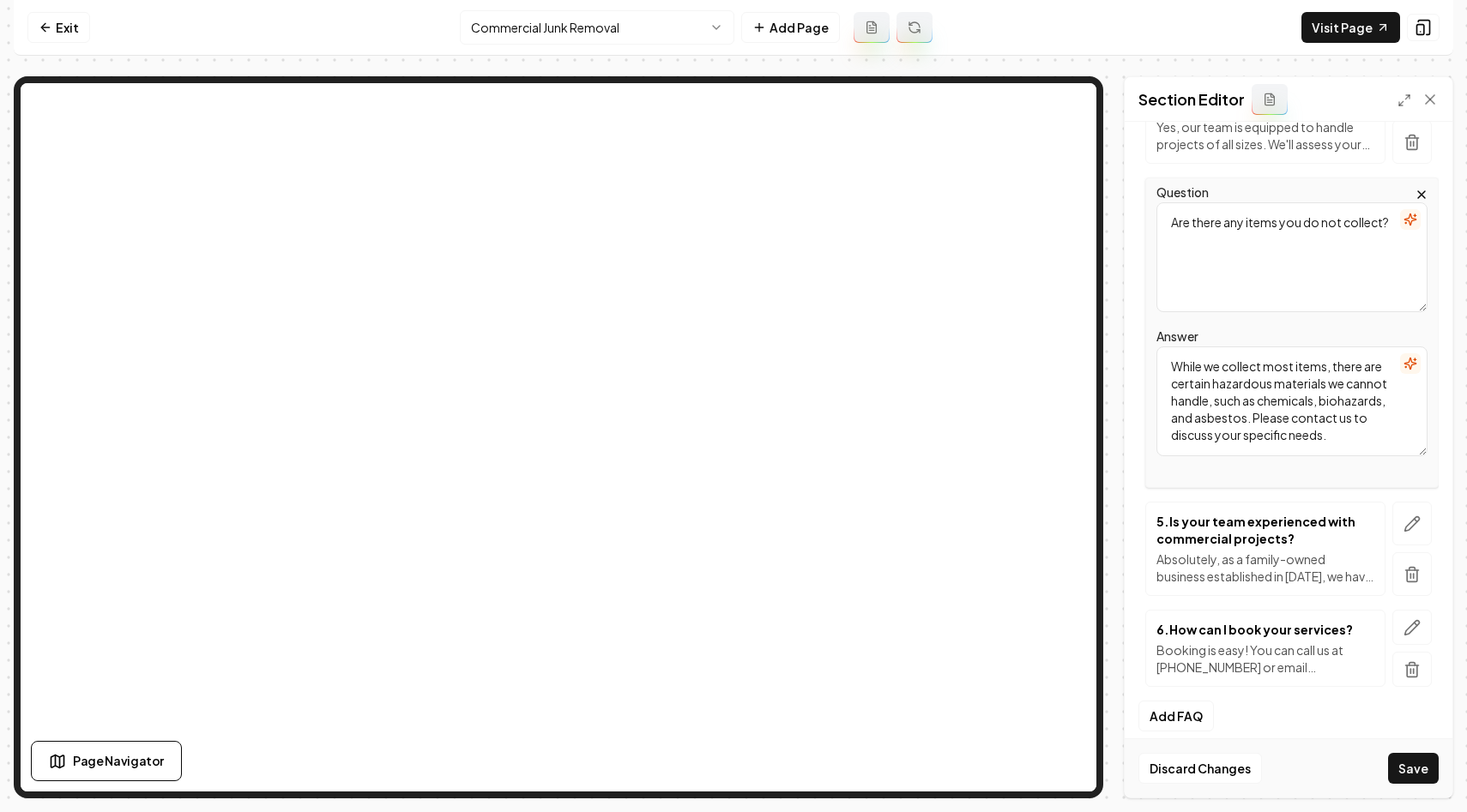
type textarea "While we collect most items, there are certain hazardous materials we cannot ha…"
click at [1412, 519] on icon "button" at bounding box center [1412, 524] width 15 height 15
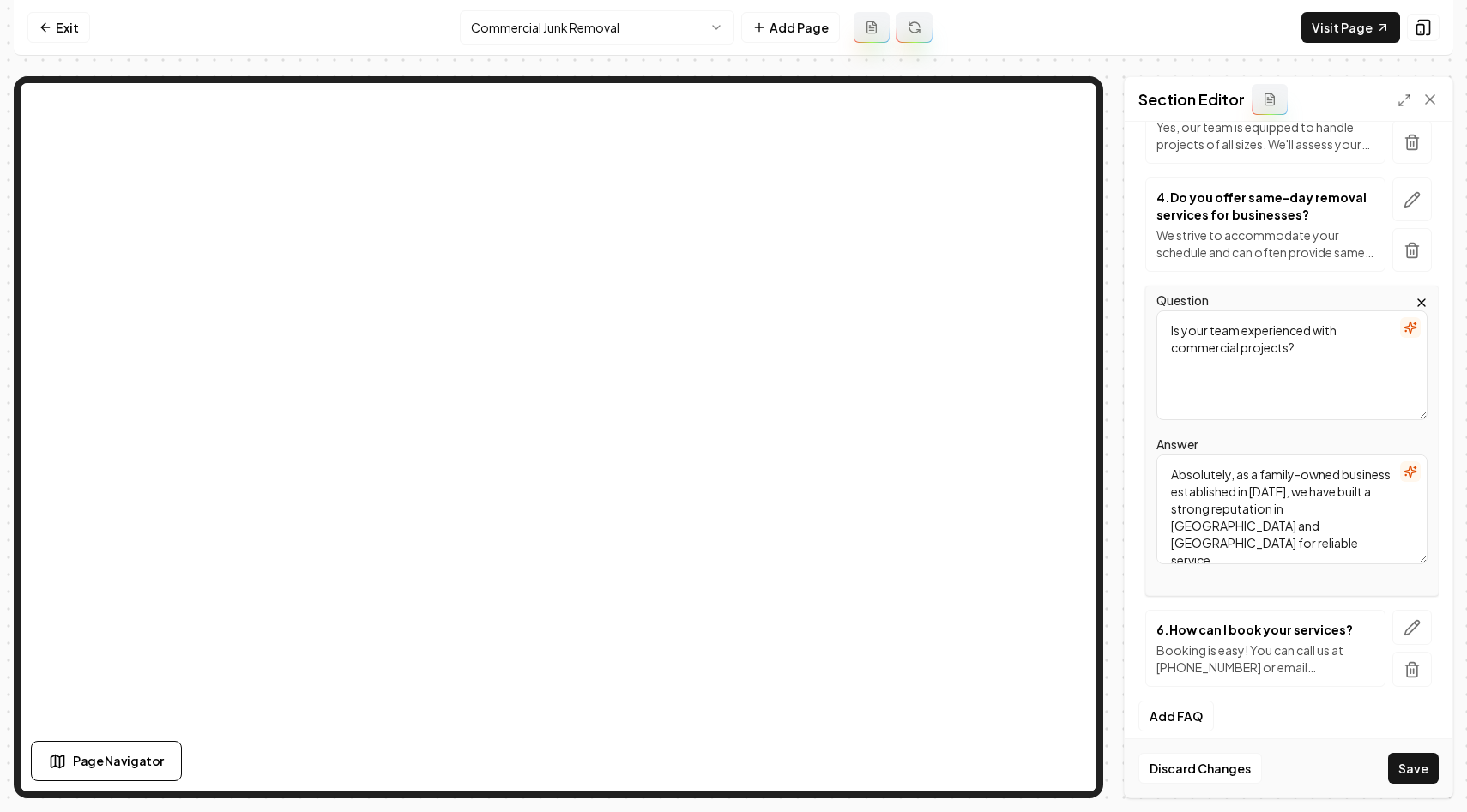
click at [1272, 389] on textarea "Is your team experienced with commercial projects?" at bounding box center [1291, 364] width 271 height 109
paste textarea "Do I need to be on-site during the junk removal proces"
type textarea "Do I need to be on-site during the junk removal process?"
click at [1271, 500] on textarea "Absolutely, as a family-owned business established in 2021, we have built a str…" at bounding box center [1291, 509] width 271 height 109
paste textarea "While it’s not mandatory for you to be on-site, we do recommend that someone is…"
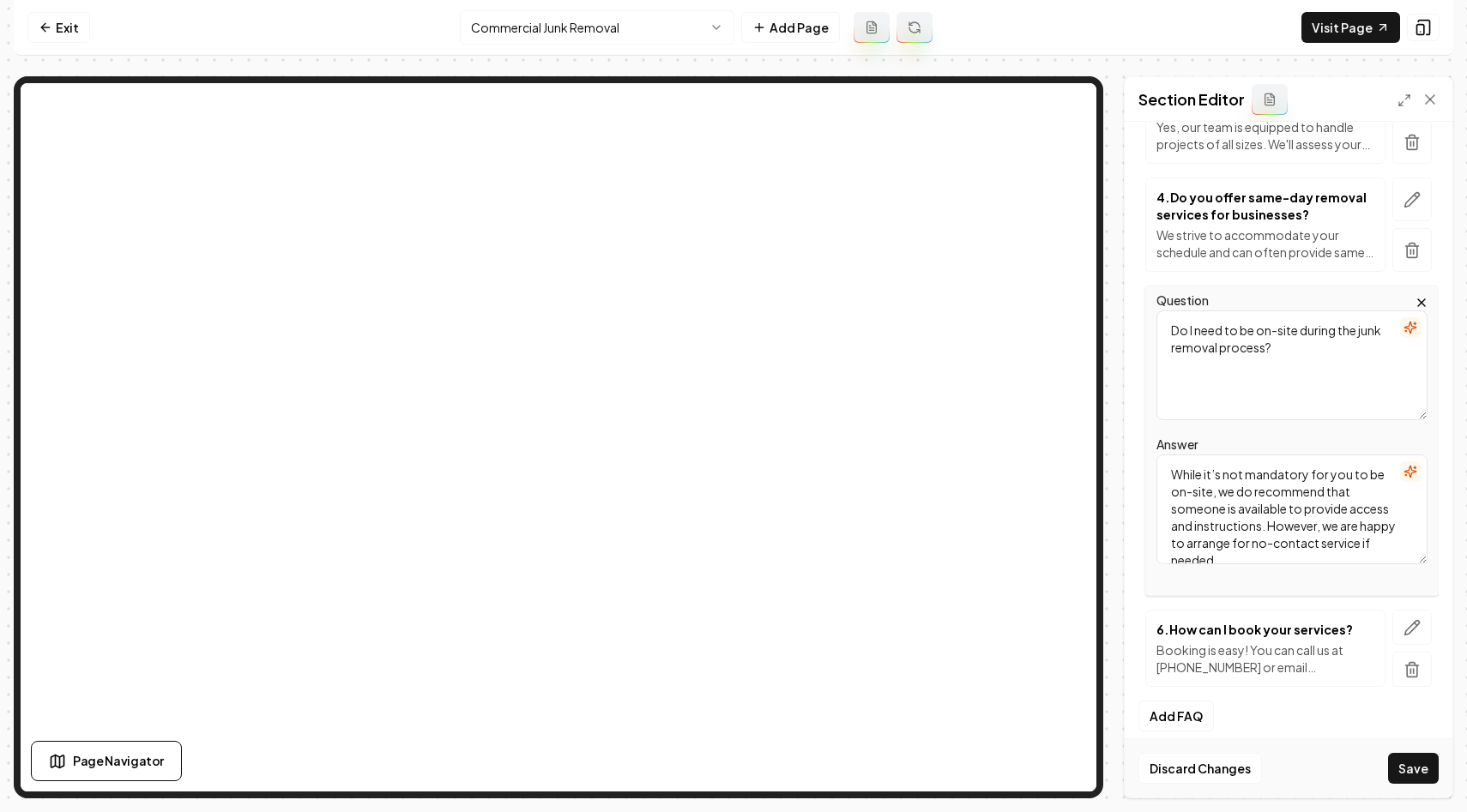
scroll to position [3, 0]
type textarea "While it’s not mandatory for you to be on-site, we do recommend that someone is…"
click at [1396, 618] on button "button" at bounding box center [1412, 627] width 40 height 35
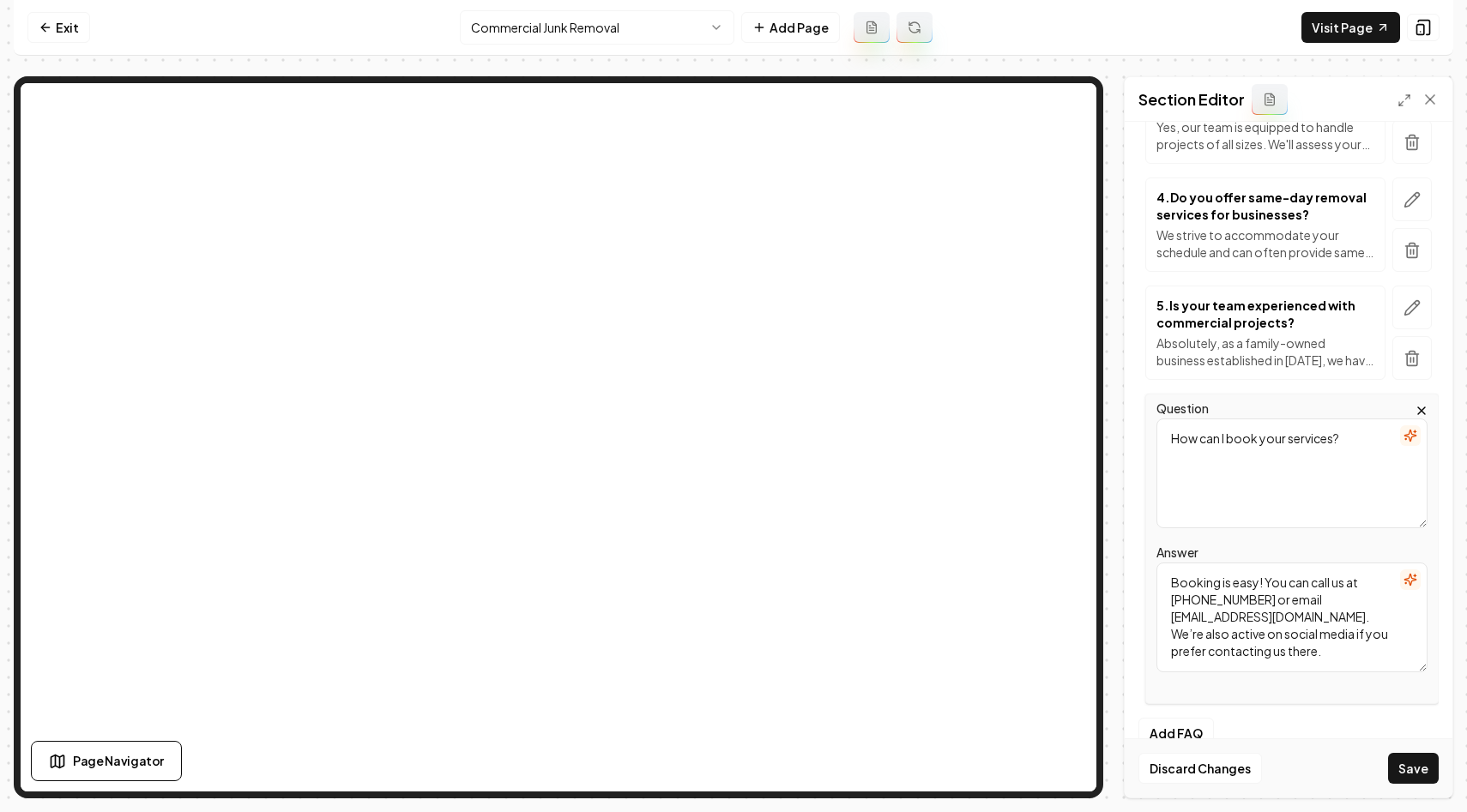
click at [1271, 496] on textarea "How can I book your services?" at bounding box center [1291, 473] width 271 height 109
paste textarea "Can I schedule regular junk removal services for my busines"
type textarea "Can I schedule regular junk removal services for my business?"
click at [1268, 602] on textarea "Booking is easy! You can call us at (214) 207-6563 or email info@junkofamerica.…" at bounding box center [1291, 617] width 271 height 109
paste textarea "Yes, we offer flexible scheduling for regular junk removal services that are ta…"
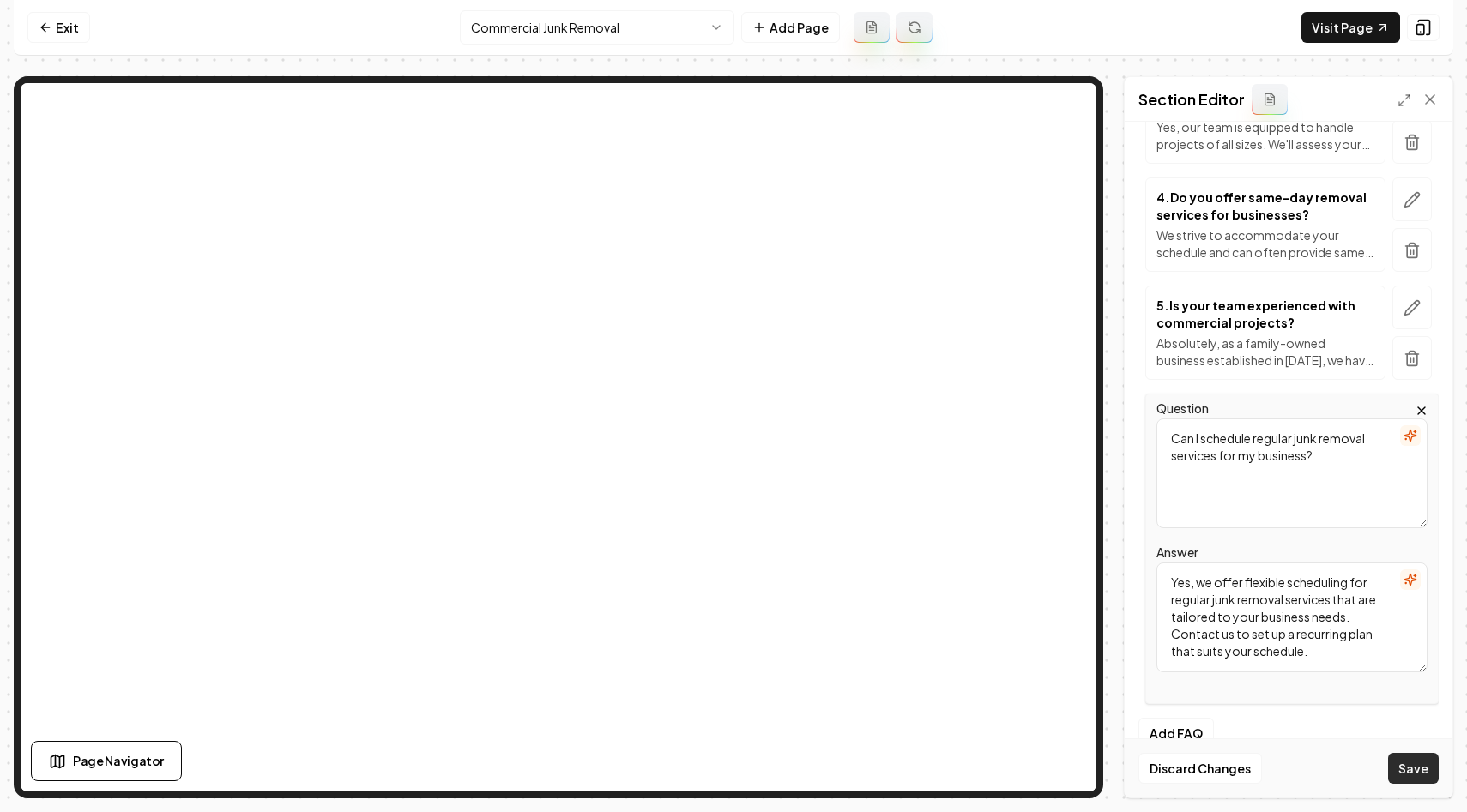
type textarea "Yes, we offer flexible scheduling for regular junk removal services that are ta…"
click at [1414, 766] on button "Save" at bounding box center [1413, 768] width 51 height 31
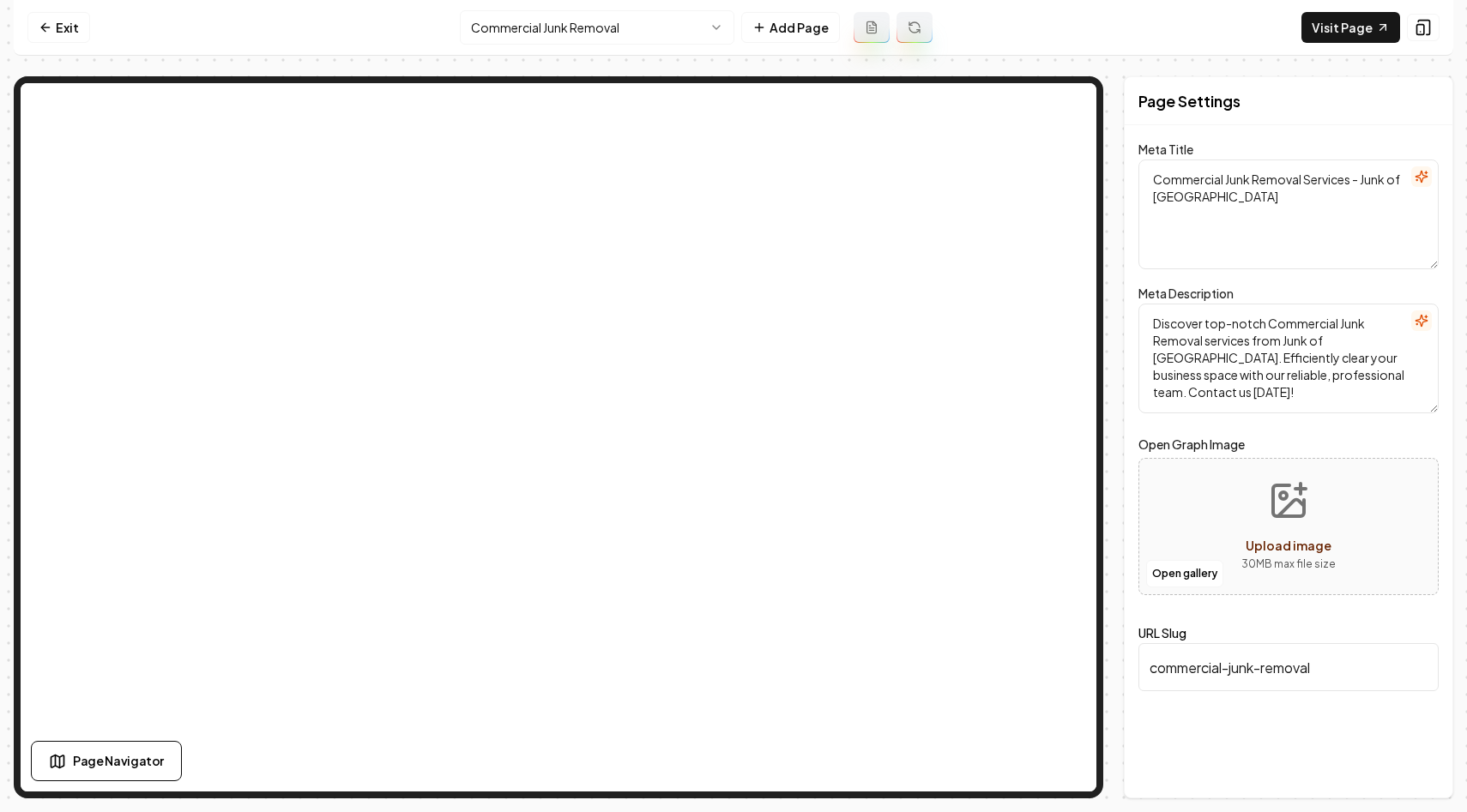
scroll to position [0, 0]
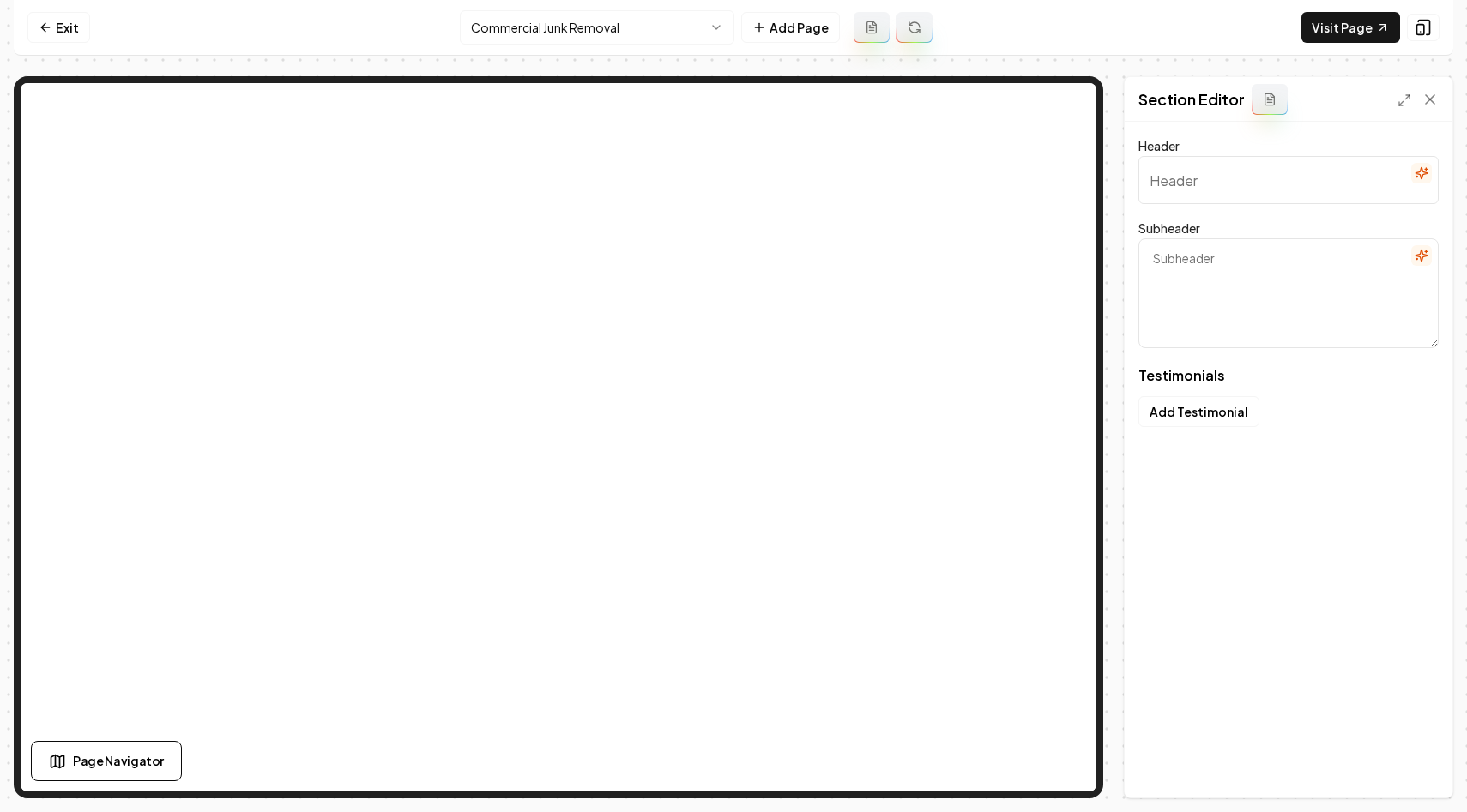
type input "See What Business Owners Say"
type textarea "Real experiences that show how we make junk disappear smoothly and easily"
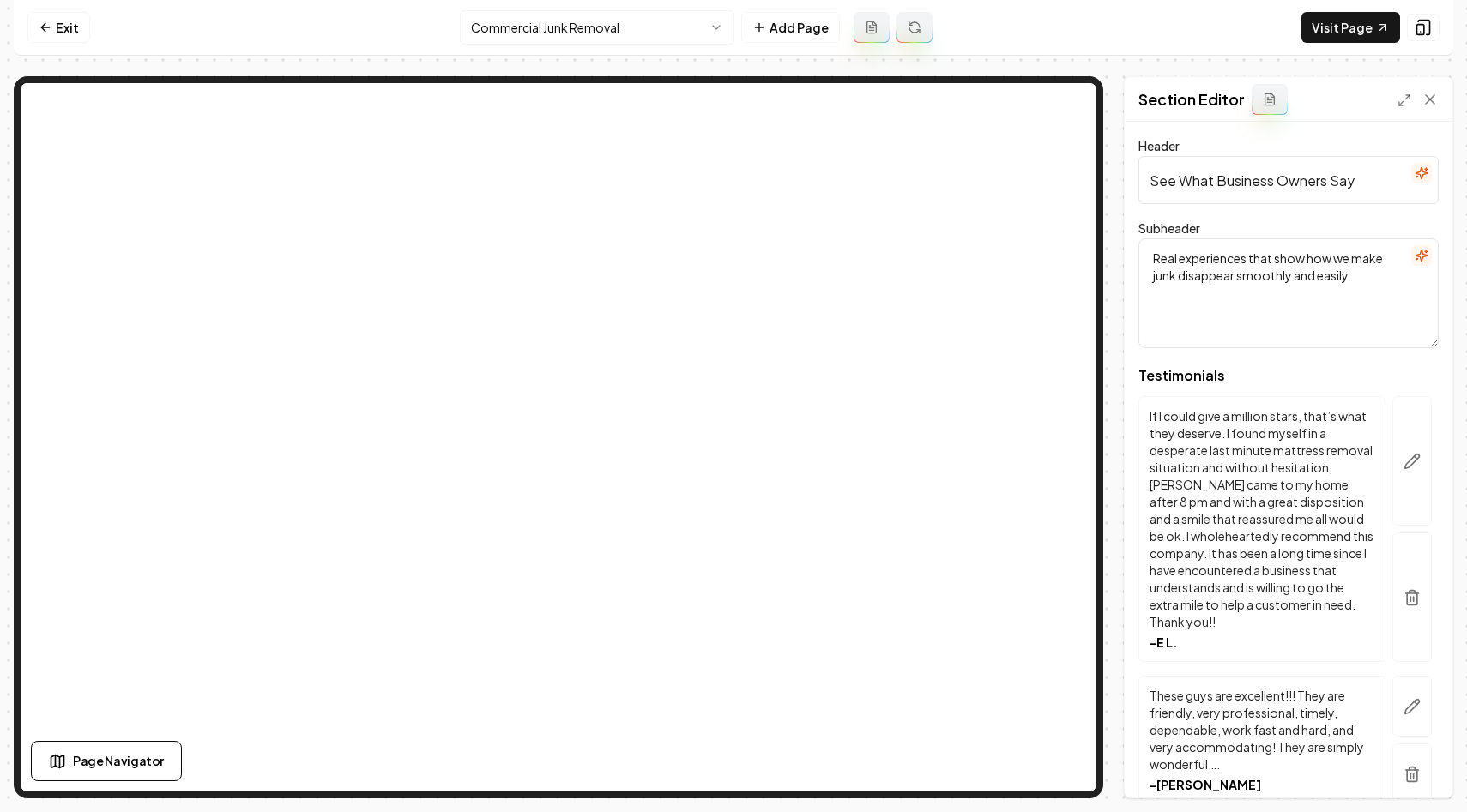
click at [1237, 176] on input "See What Business Owners Say" at bounding box center [1288, 180] width 300 height 48
paste input "Testimonials that tell the stor"
type input "Testimonials that tell the story"
click at [1263, 290] on textarea "Real experiences that show how we make junk disappear smoothly and easily" at bounding box center [1288, 293] width 300 height 109
paste textarea "Straight from those who know our work"
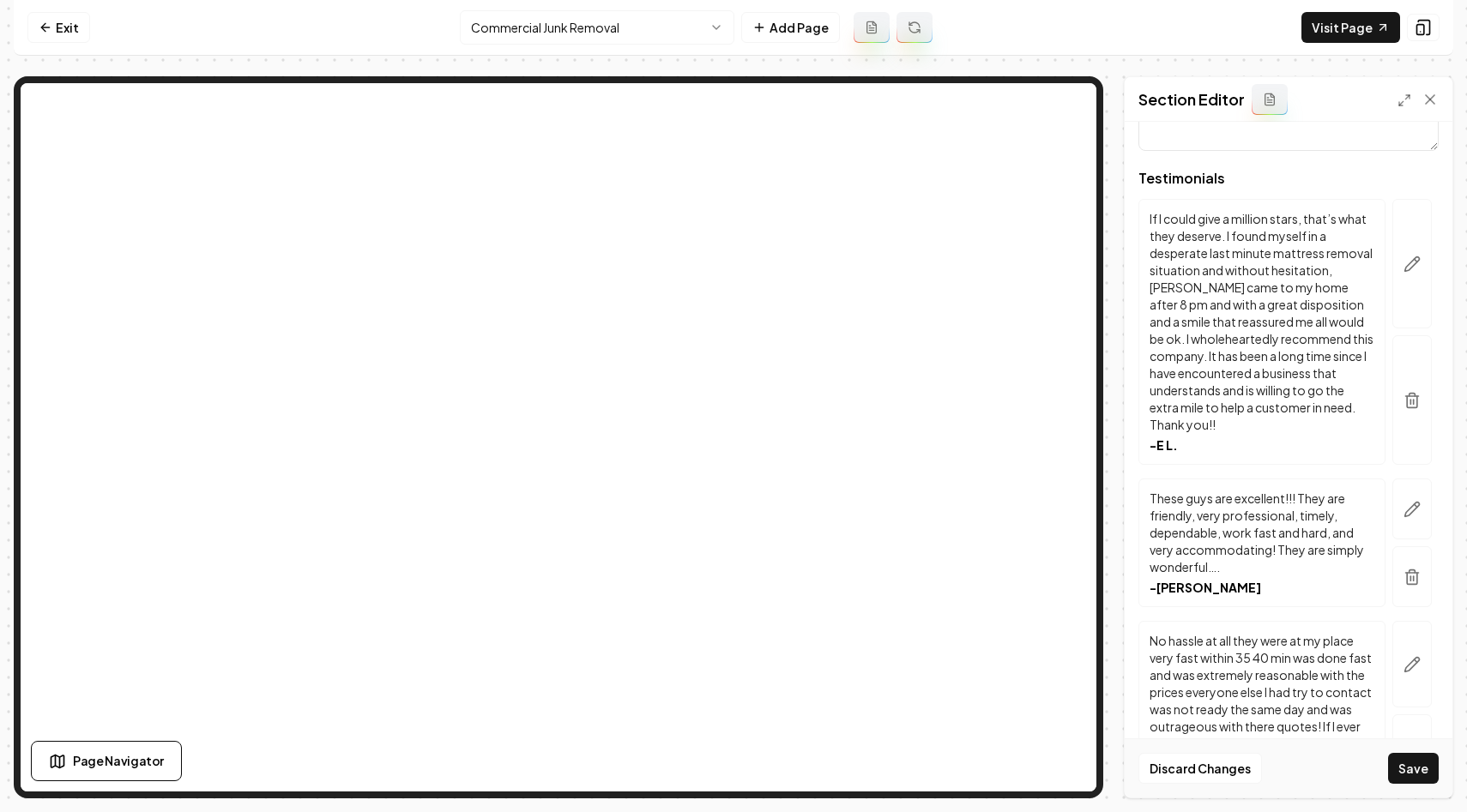
scroll to position [245, 0]
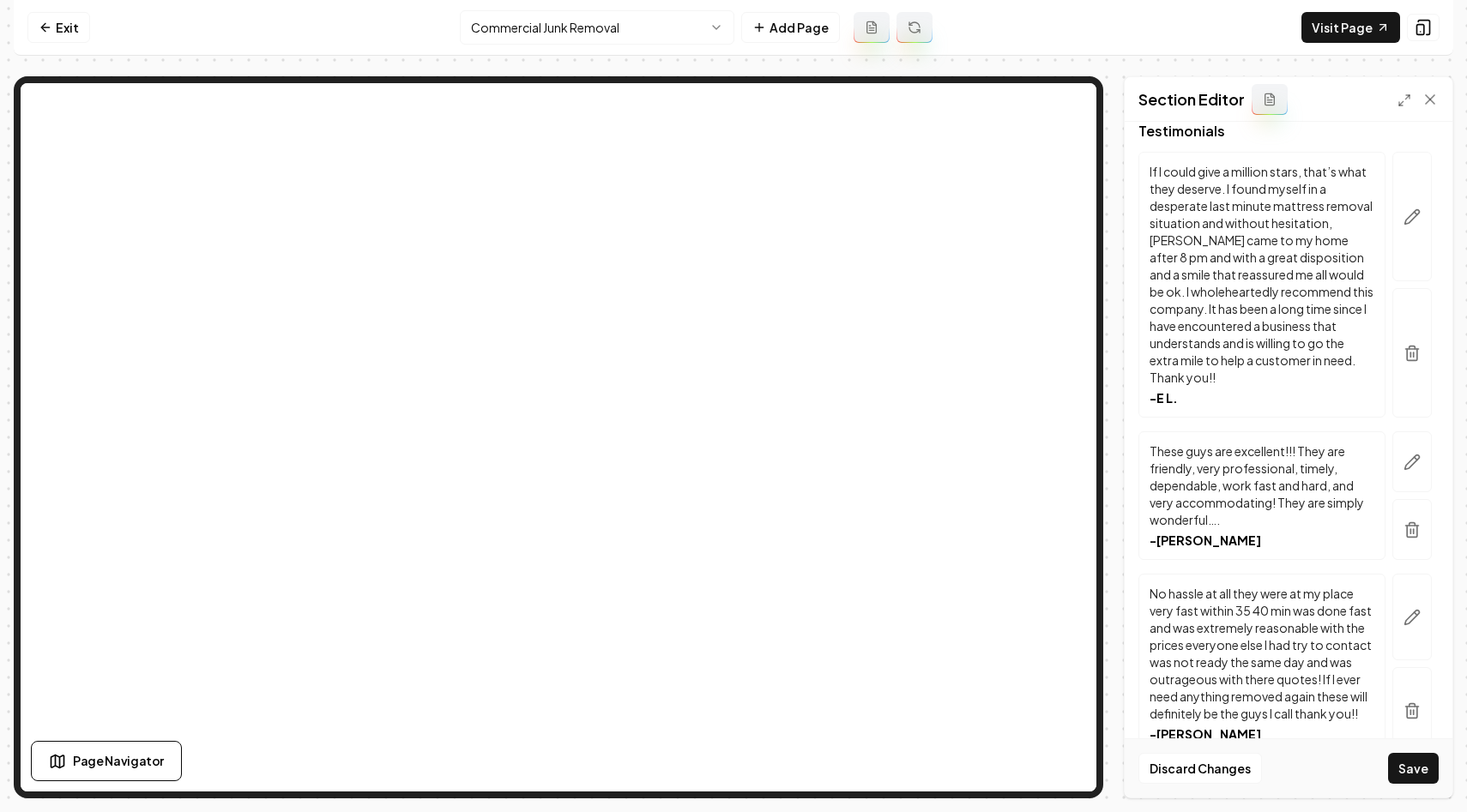
type textarea "Straight from those who know our work"
click at [1422, 769] on button "Save" at bounding box center [1413, 768] width 51 height 31
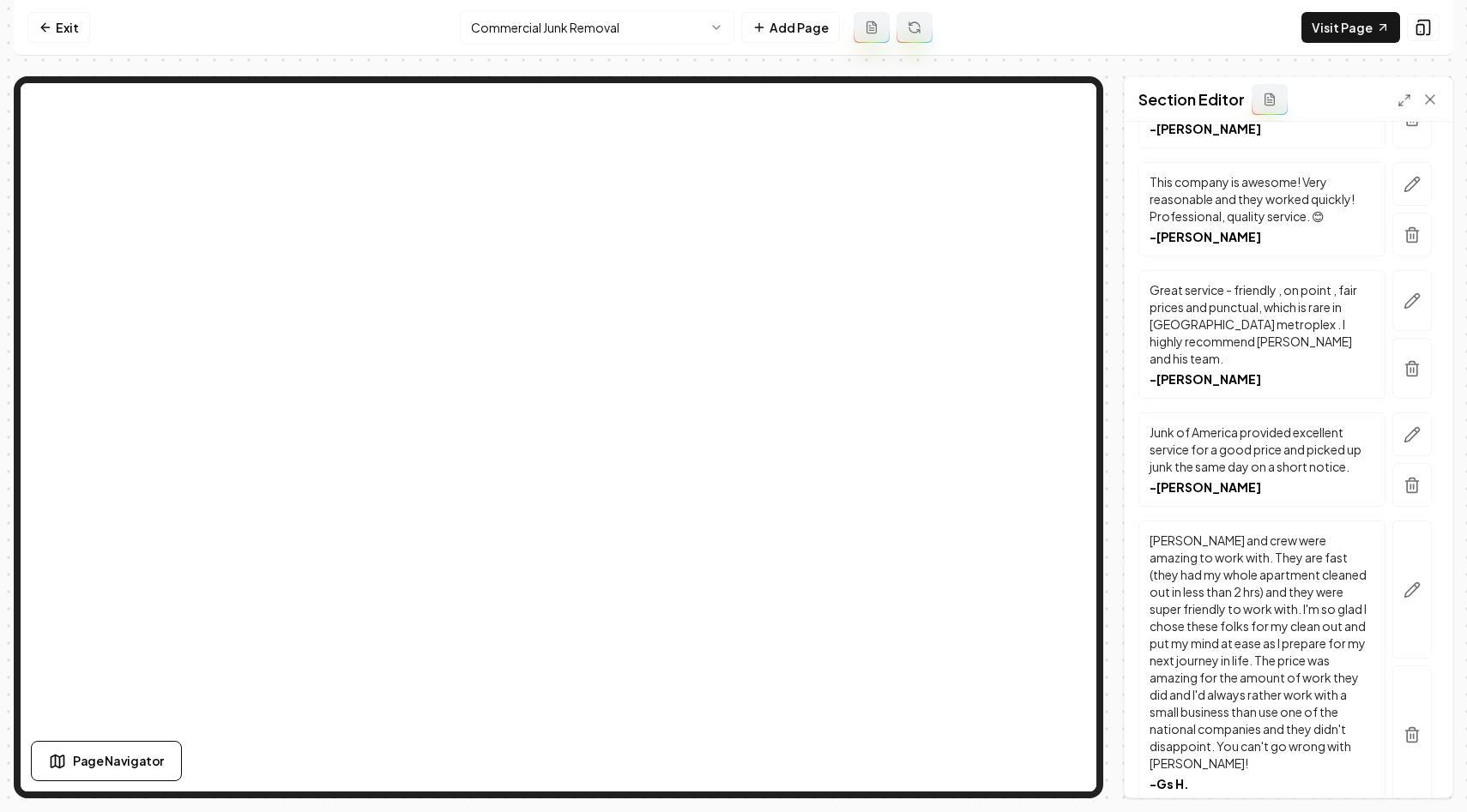
scroll to position [2941, 0]
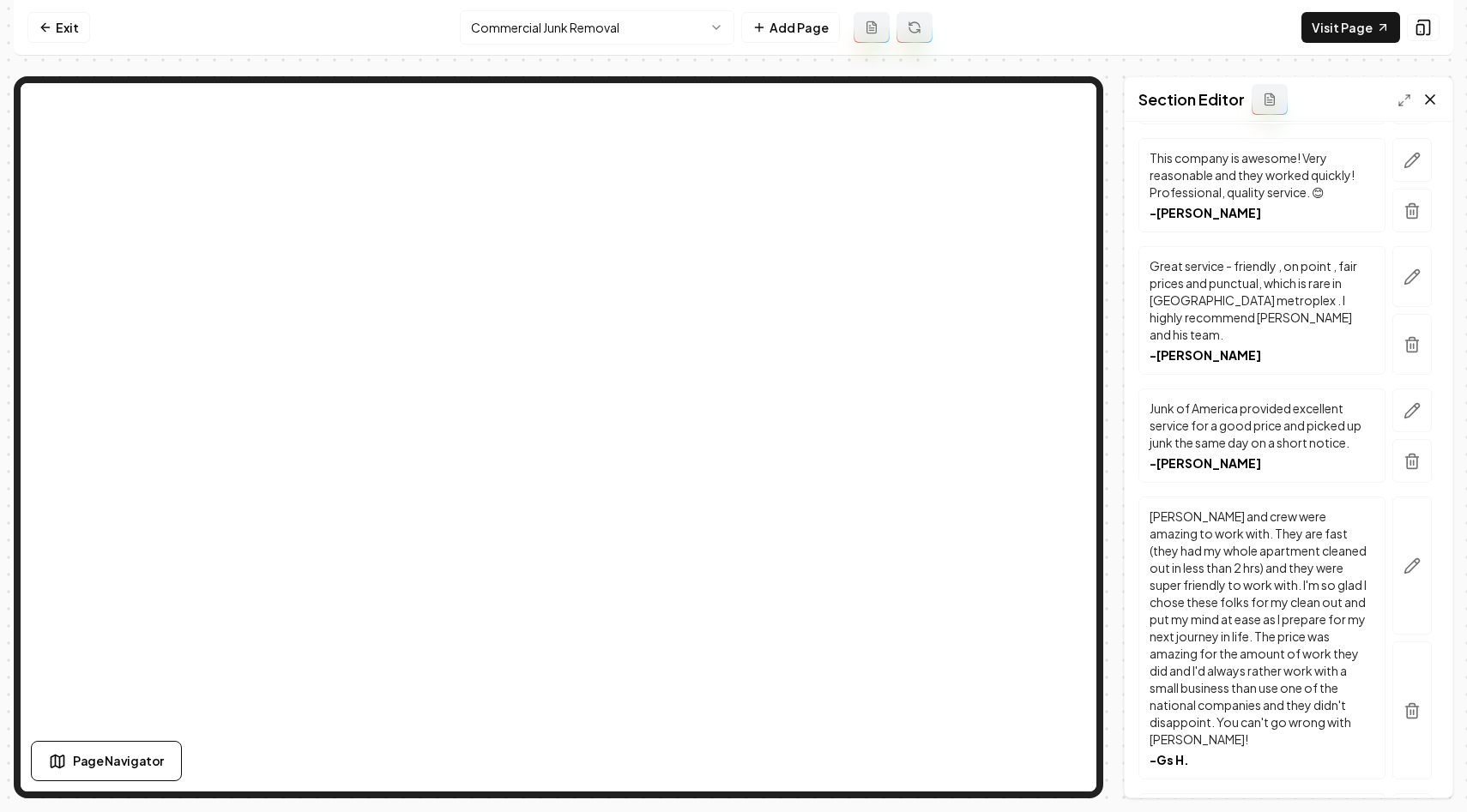
click at [1433, 93] on icon at bounding box center [1430, 100] width 17 height 17
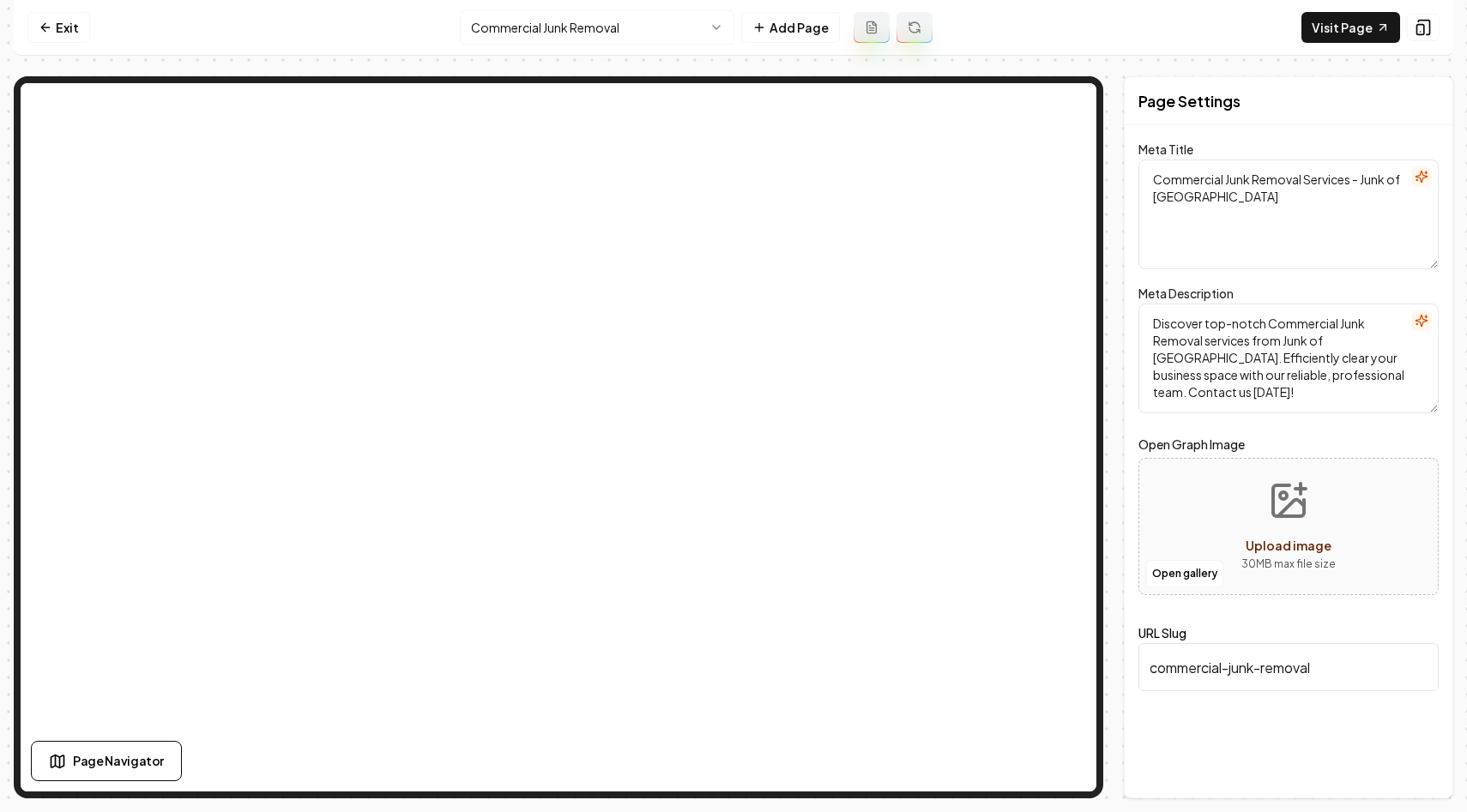
scroll to position [0, 0]
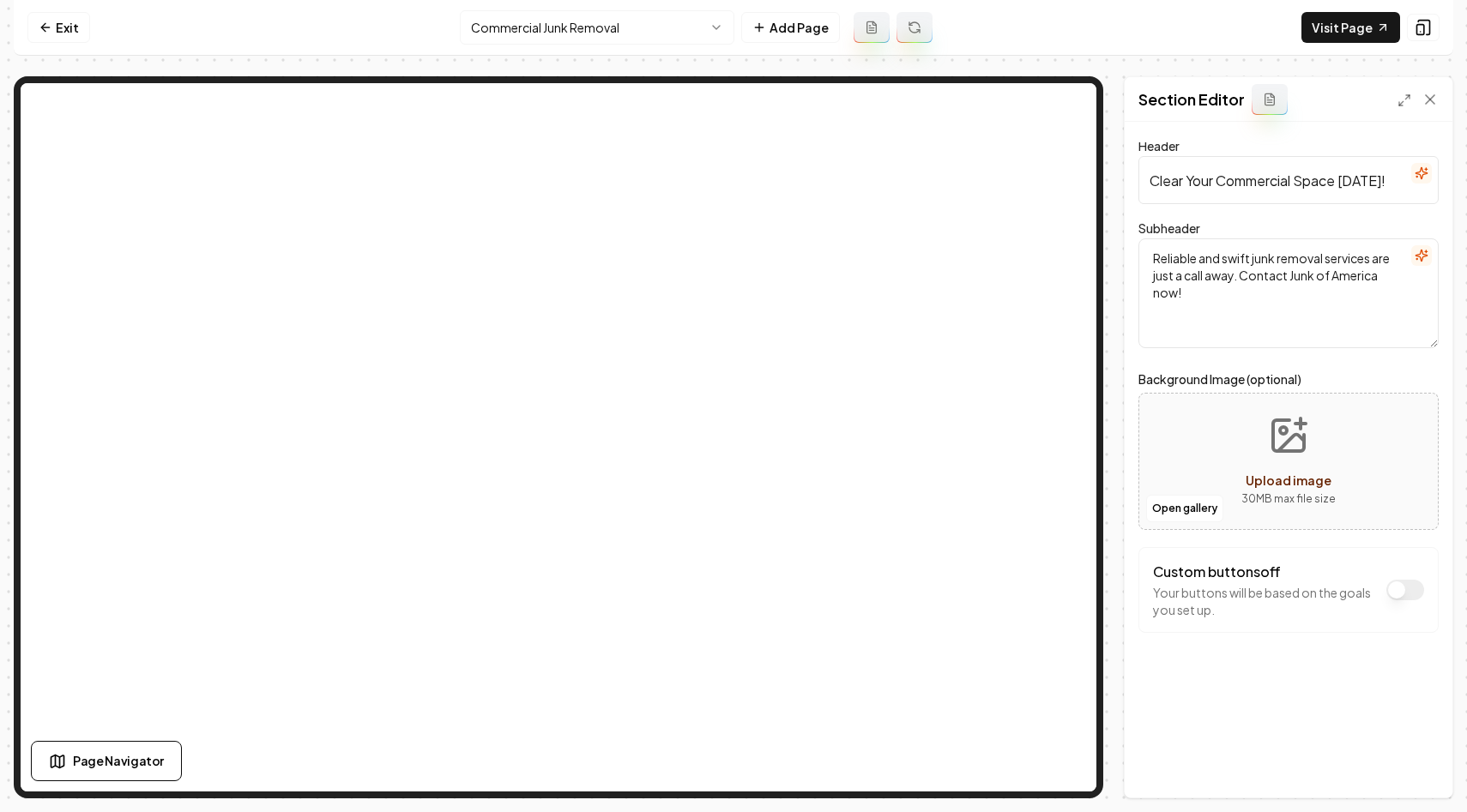
click at [1269, 179] on input "Clear Your Commercial Space Today!" at bounding box center [1288, 180] width 300 height 48
click at [1218, 183] on input "Clear Your Commercial Space Today!" at bounding box center [1288, 180] width 300 height 48
click at [1381, 182] on input "Clear Your Commercial Space Today!" at bounding box center [1288, 180] width 300 height 48
type input "Clear Your Clutter Now!"
click at [1212, 306] on textarea "Reliable and swift junk removal services are just a call away. Contact Junk of …" at bounding box center [1288, 293] width 300 height 109
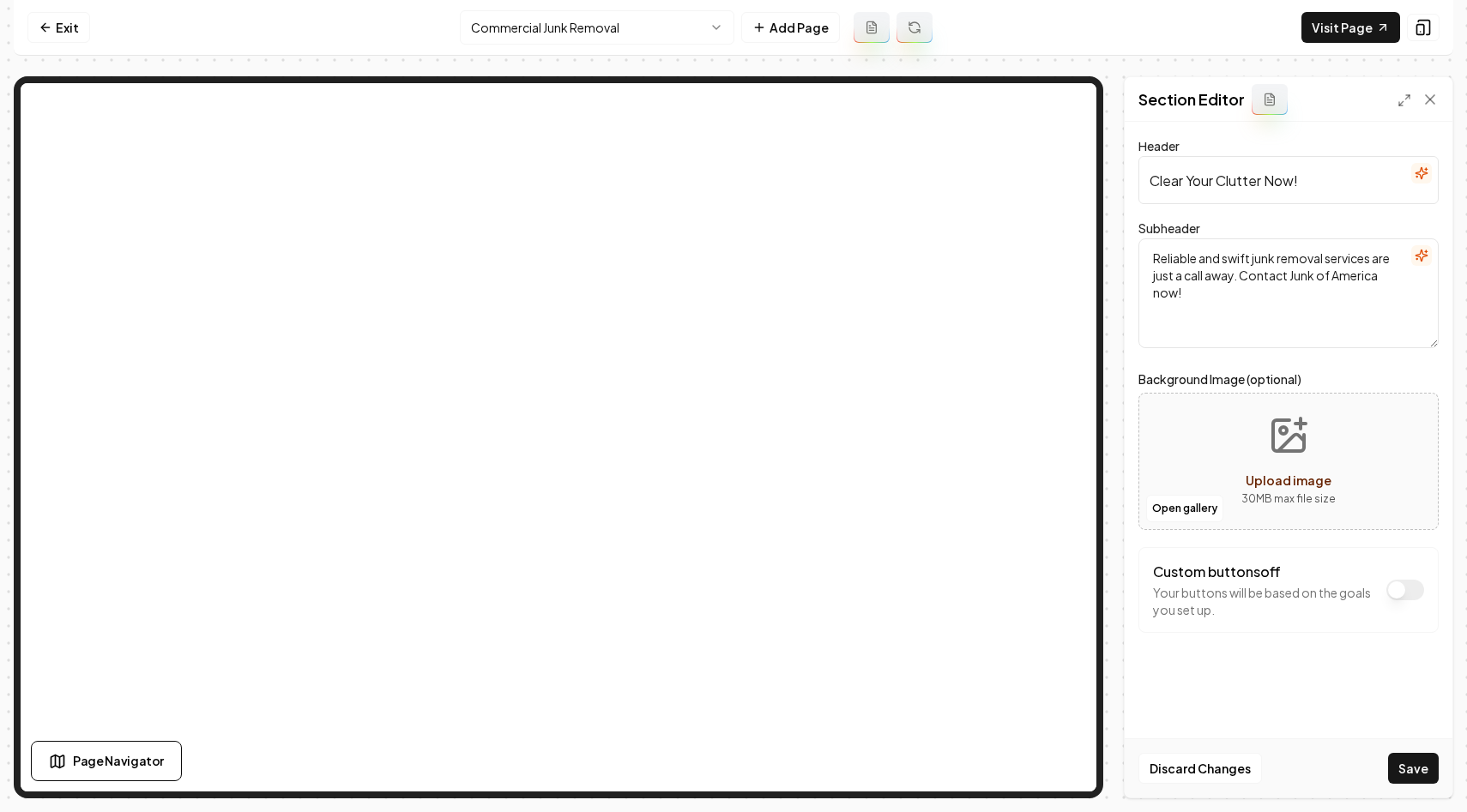
paste textarea "Transform your space instantly. Contact us for top-rated commercial junk remova…"
type textarea "Transform your space instantly. Contact us for top-rated commercial junk remova…"
click at [1411, 768] on button "Save" at bounding box center [1413, 768] width 51 height 31
click at [221, 28] on nav "Exit Commercial Junk Removal Add Page Visit Page" at bounding box center [733, 28] width 1439 height 56
click at [1338, 23] on link "Visit Page" at bounding box center [1350, 28] width 98 height 31
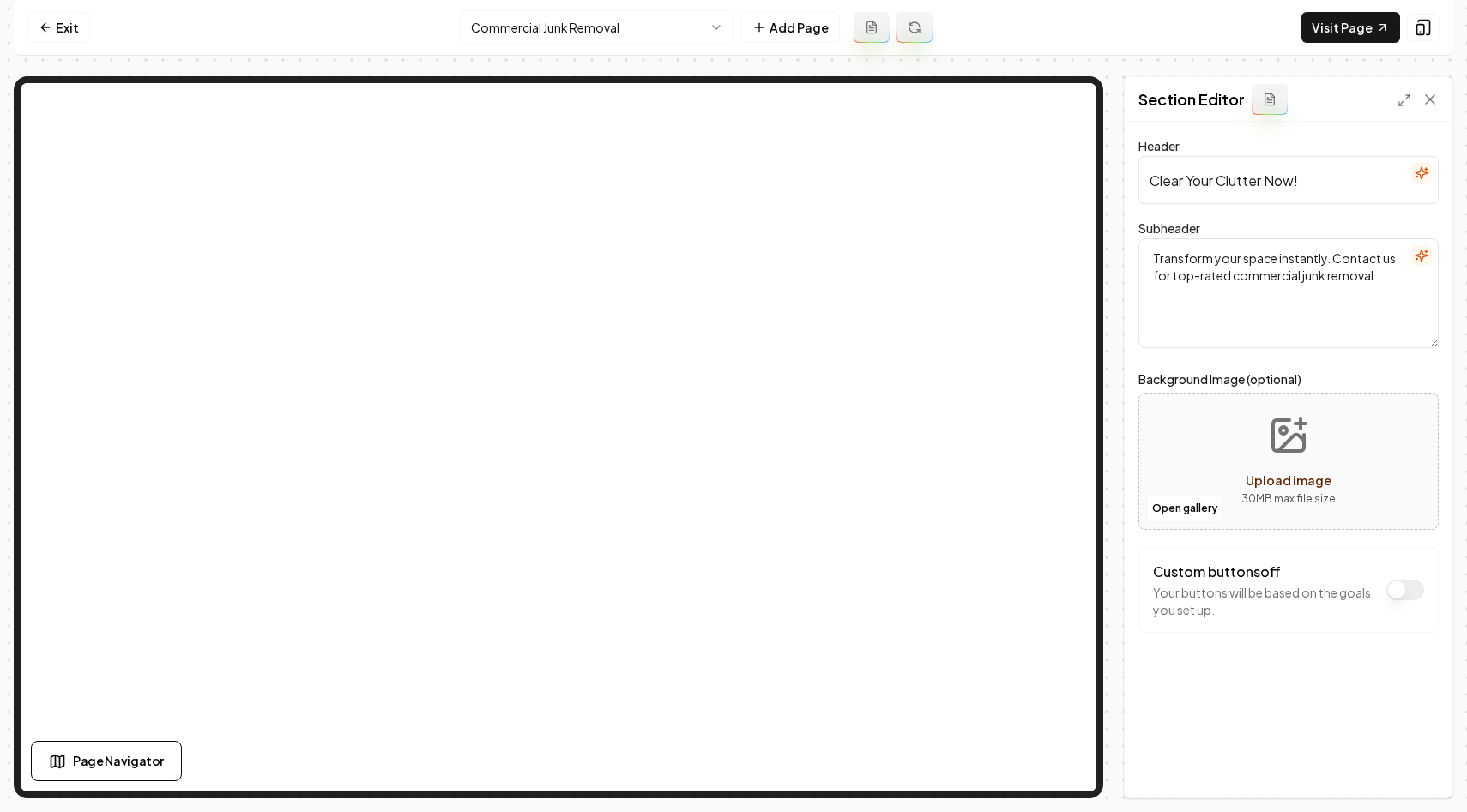
click at [723, 28] on html "Computer Required This feature is only available on a computer. Please switch t…" at bounding box center [733, 406] width 1467 height 812
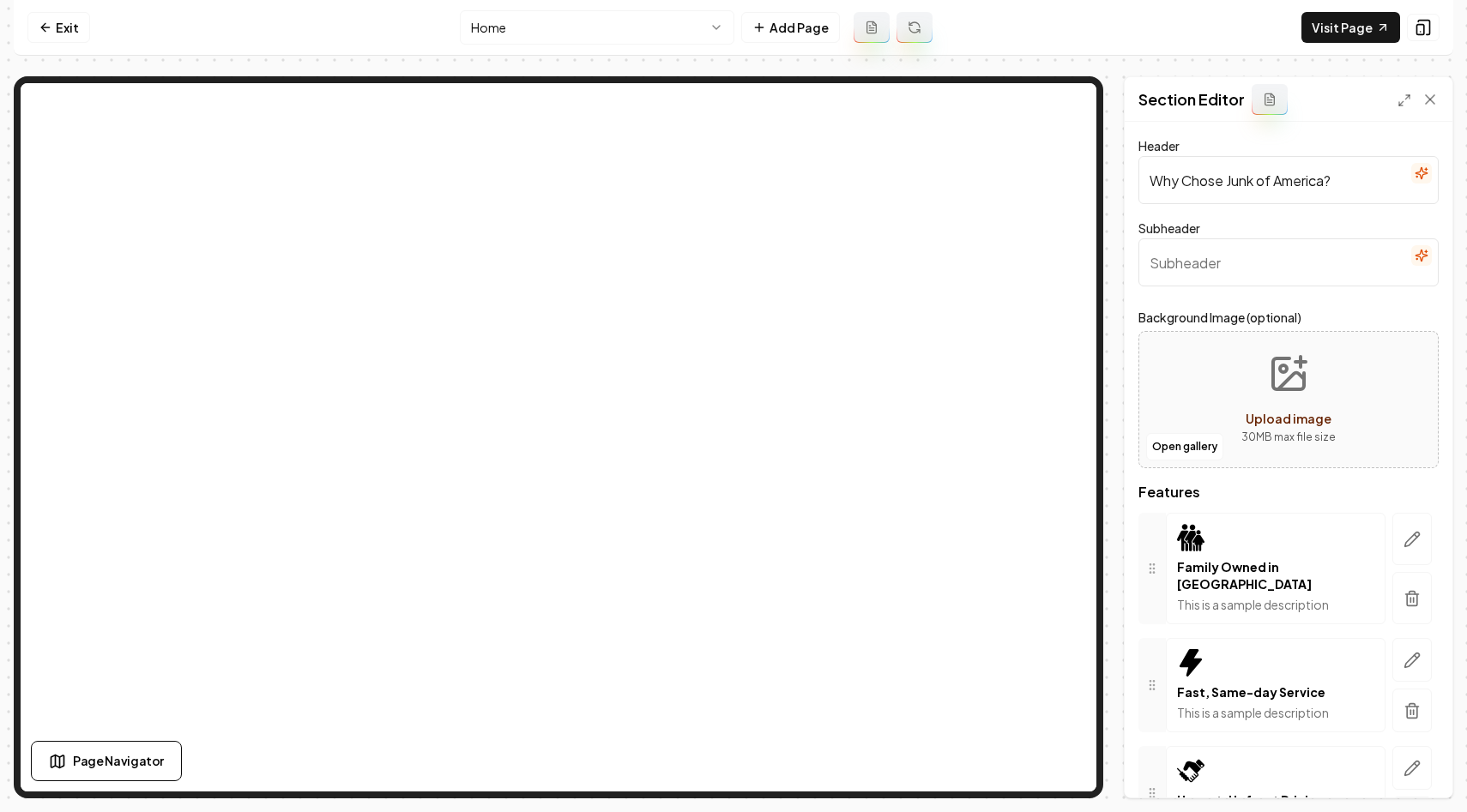
click at [1203, 180] on input "Why Chose Junk of America?" at bounding box center [1288, 180] width 300 height 48
type input "Why Choose Junk of America?"
click at [1411, 767] on button "Save" at bounding box center [1413, 768] width 51 height 31
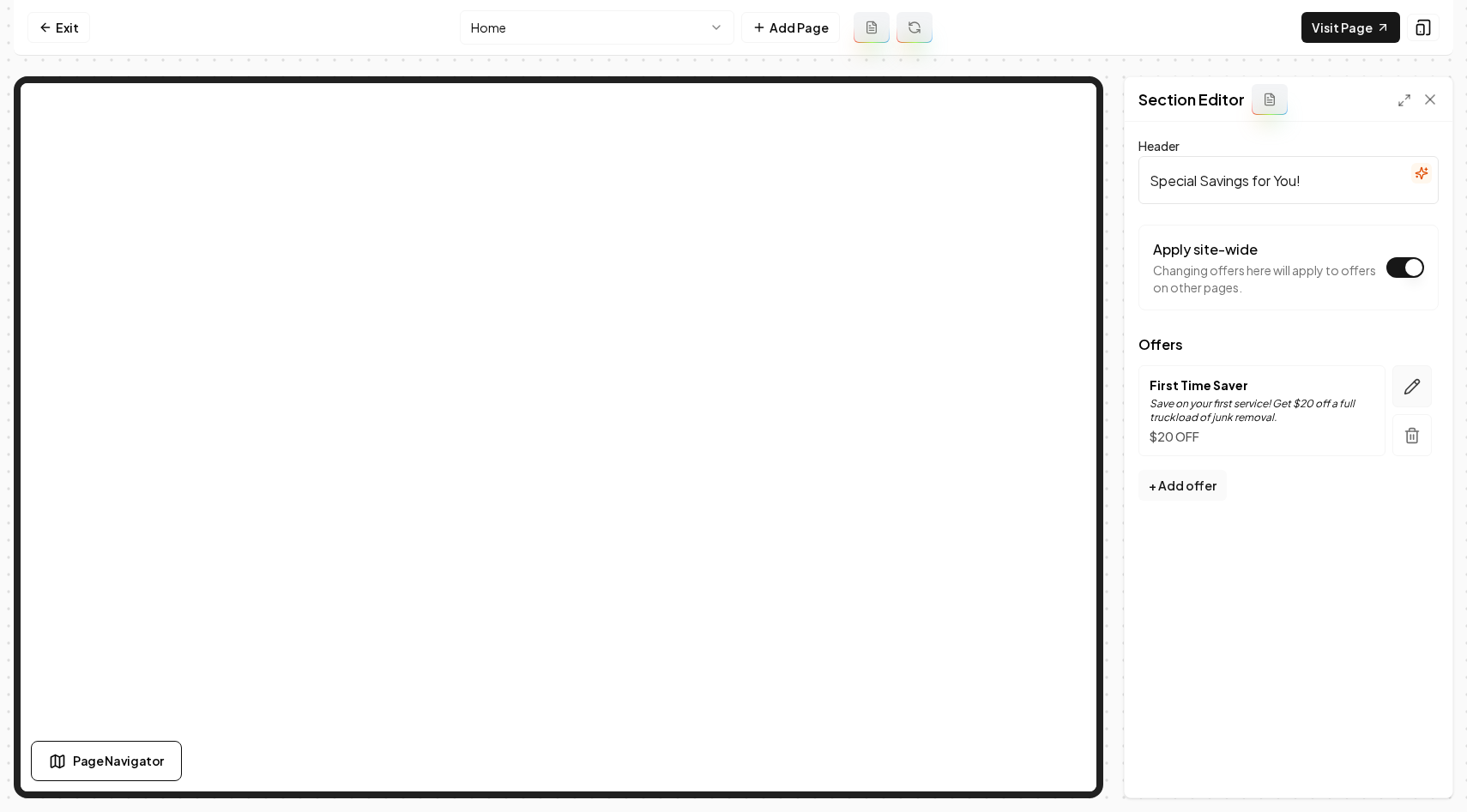
click at [1417, 393] on icon "button" at bounding box center [1412, 387] width 17 height 17
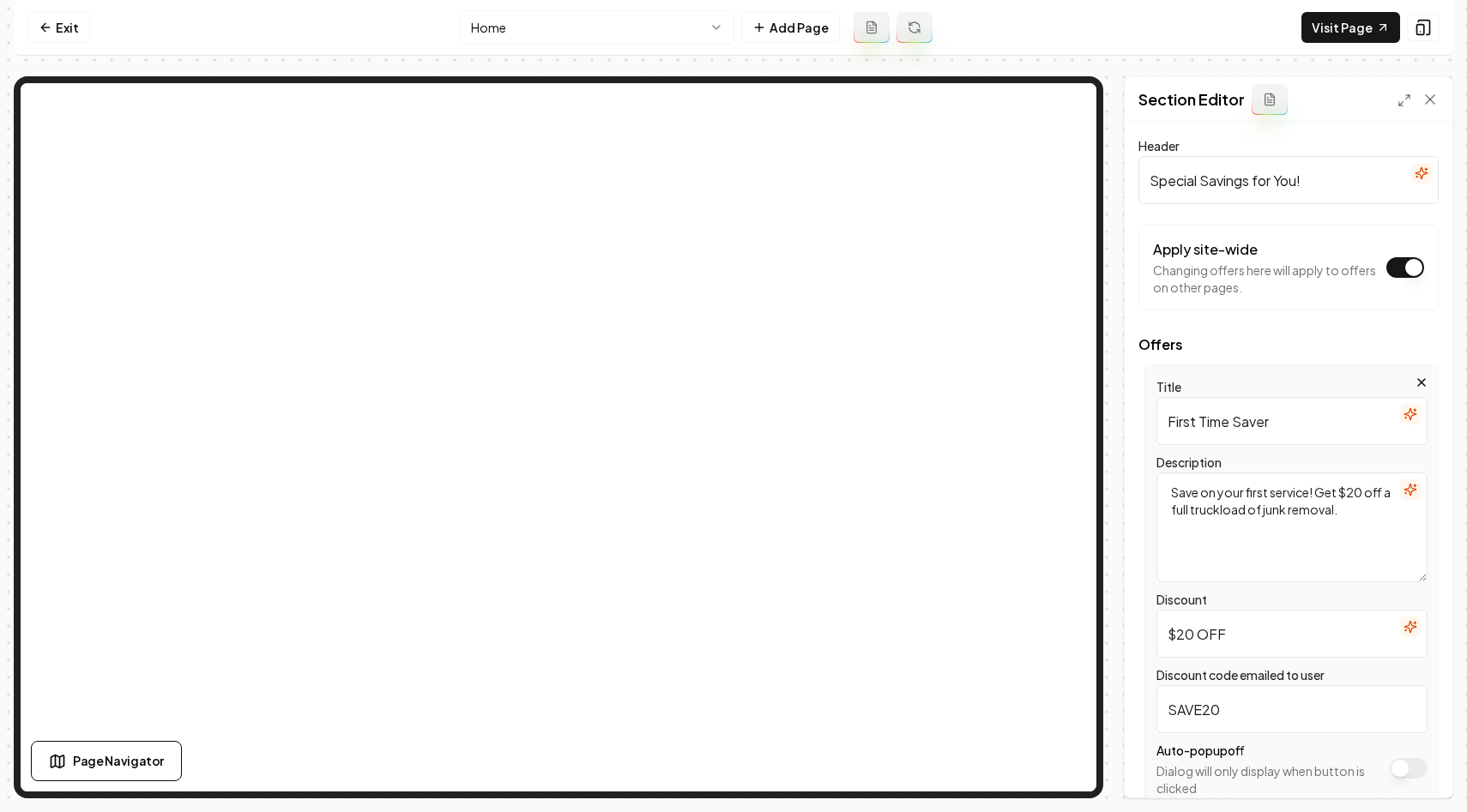
click at [1296, 418] on input "First Time Saver" at bounding box center [1291, 421] width 271 height 48
type input "First Time Customer Discount"
click at [1414, 770] on button "Save" at bounding box center [1413, 768] width 51 height 31
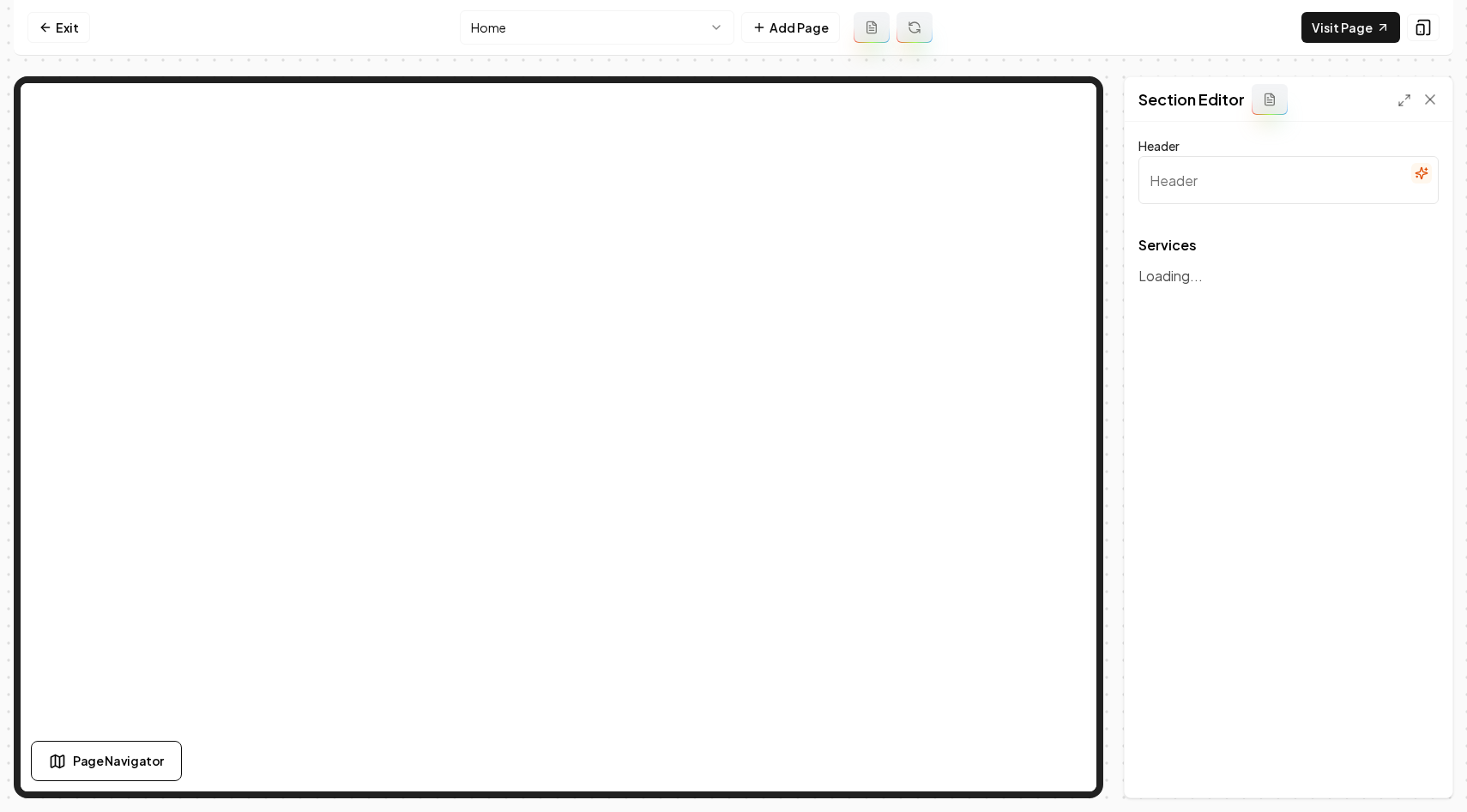
type input "Our Comprehensive Junk Removal Services"
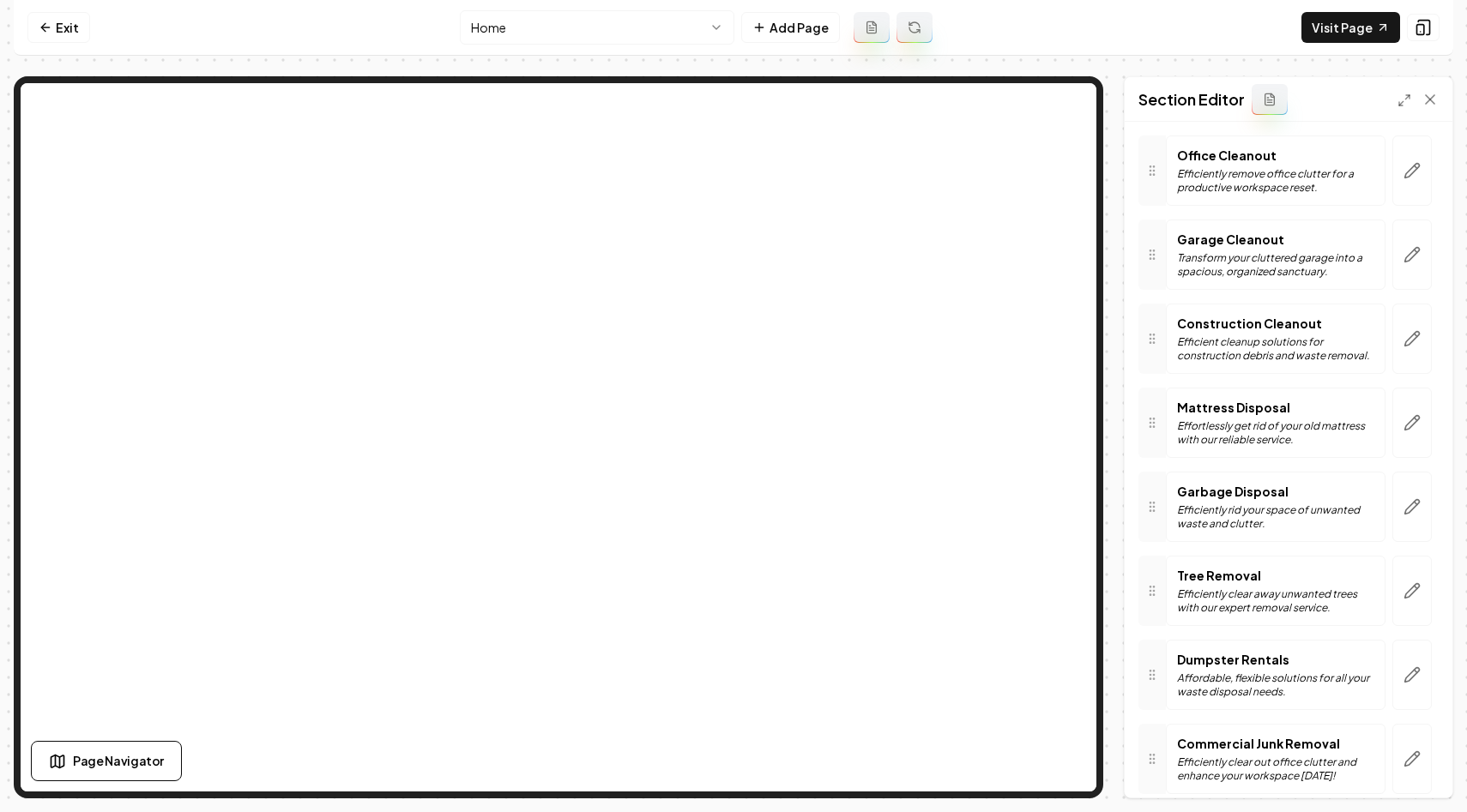
scroll to position [626, 0]
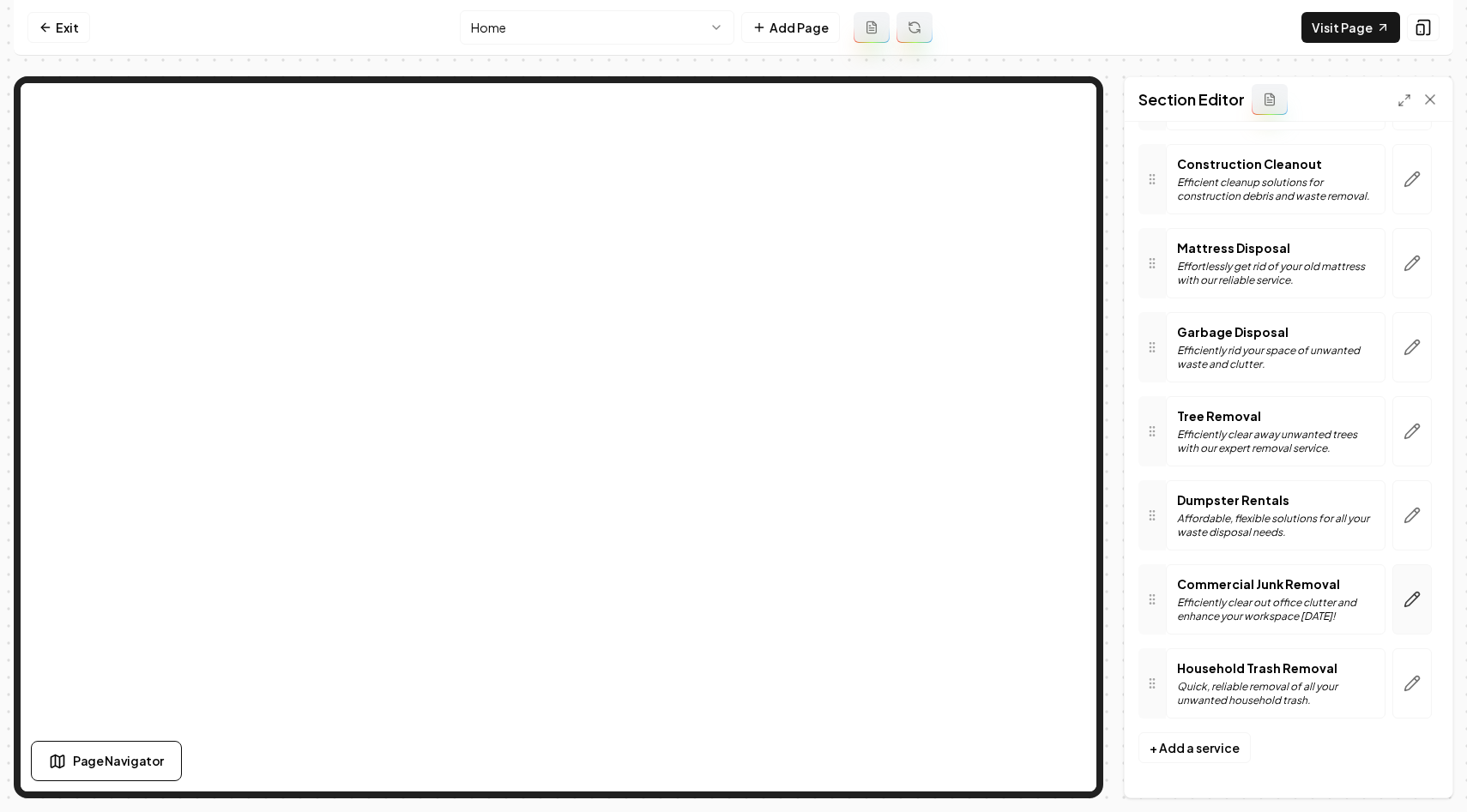
click at [1418, 600] on icon "button" at bounding box center [1412, 599] width 17 height 17
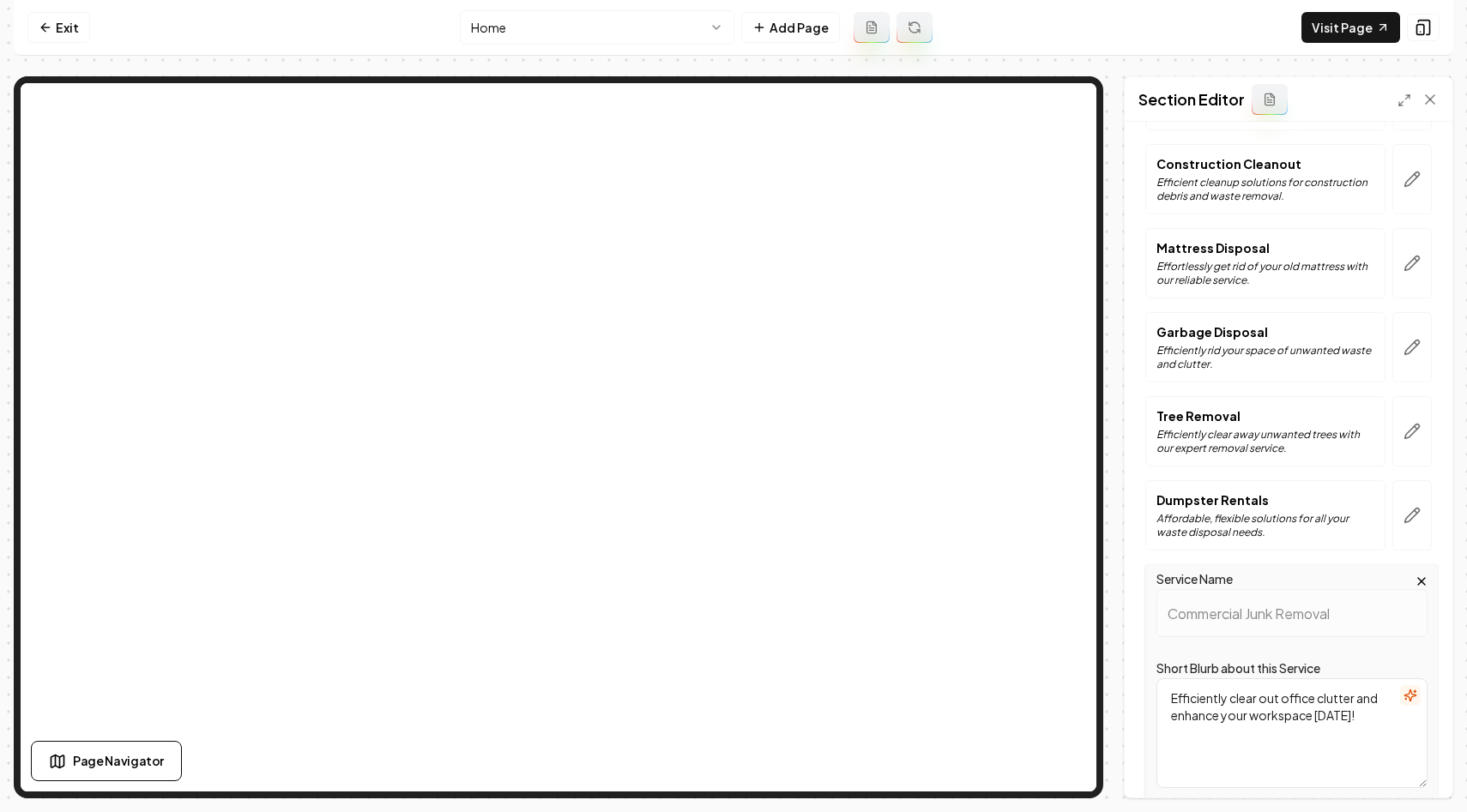
scroll to position [987, 0]
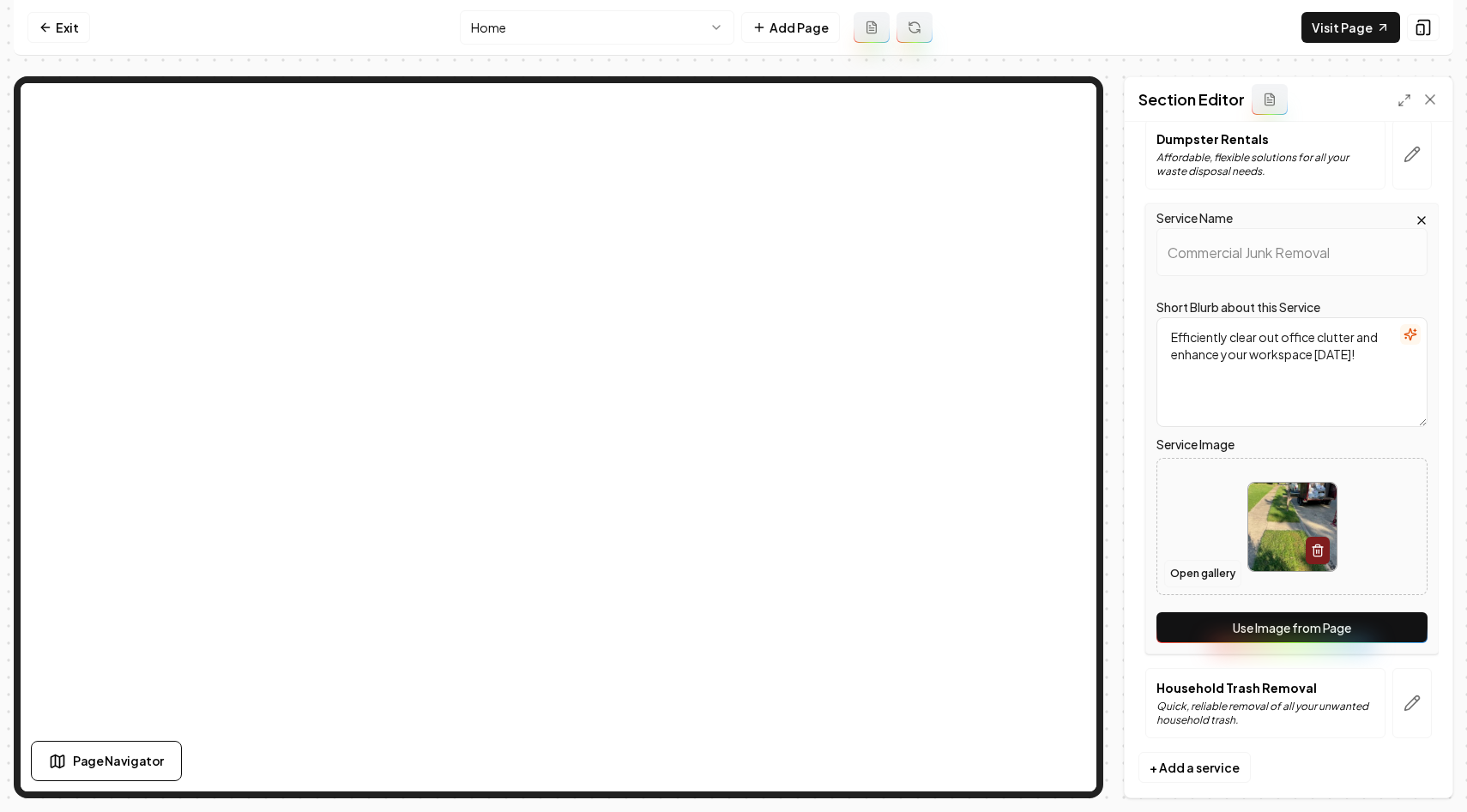
click at [1197, 578] on button "Open gallery" at bounding box center [1203, 573] width 78 height 28
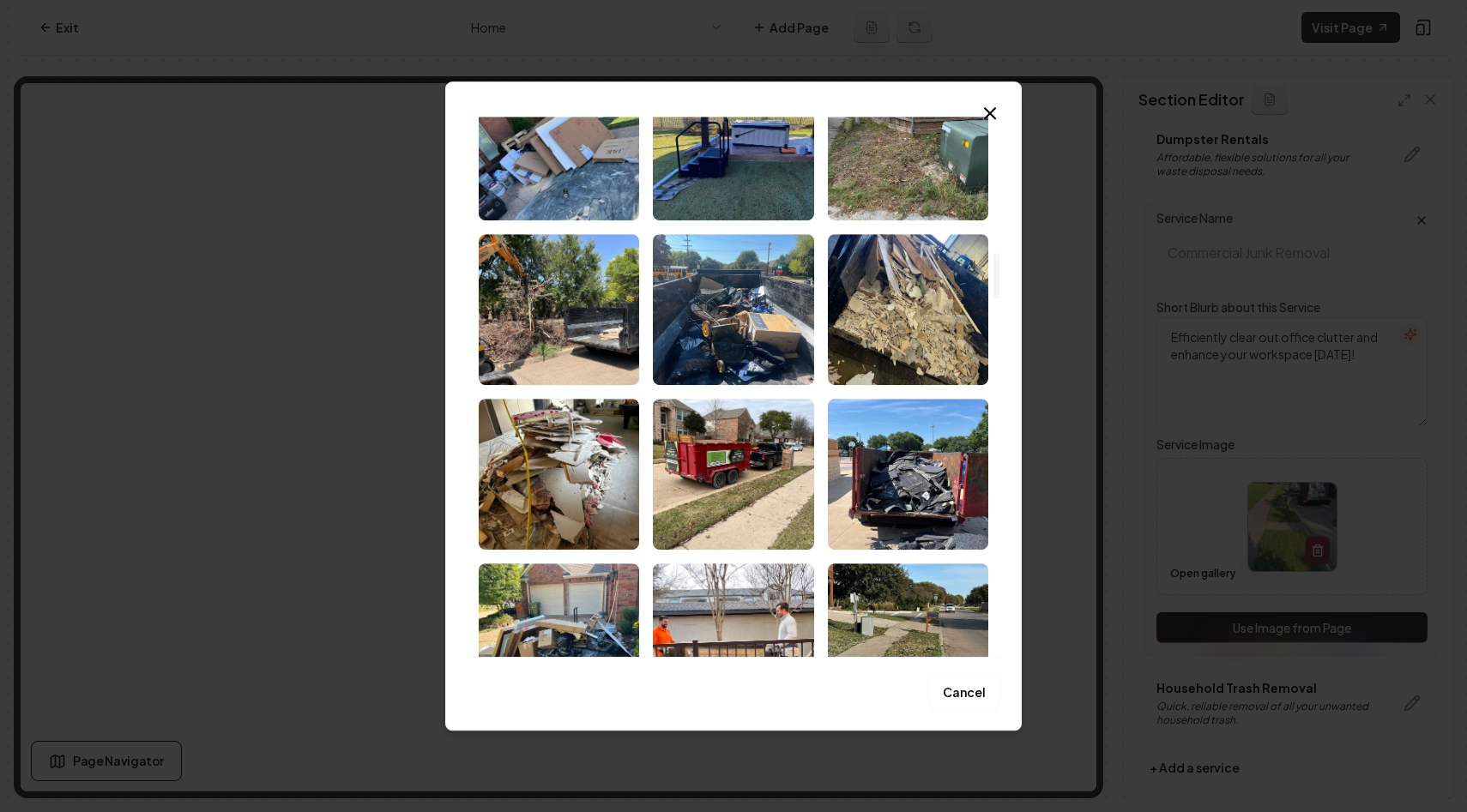
scroll to position [1587, 0]
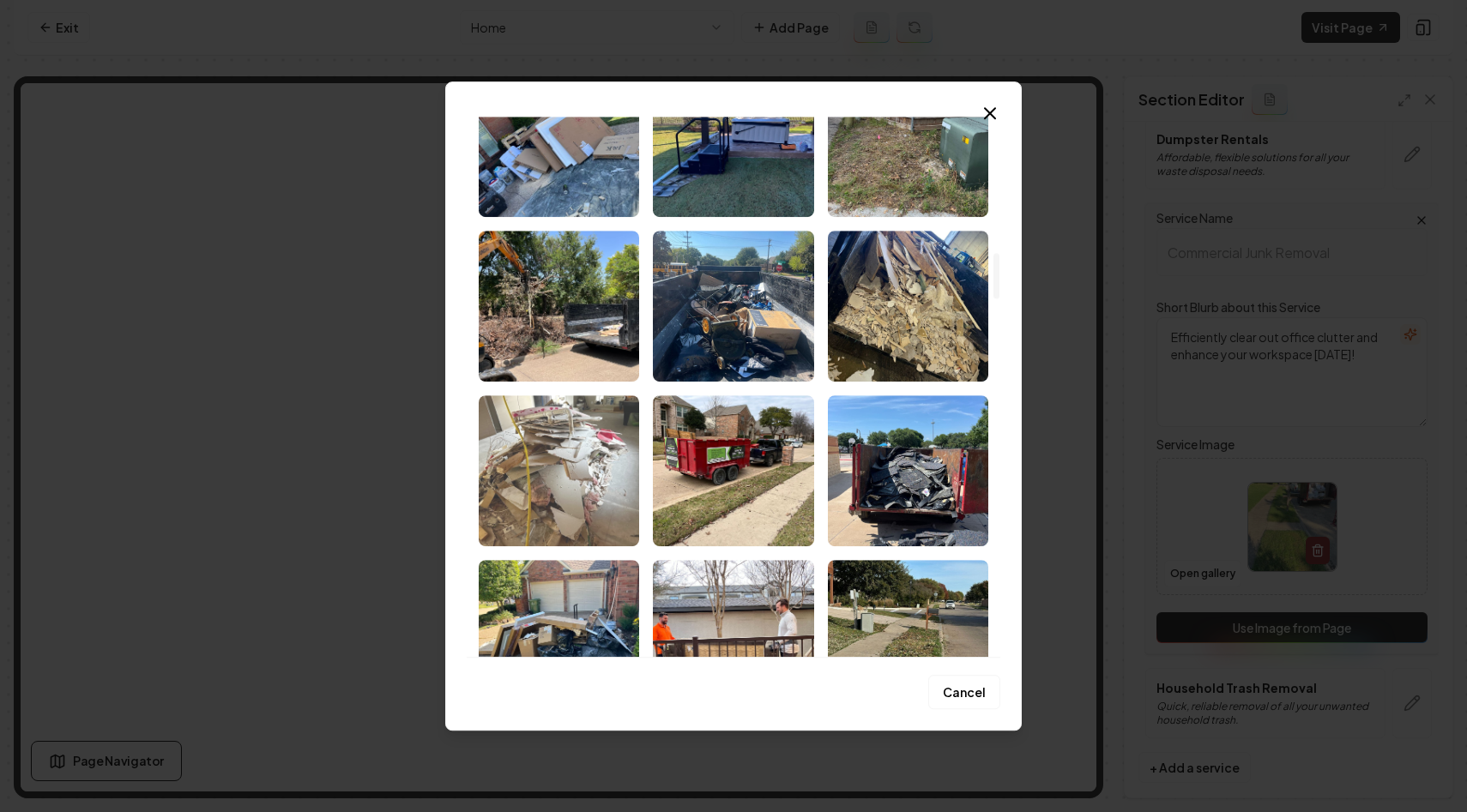
click at [566, 460] on img "Select image image_67cb97aa432c476416d45a53.jpeg" at bounding box center [559, 470] width 160 height 151
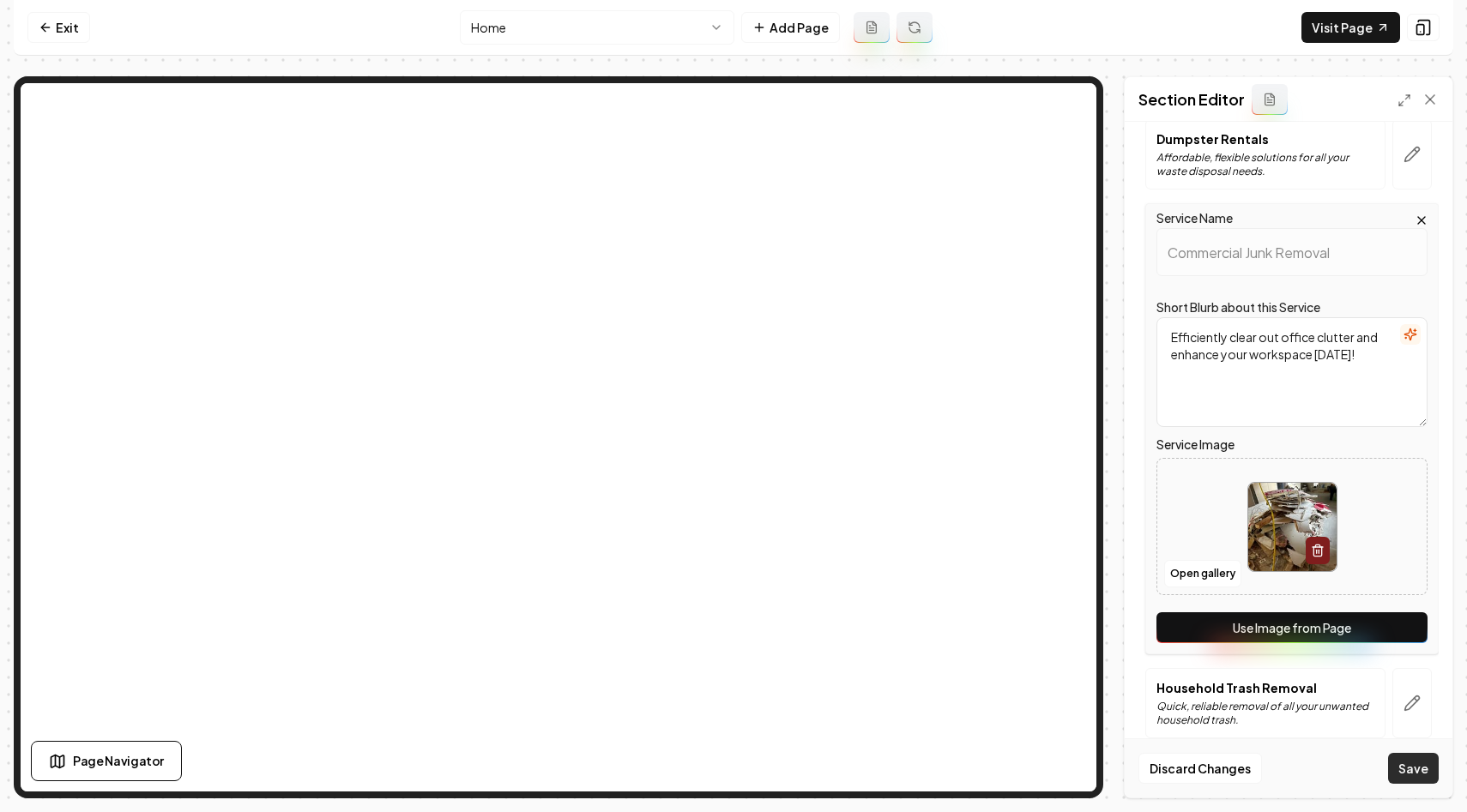
click at [1409, 764] on button "Save" at bounding box center [1413, 768] width 51 height 31
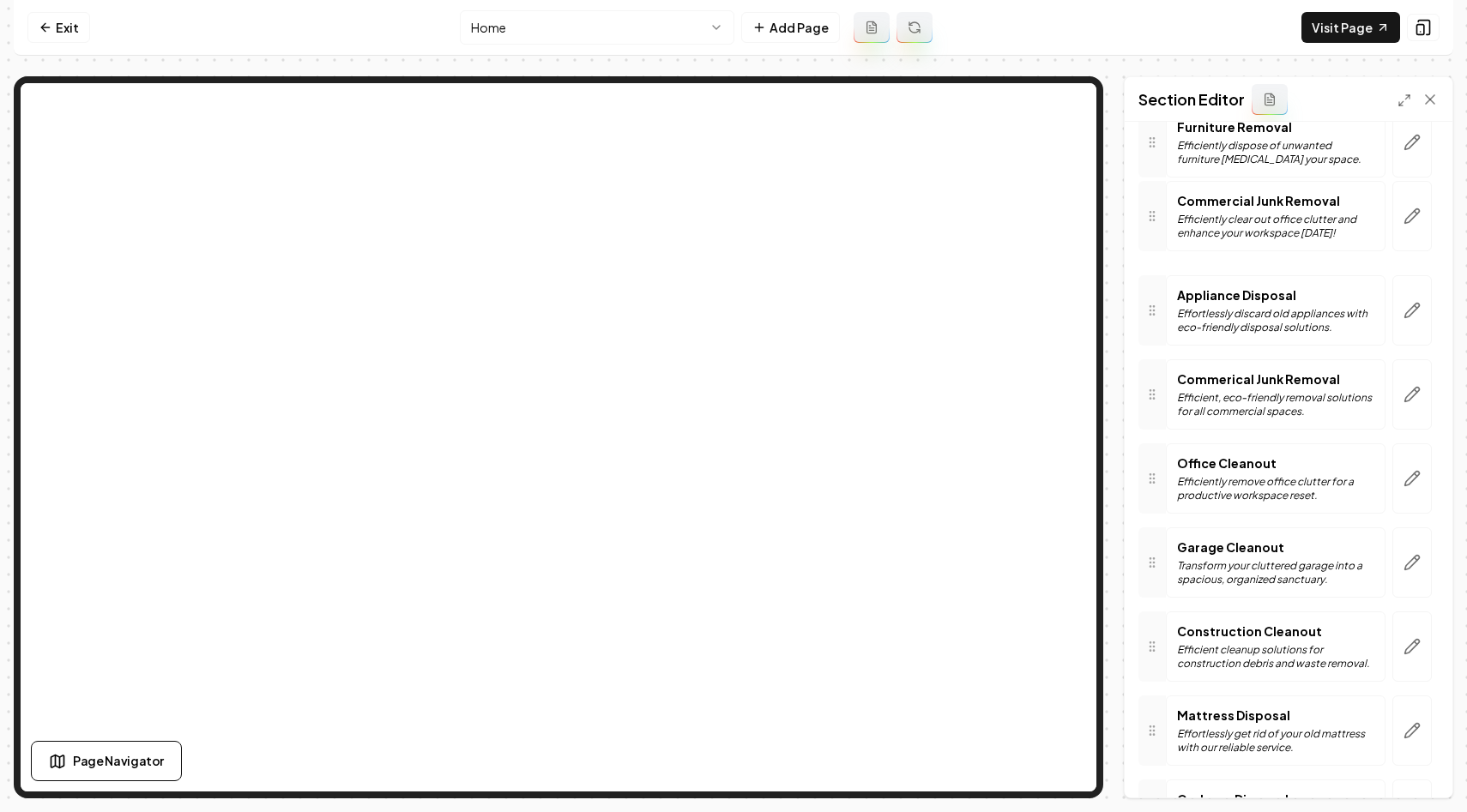
scroll to position [240, 0]
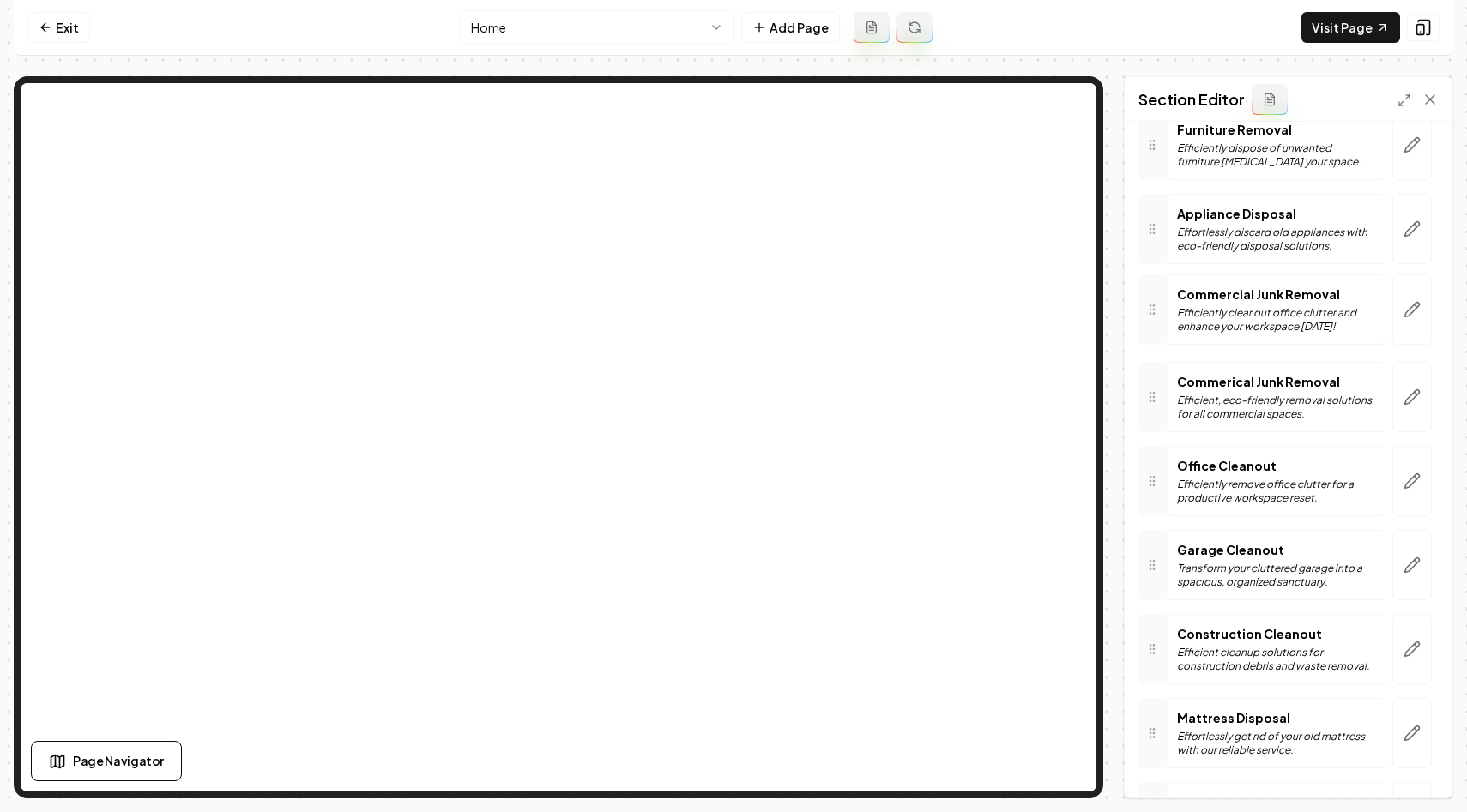
drag, startPoint x: 1152, startPoint y: 594, endPoint x: 1154, endPoint y: 305, distance: 289.0
click at [1412, 771] on button "Save" at bounding box center [1413, 768] width 51 height 31
click at [68, 22] on link "Exit" at bounding box center [59, 28] width 63 height 31
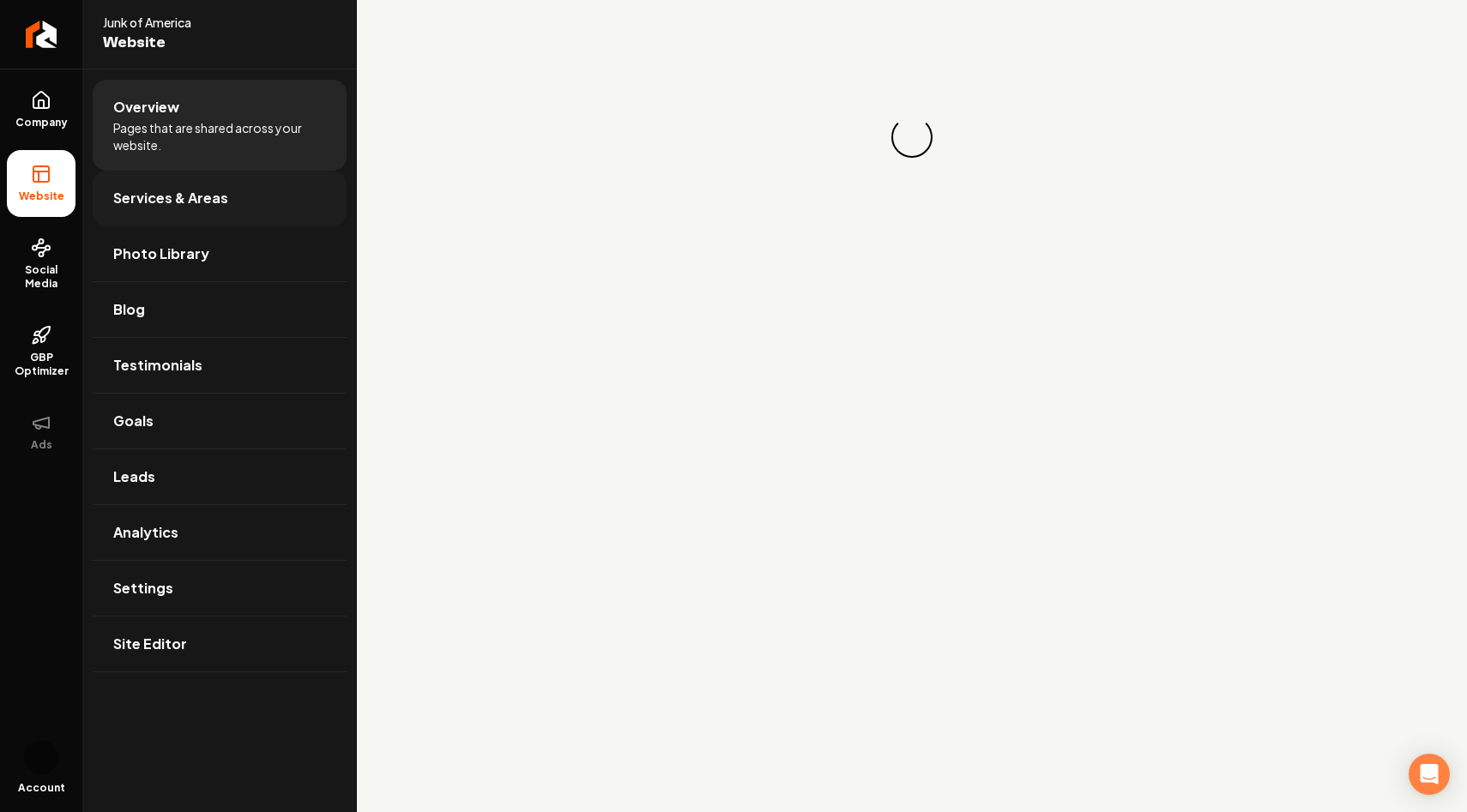
click at [232, 190] on link "Services & Areas" at bounding box center [220, 198] width 254 height 55
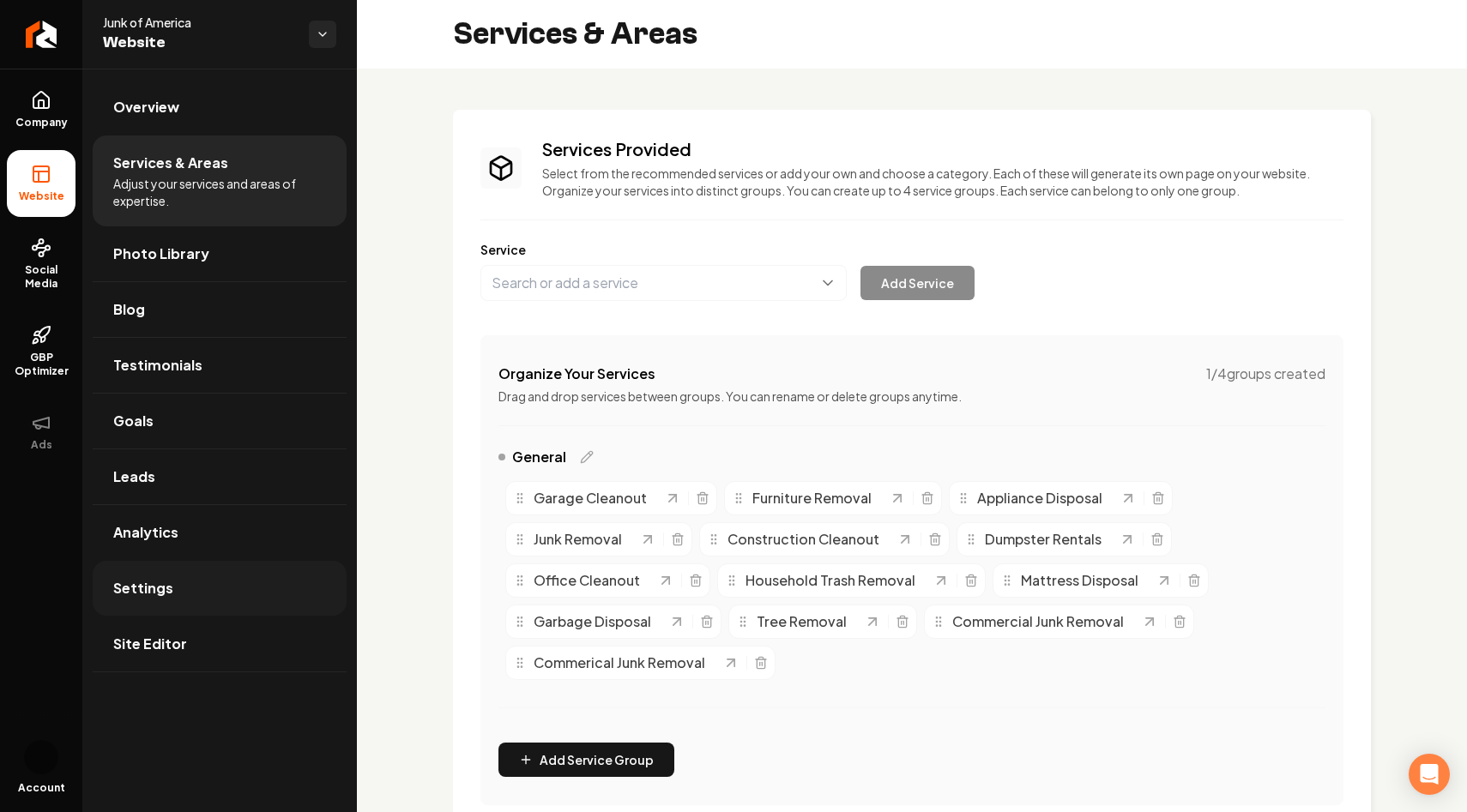
click at [166, 587] on span "Settings" at bounding box center [143, 588] width 60 height 21
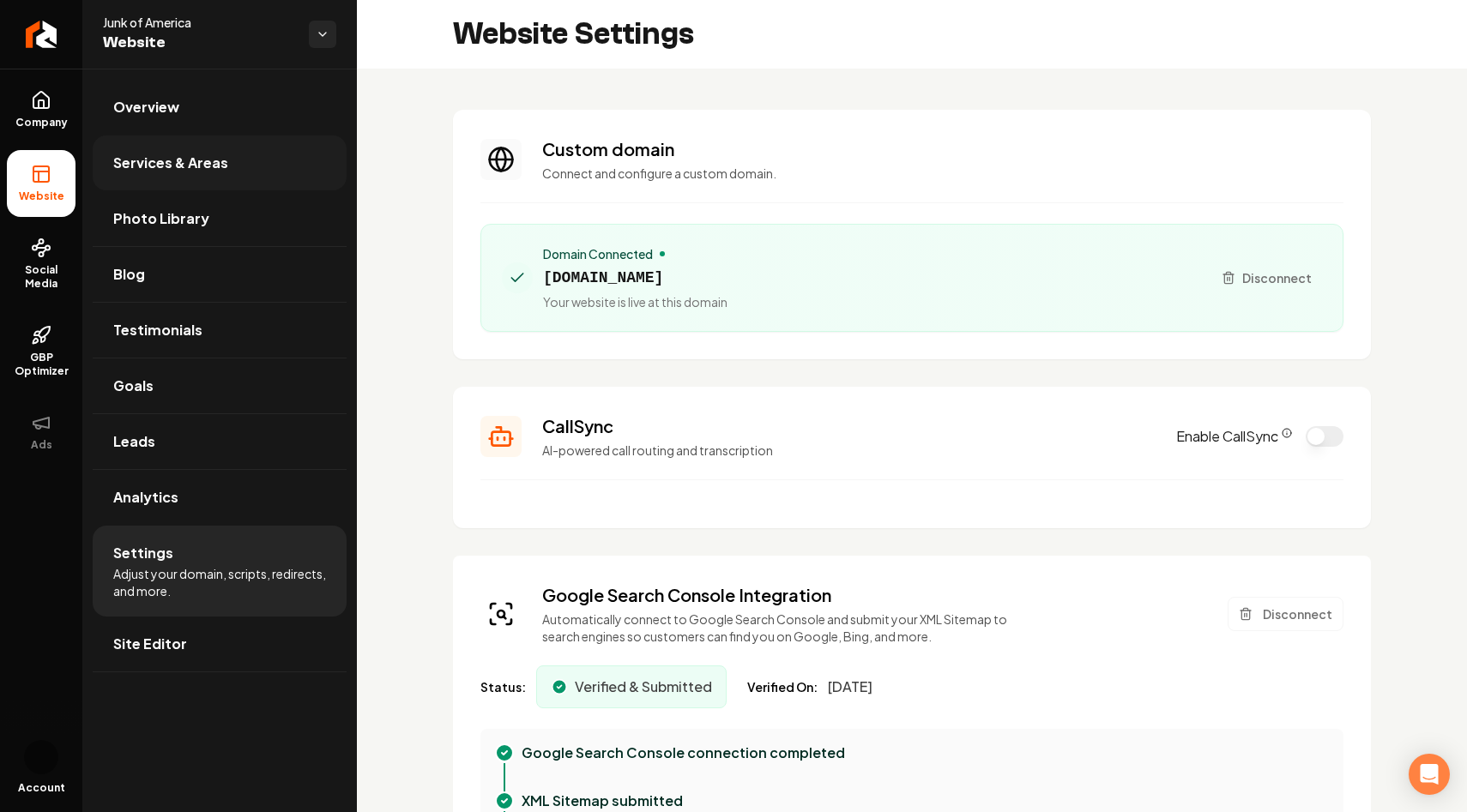
click at [182, 162] on span "Services & Areas" at bounding box center [170, 163] width 115 height 21
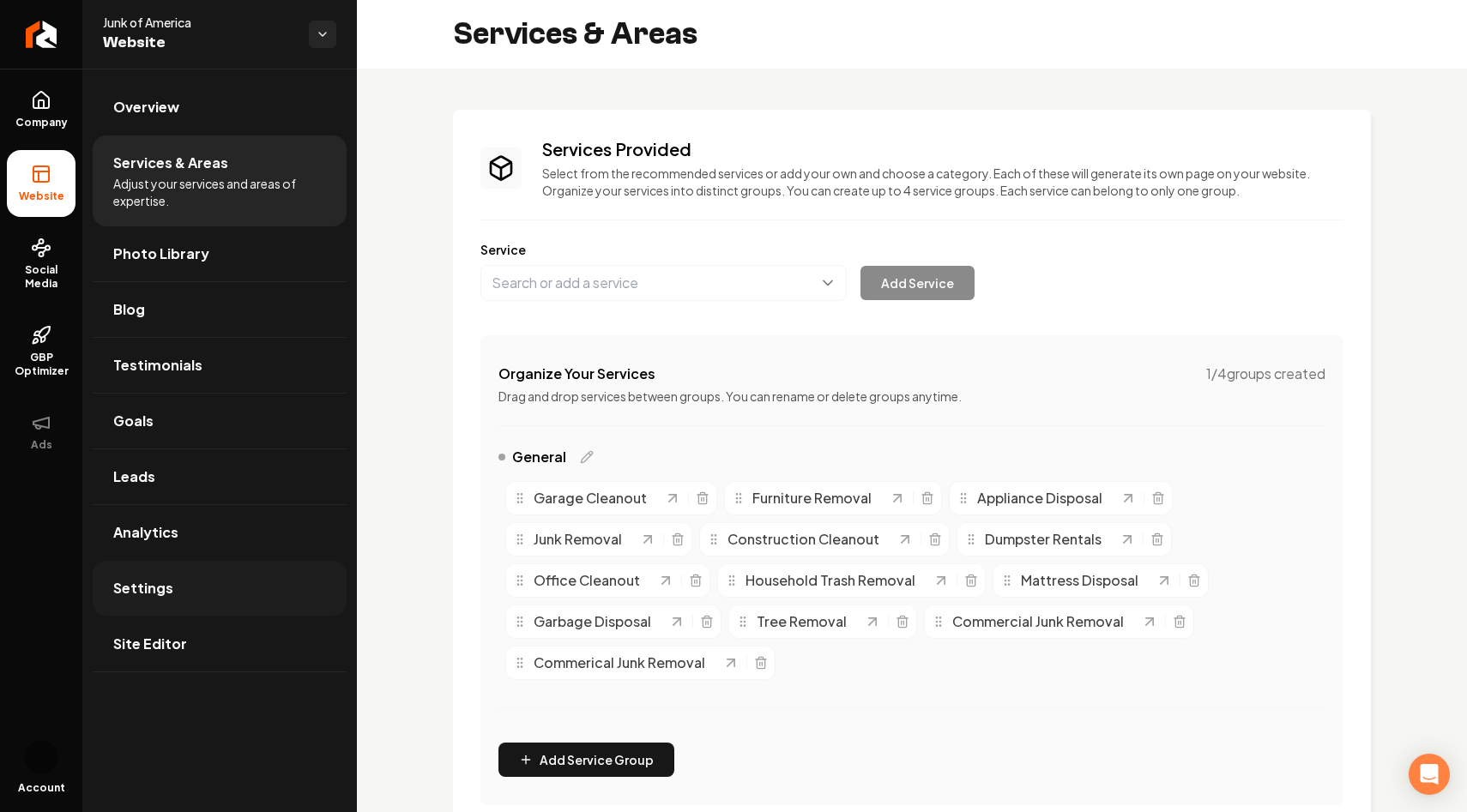
click at [160, 587] on span "Settings" at bounding box center [143, 588] width 60 height 21
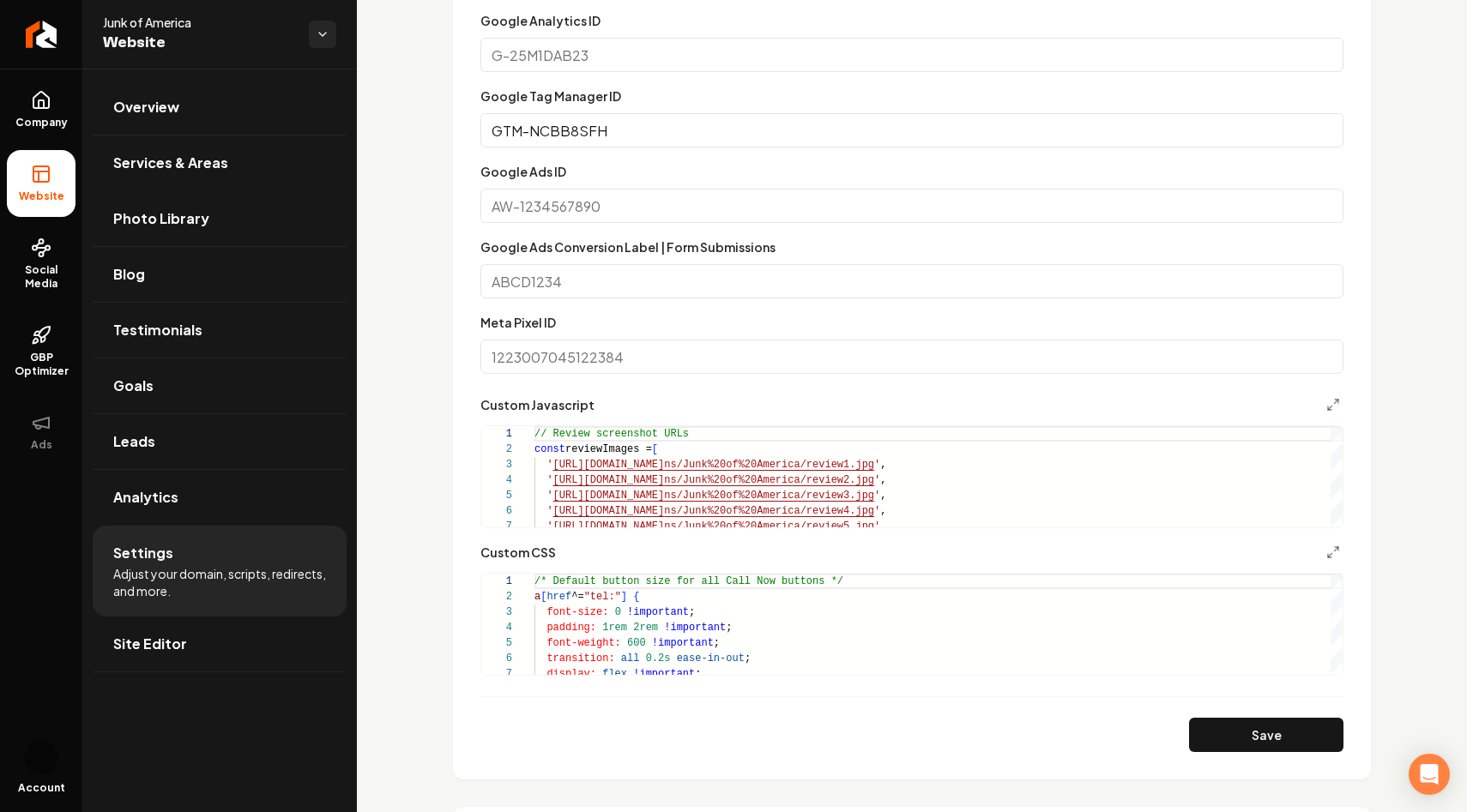
scroll to position [1030, 0]
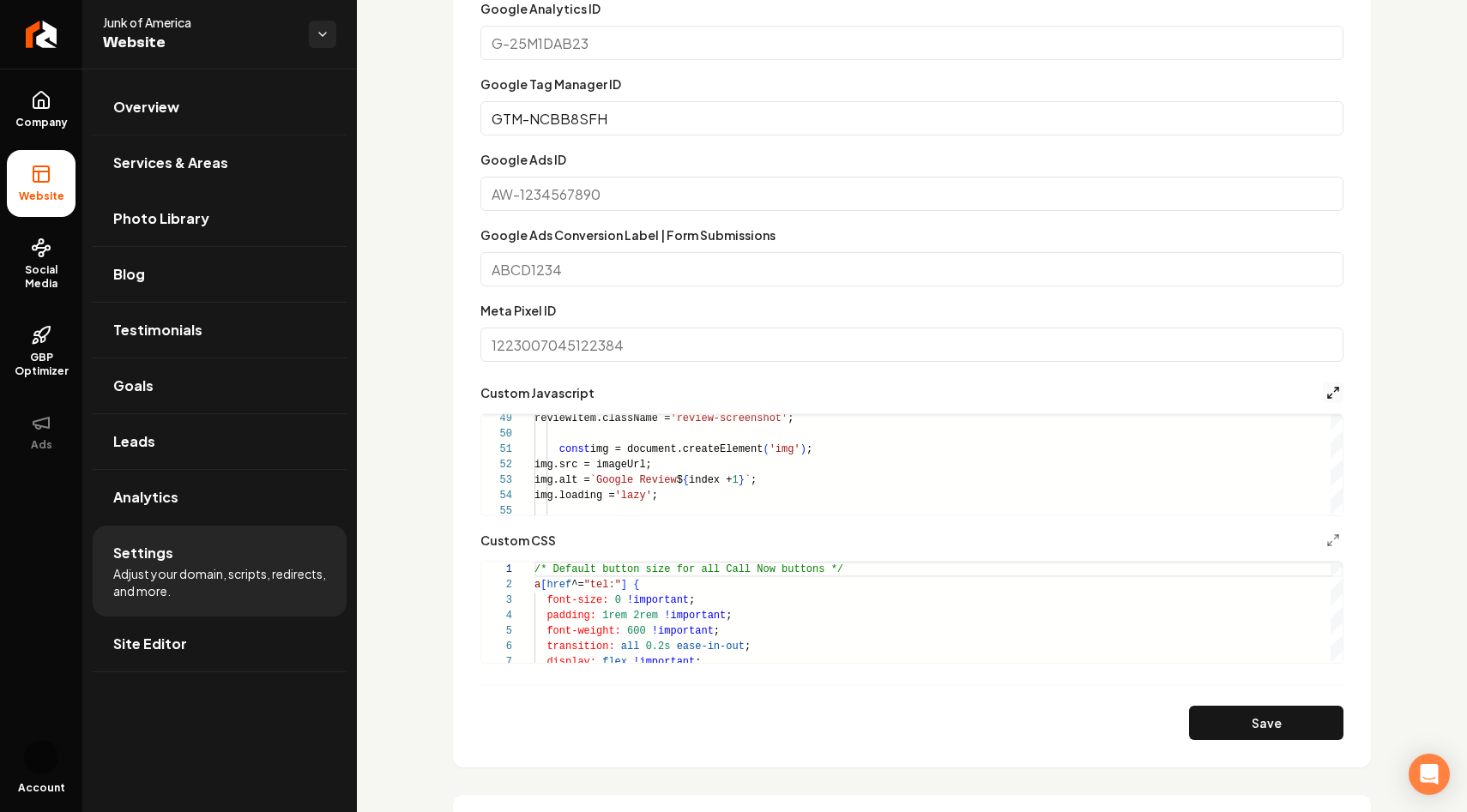
click at [1333, 388] on icon "Main content area" at bounding box center [1333, 393] width 14 height 14
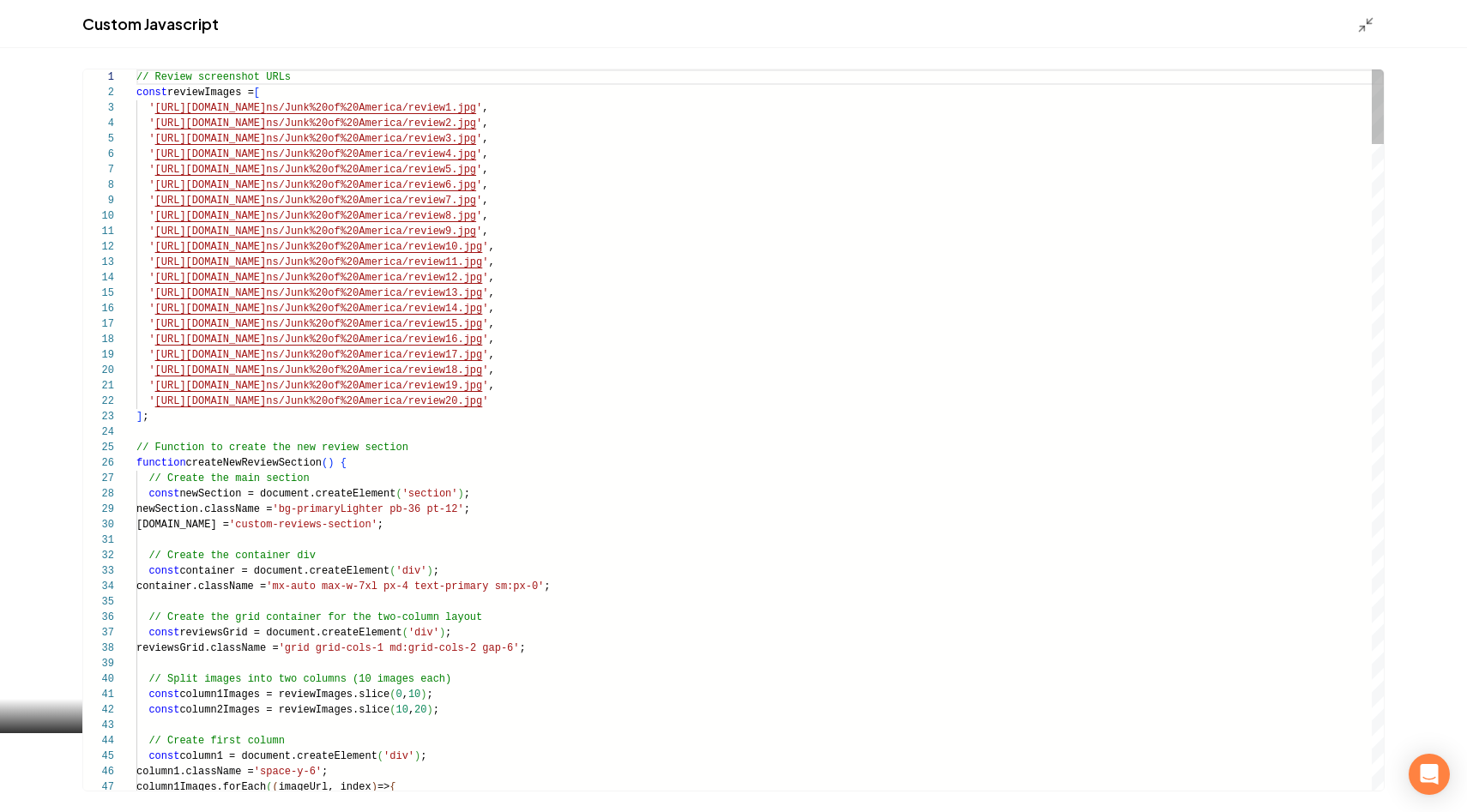
scroll to position [93, 0]
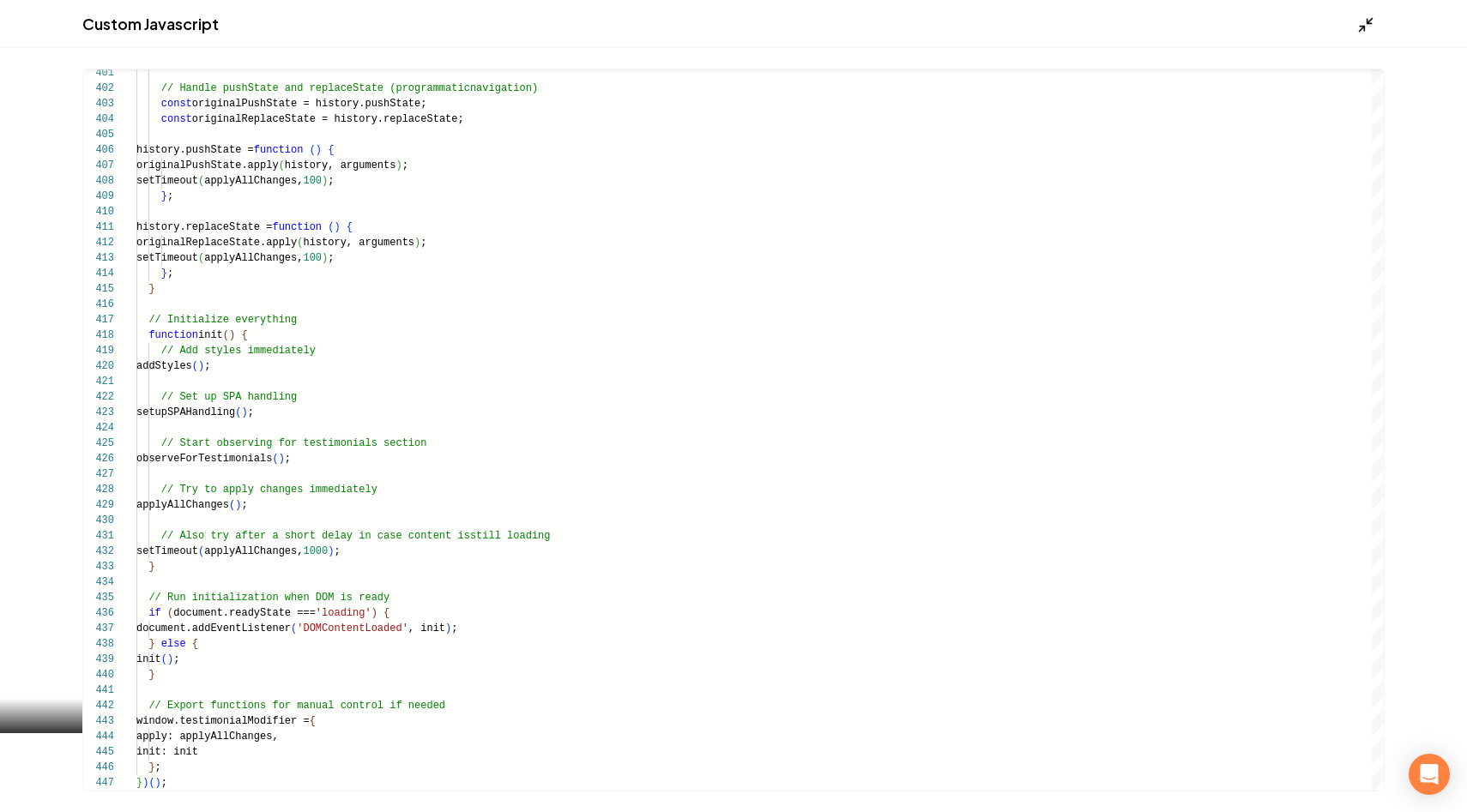
click at [1360, 24] on icon "Main content area" at bounding box center [1365, 25] width 17 height 17
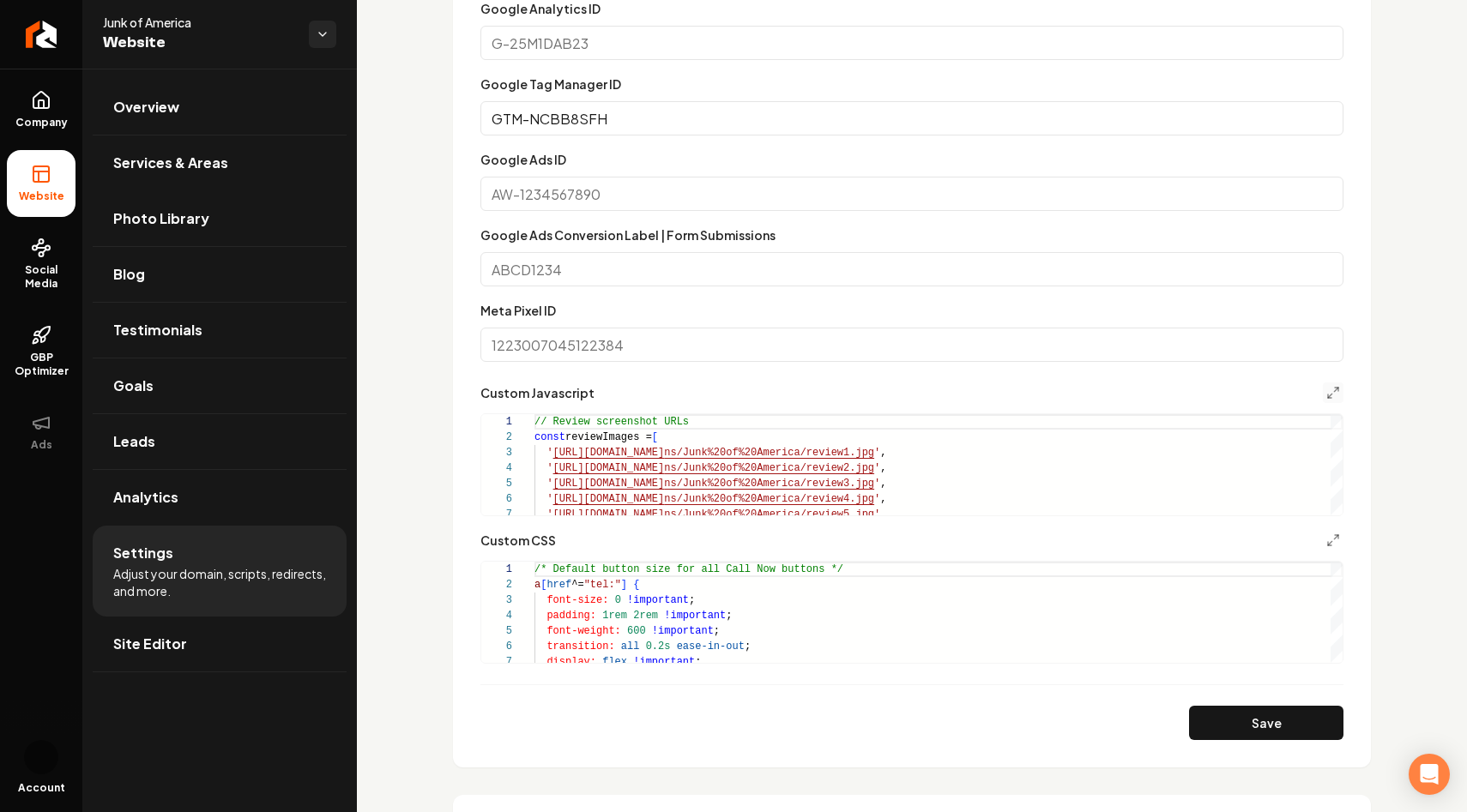
click at [381, 434] on div "Custom domain Connect and configure a custom domain. Domain Connected junkofame…" at bounding box center [911, 239] width 1110 height 2399
click at [184, 195] on link "Photo Library" at bounding box center [220, 219] width 254 height 55
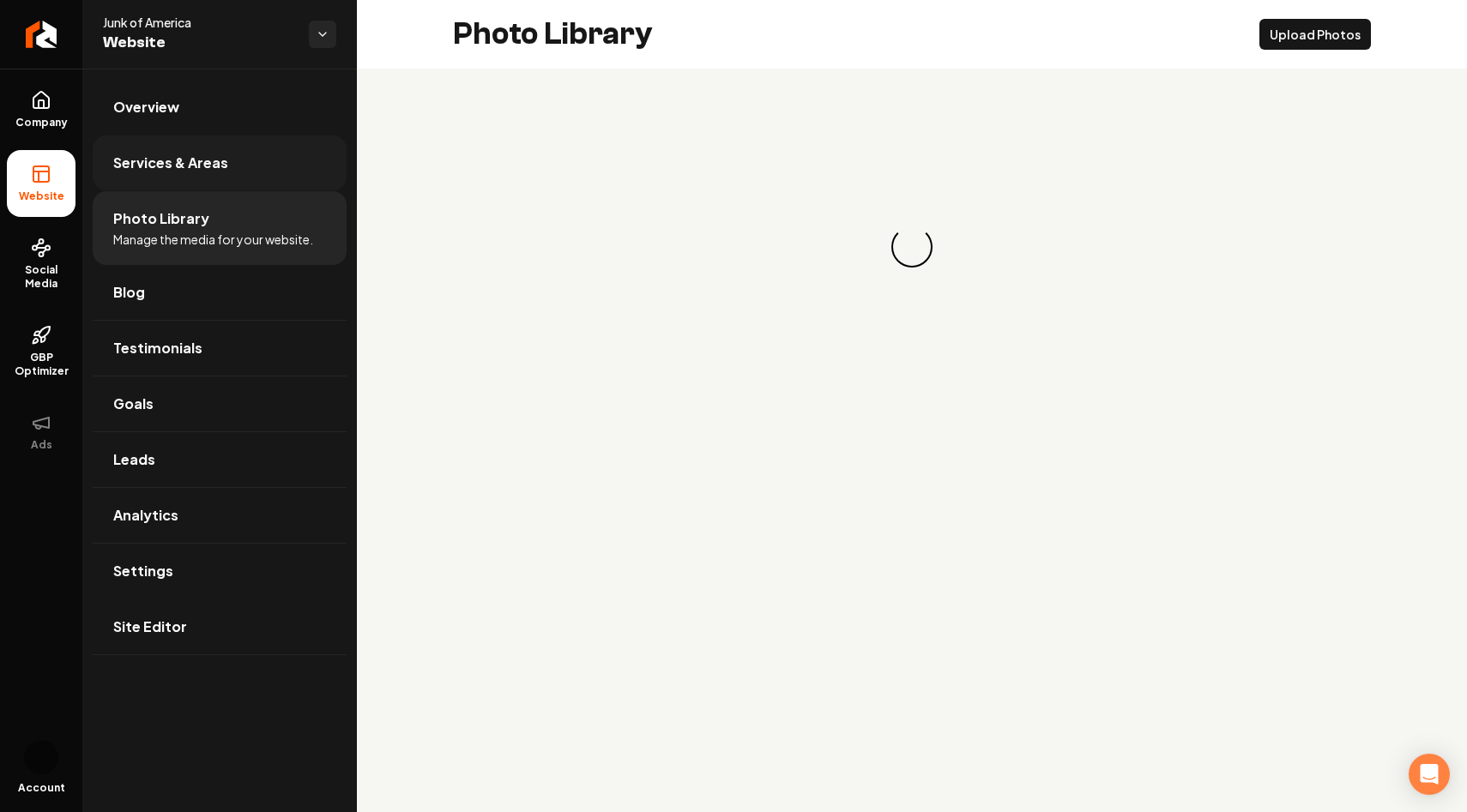
click at [200, 164] on span "Services & Areas" at bounding box center [170, 163] width 115 height 21
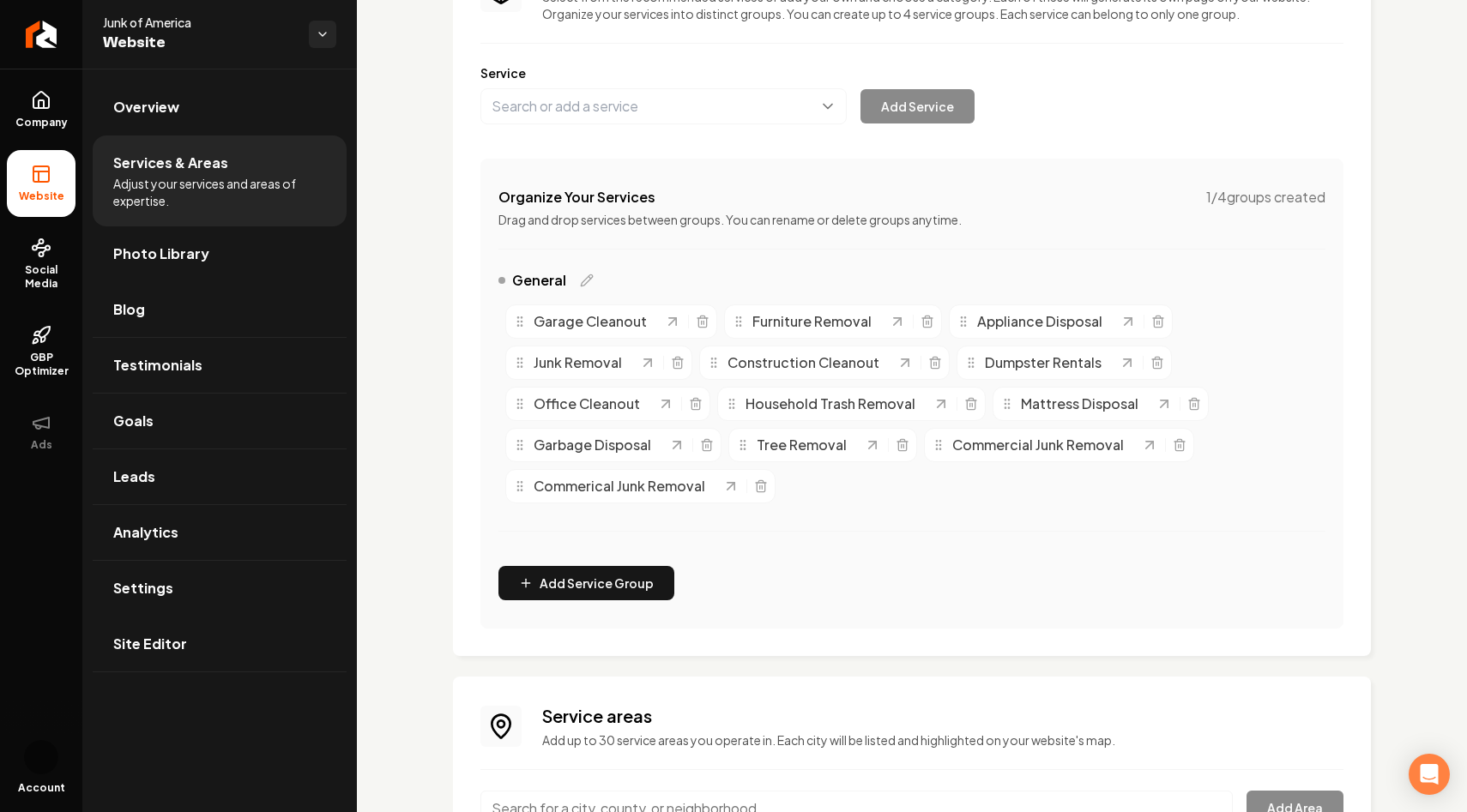
scroll to position [212, 0]
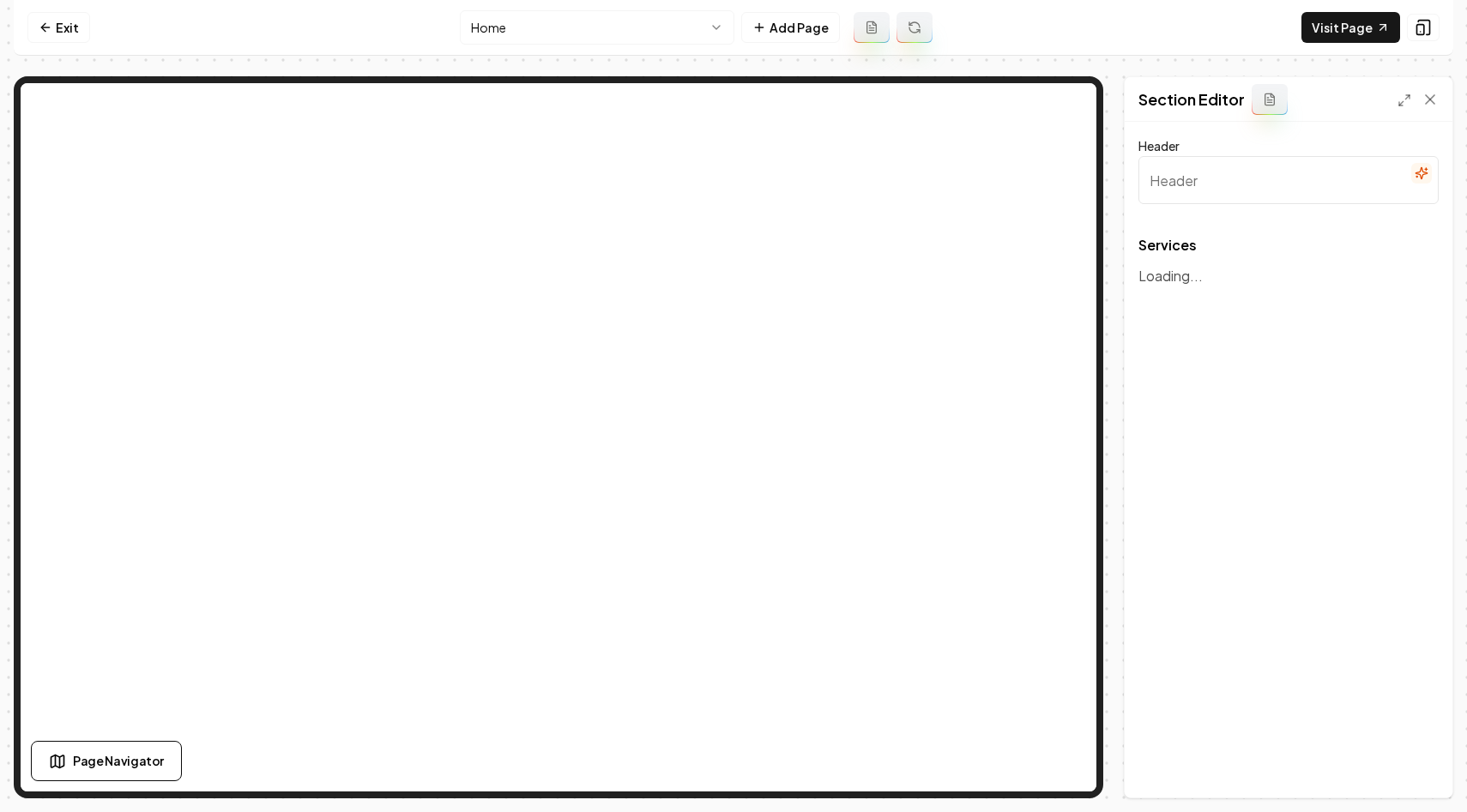
type input "Our Comprehensive Junk Removal Services"
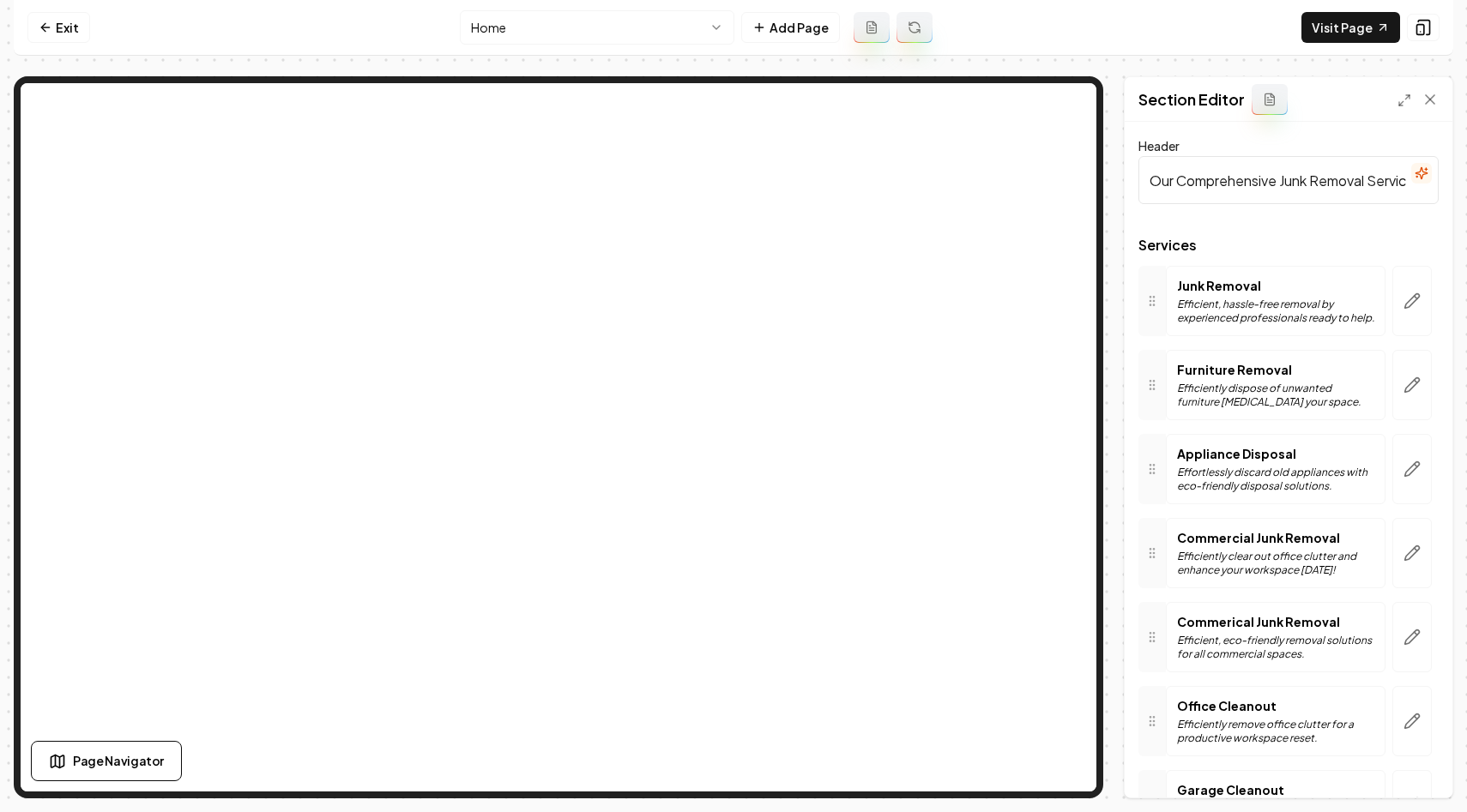
click at [685, 24] on html "Computer Required This feature is only available on a computer. Please switch t…" at bounding box center [733, 406] width 1467 height 812
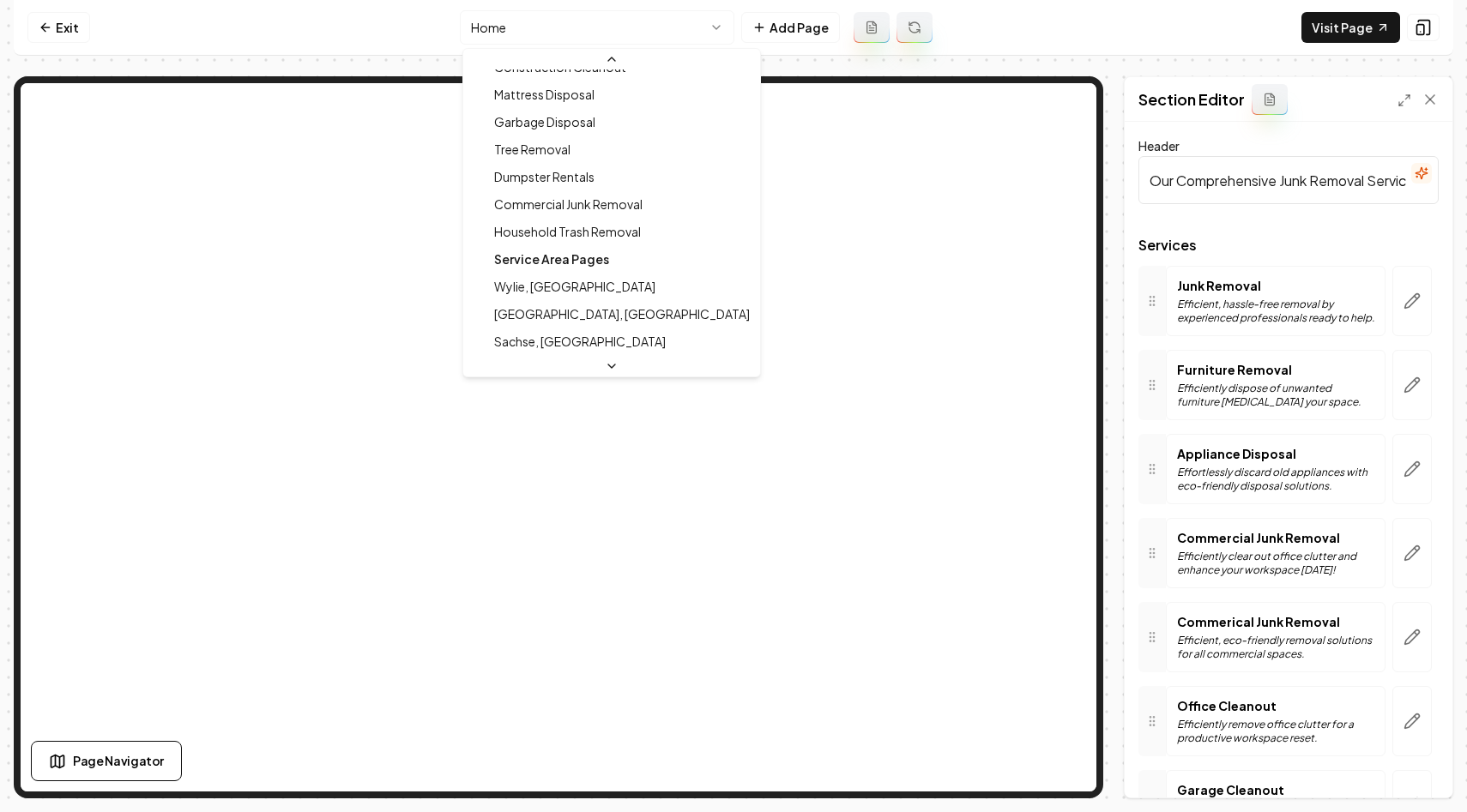
scroll to position [394, 0]
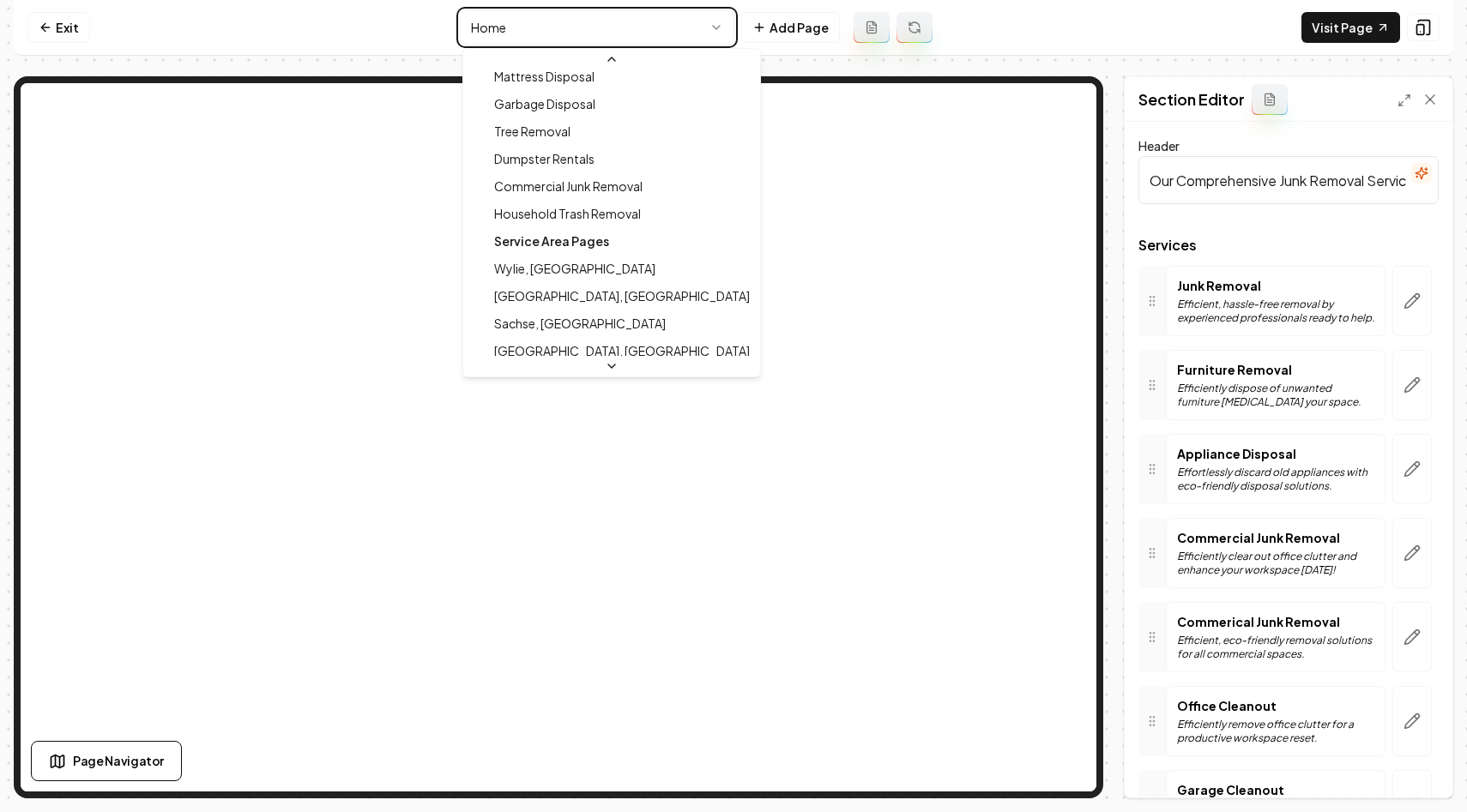
click at [1100, 36] on html "Computer Required This feature is only available on a computer. Please switch t…" at bounding box center [733, 406] width 1467 height 812
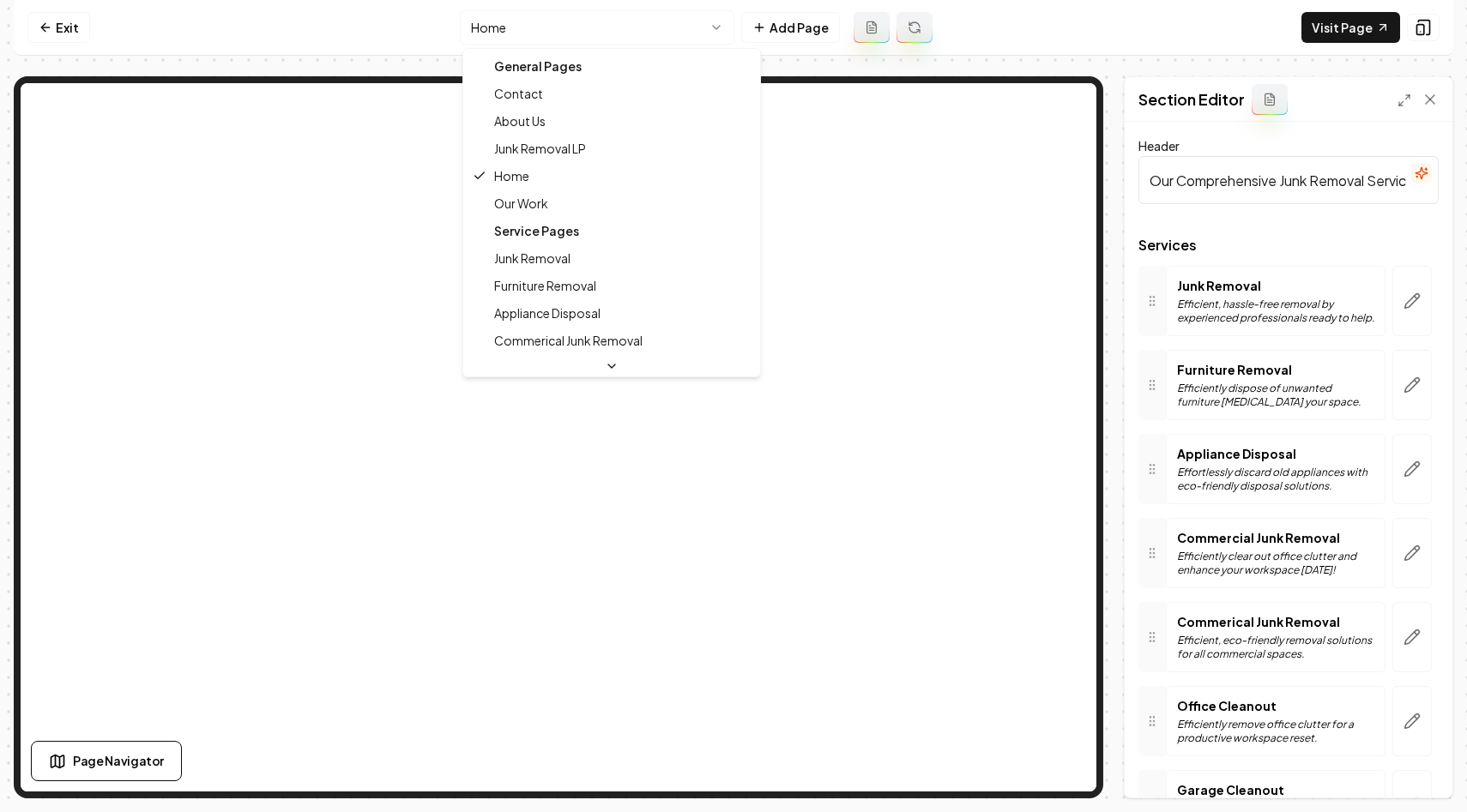
click at [730, 22] on html "Computer Required This feature is only available on a computer. Please switch t…" at bounding box center [733, 406] width 1467 height 812
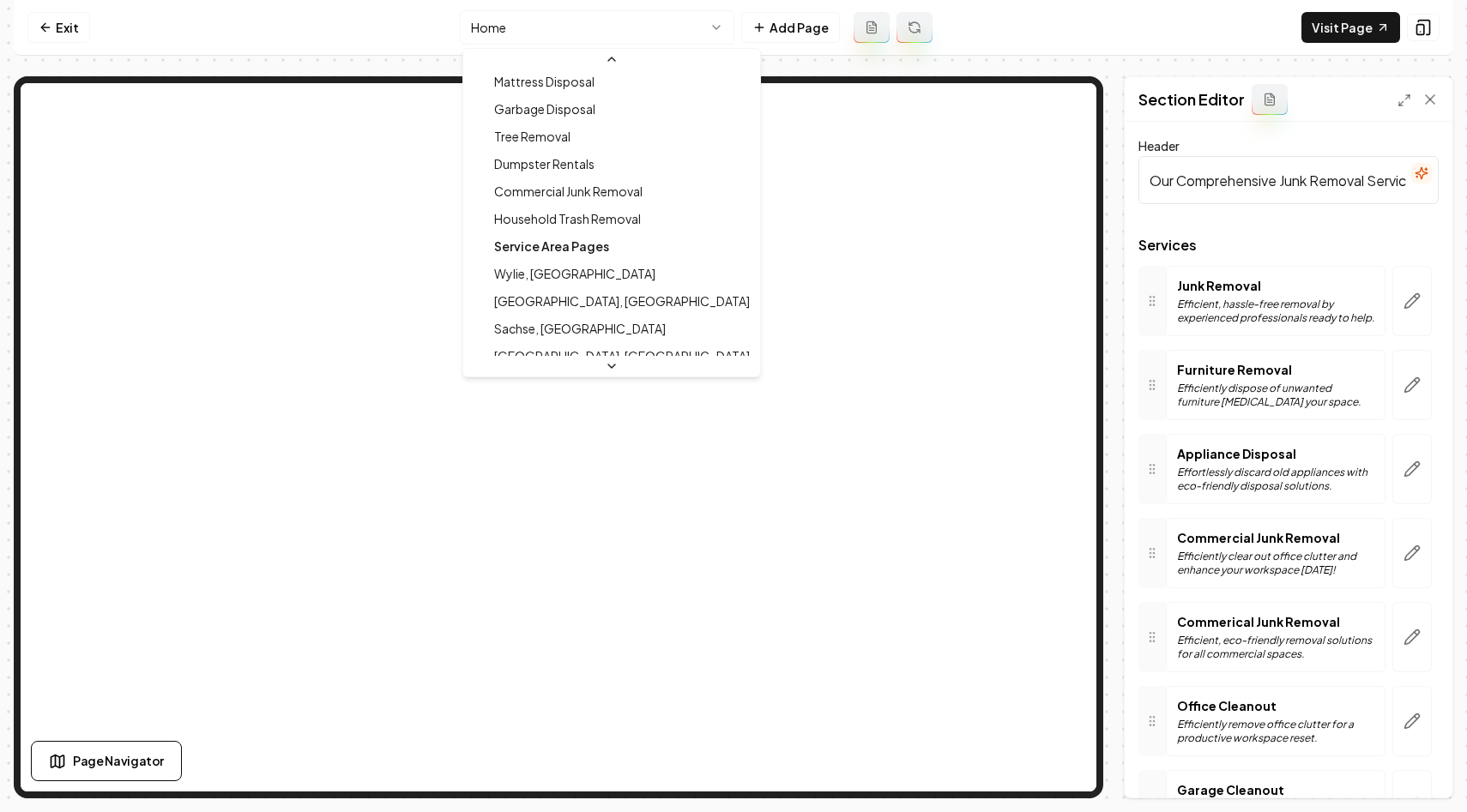
scroll to position [352, 0]
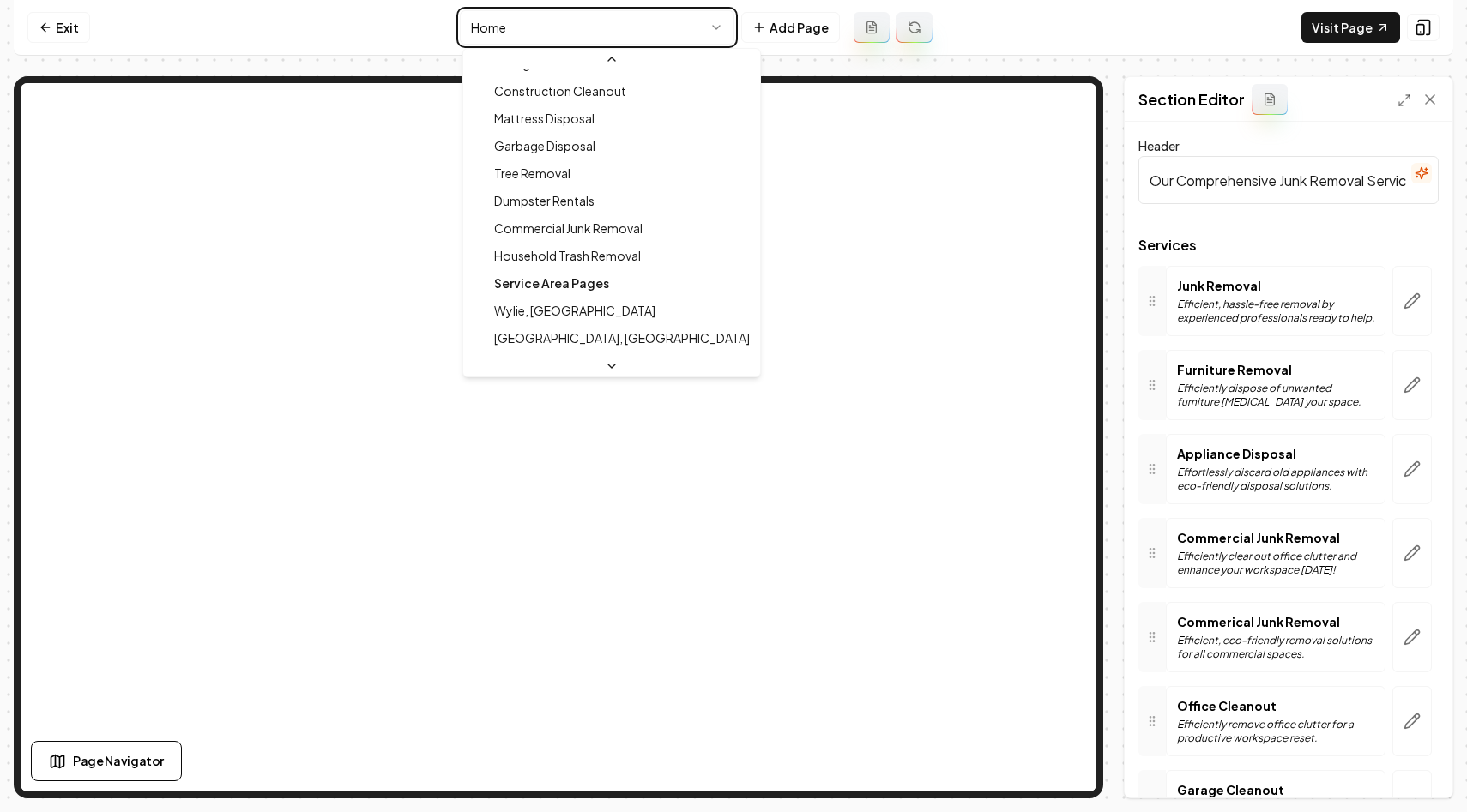
click at [270, 15] on html "Computer Required This feature is only available on a computer. Please switch t…" at bounding box center [733, 406] width 1467 height 812
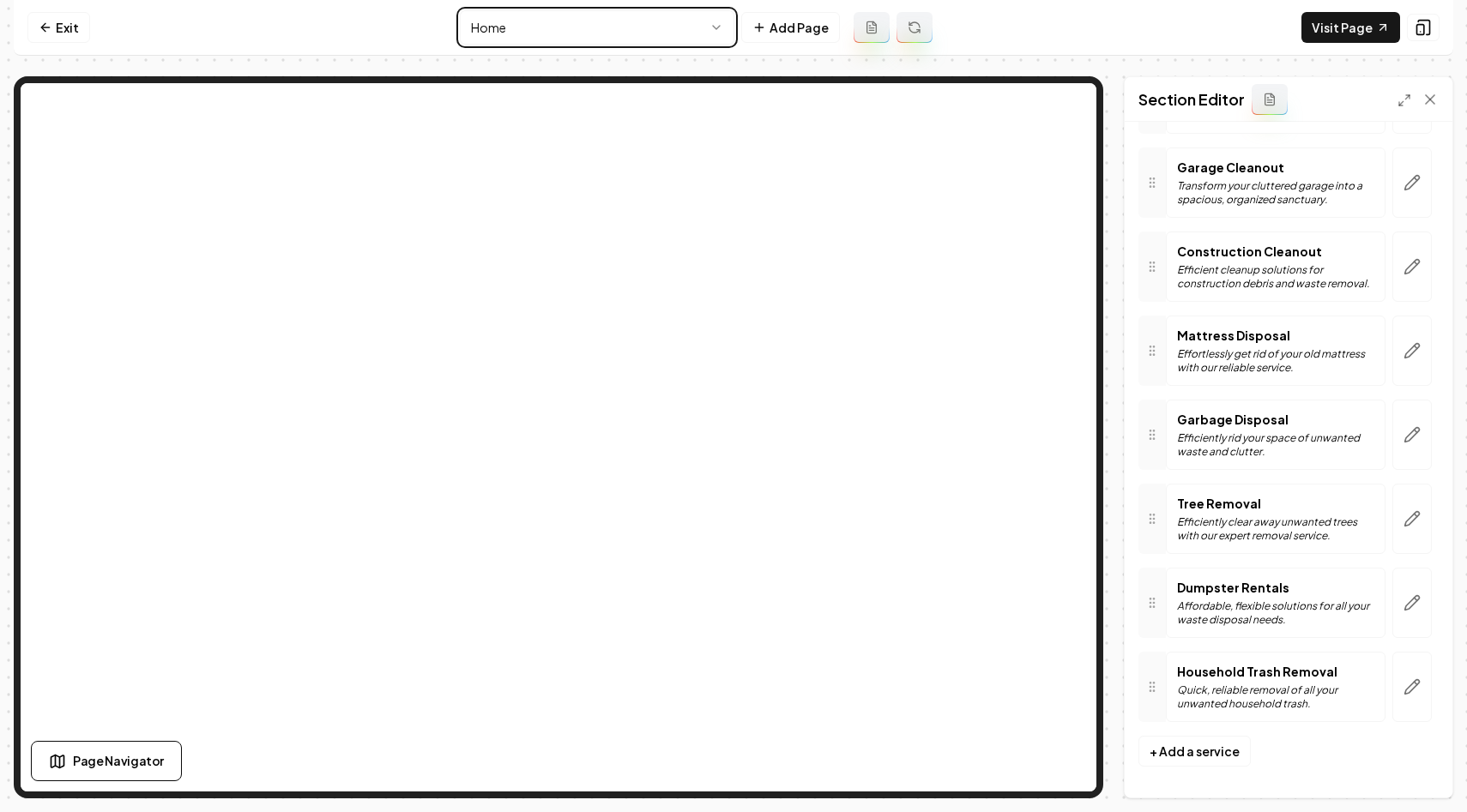
scroll to position [626, 0]
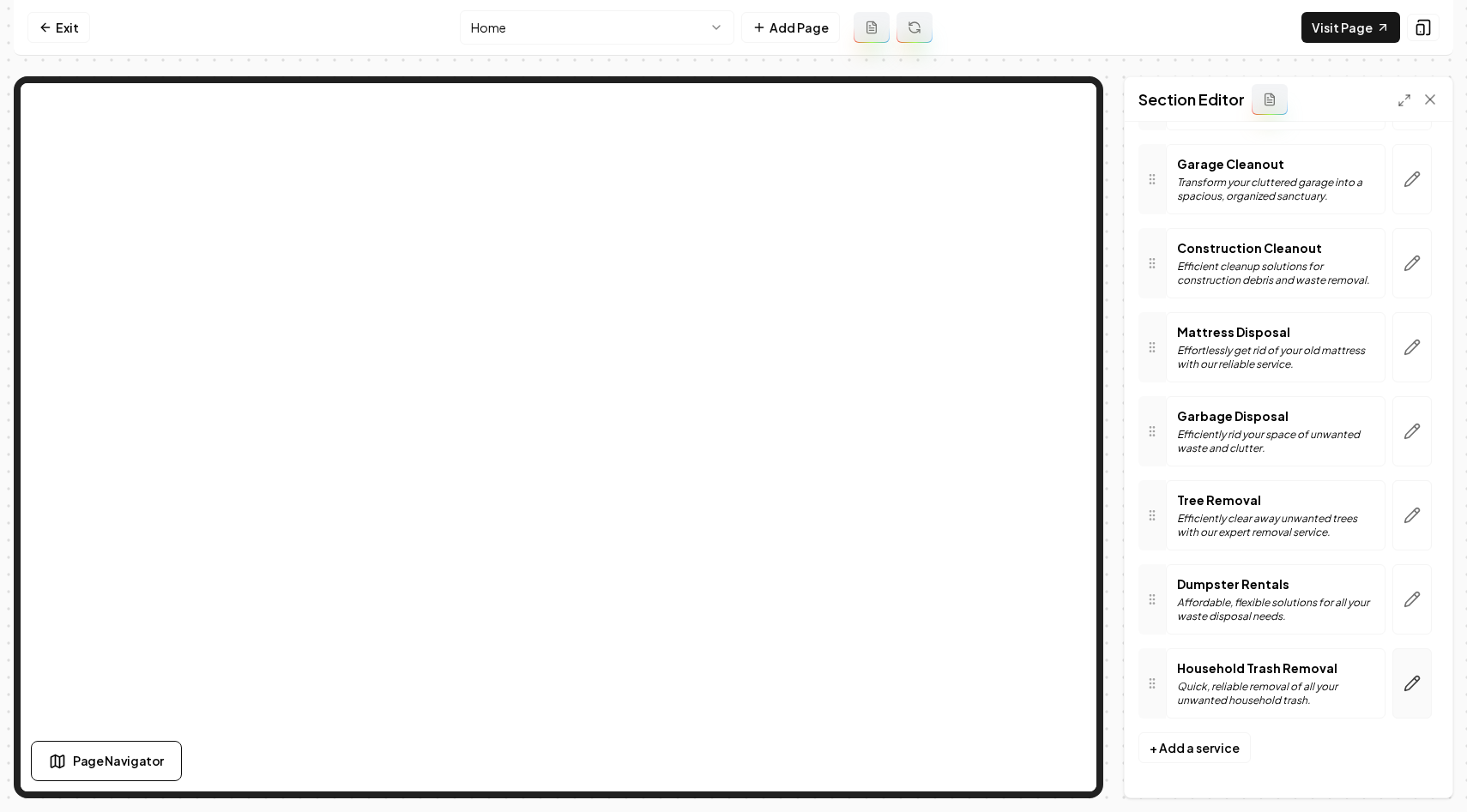
click at [1418, 686] on icon "button" at bounding box center [1412, 684] width 17 height 17
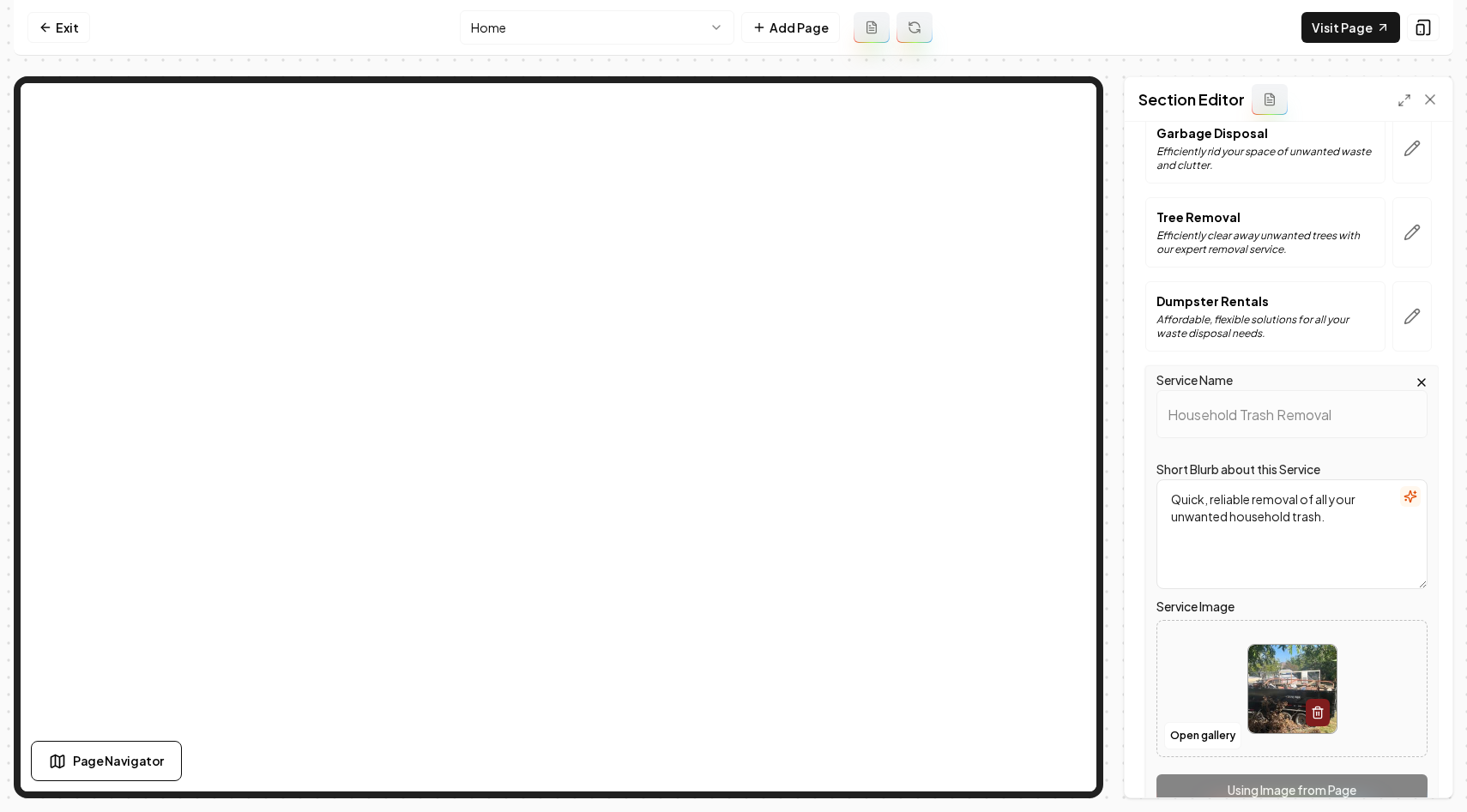
scroll to position [1007, 0]
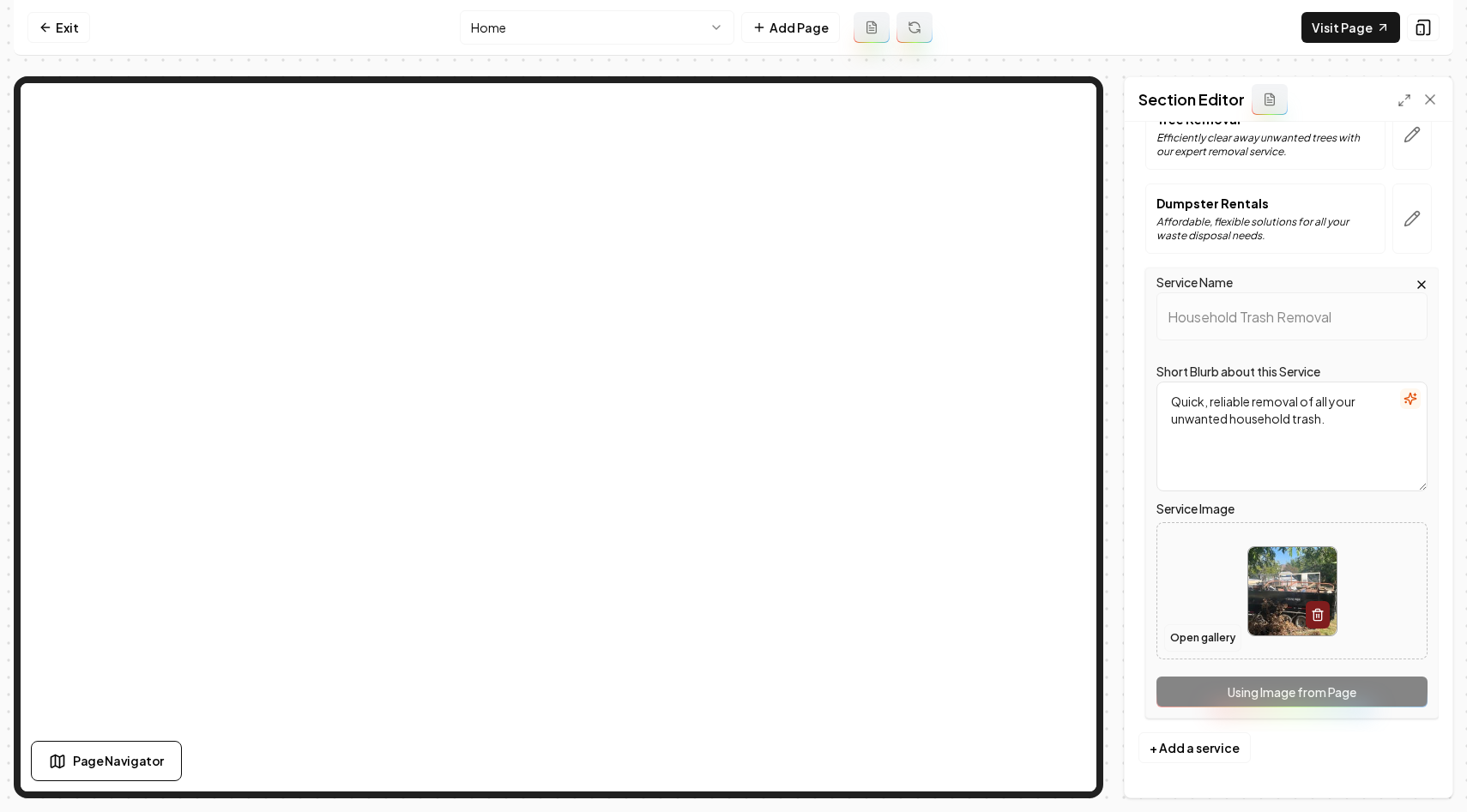
click at [1193, 641] on button "Open gallery" at bounding box center [1203, 638] width 78 height 28
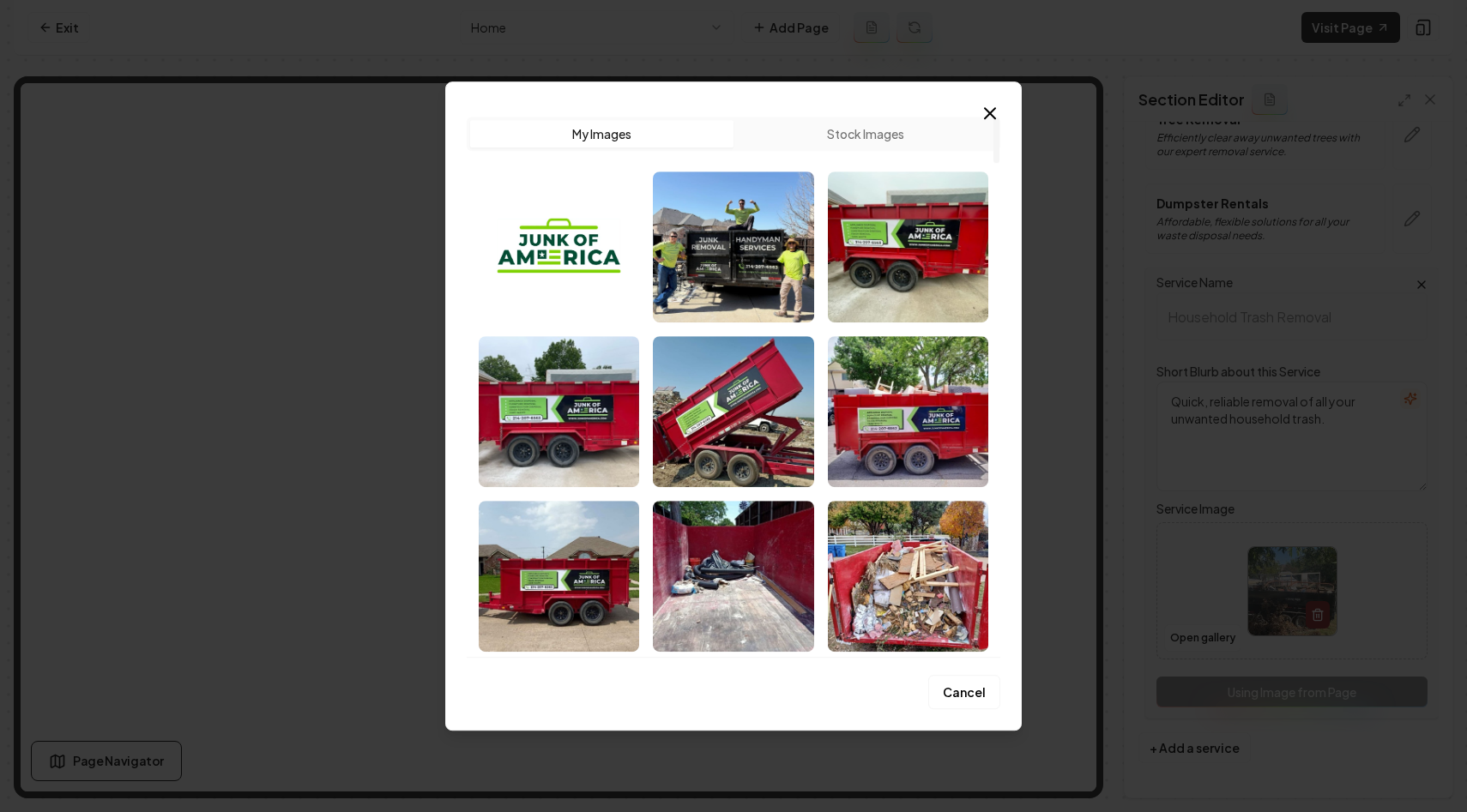
click at [987, 113] on icon "button" at bounding box center [990, 113] width 10 height 10
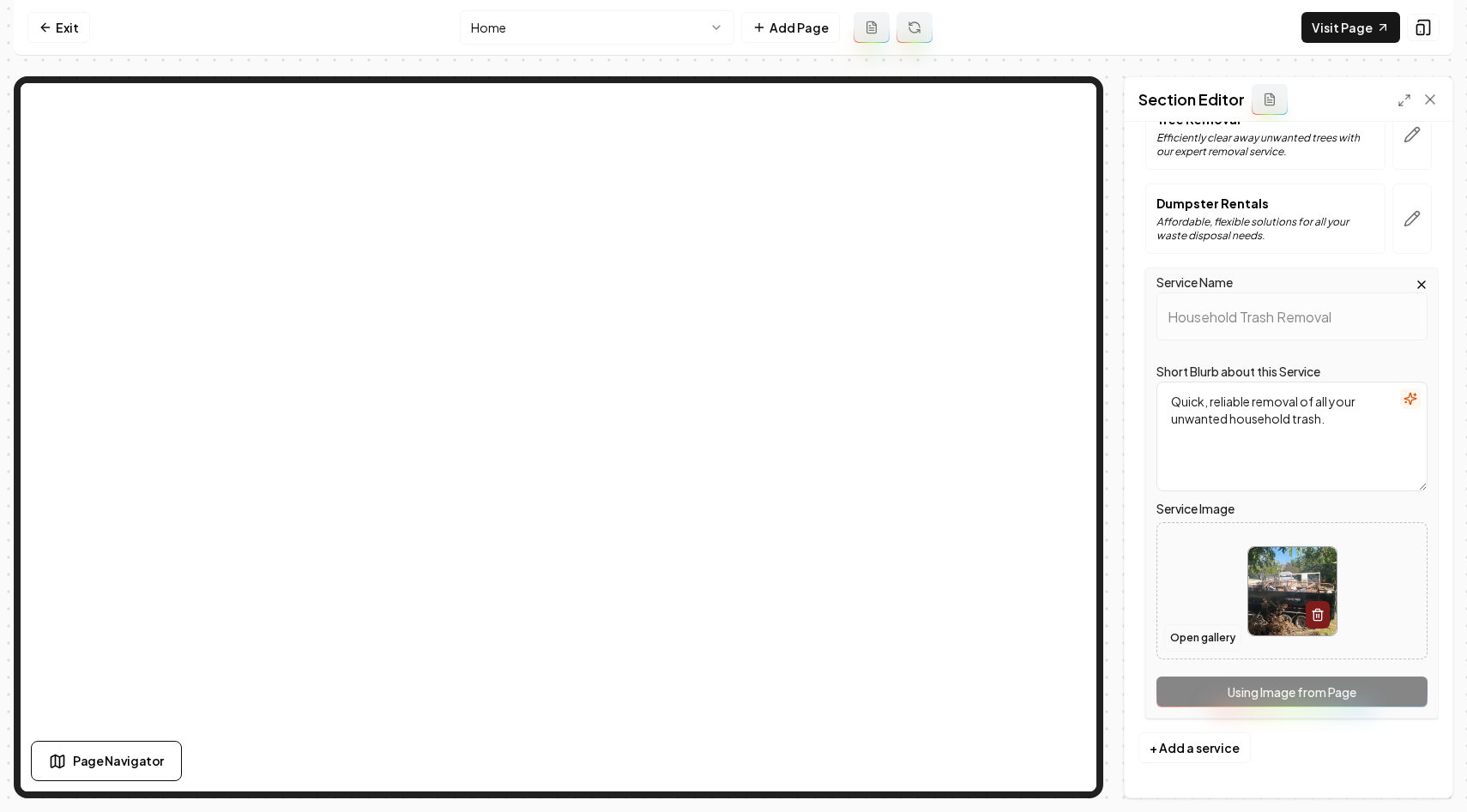
click at [1191, 635] on button "Open gallery" at bounding box center [1203, 638] width 78 height 28
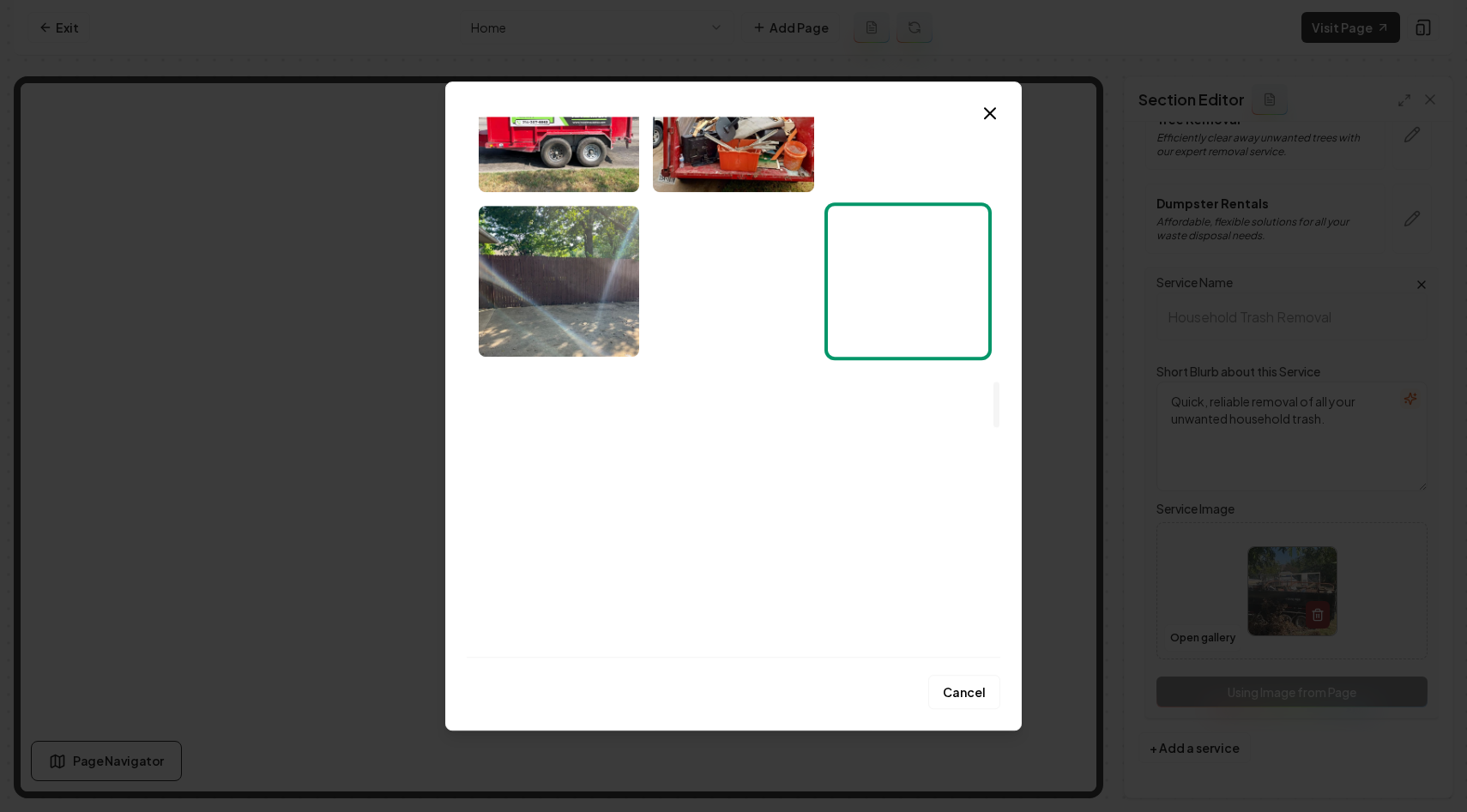
scroll to position [3095, 0]
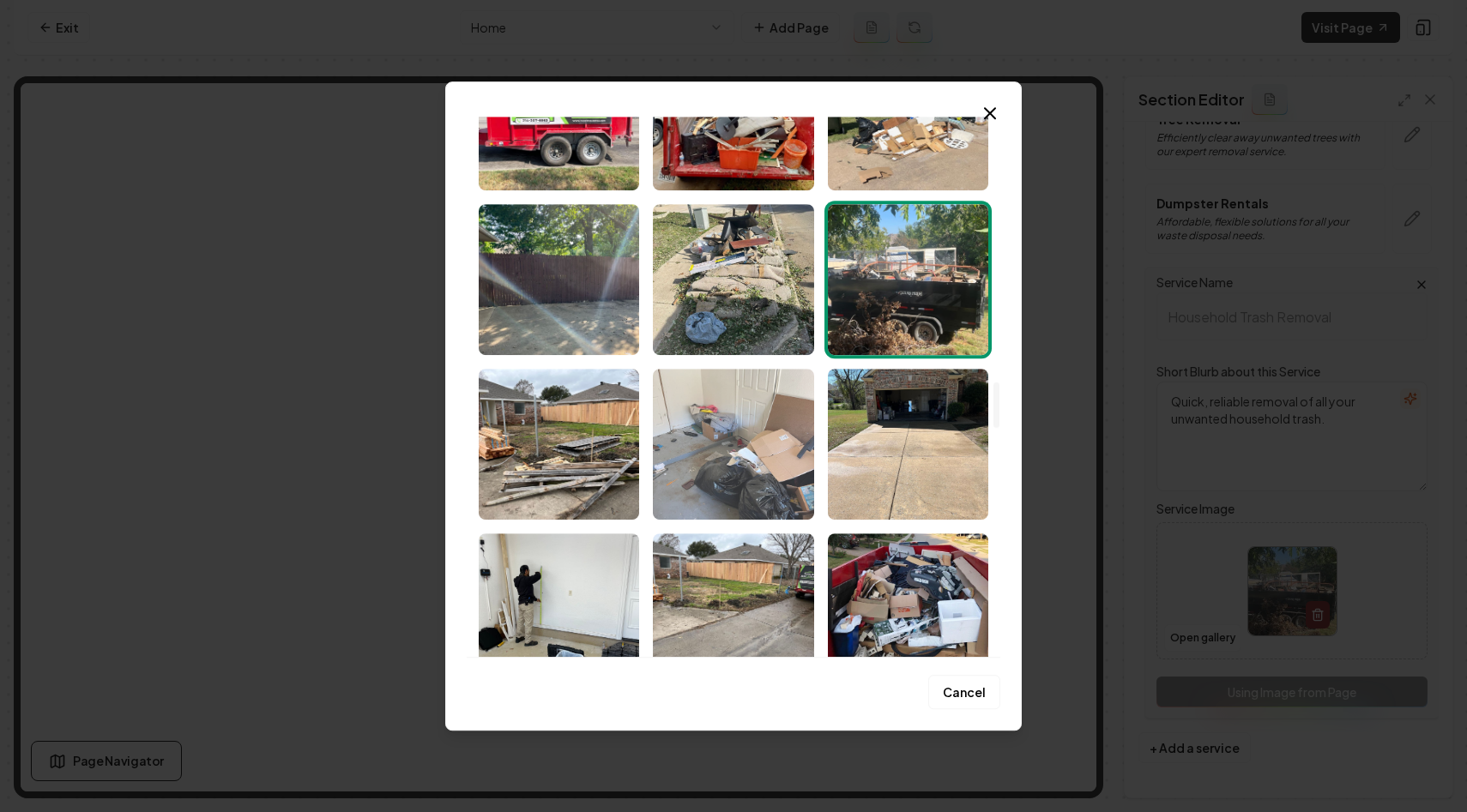
click at [746, 448] on img "Select image image_67cb97aa432c476416d45c6e.jpeg" at bounding box center [733, 443] width 160 height 151
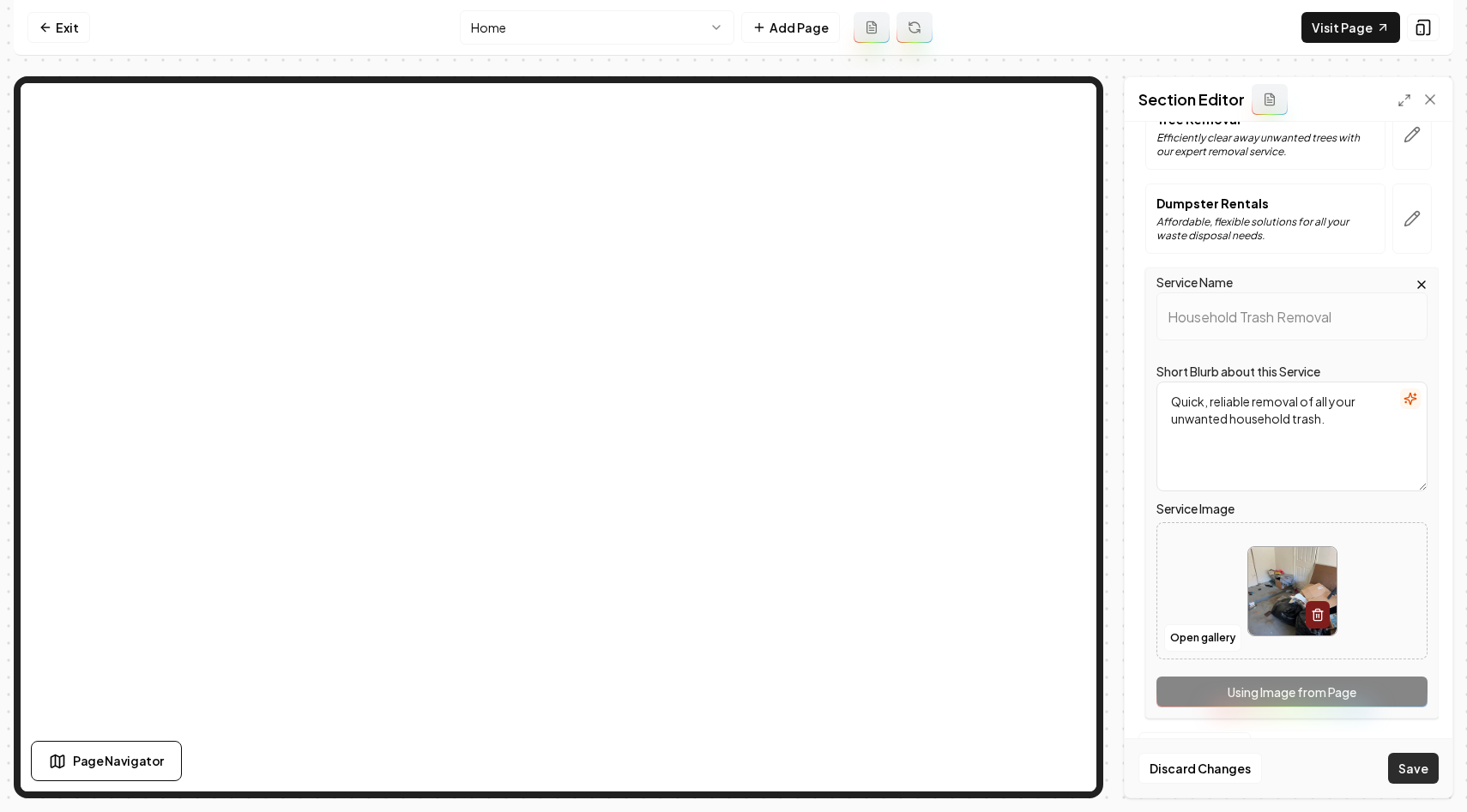
click at [1410, 760] on button "Save" at bounding box center [1413, 768] width 51 height 31
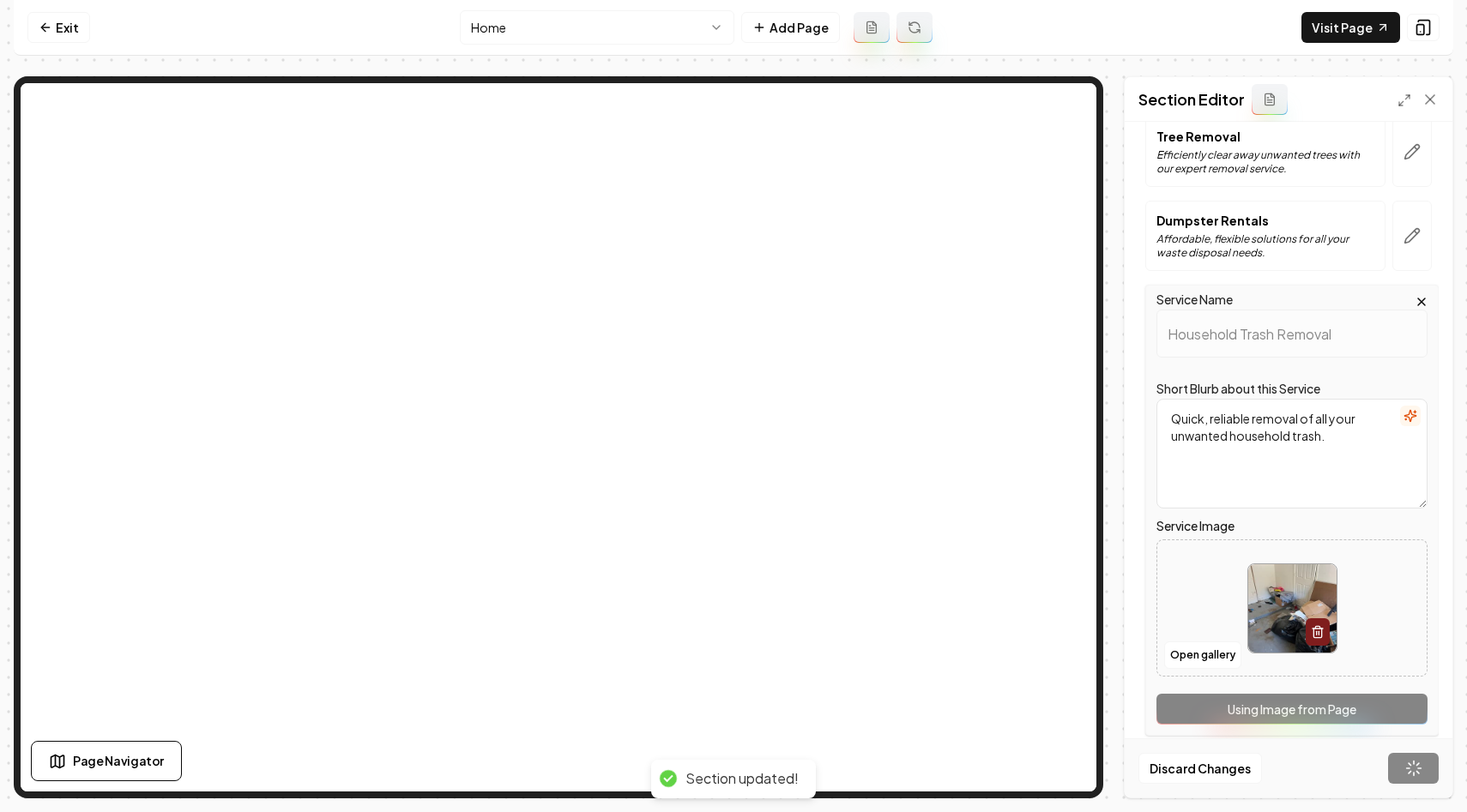
scroll to position [542, 0]
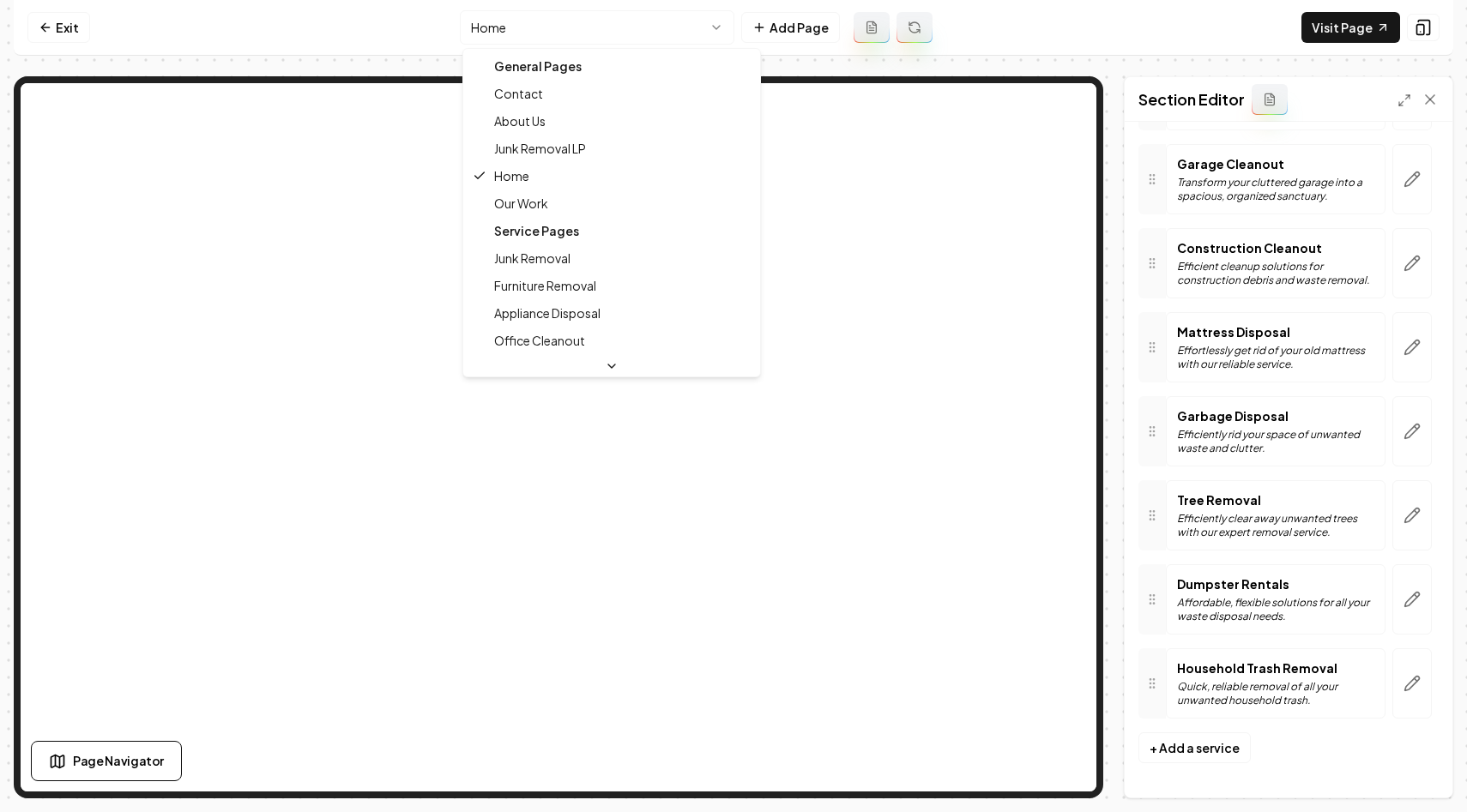
click at [622, 28] on html "Computer Required This feature is only available on a computer. Please switch t…" at bounding box center [733, 406] width 1467 height 812
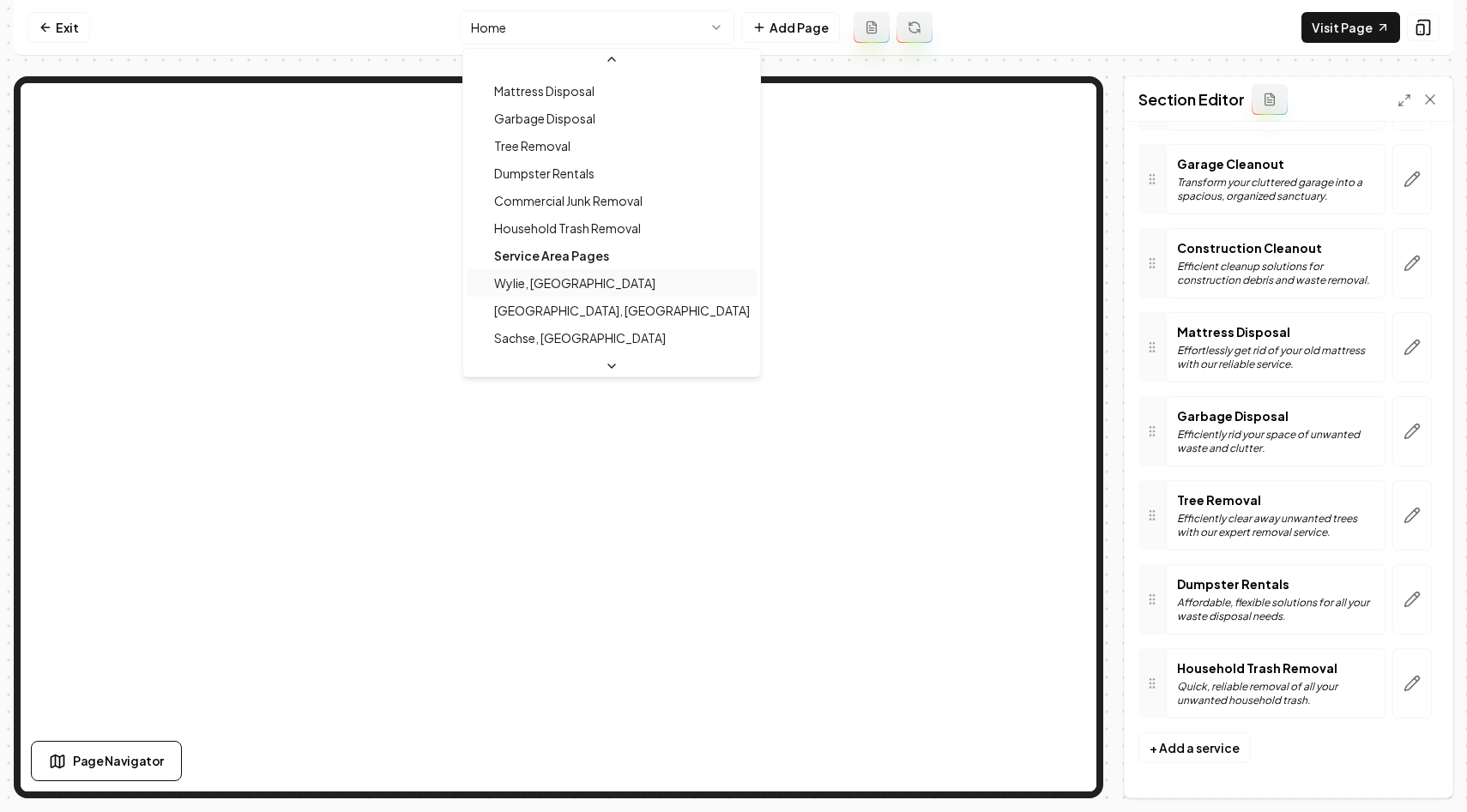
scroll to position [356, 0]
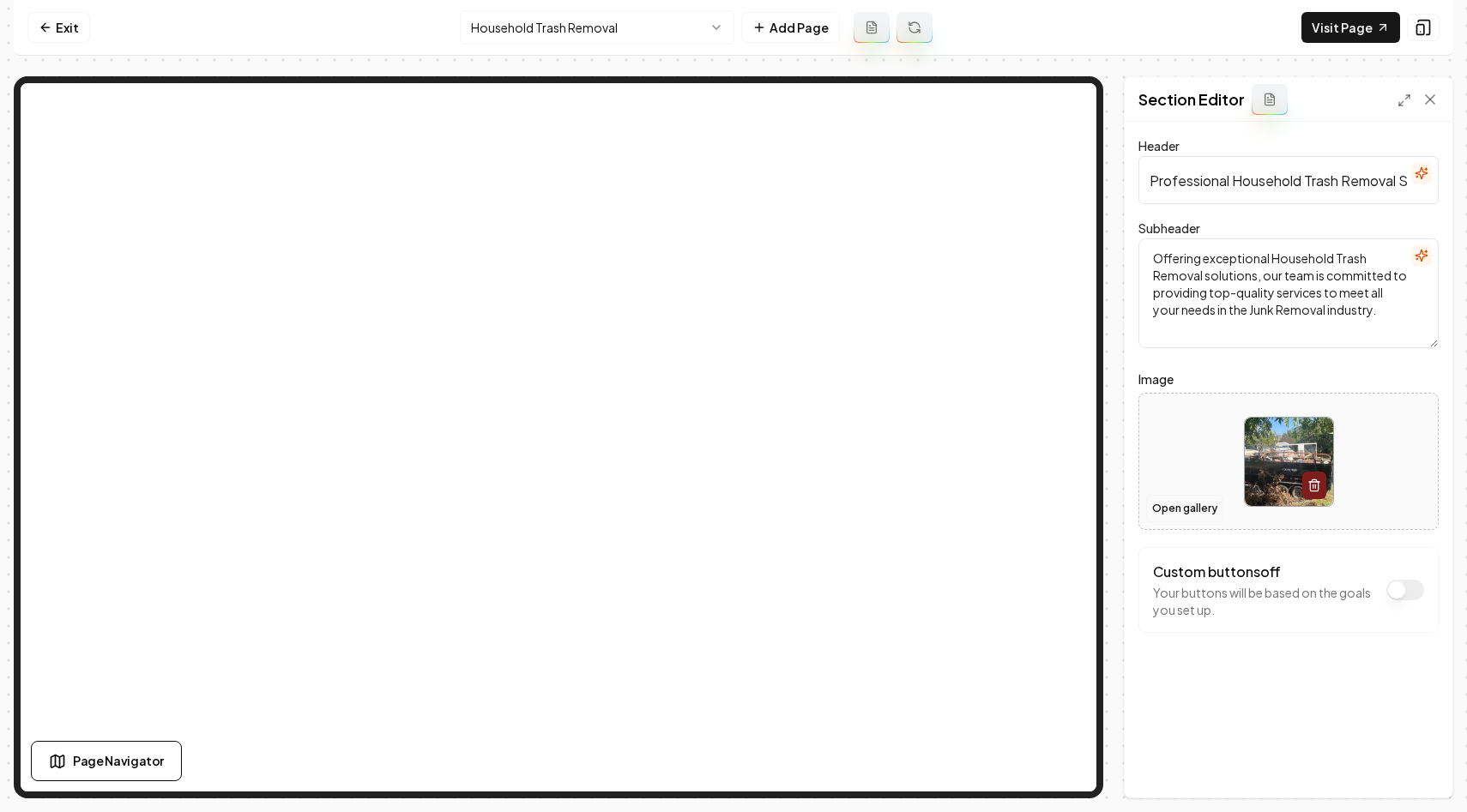
click at [1181, 505] on button "Open gallery" at bounding box center [1184, 508] width 78 height 28
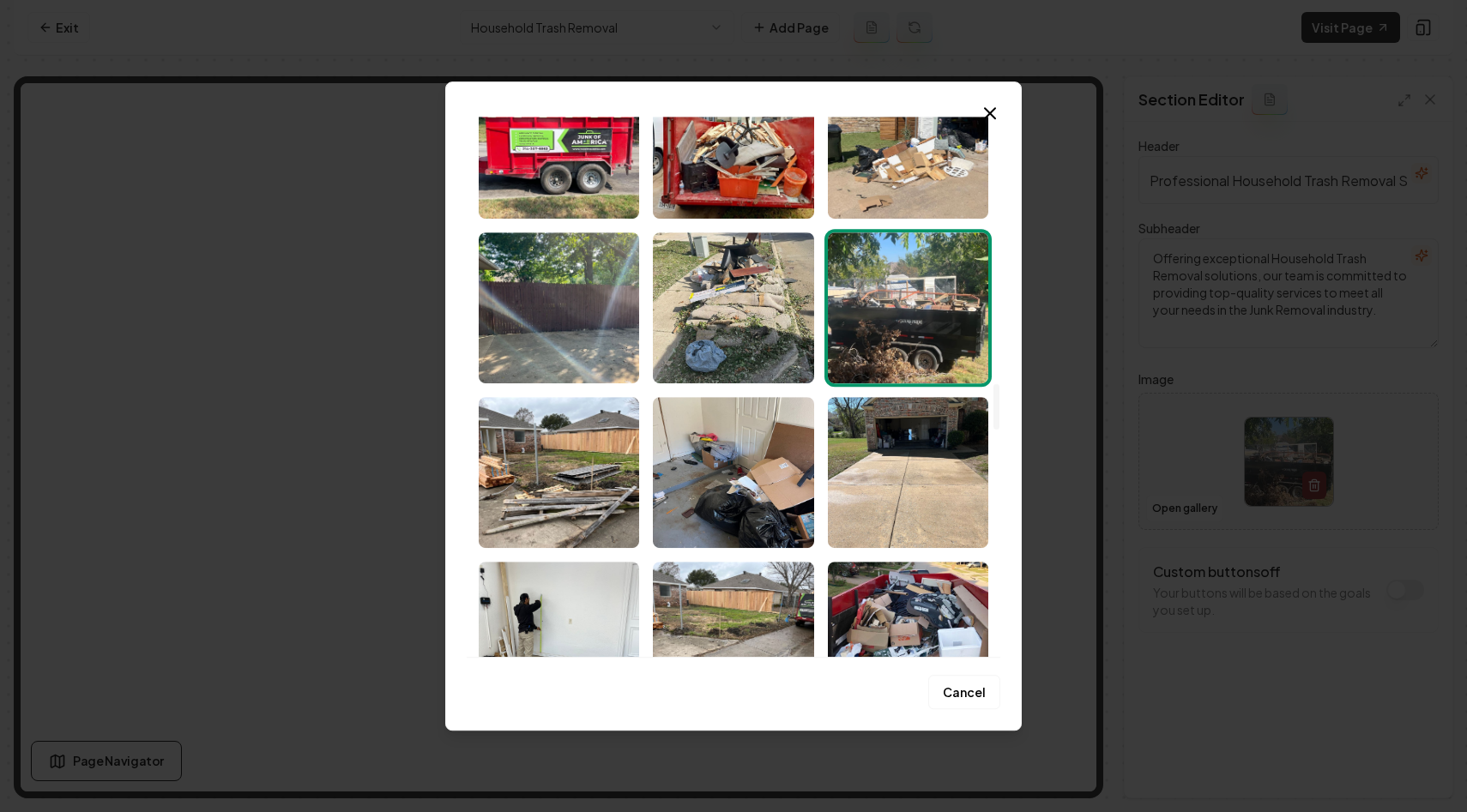
scroll to position [3001, 0]
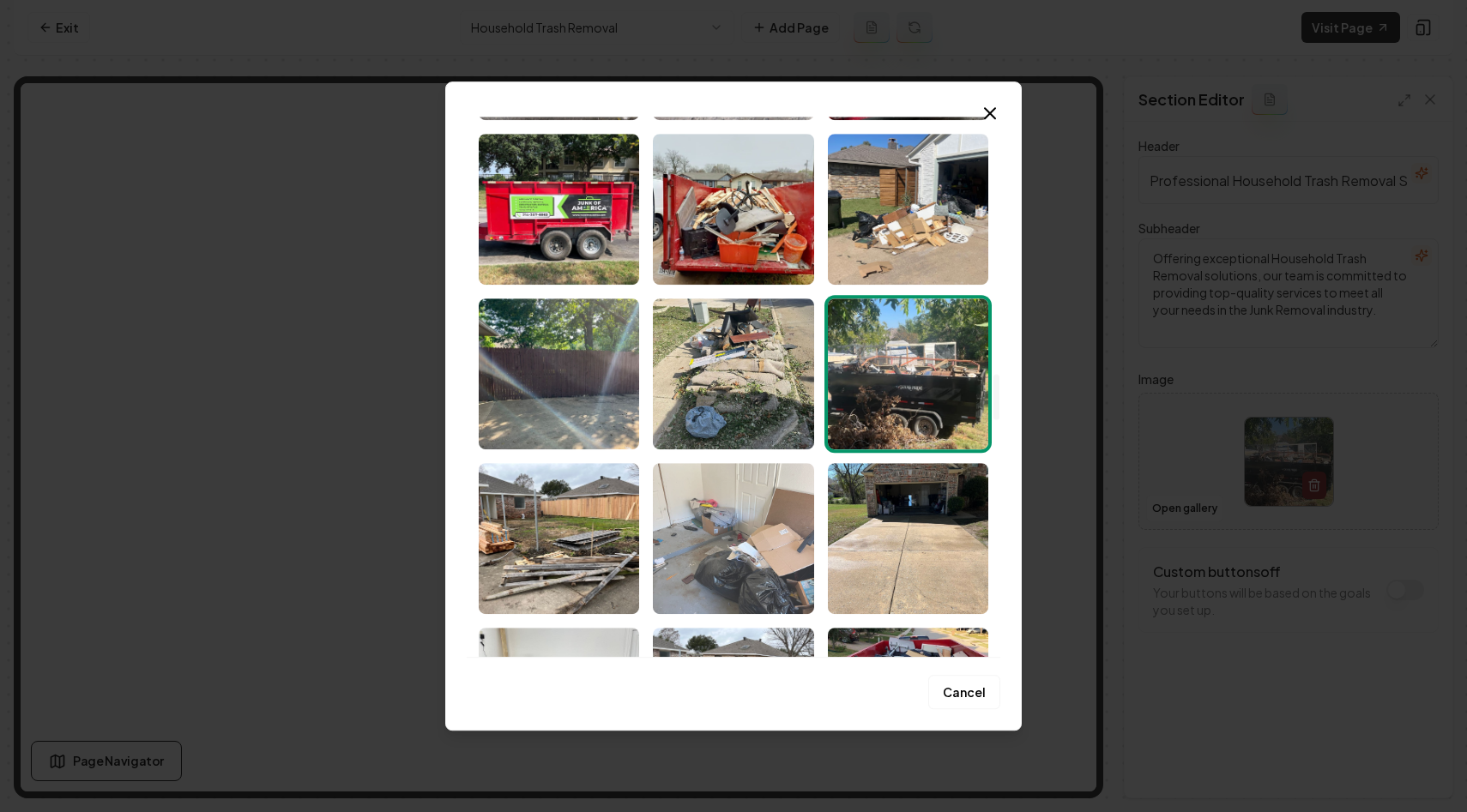
click at [735, 524] on img "Select image image_67cb97aa432c476416d45c6e.jpeg" at bounding box center [733, 538] width 160 height 151
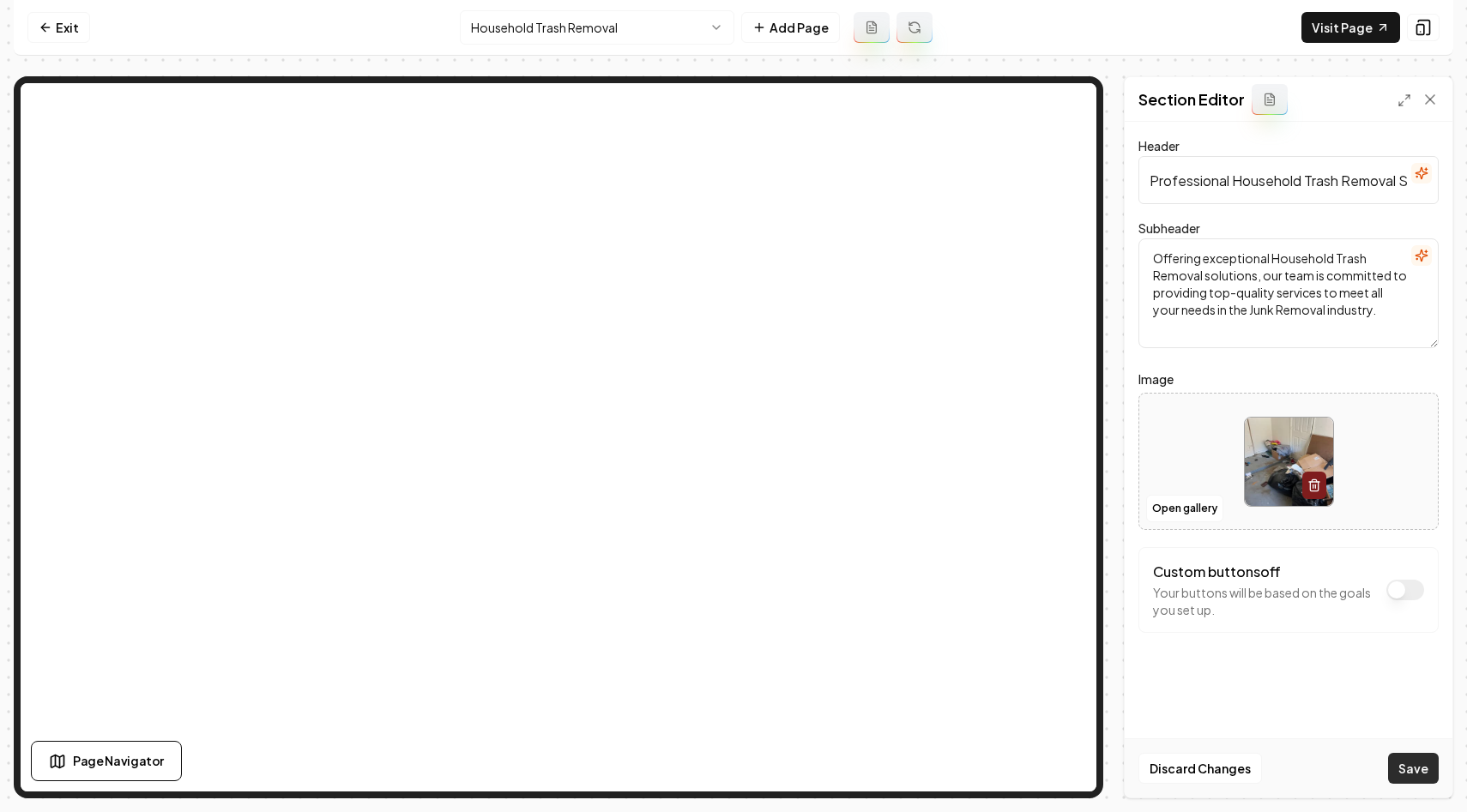
click at [1404, 768] on button "Save" at bounding box center [1413, 768] width 51 height 31
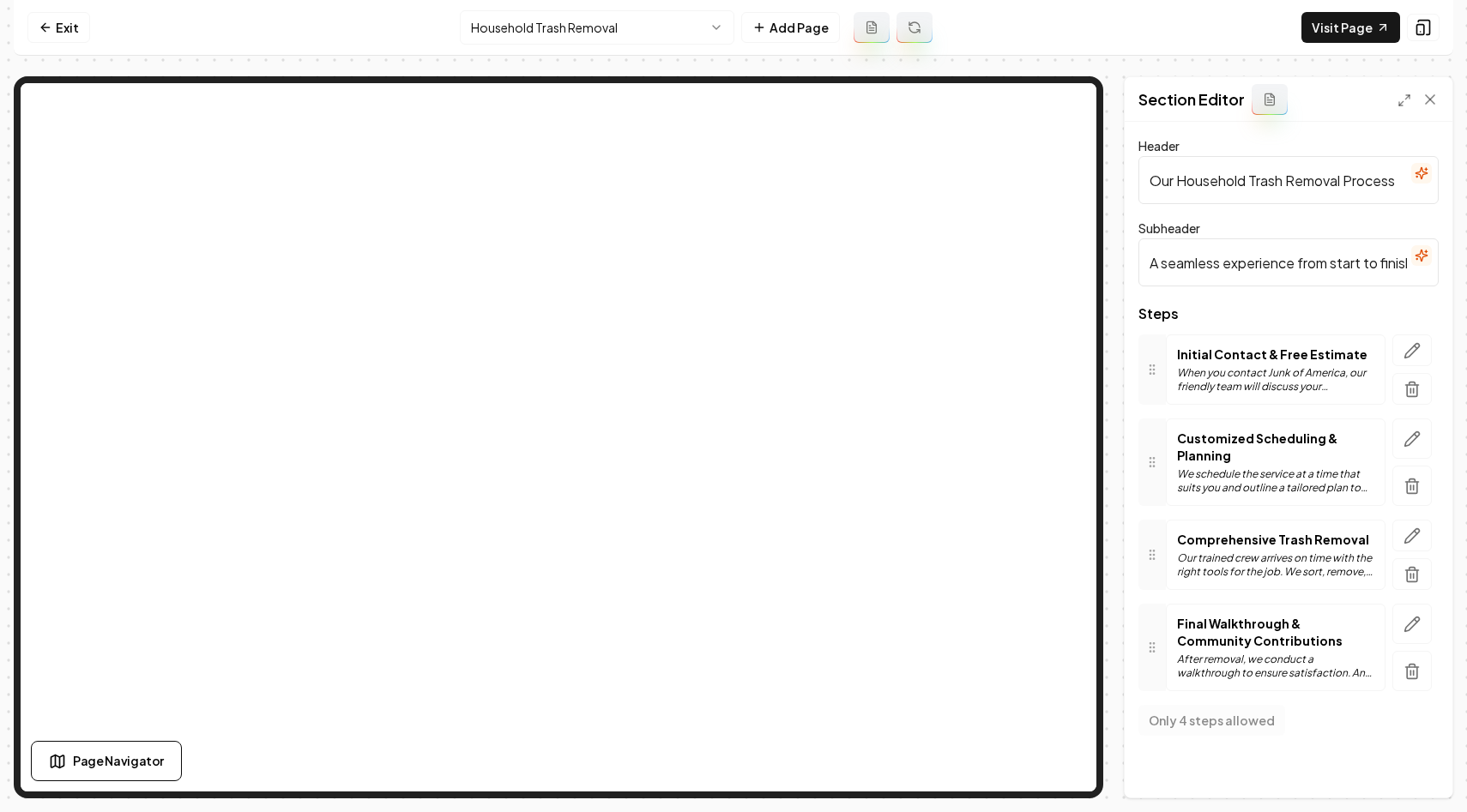
click at [1333, 189] on input "Our Household Trash Removal Process" at bounding box center [1288, 180] width 300 height 48
paste input "Eco-Friendly Disposal and Follow-up"
type input "Eco-Friendly Disposal and Follow-up"
click at [1233, 259] on input "A seamless experience from start to finish, with a focus on customer satisfacti…" at bounding box center [1288, 263] width 300 height 48
paste input "Post-collection, we responsibly dispose of items, prioritizing recycling and en…"
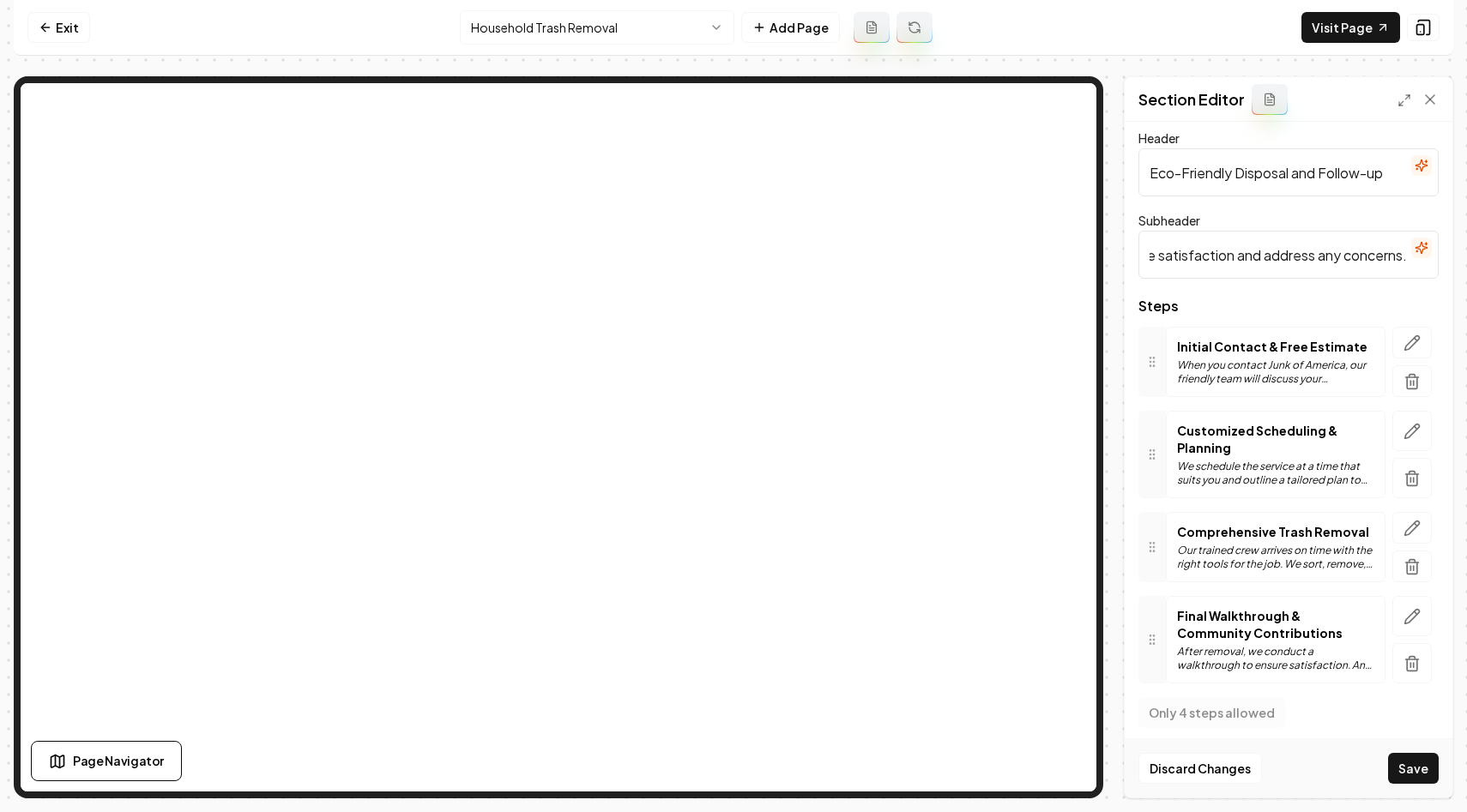
scroll to position [0, 0]
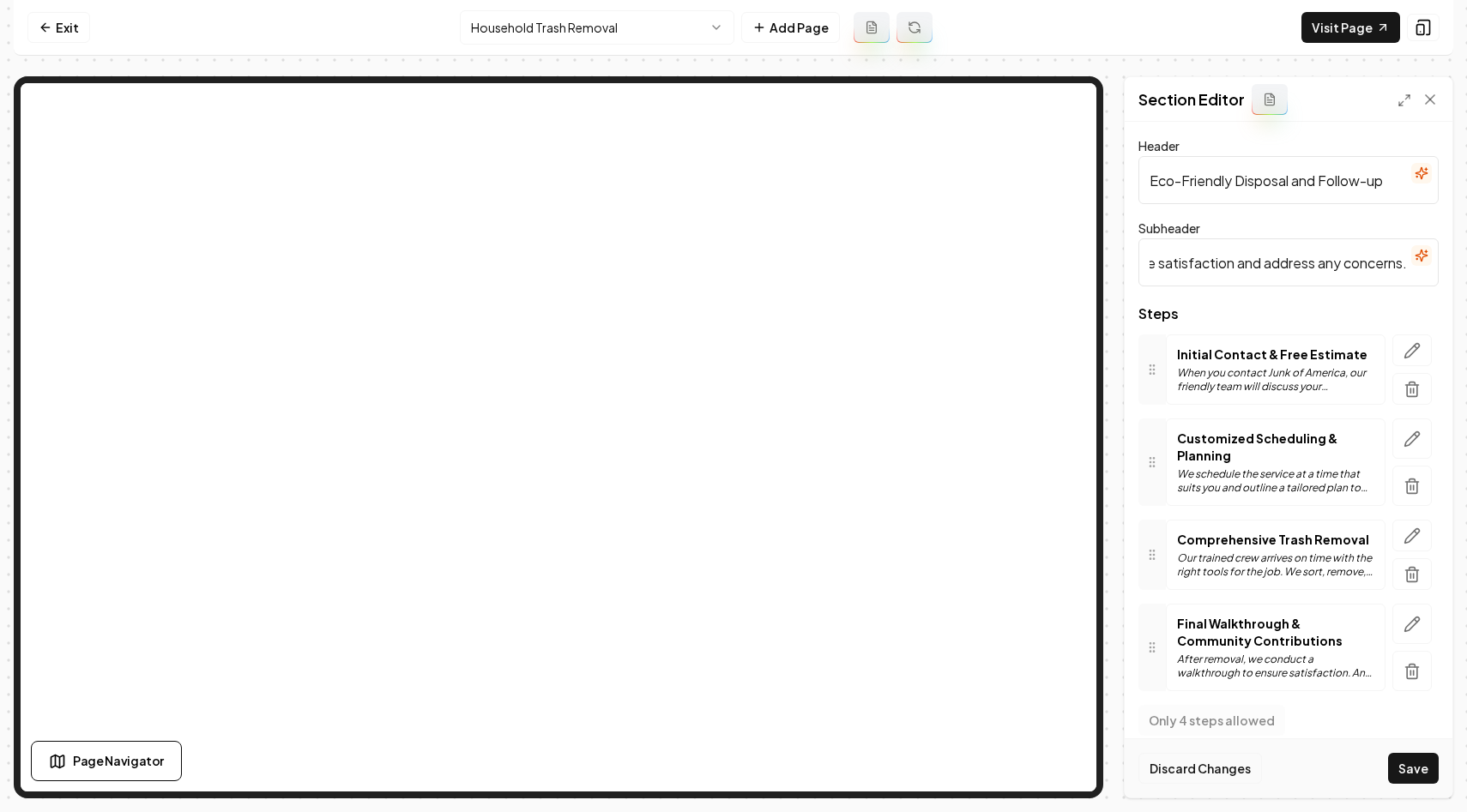
type input "Post-collection, we responsibly dispose of items, prioritizing recycling and en…"
click at [1200, 762] on button "Discard Changes" at bounding box center [1199, 768] width 123 height 31
type input "Our Household Trash Removal Process"
type input "A seamless experience from start to finish, with a focus on customer satisfacti…"
click at [1409, 622] on icon "button" at bounding box center [1412, 624] width 17 height 17
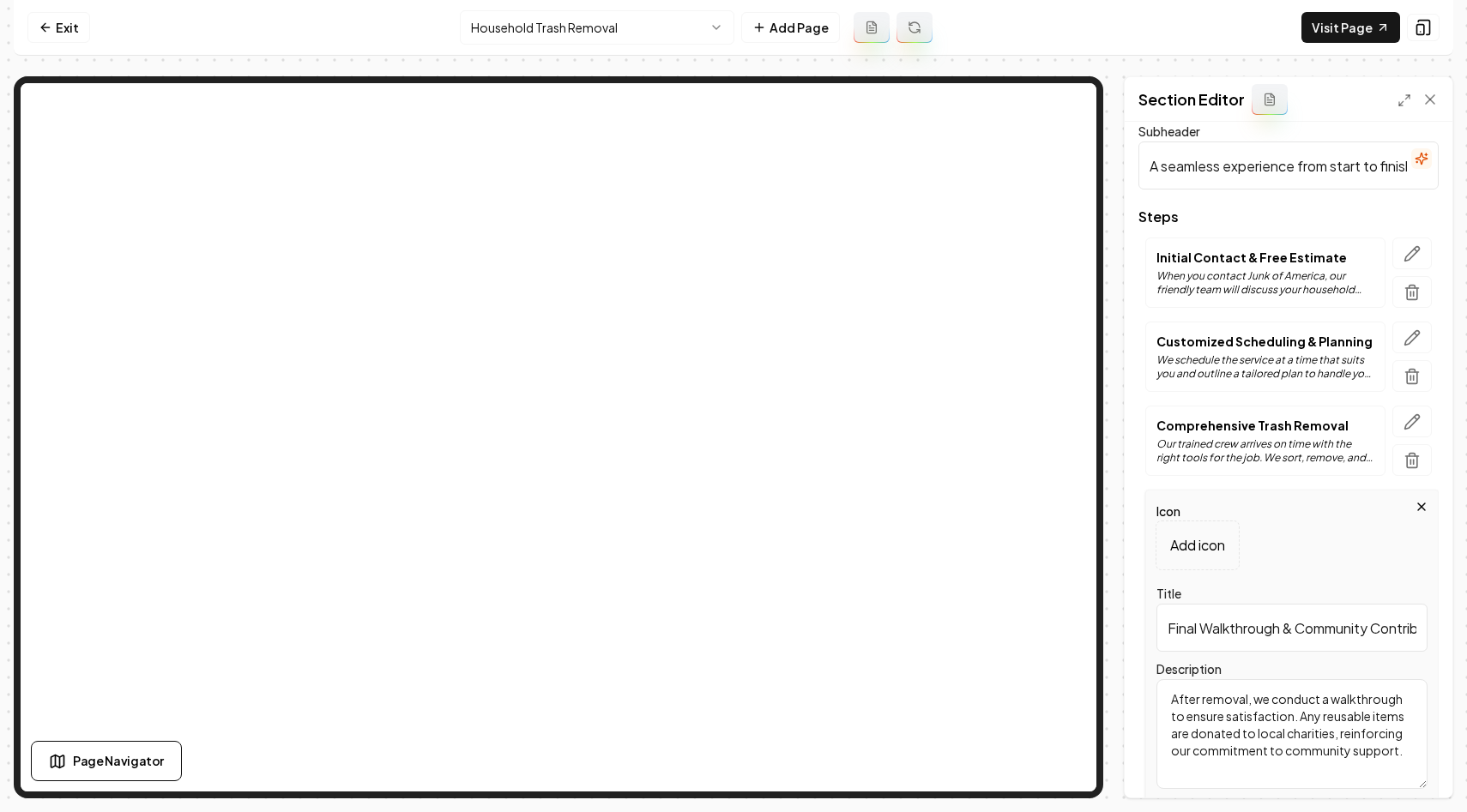
scroll to position [169, 0]
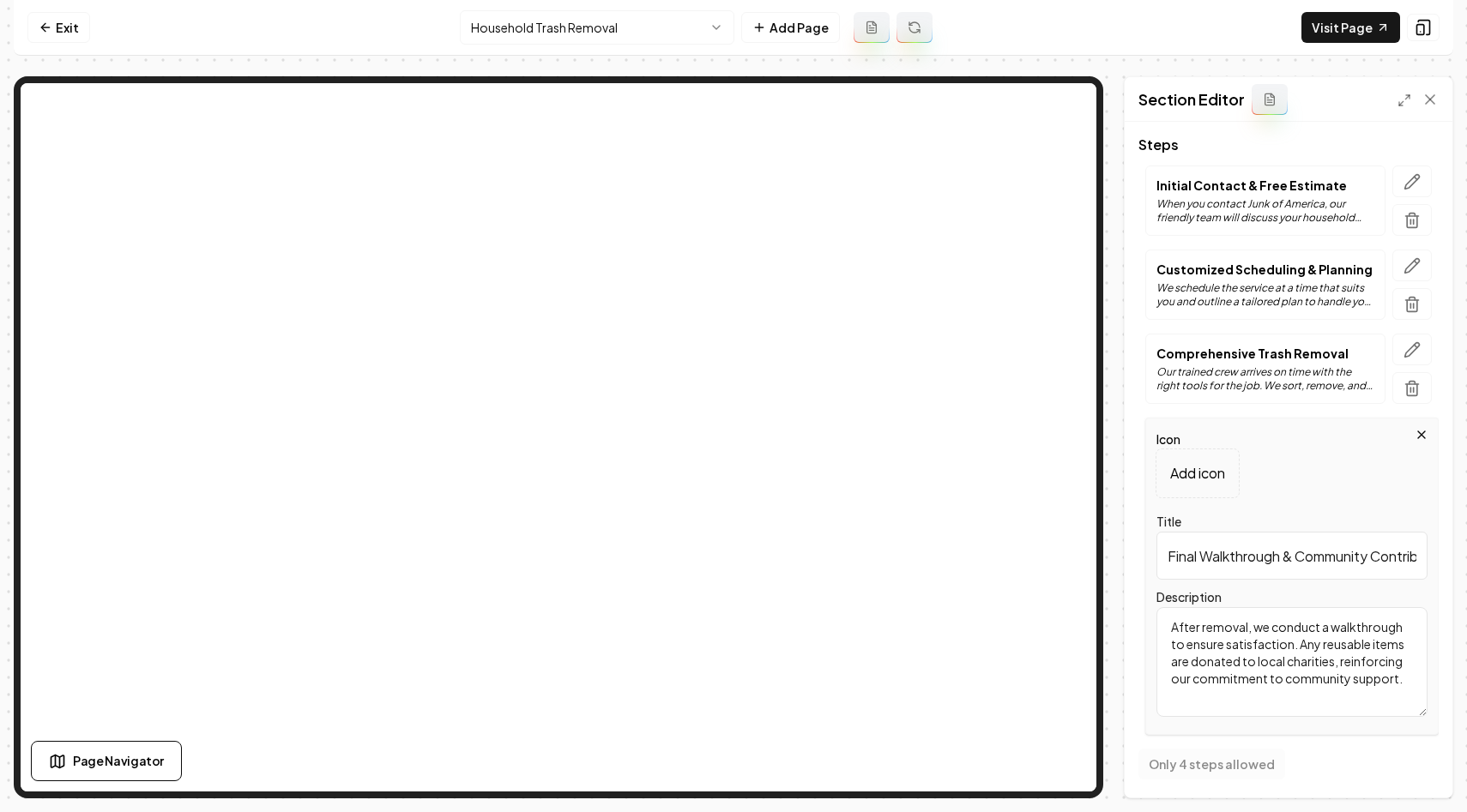
click at [1254, 648] on textarea "After removal, we conduct a walkthrough to ensure satisfaction. Any reusable it…" at bounding box center [1291, 661] width 271 height 109
paste textarea "Post-collection, we responsibly dispose of items, prioritizing recycling and en…"
type textarea "Post-collection, we responsibly dispose of items, prioritizing recycling and en…"
click at [1237, 560] on input "Final Walkthrough & Community Contributions" at bounding box center [1291, 555] width 271 height 48
paste input "Eco-Friendly Disposal and Follow-up"
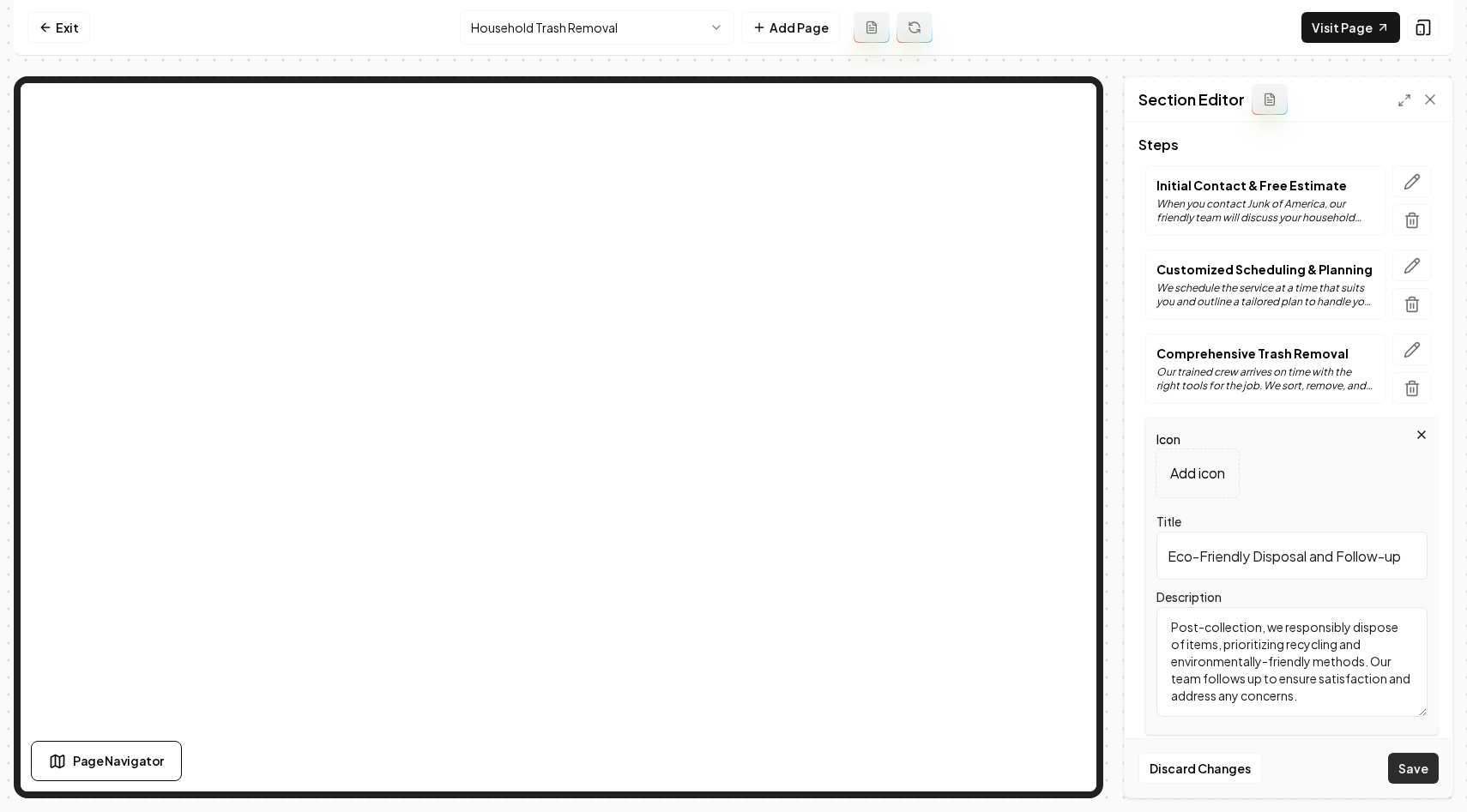
type input "Eco-Friendly Disposal and Follow-up"
click at [1423, 771] on button "Save" at bounding box center [1413, 768] width 51 height 31
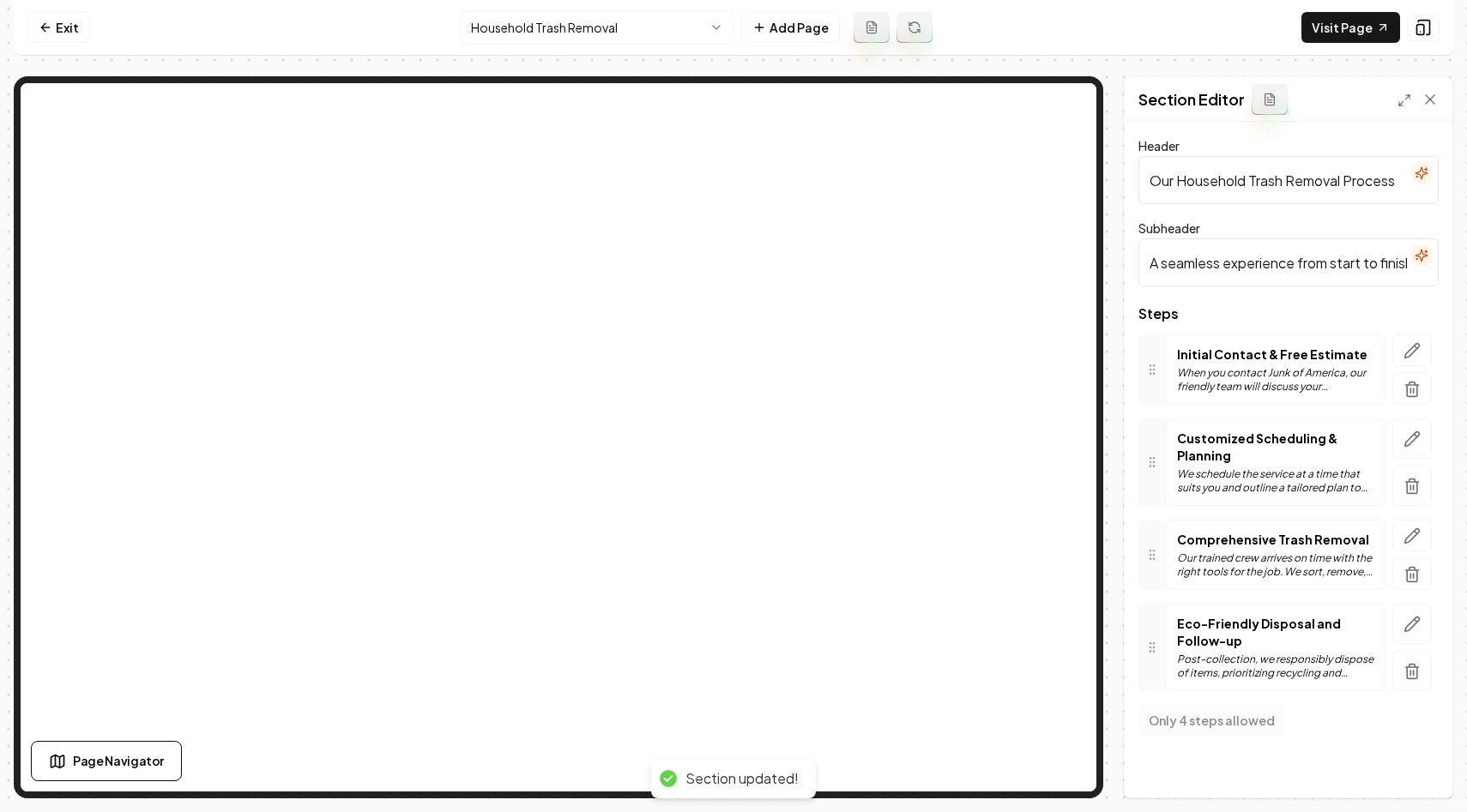
scroll to position [0, 0]
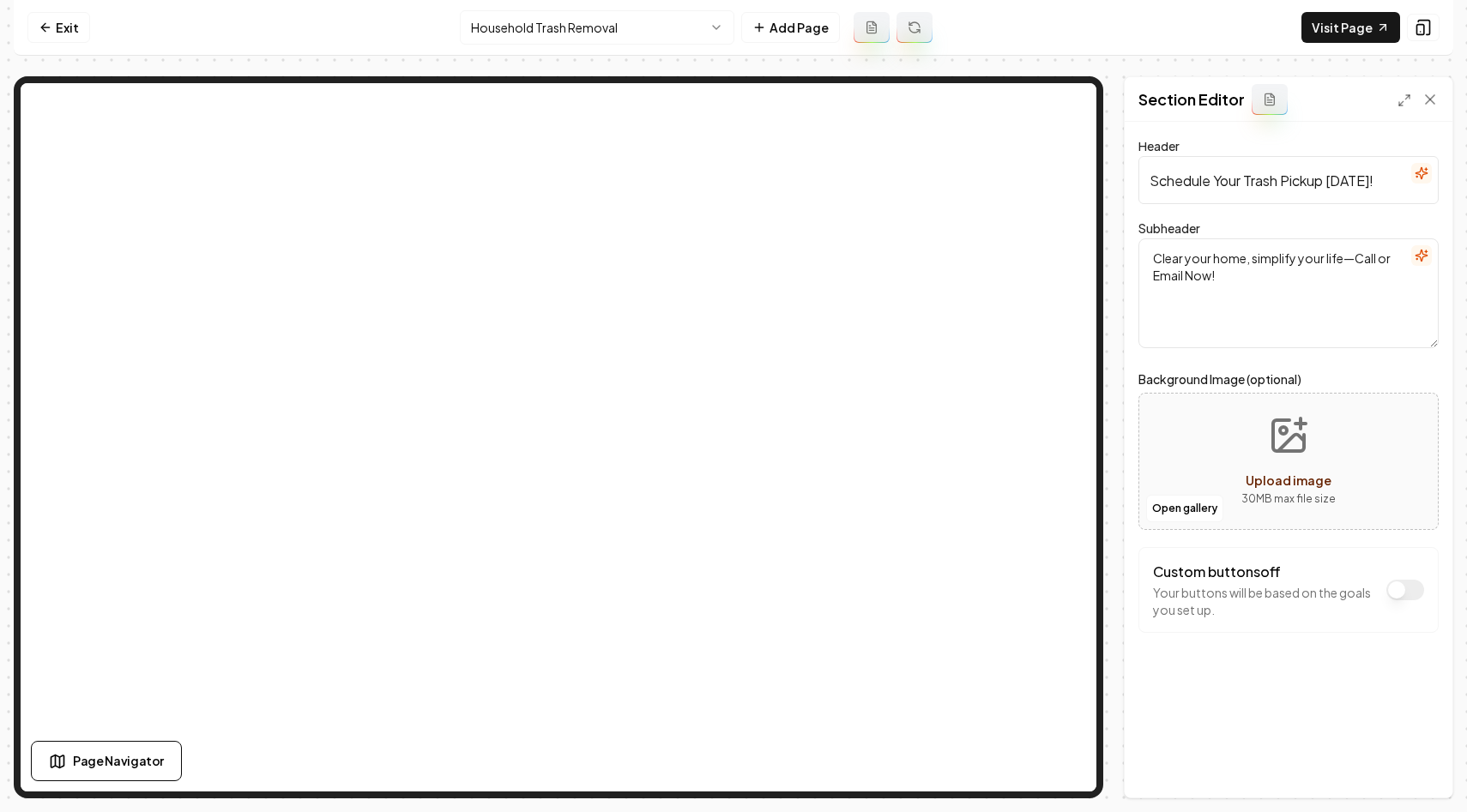
click at [1273, 184] on input "Schedule Your Trash Pickup Today!" at bounding box center [1288, 180] width 300 height 48
type input "Streamline Your Space Today"
click at [1229, 291] on textarea "Clear your home, simplify your life—Call or Email Now!" at bounding box center [1288, 293] width 300 height 109
type textarea "Experience hassle-free garbage disposal with Junk of America. Act now, simplify…"
click at [1420, 767] on button "Save" at bounding box center [1413, 768] width 51 height 31
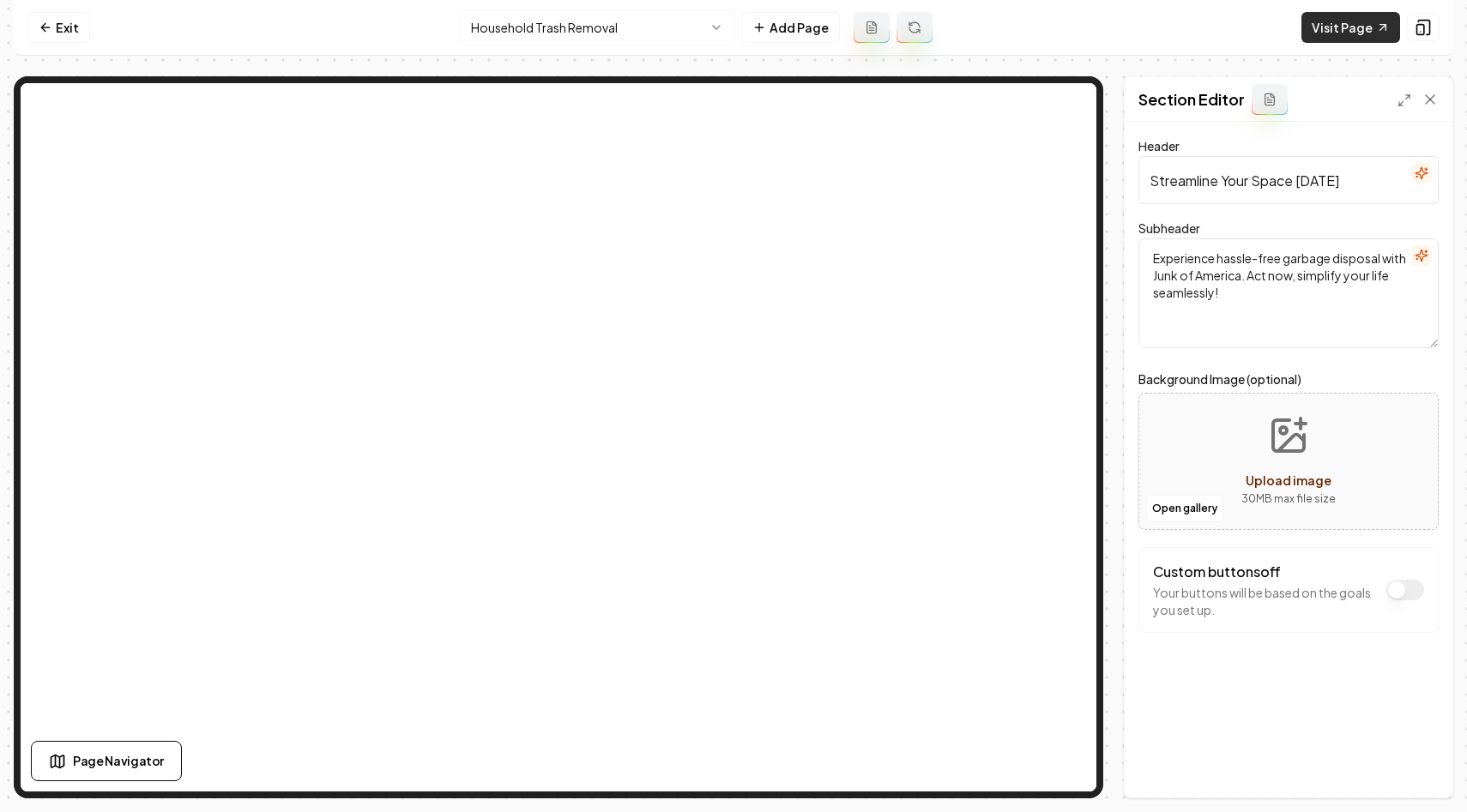
click at [1327, 15] on link "Visit Page" at bounding box center [1350, 28] width 98 height 31
click at [545, 21] on html "Computer Required This feature is only available on a computer. Please switch t…" at bounding box center [733, 406] width 1467 height 812
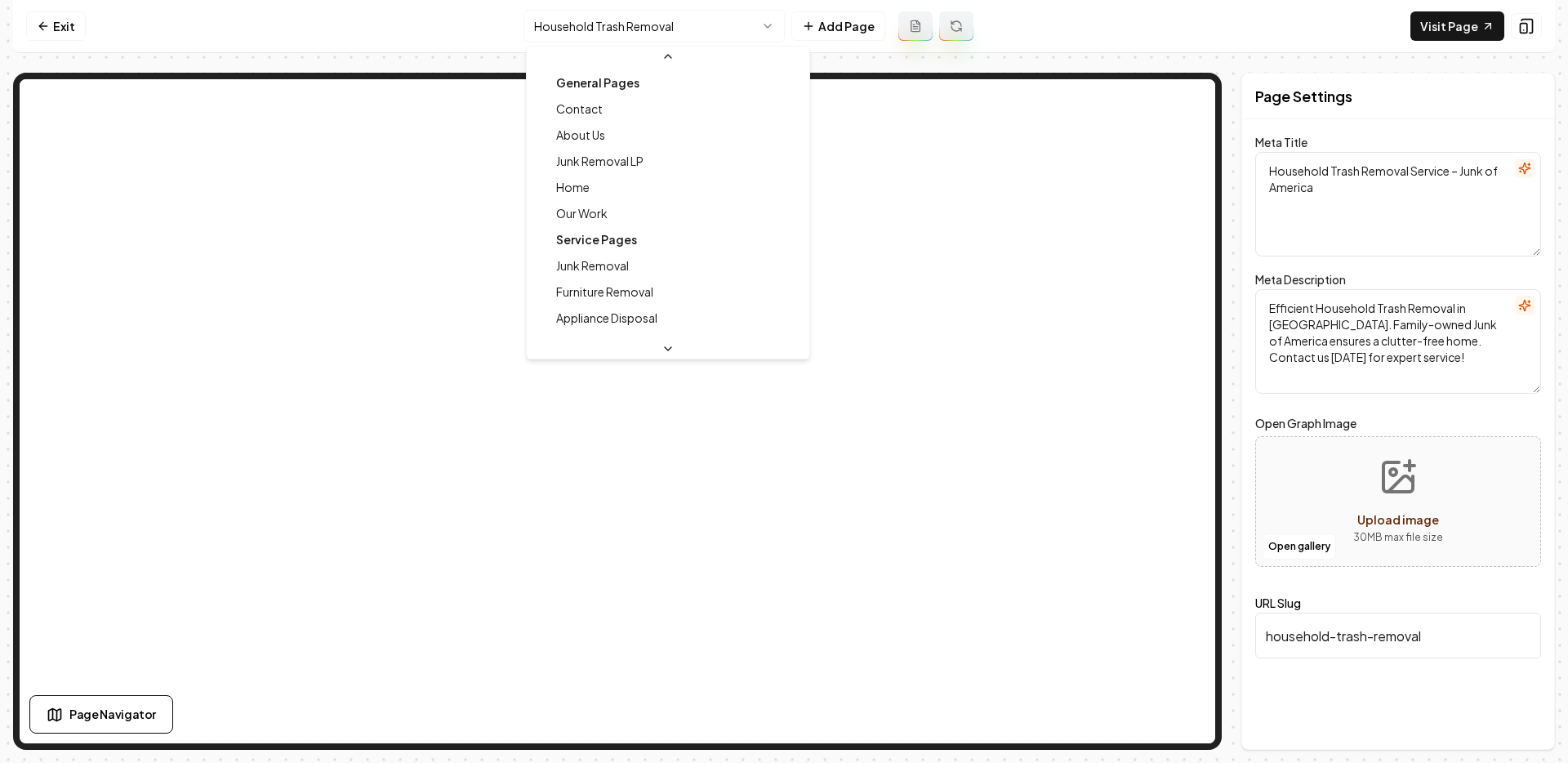
click at [634, 20] on html "Computer Required This feature is only available on a computer. Please switch t…" at bounding box center [784, 382] width 1568 height 763
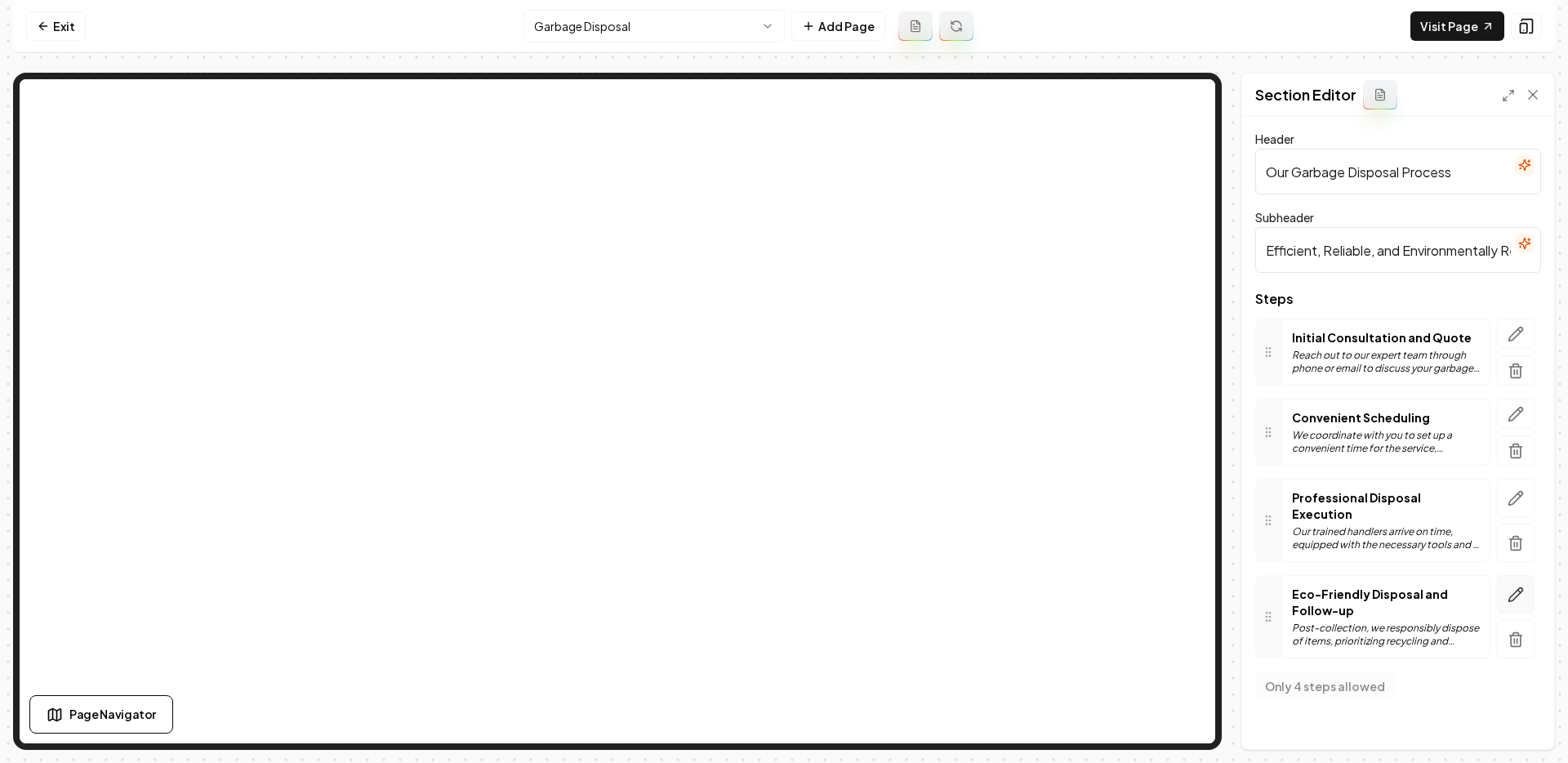
click at [1516, 587] on icon "button" at bounding box center [1516, 595] width 16 height 16
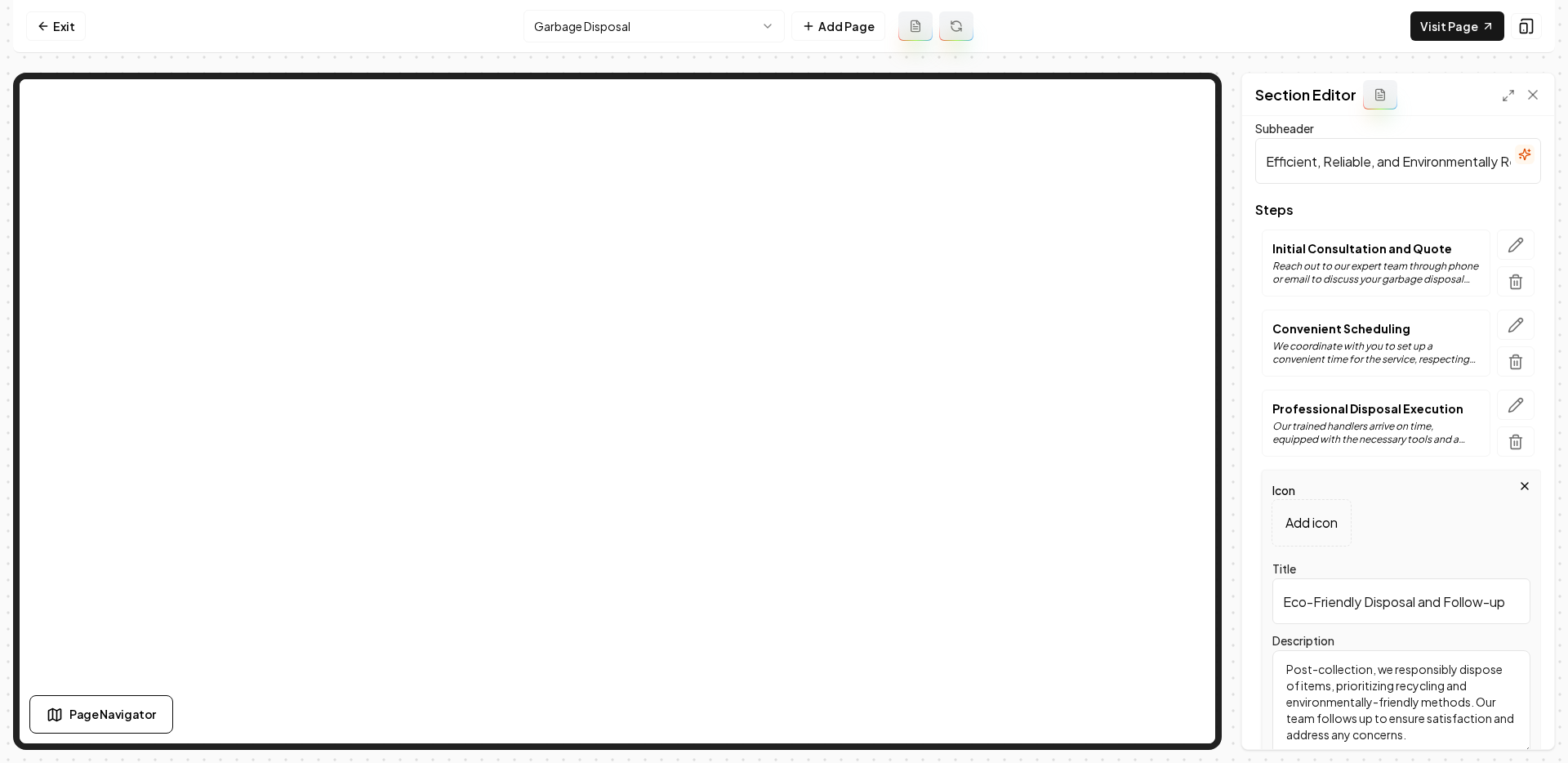
scroll to position [92, 0]
click at [1339, 599] on input "Eco-Friendly Disposal and Follow-up" at bounding box center [1401, 599] width 258 height 46
click at [1324, 690] on textarea "Post-collection, we responsibly dispose of items, prioritizing recycling and en…" at bounding box center [1401, 700] width 258 height 104
click at [1314, 594] on input "Eco-Friendly Disposal and Follow-up" at bounding box center [1401, 599] width 258 height 46
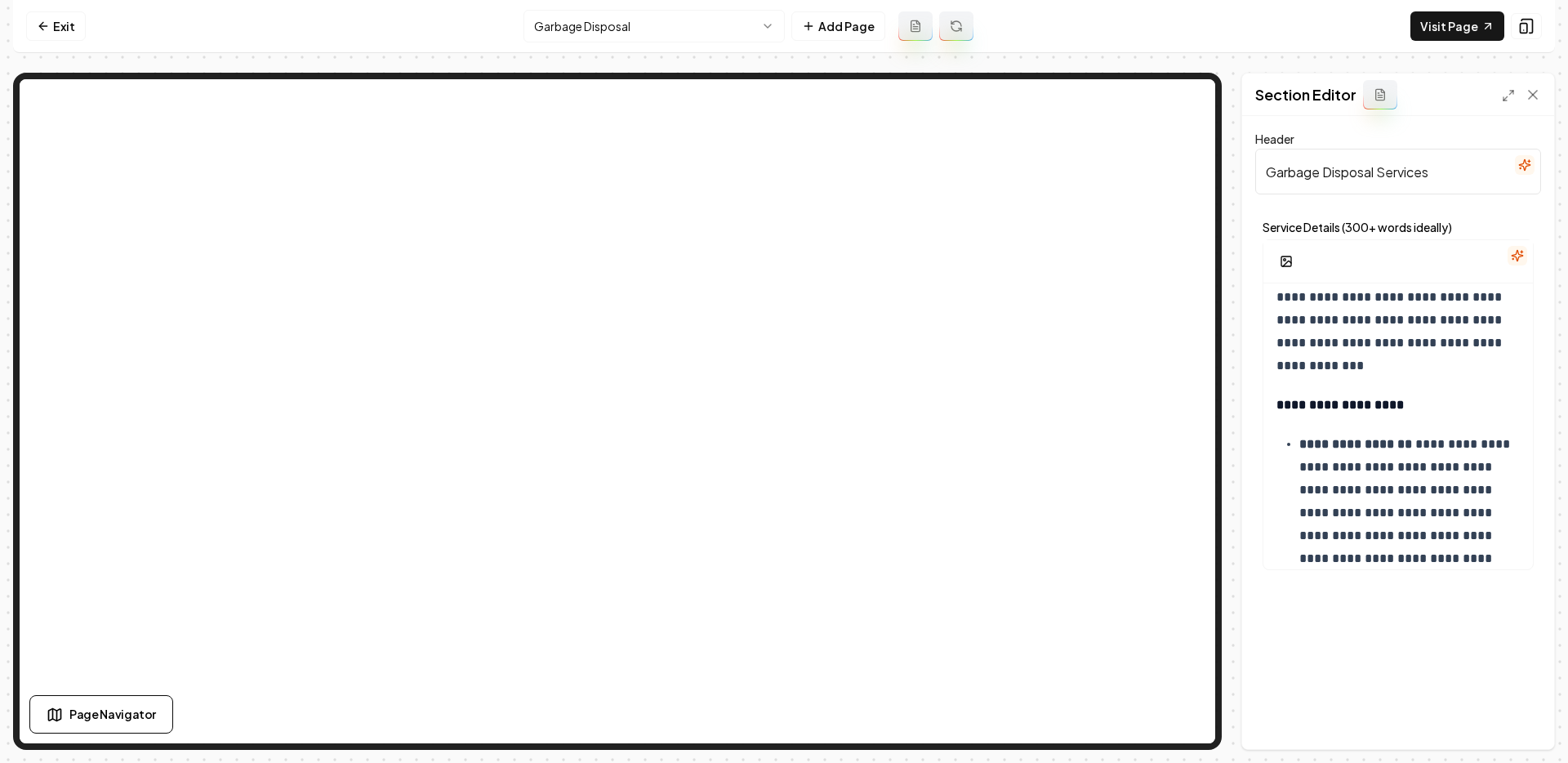
scroll to position [381, 0]
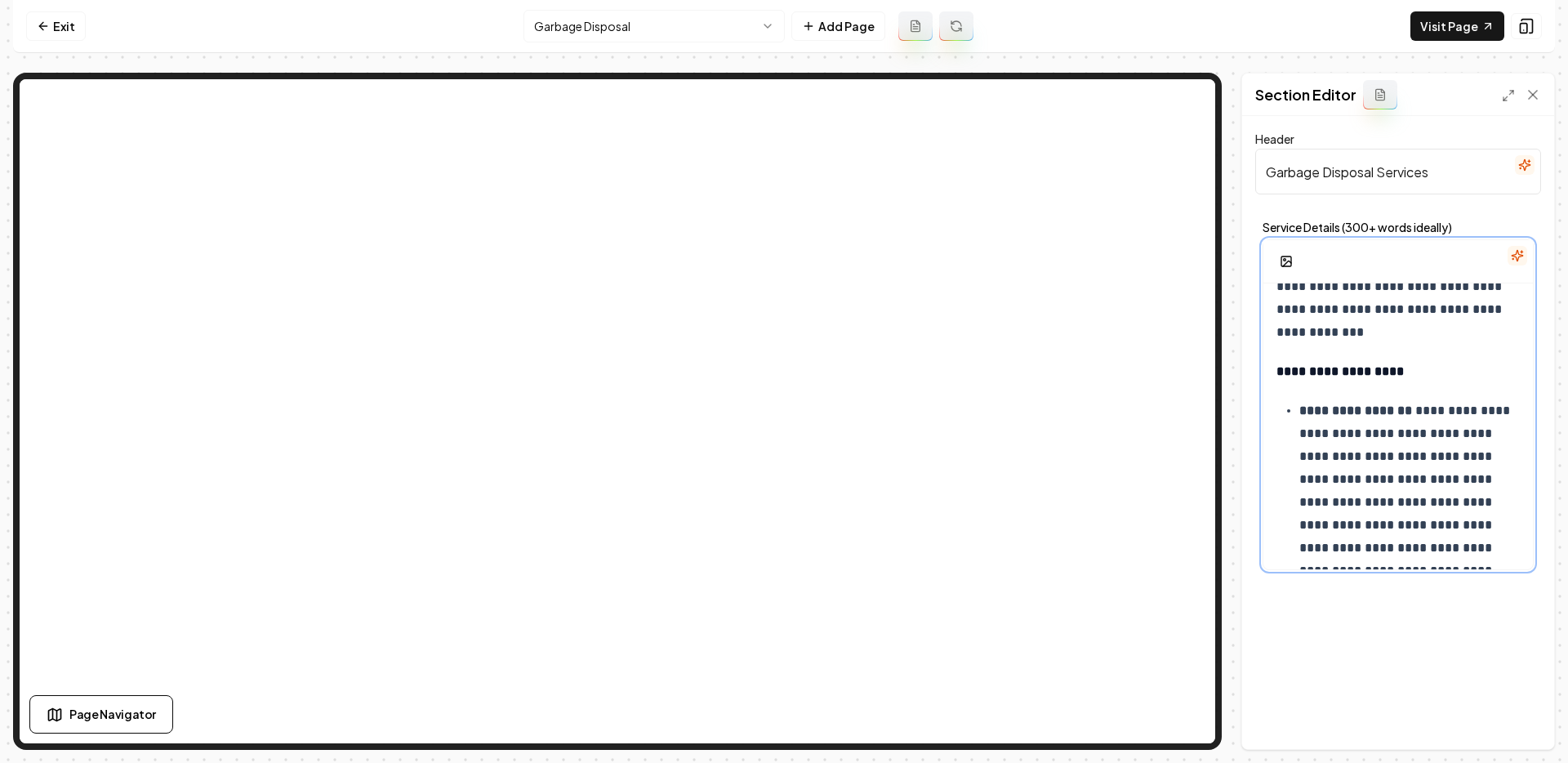
click at [1283, 365] on strong "**********" at bounding box center [1339, 371] width 127 height 12
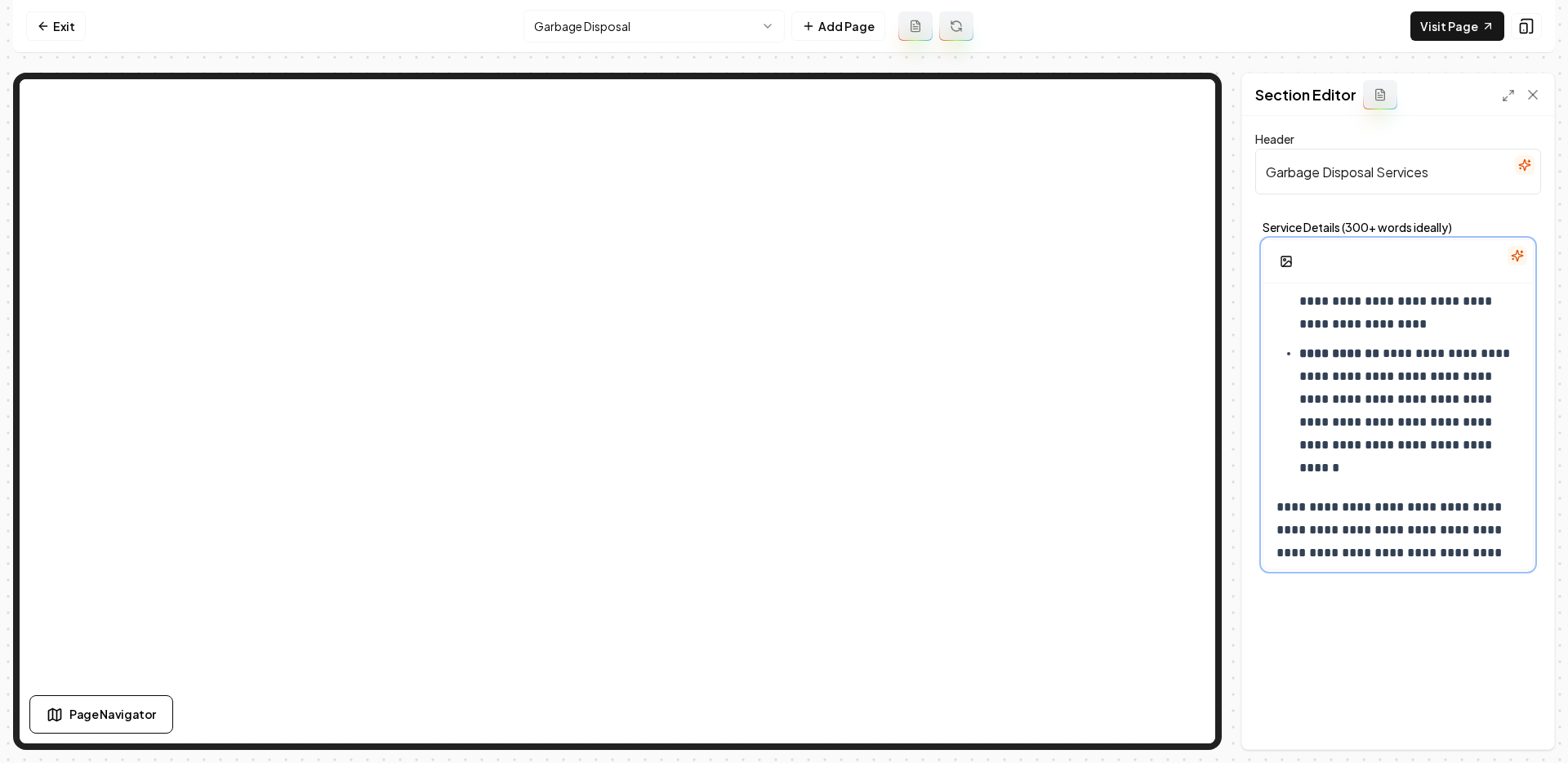
scroll to position [1236, 0]
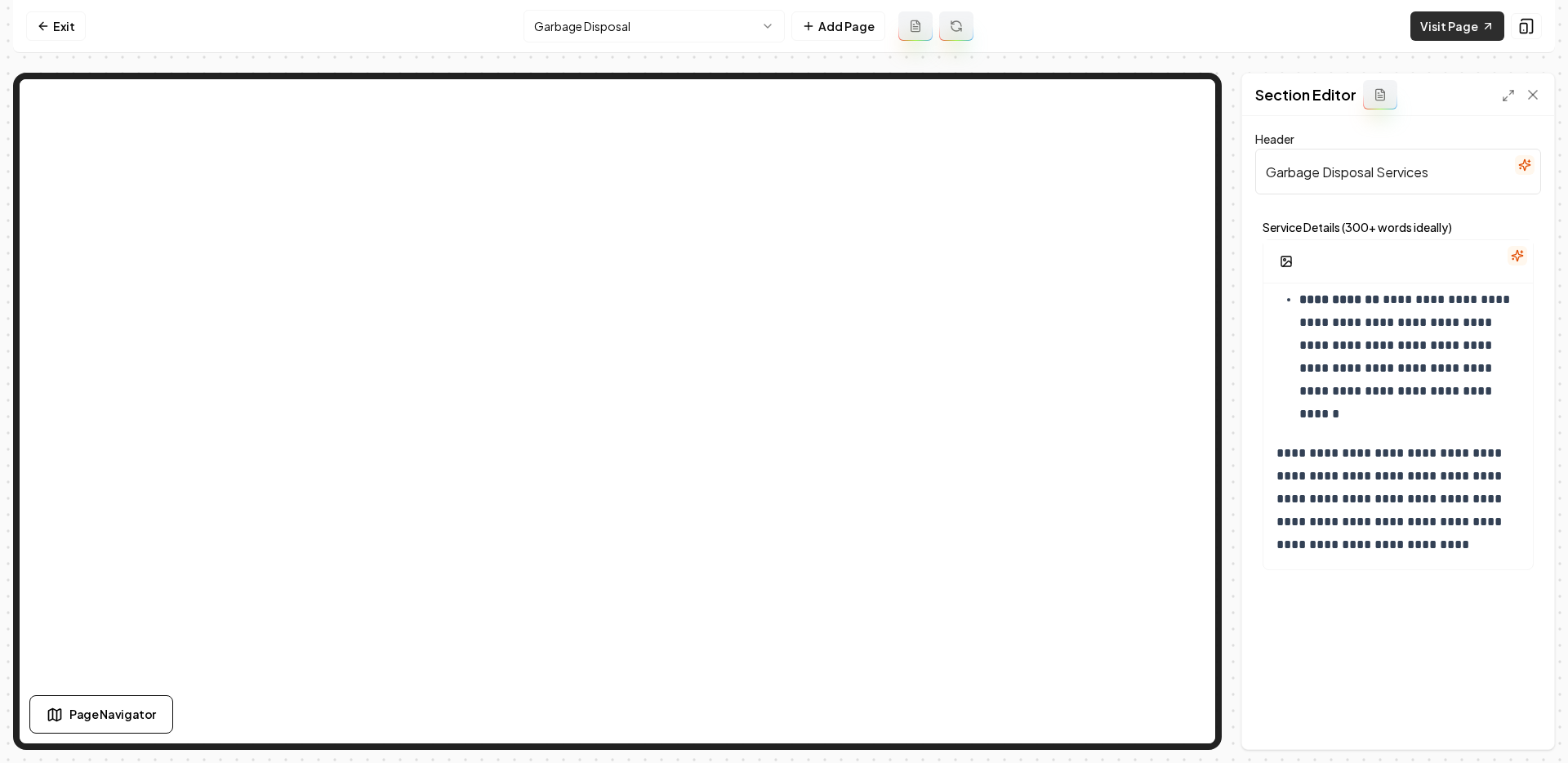
click at [1443, 21] on link "Visit Page" at bounding box center [1456, 26] width 93 height 30
